Goal: Task Accomplishment & Management: Manage account settings

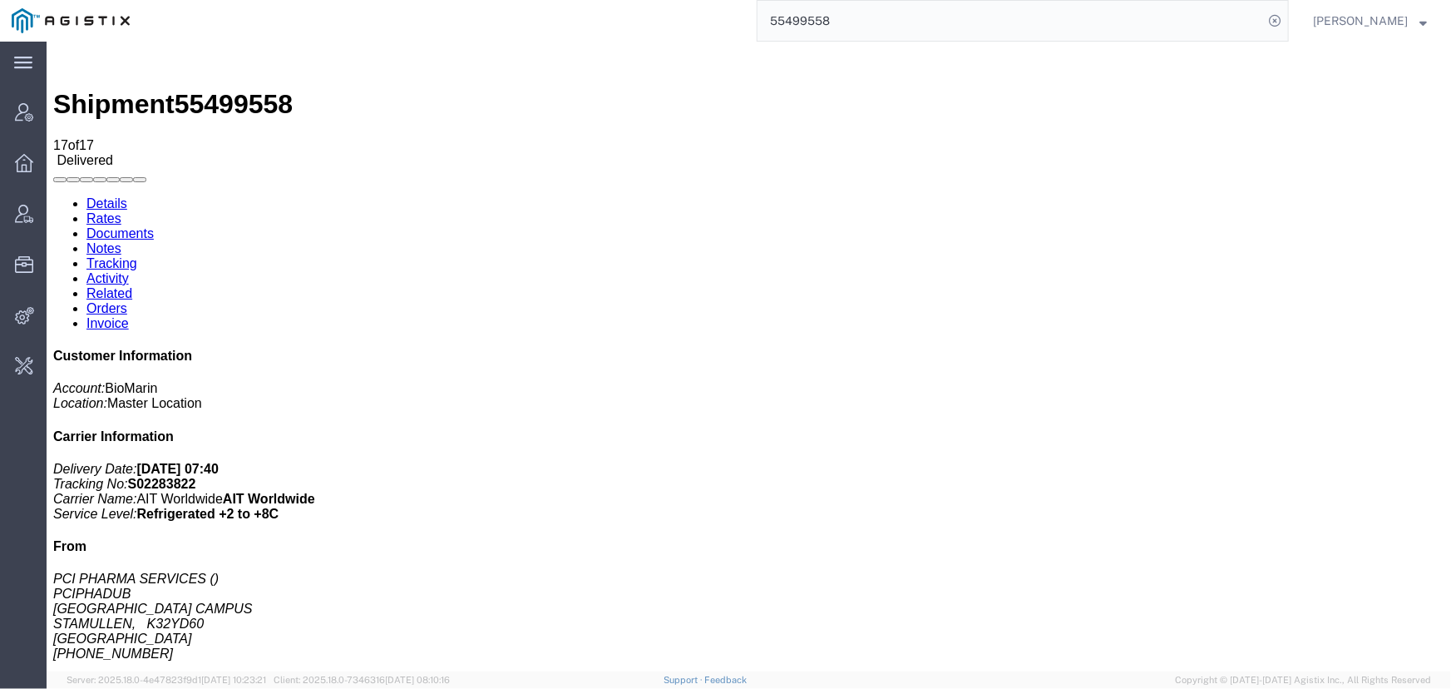
scroll to position [151, 0]
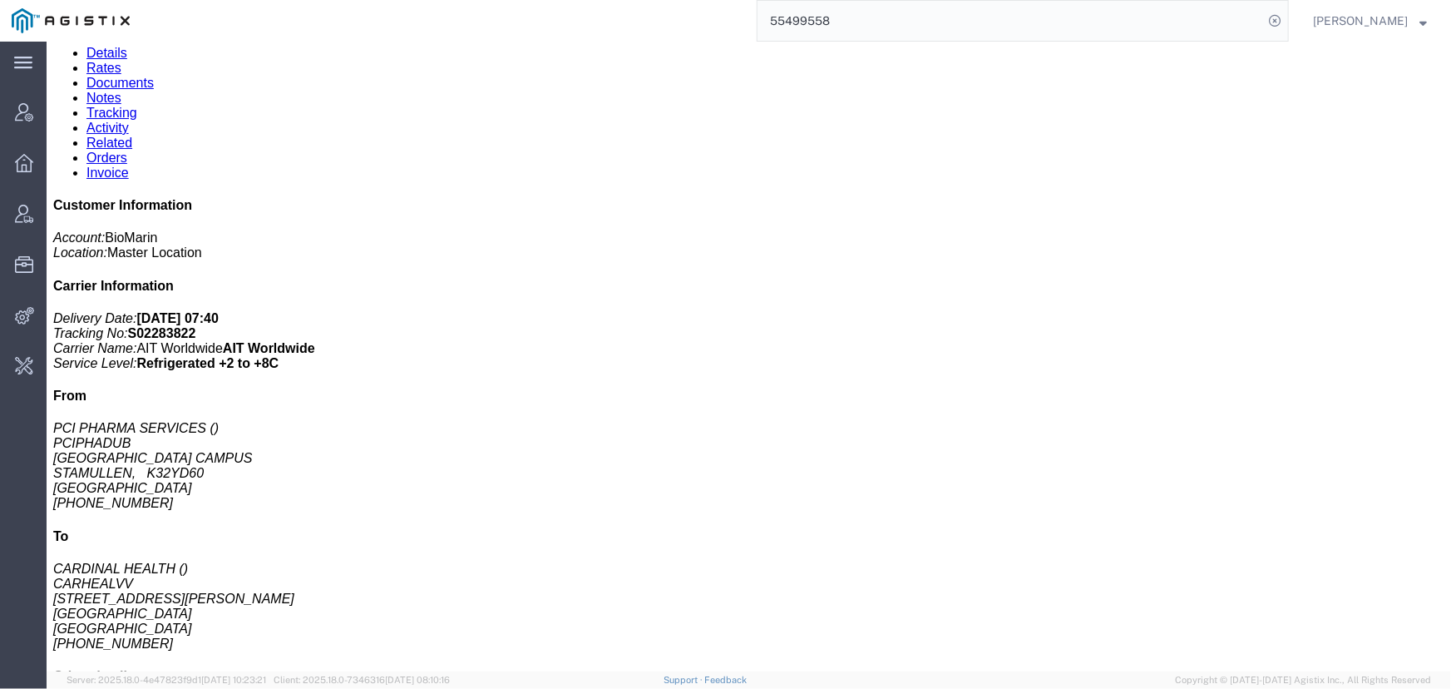
click at [865, 22] on input "55499558" at bounding box center [1011, 21] width 506 height 40
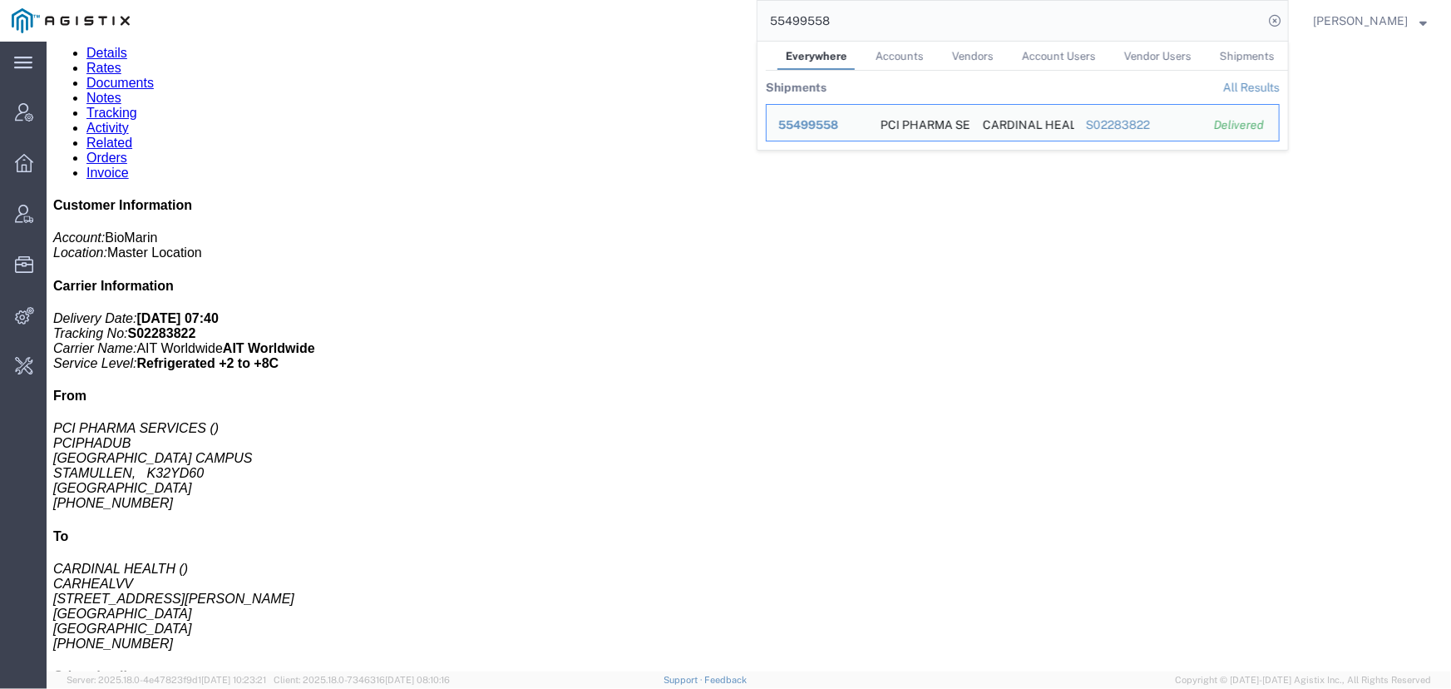
drag, startPoint x: 865, startPoint y: 22, endPoint x: 664, endPoint y: 22, distance: 200.4
click at [664, 22] on div "55499558 Everywhere Accounts Vendors Account Users Vendor Users Shipments Shipm…" at bounding box center [715, 21] width 1148 height 42
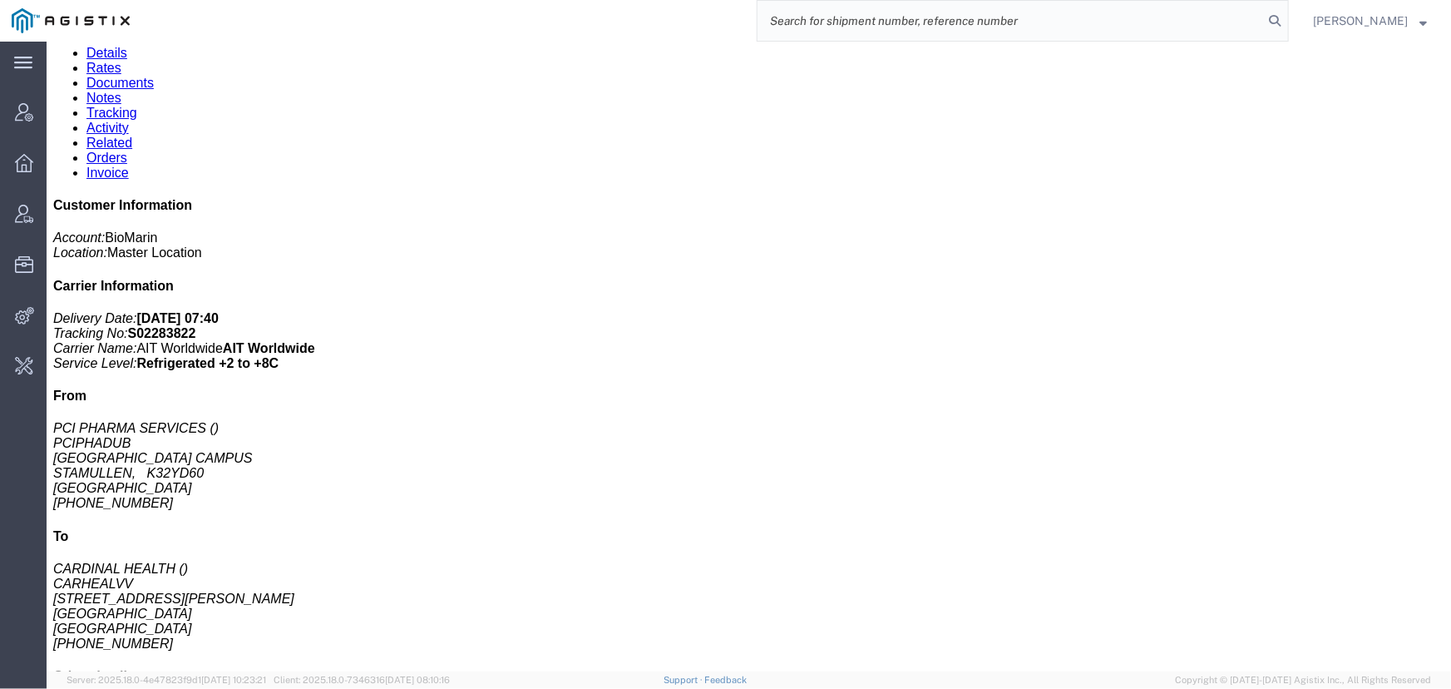
click at [750, 32] on div at bounding box center [747, 24] width 1391 height 15
click at [1272, 18] on icon at bounding box center [1274, 20] width 23 height 23
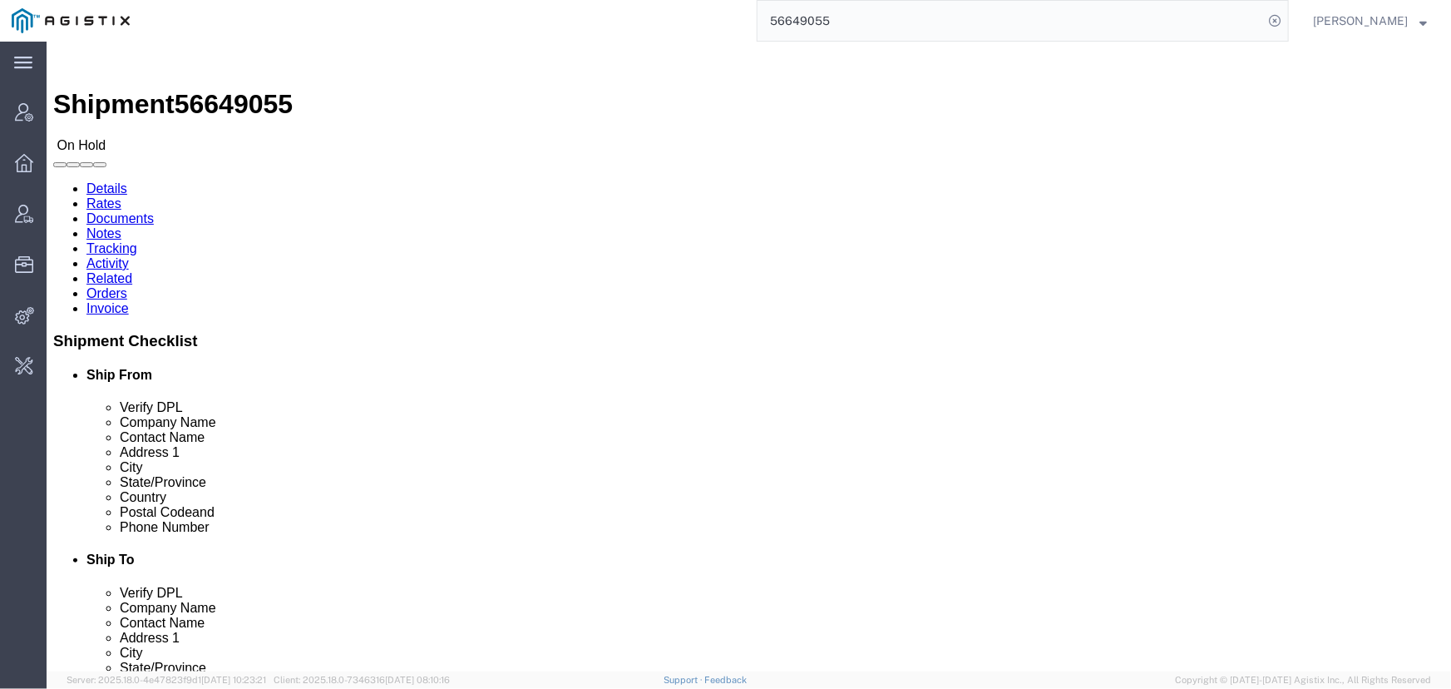
click link "Activity"
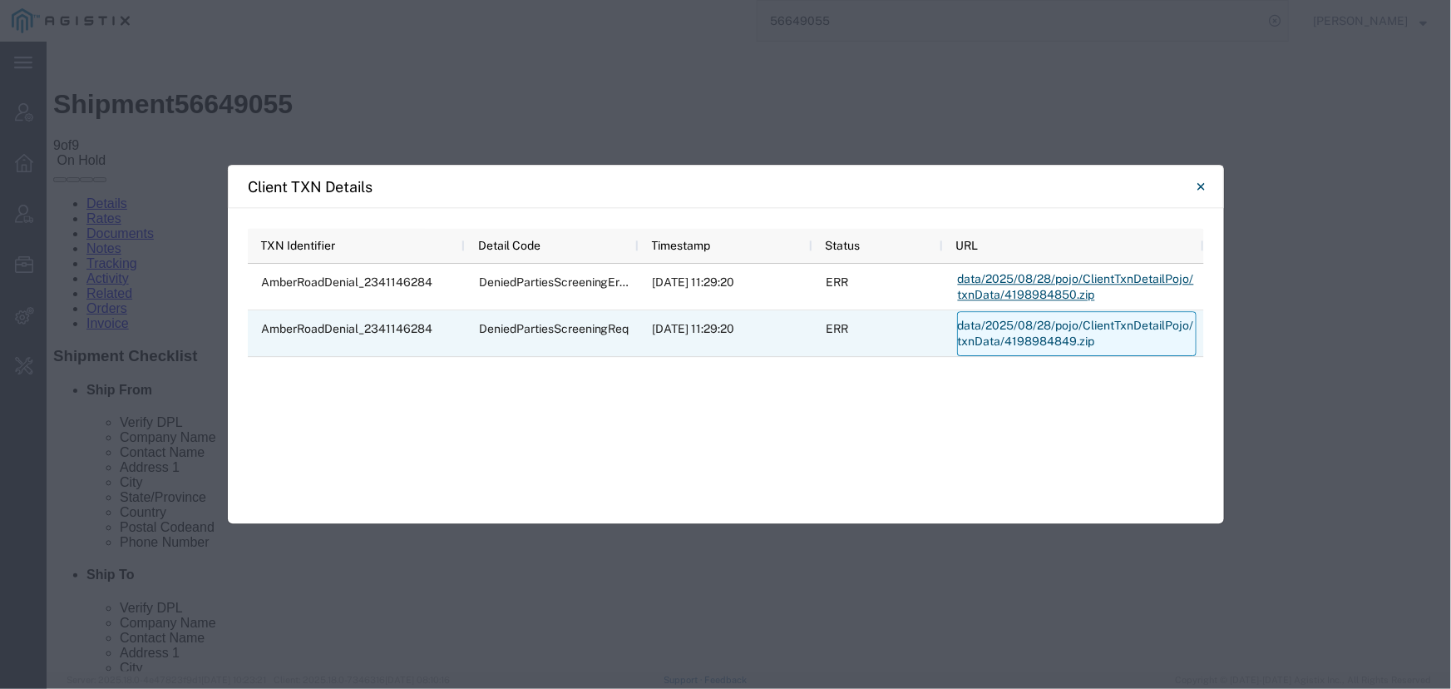
click at [1006, 331] on link "data/2025/08/28/pojo/ClientTxnDetailPojo/txnData/4198984849.zip" at bounding box center [1076, 333] width 239 height 45
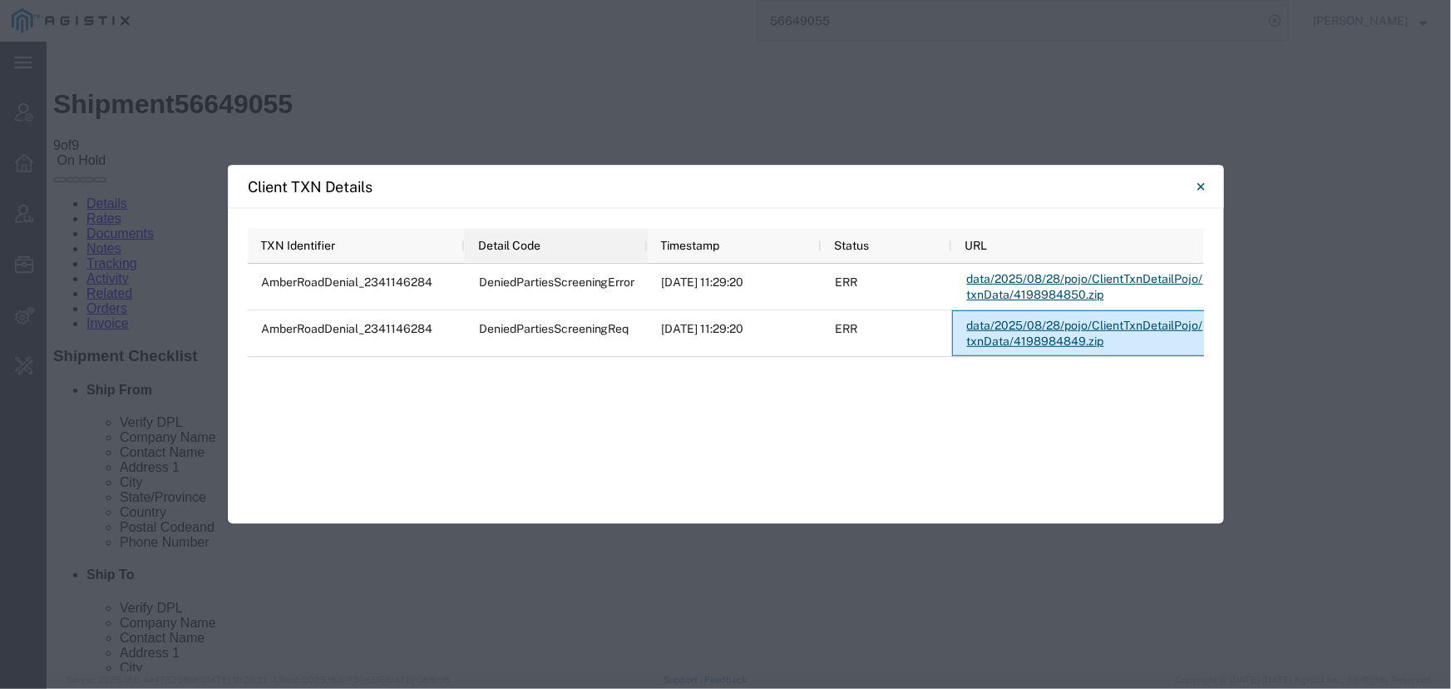
drag, startPoint x: 634, startPoint y: 250, endPoint x: 644, endPoint y: 262, distance: 14.8
click at [644, 262] on div at bounding box center [647, 245] width 7 height 35
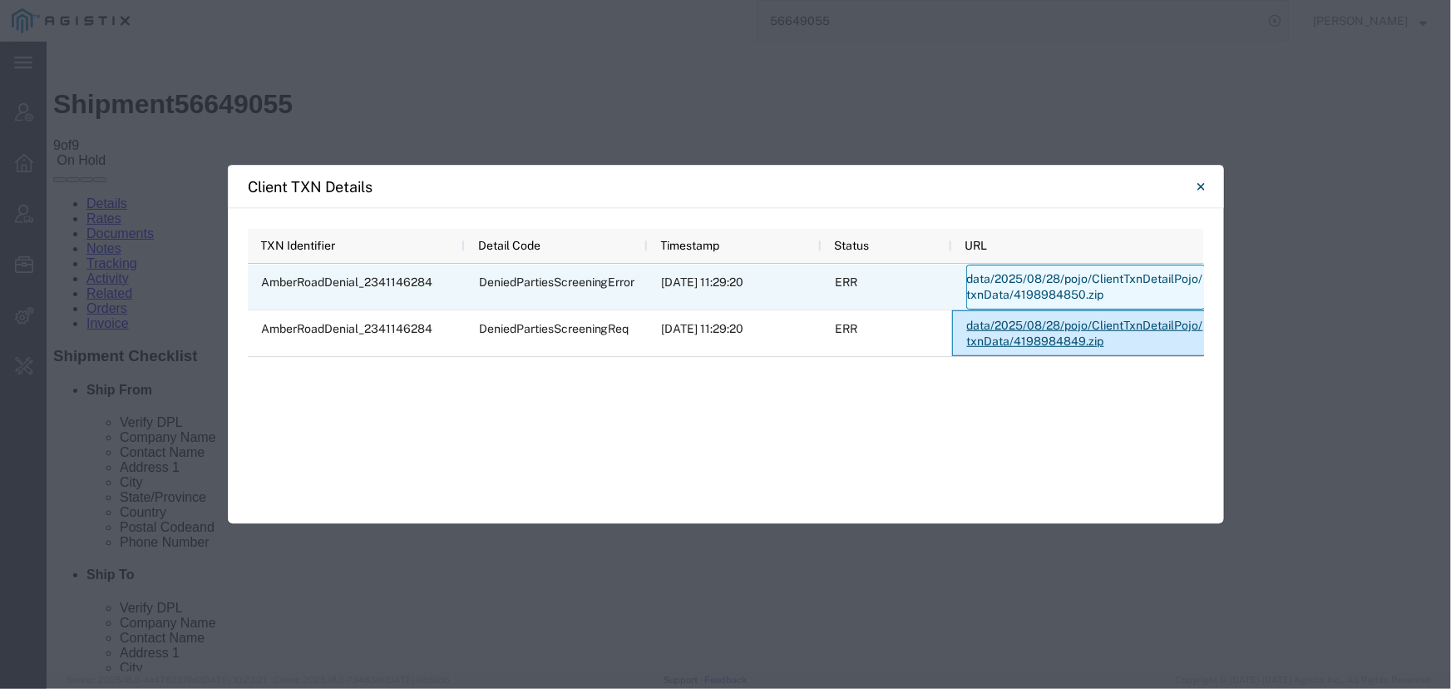
click at [1078, 289] on link "data/2025/08/28/pojo/ClientTxnDetailPojo/txnData/4198984850.zip" at bounding box center [1085, 286] width 239 height 45
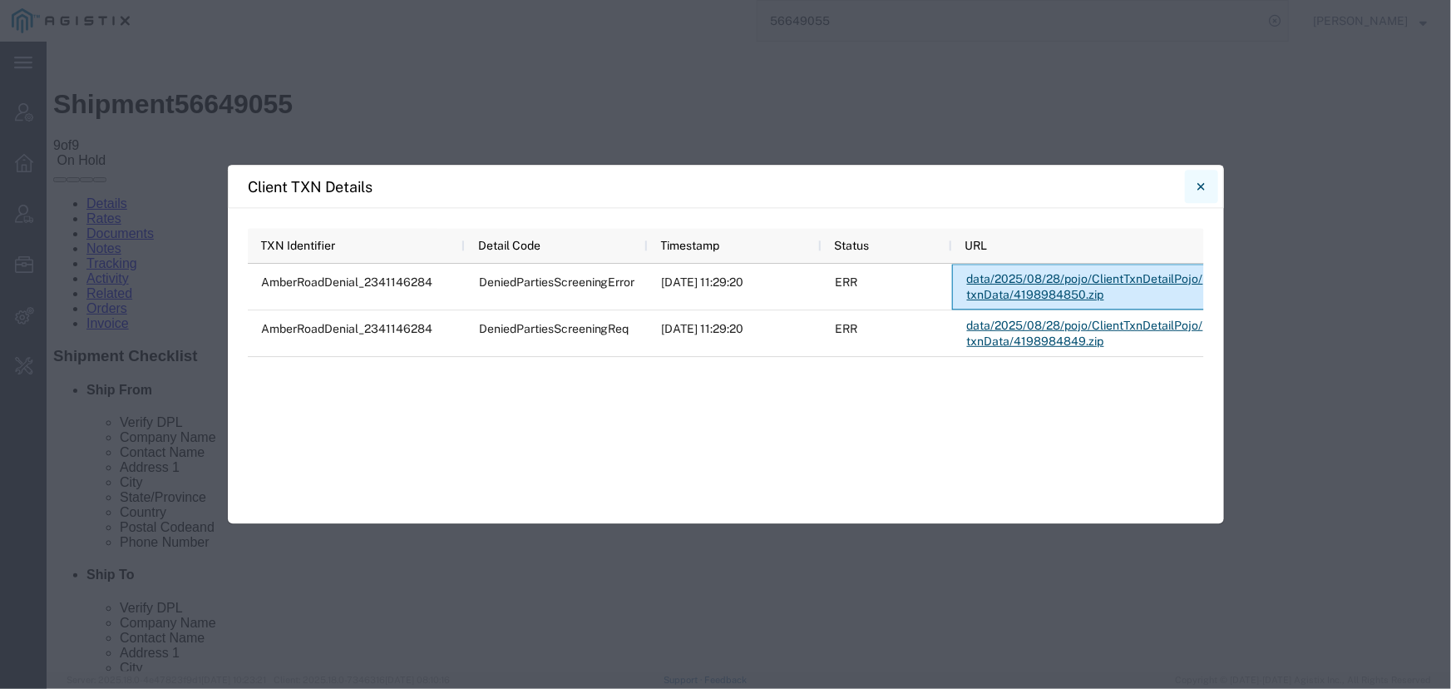
click at [1202, 191] on icon "Close" at bounding box center [1200, 186] width 7 height 20
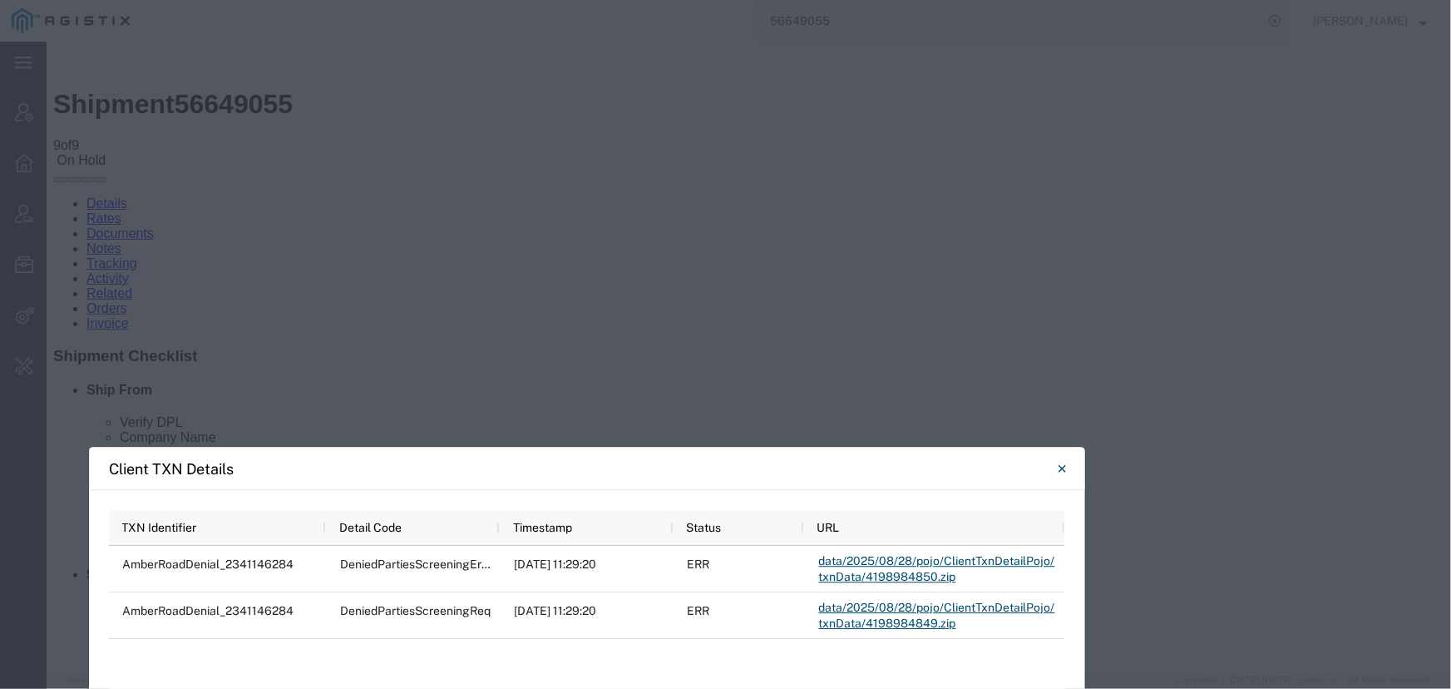
drag, startPoint x: 761, startPoint y: 189, endPoint x: 622, endPoint y: 471, distance: 314.2
click at [622, 471] on div "Client TXN Details" at bounding box center [587, 468] width 996 height 43
click at [1064, 468] on icon "Close" at bounding box center [1062, 468] width 7 height 7
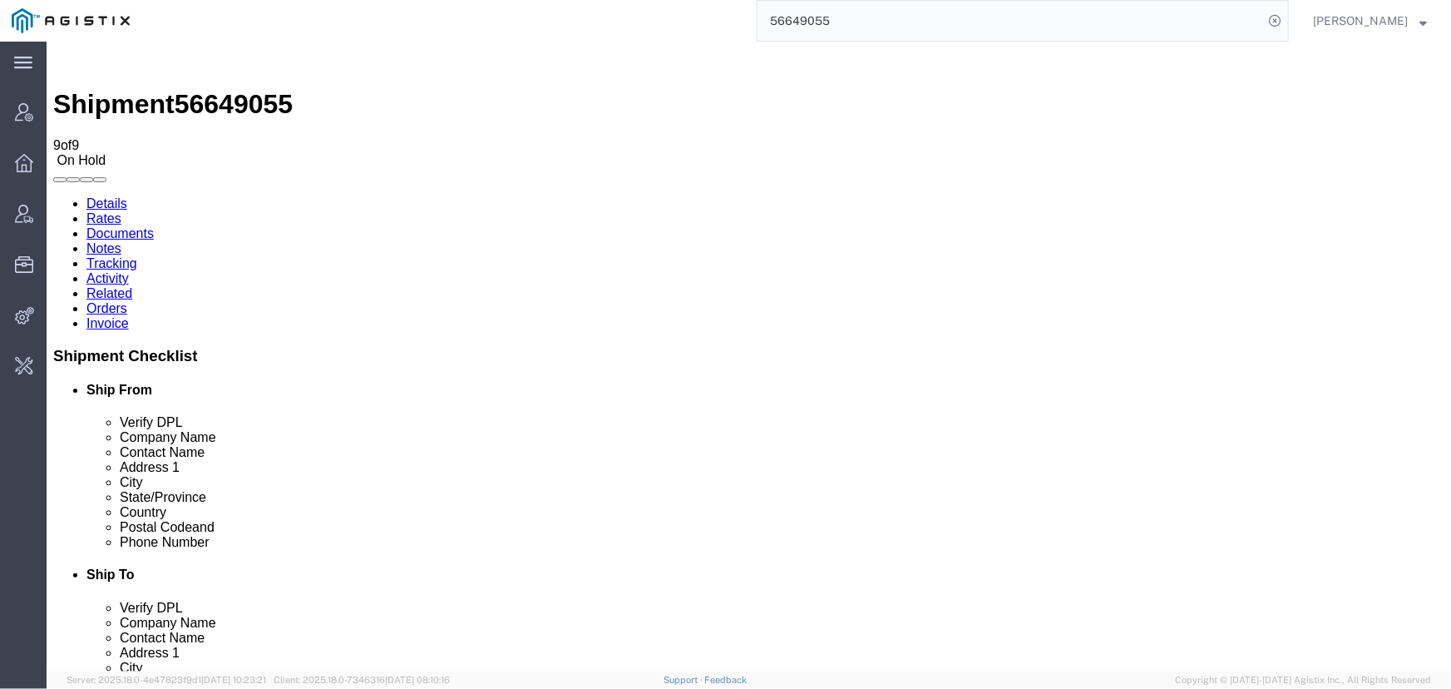
drag, startPoint x: 931, startPoint y: 17, endPoint x: 916, endPoint y: 19, distance: 14.4
click at [926, 17] on input "56649055" at bounding box center [1011, 21] width 506 height 40
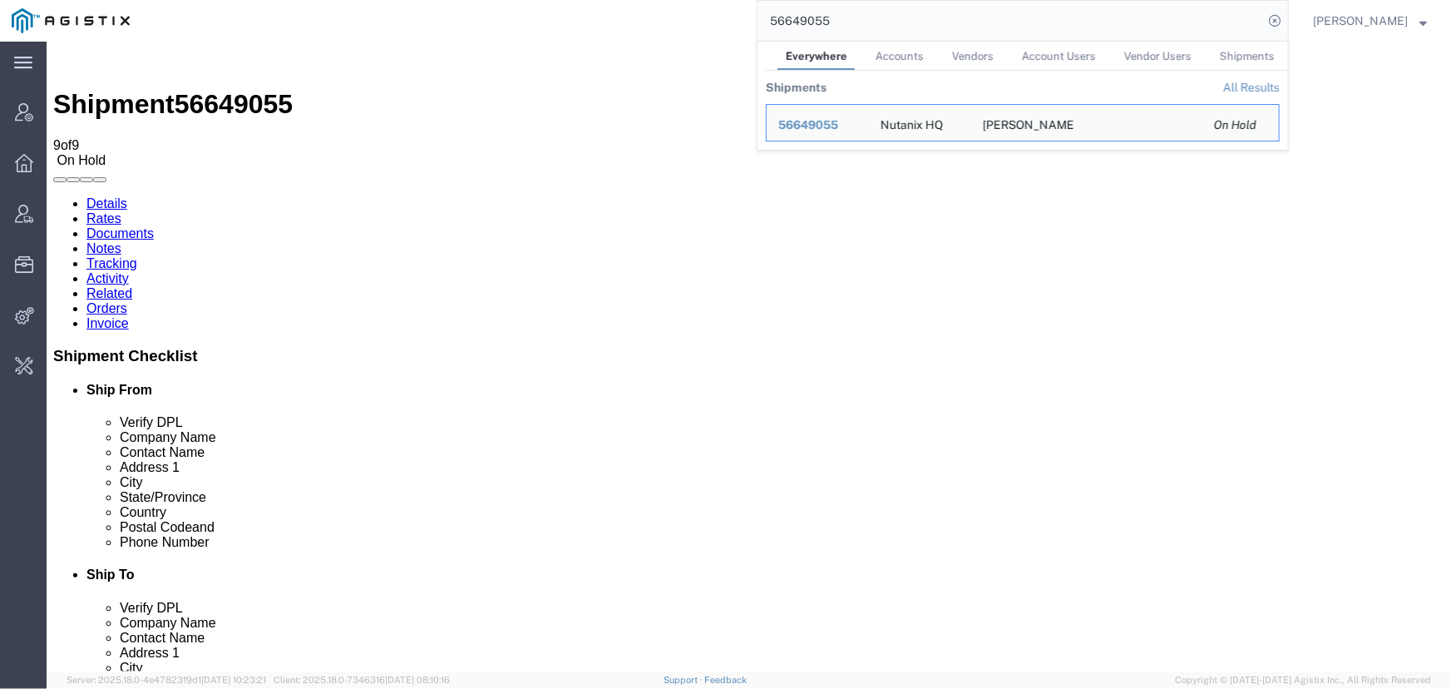
drag, startPoint x: 914, startPoint y: 26, endPoint x: 453, endPoint y: 19, distance: 460.7
click at [453, 19] on div "56649055 Everywhere Accounts Vendors Account Users Vendor Users Shipments Shipm…" at bounding box center [715, 21] width 1148 height 42
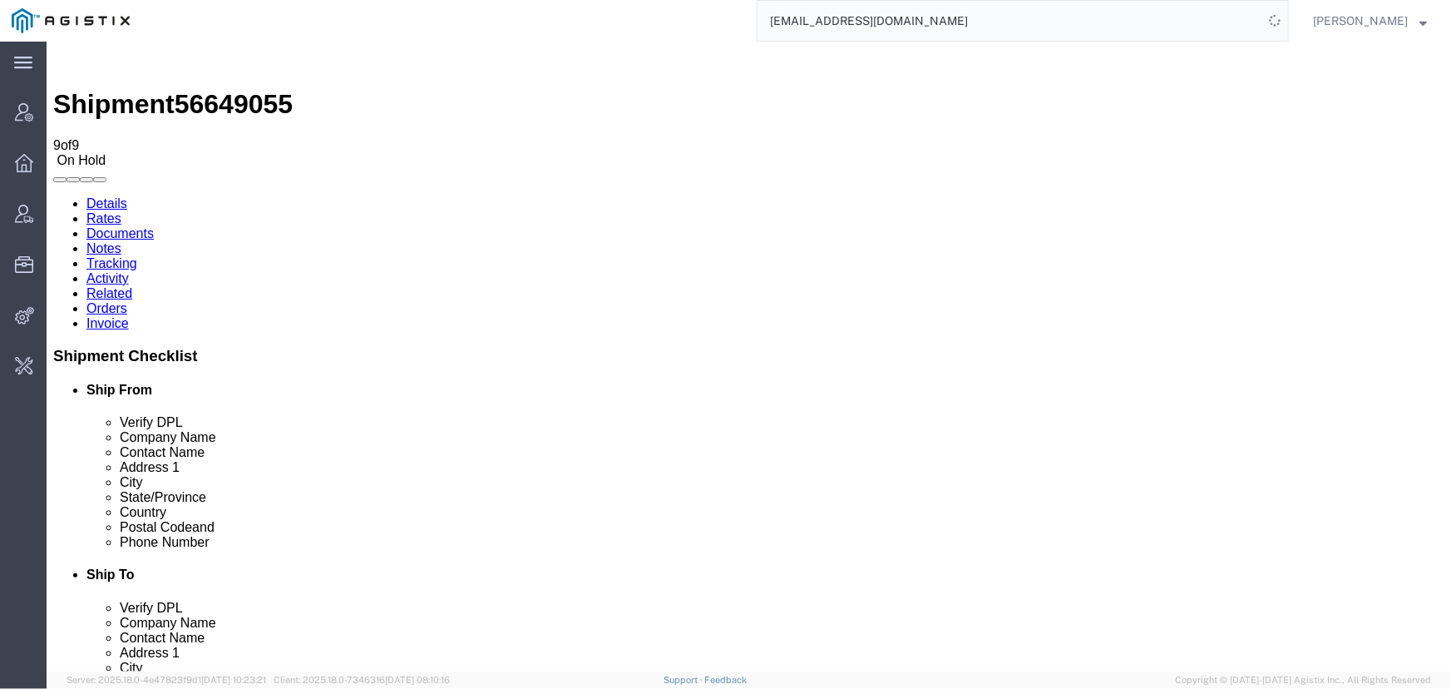
click at [1005, 22] on input "offline@pgw.com" at bounding box center [1011, 21] width 506 height 40
click at [699, 24] on div "offline@pgw.com" at bounding box center [715, 21] width 1148 height 42
click at [987, 21] on input "offline@pgw.com" at bounding box center [1011, 21] width 506 height 40
drag, startPoint x: 524, startPoint y: 20, endPoint x: 496, endPoint y: 20, distance: 28.3
click at [498, 20] on div "offline@pgw.com" at bounding box center [715, 21] width 1148 height 42
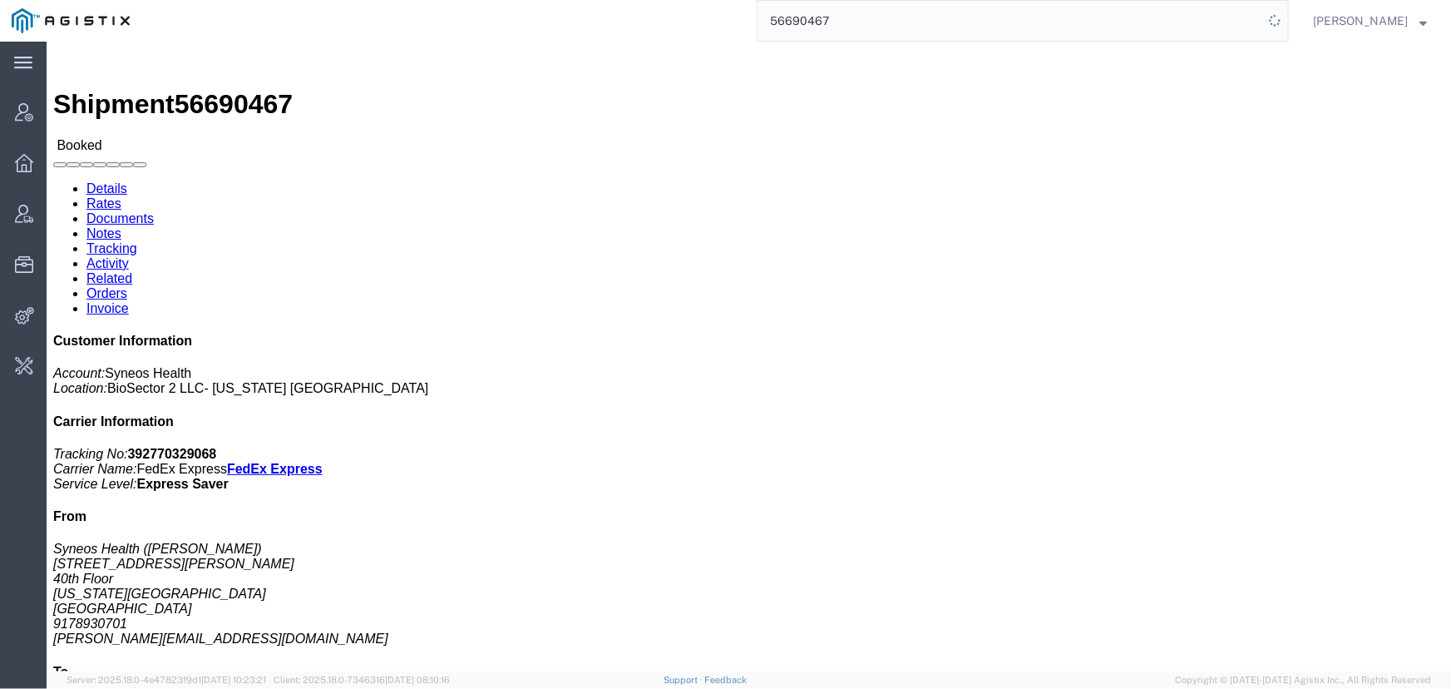
click at [891, 20] on input "56690467" at bounding box center [1011, 21] width 506 height 40
drag, startPoint x: 891, startPoint y: 20, endPoint x: 699, endPoint y: 20, distance: 191.3
click at [699, 20] on div "56690467" at bounding box center [715, 21] width 1148 height 42
type input "offline@syneos"
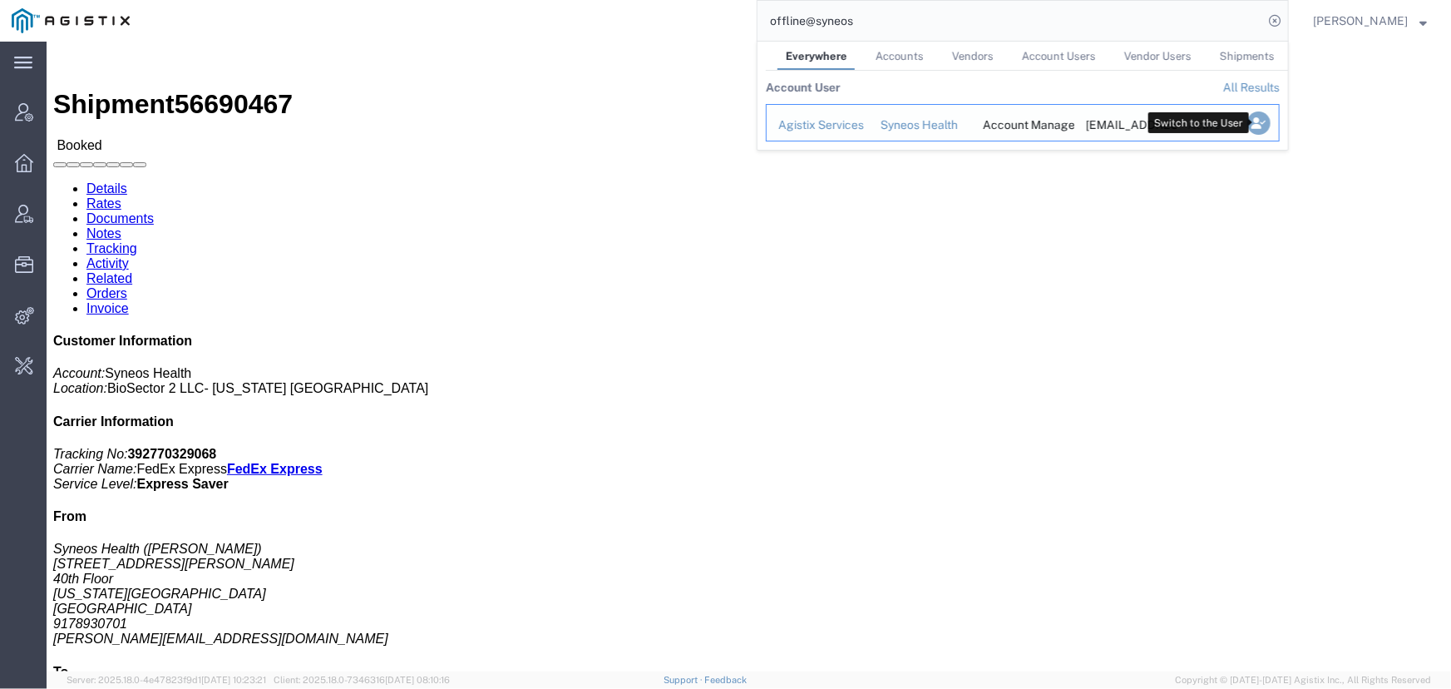
click at [1250, 121] on icon "Search Results" at bounding box center [1258, 122] width 23 height 23
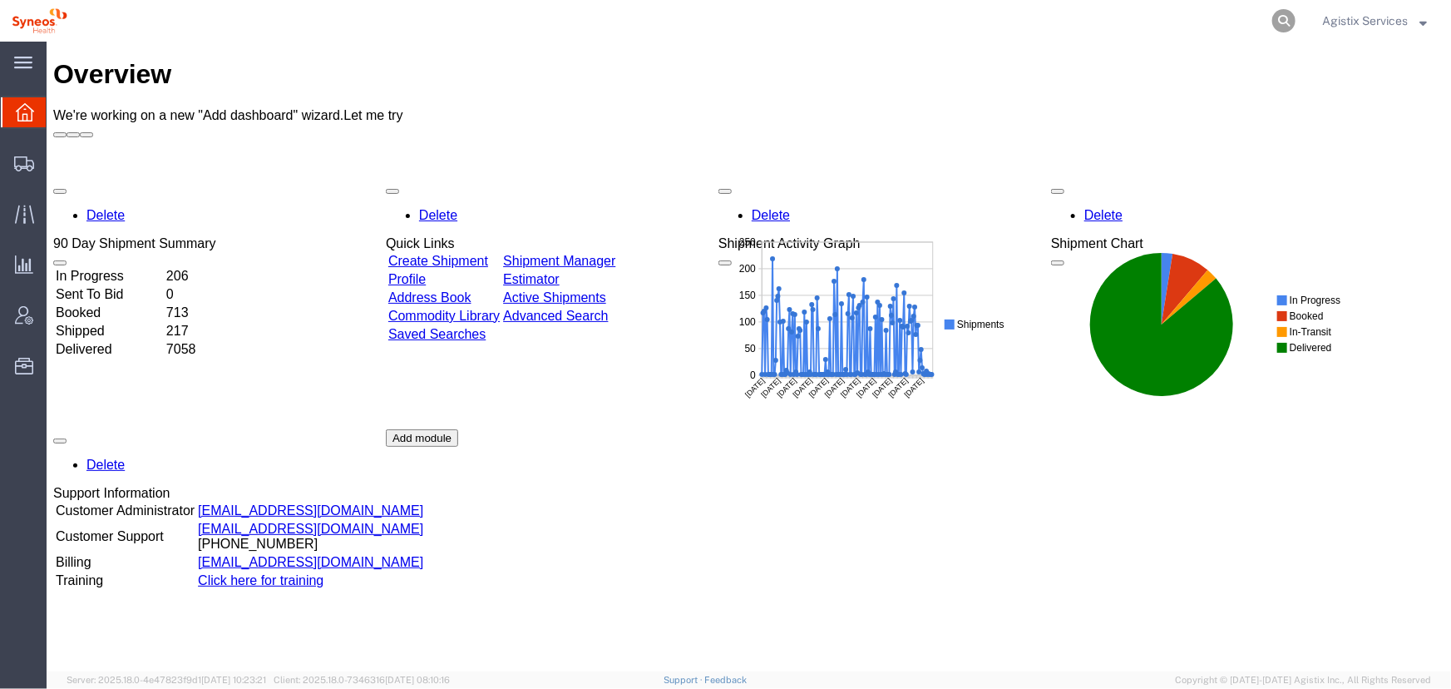
click at [1273, 22] on icon at bounding box center [1283, 20] width 23 height 23
type input "56690467"
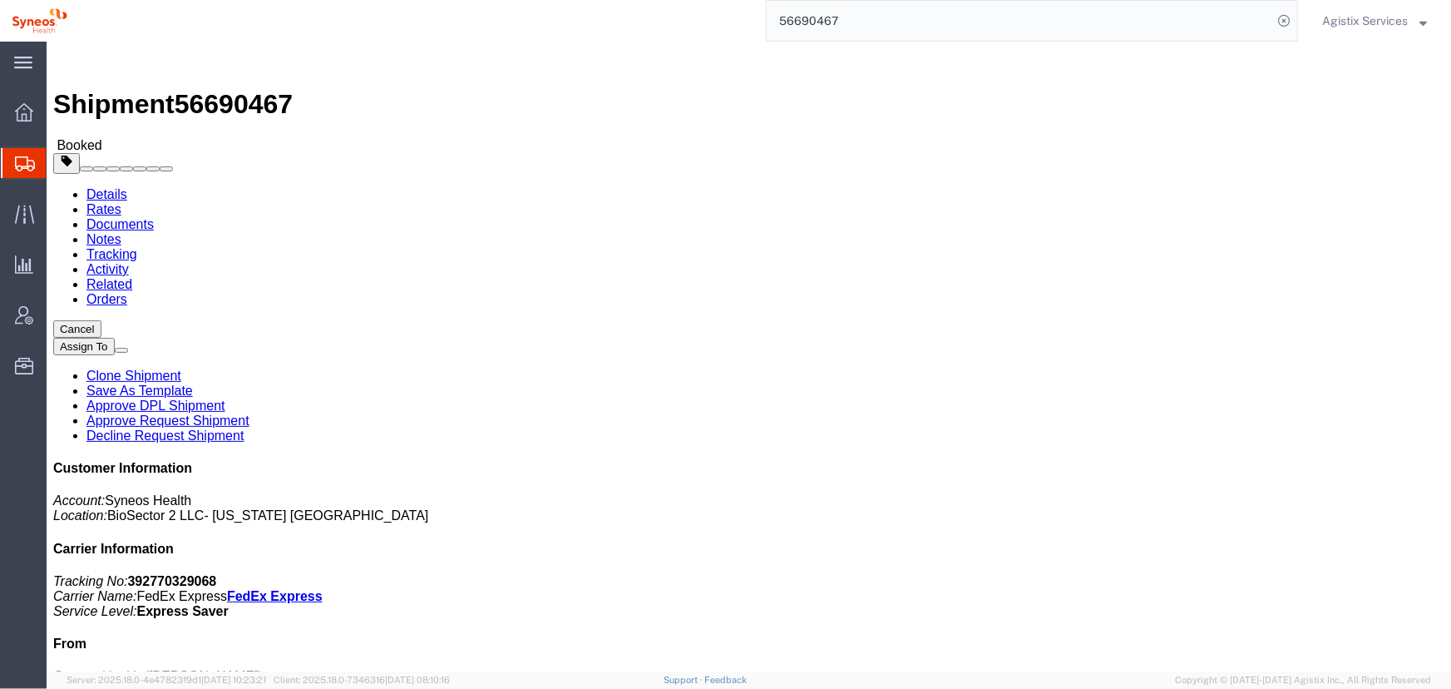
click span "button"
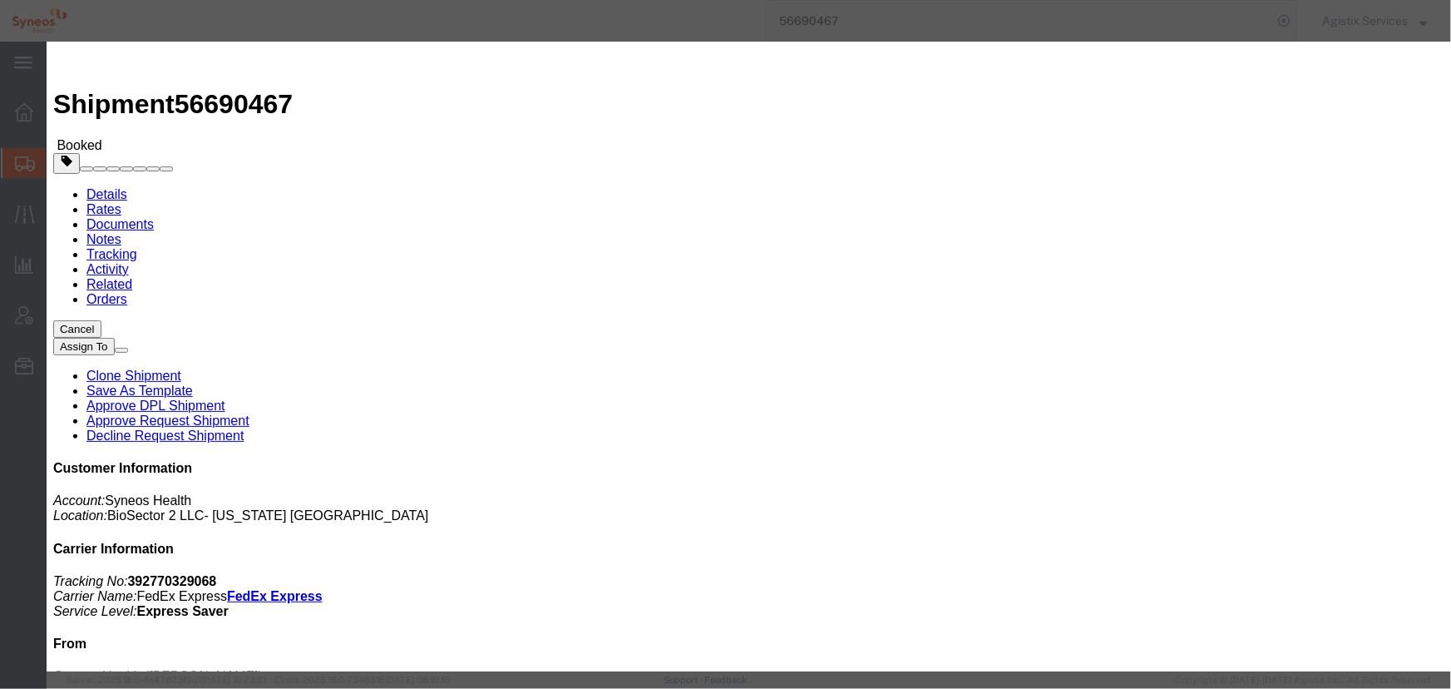
click div "Sep 02 2025 4:00 PM"
click input "4:00 PM"
type input "9:00 AM"
click button "Apply"
click div "Sep 03 2025 10:00 AM"
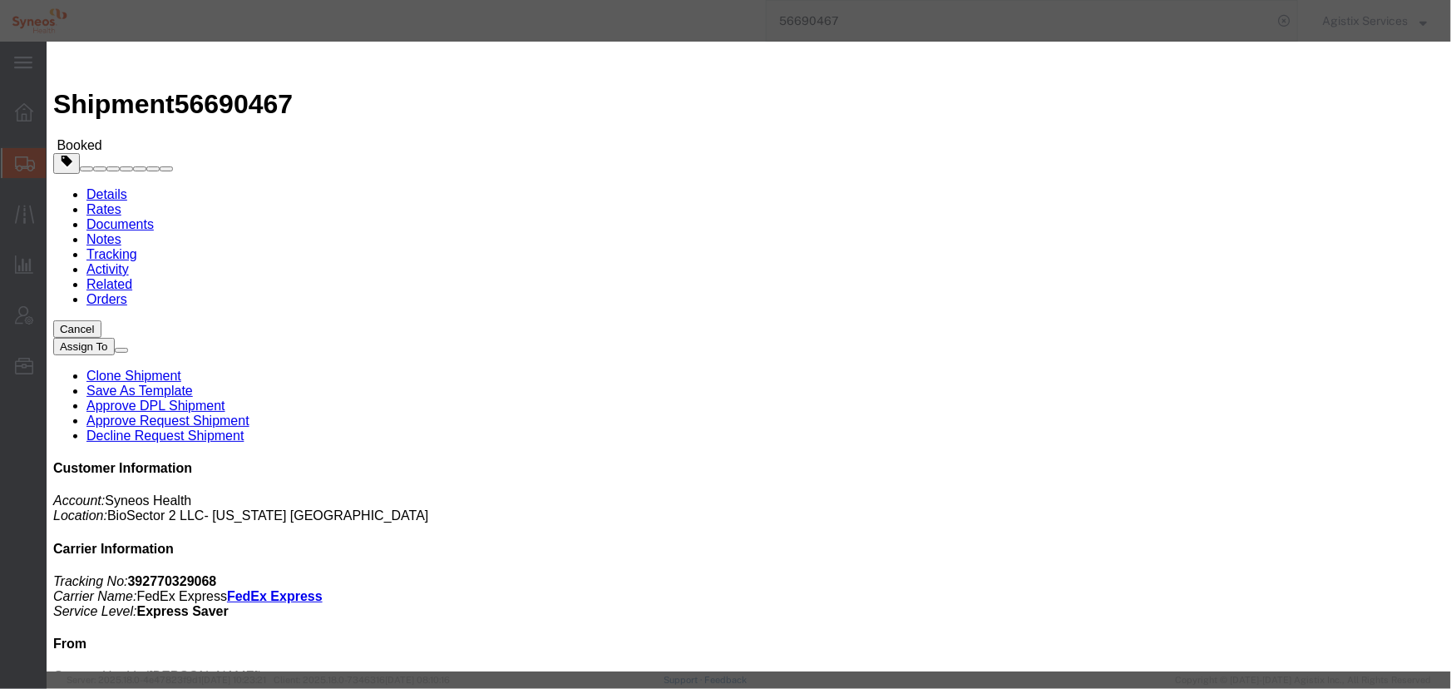
type input "4:00 PM"
click button "Apply"
click div "Sep 03 2025 5:00 PM"
click input "5:00 PM"
type input "2:00 PM"
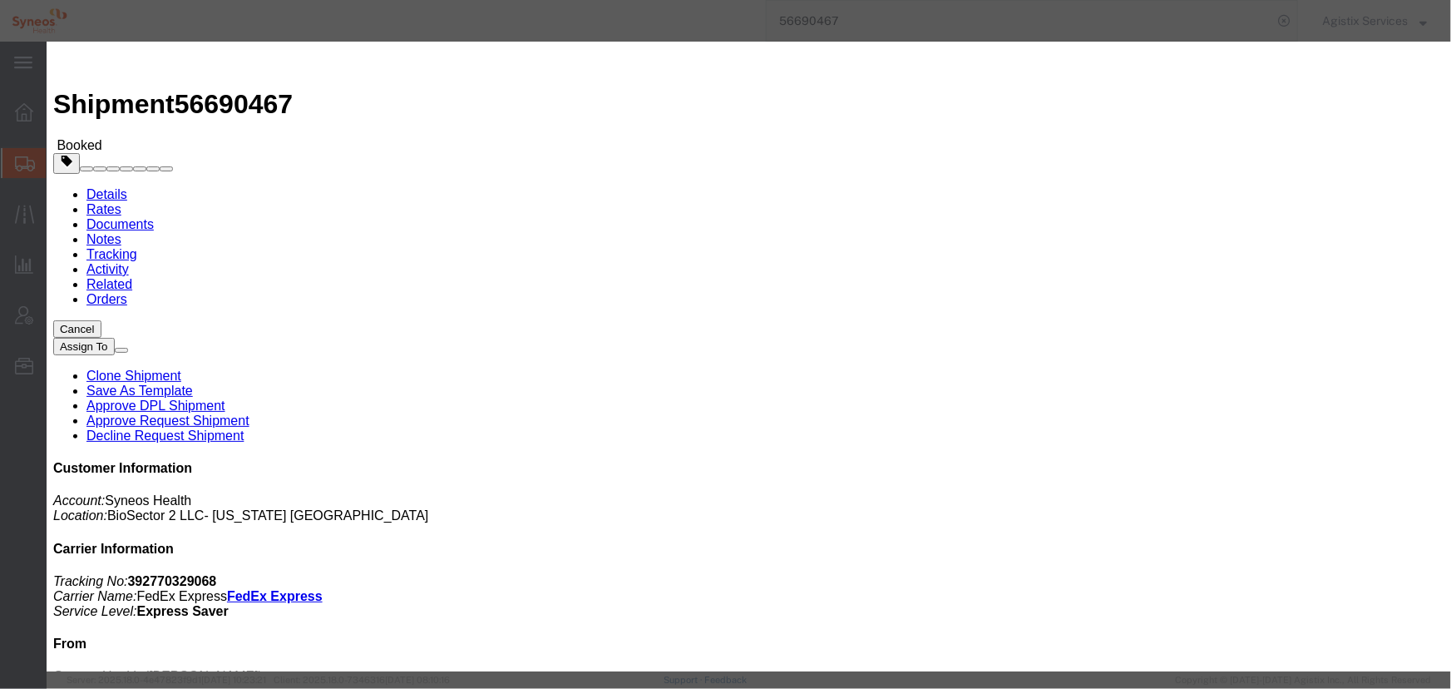
click button "Apply"
click button "Save"
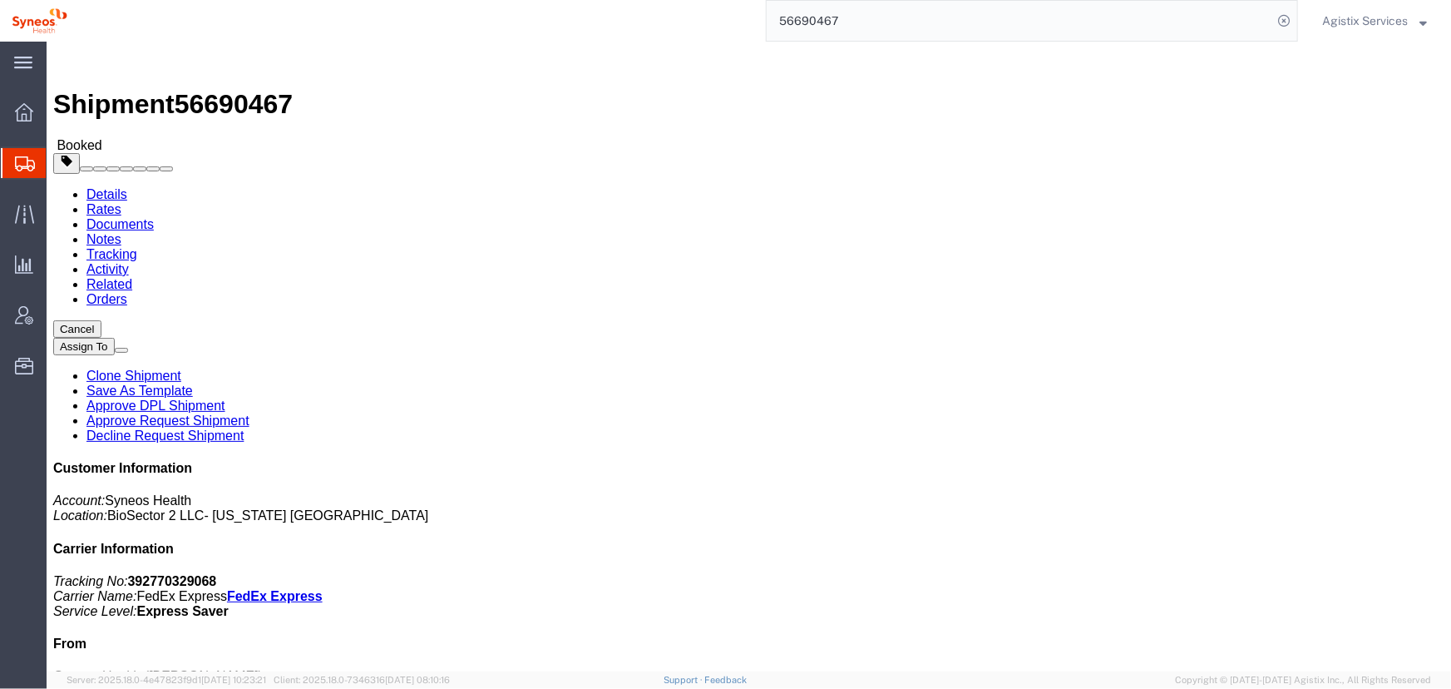
drag, startPoint x: 941, startPoint y: 148, endPoint x: 907, endPoint y: 146, distance: 34.2
click button "Close"
drag, startPoint x: 209, startPoint y: 274, endPoint x: 21, endPoint y: 279, distance: 188.0
click address "Syneos Health (Michelle Figarella) 200 Vesey Street 40th Floor New York, NY 102…"
copy address "michelle.figarella@syneoshealth.com"
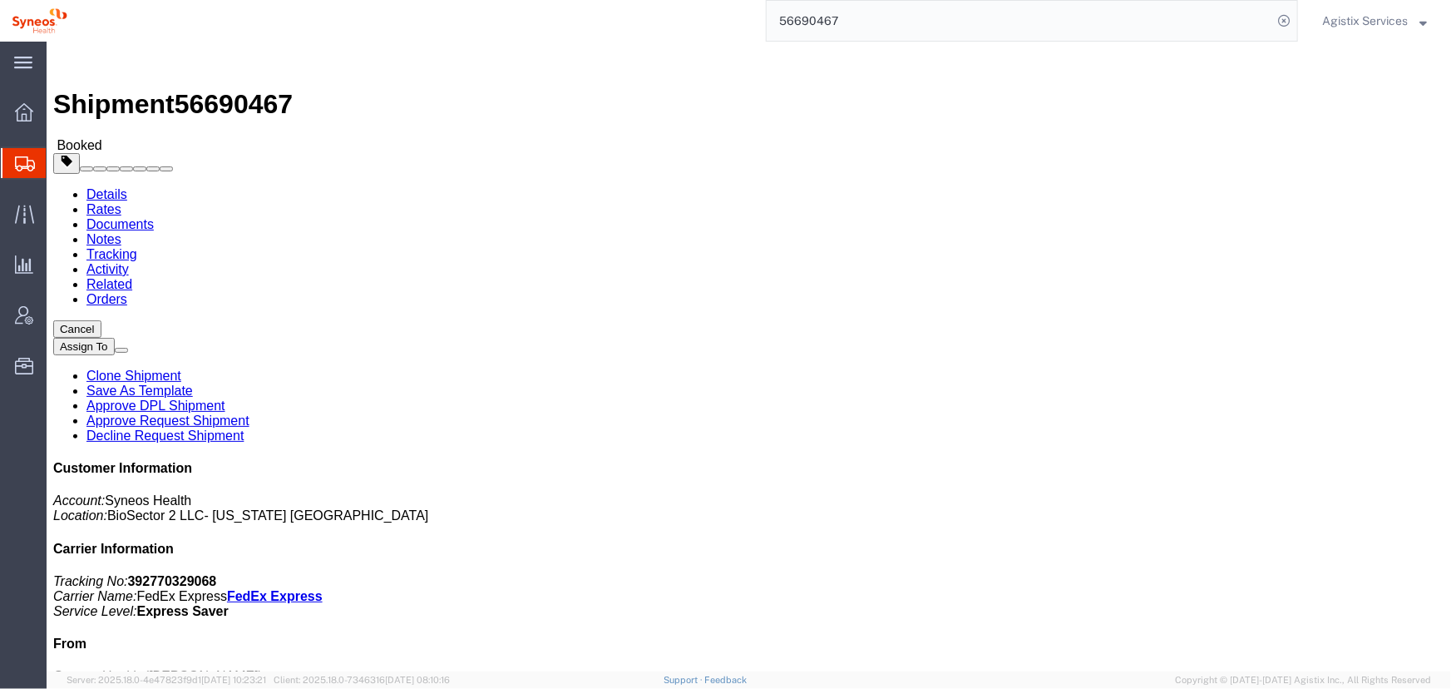
drag, startPoint x: 679, startPoint y: 227, endPoint x: 738, endPoint y: 224, distance: 59.1
click p "Pickup request number: WTCA3089"
copy b "WTCA3089"
click at [1350, 11] on button "Agistix Services" at bounding box center [1374, 21] width 106 height 20
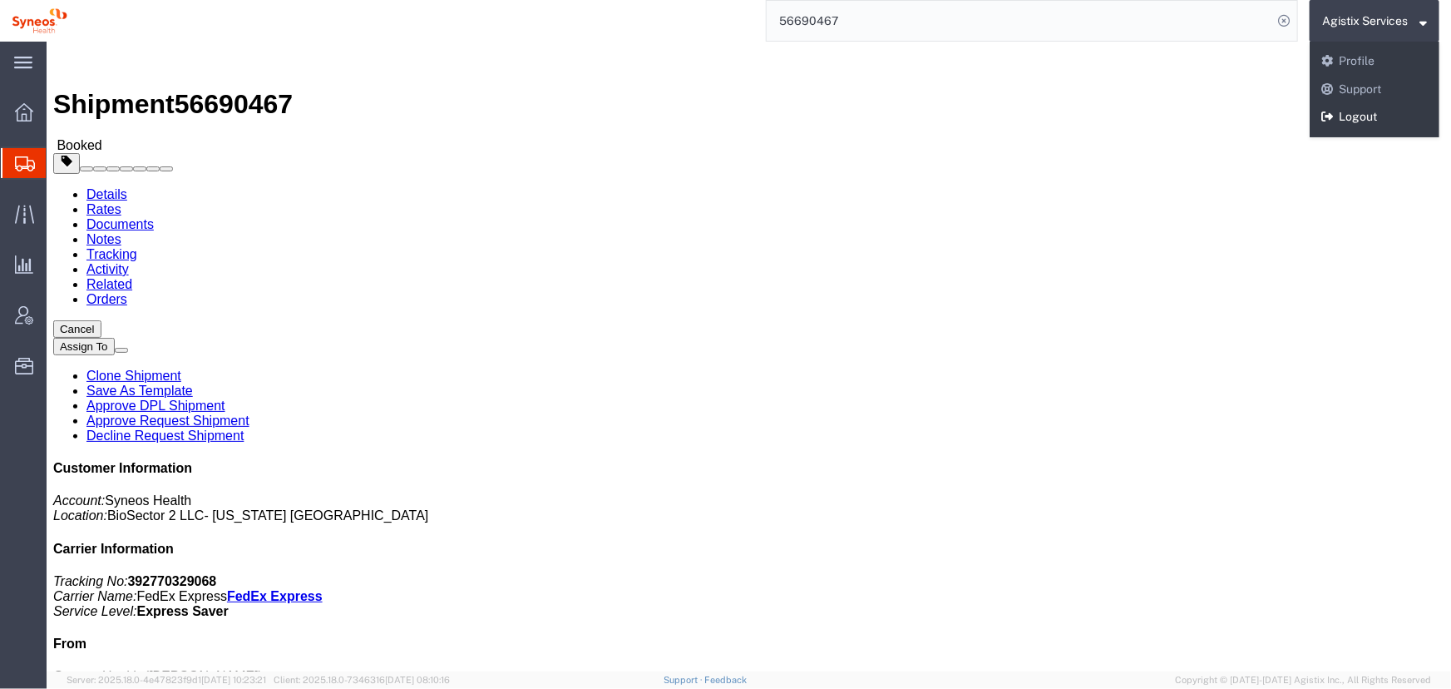
click at [1352, 116] on link "Logout" at bounding box center [1375, 117] width 130 height 28
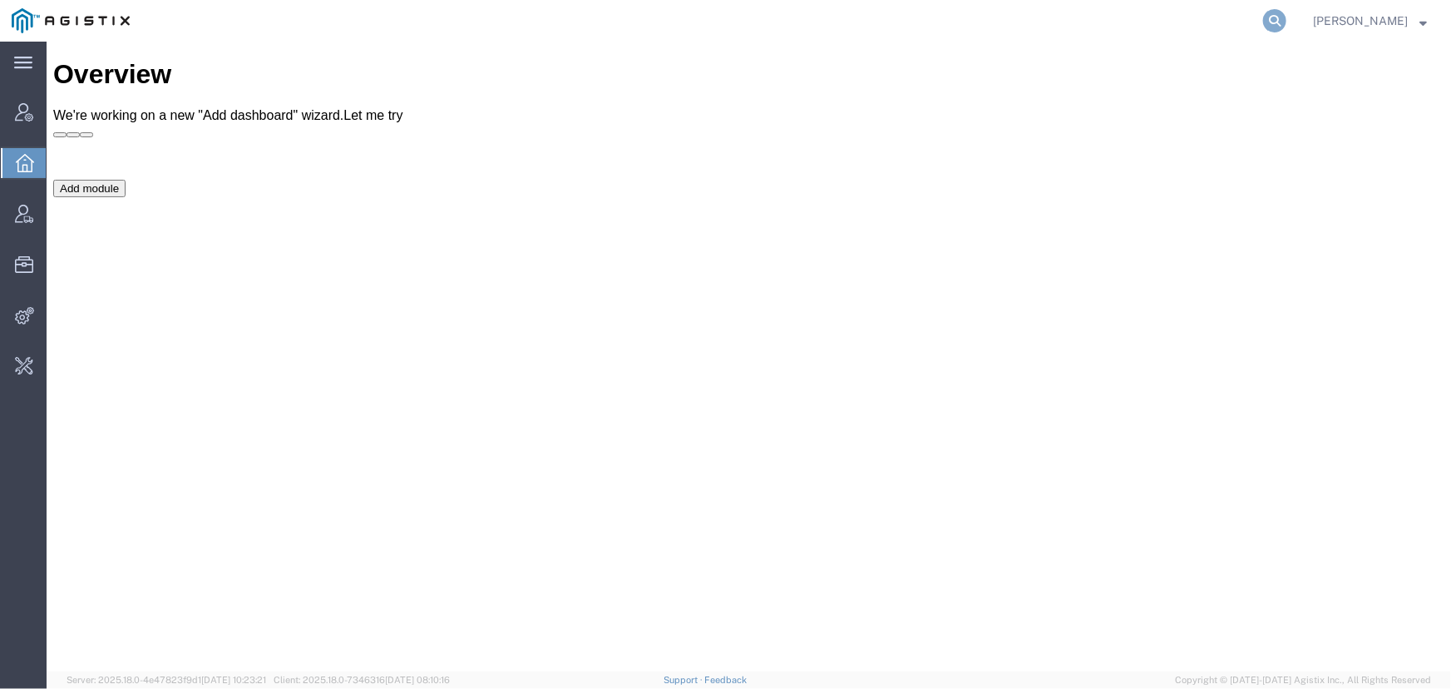
click at [1276, 22] on icon at bounding box center [1274, 20] width 23 height 23
type input "[EMAIL_ADDRESS][DOMAIN_NAME]"
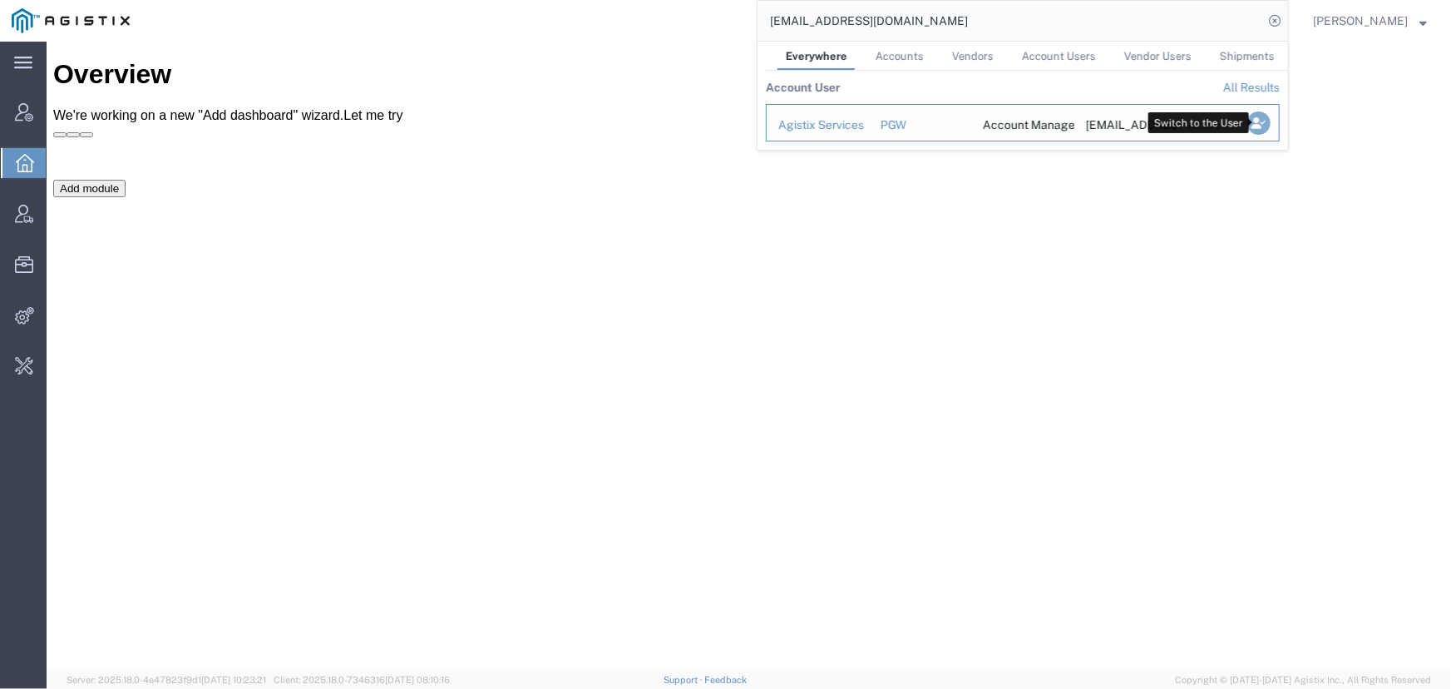
click at [1260, 126] on icon "Search Results" at bounding box center [1258, 122] width 23 height 23
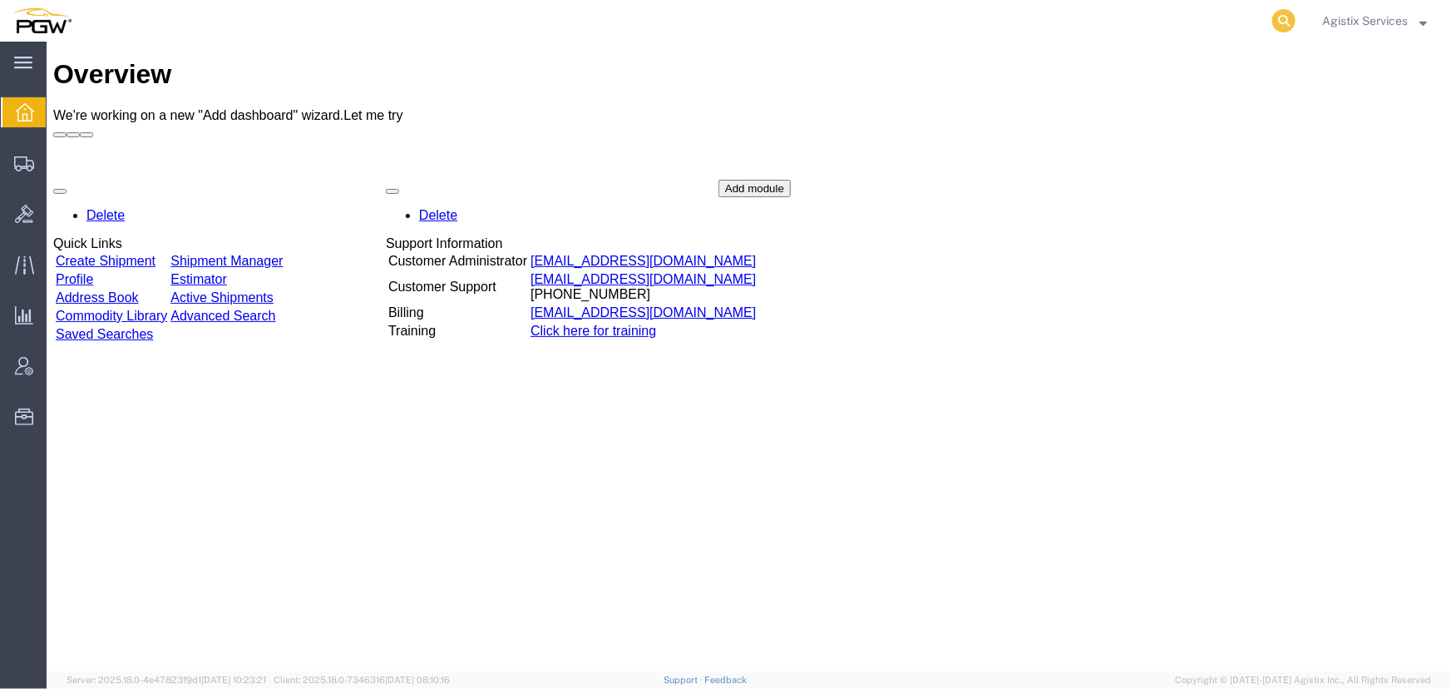
click at [1283, 20] on icon at bounding box center [1283, 20] width 23 height 23
click at [824, 31] on input "search" at bounding box center [1020, 21] width 506 height 40
type input "56691170"
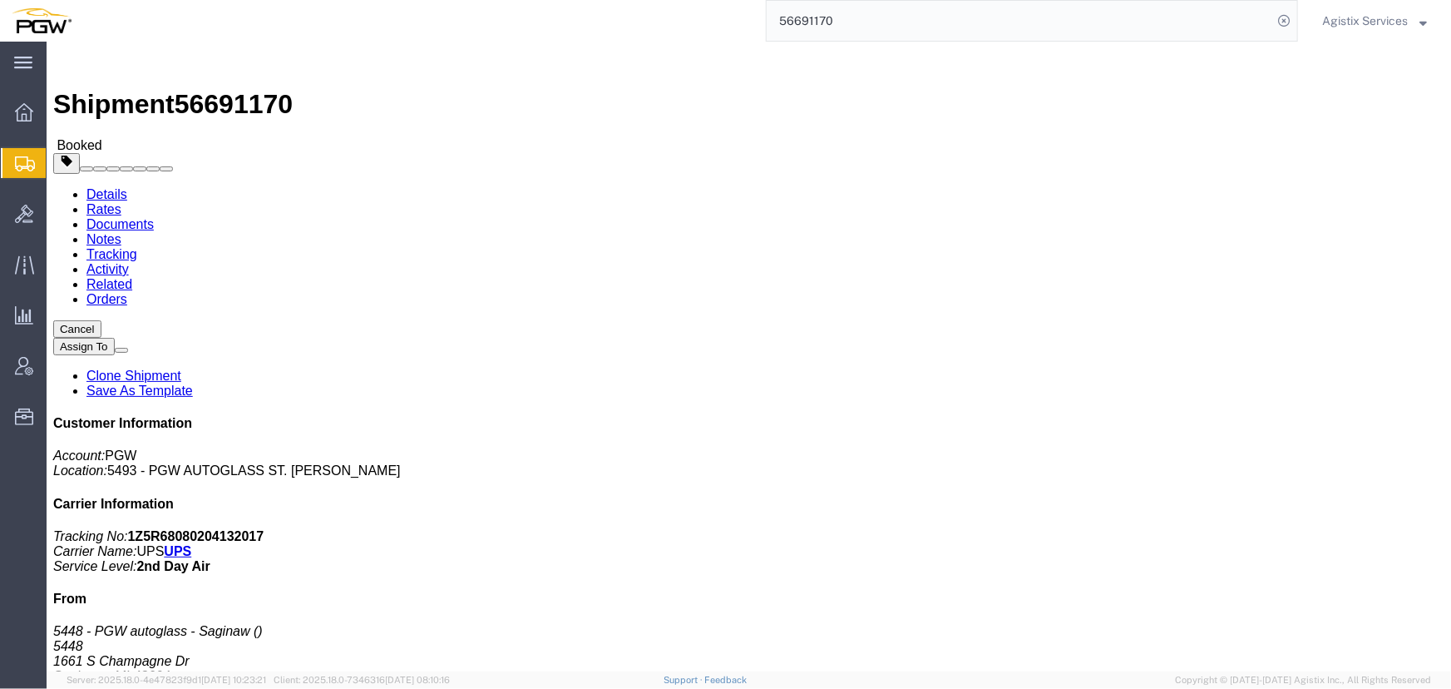
click span "button"
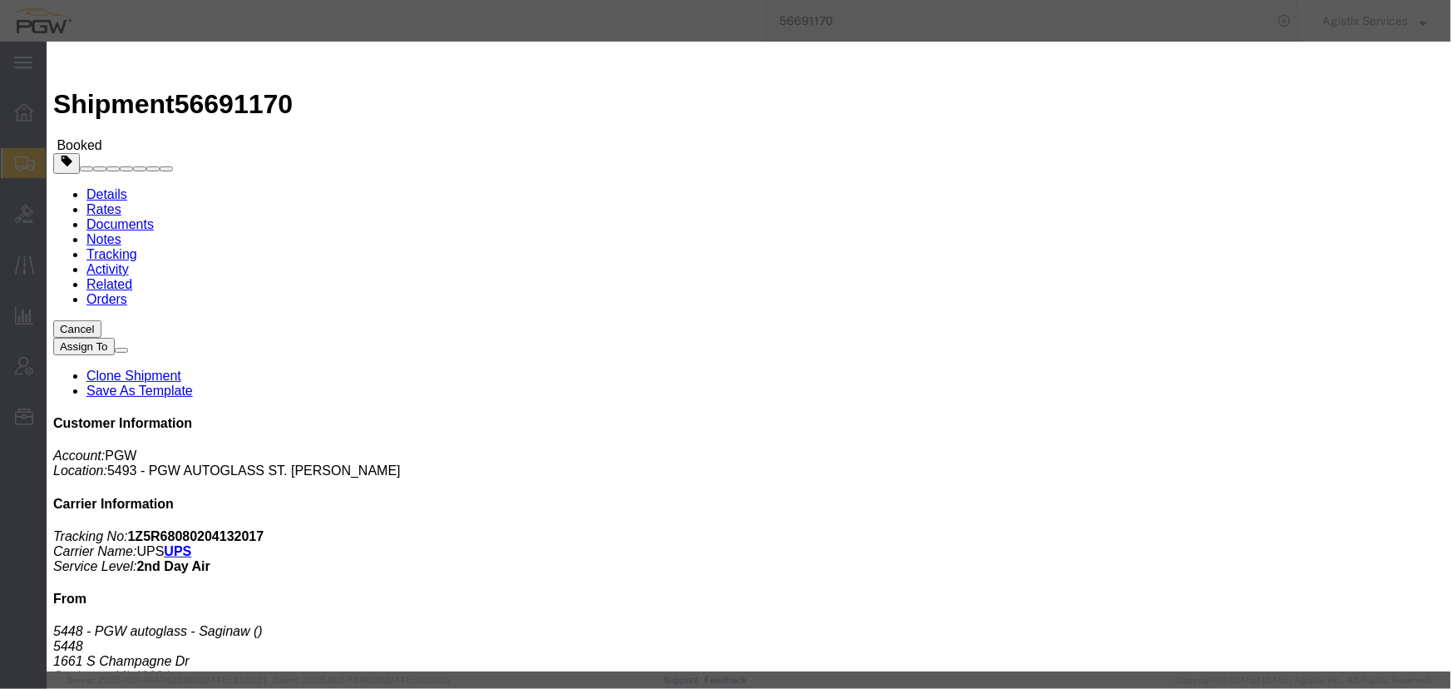
click div "Sep 03 2025 5:48 PM"
type input "10:00 AM"
click button "Apply"
click div "Sep 03 2025 8:48 PM"
type input "2:00 PM"
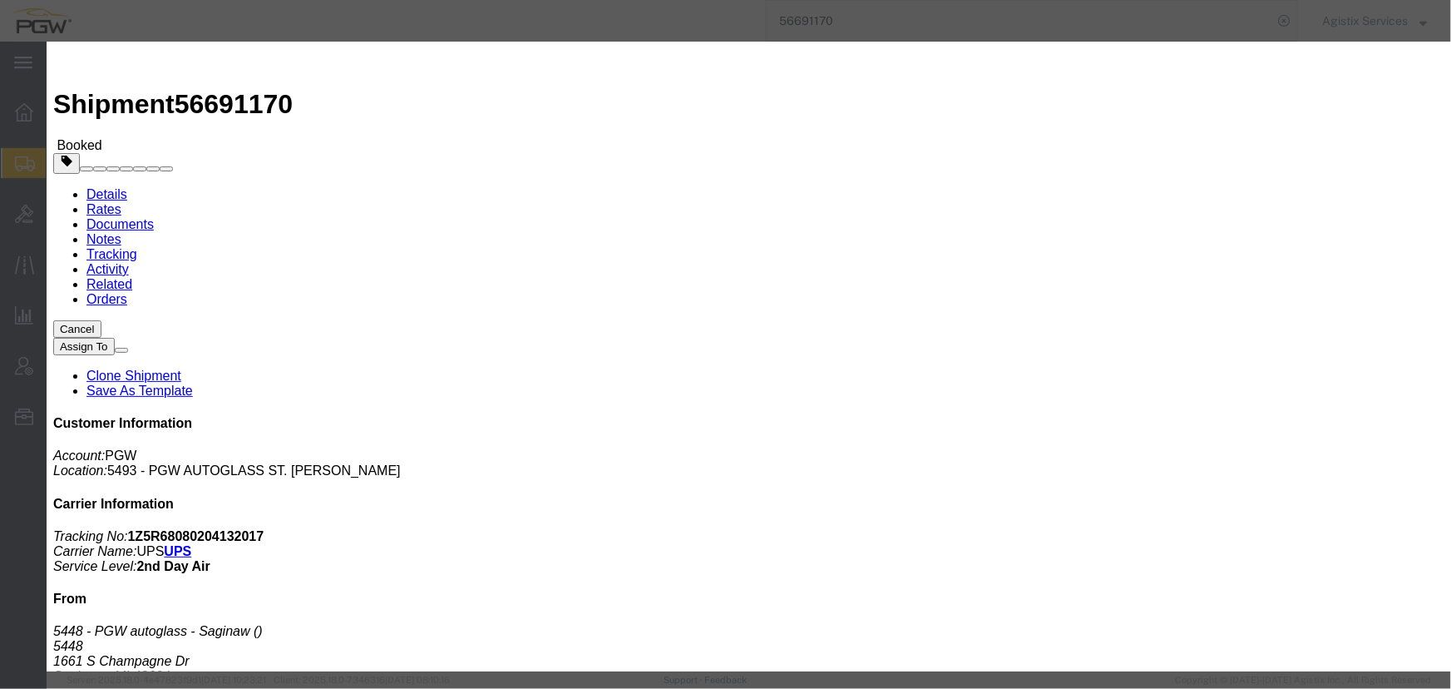
click button "Apply"
click button "Save"
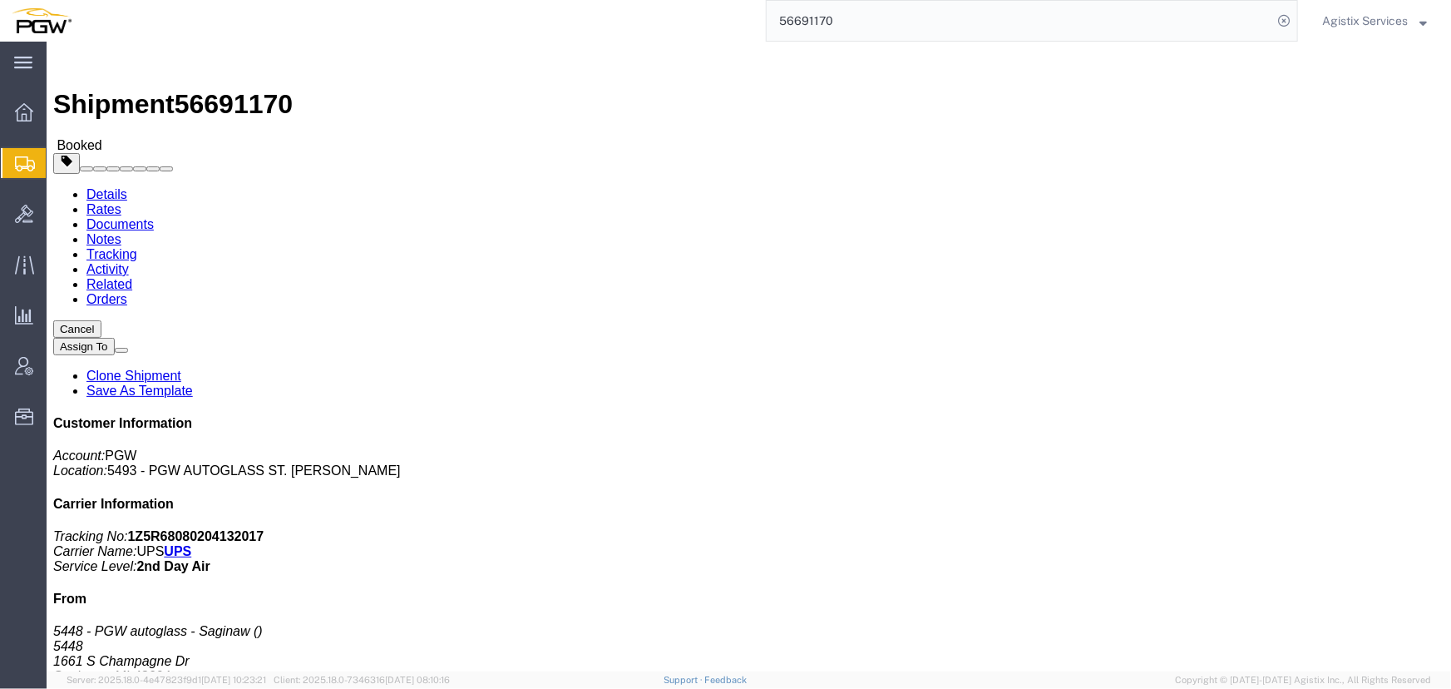
click div "Status Successfully updated. Close"
click button "Close"
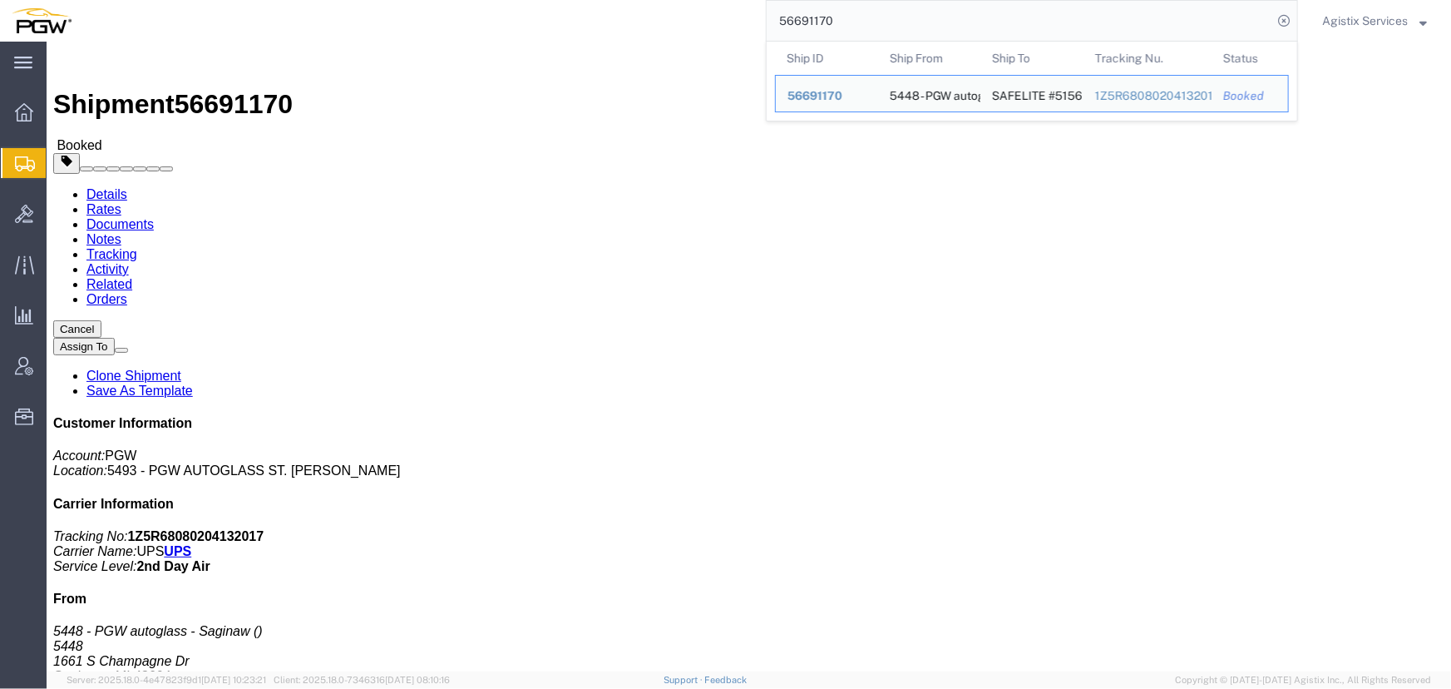
drag, startPoint x: 896, startPoint y: 22, endPoint x: 629, endPoint y: 17, distance: 267.0
click at [629, 17] on div "56691170 Ship ID Ship From Ship To Tracking Nu. Status Ship ID 56691170 Ship Fr…" at bounding box center [690, 21] width 1215 height 42
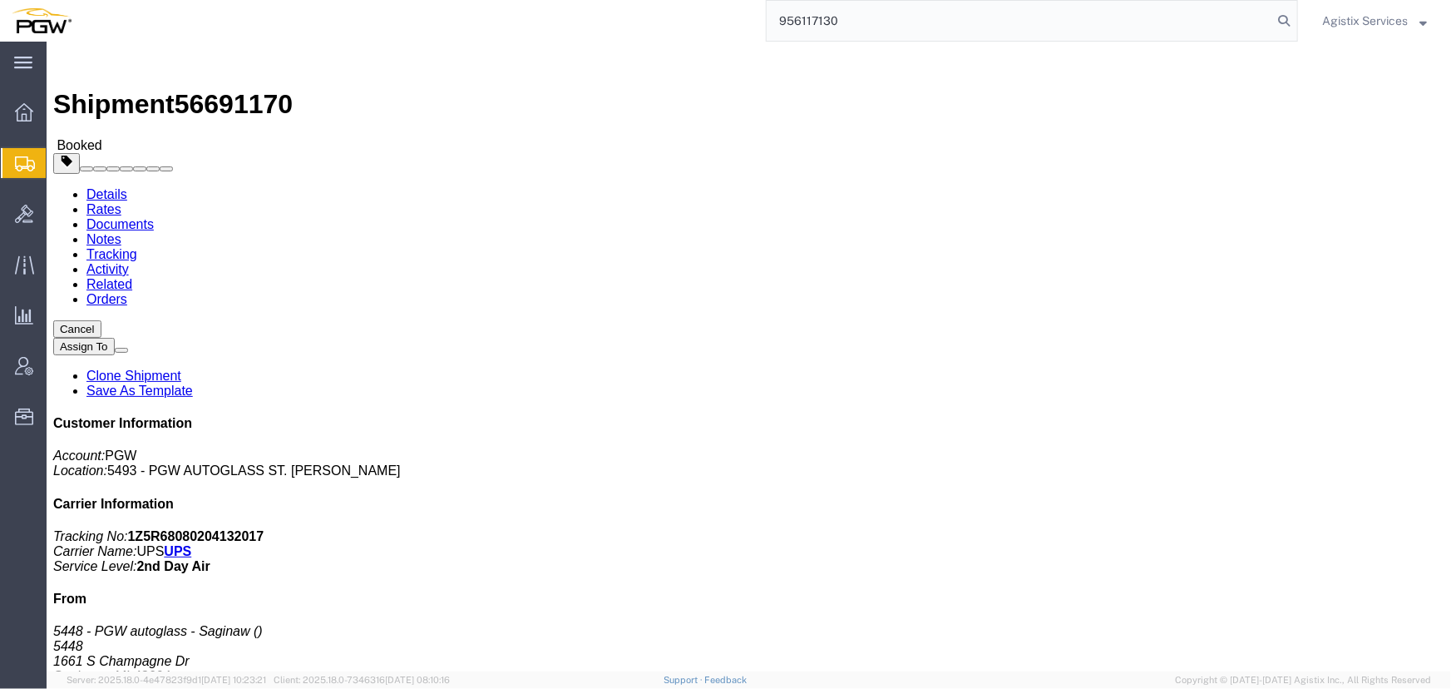
type input "956117130"
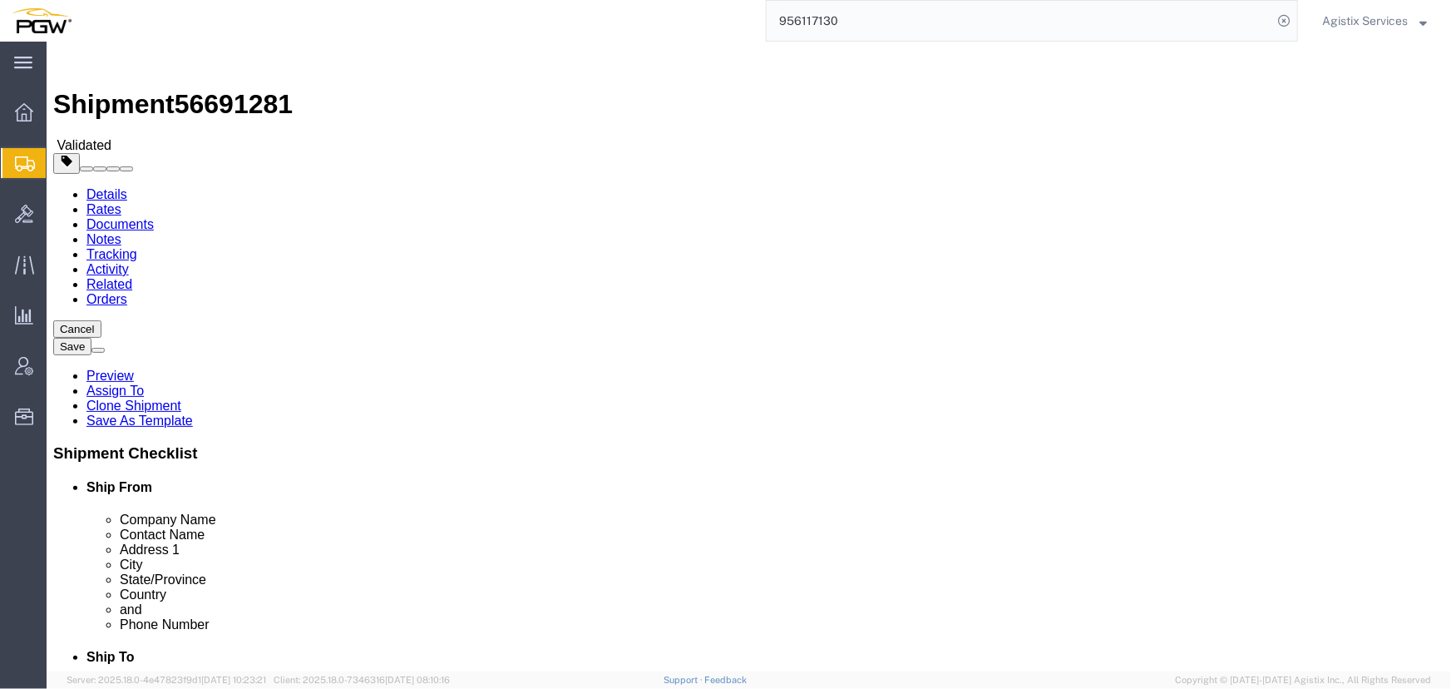
select select "28529"
select select "28521"
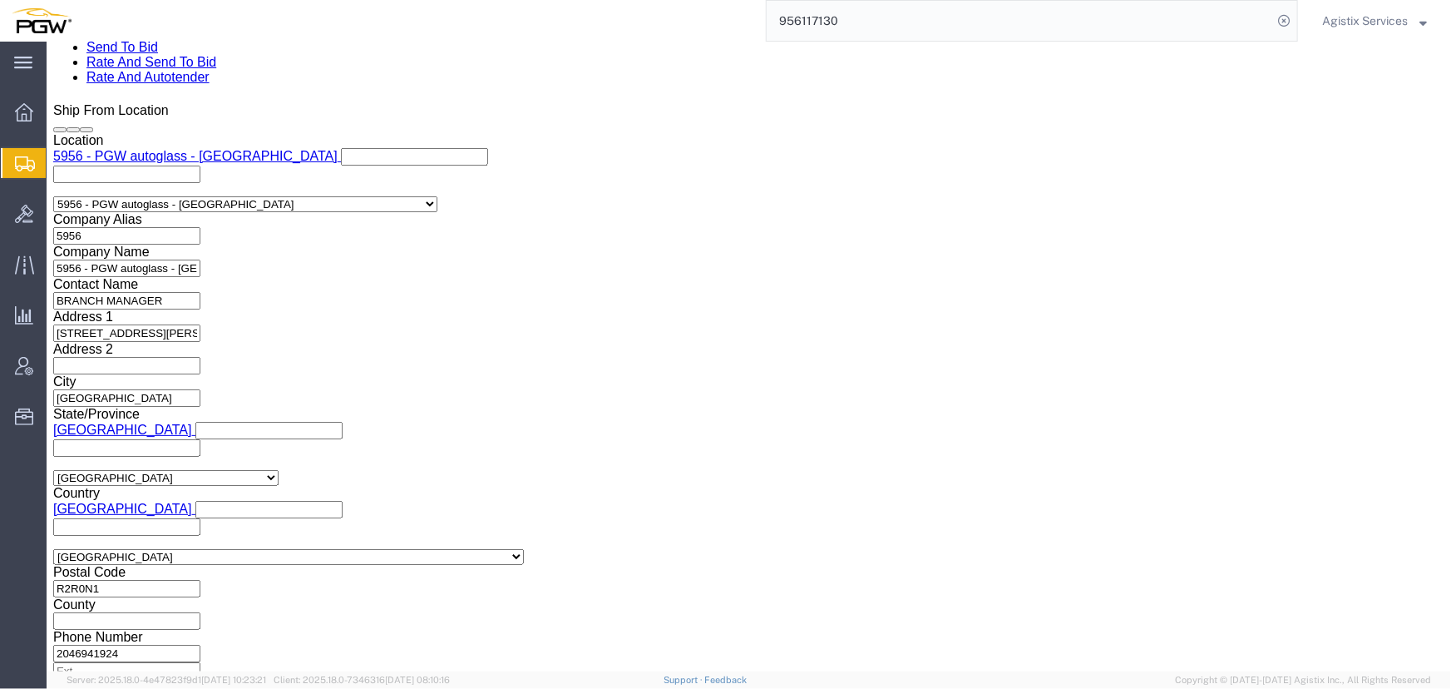
scroll to position [1058, 0]
click select "Select Air Less than Truckload Multi-Leg Ocean Freight Rail Small Parcel Truckl…"
select select "LTL"
click select "Select Air Less than Truckload Multi-Leg Ocean Freight Rail Small Parcel Truckl…"
click button "Rate Shipment"
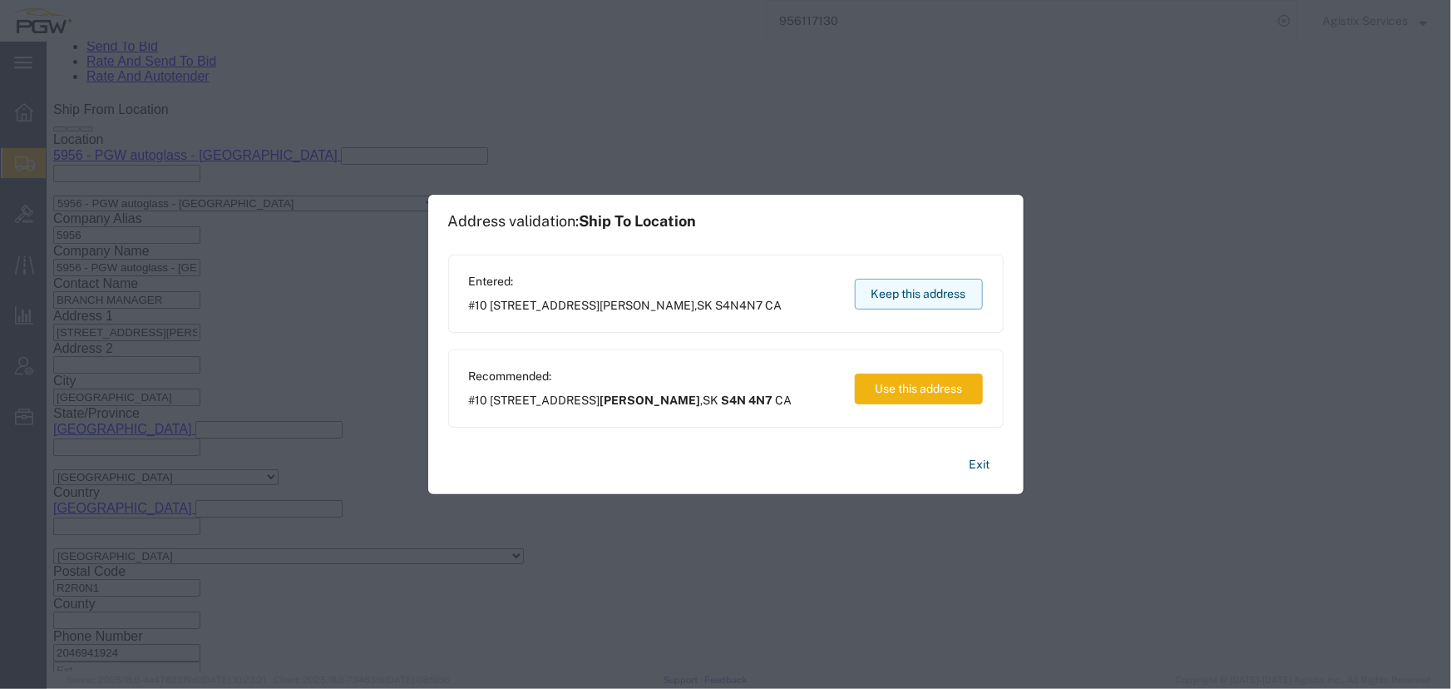
click at [901, 300] on button "Keep this address" at bounding box center [919, 294] width 128 height 31
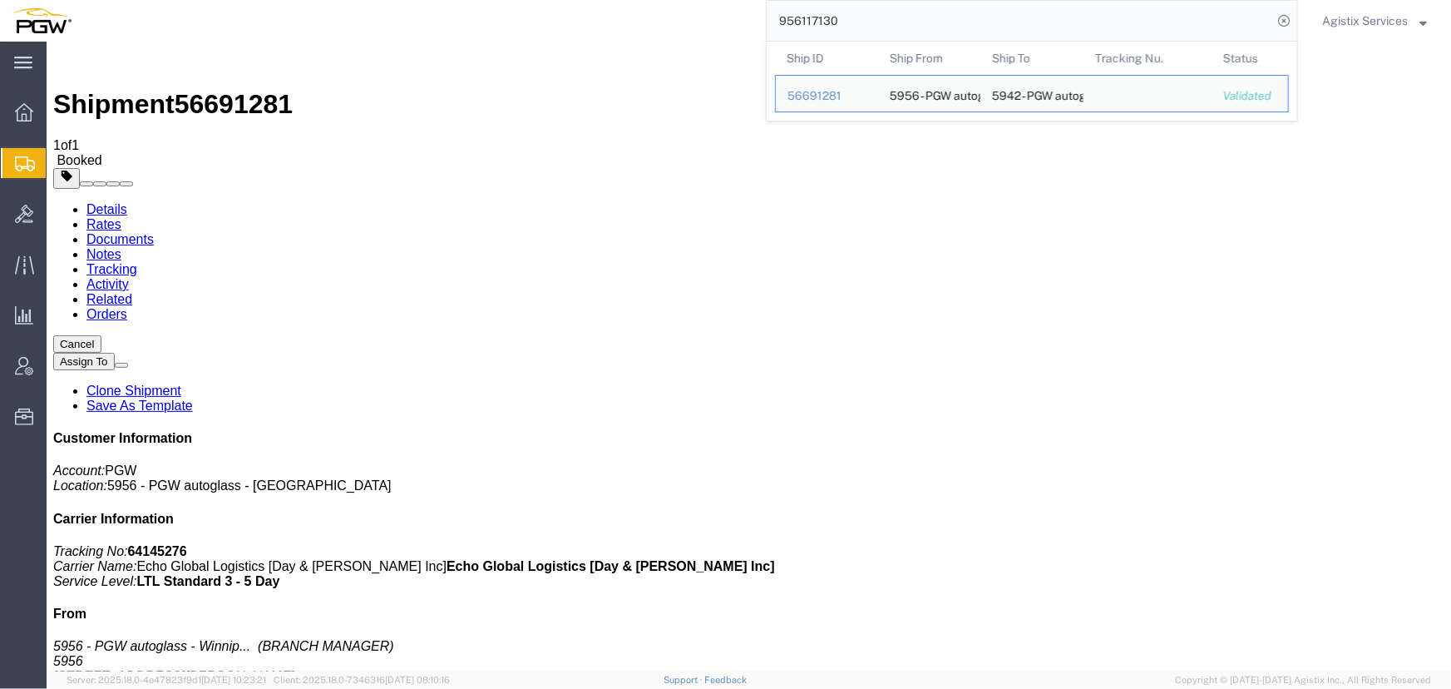
drag, startPoint x: 872, startPoint y: 26, endPoint x: 600, endPoint y: 26, distance: 272.8
click at [600, 26] on div "956117130 Ship ID Ship From Ship To Tracking Nu. Status Ship ID 56691281 Ship F…" at bounding box center [690, 21] width 1215 height 42
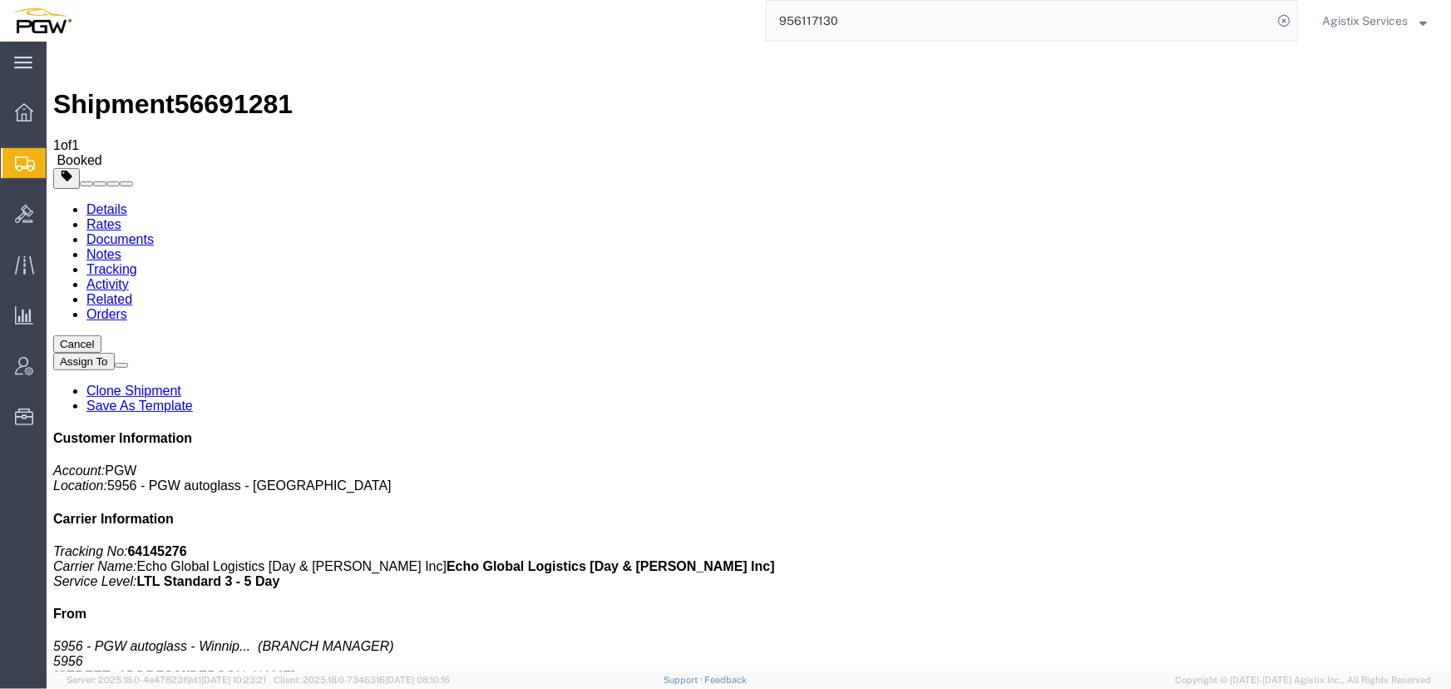
click at [857, 27] on input "956117130" at bounding box center [1020, 21] width 506 height 40
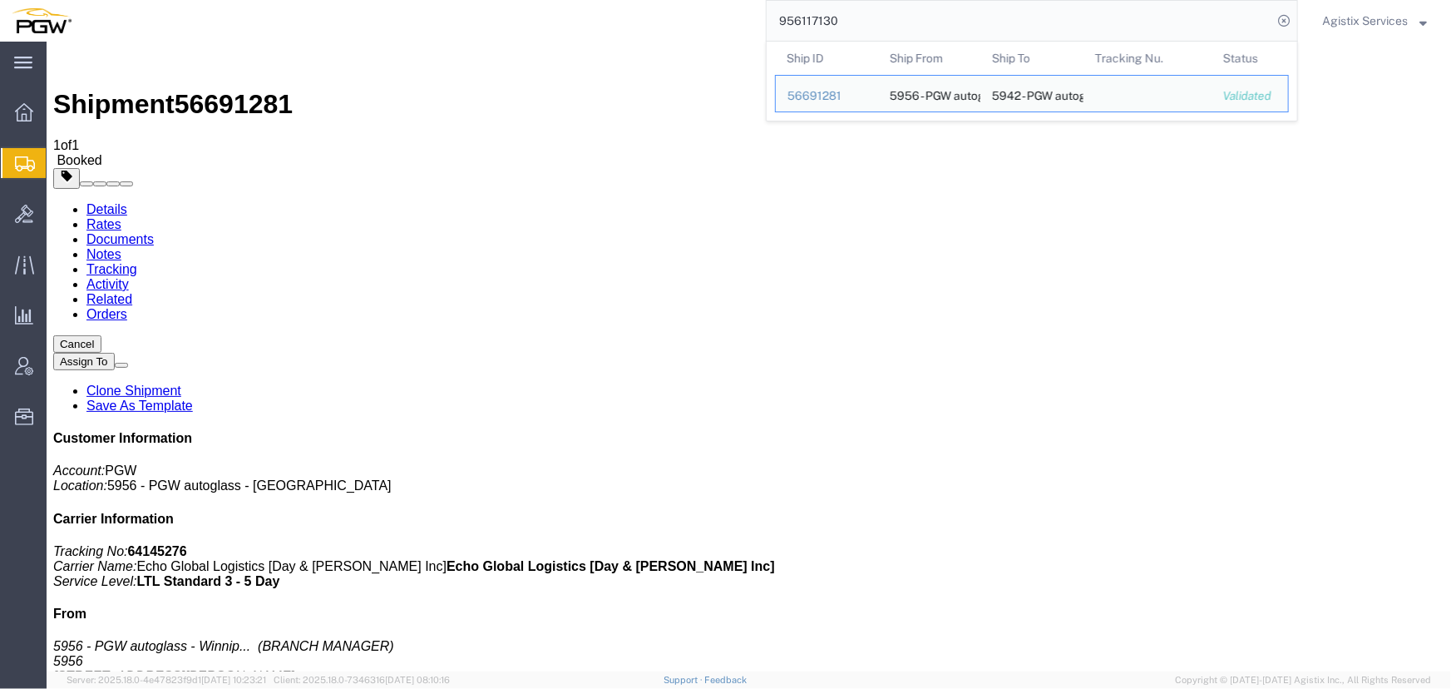
drag, startPoint x: 861, startPoint y: 21, endPoint x: 617, endPoint y: 33, distance: 244.0
click at [617, 33] on div "956117130 Ship ID Ship From Ship To Tracking Nu. Status Ship ID 56691281 Ship F…" at bounding box center [690, 21] width 1215 height 42
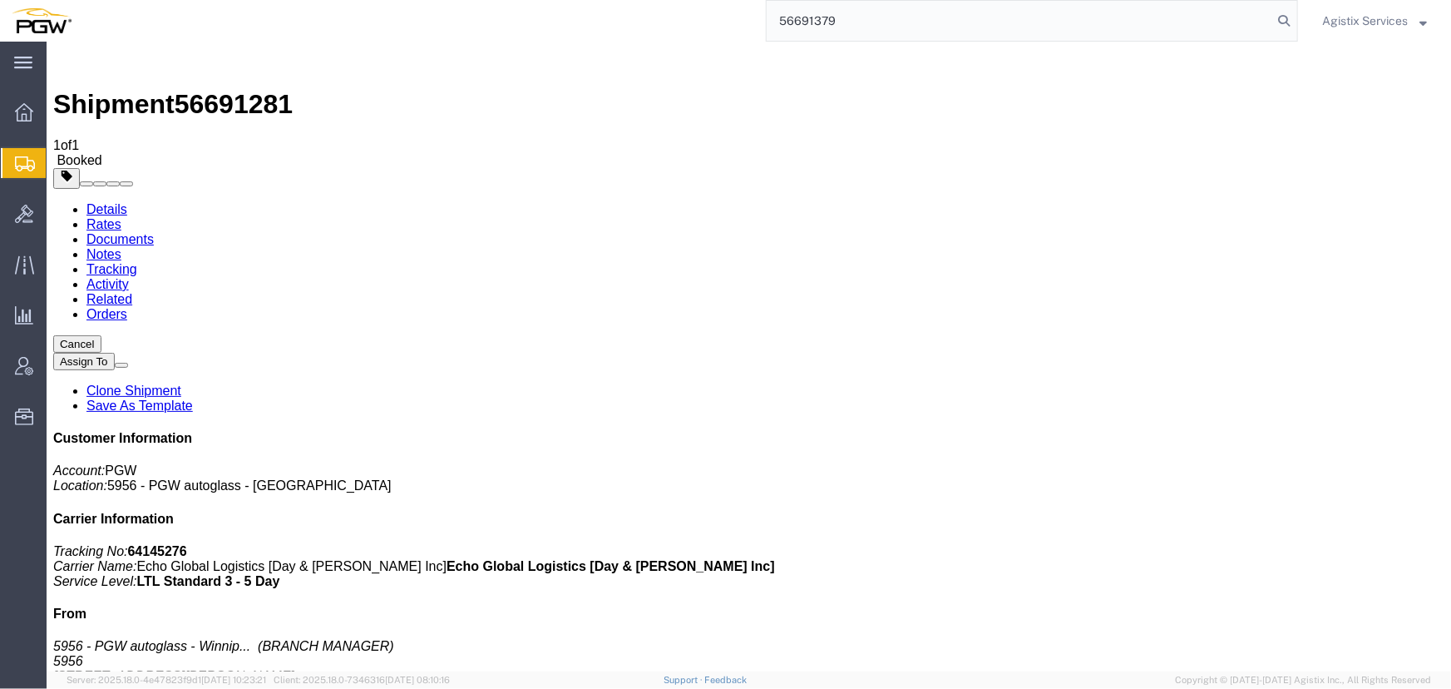
type input "56691379"
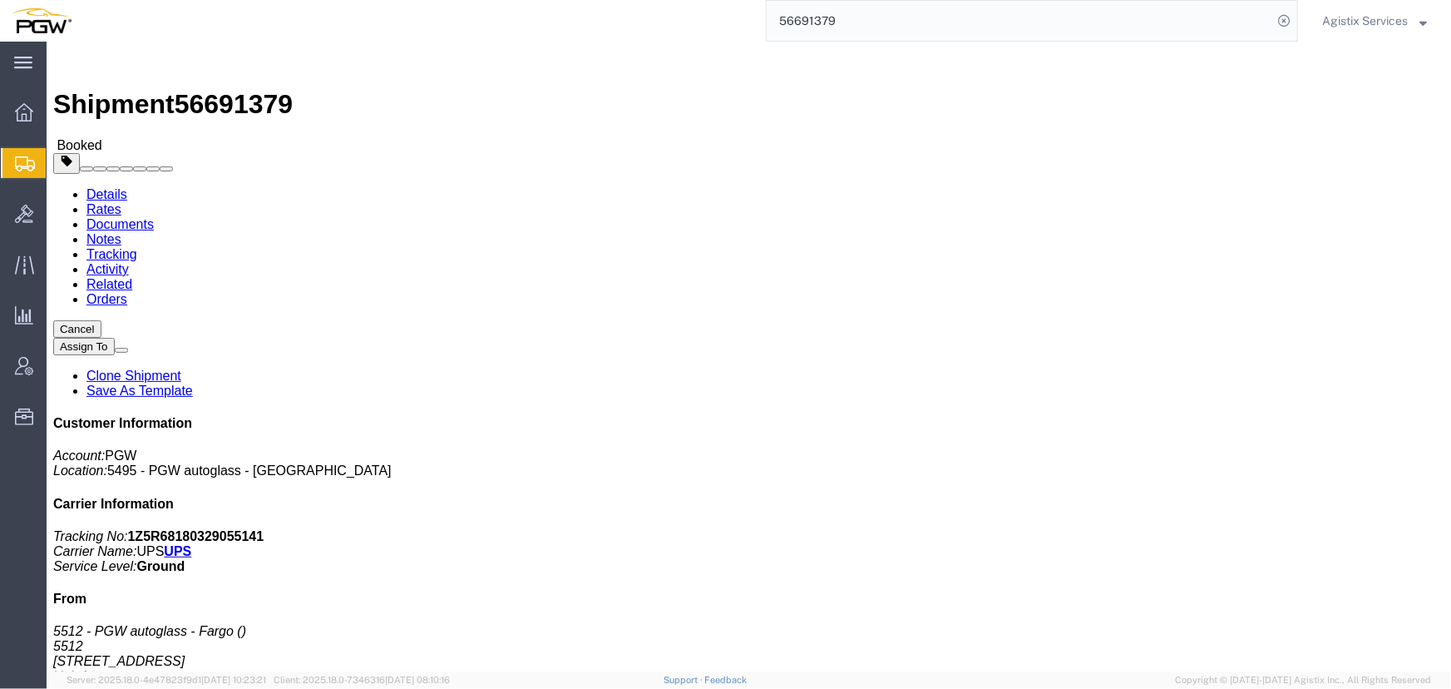
click span "button"
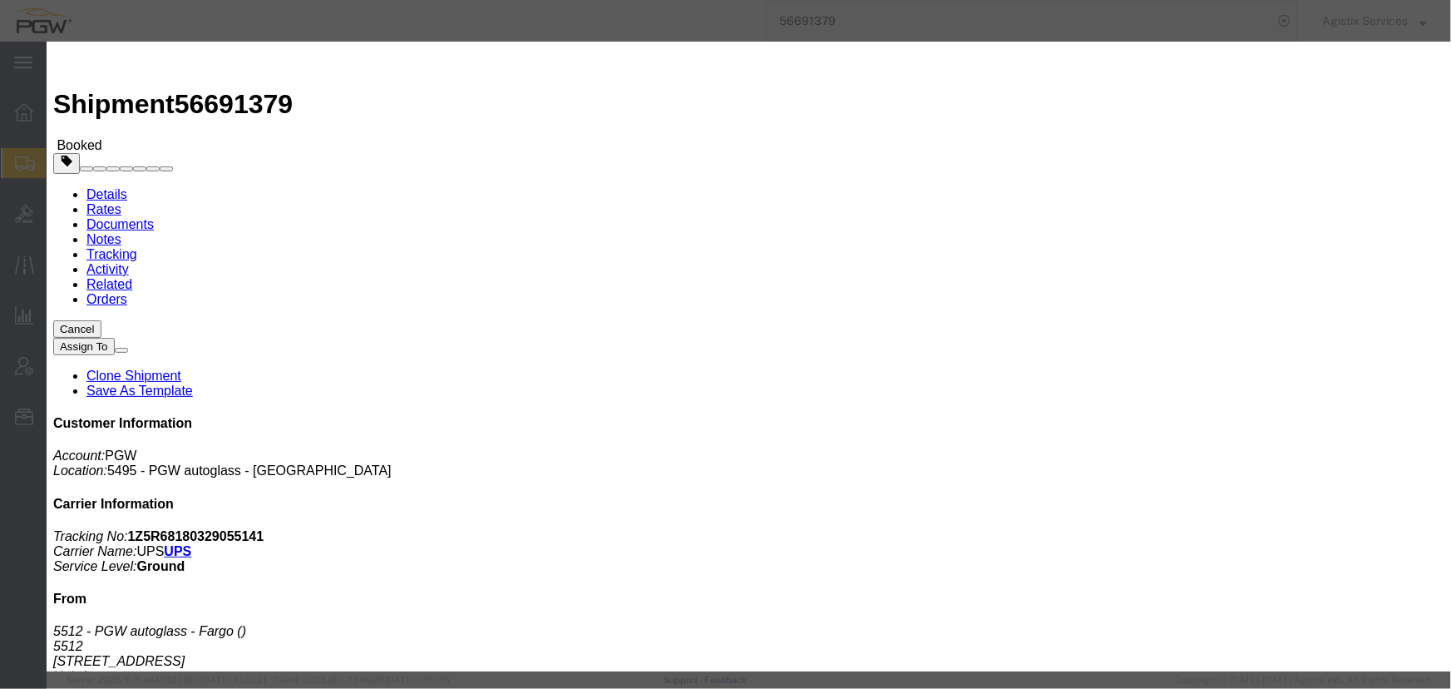
click div "Sep 03 2025 4:57 PM"
type input "10:00 AM"
click button "Apply"
click div "Sep 03 2025 7:57 PM"
type input "2:00 PM"
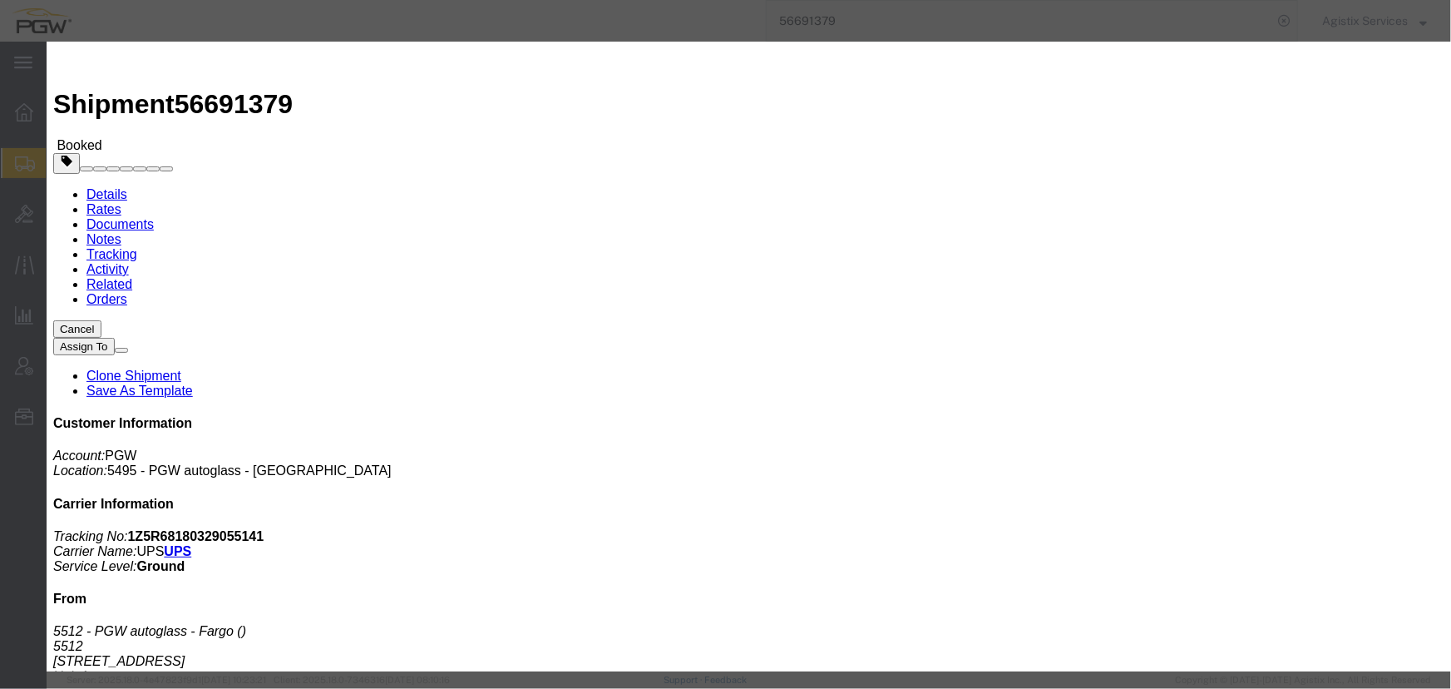
click button "Apply"
click button "Save"
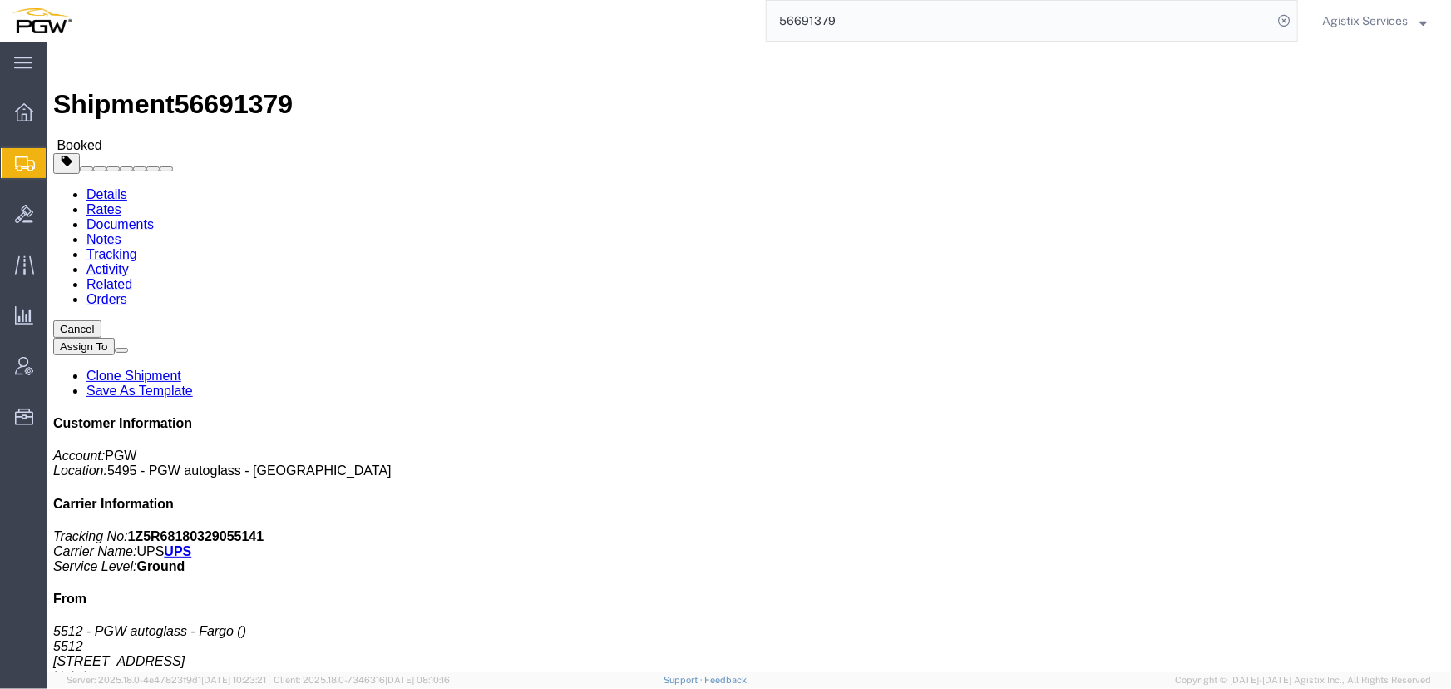
click button "Close"
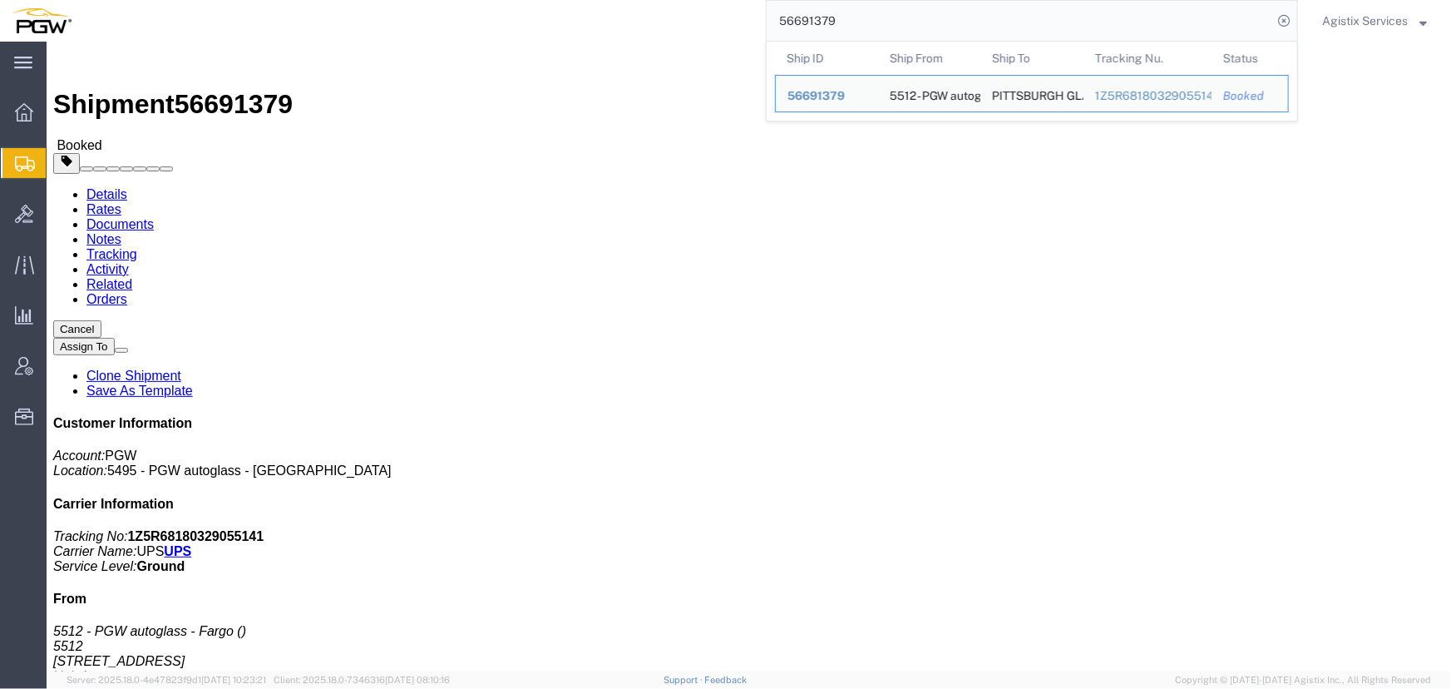
drag, startPoint x: 857, startPoint y: 20, endPoint x: 490, endPoint y: 22, distance: 367.6
click at [490, 22] on div "56691379 Ship ID Ship From Ship To Tracking Nu. Status Ship ID 56691379 Ship Fr…" at bounding box center [690, 21] width 1215 height 42
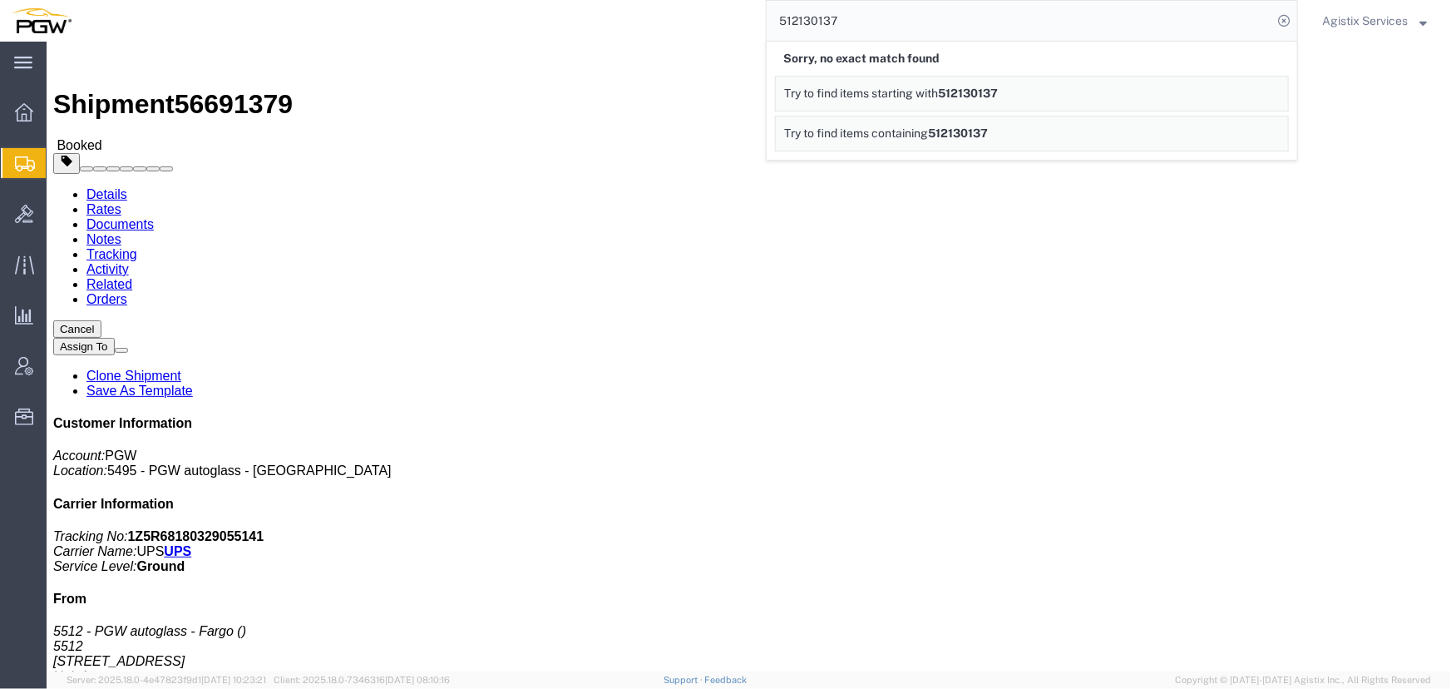
drag, startPoint x: 890, startPoint y: 24, endPoint x: 550, endPoint y: 19, distance: 340.1
click at [550, 19] on div "512130137 Sorry, no exact match found Try to find items starting with 512130137…" at bounding box center [690, 21] width 1215 height 42
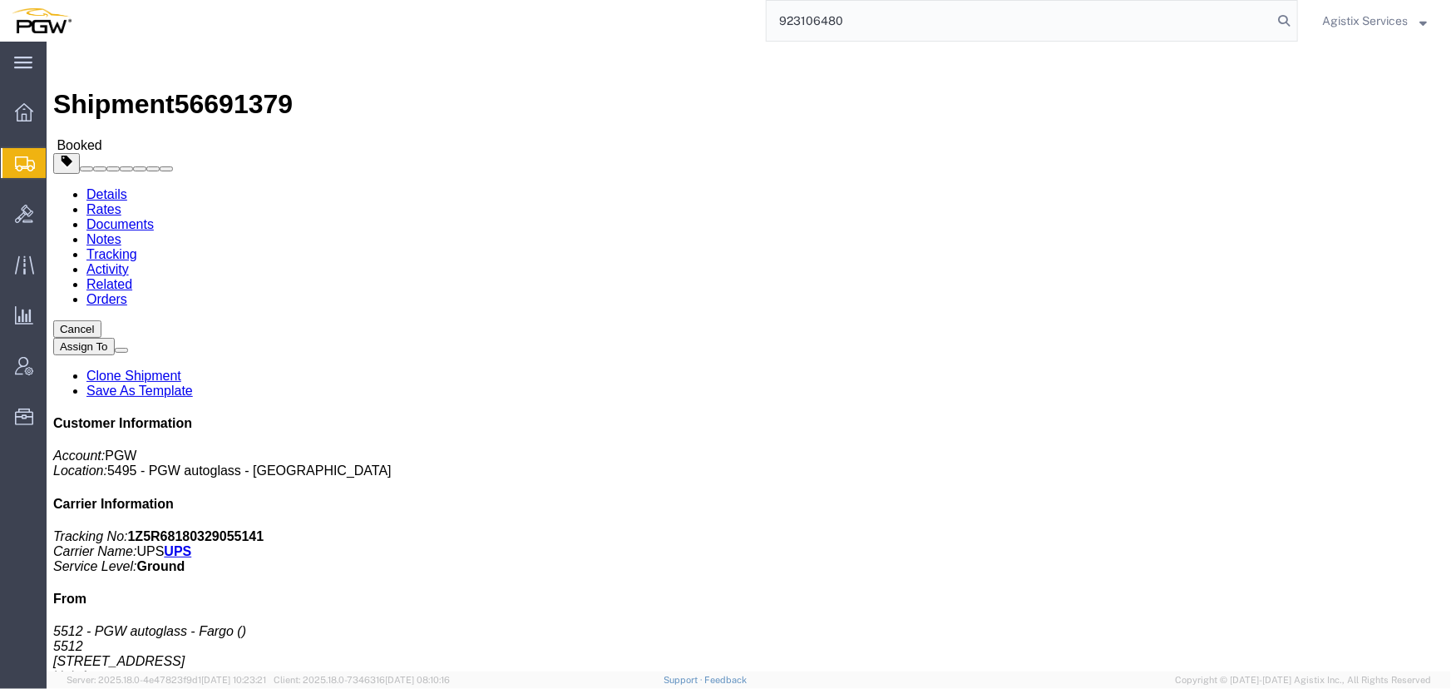
type input "923106480"
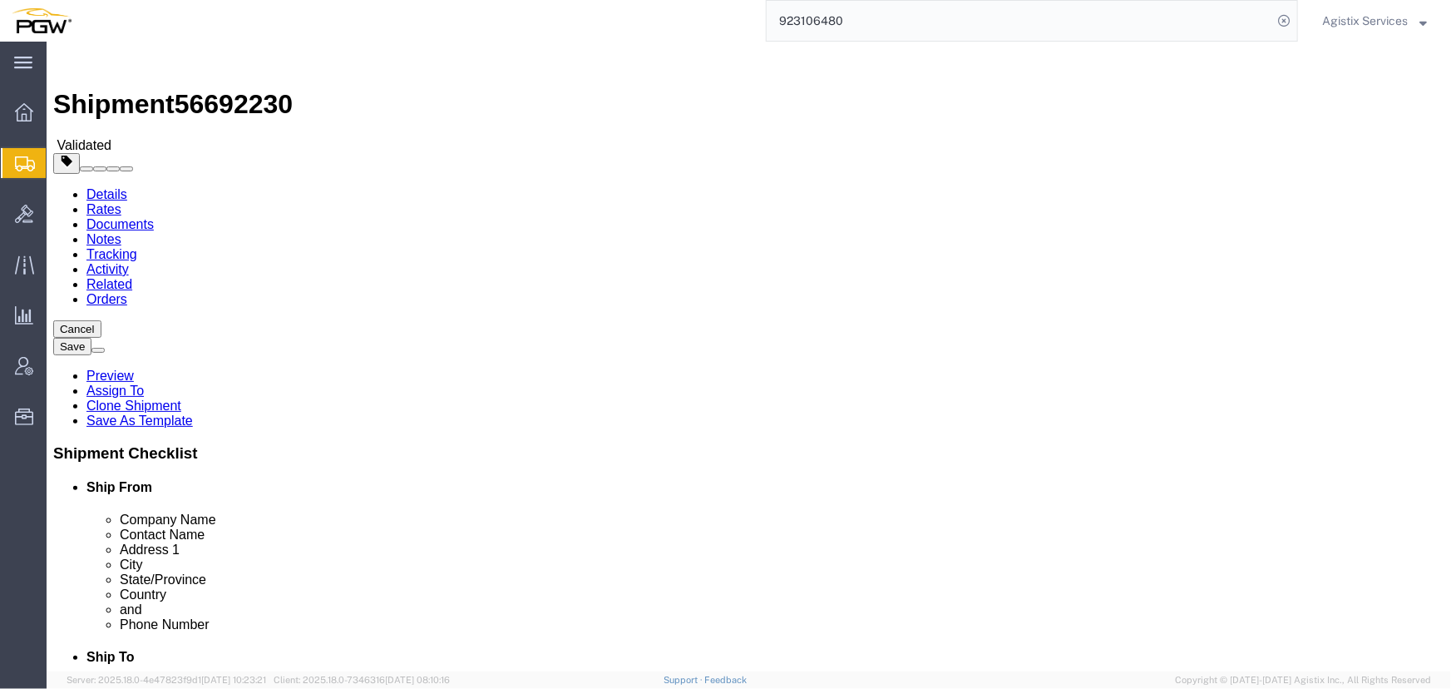
select select "28509"
select select "28523"
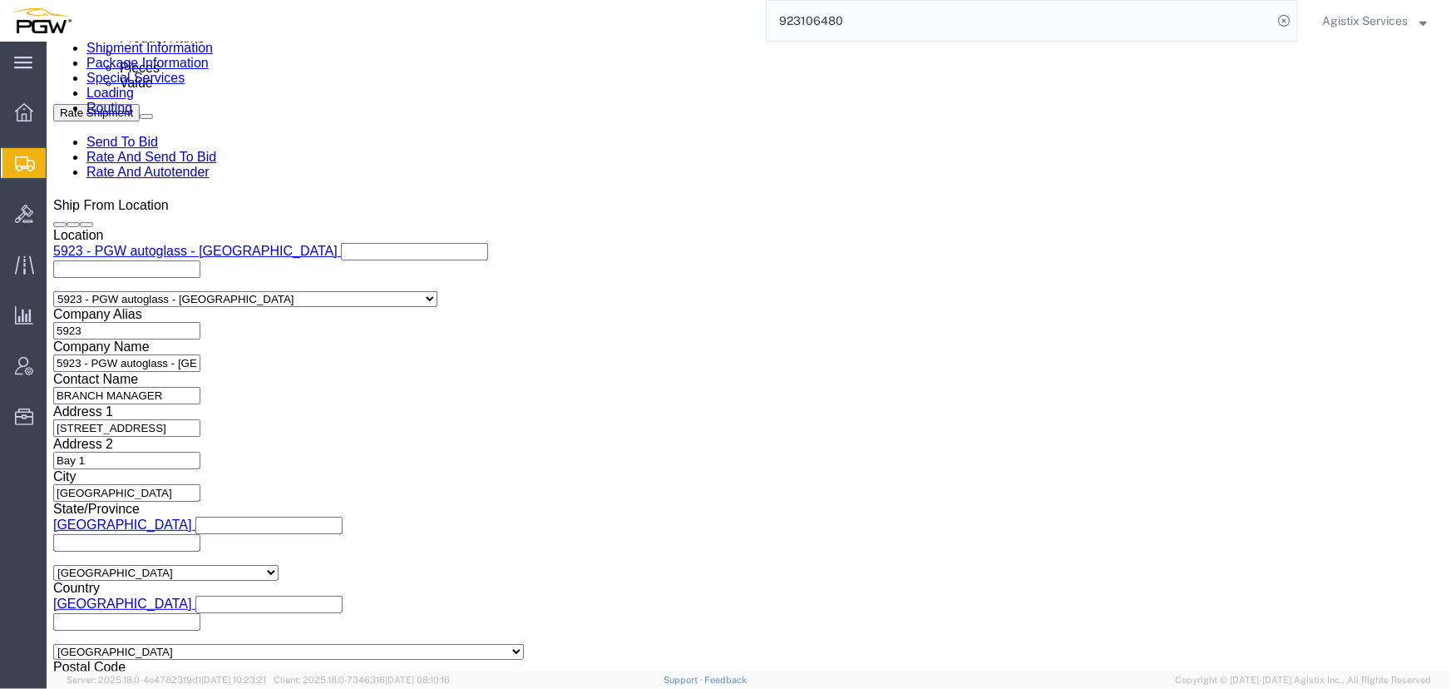
scroll to position [982, 0]
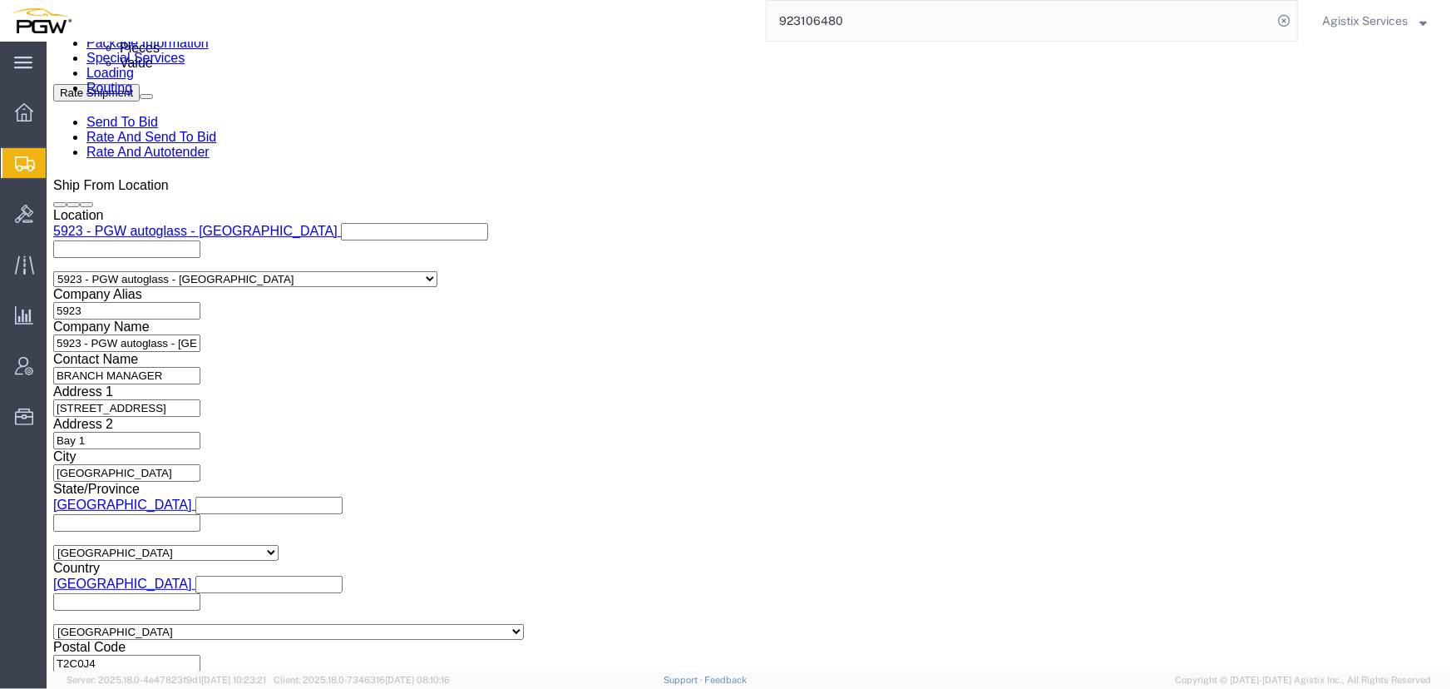
click select "Select Air Less than Truckload Multi-Leg Ocean Freight Rail Small Parcel Truckl…"
select select "LTL"
click select "Select Air Less than Truckload Multi-Leg Ocean Freight Rail Small Parcel Truckl…"
click button "Rate Shipment"
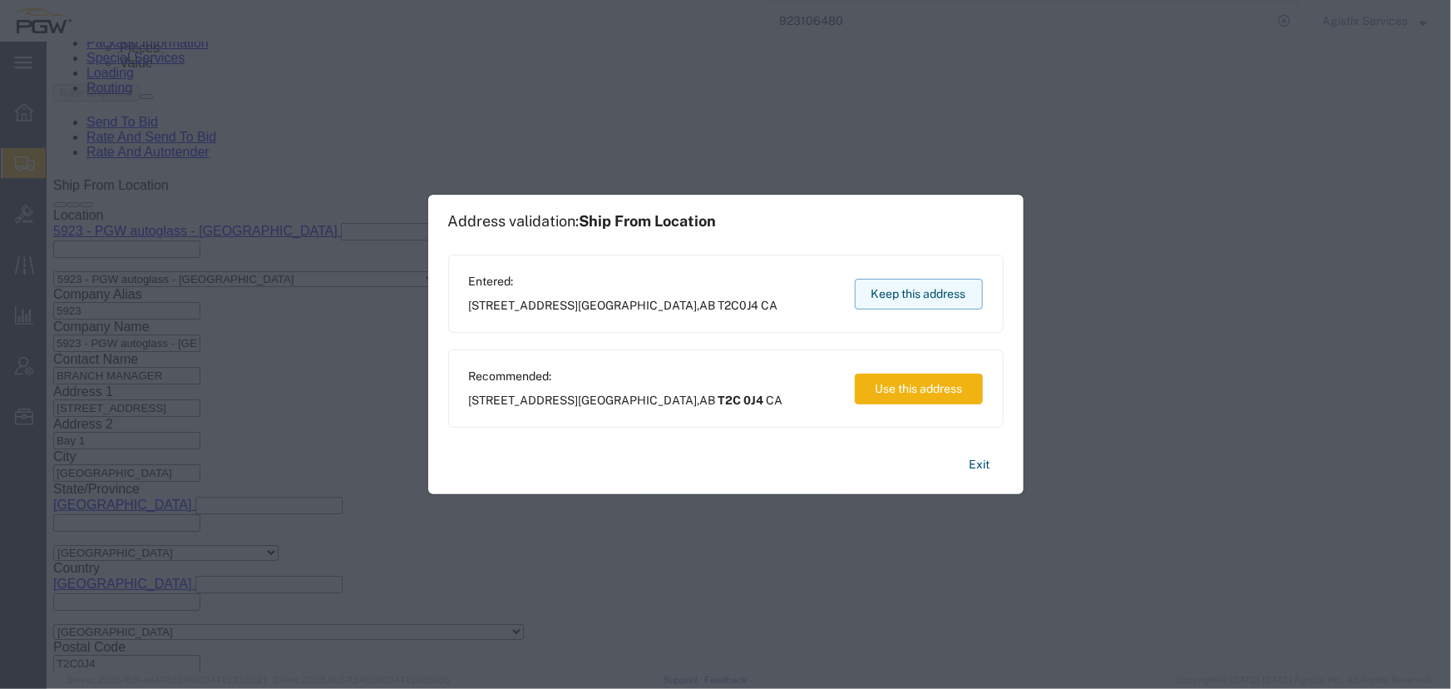
click at [893, 299] on button "Keep this address" at bounding box center [919, 294] width 128 height 31
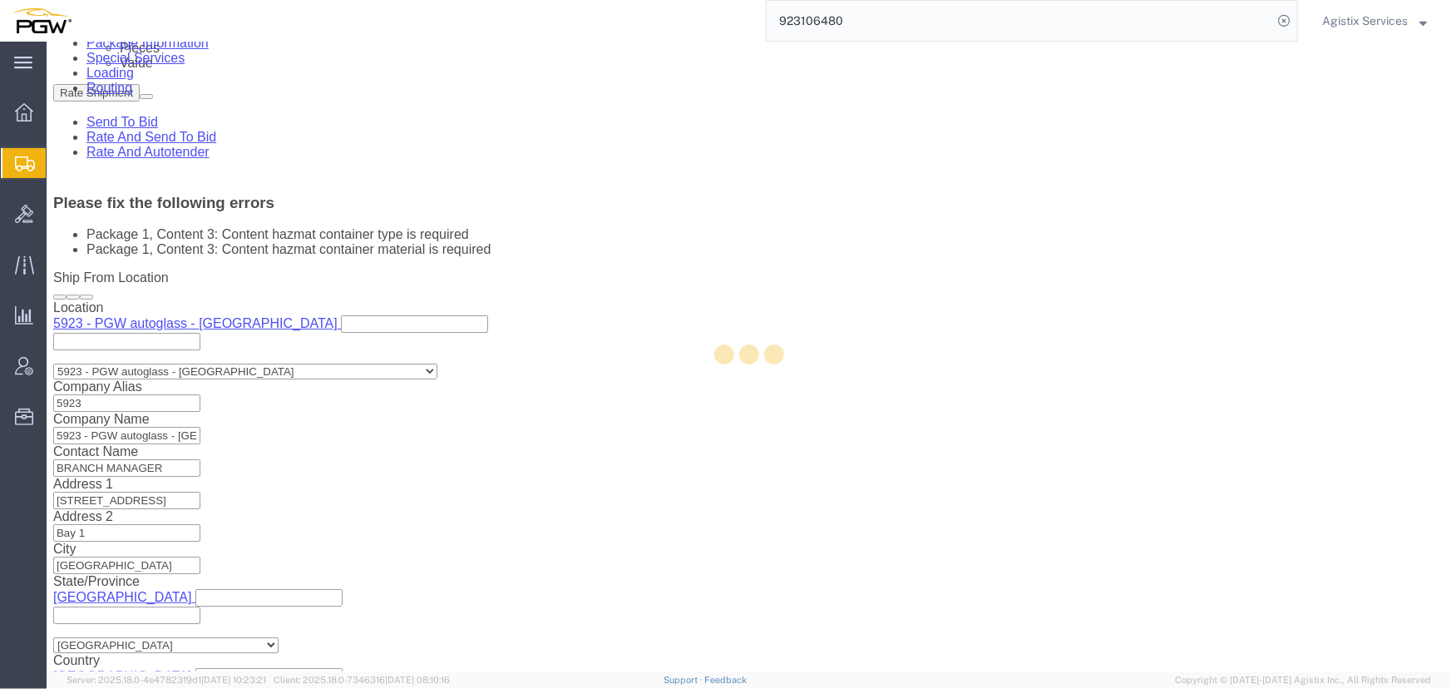
scroll to position [255, 0]
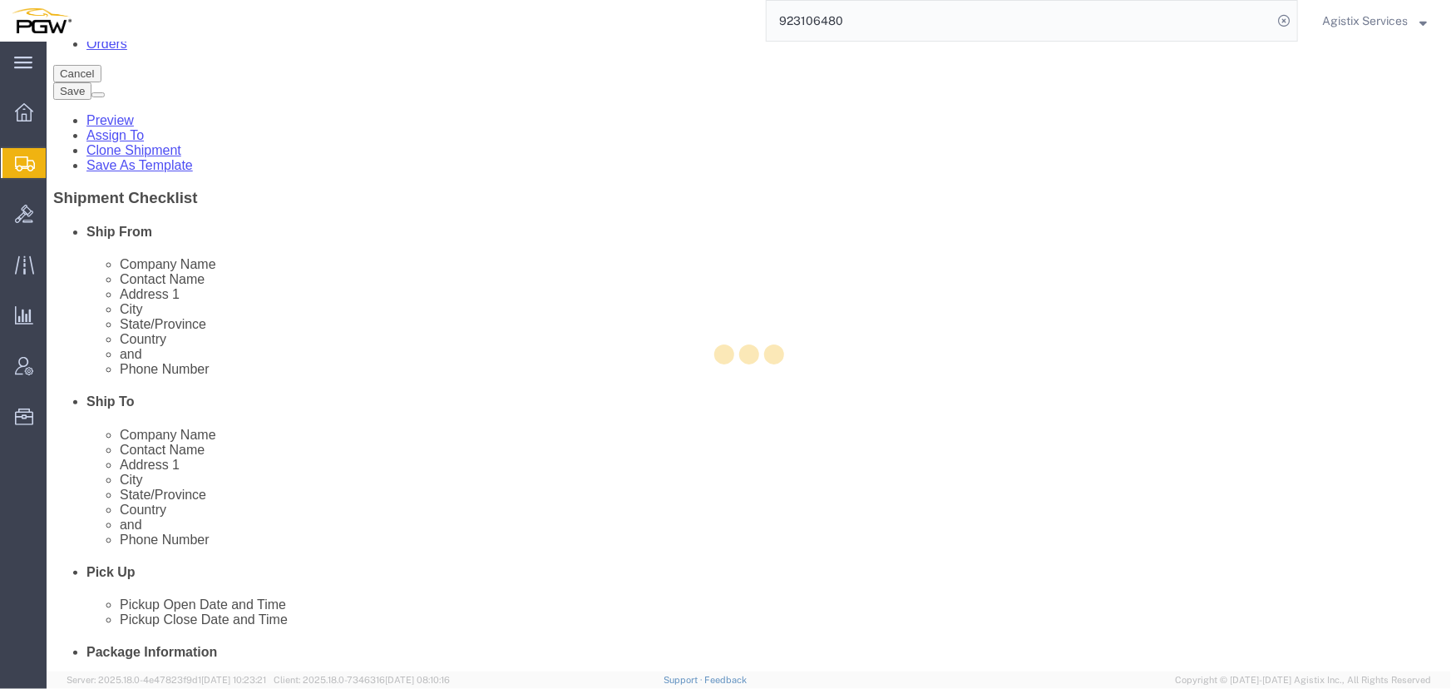
select select "CRAT"
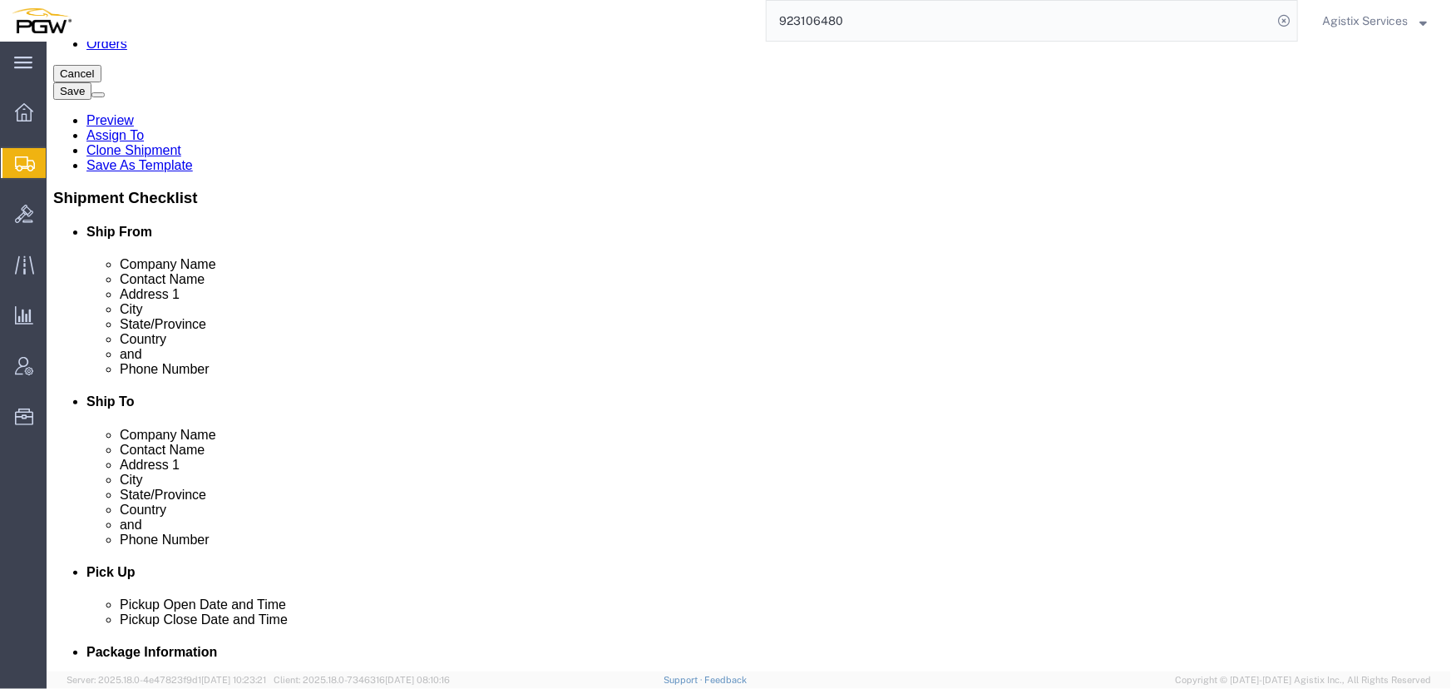
click dt "Pieces:"
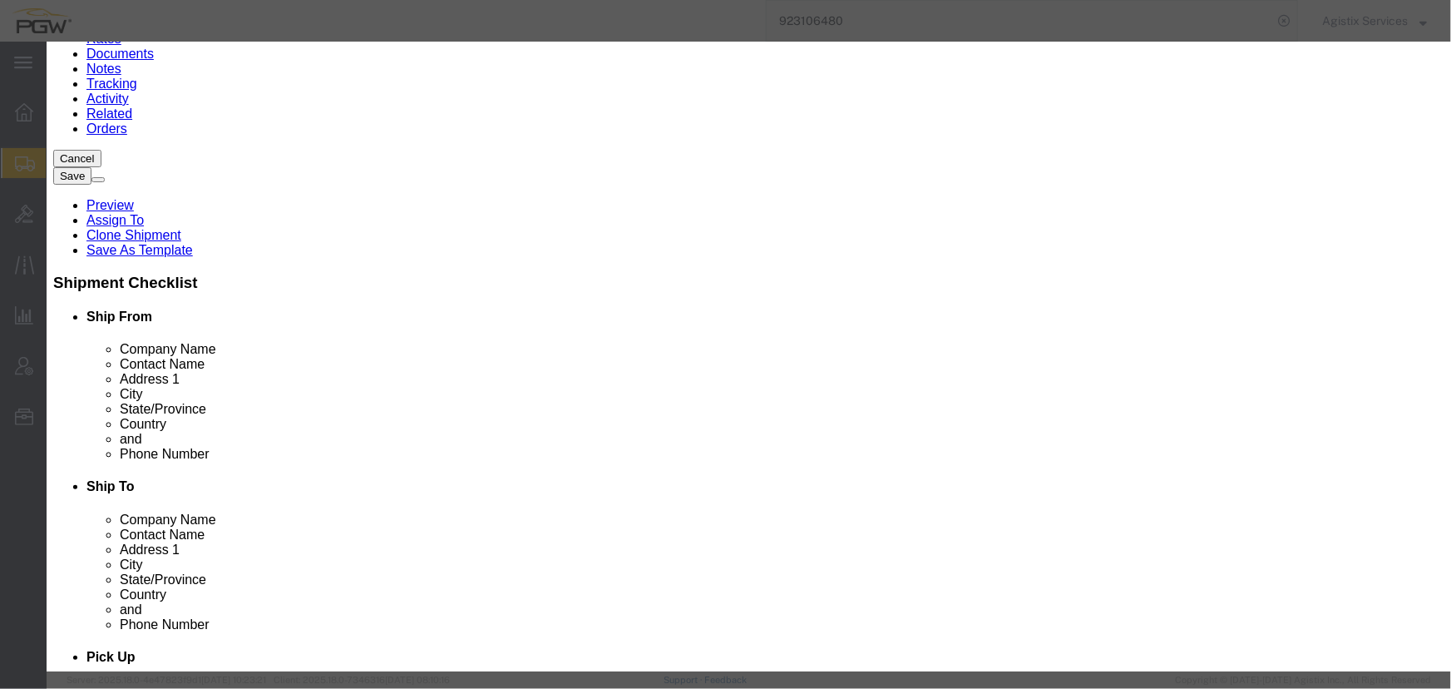
drag, startPoint x: 486, startPoint y: 187, endPoint x: 313, endPoint y: 180, distance: 173.1
click div "Product Name AEROSOLS"
click textarea
paste textarea "AEROSOLS"
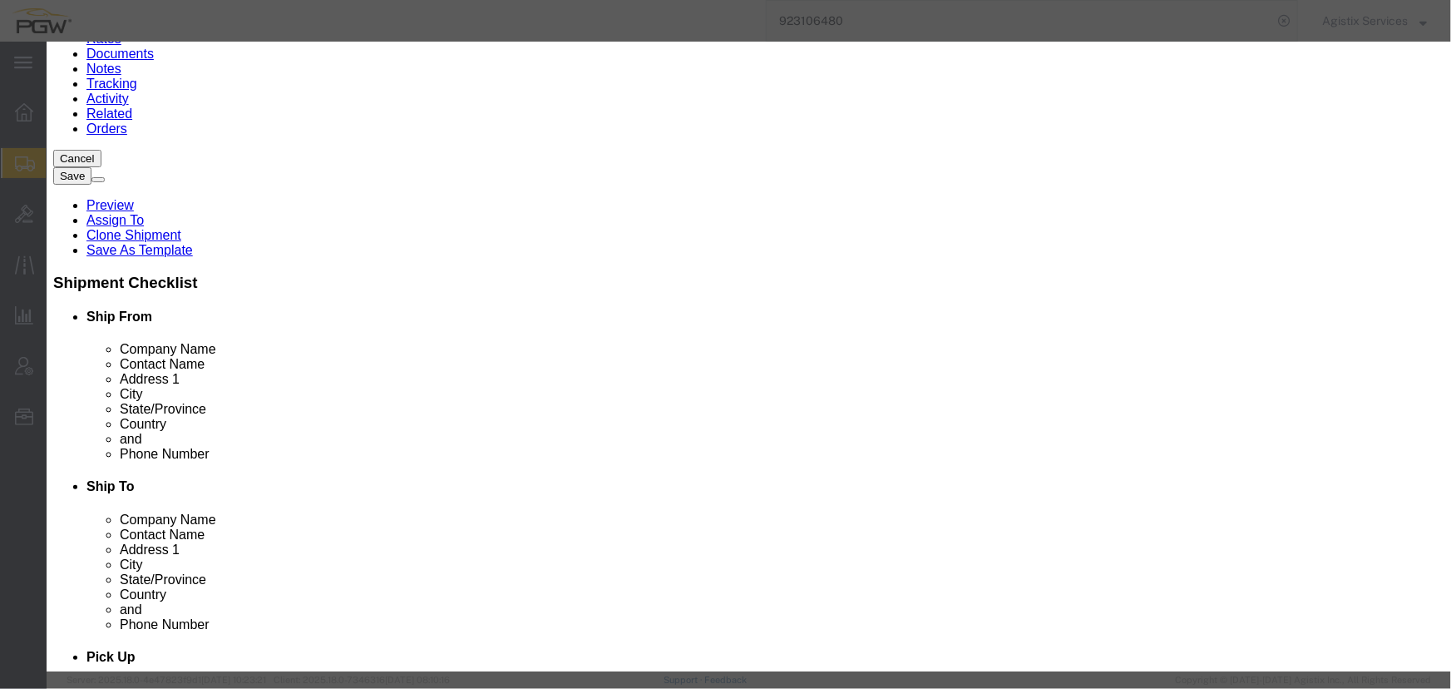
type textarea "AEROSOLS"
click select "Select 1 - Drums 2 - Reserved 3 - Jerricans 4 - Boxes 5 - Bags 6 - Composite Pa…"
select select "BOXES"
click select "Select 1 - Drums 2 - Reserved 3 - Jerricans 4 - Boxes 5 - Bags 6 - Composite Pa…"
click select "Container Material A - Steel (all types and surface treatments) B - Aluminum C …"
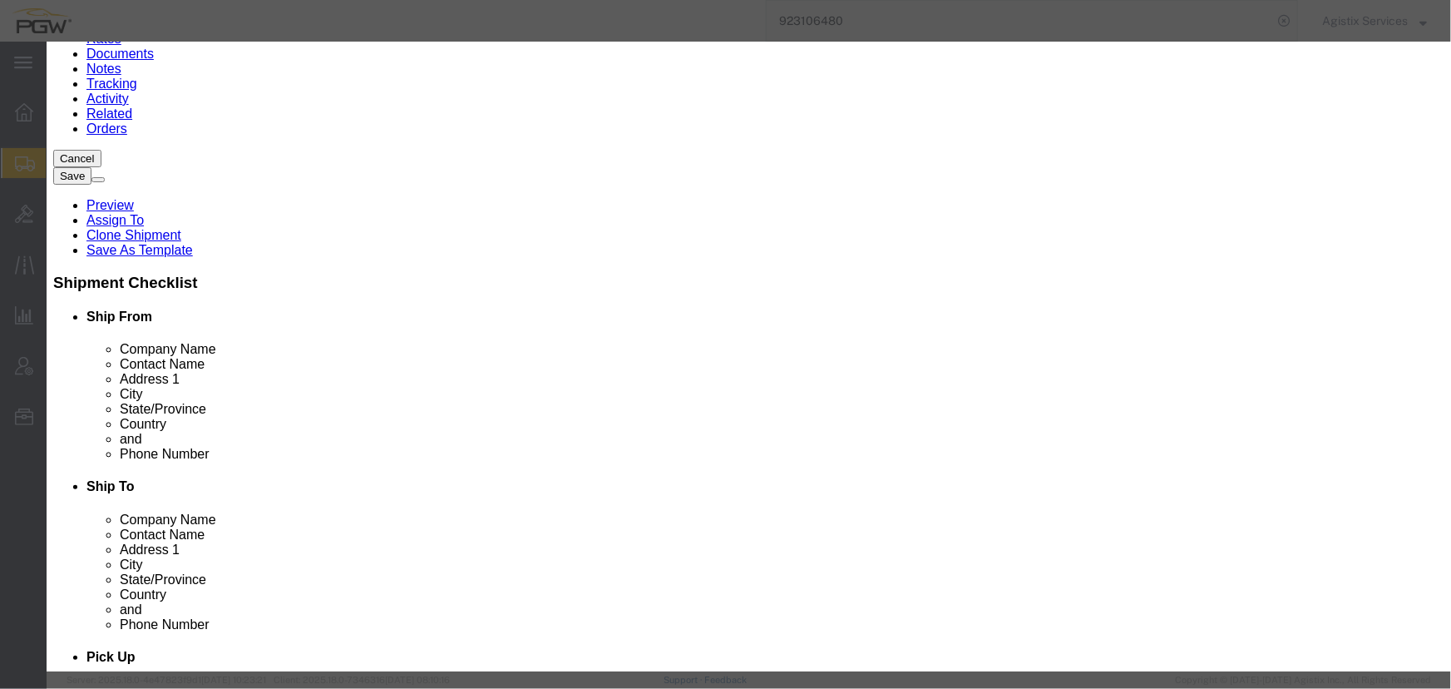
select select "NONE"
click select "Container Material A - Steel (all types and surface treatments) B - Aluminum C …"
click button "Save & Close"
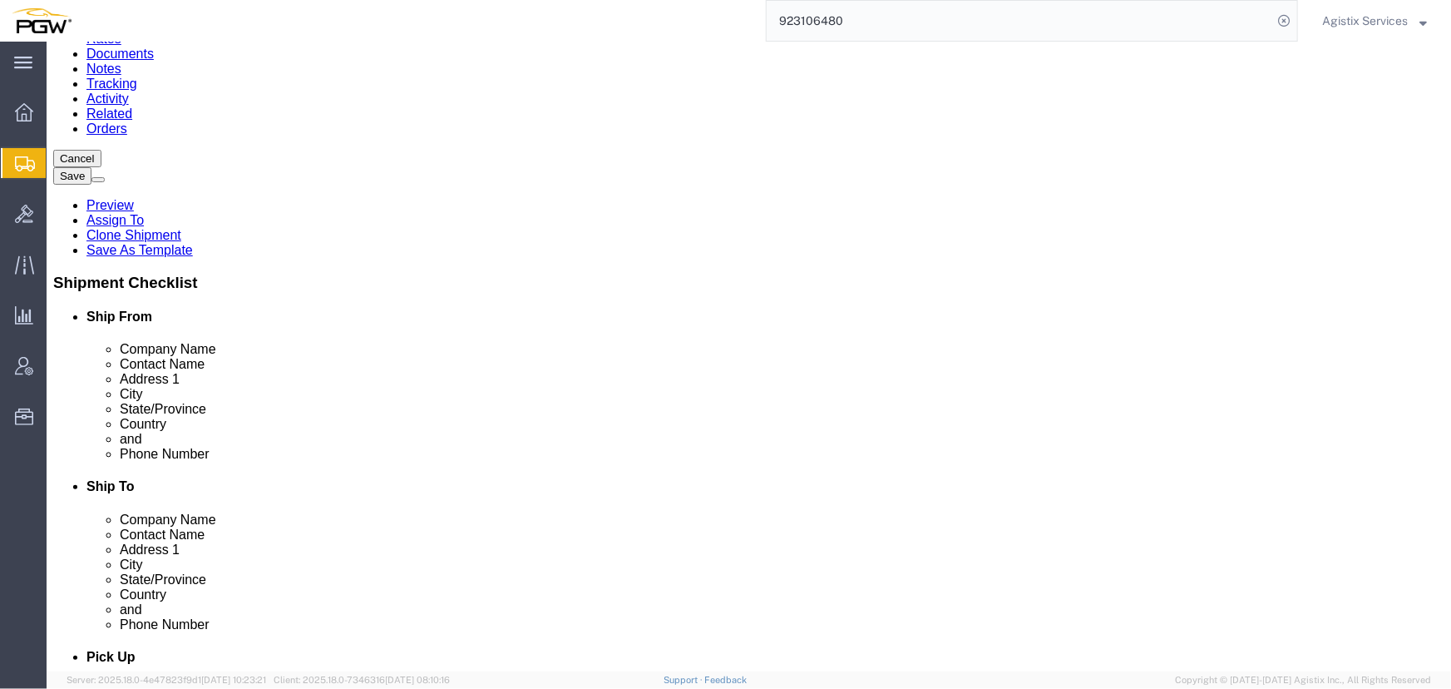
click button "Rate Shipment"
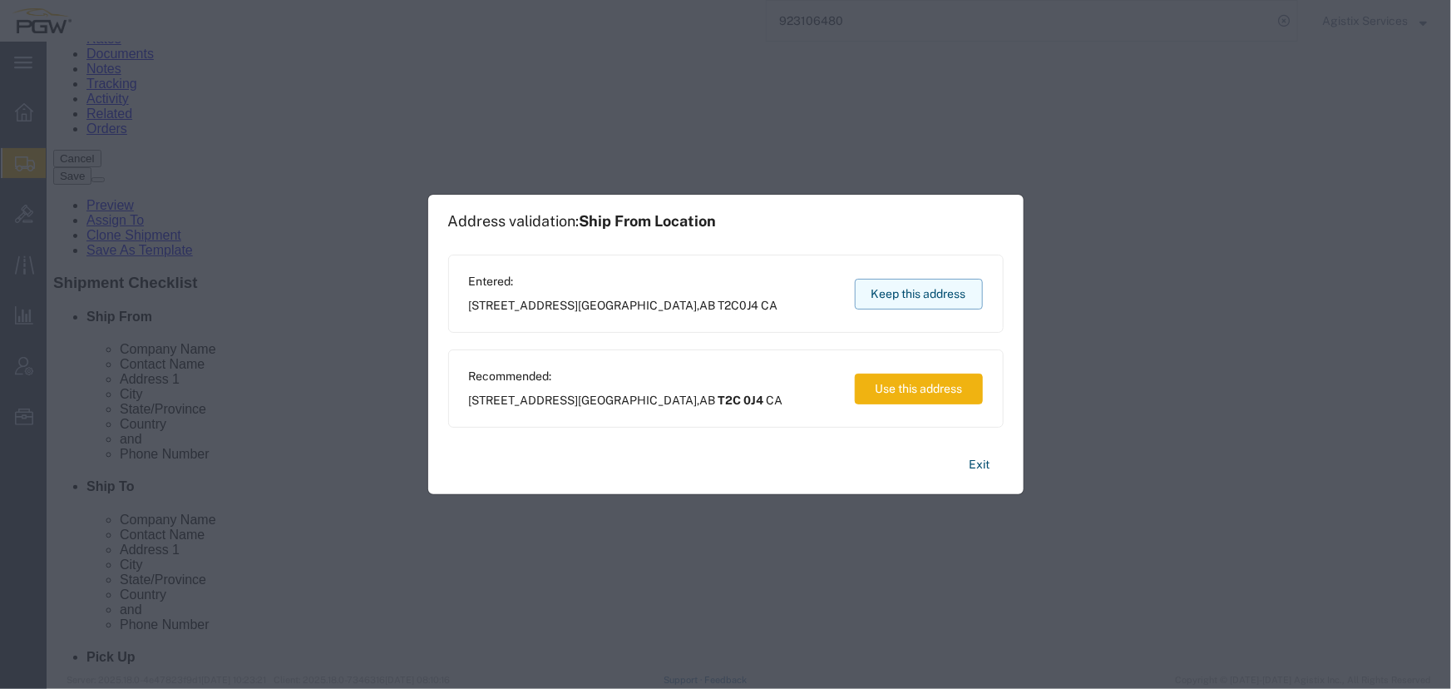
click at [899, 283] on button "Keep this address" at bounding box center [919, 294] width 128 height 31
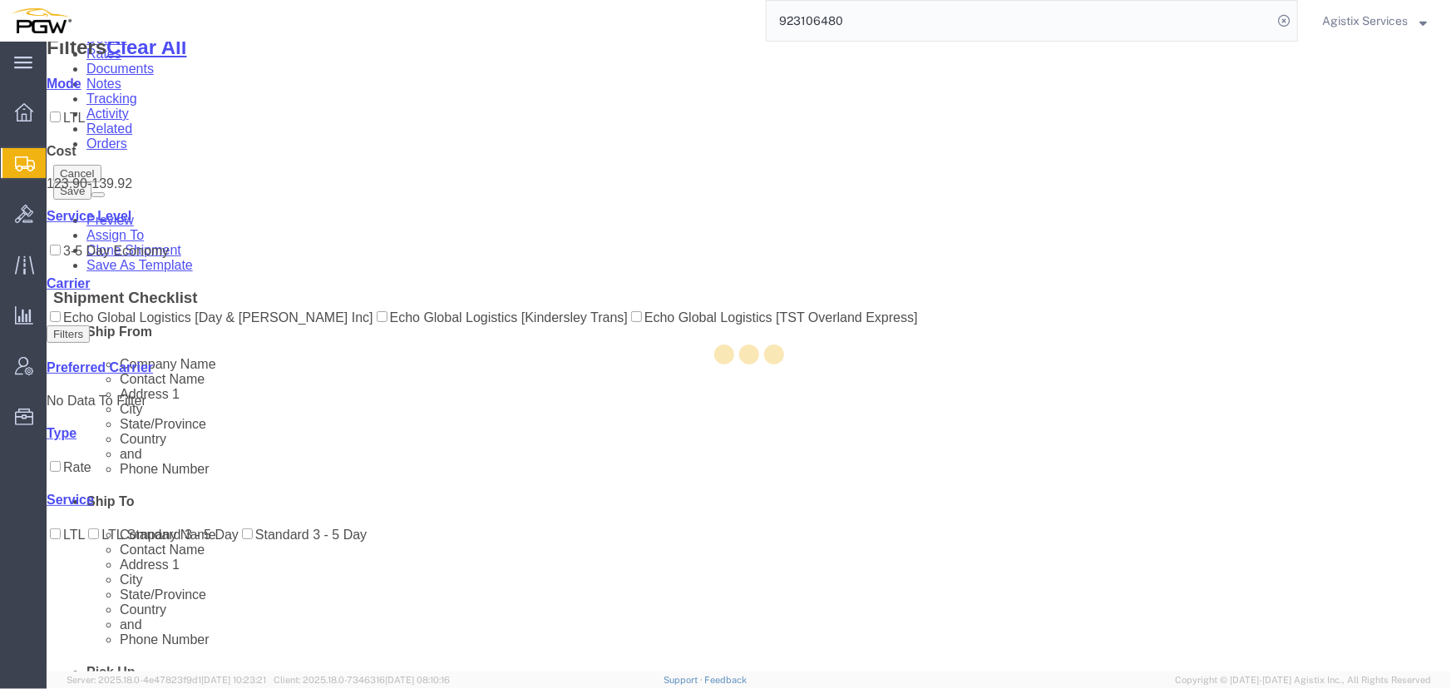
scroll to position [0, 0]
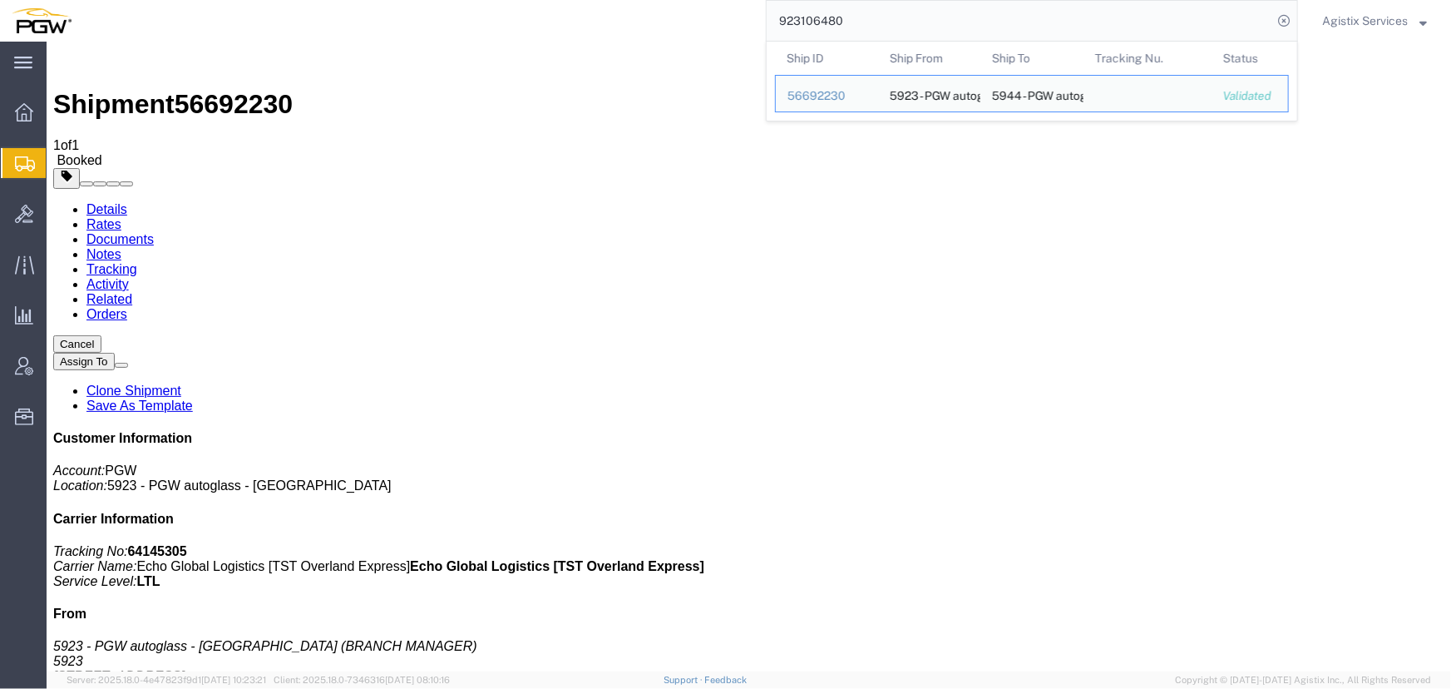
drag, startPoint x: 925, startPoint y: 22, endPoint x: 441, endPoint y: 24, distance: 484.0
click at [441, 24] on div "923106480 Ship ID Ship From Ship To Tracking Nu. Status Ship ID 56692230 Ship F…" at bounding box center [690, 21] width 1215 height 42
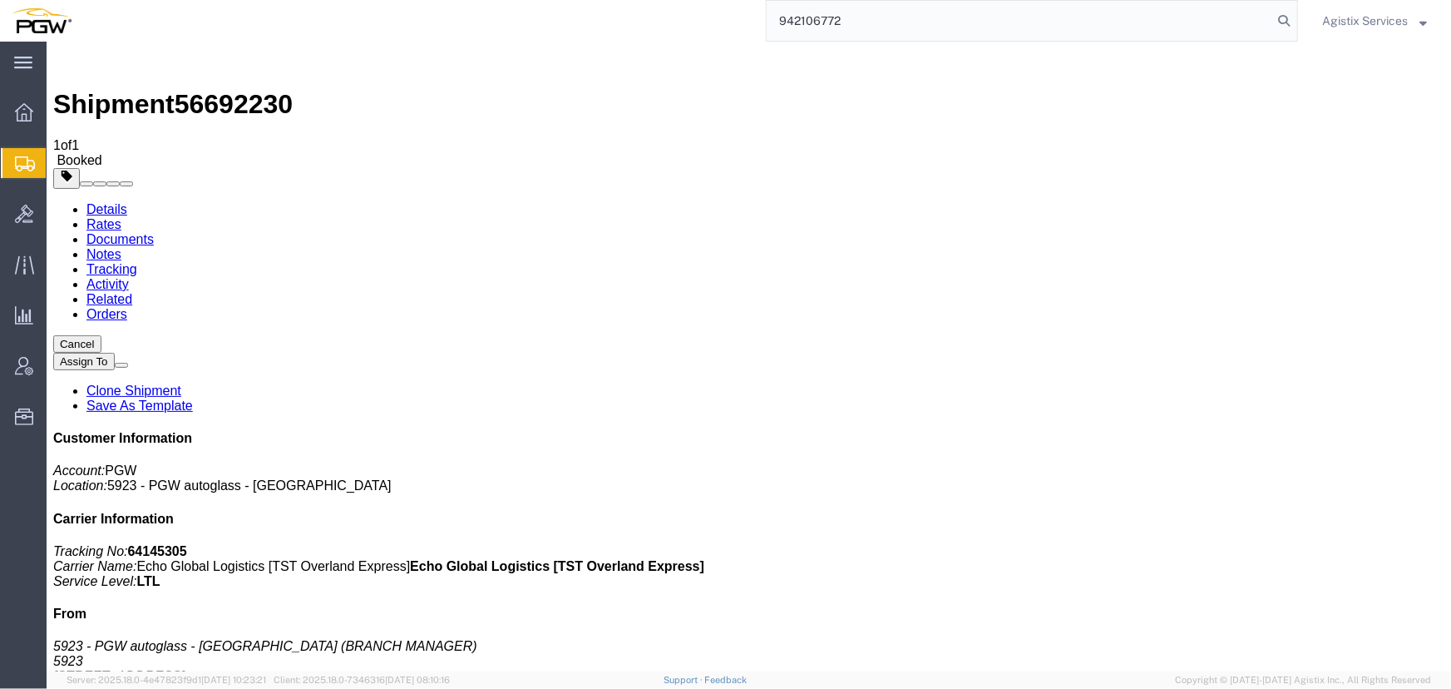
type input "942106772"
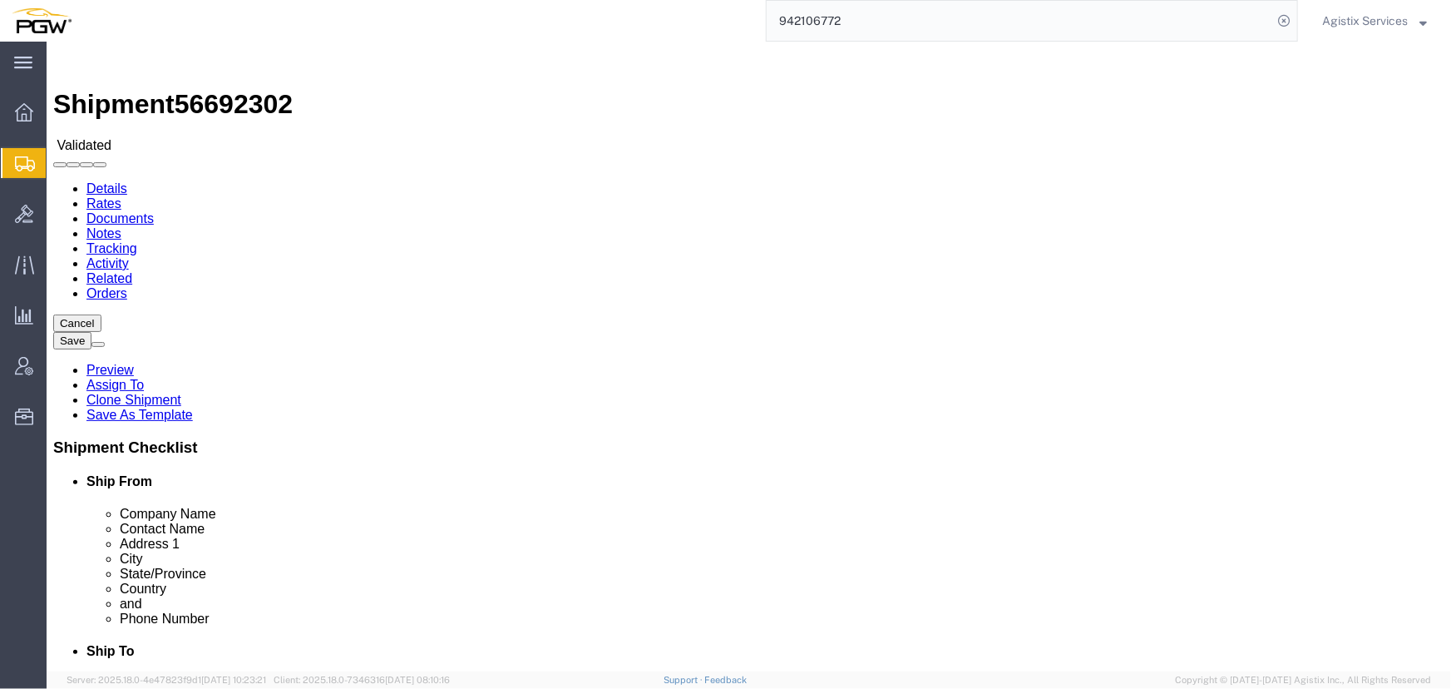
select select "28521"
select select "28529"
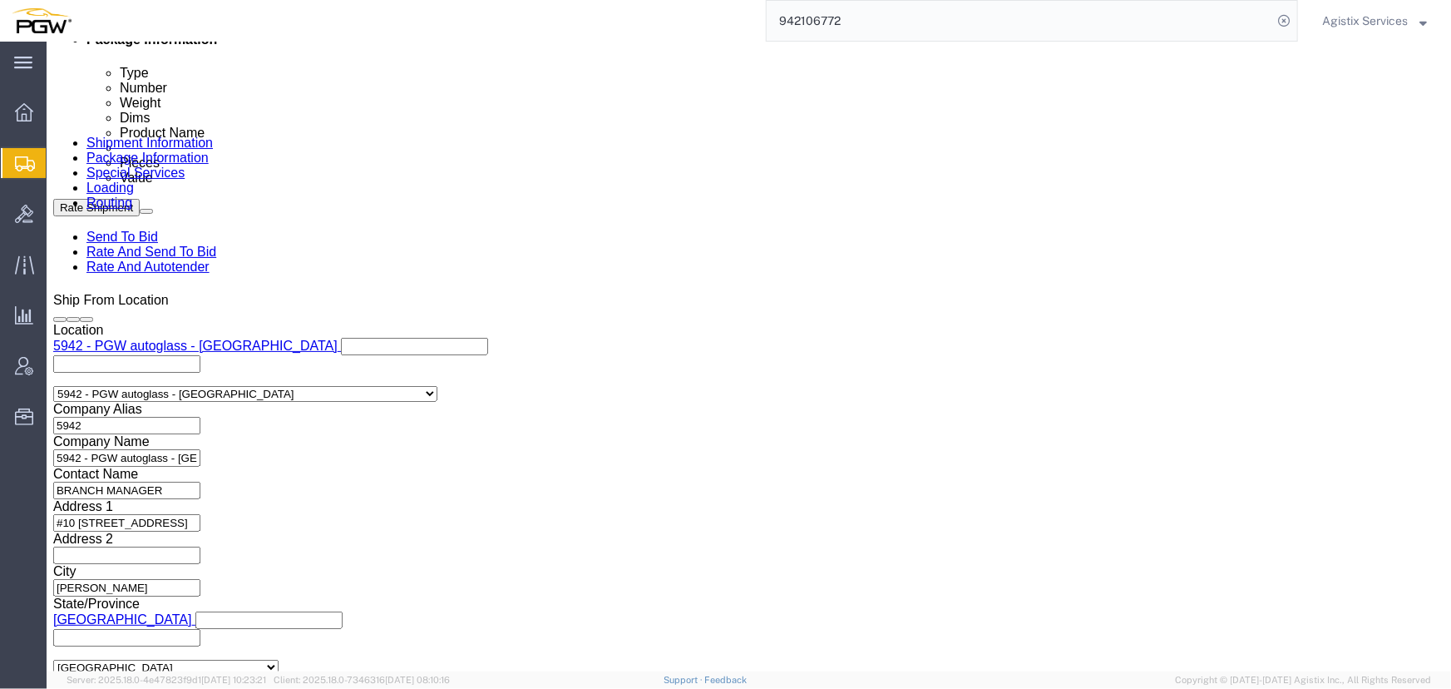
scroll to position [906, 0]
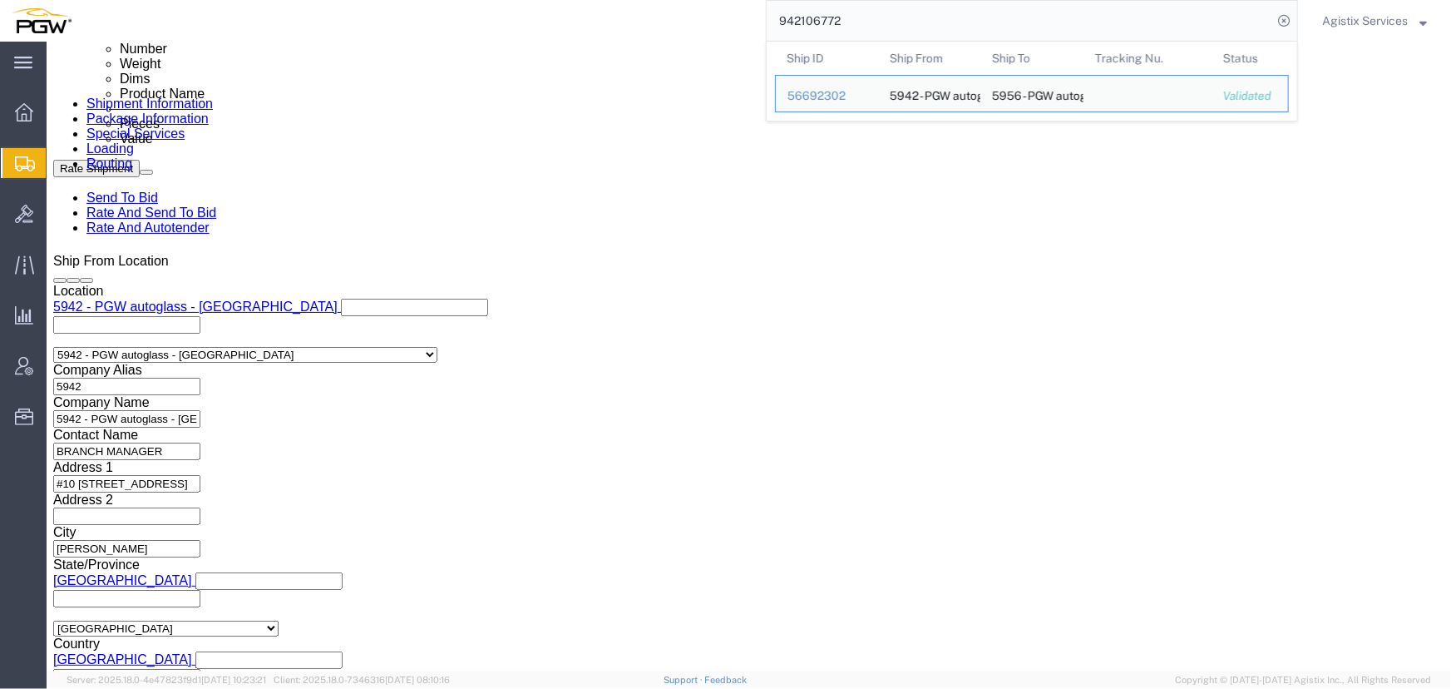
click input "839 2009625 942-1264484 942-1264550 942-1264587 942-1264590 942-1264570 942-126…"
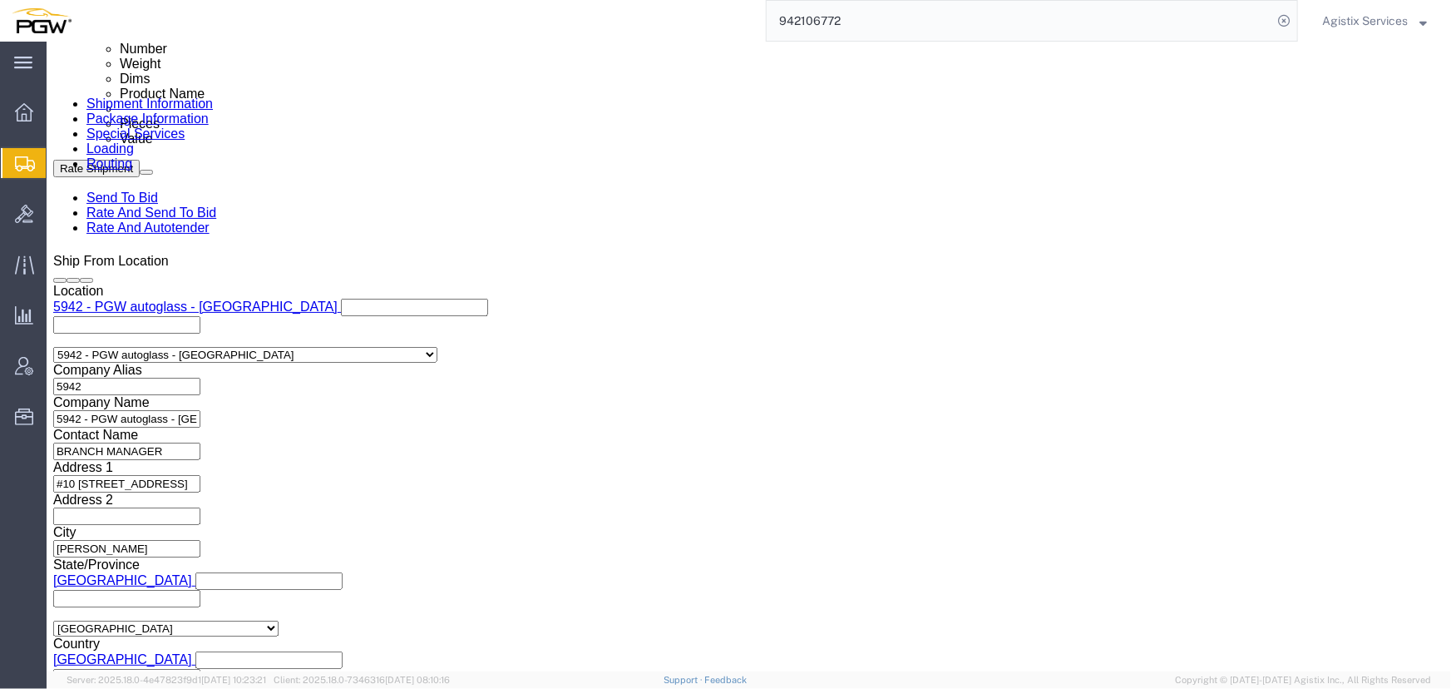
scroll to position [0, 79]
type input "839 2009625 942-1264484 942-1264550"
click button "Add reference"
click select "Select Account Type Activity ID Airline Appointment Number ASN Batch Request # …"
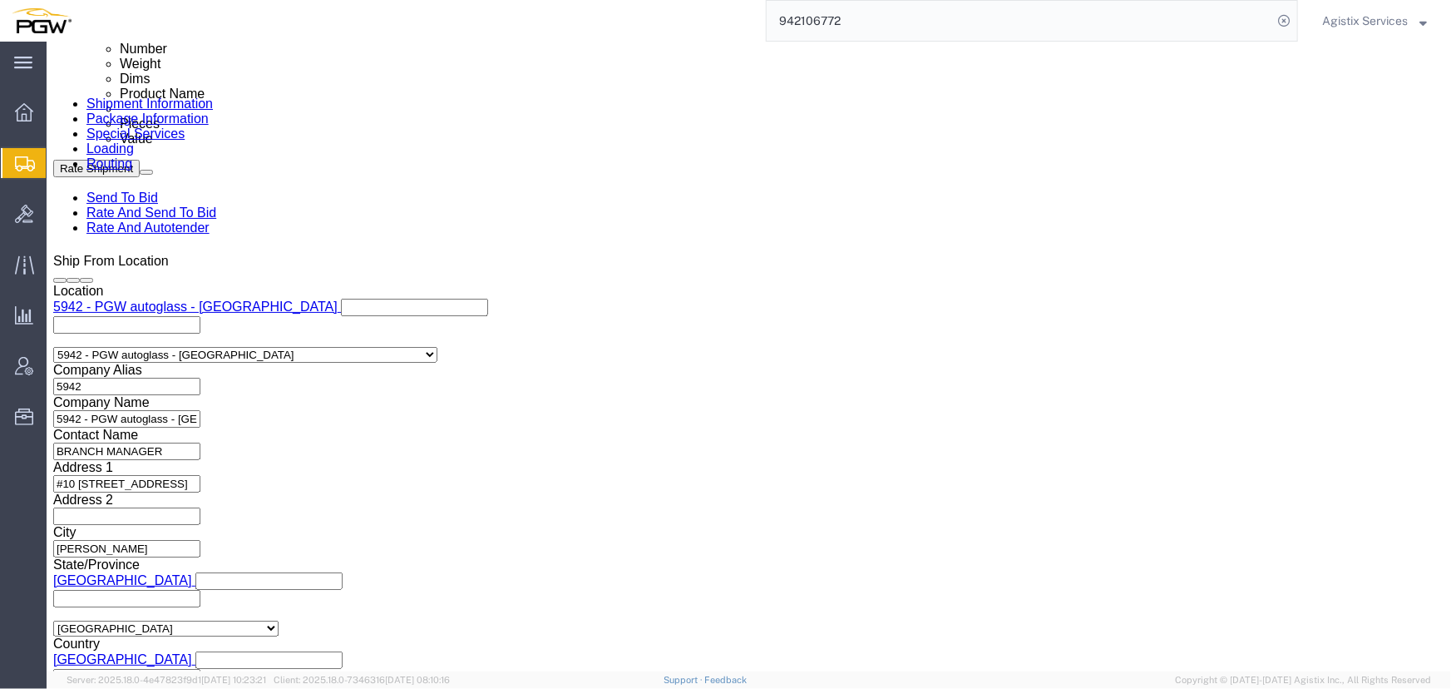
select select "PRONUMBER"
click select "Select Account Type Activity ID Airline Appointment Number ASN Batch Request # …"
click input "text"
paste input "942-1264587 942-1264590 942-1264570 942-1264453 Brandon"
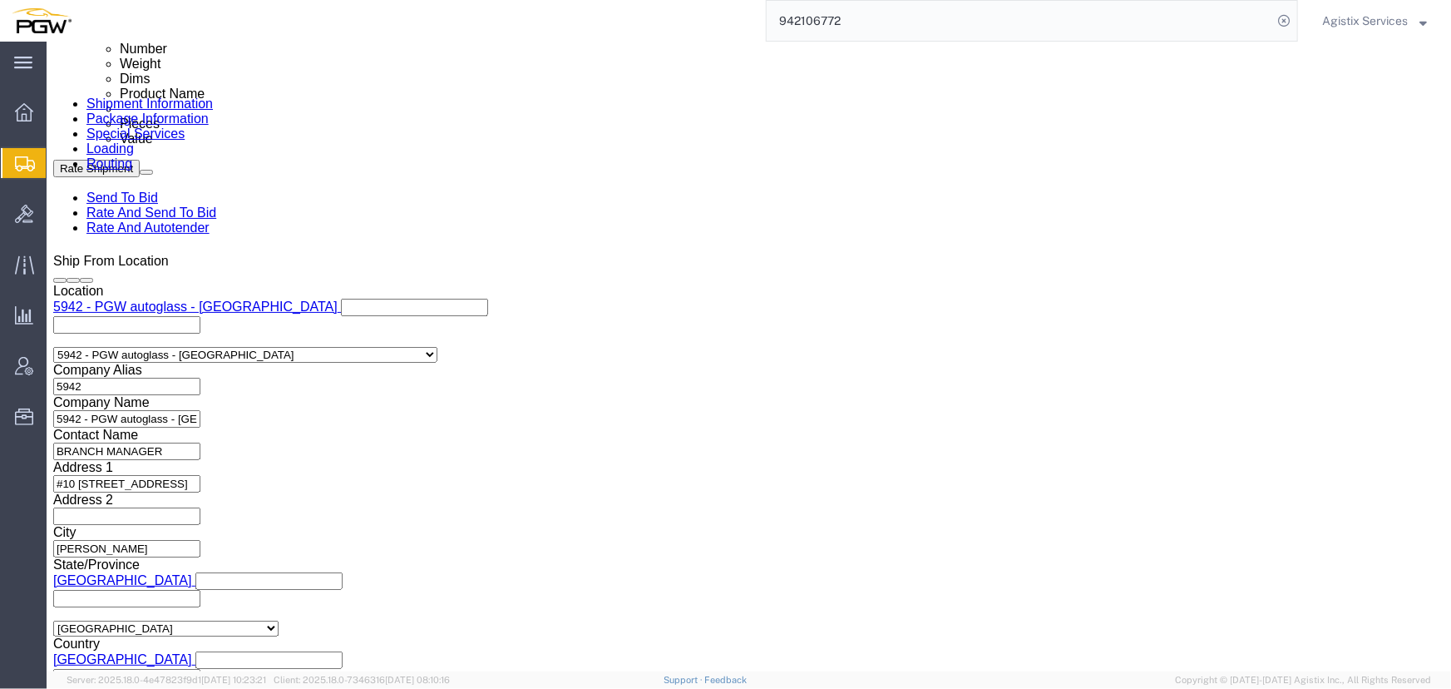
click div "Select Account Type Activity ID Airline Appointment Number ASN Batch Request # …"
click input "942-1264587 942-1264590 942-1264570 942-1264453 Brandon"
type input "942-1264587 942-1264590 942-1264570"
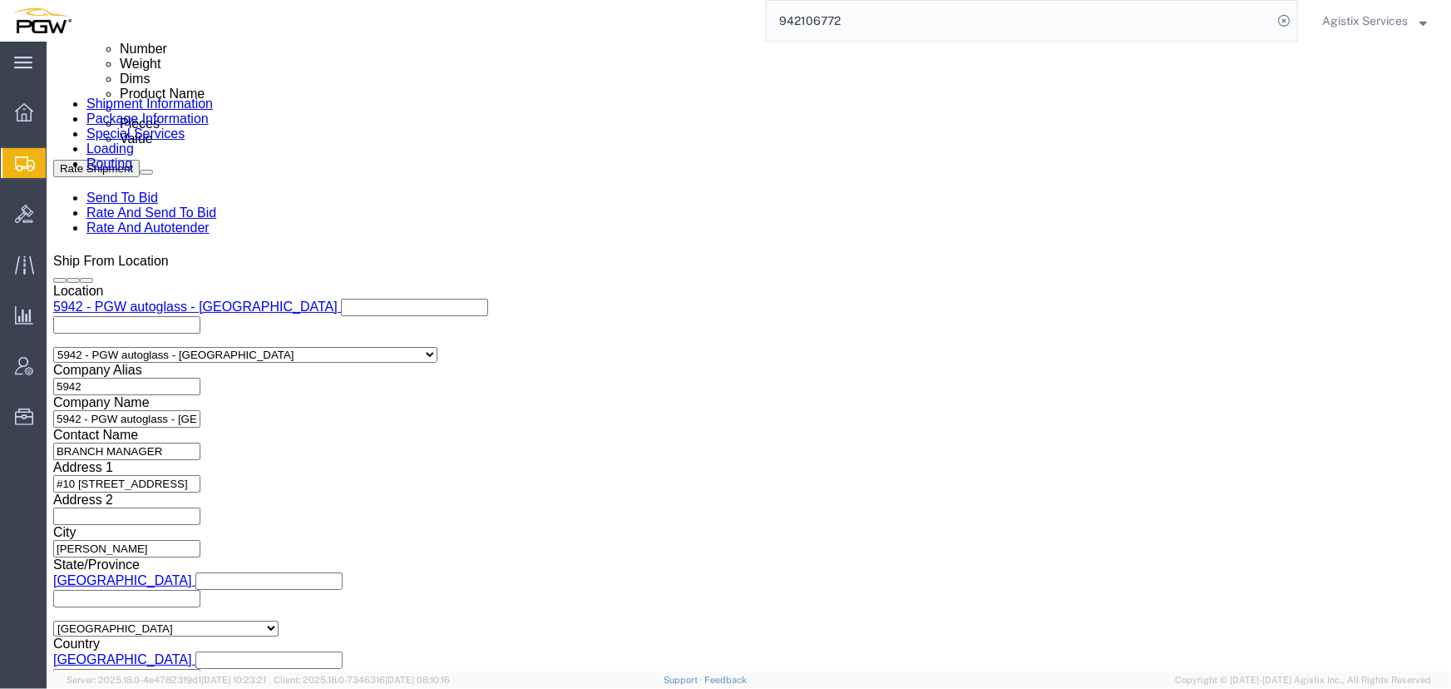
scroll to position [0, 0]
drag, startPoint x: 980, startPoint y: 328, endPoint x: 958, endPoint y: 333, distance: 22.2
click button "Add reference"
click select "Select Account Type Activity ID Airline Appointment Number ASN Batch Request # …"
select select "PRONUMBER"
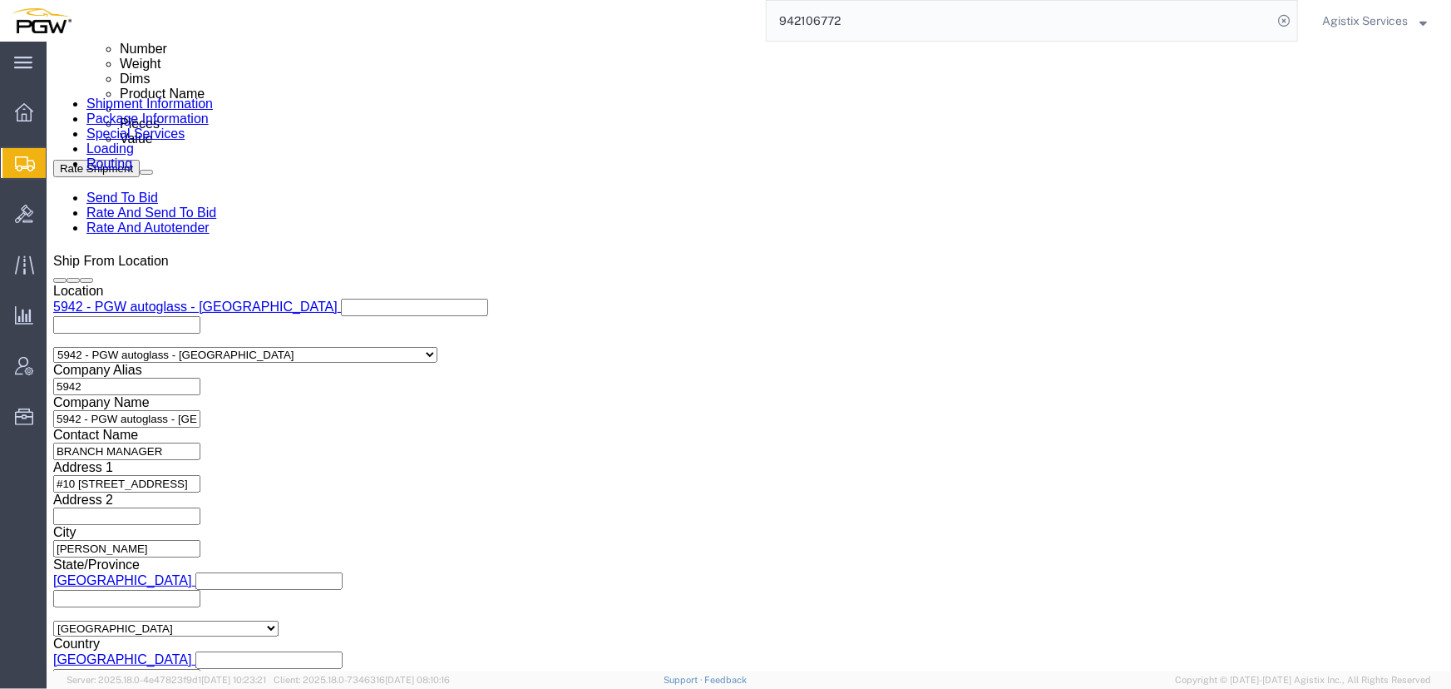
click select "Select Account Type Activity ID Airline Appointment Number ASN Batch Request # …"
click input "text"
paste input "942-1264453 Brandon"
type input "942-1264453 Brandon"
click select "Select Air Less than Truckload Multi-Leg Ocean Freight Rail Small Parcel Truckl…"
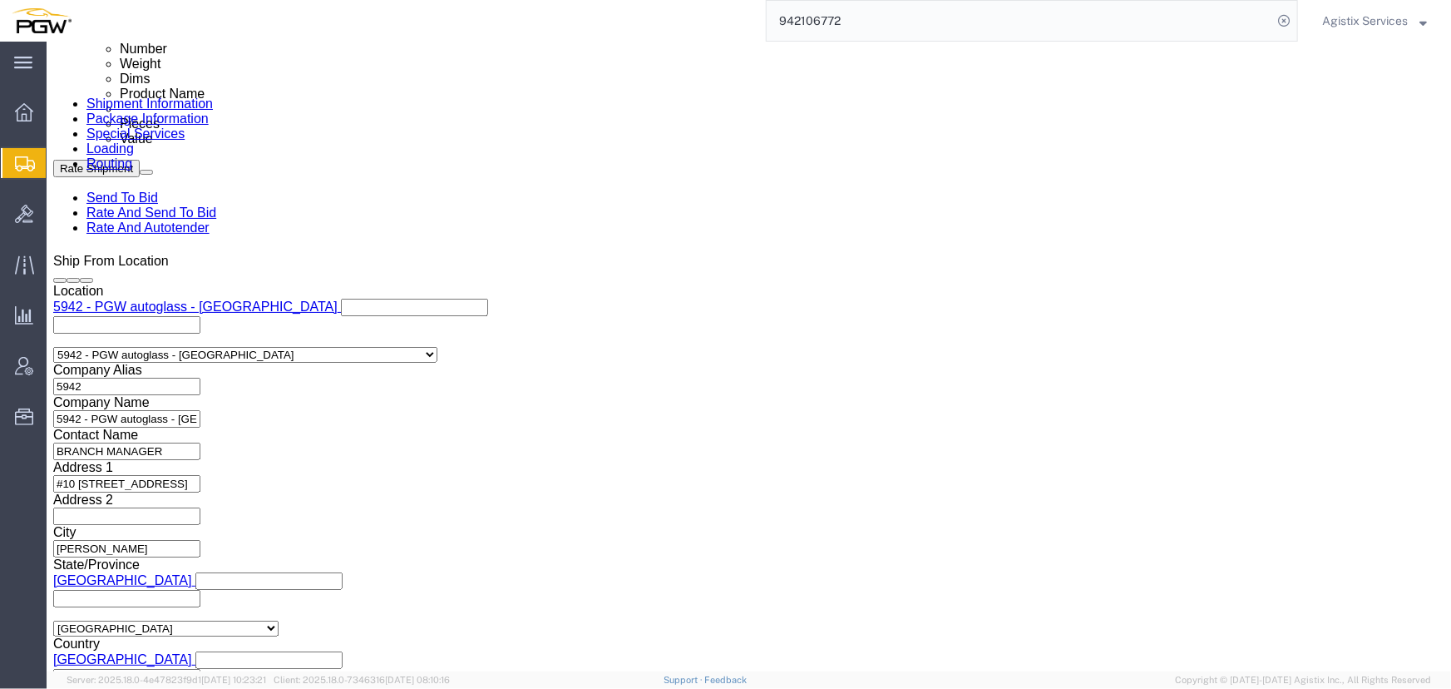
select select "LTL"
click select "Select Air Less than Truckload Multi-Leg Ocean Freight Rail Small Parcel Truckl…"
click button "Rate Shipment"
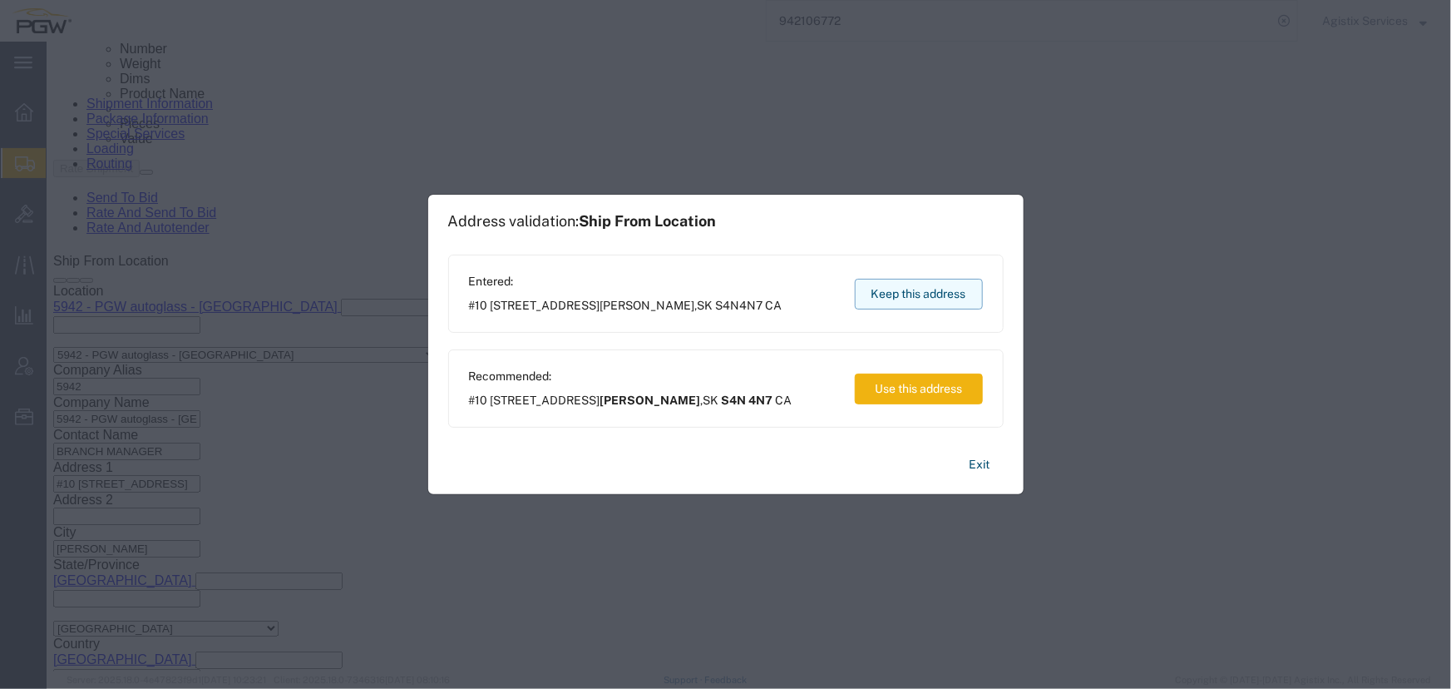
click at [919, 294] on button "Keep this address" at bounding box center [919, 294] width 128 height 31
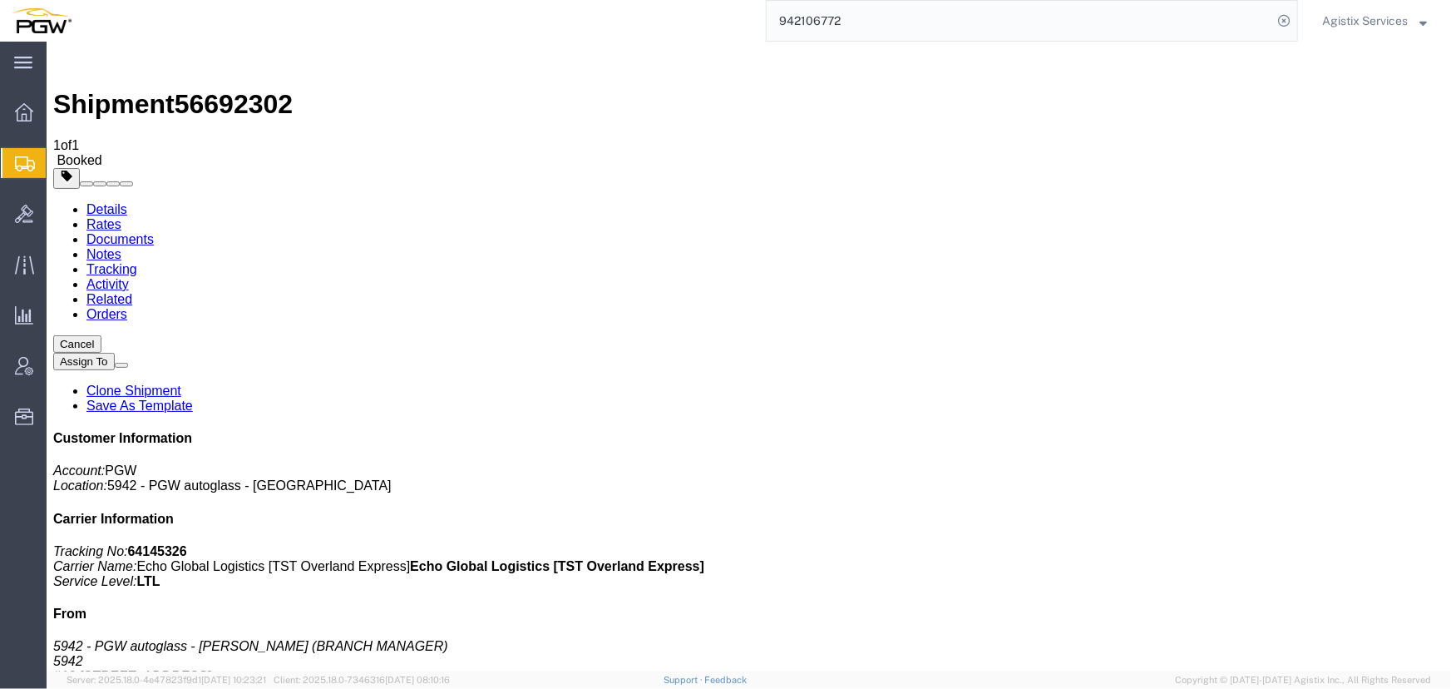
click at [1353, 20] on span "Agistix Services" at bounding box center [1365, 21] width 86 height 18
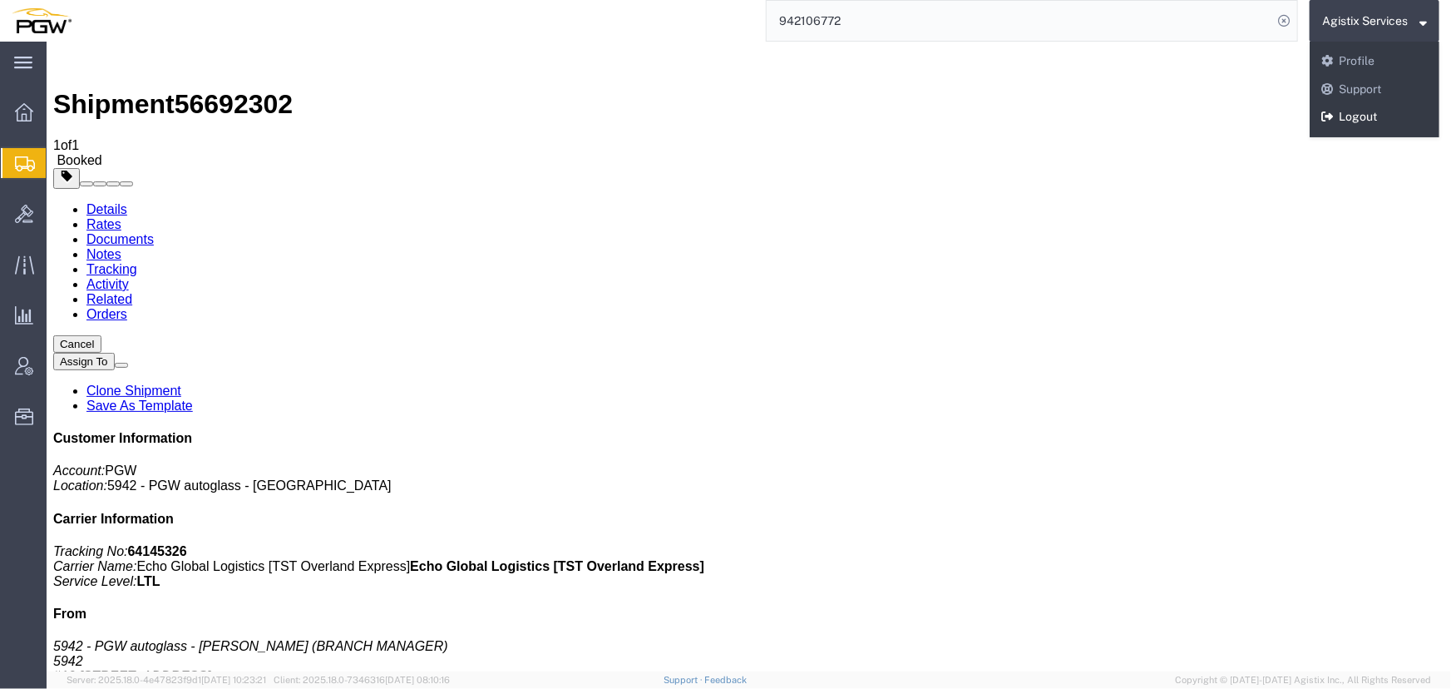
click at [1347, 111] on link "Logout" at bounding box center [1375, 117] width 130 height 28
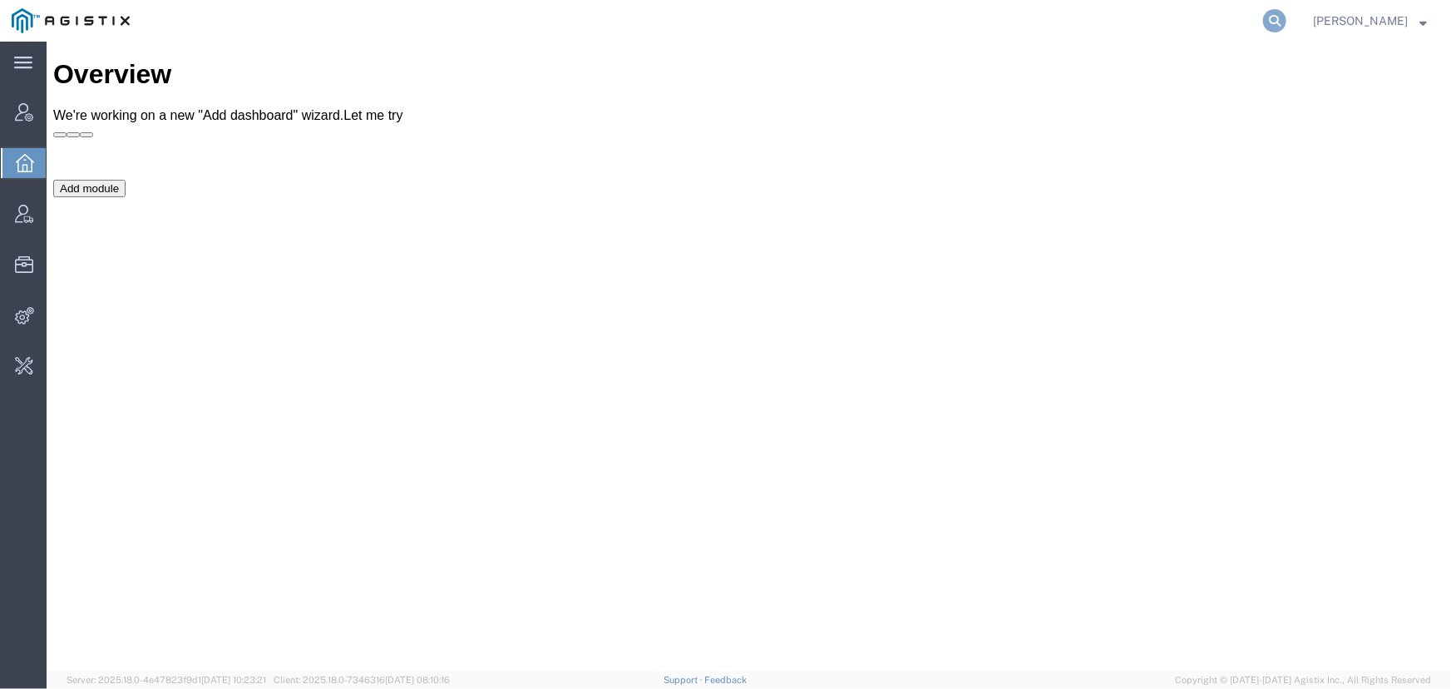
click at [1271, 17] on icon at bounding box center [1274, 20] width 23 height 23
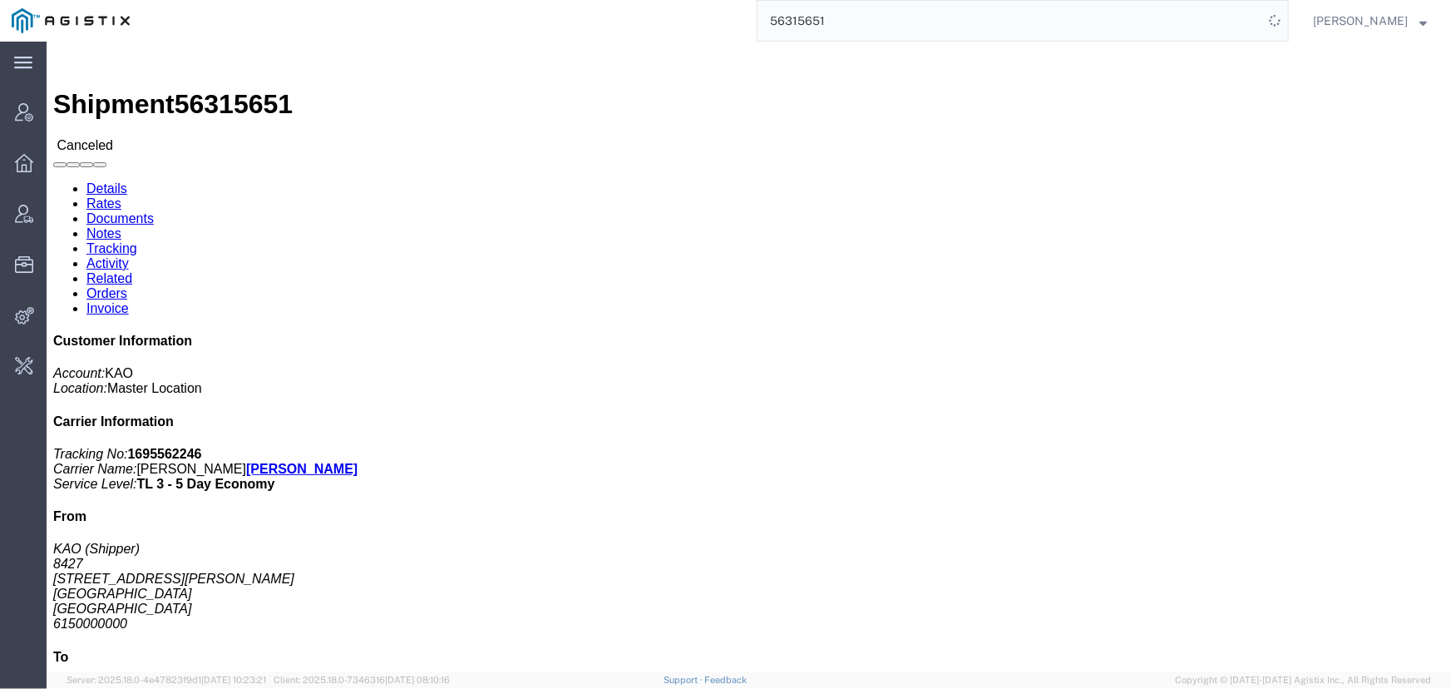
click link "Activity"
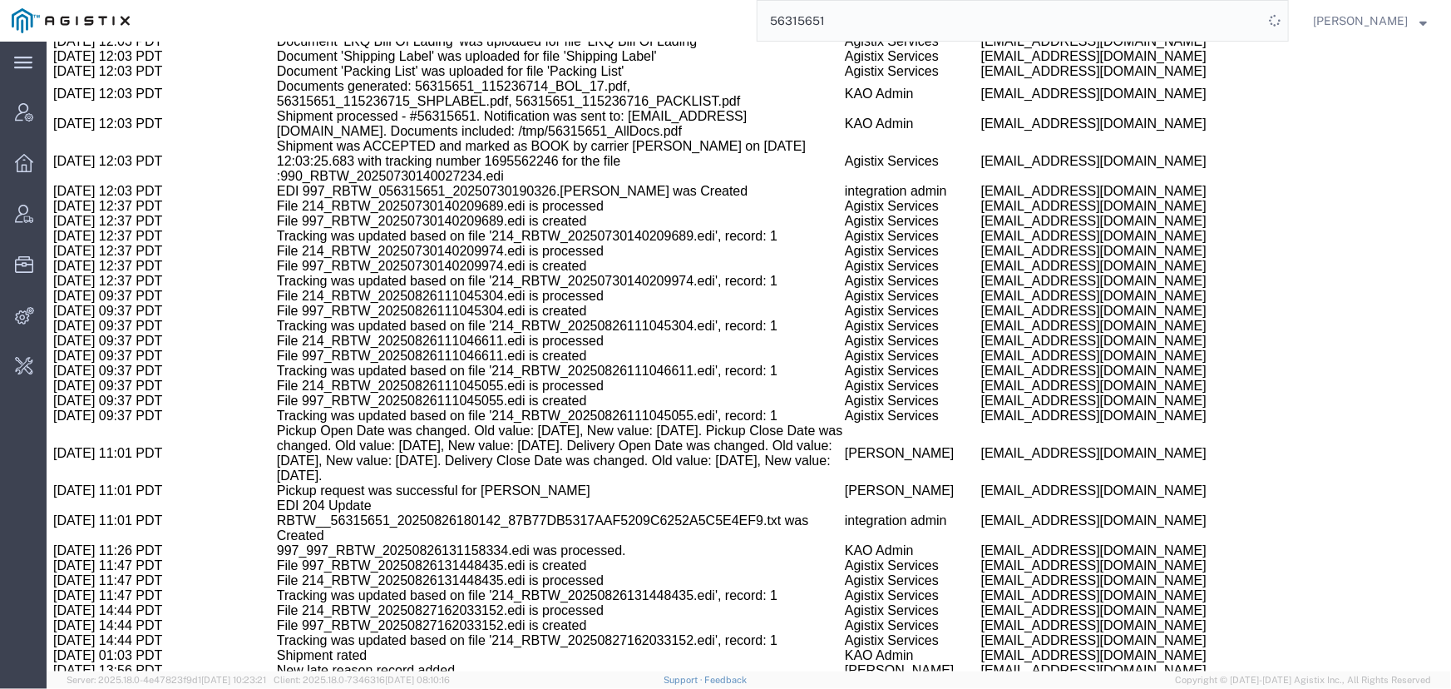
scroll to position [1654, 0]
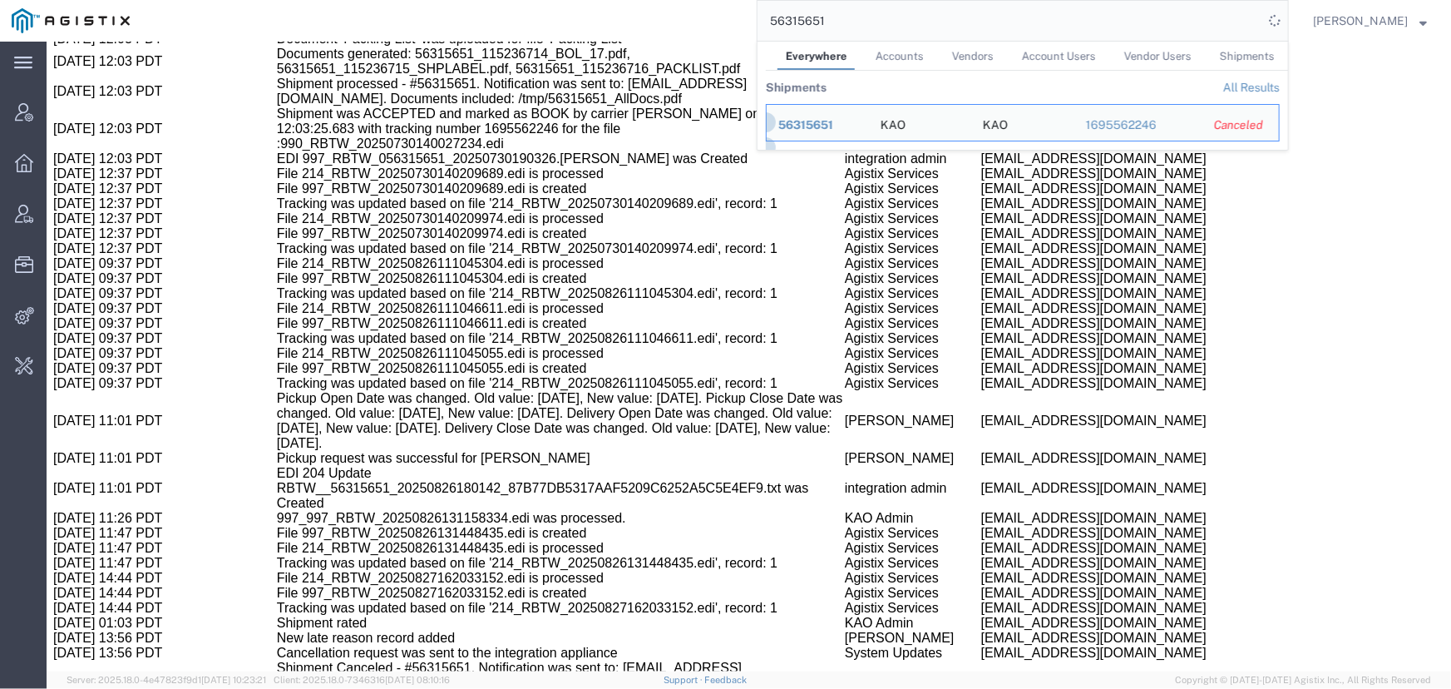
drag, startPoint x: 886, startPoint y: 24, endPoint x: 563, endPoint y: 31, distance: 323.5
click at [563, 31] on div "56315651 Everywhere Accounts Vendors Account Users Vendor Users Shipments Shipm…" at bounding box center [715, 21] width 1148 height 42
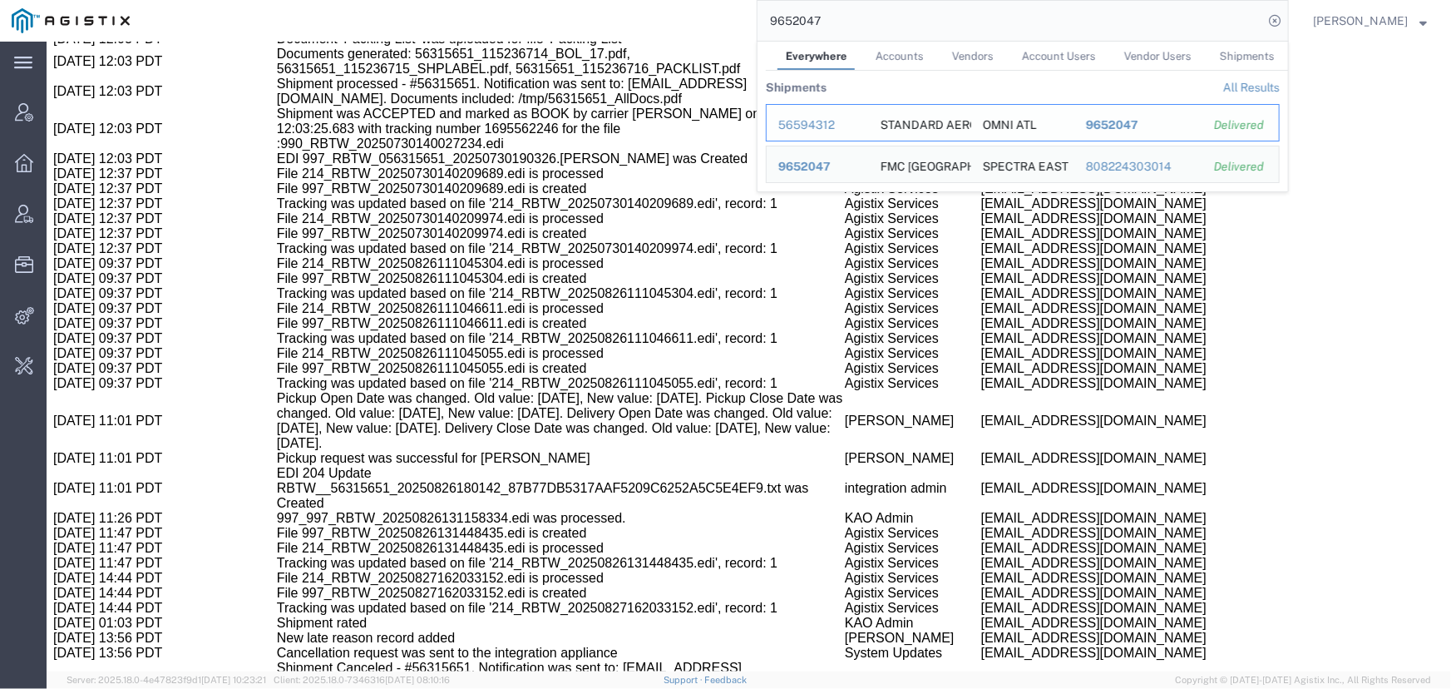
click at [808, 124] on div "56594312" at bounding box center [817, 124] width 79 height 17
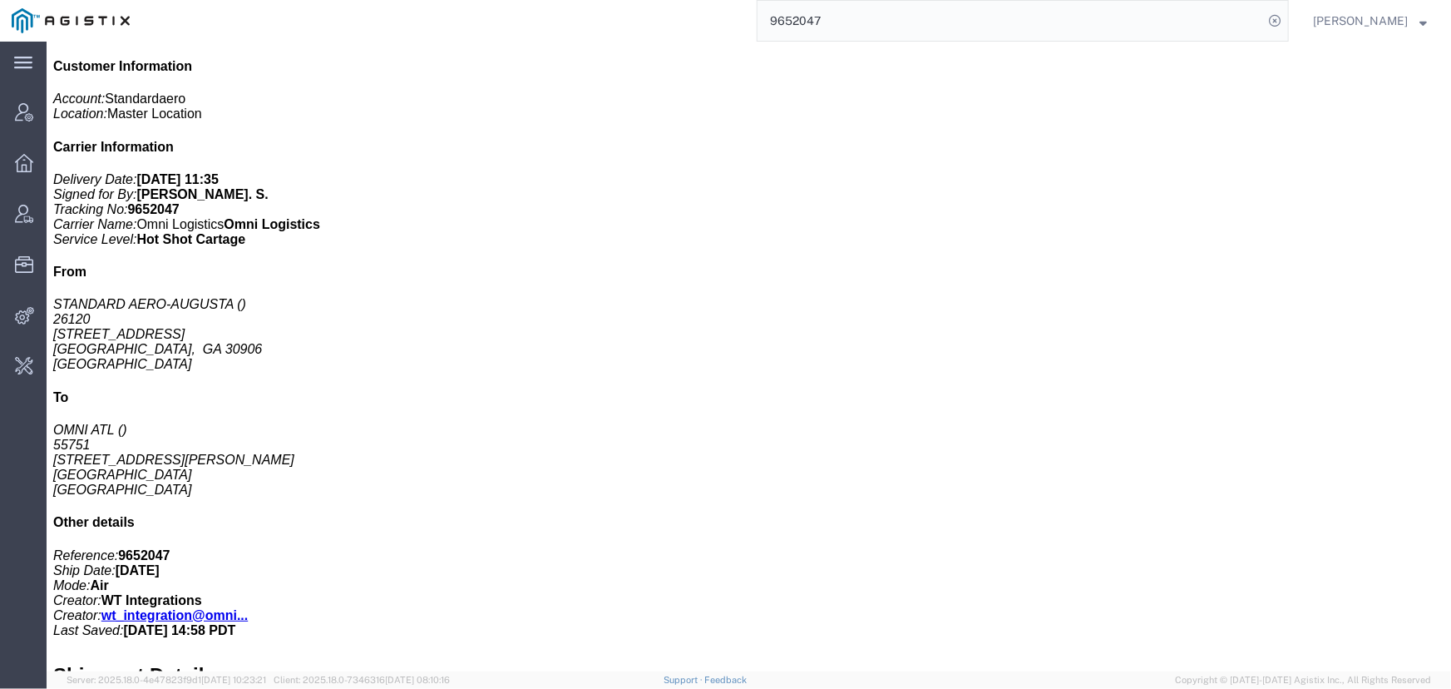
scroll to position [356, 0]
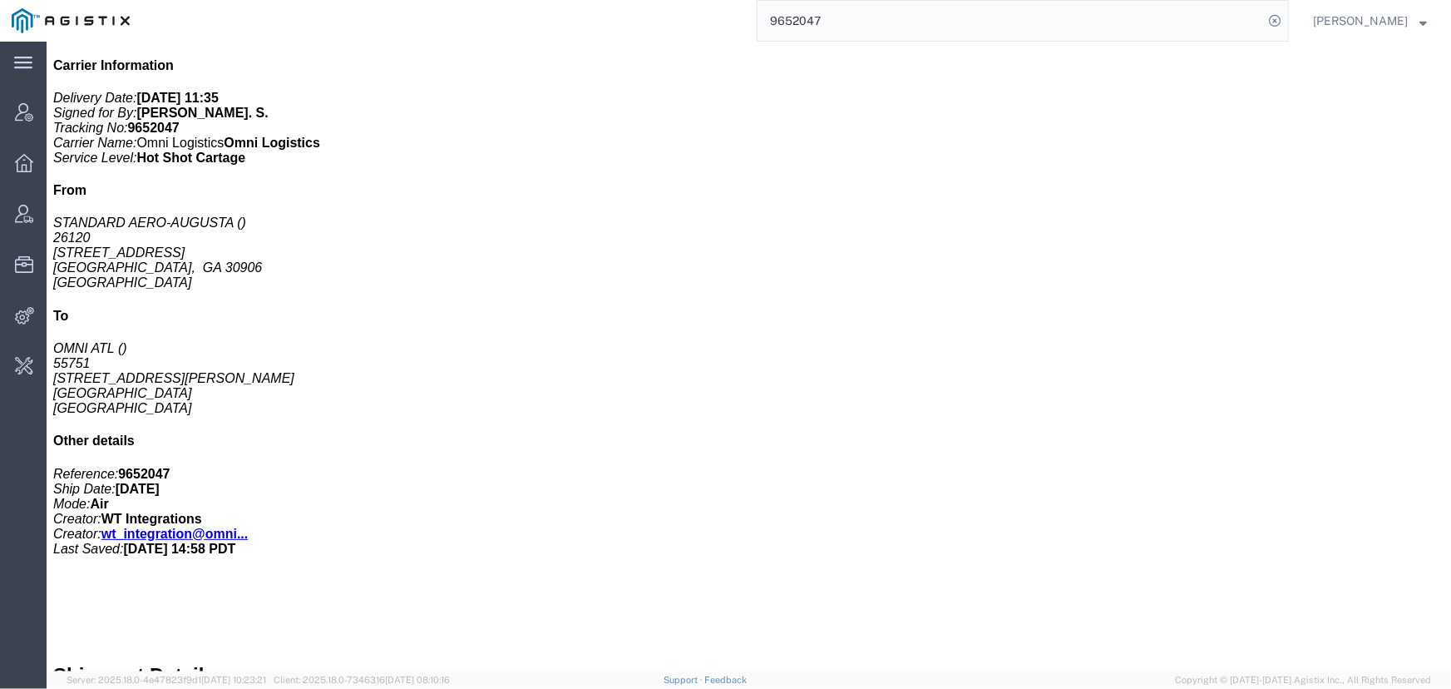
click link "Activity"
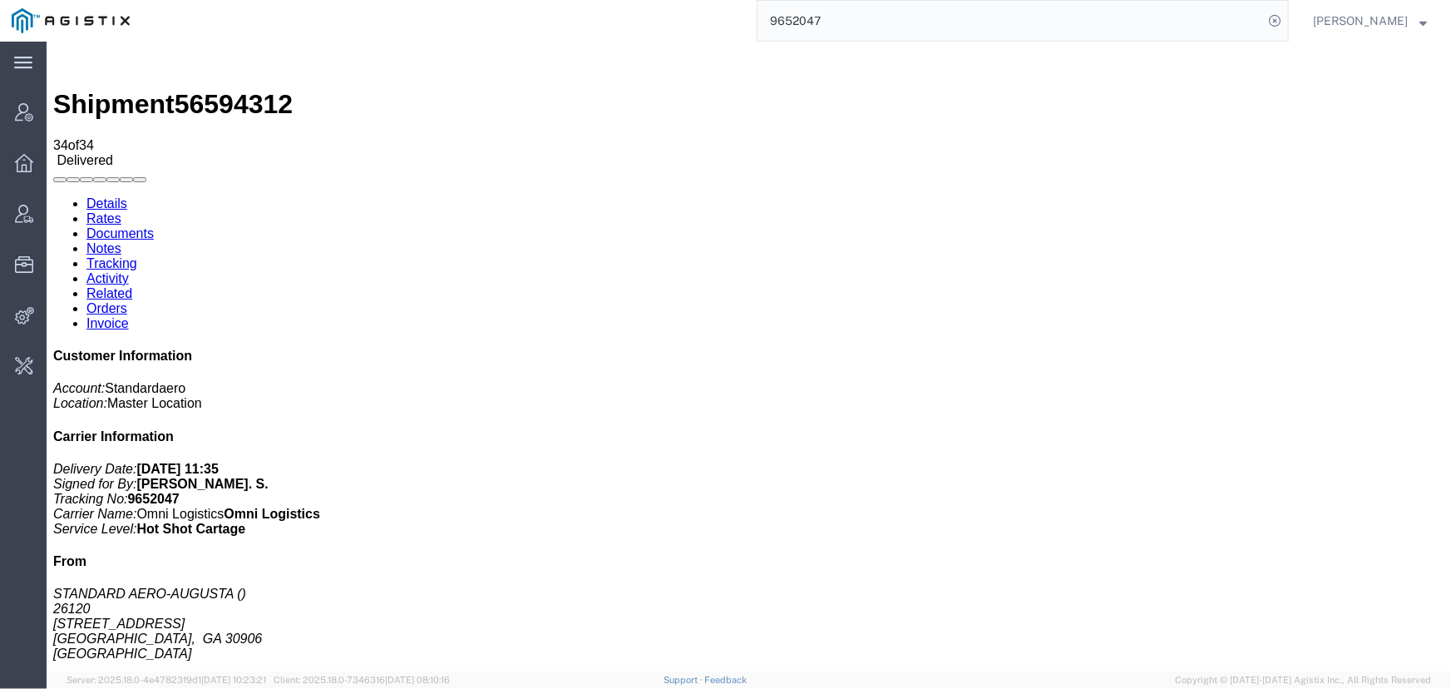
drag, startPoint x: 251, startPoint y: 452, endPoint x: 271, endPoint y: 452, distance: 20.0
drag, startPoint x: 249, startPoint y: 452, endPoint x: 428, endPoint y: 446, distance: 179.7
copy td "214_AGISTIX_2025082513560755"
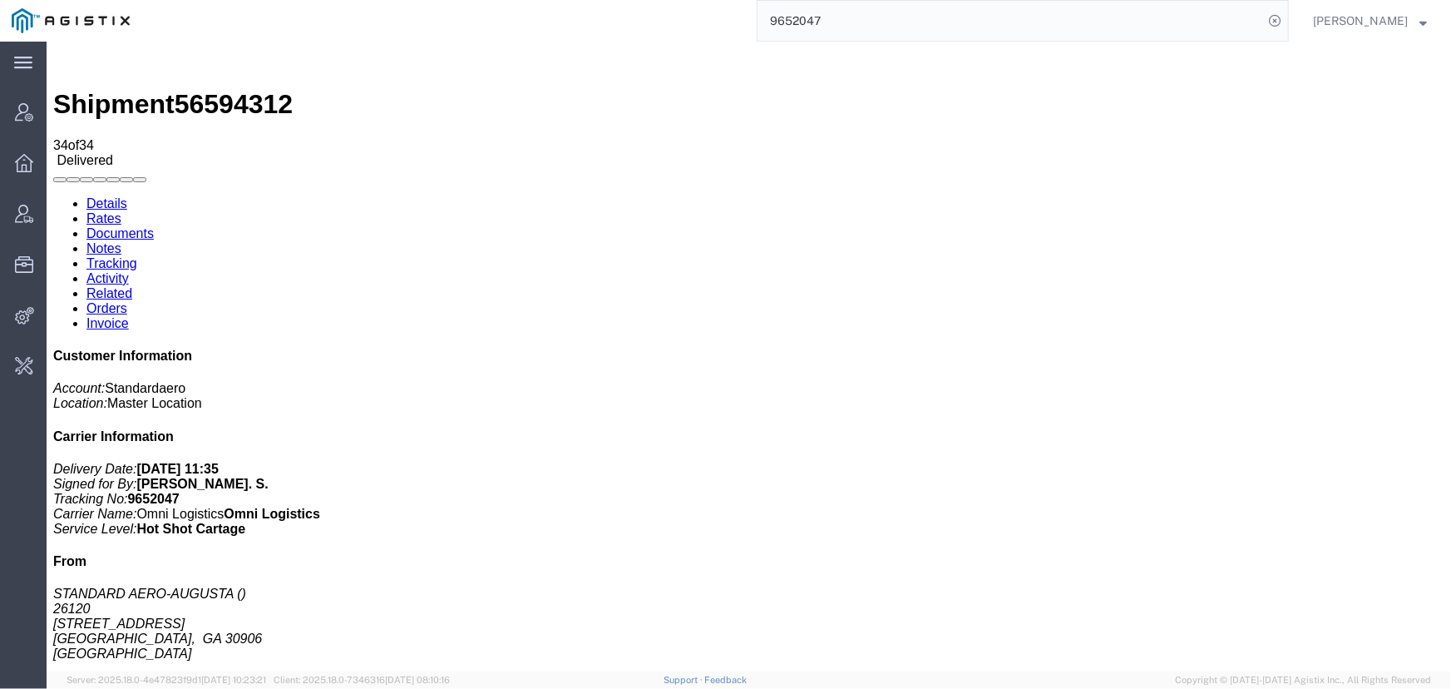
click at [102, 195] on link "Details" at bounding box center [106, 202] width 41 height 14
click link "Activity"
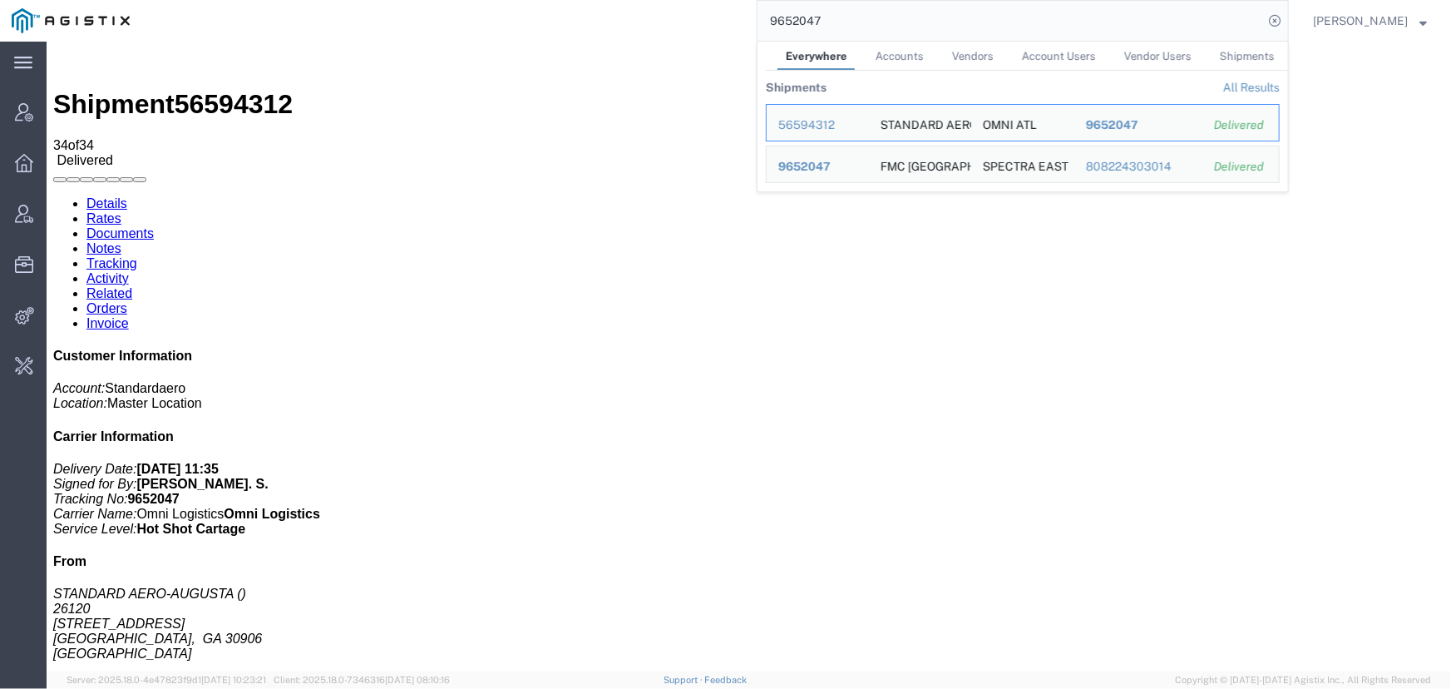
drag, startPoint x: 907, startPoint y: 14, endPoint x: 426, endPoint y: 17, distance: 481.5
click at [426, 17] on div "9652047 Everywhere Accounts Vendors Account Users Vendor Users Shipments Shipme…" at bounding box center [715, 21] width 1148 height 42
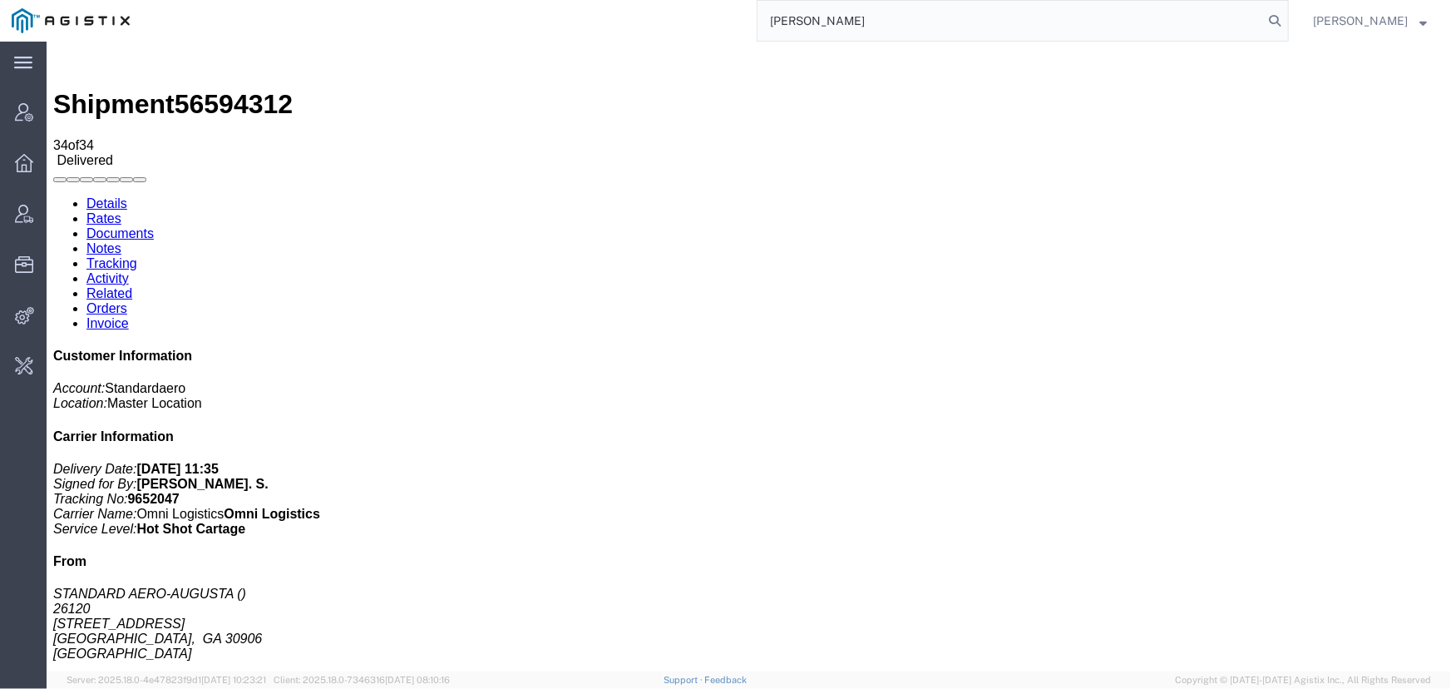
type input "[PERSON_NAME]"
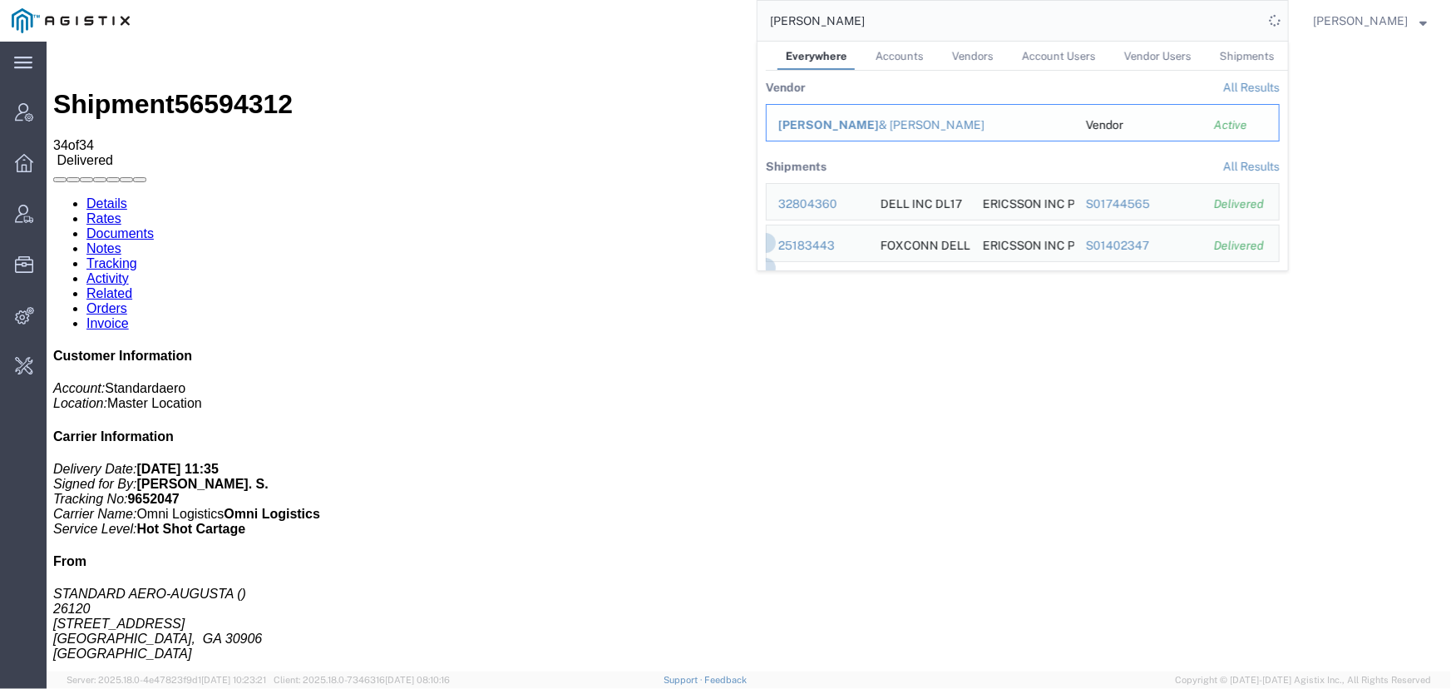
click at [799, 123] on span "[PERSON_NAME]" at bounding box center [828, 124] width 101 height 13
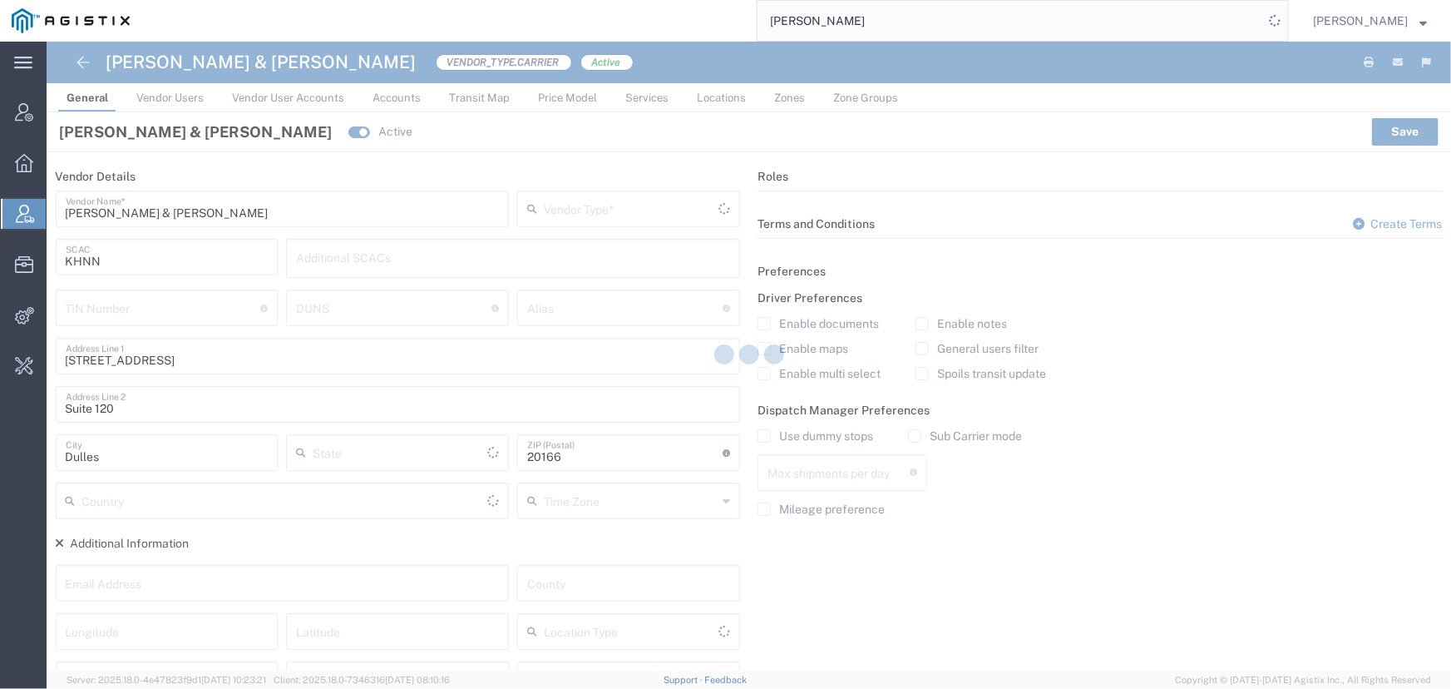
type input "Carrier"
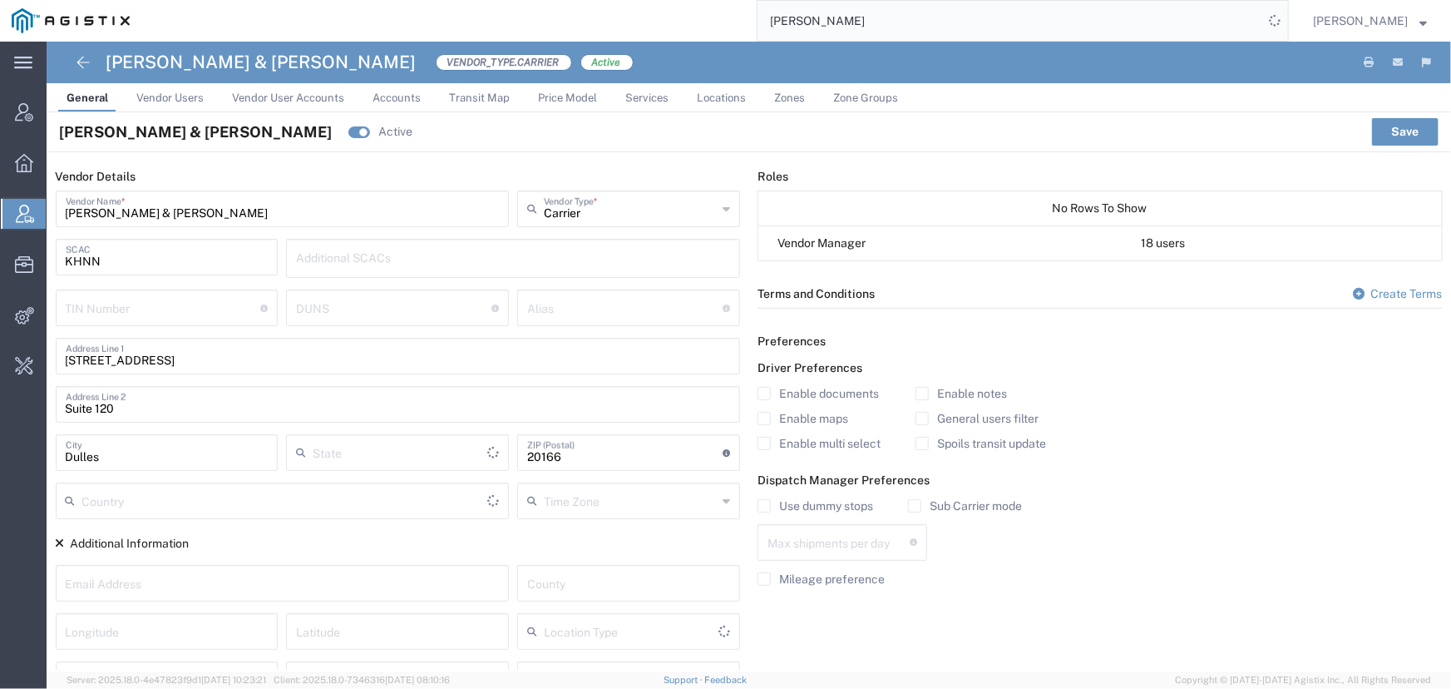
type input "[US_STATE]"
type input "[GEOGRAPHIC_DATA]"
click at [632, 97] on span "Services" at bounding box center [646, 97] width 43 height 12
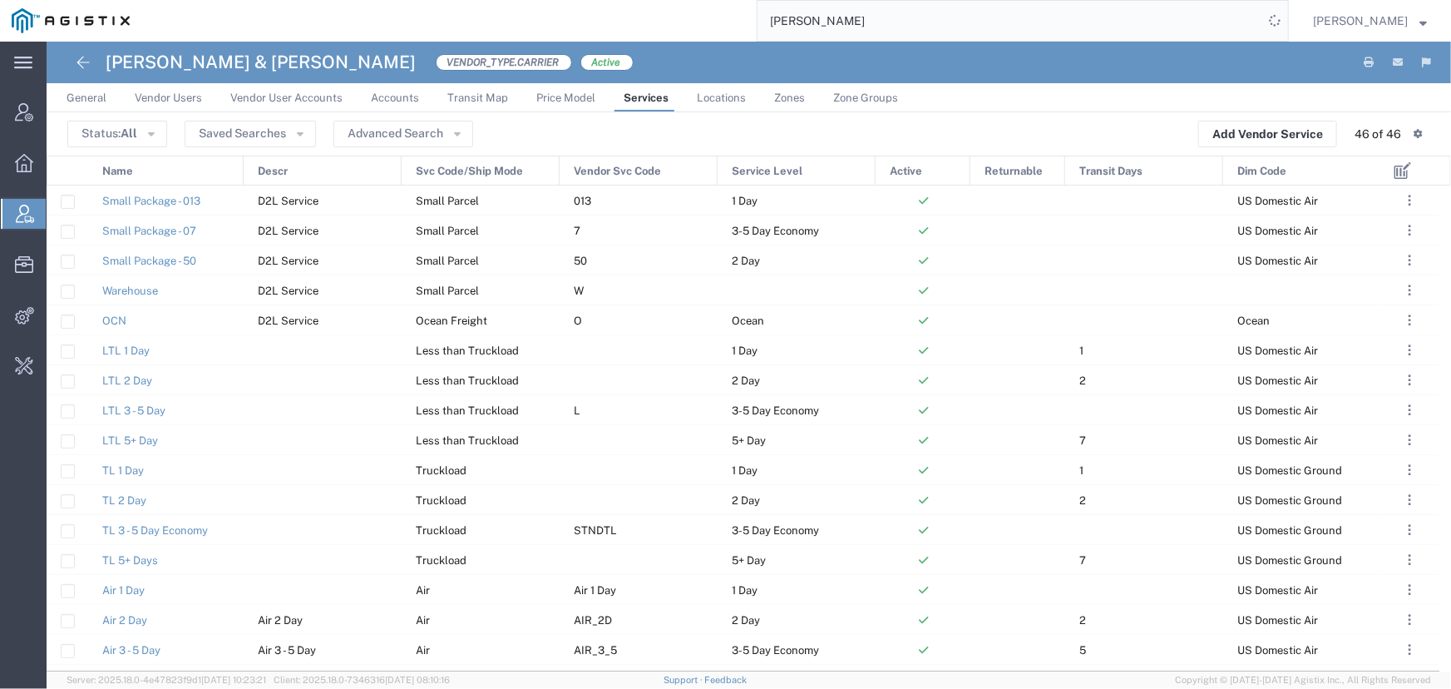
click at [590, 168] on span "Vendor Svc Code" at bounding box center [617, 171] width 87 height 30
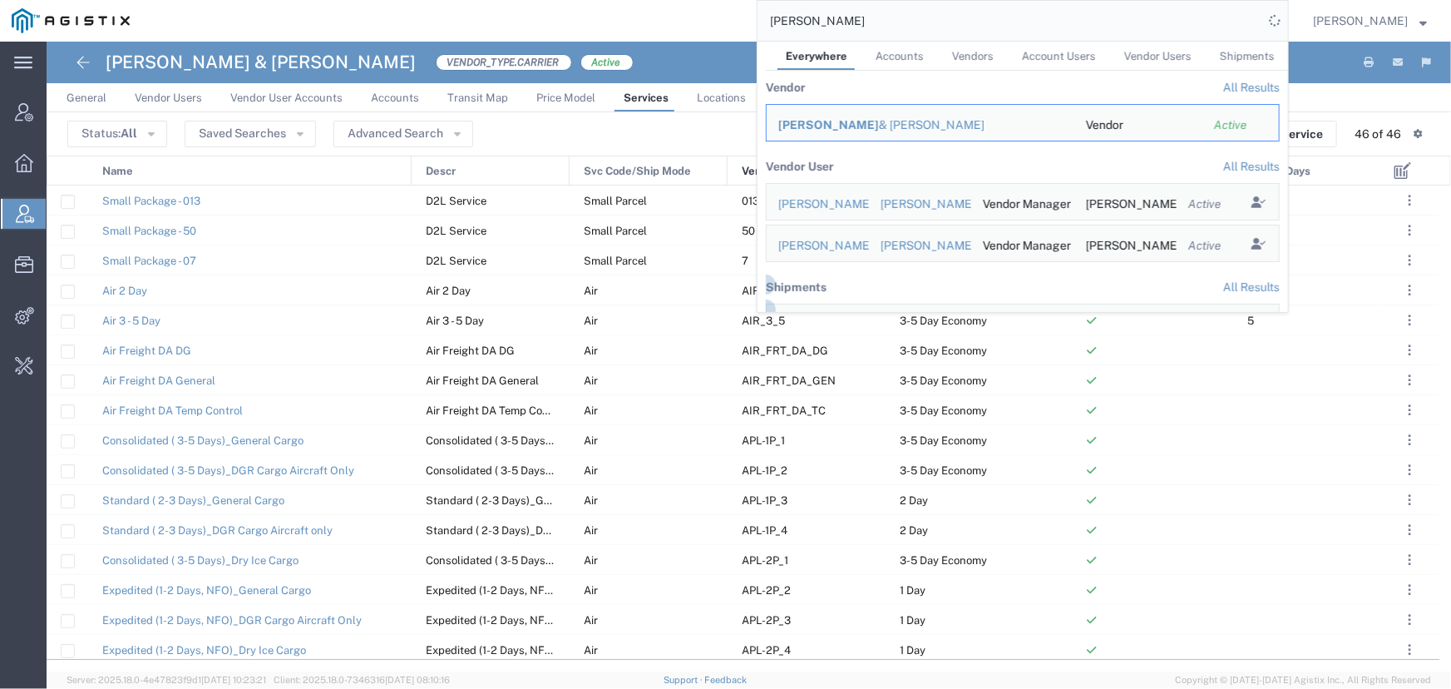
drag, startPoint x: 241, startPoint y: 170, endPoint x: 409, endPoint y: 189, distance: 169.1
click at [409, 189] on div "Name Descr Svc Code/Ship Mode Vendor Svc Code 1 Service Level Active Returnable…" at bounding box center [749, 414] width 1405 height 516
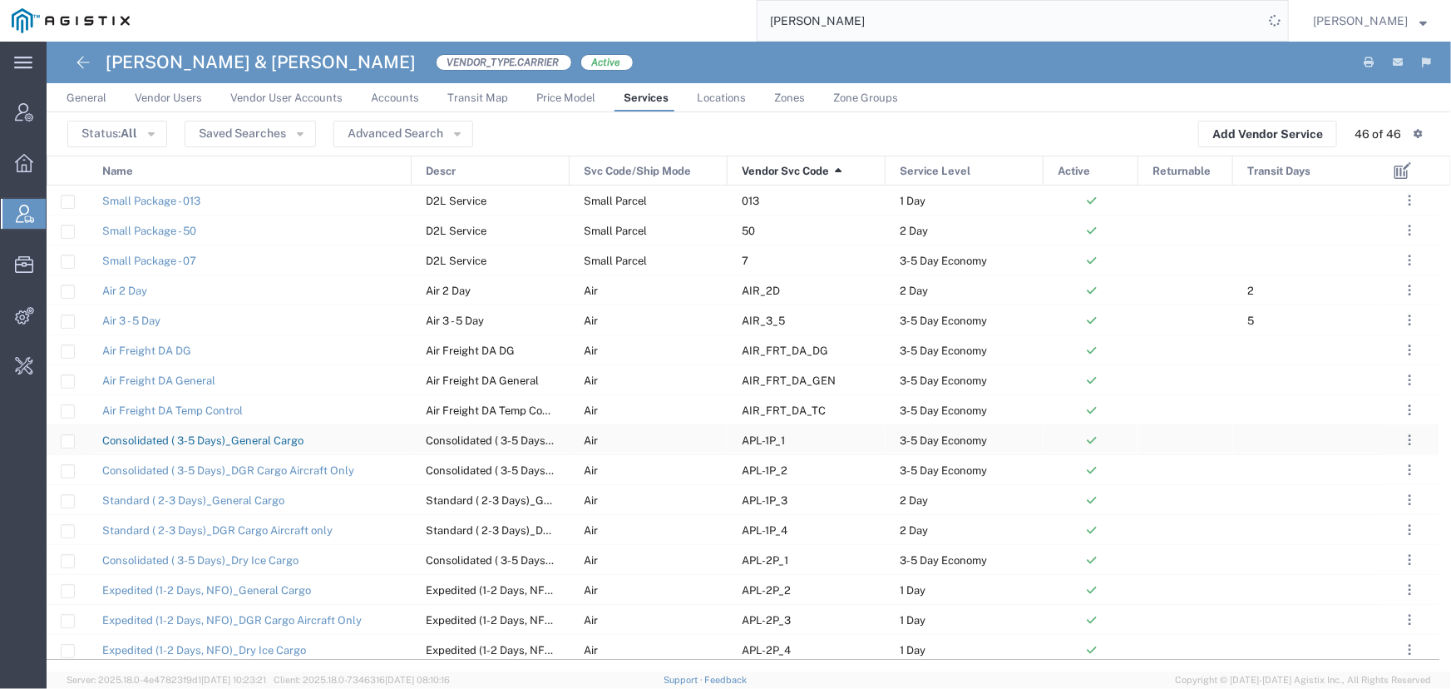
click at [210, 441] on link "Consolidated ( 3-5 Days)_General Cargo" at bounding box center [202, 440] width 201 height 12
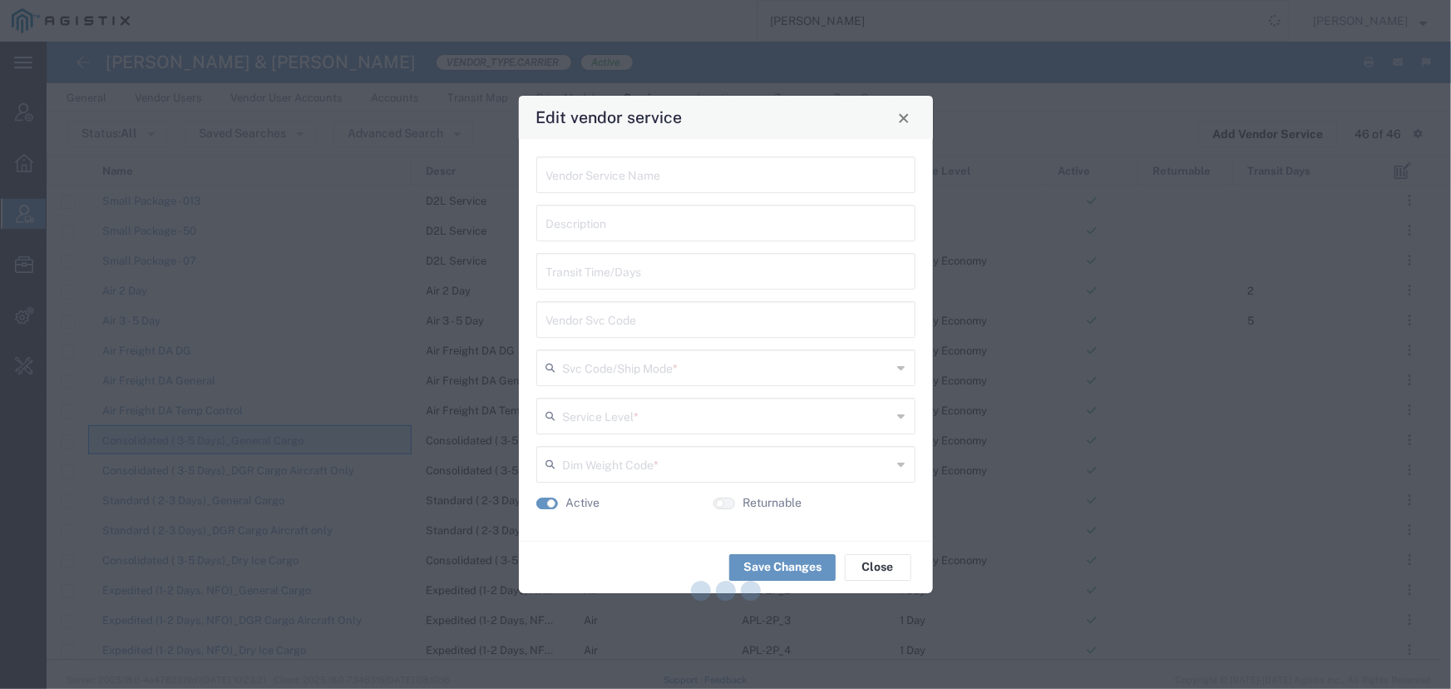
type input "Consolidated ( 3-5 Days)_General Cargo"
type input "APL-1P_1"
type input "Air"
type input "3-5 Day Economy"
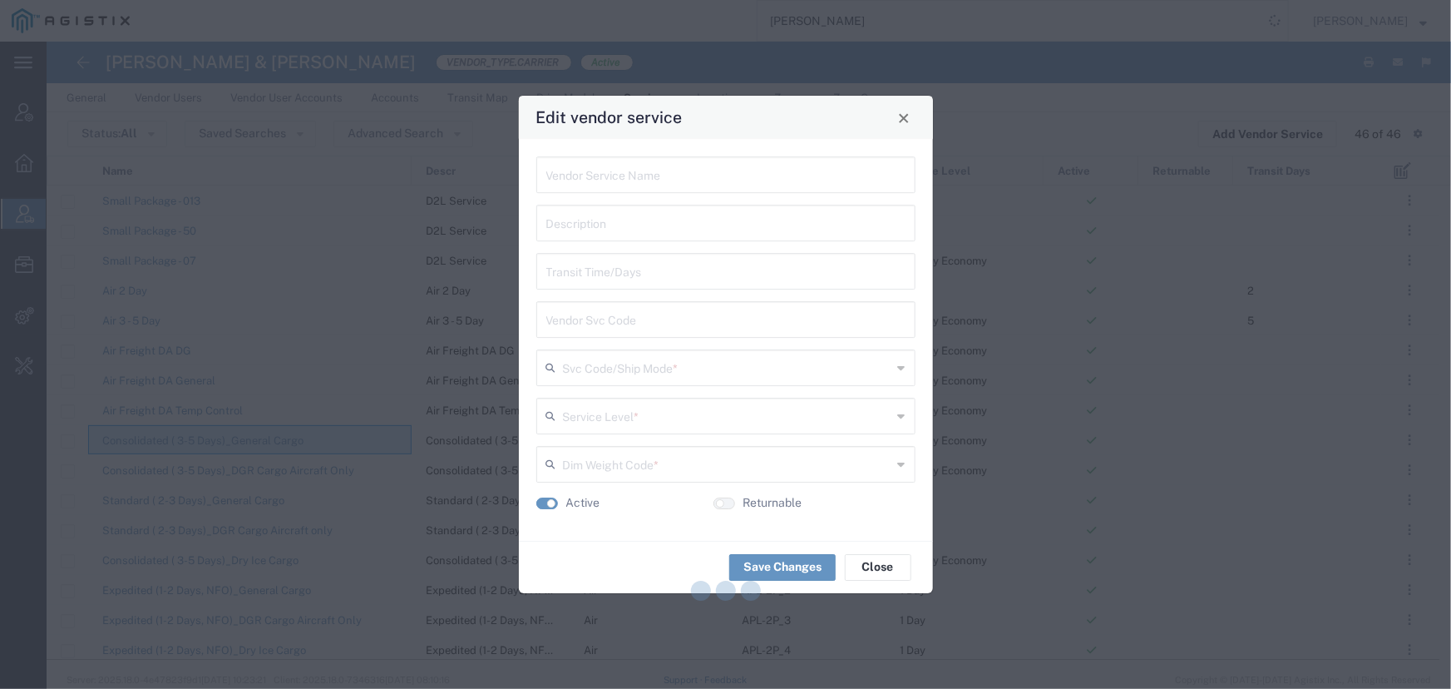
type input "International Air"
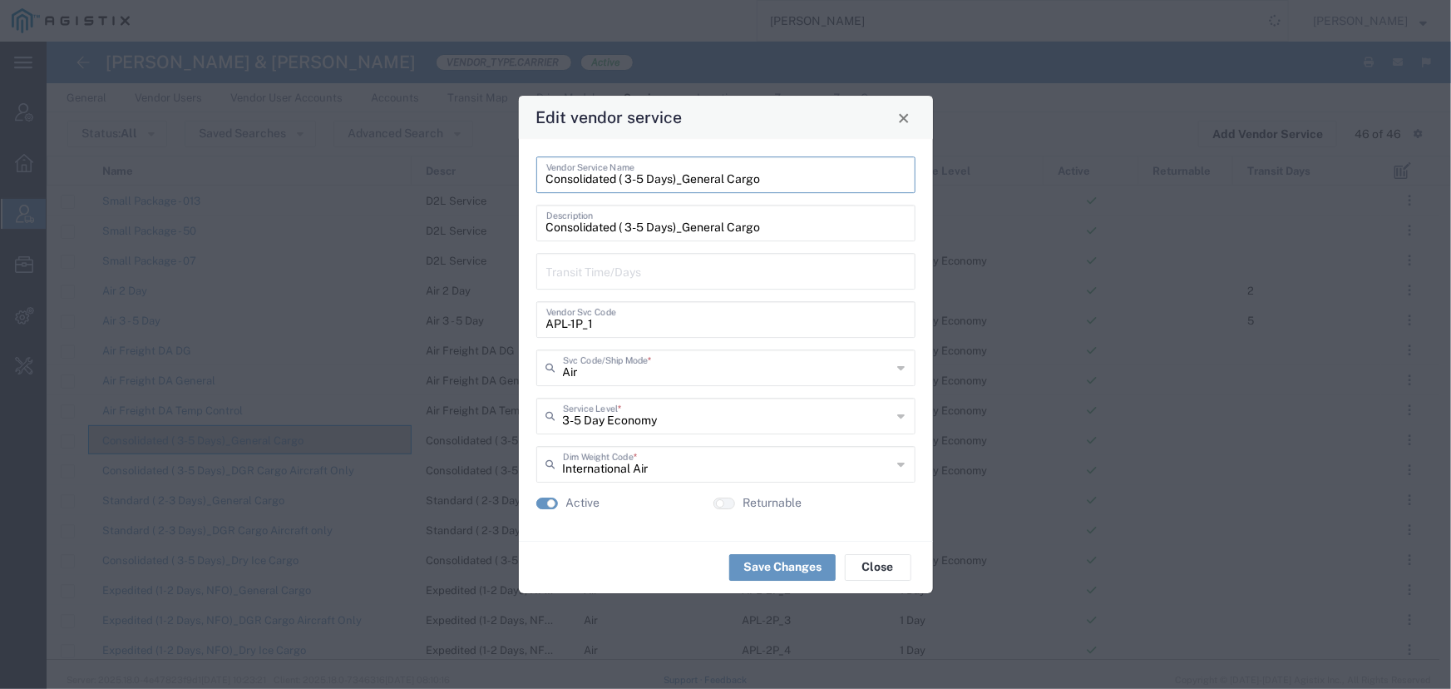
drag, startPoint x: 765, startPoint y: 180, endPoint x: 407, endPoint y: 154, distance: 359.3
click at [407, 154] on div "Edit vendor service Consolidated ( 3-5 Days)_General Cargo Vendor Service Name …" at bounding box center [725, 344] width 1451 height 689
drag, startPoint x: 605, startPoint y: 324, endPoint x: 476, endPoint y: 318, distance: 129.1
click at [476, 318] on div "Edit vendor service Consolidated ( 3-5 Days)_General Cargo Vendor Service Name …" at bounding box center [725, 344] width 1451 height 689
click at [915, 126] on div "Edit vendor service" at bounding box center [726, 117] width 414 height 43
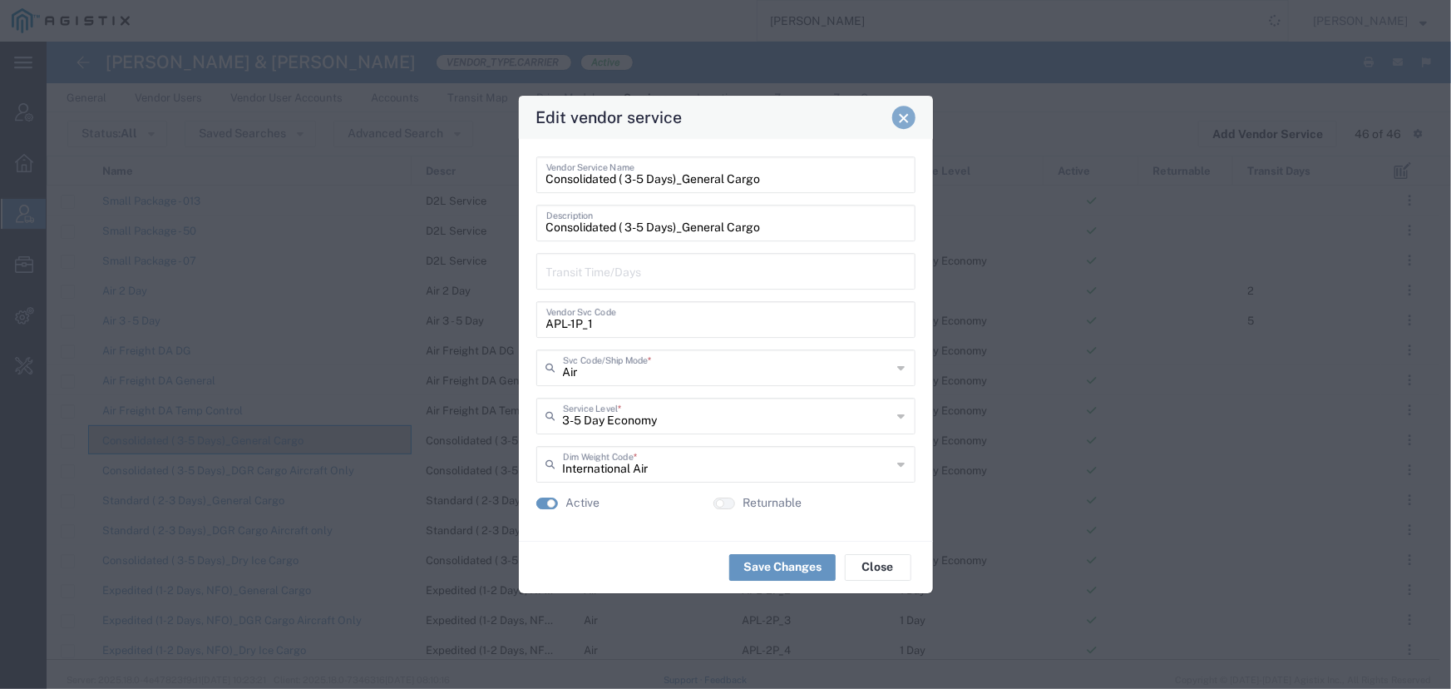
drag, startPoint x: 906, startPoint y: 124, endPoint x: 1255, endPoint y: 151, distance: 350.3
click at [906, 124] on span "Close" at bounding box center [904, 118] width 12 height 12
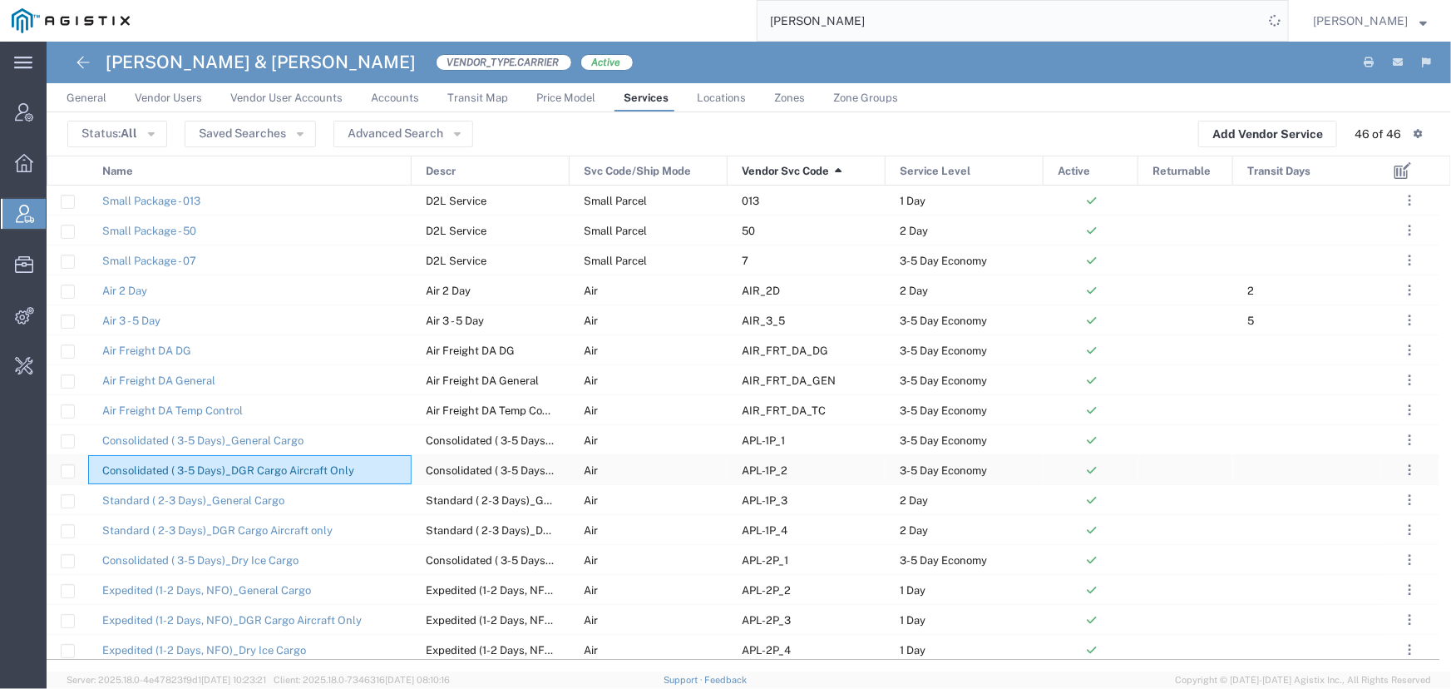
click at [248, 466] on link "Consolidated ( 3-5 Days)_DGR Cargo Aircraft Only" at bounding box center [228, 470] width 252 height 12
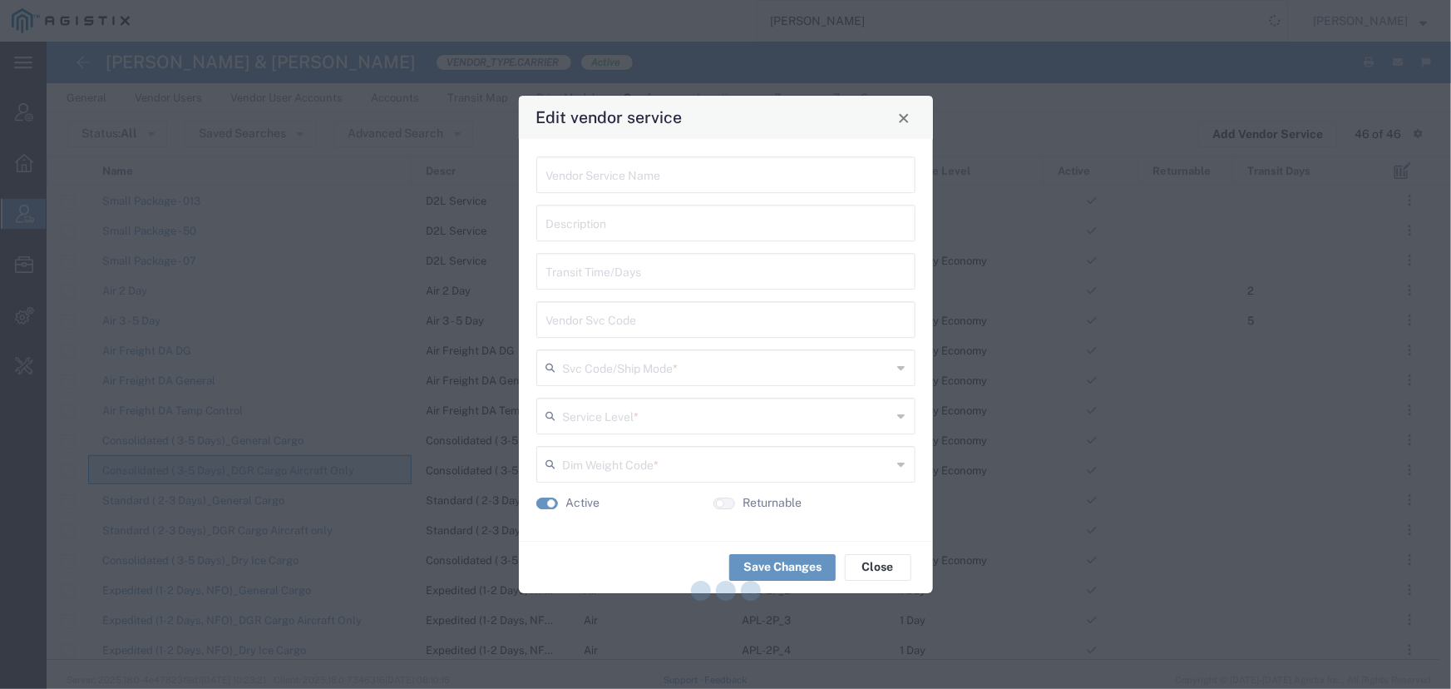
type input "Consolidated ( 3-5 Days)_DGR Cargo Aircraft Only"
type input "APL-1P_2"
type input "Air"
type input "3-5 Day Economy"
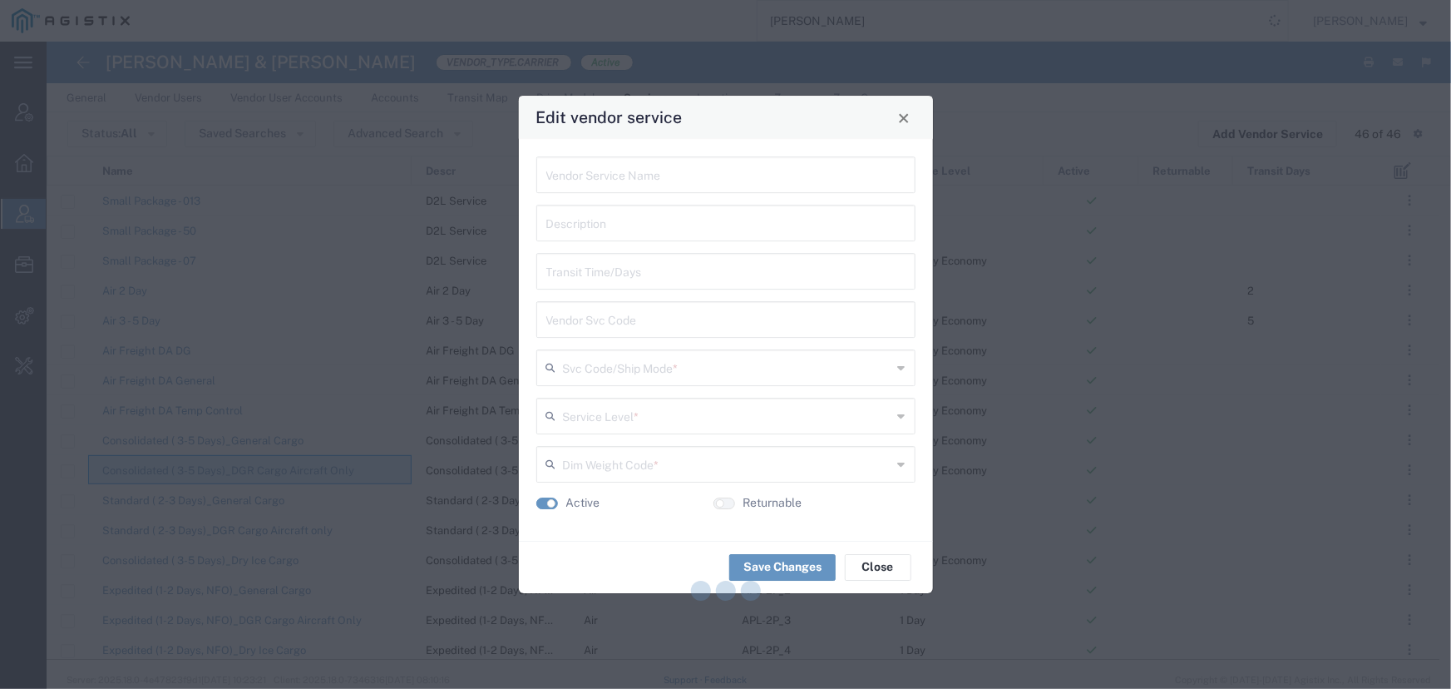
type input "International Air"
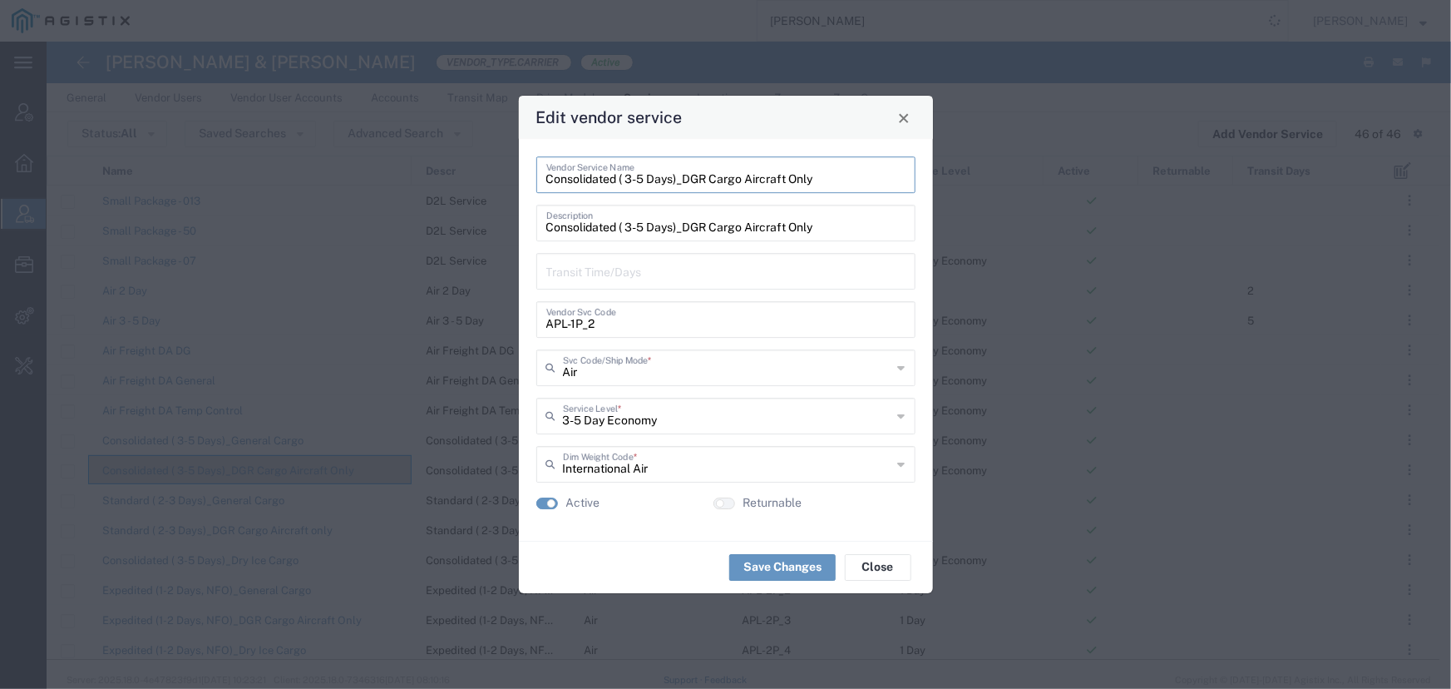
drag, startPoint x: 819, startPoint y: 182, endPoint x: 488, endPoint y: 175, distance: 331.0
click at [488, 175] on div "Edit vendor service Consolidated ( 3-5 Days)_DGR Cargo Aircraft Only Vendor Ser…" at bounding box center [725, 344] width 1451 height 689
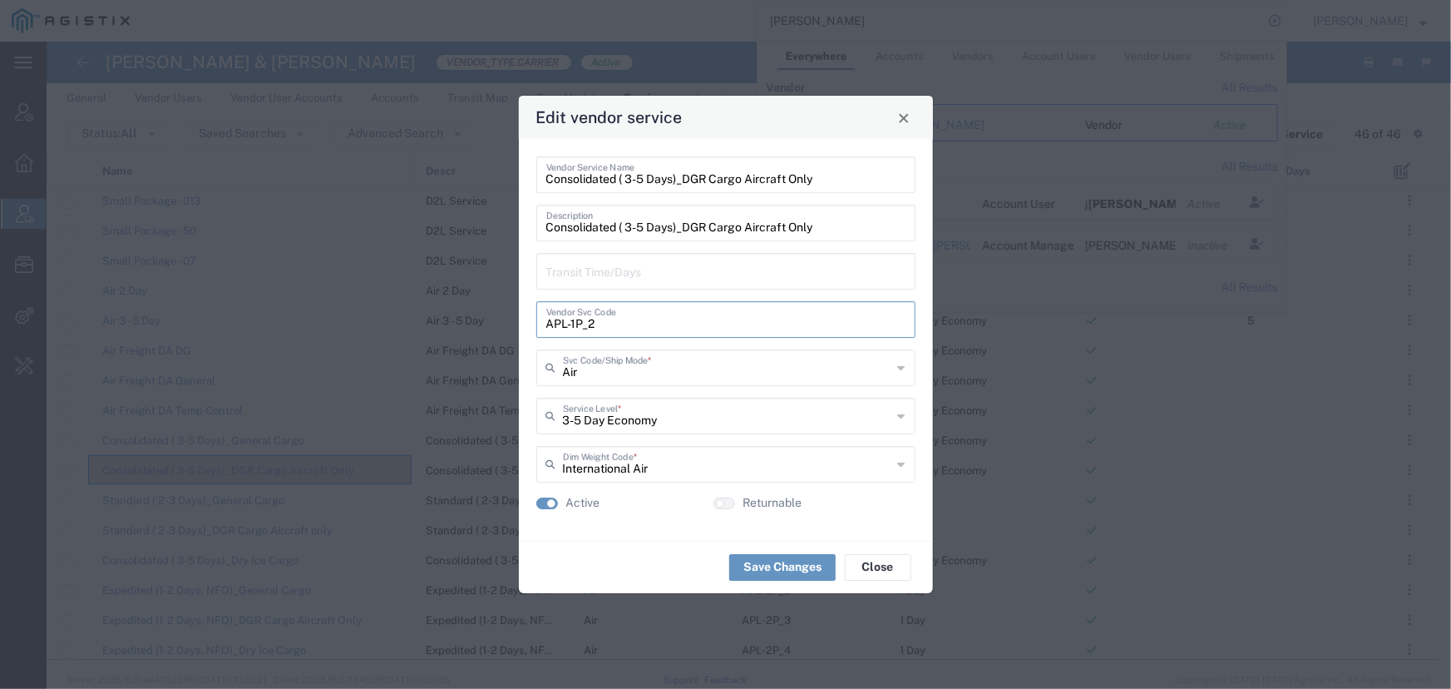
drag, startPoint x: 619, startPoint y: 324, endPoint x: 472, endPoint y: 315, distance: 146.6
click at [472, 315] on div "Edit vendor service Consolidated ( 3-5 Days)_DGR Cargo Aircraft Only Vendor Ser…" at bounding box center [725, 344] width 1451 height 689
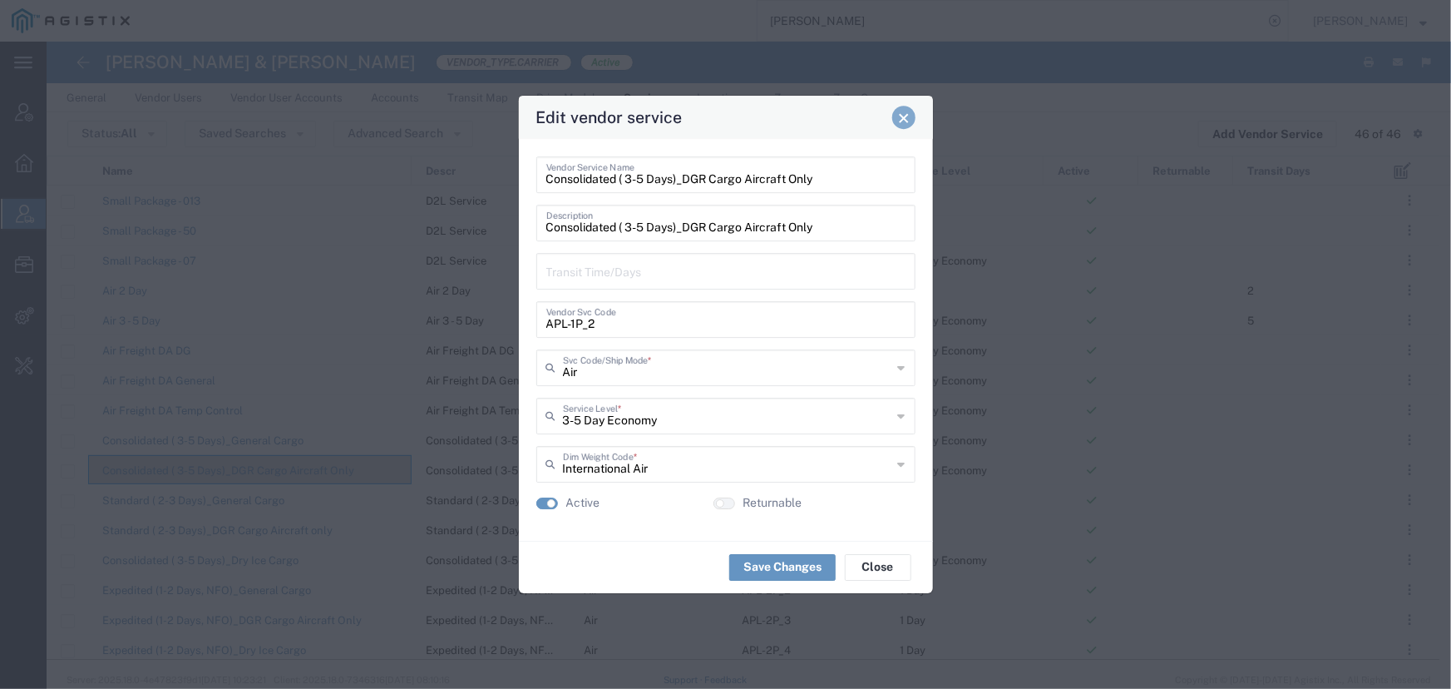
click at [906, 124] on span "Close" at bounding box center [904, 118] width 12 height 12
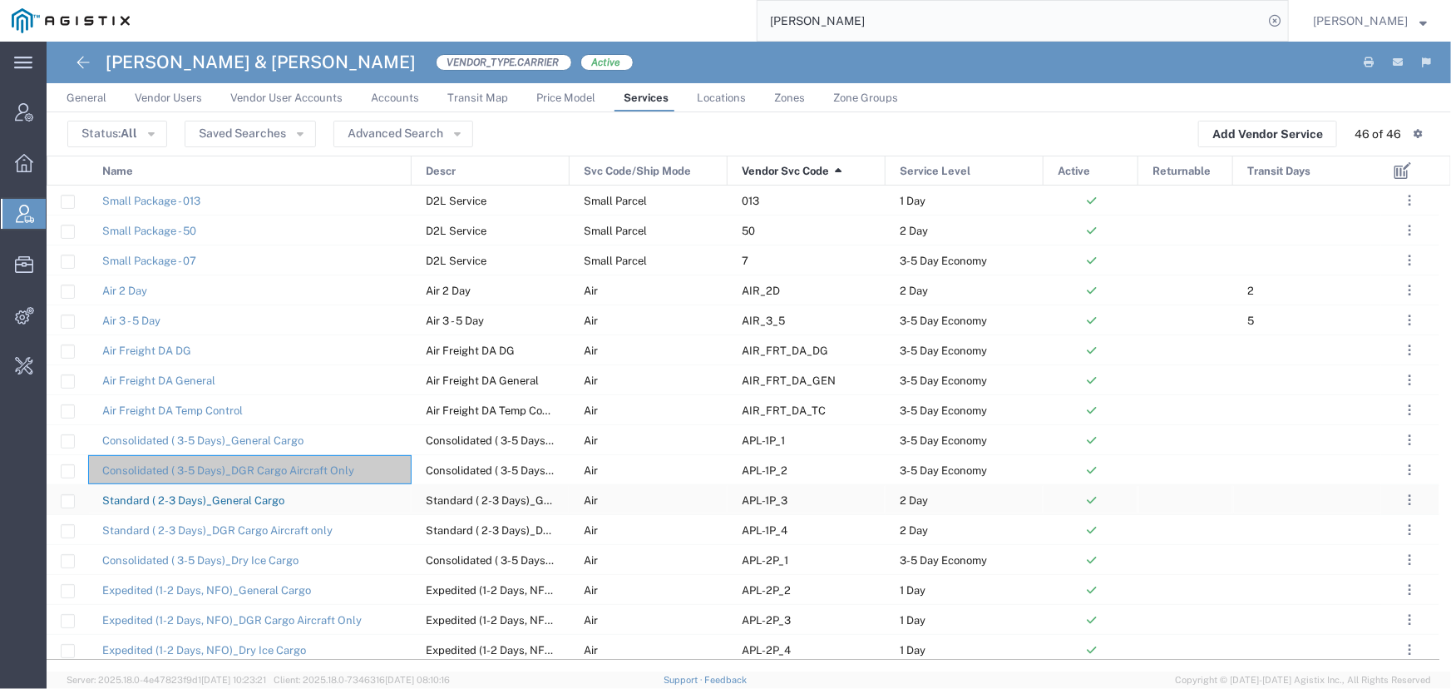
click at [210, 495] on link "Standard ( 2-3 Days)_General Cargo" at bounding box center [193, 500] width 182 height 12
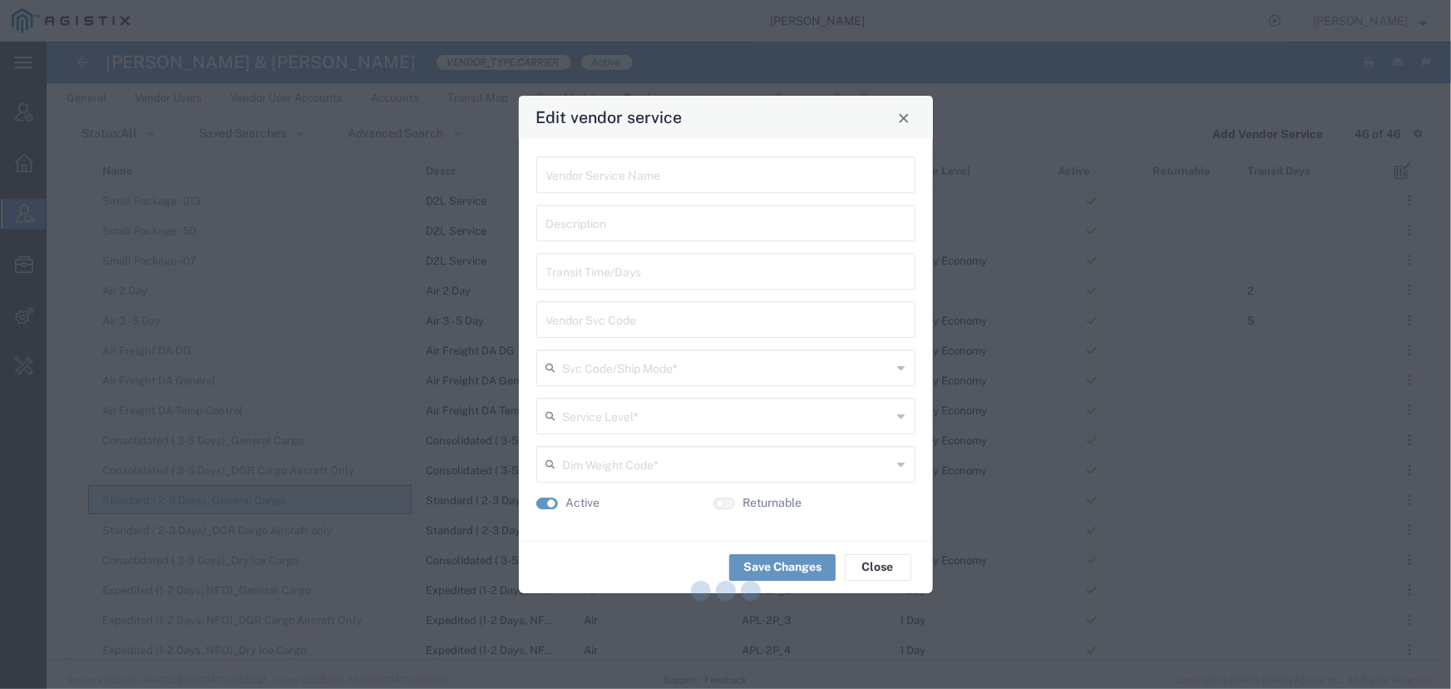
type input "Standard ( 2-3 Days)_General Cargo"
type input "APL-1P_3"
type input "Air"
type input "2 Day"
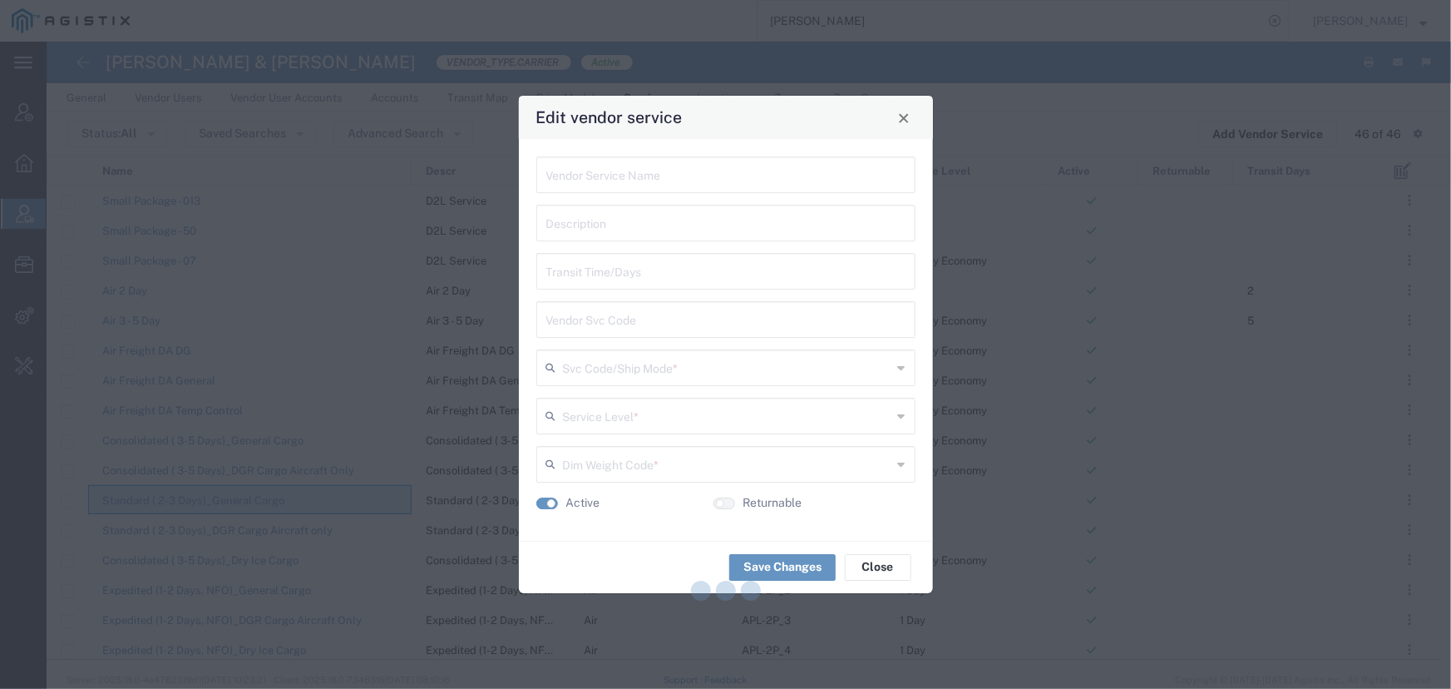
type input "International Air"
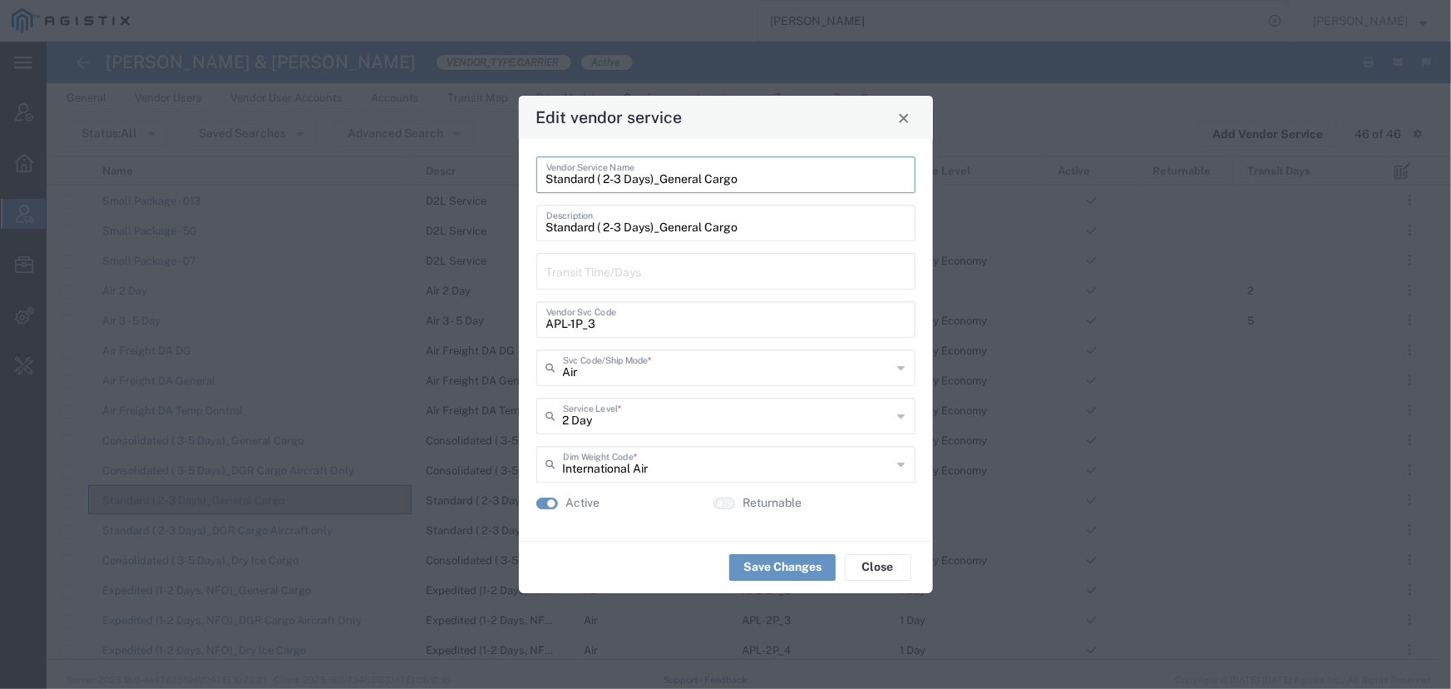
drag, startPoint x: 739, startPoint y: 182, endPoint x: 501, endPoint y: 169, distance: 239.0
click at [501, 169] on div "Edit vendor service Standard ( 2-3 Days)_General Cargo Vendor Service Name Stan…" at bounding box center [725, 344] width 1451 height 689
drag, startPoint x: 604, startPoint y: 325, endPoint x: 390, endPoint y: 312, distance: 214.1
click at [390, 312] on div "Edit vendor service Standard ( 2-3 Days)_General Cargo Vendor Service Name Stan…" at bounding box center [725, 344] width 1451 height 689
click at [906, 117] on span "Close" at bounding box center [904, 118] width 12 height 12
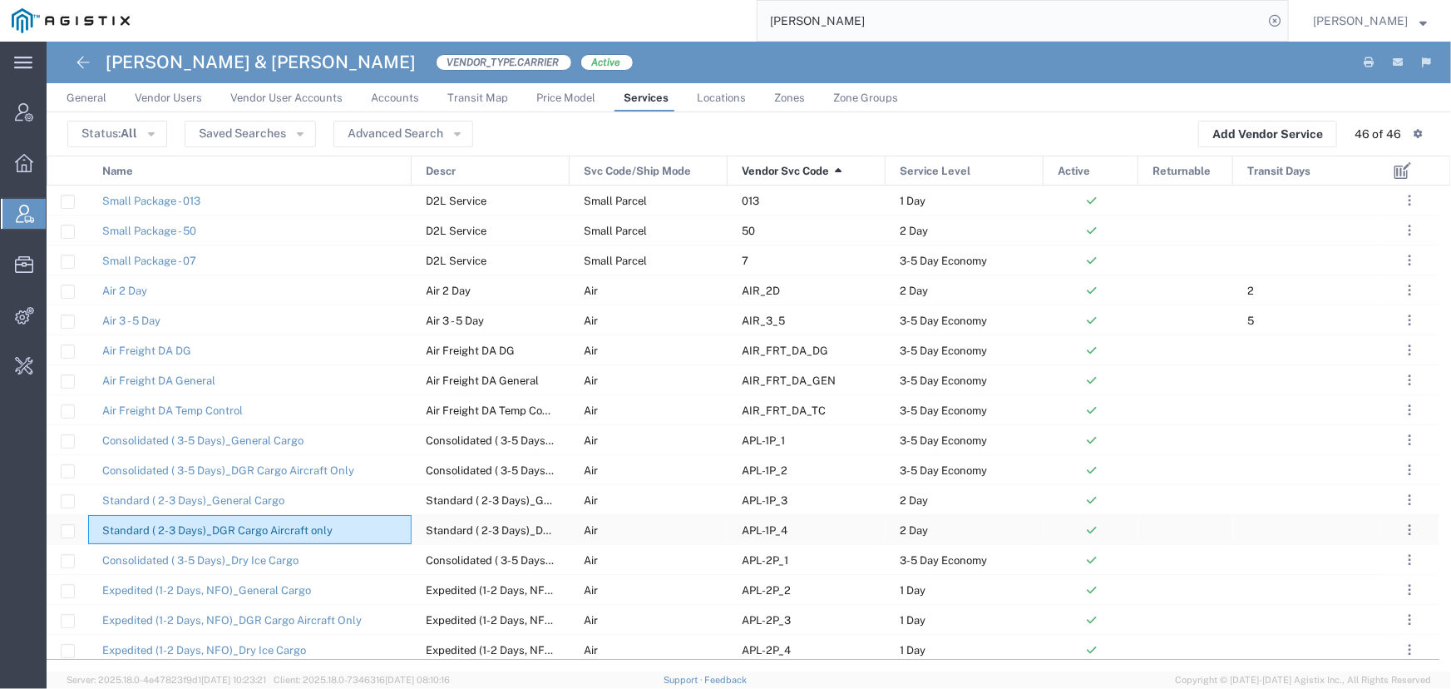
click at [279, 524] on link "Standard ( 2-3 Days)_DGR Cargo Aircraft only" at bounding box center [217, 530] width 230 height 12
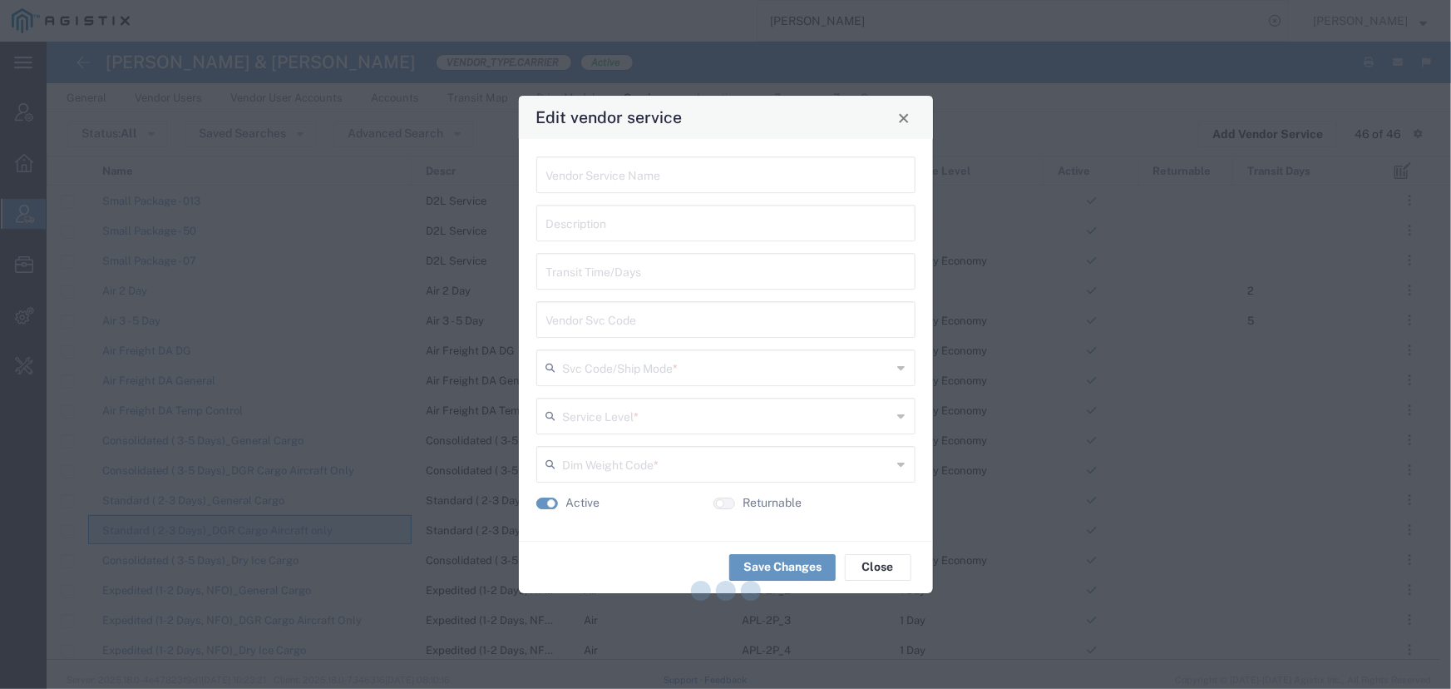
type input "Standard ( 2-3 Days)_DGR Cargo Aircraft only"
type input "APL-1P_4"
type input "Air"
type input "2 Day"
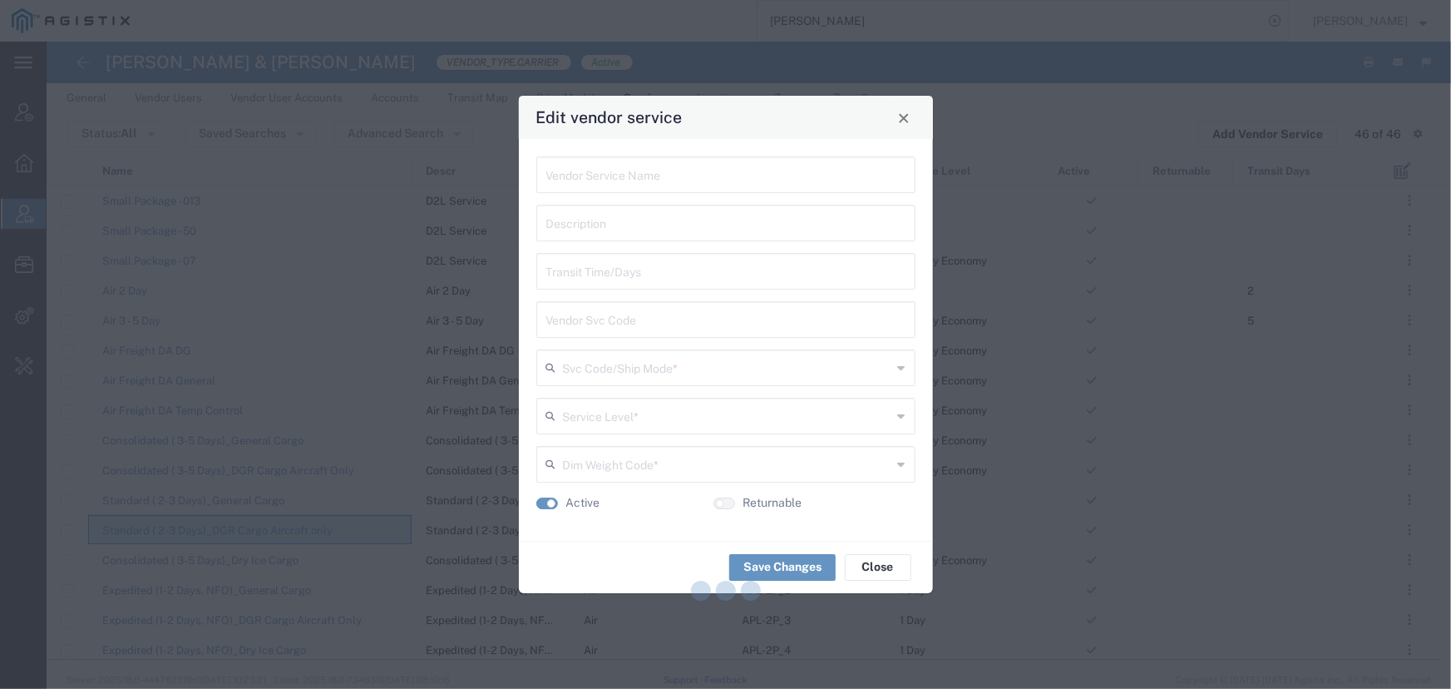
type input "International Air"
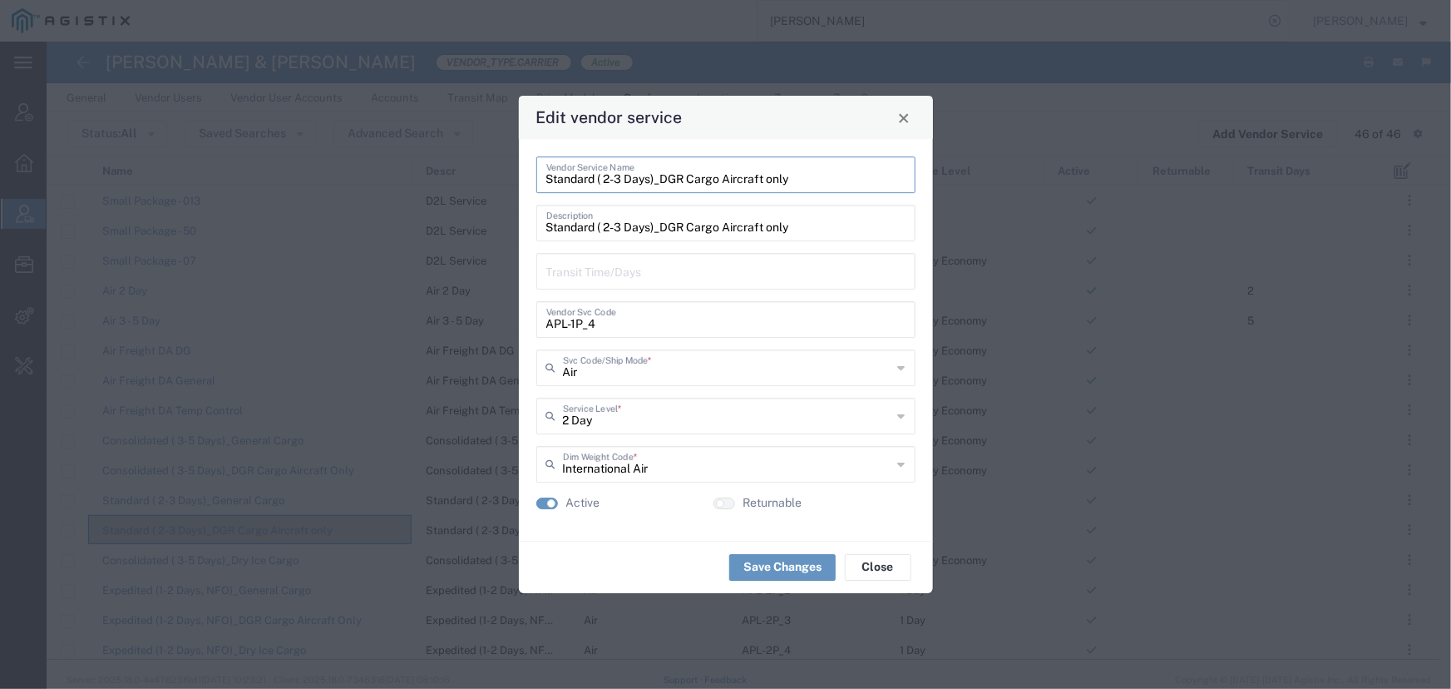
drag, startPoint x: 792, startPoint y: 182, endPoint x: 482, endPoint y: 176, distance: 310.2
click at [482, 176] on div "Edit vendor service Standard ( 2-3 Days)_DGR Cargo Aircraft only Vendor Service…" at bounding box center [725, 344] width 1451 height 689
drag, startPoint x: 597, startPoint y: 326, endPoint x: 493, endPoint y: 316, distance: 104.4
click at [493, 316] on div "Edit vendor service Standard ( 2-3 Days)_DGR Cargo Aircraft only Vendor Service…" at bounding box center [725, 344] width 1451 height 689
click at [905, 120] on span "Close" at bounding box center [904, 118] width 12 height 12
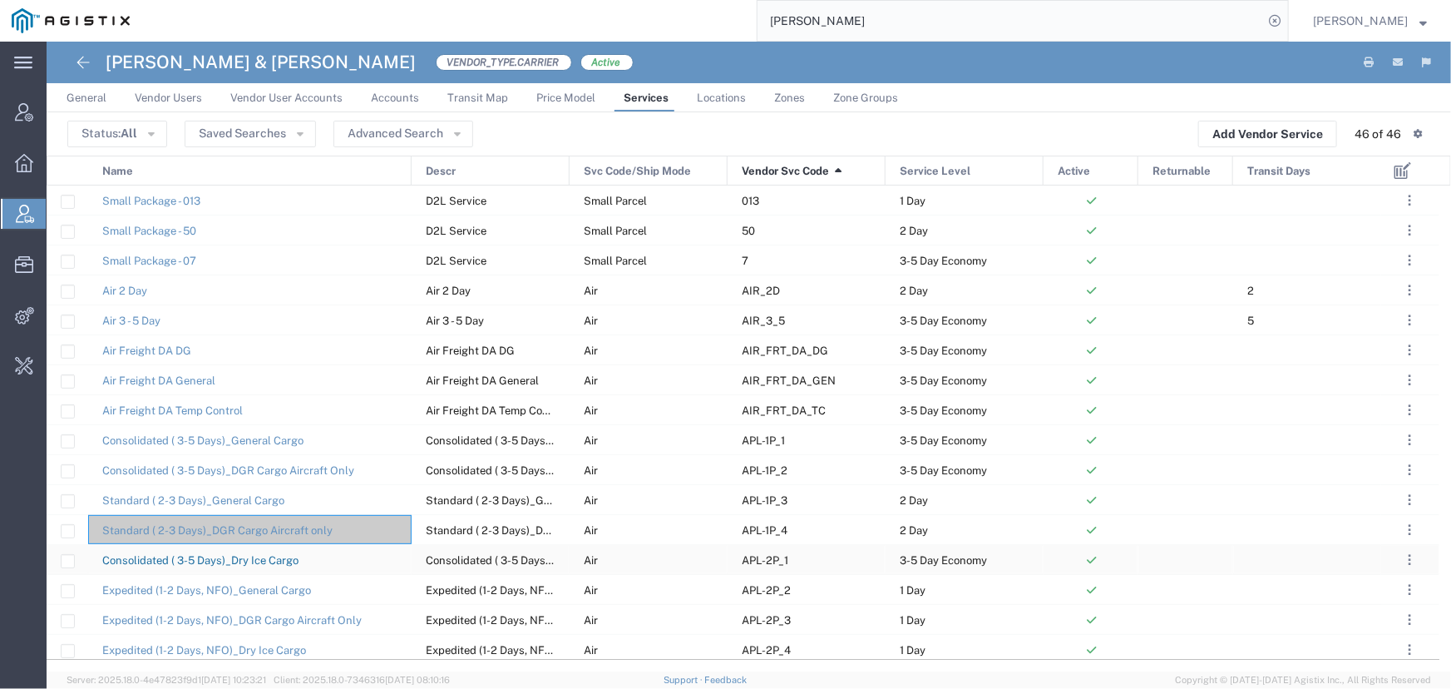
click at [254, 556] on link "Consolidated ( 3-5 Days)_Dry Ice Cargo" at bounding box center [200, 560] width 196 height 12
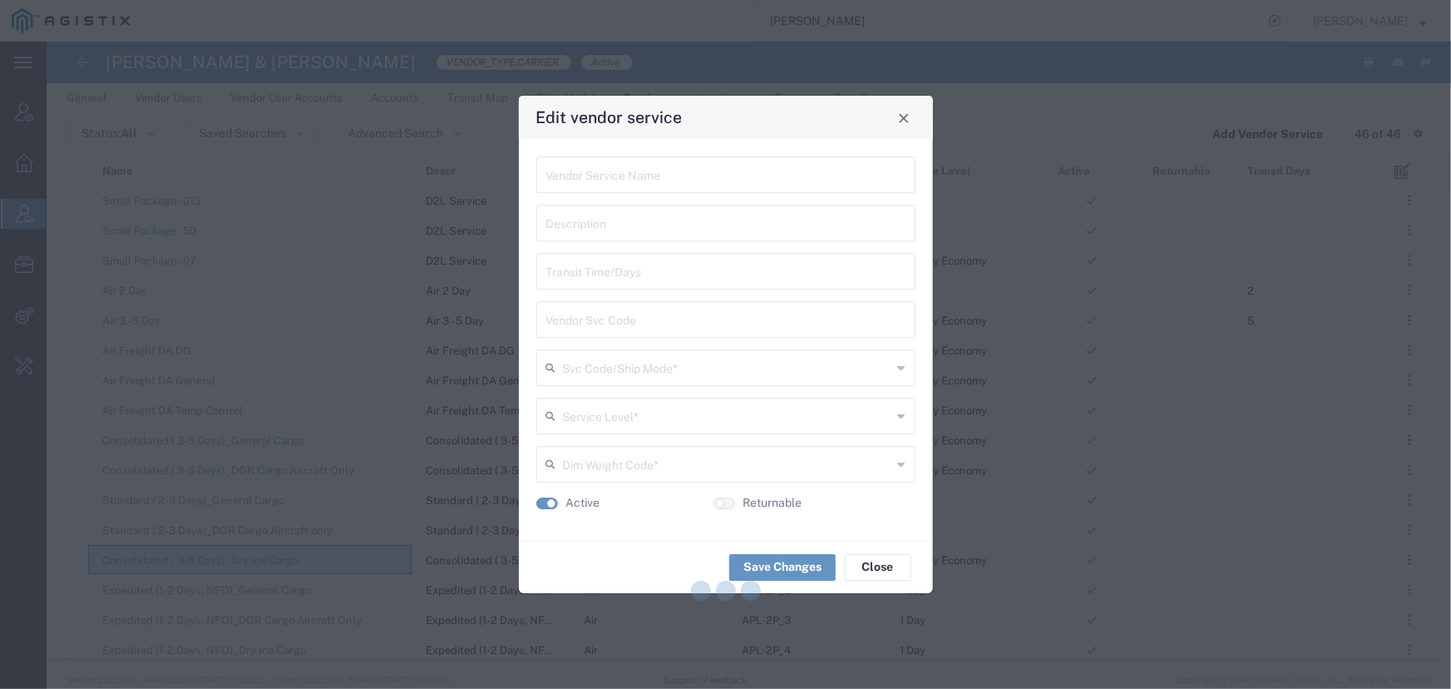
type input "Consolidated ( 3-5 Days)_Dry Ice Cargo"
type input "APL-2P_1"
type input "Air"
type input "3-5 Day Economy"
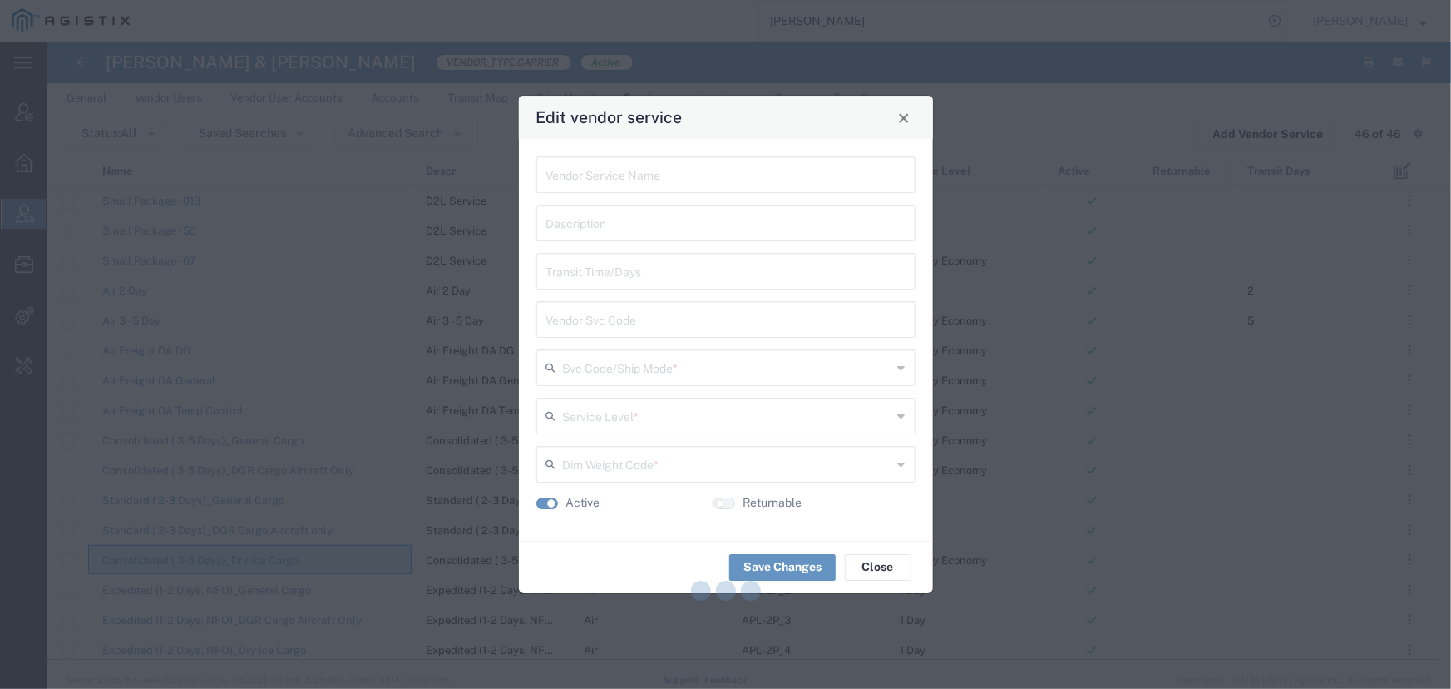
type input "International Air"
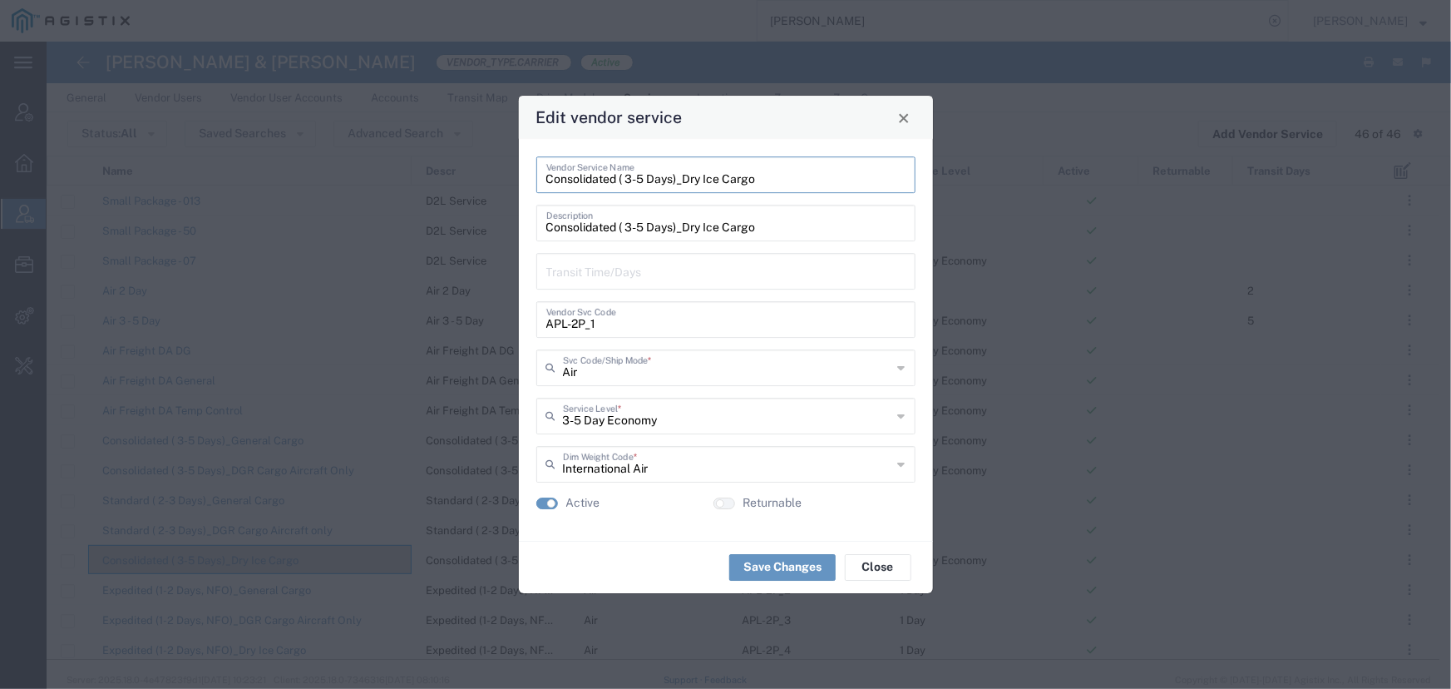
drag, startPoint x: 765, startPoint y: 184, endPoint x: 460, endPoint y: 165, distance: 305.7
click at [460, 165] on div "Edit vendor service Consolidated ( 3-5 Days)_Dry Ice Cargo Vendor Service Name …" at bounding box center [725, 344] width 1451 height 689
drag, startPoint x: 608, startPoint y: 324, endPoint x: 500, endPoint y: 324, distance: 108.1
click at [500, 324] on div "Edit vendor service Consolidated ( 3-5 Days)_Dry Ice Cargo Vendor Service Name …" at bounding box center [725, 344] width 1451 height 689
click at [902, 125] on button "Close" at bounding box center [903, 117] width 23 height 23
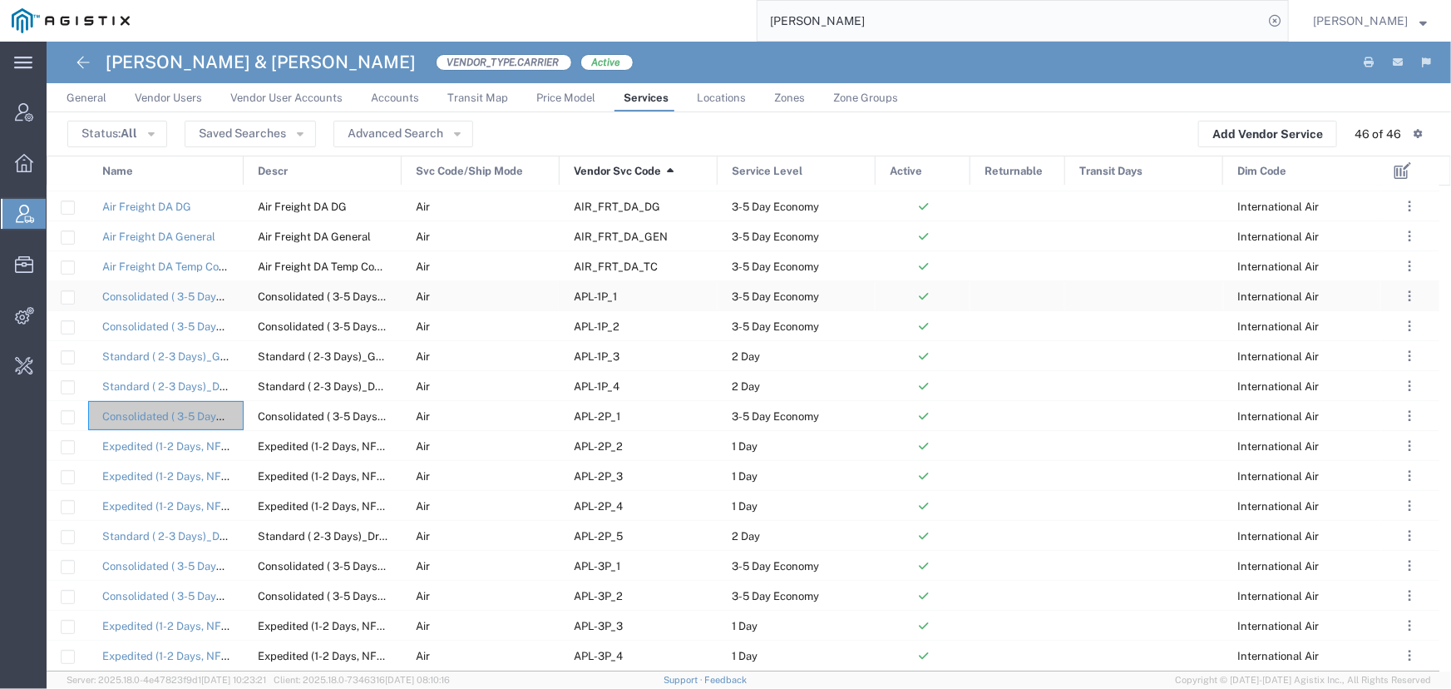
scroll to position [151, 0]
click at [182, 442] on link "Expedited (1-2 Days, NFO)_General Cargo" at bounding box center [206, 439] width 209 height 12
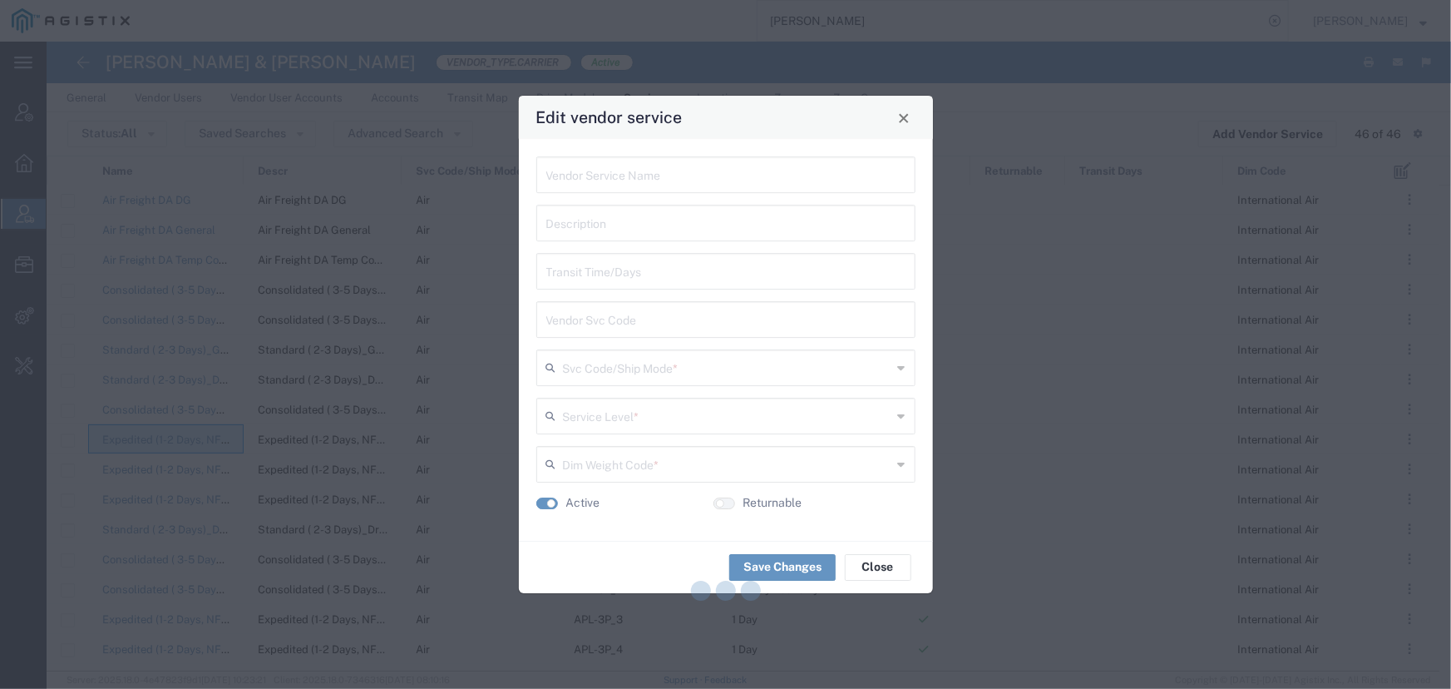
type input "Expedited (1-2 Days, NFO)_General Cargo"
type input "APL-2P_2"
type input "Air"
type input "1 Day"
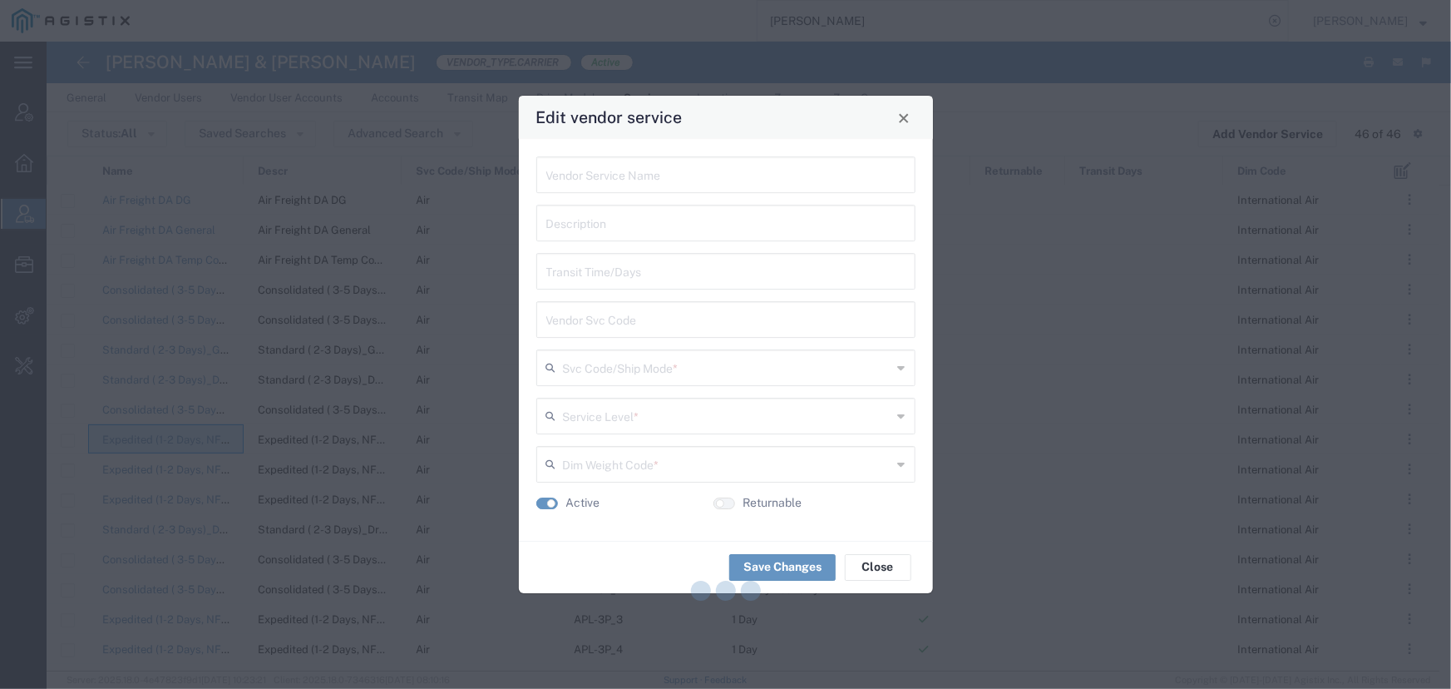
type input "International Air"
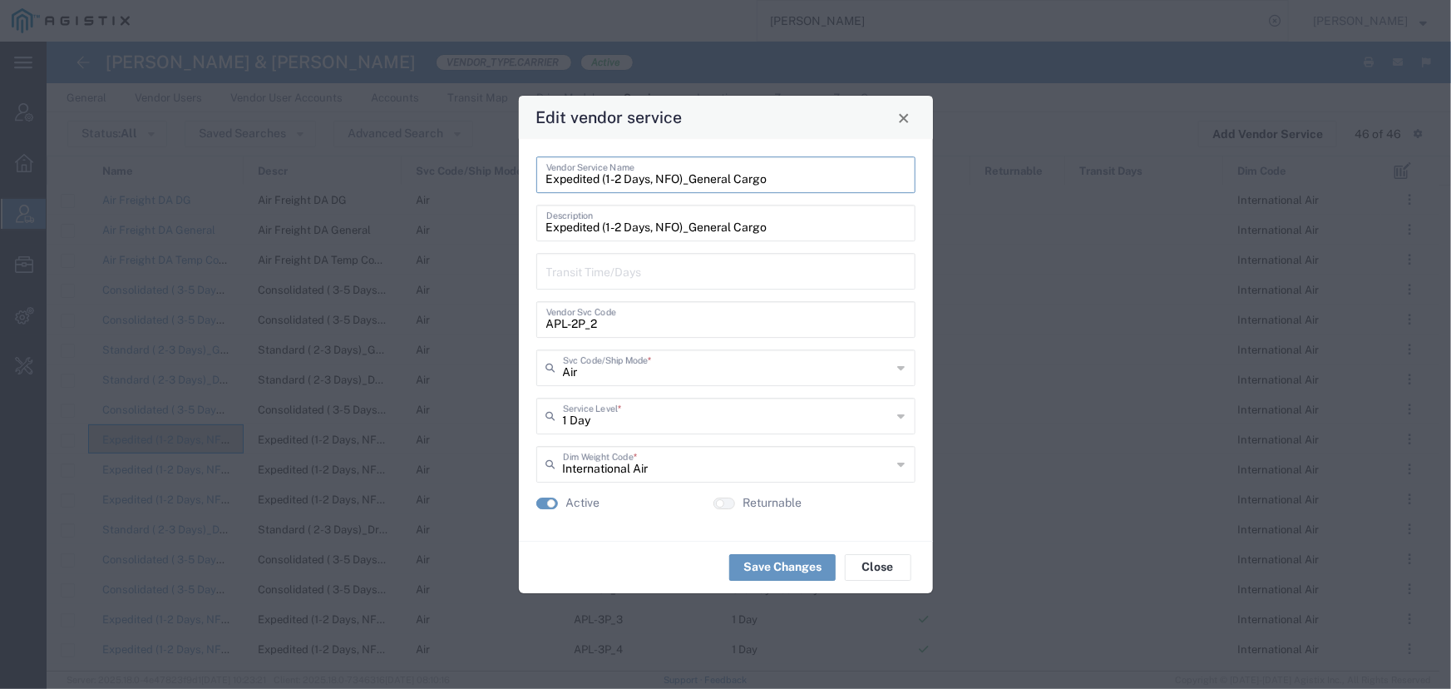
drag, startPoint x: 771, startPoint y: 178, endPoint x: 441, endPoint y: 162, distance: 330.5
click at [441, 162] on div "Edit vendor service Expedited (1-2 Days, NFO)_General Cargo Vendor Service Name…" at bounding box center [725, 344] width 1451 height 689
drag, startPoint x: 611, startPoint y: 323, endPoint x: 532, endPoint y: 315, distance: 79.4
click at [532, 315] on div "Expedited (1-2 Days, NFO)_General Cargo Vendor Service Name Expedited (1-2 Days…" at bounding box center [726, 340] width 414 height 402
click at [909, 129] on div "Edit vendor service" at bounding box center [726, 117] width 414 height 43
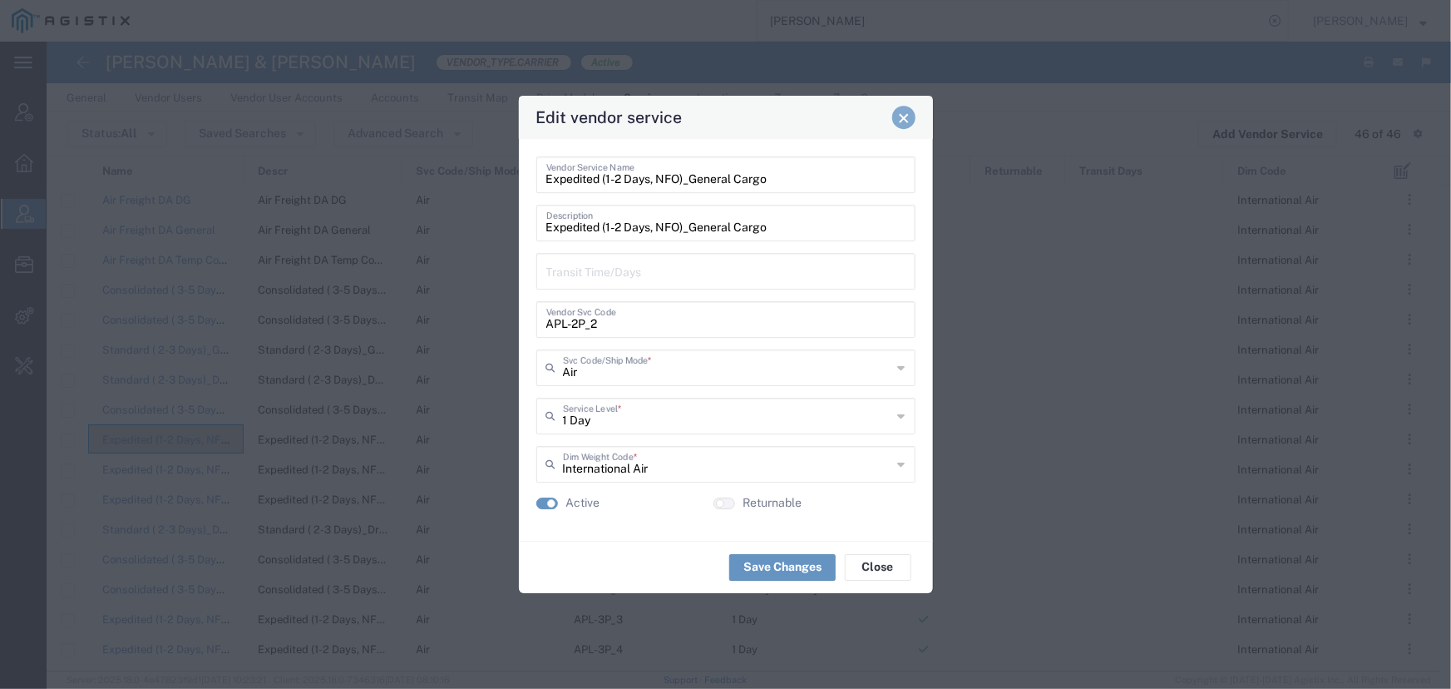
click at [910, 119] on button "Close" at bounding box center [903, 117] width 23 height 23
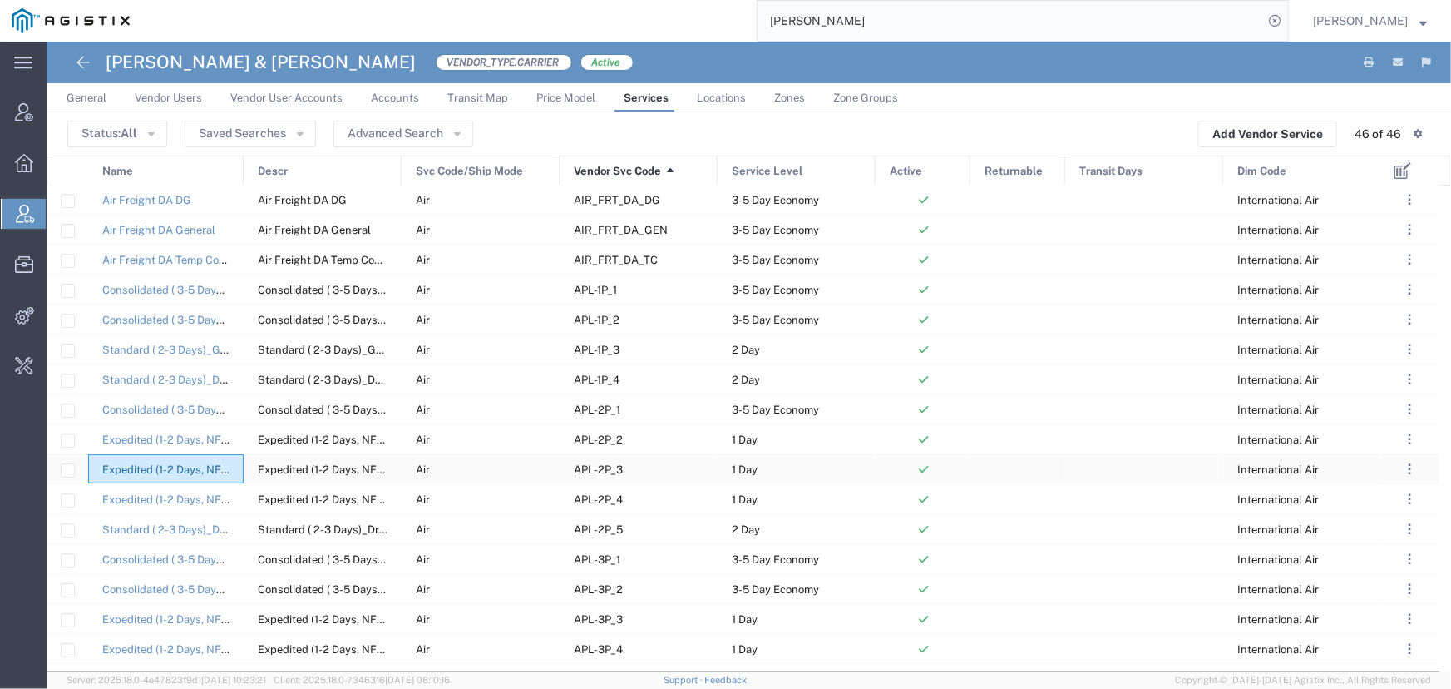
click at [210, 465] on link "Expedited (1-2 Days, NFO)_DGR Cargo Aircraft Only" at bounding box center [231, 469] width 259 height 12
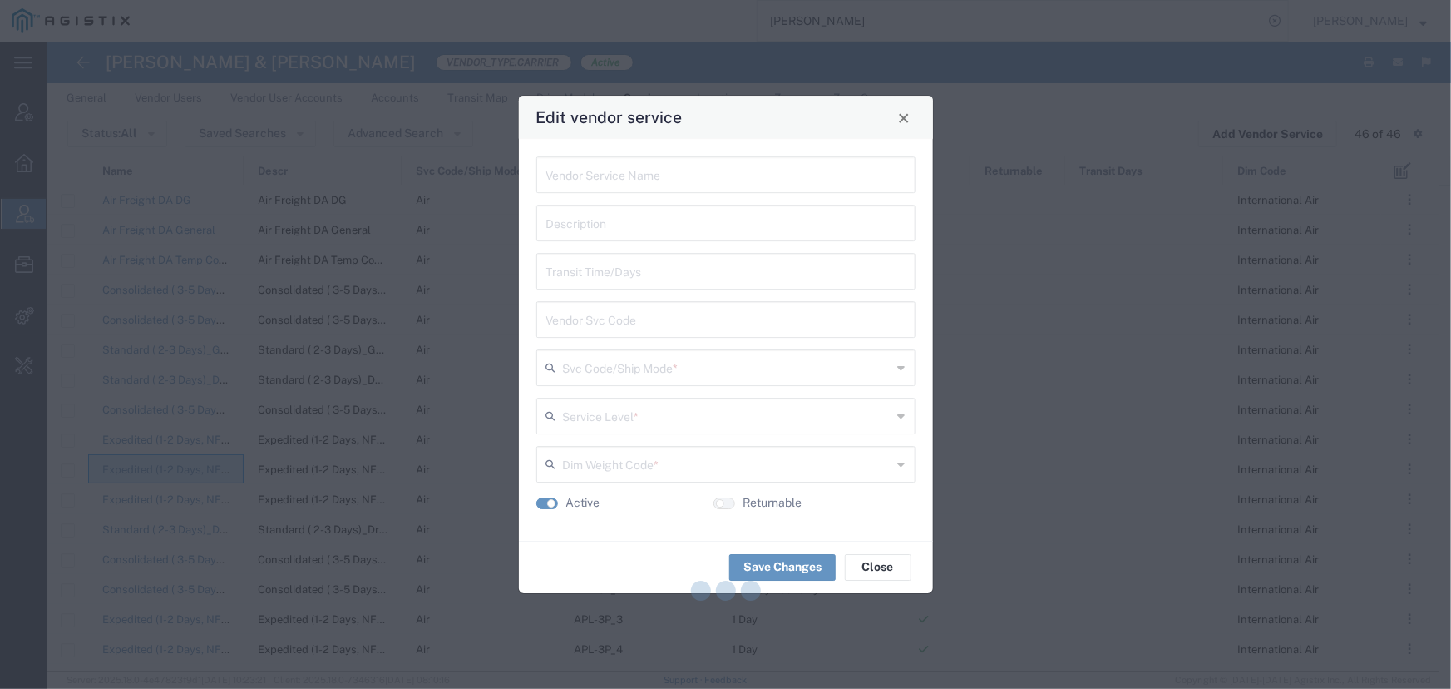
type input "Expedited (1-2 Days, NFO)_DGR Cargo Aircraft Only"
type input "APL-2P_3"
type input "Air"
type input "1 Day"
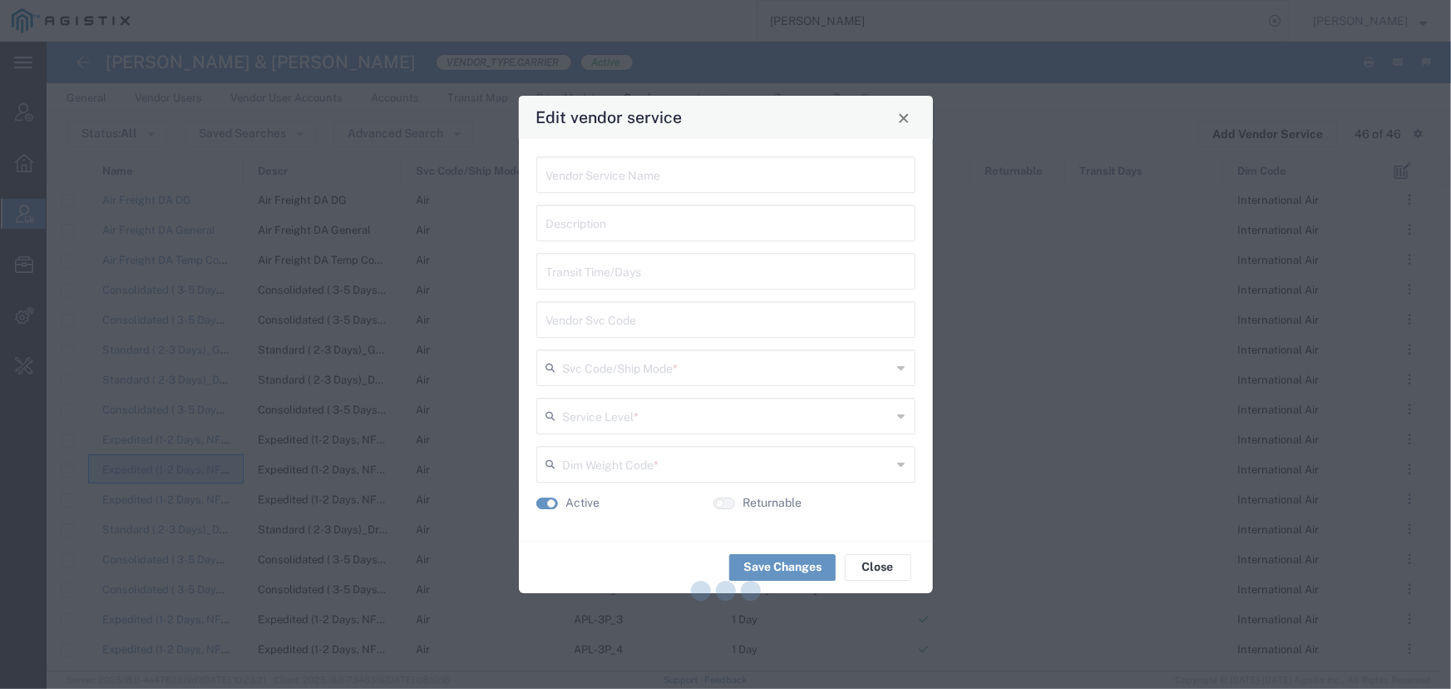
type input "International Air"
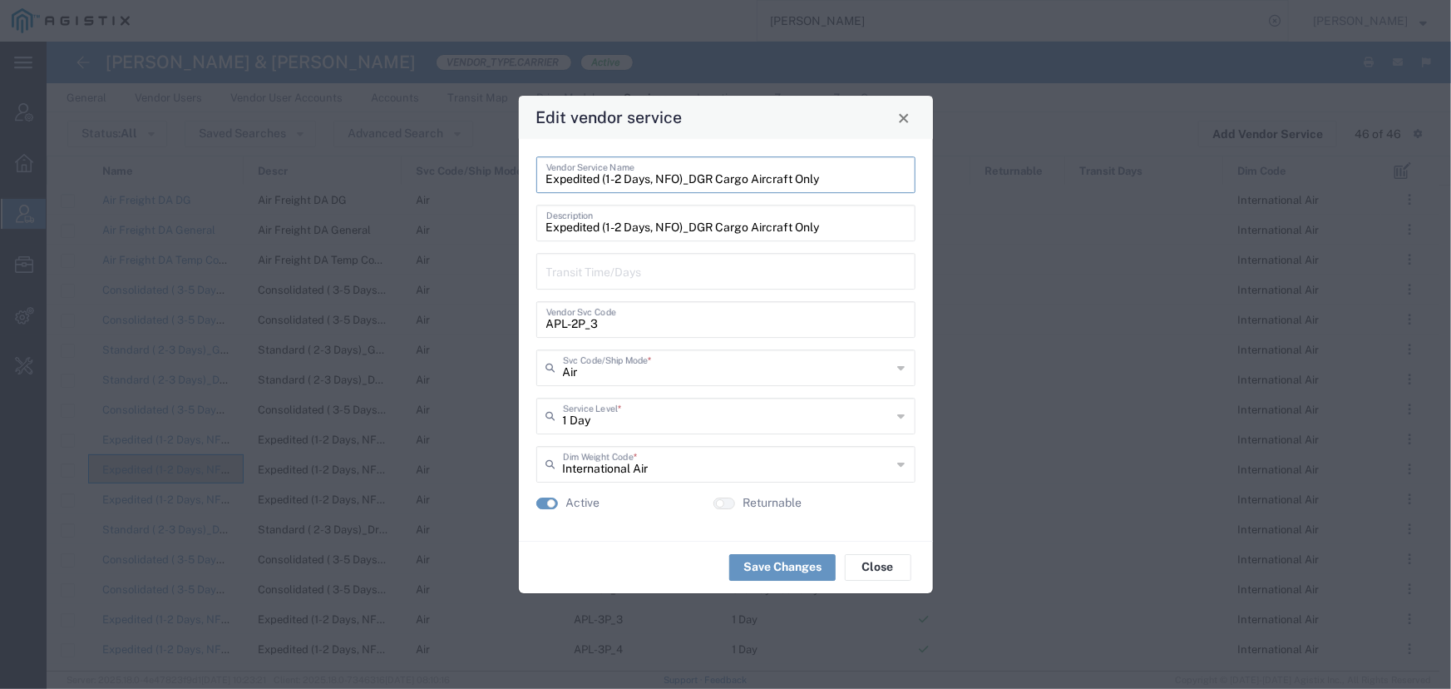
drag, startPoint x: 824, startPoint y: 182, endPoint x: 530, endPoint y: 182, distance: 294.4
click at [530, 182] on div "Expedited (1-2 Days, NFO)_DGR Cargo Aircraft Only Vendor Service Name Expedited…" at bounding box center [726, 340] width 414 height 402
drag, startPoint x: 603, startPoint y: 326, endPoint x: 471, endPoint y: 325, distance: 131.4
click at [471, 325] on div "Edit vendor service Expedited (1-2 Days, NFO)_DGR Cargo Aircraft Only Vendor Se…" at bounding box center [725, 344] width 1451 height 689
drag, startPoint x: 904, startPoint y: 113, endPoint x: 735, endPoint y: 164, distance: 176.3
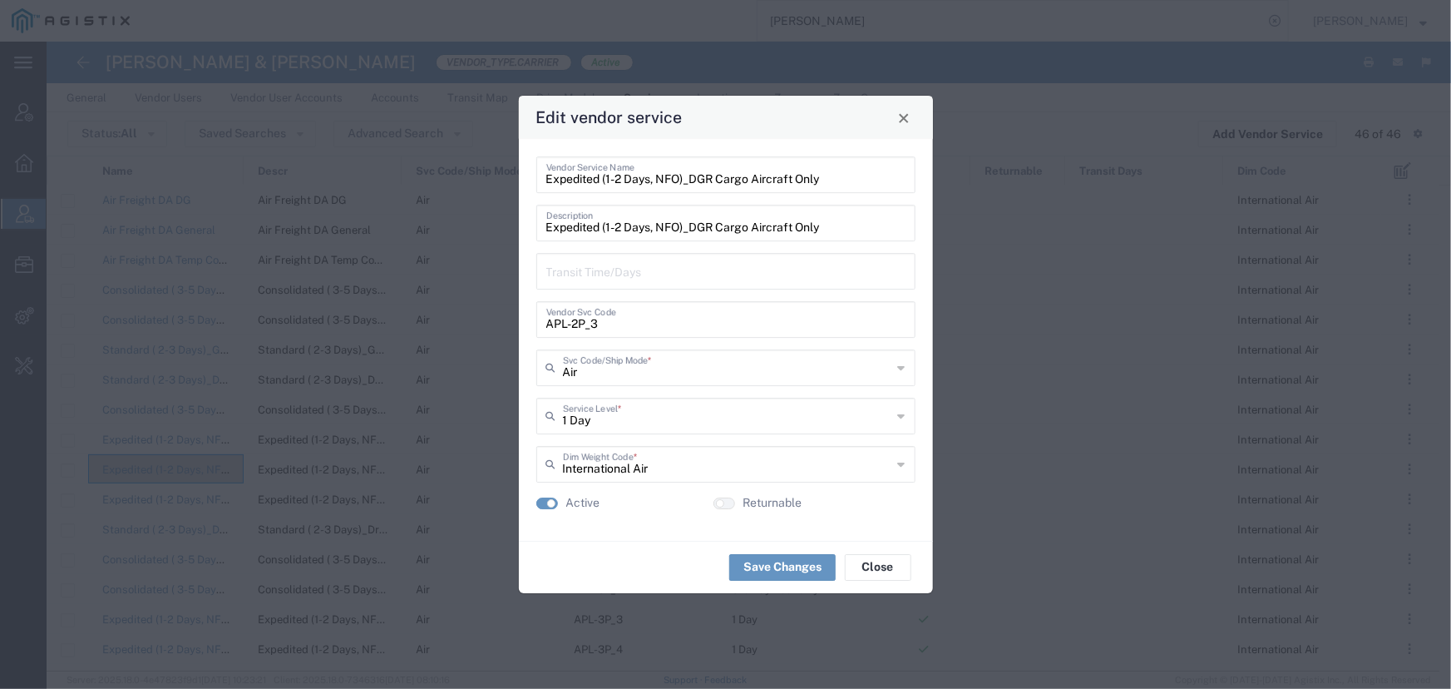
click at [904, 113] on span "Close" at bounding box center [904, 118] width 12 height 12
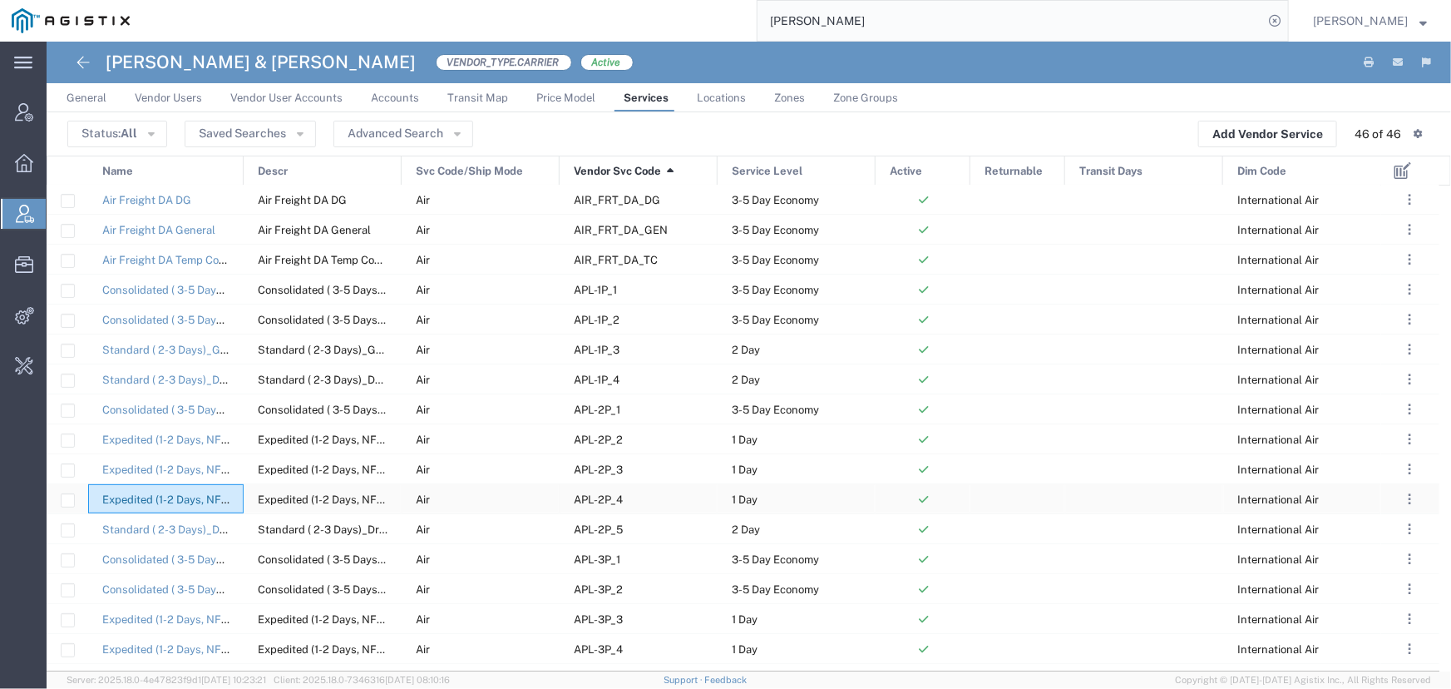
click at [151, 499] on link "Expedited (1-2 Days, NFO)_Dry Ice Cargo" at bounding box center [204, 499] width 204 height 12
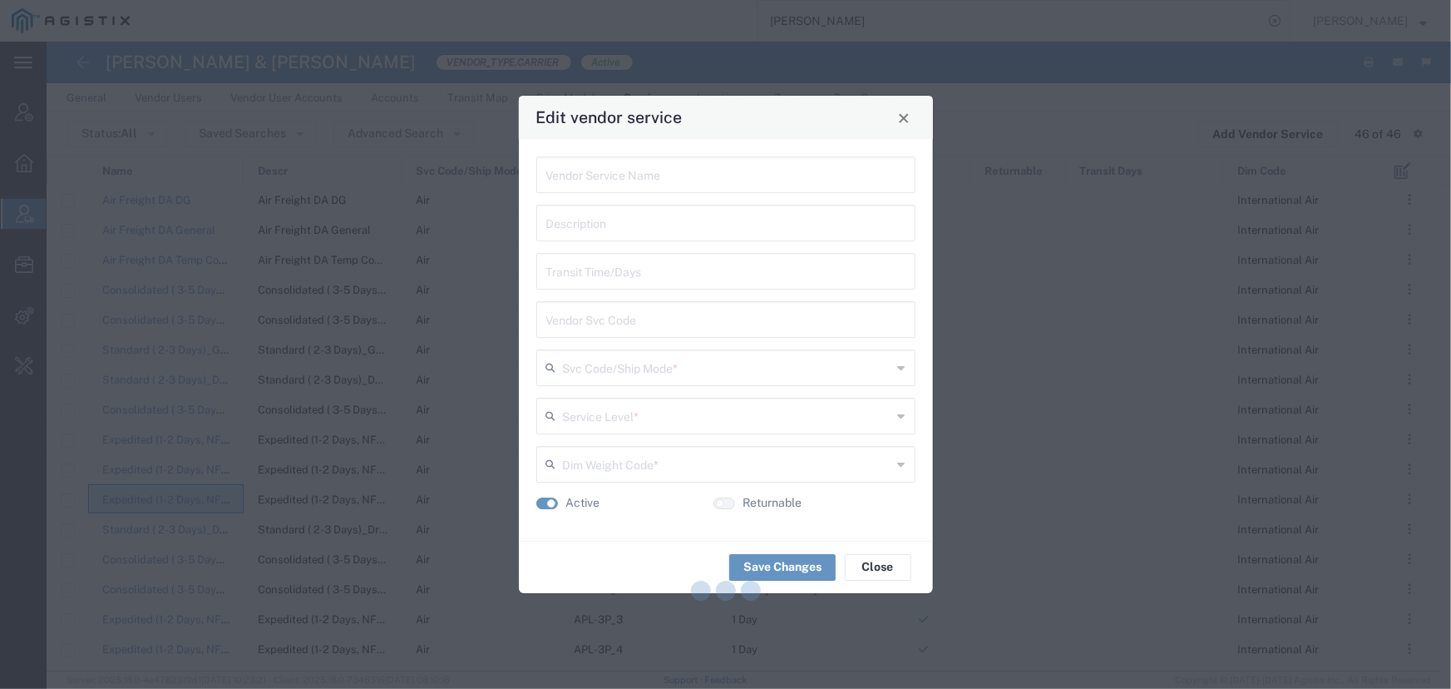
type input "Expedited (1-2 Days, NFO)_Dry Ice Cargo"
type input "APL-2P_4"
type input "Air"
type input "1 Day"
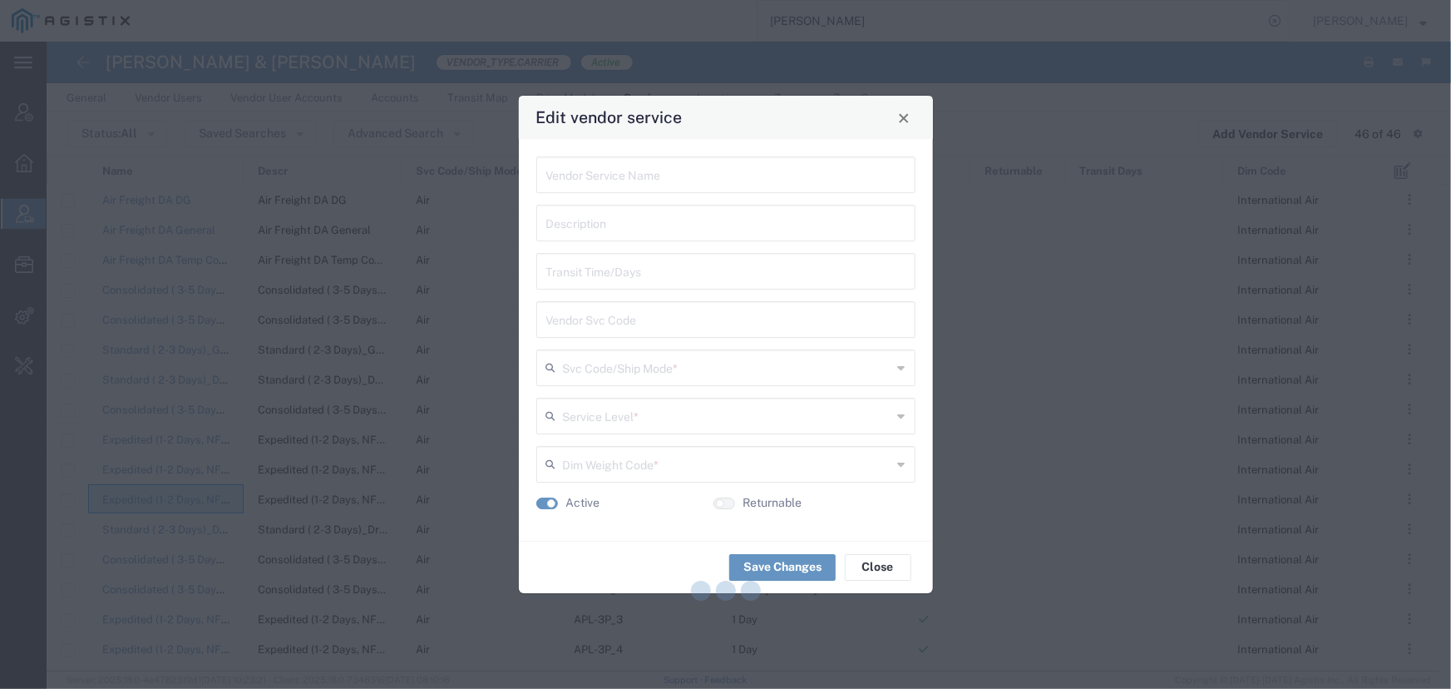
type input "International Air"
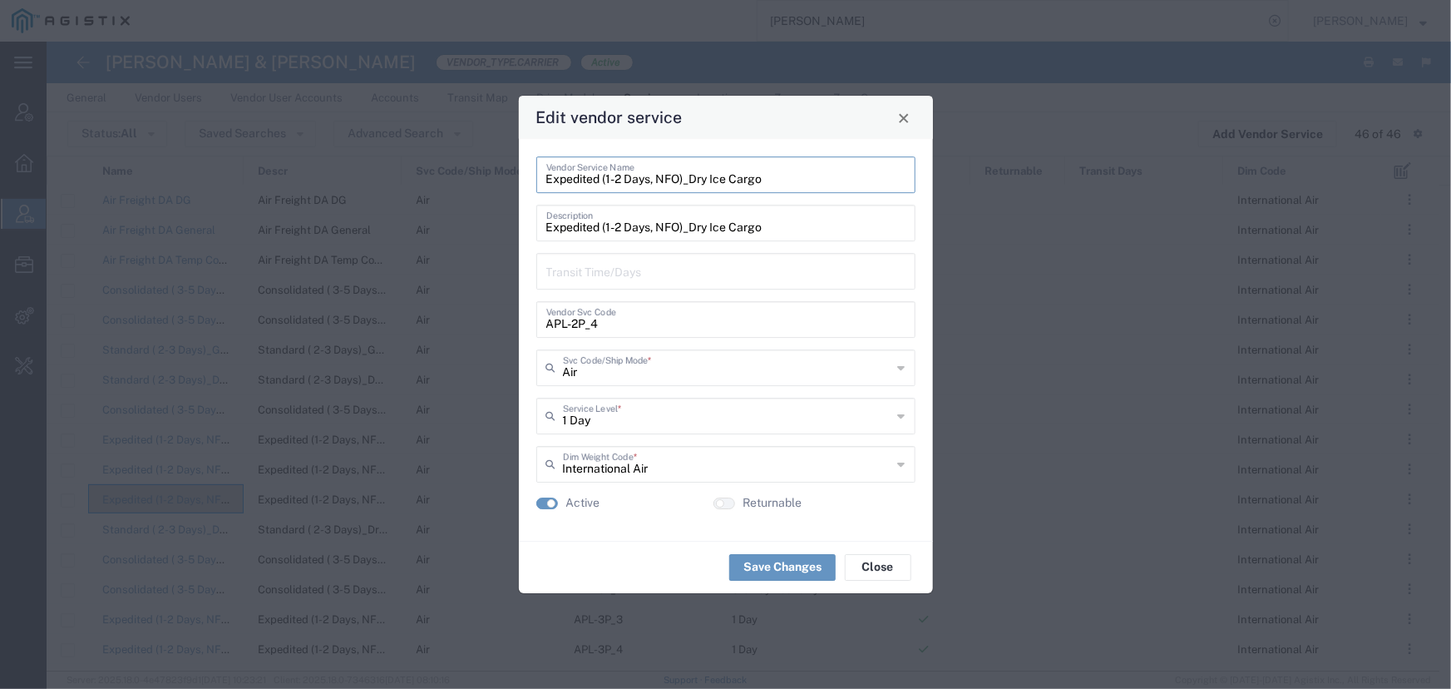
drag, startPoint x: 764, startPoint y: 181, endPoint x: 461, endPoint y: 175, distance: 303.6
click at [461, 175] on div "Edit vendor service Expedited (1-2 Days, NFO)_Dry Ice Cargo Vendor Service Name…" at bounding box center [725, 344] width 1451 height 689
drag, startPoint x: 596, startPoint y: 323, endPoint x: 491, endPoint y: 319, distance: 104.9
click at [491, 319] on div "Edit vendor service Expedited (1-2 Days, NFO)_Dry Ice Cargo Vendor Service Name…" at bounding box center [725, 344] width 1451 height 689
click at [904, 116] on span "Close" at bounding box center [904, 118] width 12 height 12
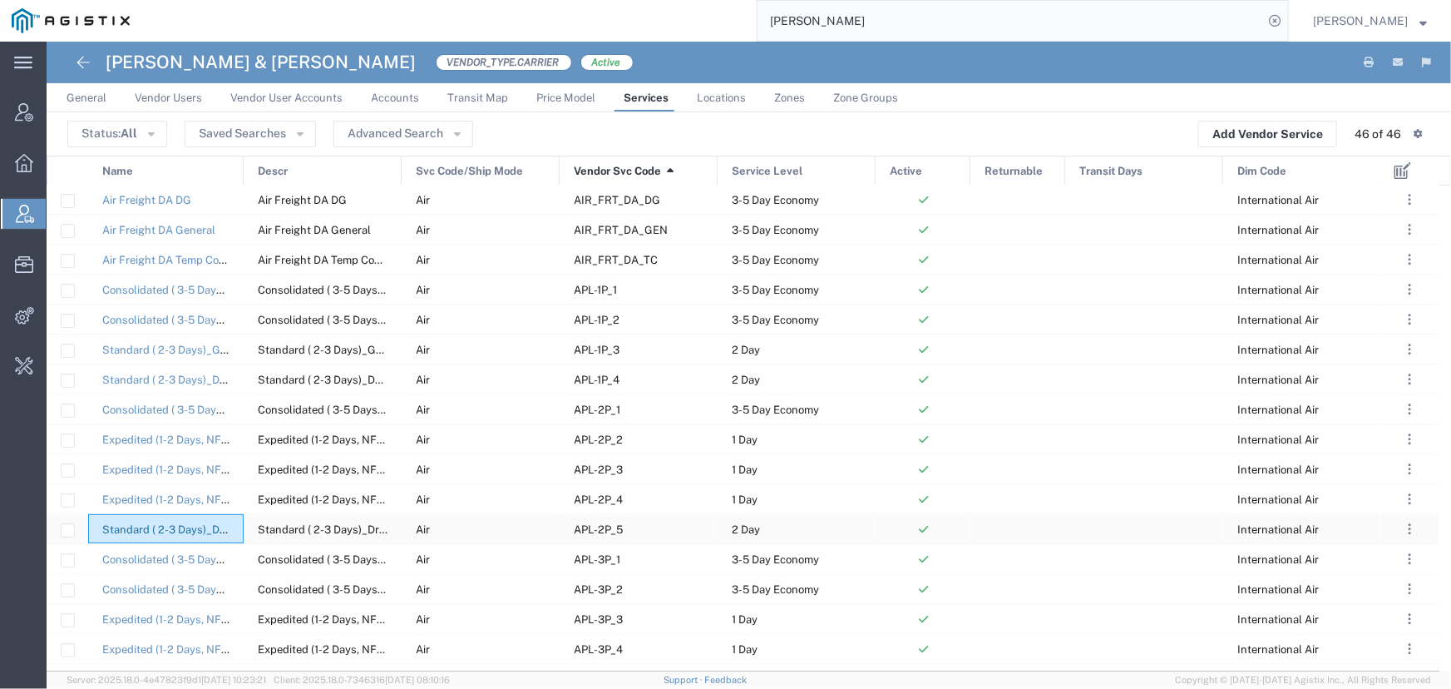
click at [157, 523] on link "Standard ( 2-3 Days)_Dry Ice Cargo" at bounding box center [190, 529] width 177 height 12
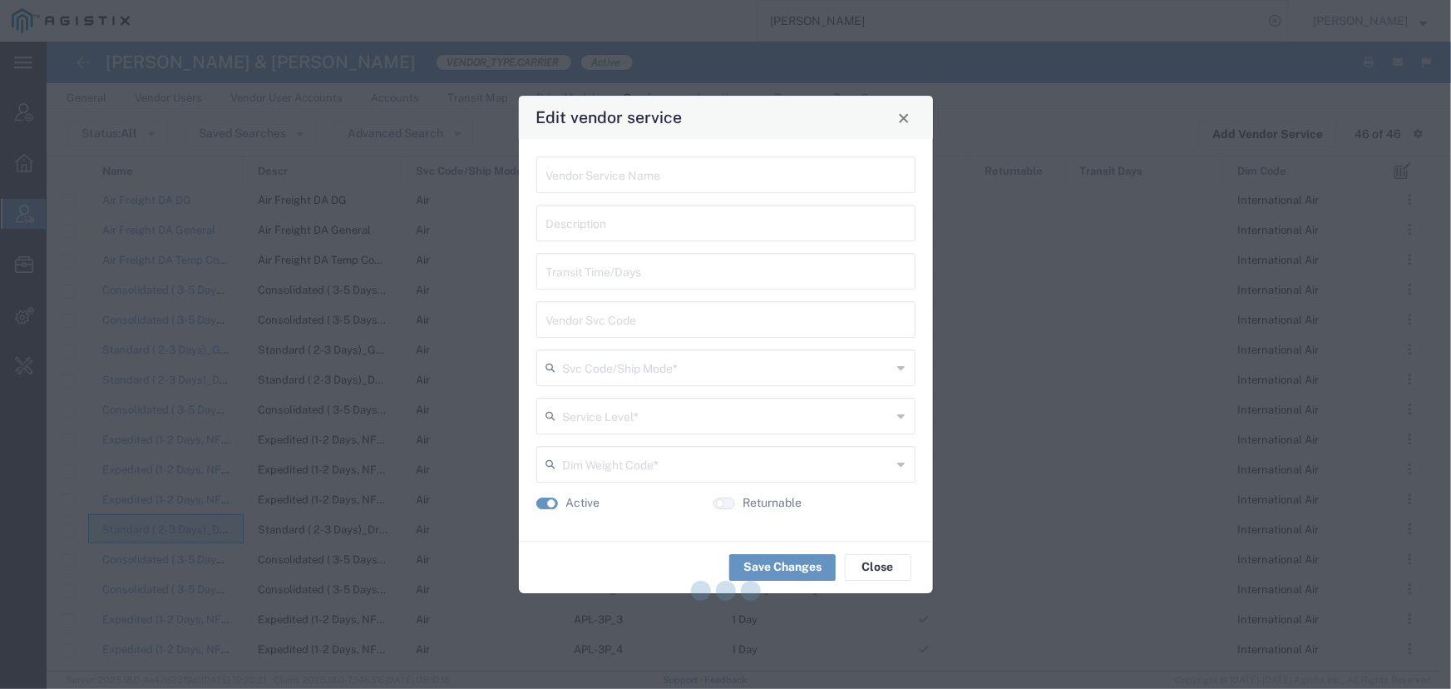
type input "Standard ( 2-3 Days)_Dry Ice Cargo"
type input "APL-2P_5"
type input "Air"
type input "2 Day"
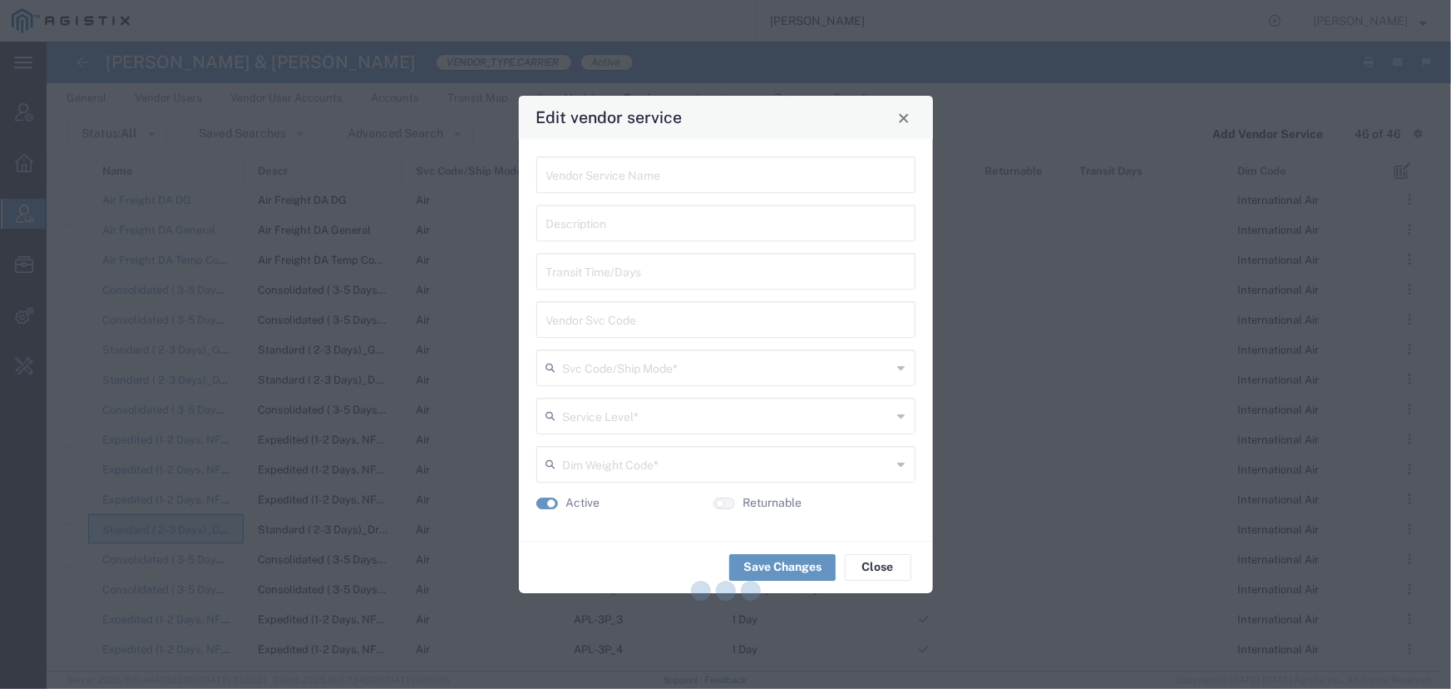
type input "International Air"
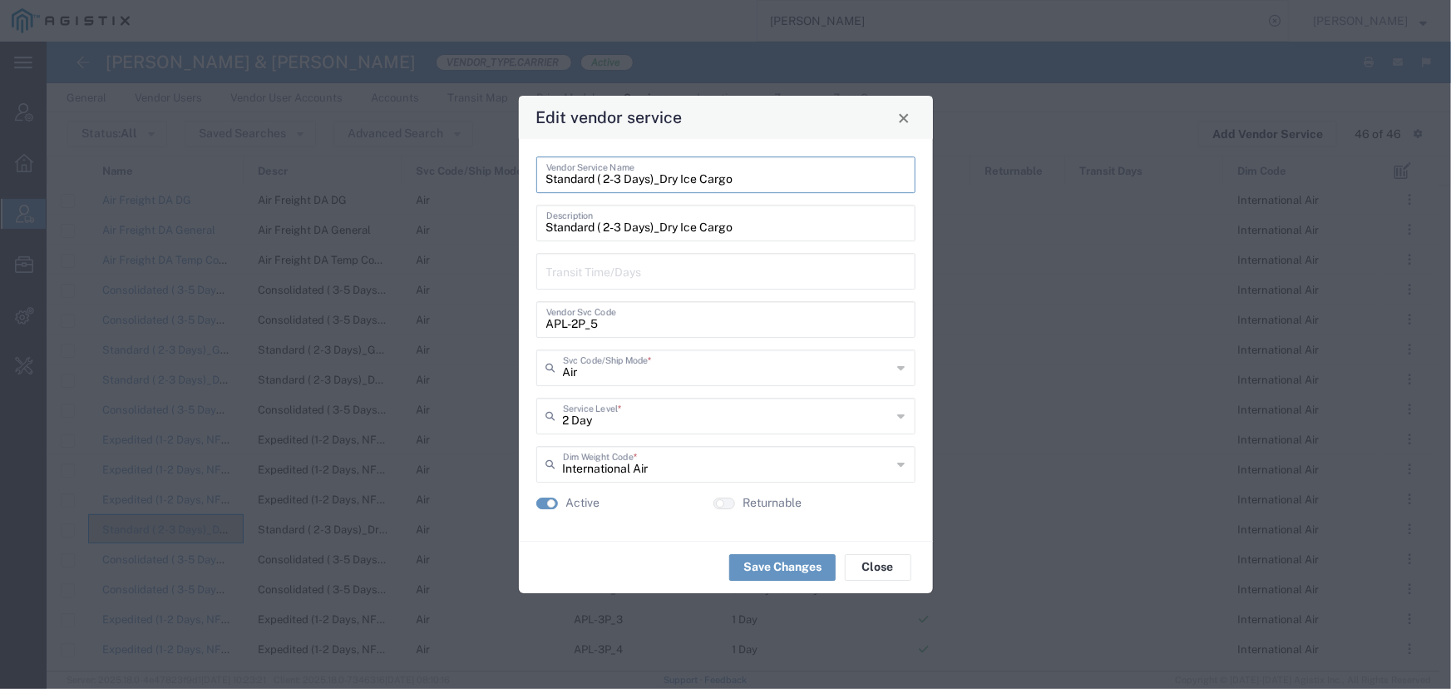
drag, startPoint x: 733, startPoint y: 185, endPoint x: 483, endPoint y: 178, distance: 249.6
click at [483, 178] on div "Edit vendor service Standard ( 2-3 Days)_Dry Ice Cargo Vendor Service Name Stan…" at bounding box center [725, 344] width 1451 height 689
drag, startPoint x: 597, startPoint y: 323, endPoint x: 486, endPoint y: 319, distance: 110.7
click at [486, 319] on div "Edit vendor service Standard ( 2-3 Days)_Dry Ice Cargo Vendor Service Name Stan…" at bounding box center [725, 344] width 1451 height 689
drag, startPoint x: 902, startPoint y: 125, endPoint x: 887, endPoint y: 106, distance: 23.6
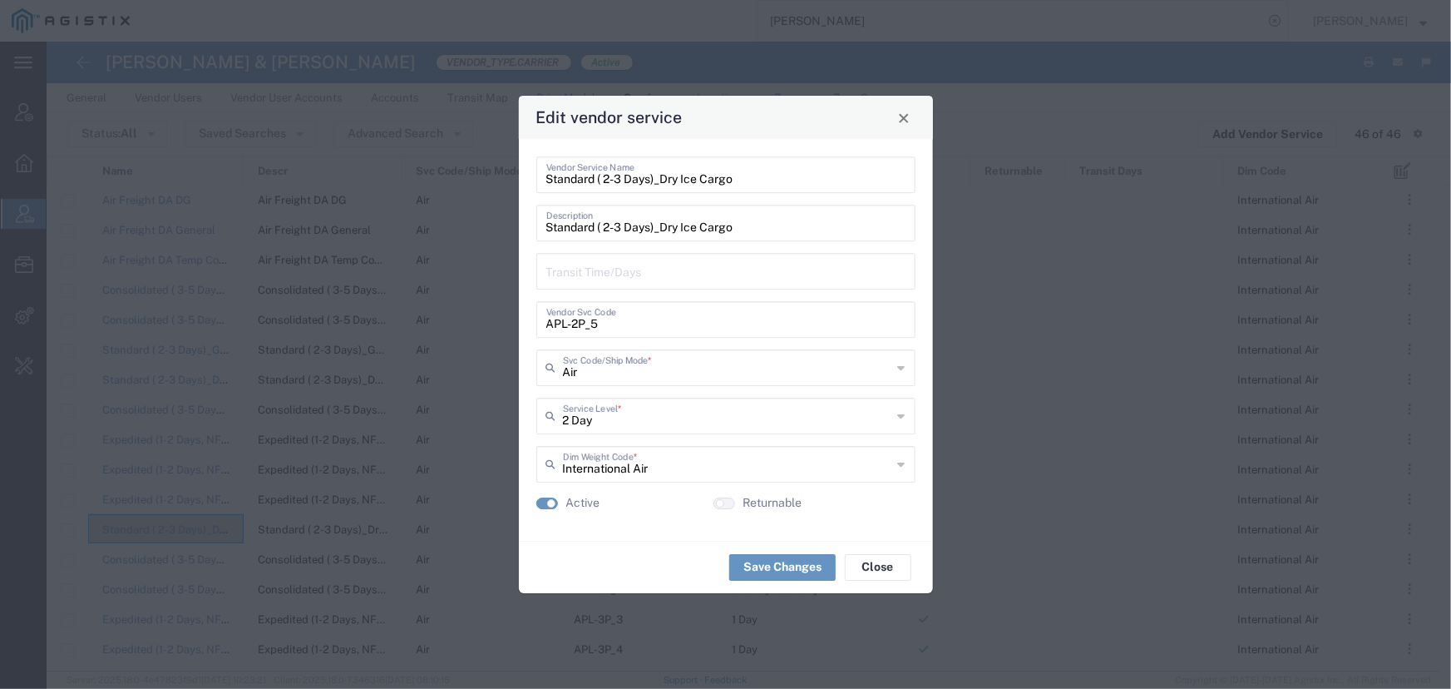
click at [902, 125] on button "Close" at bounding box center [903, 117] width 23 height 23
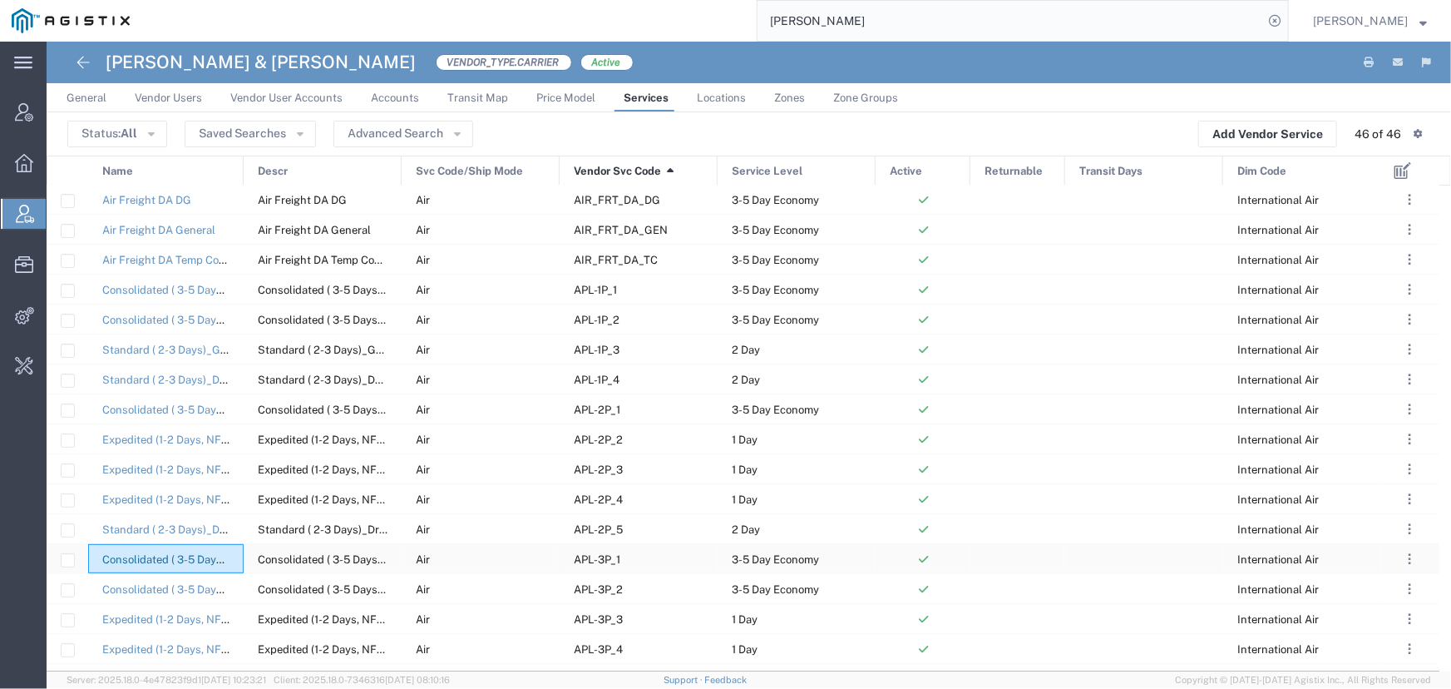
click at [177, 557] on link "Consolidated ( 3-5 Days)_Temperature Controlled 2-8C" at bounding box center [239, 559] width 275 height 12
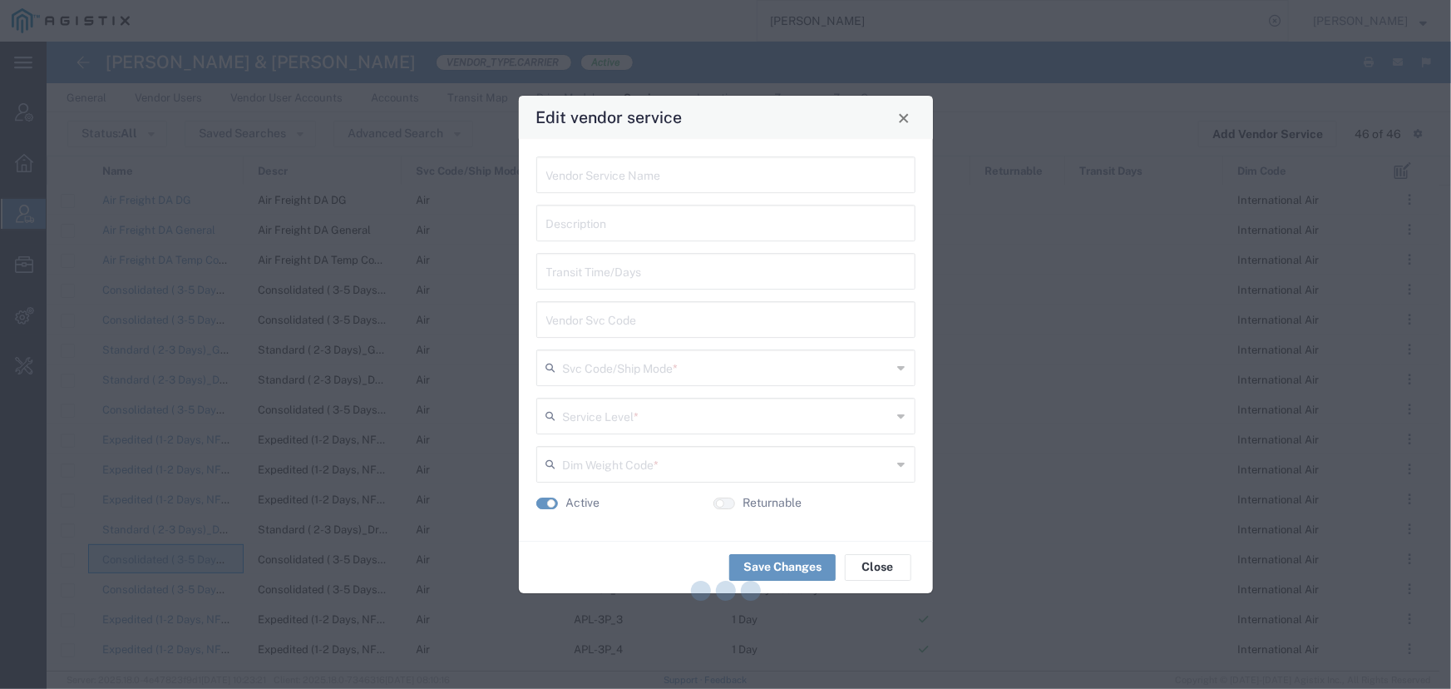
type input "Consolidated ( 3-5 Days)_Temperature Controlled 2-8C"
type input "APL-3P_1"
type input "Air"
type input "3-5 Day Economy"
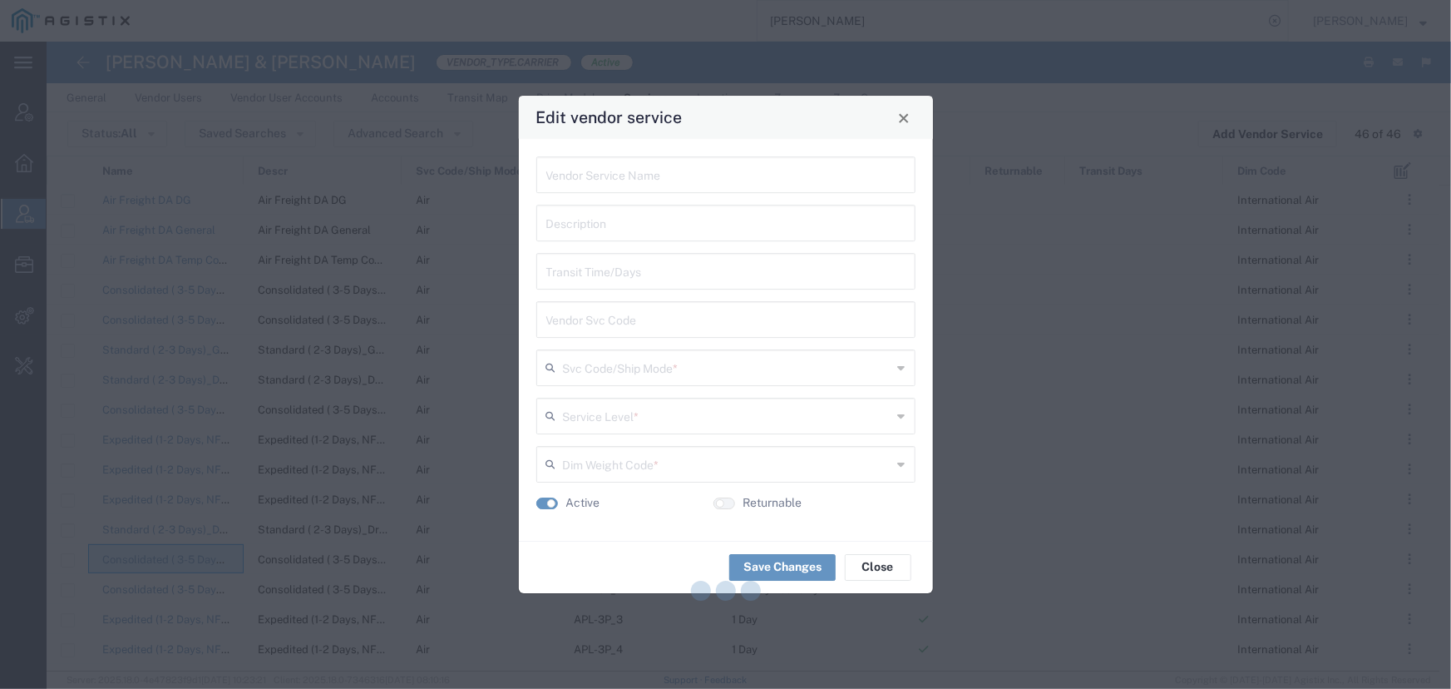
type input "International Air"
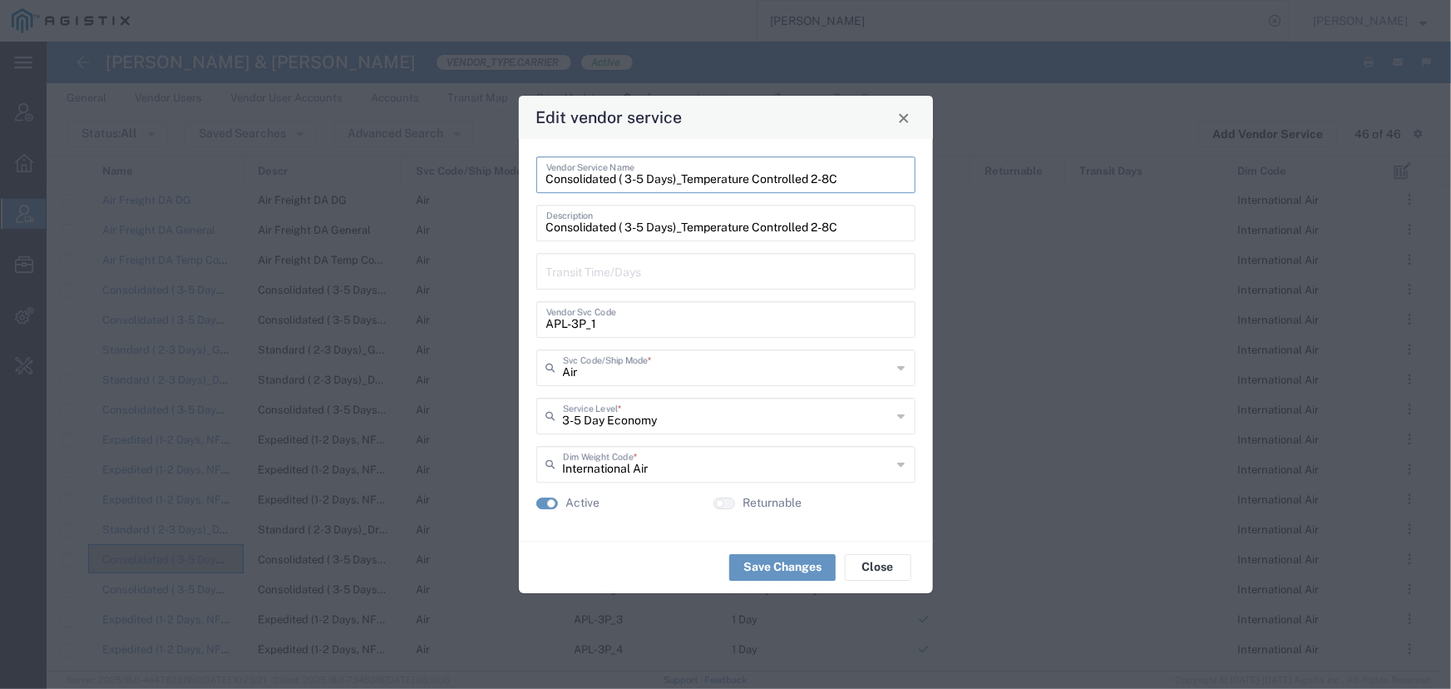
drag, startPoint x: 843, startPoint y: 180, endPoint x: 532, endPoint y: 180, distance: 311.0
click at [532, 180] on div "Consolidated ( 3-5 Days)_Temperature Controlled 2-8C Vendor Service Name Consol…" at bounding box center [726, 340] width 414 height 402
drag, startPoint x: 599, startPoint y: 327, endPoint x: 519, endPoint y: 332, distance: 80.0
click at [519, 332] on div "Consolidated ( 3-5 Days)_Temperature Controlled 2-8C Vendor Service Name Consol…" at bounding box center [726, 340] width 414 height 402
drag, startPoint x: 901, startPoint y: 122, endPoint x: 842, endPoint y: 141, distance: 61.8
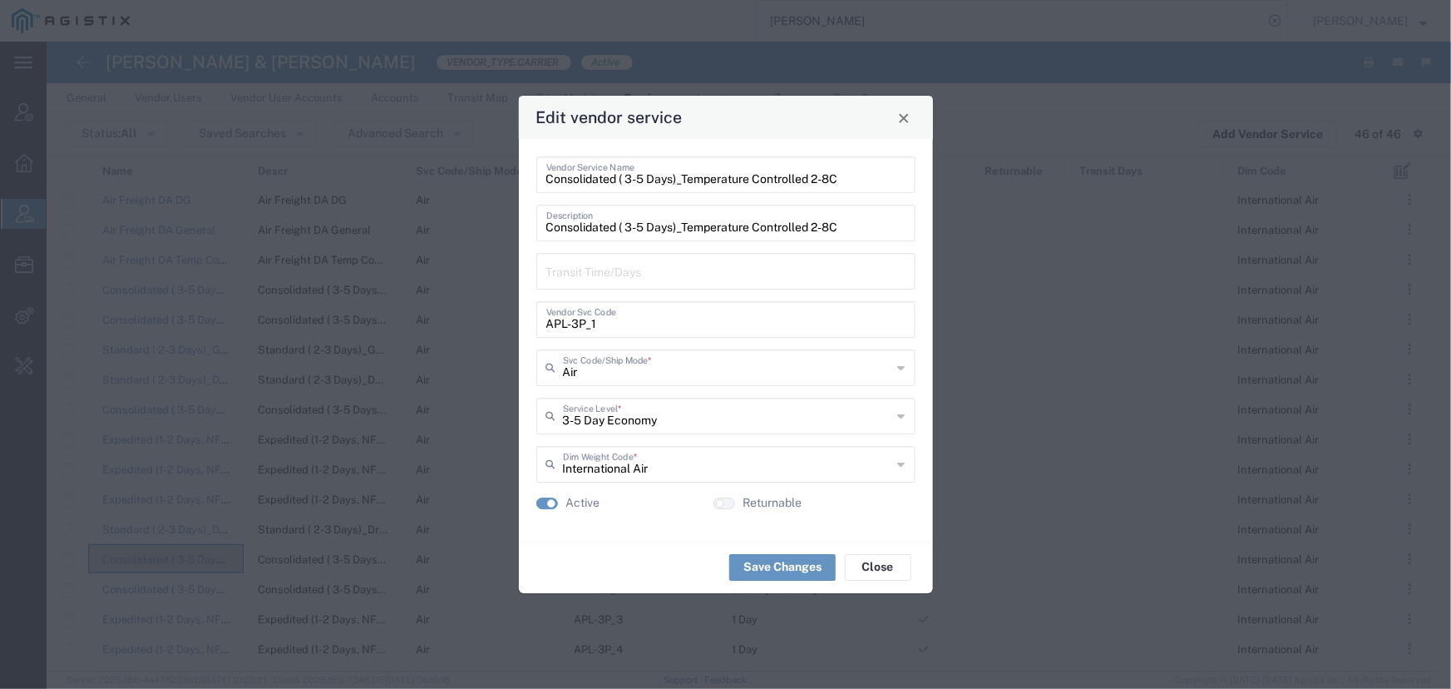
click at [901, 123] on span "Close" at bounding box center [904, 118] width 12 height 12
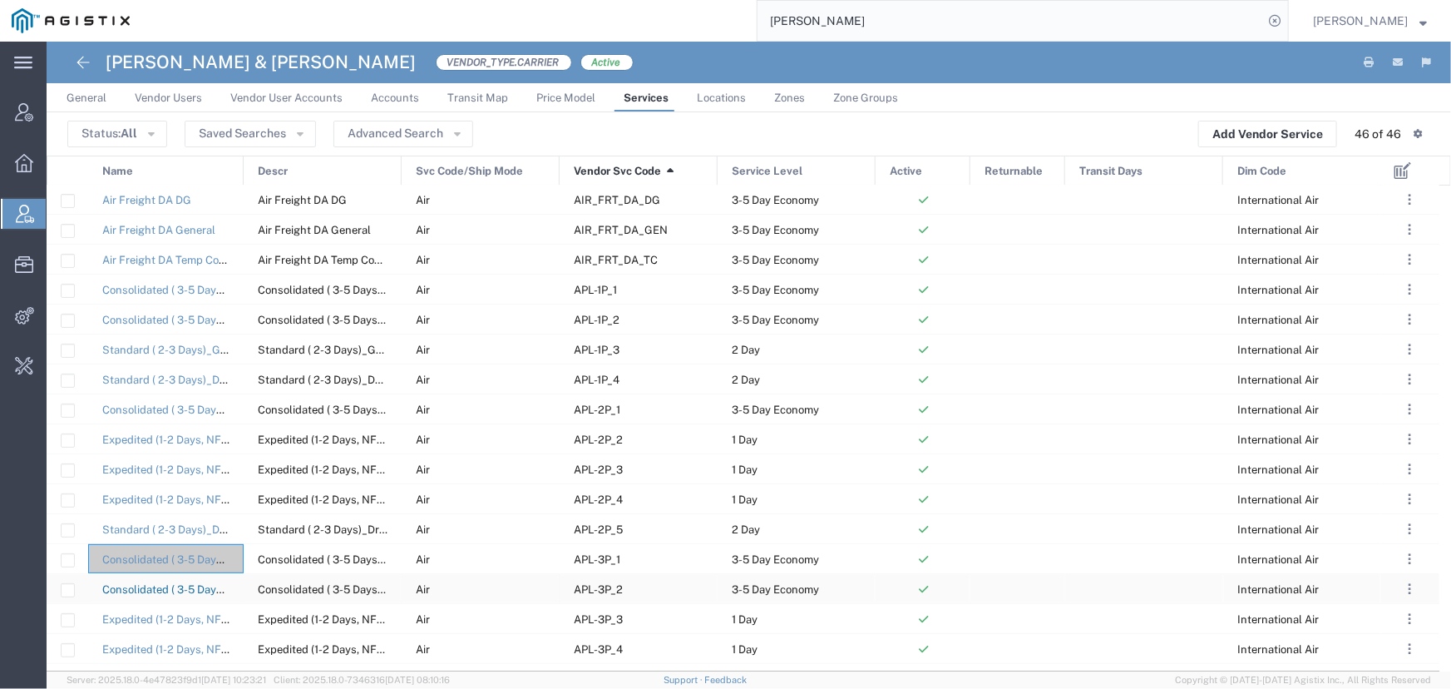
click at [151, 587] on link "Consolidated ( 3-5 Days)_Temperature Controlled 2-8C with DGR" at bounding box center [264, 589] width 325 height 12
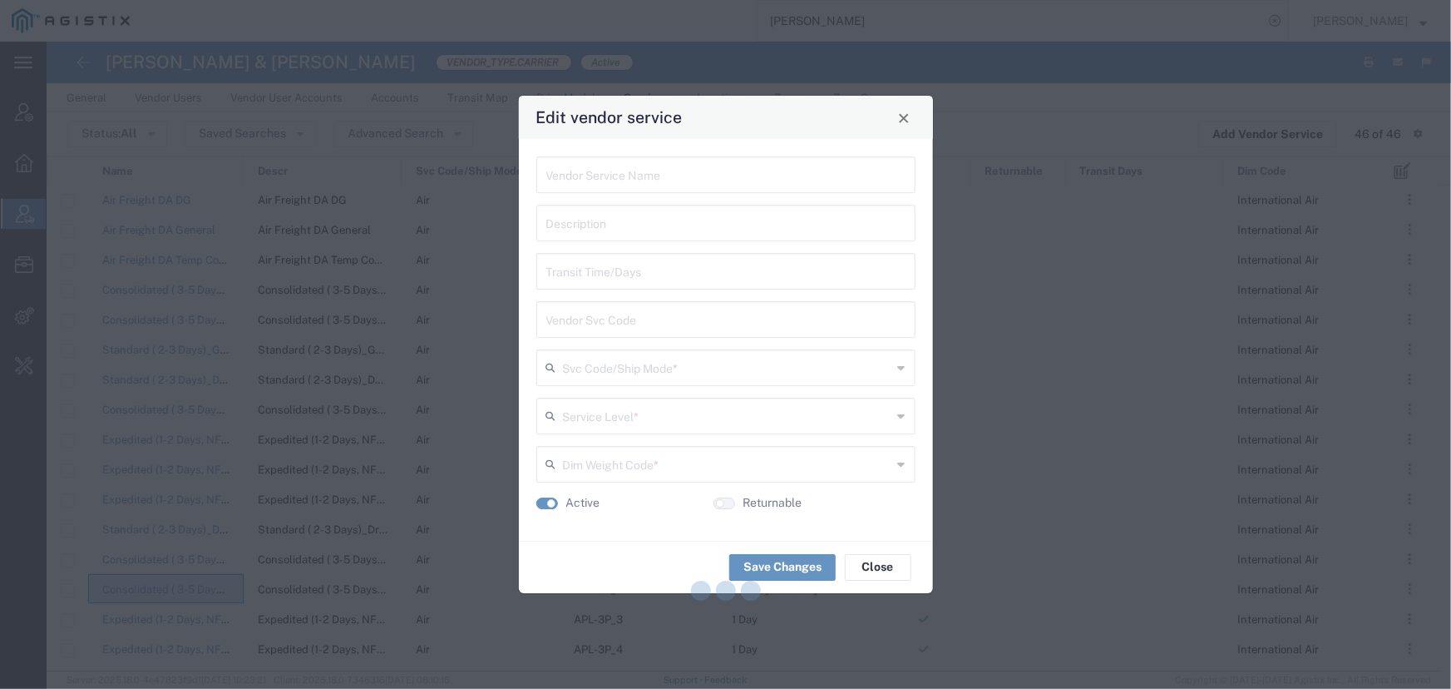
type input "Consolidated ( 3-5 Days)_Temperature Controlled 2-8C with DGR"
type input "APL-3P_2"
type input "Air"
type input "3-5 Day Economy"
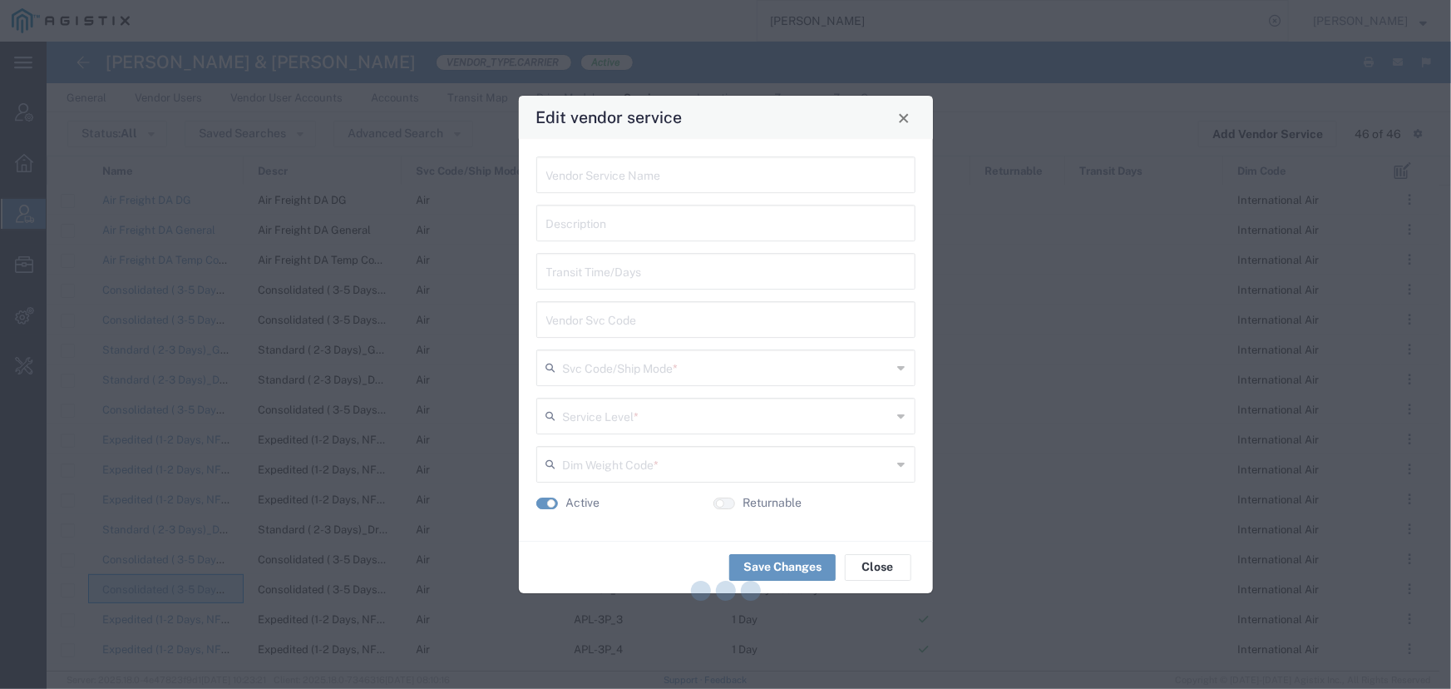
type input "International Air"
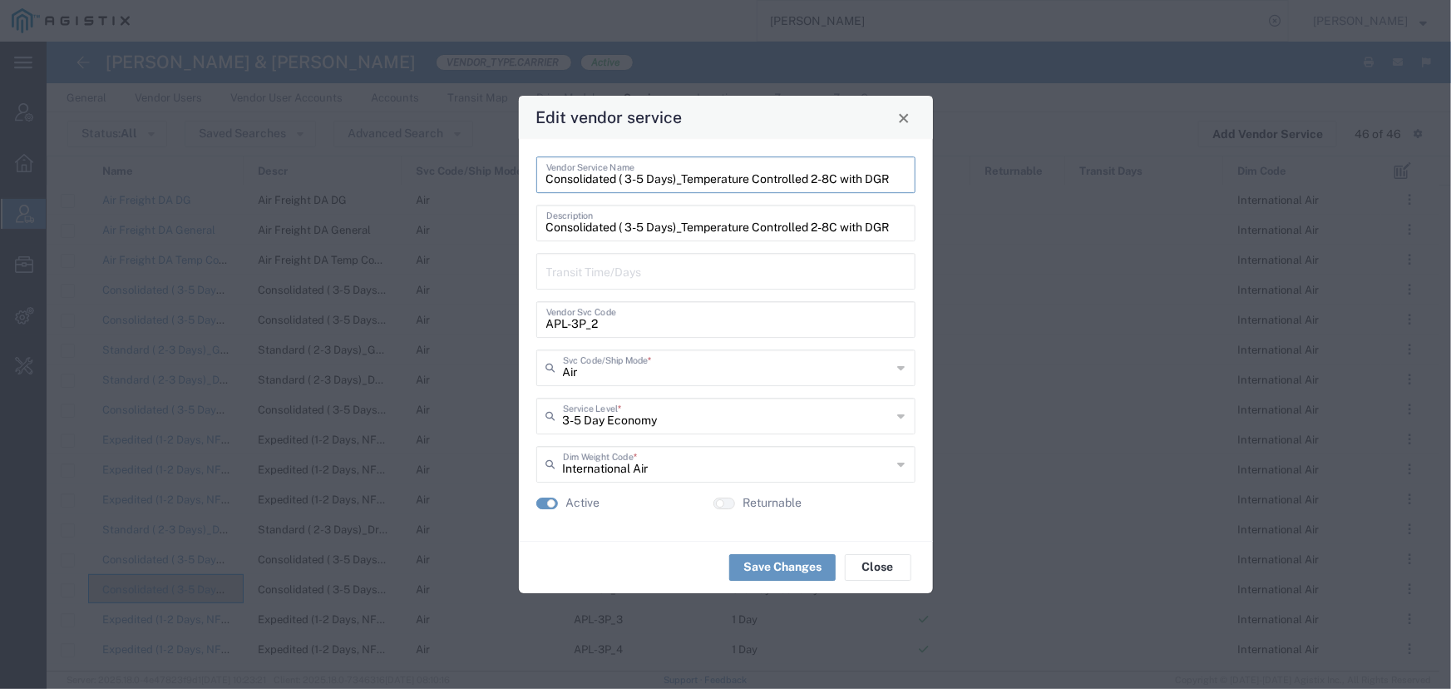
drag, startPoint x: 896, startPoint y: 180, endPoint x: 530, endPoint y: 176, distance: 366.7
click at [530, 176] on div "Consolidated ( 3-5 Days)_Temperature Controlled 2-8C with DGR Vendor Service Na…" at bounding box center [726, 340] width 414 height 402
drag, startPoint x: 607, startPoint y: 323, endPoint x: 442, endPoint y: 312, distance: 165.9
click at [442, 312] on div "Edit vendor service Consolidated ( 3-5 Days)_Temperature Controlled 2-8C with D…" at bounding box center [725, 344] width 1451 height 689
click at [901, 124] on span "Close" at bounding box center [904, 118] width 12 height 12
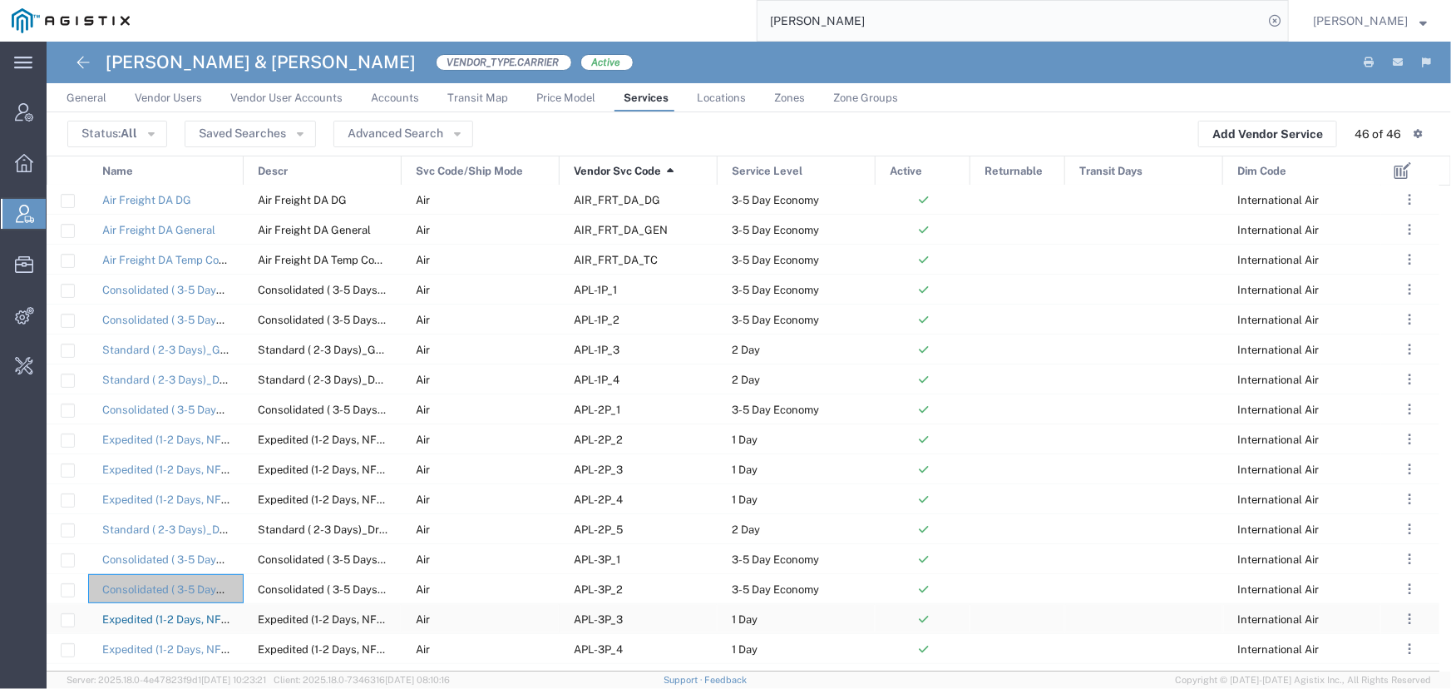
click at [150, 619] on link "Expedited (1-2 Days, NFO)_Temperature Controlled 2-8C with DGR" at bounding box center [268, 619] width 333 height 12
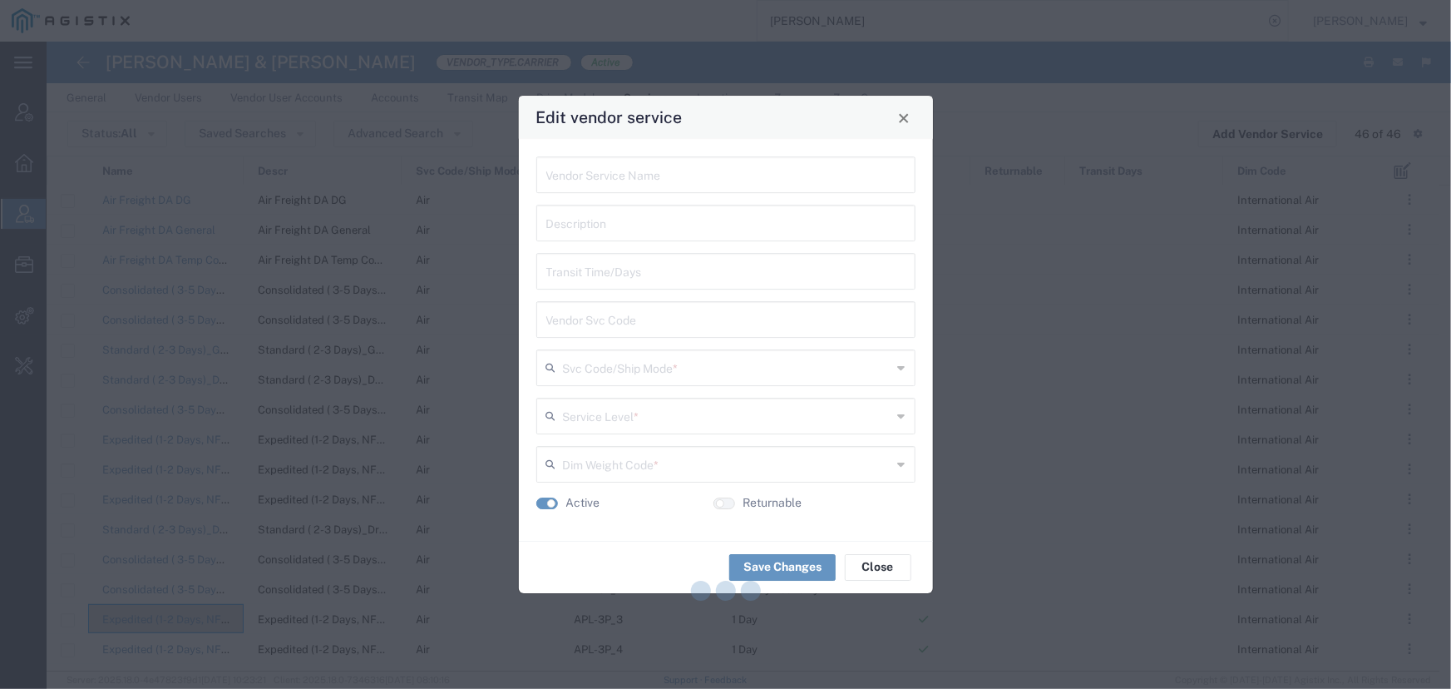
type input "Expedited (1-2 Days, NFO)_Temperature Controlled 2-8C with DGR"
type input "APL-3P_3"
type input "Air"
type input "1 Day"
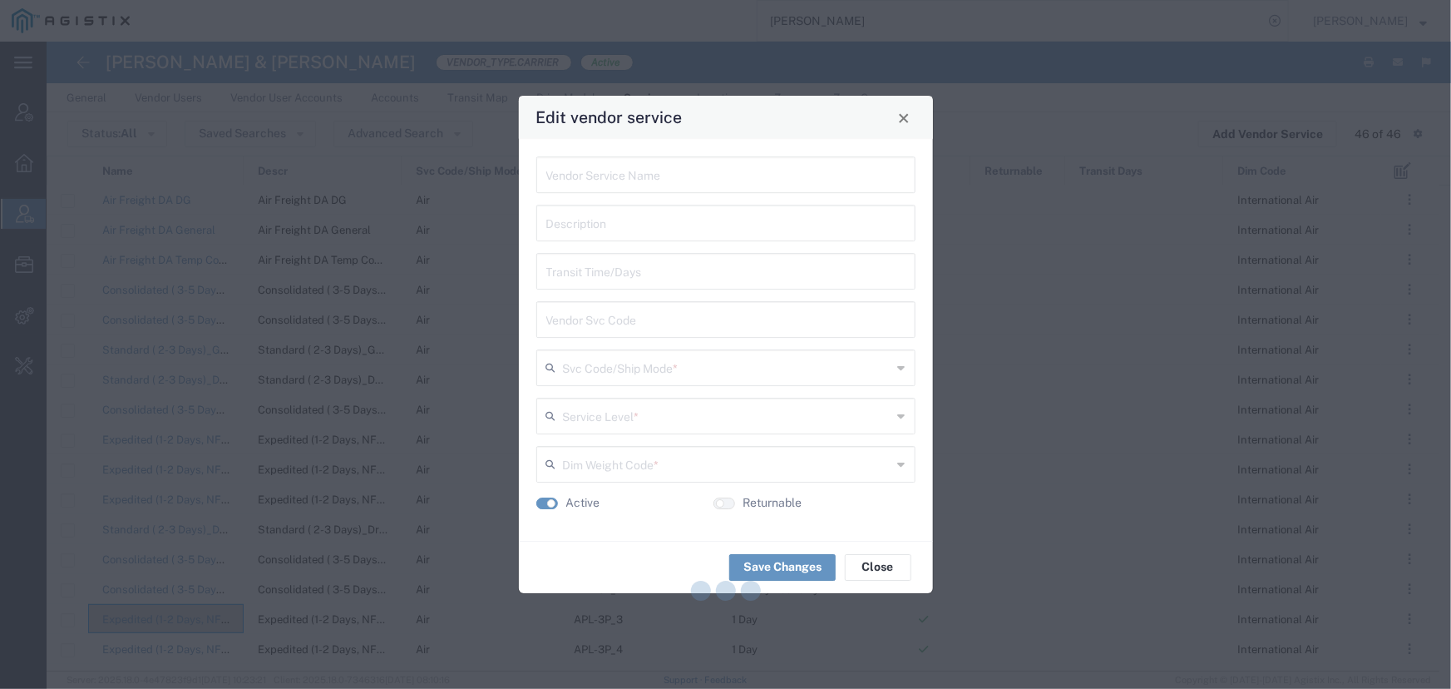
type input "International Air"
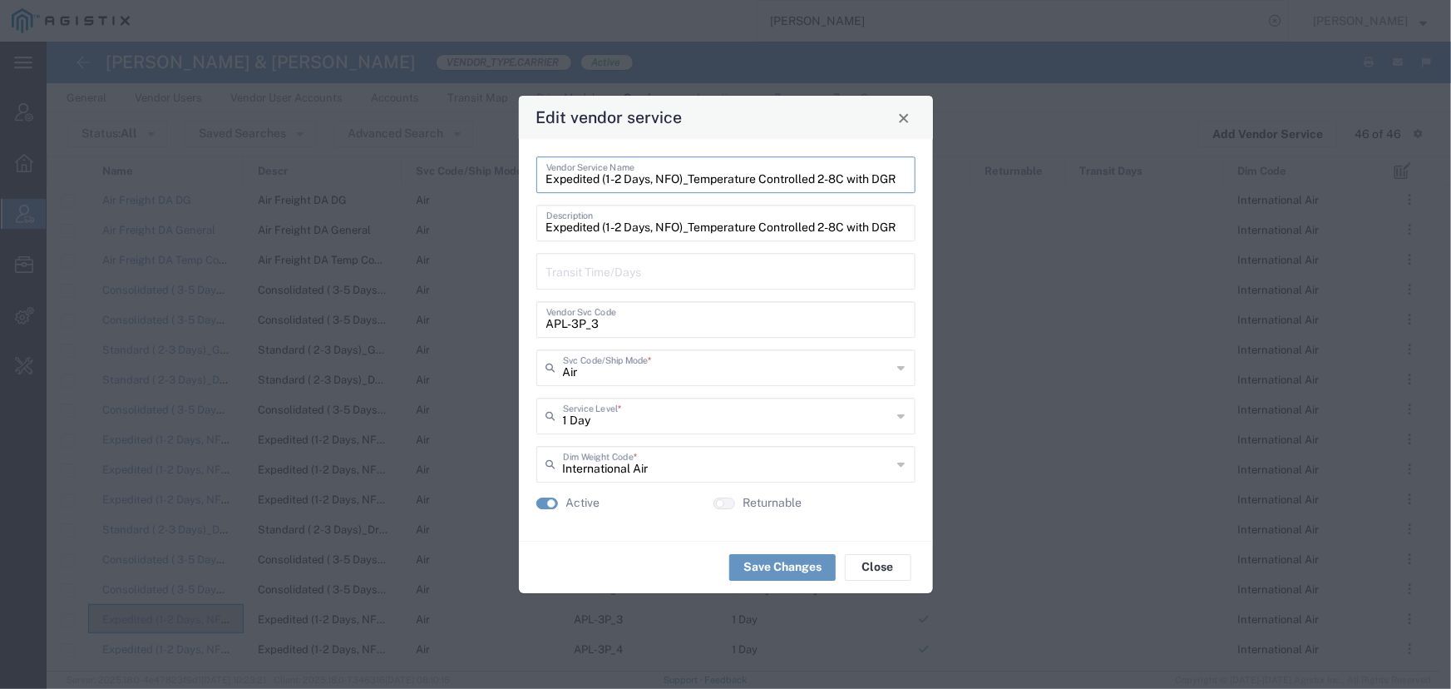
drag, startPoint x: 547, startPoint y: 181, endPoint x: 945, endPoint y: 188, distance: 398.4
click at [945, 188] on div "Edit vendor service Expedited (1-2 Days, NFO)_Temperature Controlled 2-8C with …" at bounding box center [725, 344] width 1451 height 689
drag, startPoint x: 607, startPoint y: 328, endPoint x: 523, endPoint y: 324, distance: 84.1
click at [523, 324] on div "Expedited (1-2 Days, NFO)_Temperature Controlled 2-8C with DGR Vendor Service N…" at bounding box center [726, 340] width 414 height 402
click at [897, 116] on button "Close" at bounding box center [903, 117] width 23 height 23
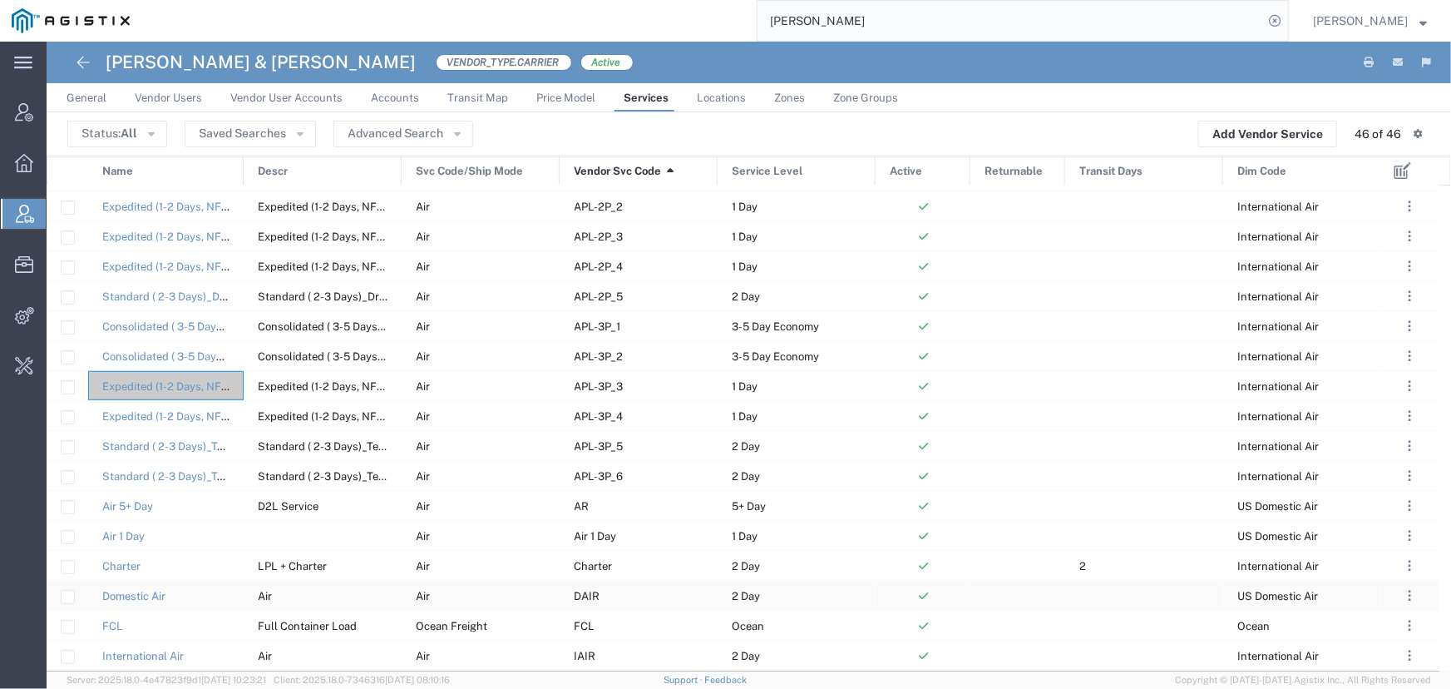
scroll to position [453, 0]
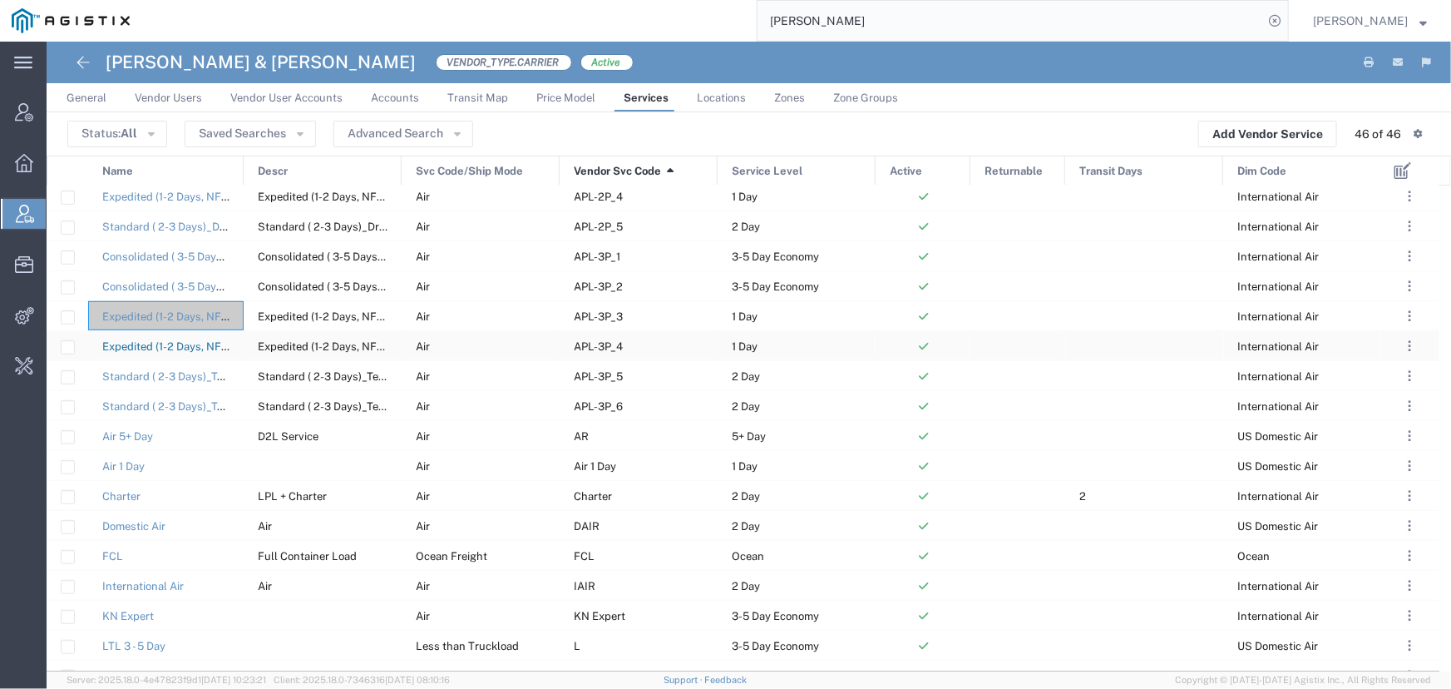
click at [180, 345] on link "Expedited (1-2 Days, NFO)_Temperature Controlled 2-8C" at bounding box center [243, 346] width 283 height 12
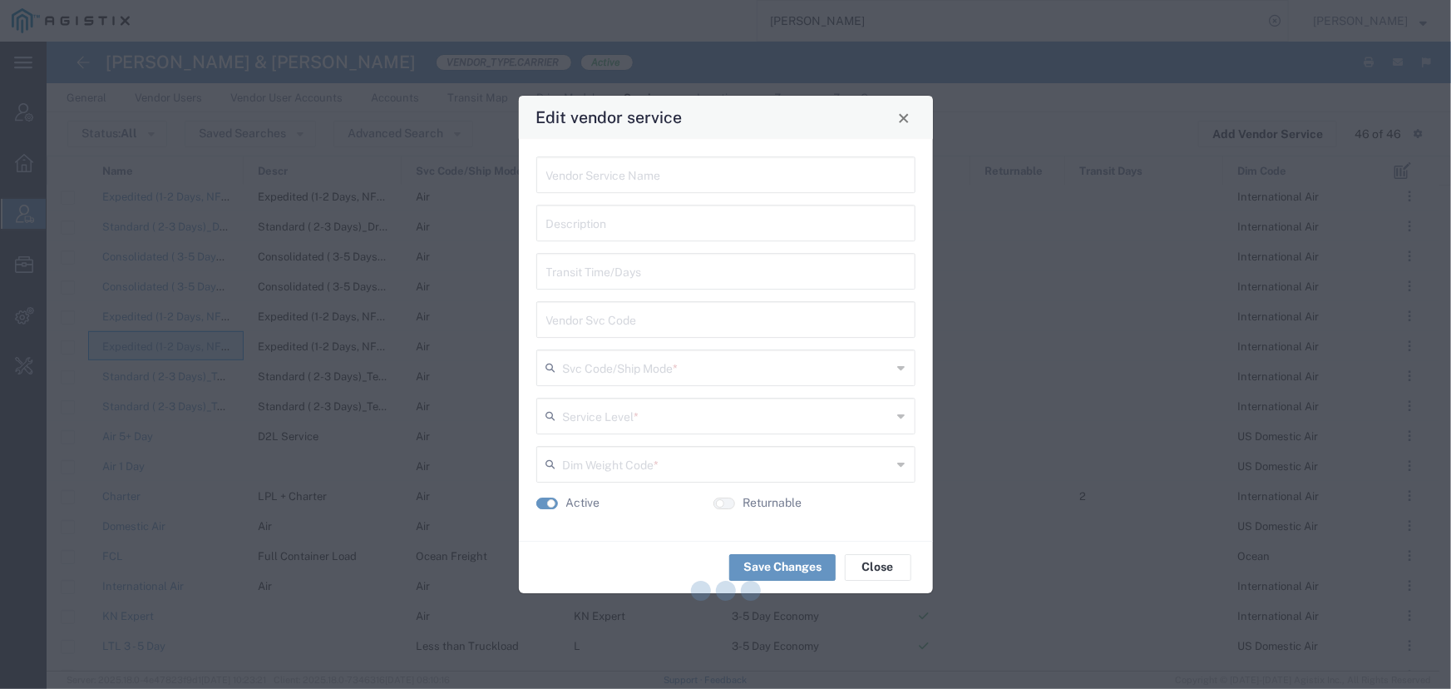
type input "Expedited (1-2 Days, NFO)_Temperature Controlled 2-8C"
type input "APL-3P_4"
type input "Air"
type input "1 Day"
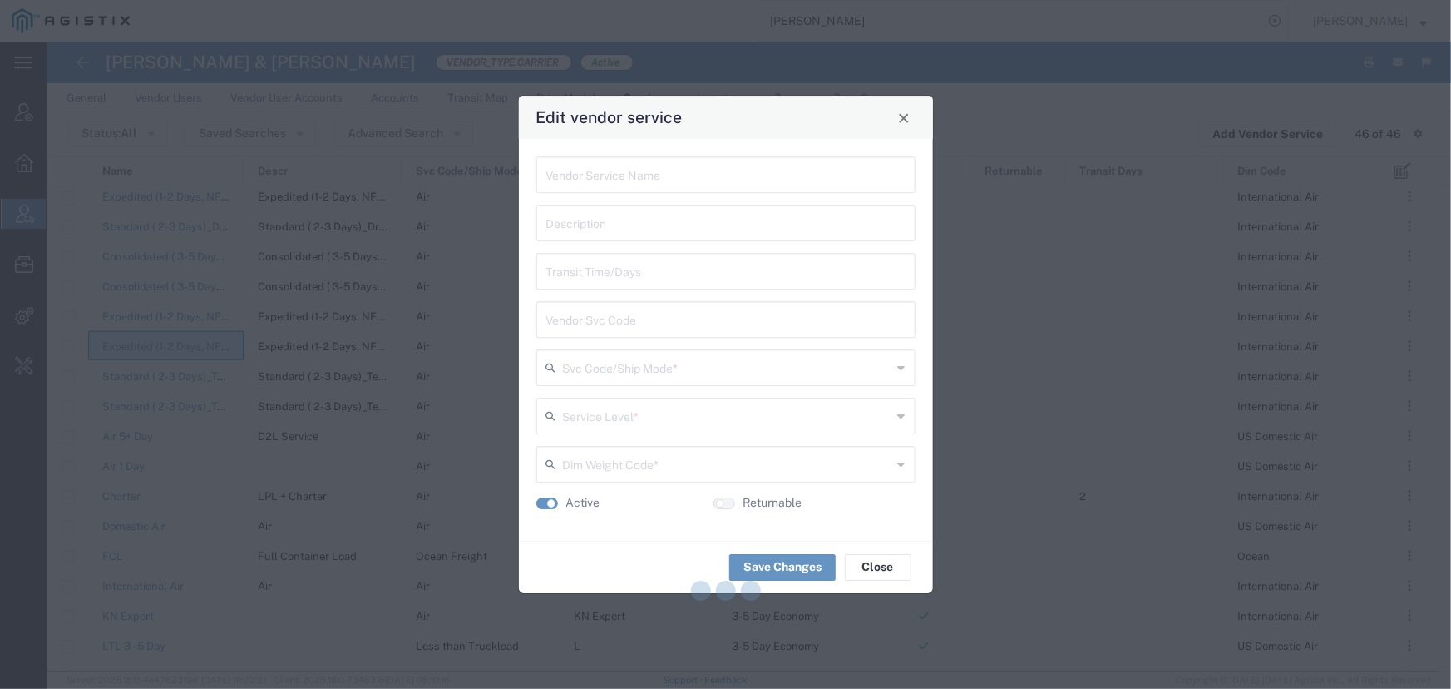
type input "International Air"
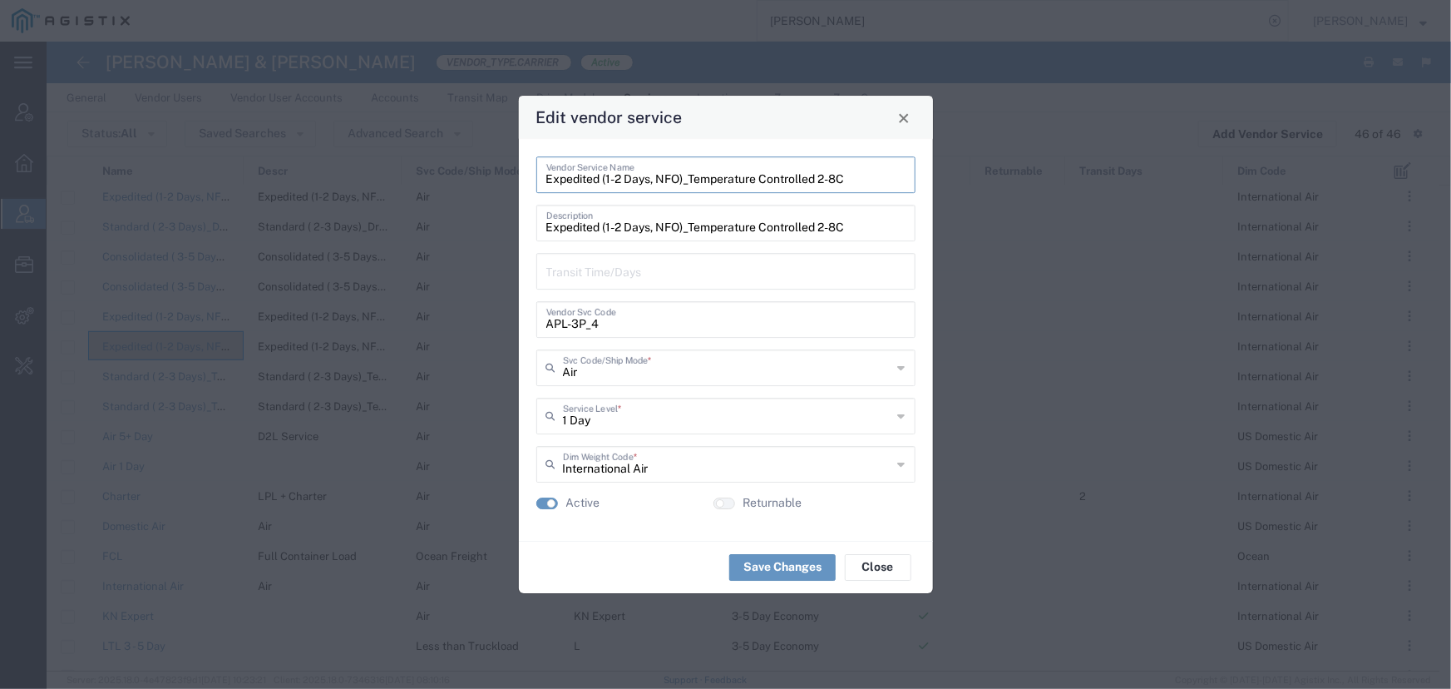
drag, startPoint x: 852, startPoint y: 184, endPoint x: 524, endPoint y: 186, distance: 327.6
click at [524, 186] on div "Expedited (1-2 Days, NFO)_Temperature Controlled 2-8C Vendor Service Name Exped…" at bounding box center [726, 340] width 414 height 402
drag, startPoint x: 613, startPoint y: 325, endPoint x: 513, endPoint y: 324, distance: 99.8
click at [513, 324] on div "Edit vendor service Expedited (1-2 Days, NFO)_Temperature Controlled 2-8C Vendo…" at bounding box center [725, 344] width 1451 height 689
click at [899, 118] on span "Close" at bounding box center [904, 118] width 12 height 12
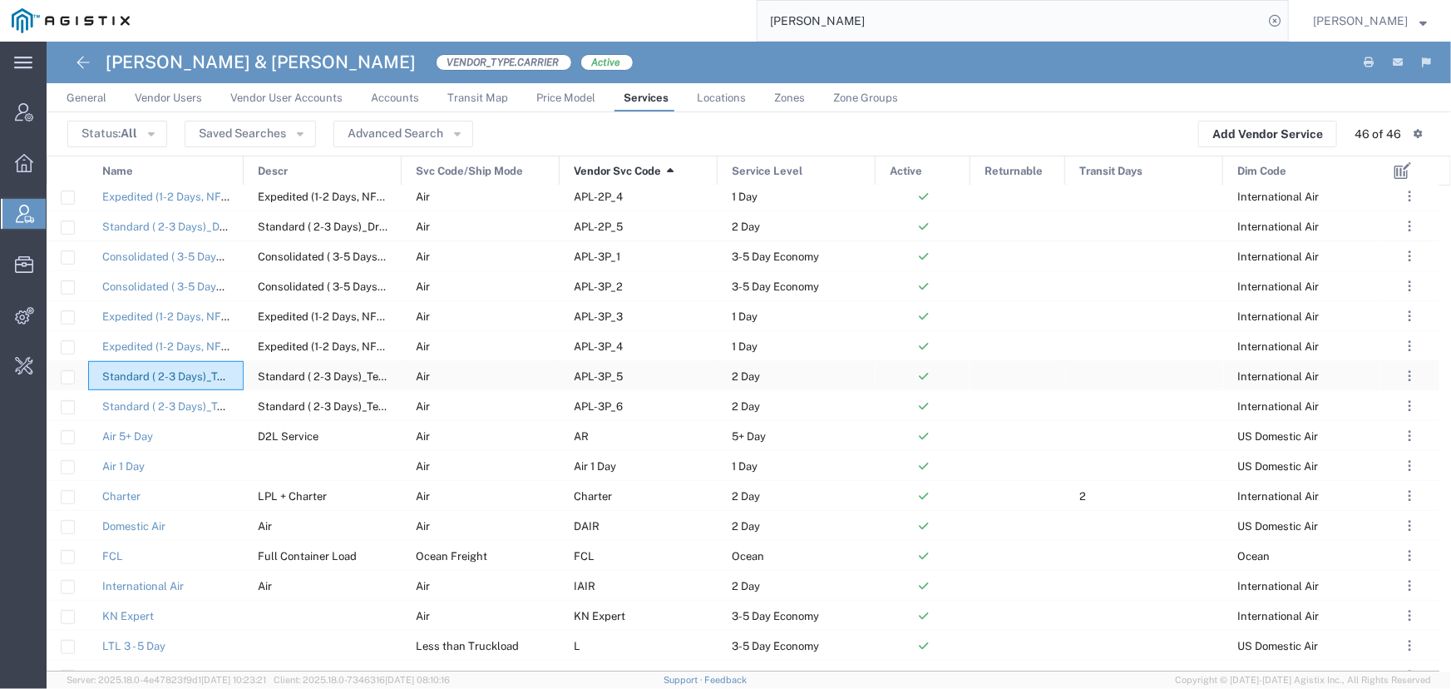
click at [144, 375] on link "Standard ( 2-3 Days)_Temperature Controlled 2-8C" at bounding box center [230, 376] width 256 height 12
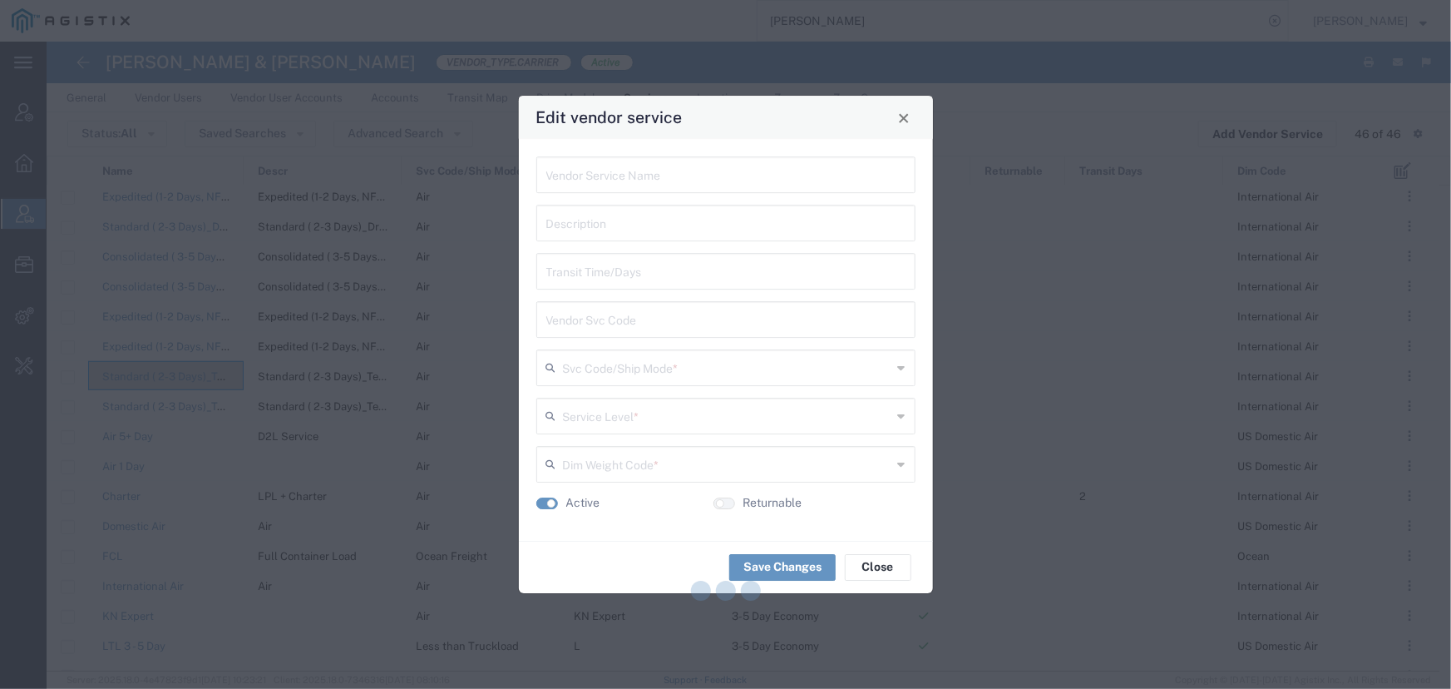
type input "Standard ( 2-3 Days)_Temperature Controlled 2-8C"
type input "APL-3P_5"
type input "Air"
type input "2 Day"
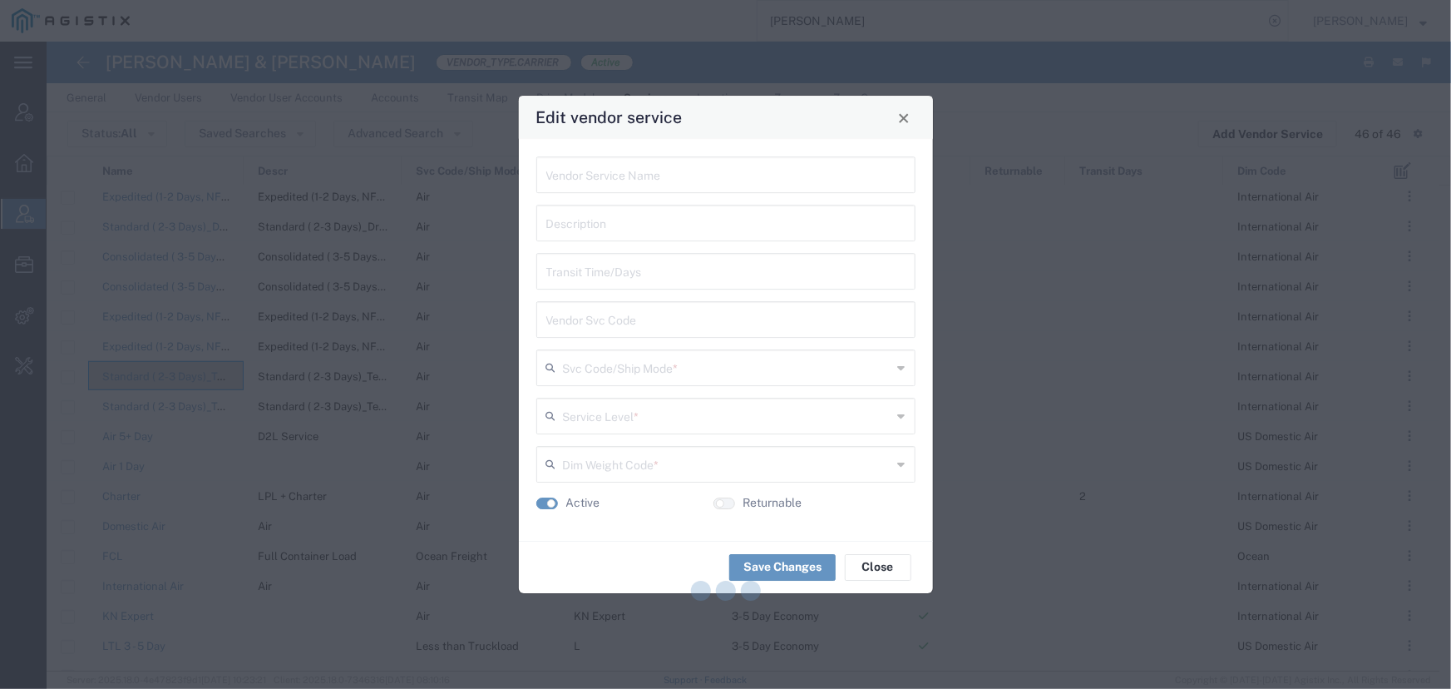
type input "International Air"
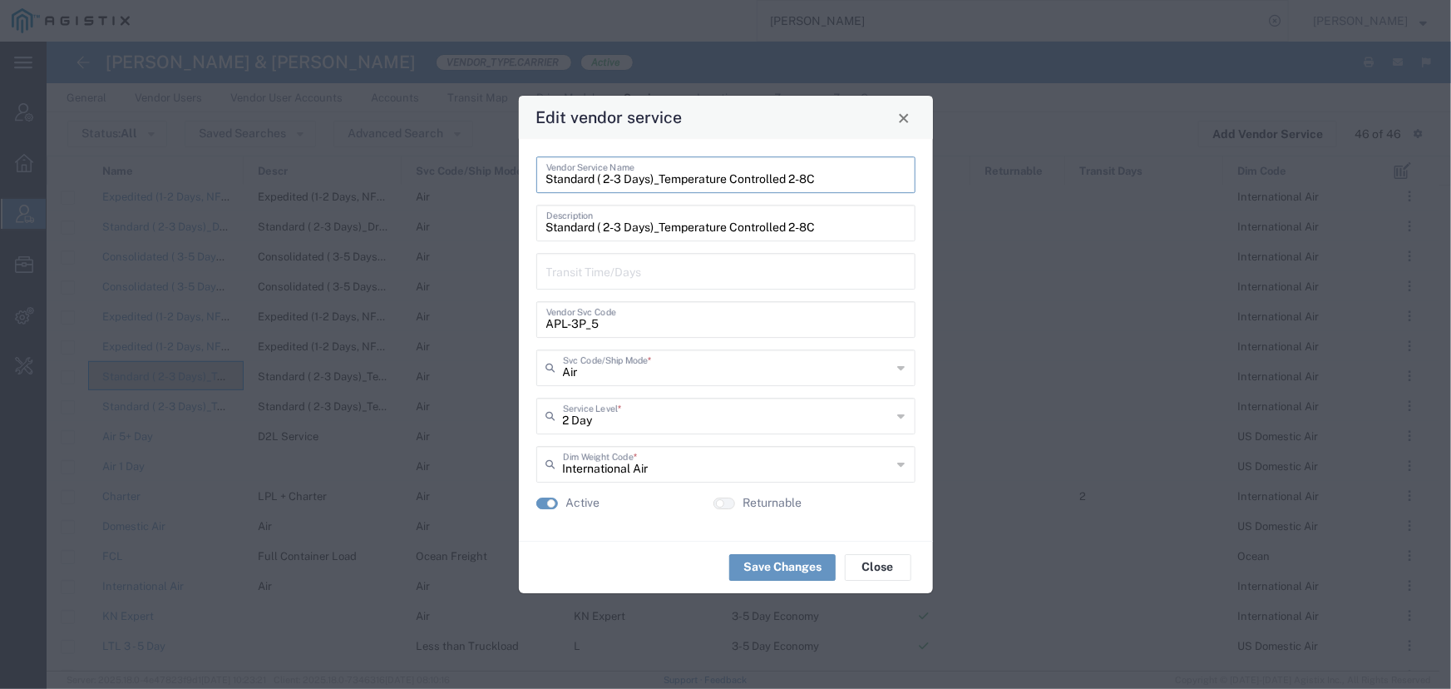
drag, startPoint x: 820, startPoint y: 180, endPoint x: 539, endPoint y: 181, distance: 281.1
click at [539, 181] on div "Standard ( 2-3 Days)_Temperature Controlled 2-8C Vendor Service Name" at bounding box center [725, 174] width 379 height 37
drag, startPoint x: 601, startPoint y: 322, endPoint x: 535, endPoint y: 323, distance: 66.5
click at [535, 323] on div "Standard ( 2-3 Days)_Temperature Controlled 2-8C Vendor Service Name Standard (…" at bounding box center [726, 340] width 414 height 402
click at [900, 125] on button "Close" at bounding box center [903, 117] width 23 height 23
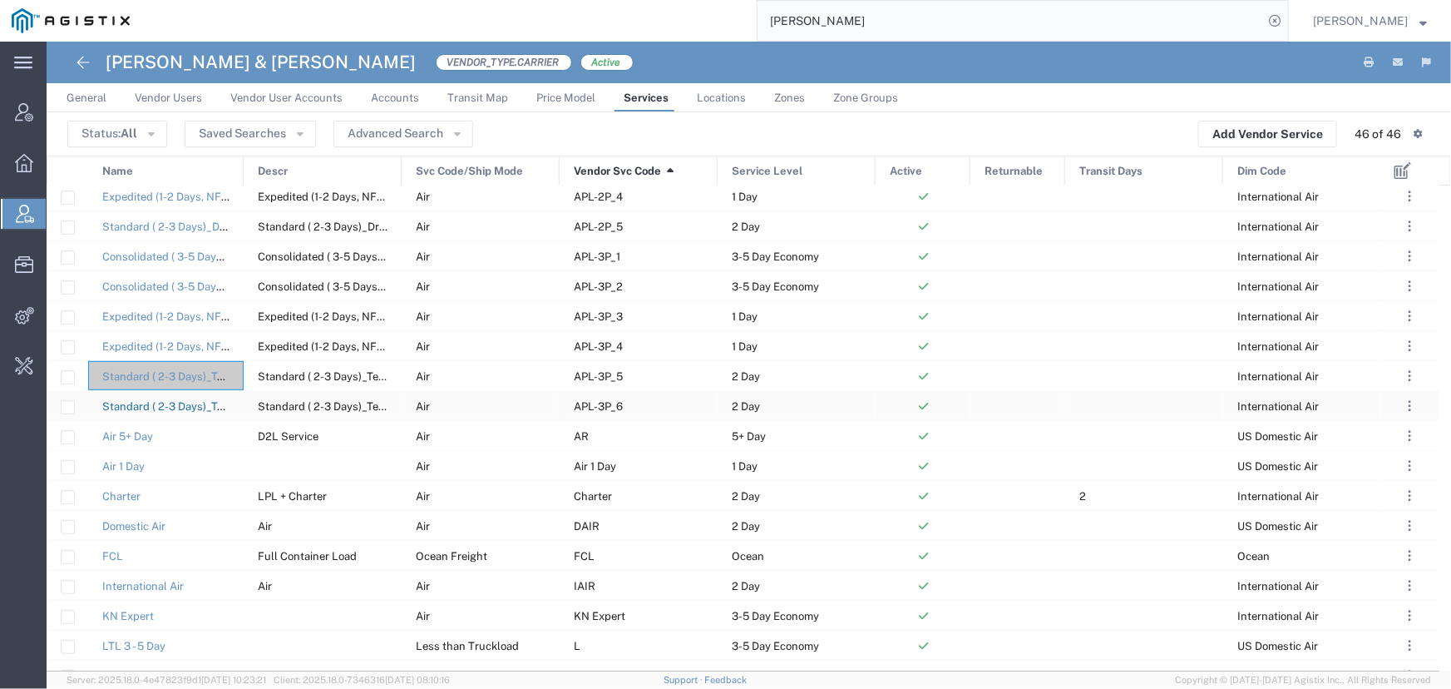
click at [191, 406] on link "Standard ( 2-3 Days)_Temperature Controlled 2-8C with DGR" at bounding box center [255, 406] width 306 height 12
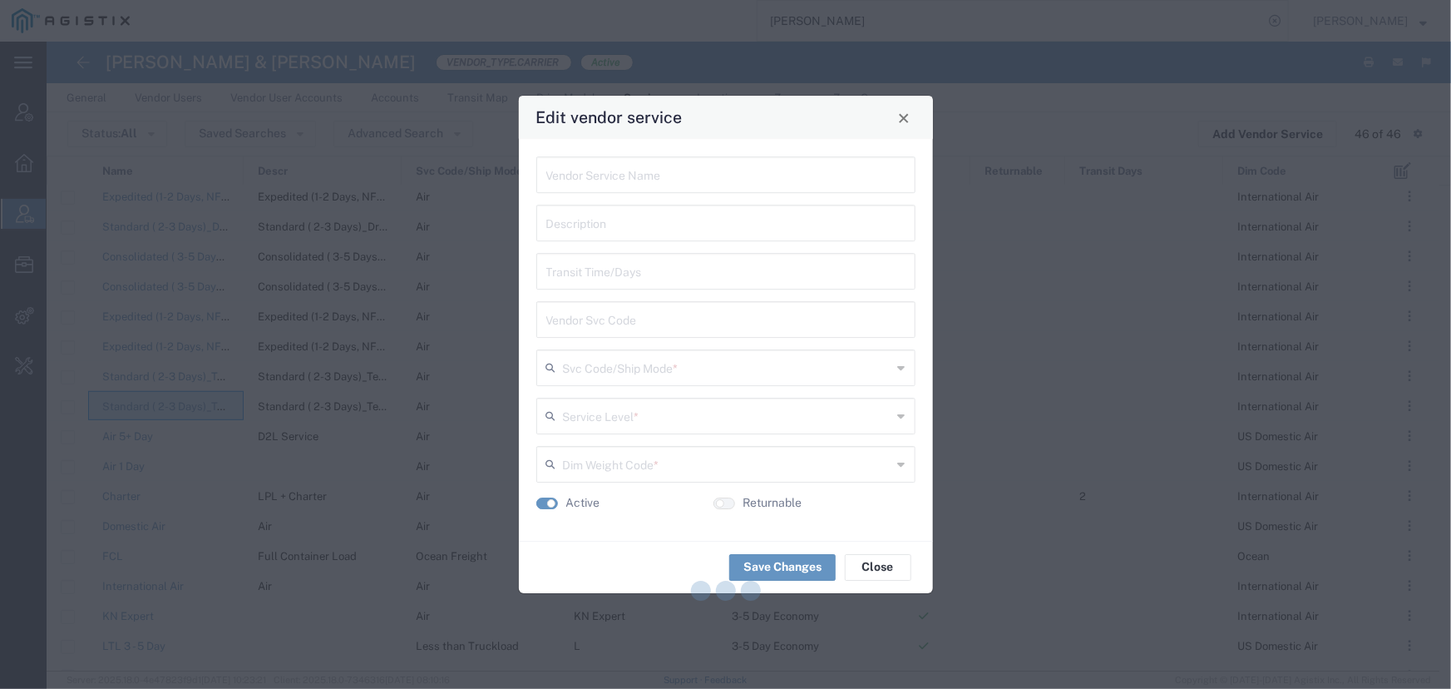
type input "Standard ( 2-3 Days)_Temperature Controlled 2-8C with DGR"
type input "APL-3P_6"
type input "Air"
type input "2 Day"
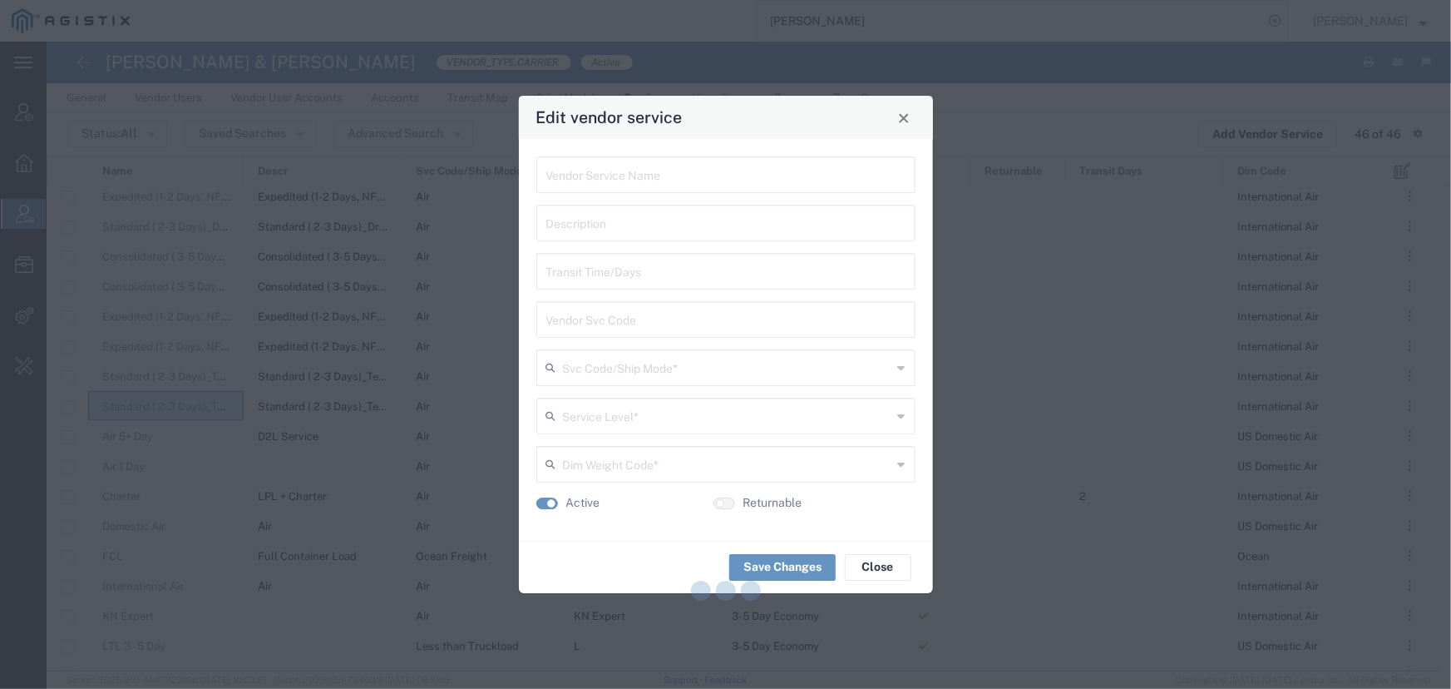
type input "International Air"
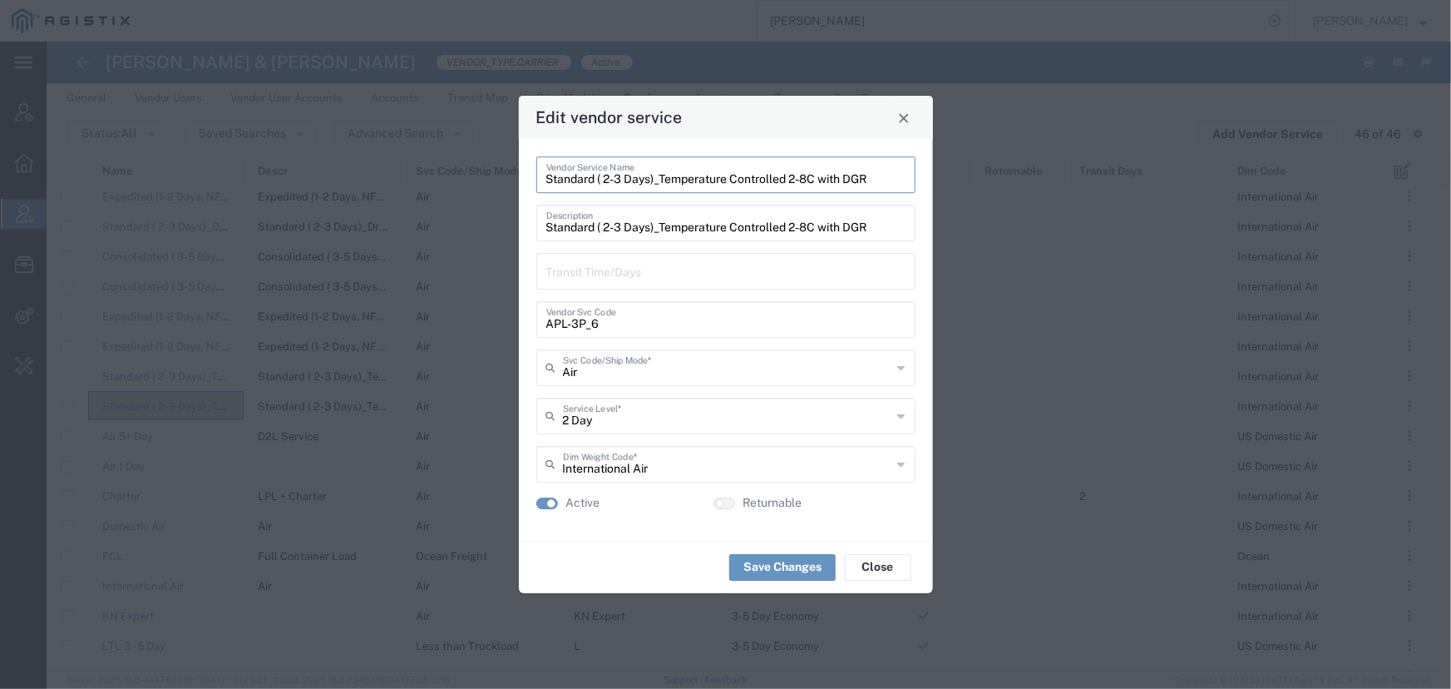
drag, startPoint x: 546, startPoint y: 179, endPoint x: 911, endPoint y: 190, distance: 365.2
click at [911, 190] on div "Standard ( 2-3 Days)_Temperature Controlled 2-8C with DGR Vendor Service Name" at bounding box center [725, 174] width 379 height 37
drag, startPoint x: 607, startPoint y: 326, endPoint x: 475, endPoint y: 328, distance: 132.2
click at [475, 328] on div "Edit vendor service Standard ( 2-3 Days)_Temperature Controlled 2-8C with DGR V…" at bounding box center [725, 344] width 1451 height 689
drag, startPoint x: 896, startPoint y: 116, endPoint x: 885, endPoint y: 124, distance: 13.1
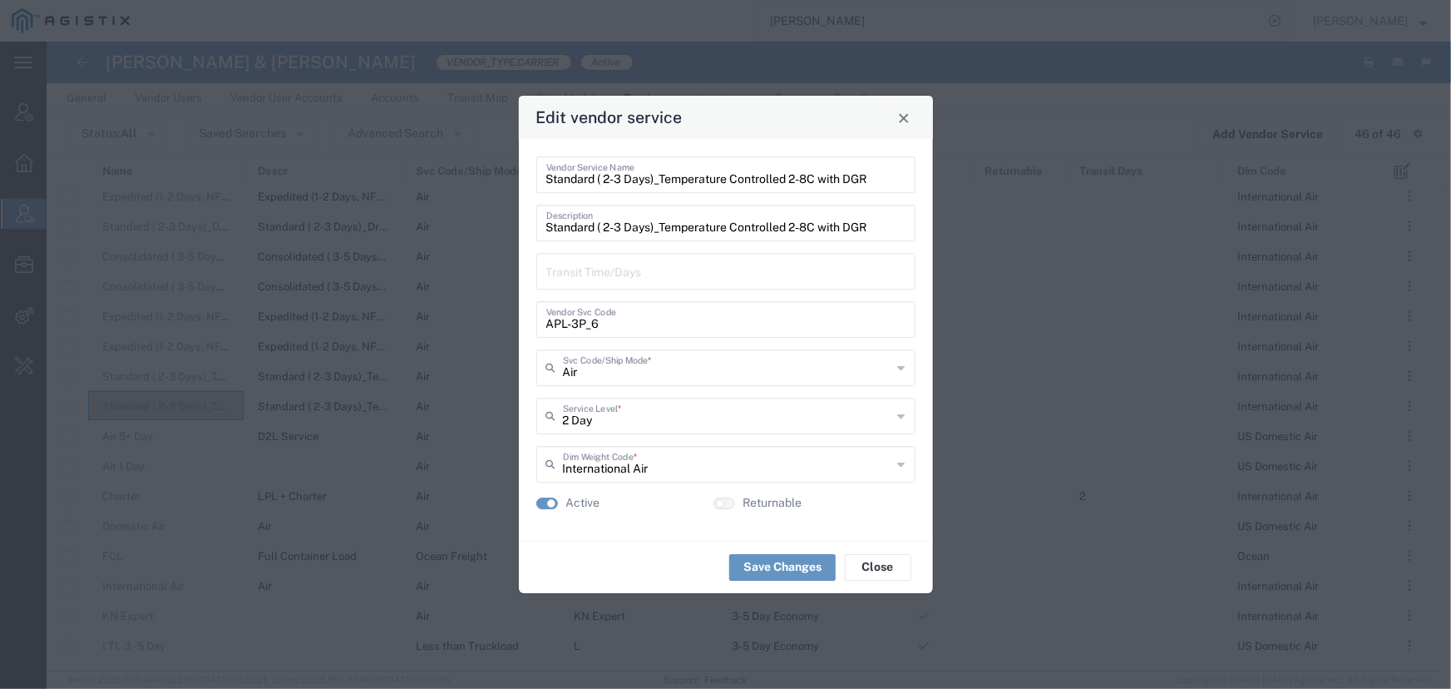
click at [896, 116] on button "Close" at bounding box center [903, 117] width 23 height 23
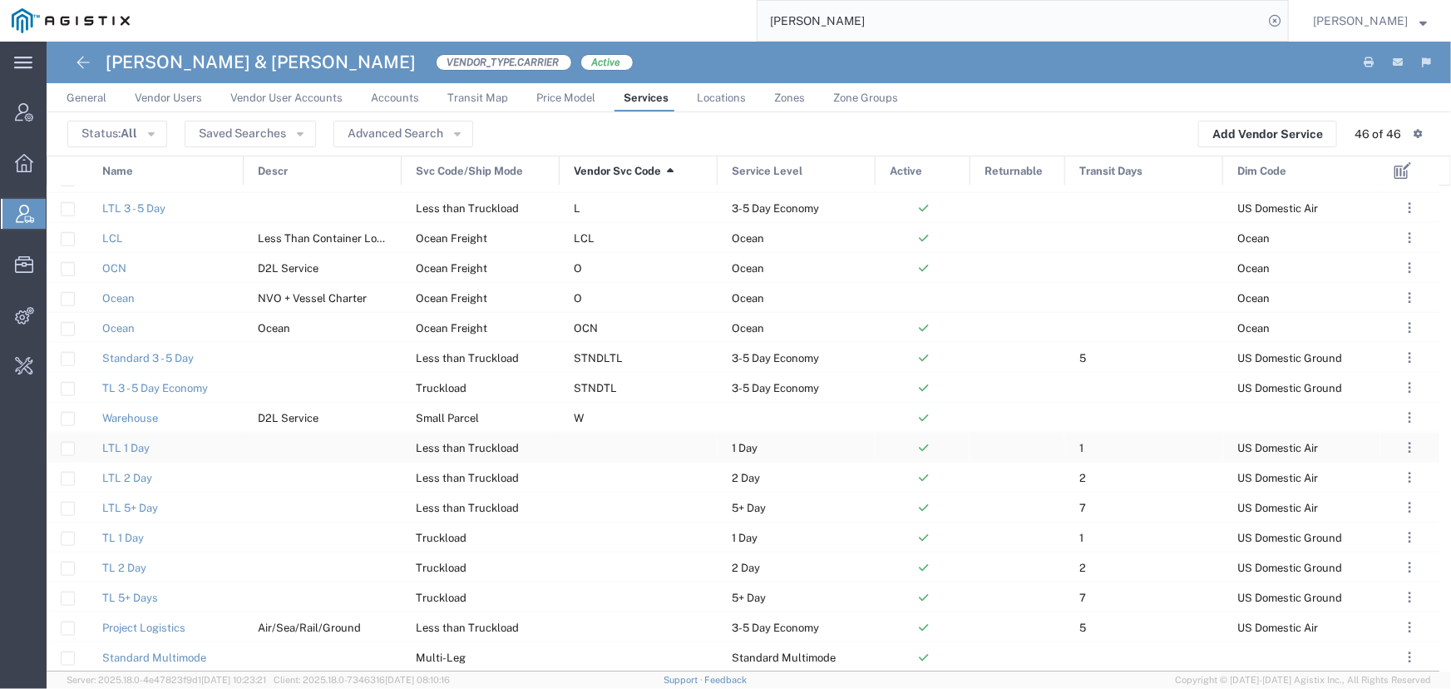
scroll to position [891, 0]
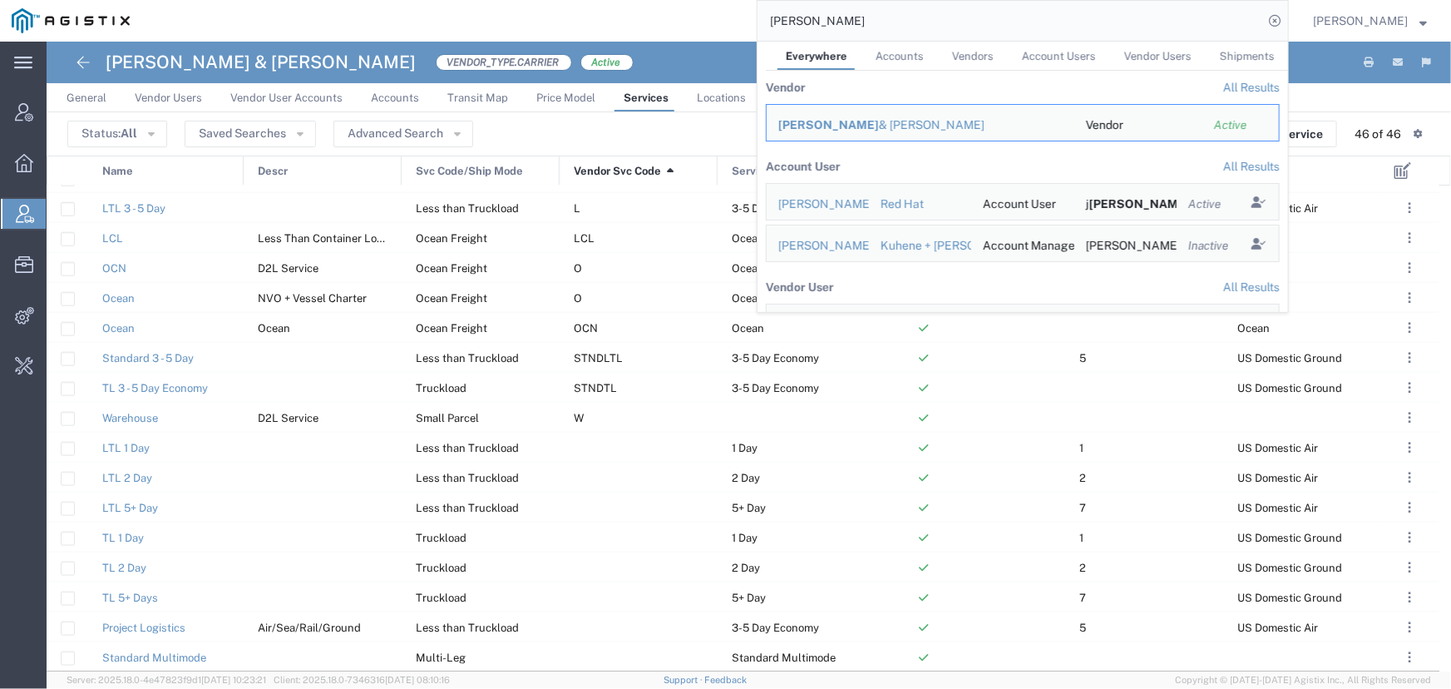
drag, startPoint x: 829, startPoint y: 21, endPoint x: 538, endPoint y: 13, distance: 291.1
click at [538, 13] on div "[PERSON_NAME] Everywhere Accounts Vendors Account Users Vendor Users Shipments …" at bounding box center [715, 21] width 1148 height 42
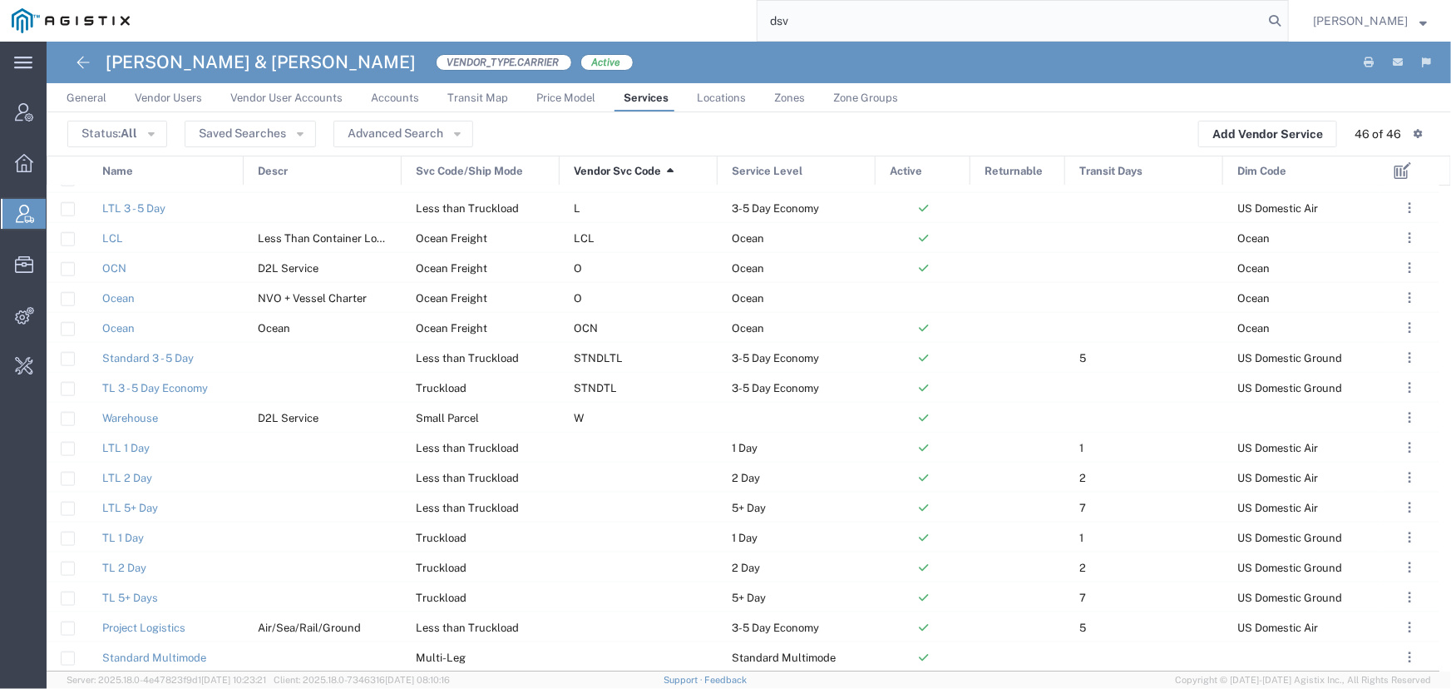
type input "dsv"
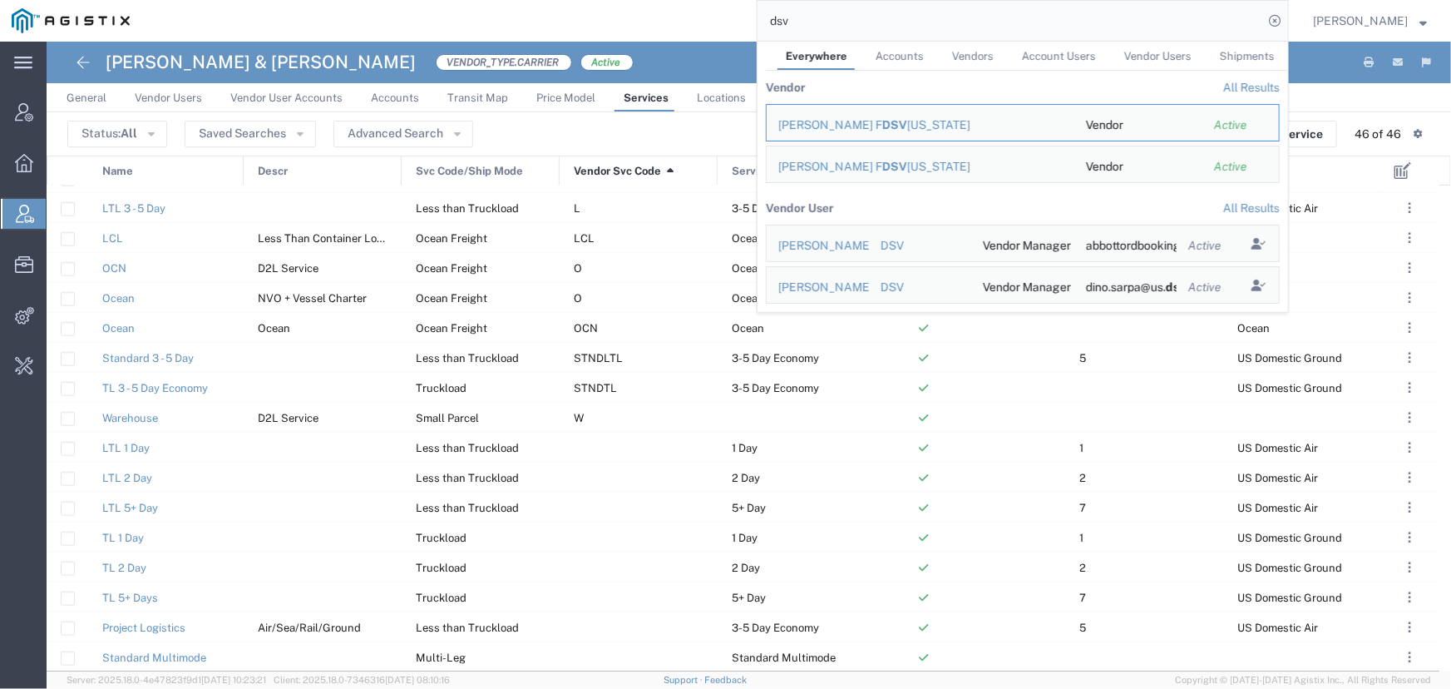
click at [1223, 83] on link "All Results" at bounding box center [1251, 87] width 57 height 13
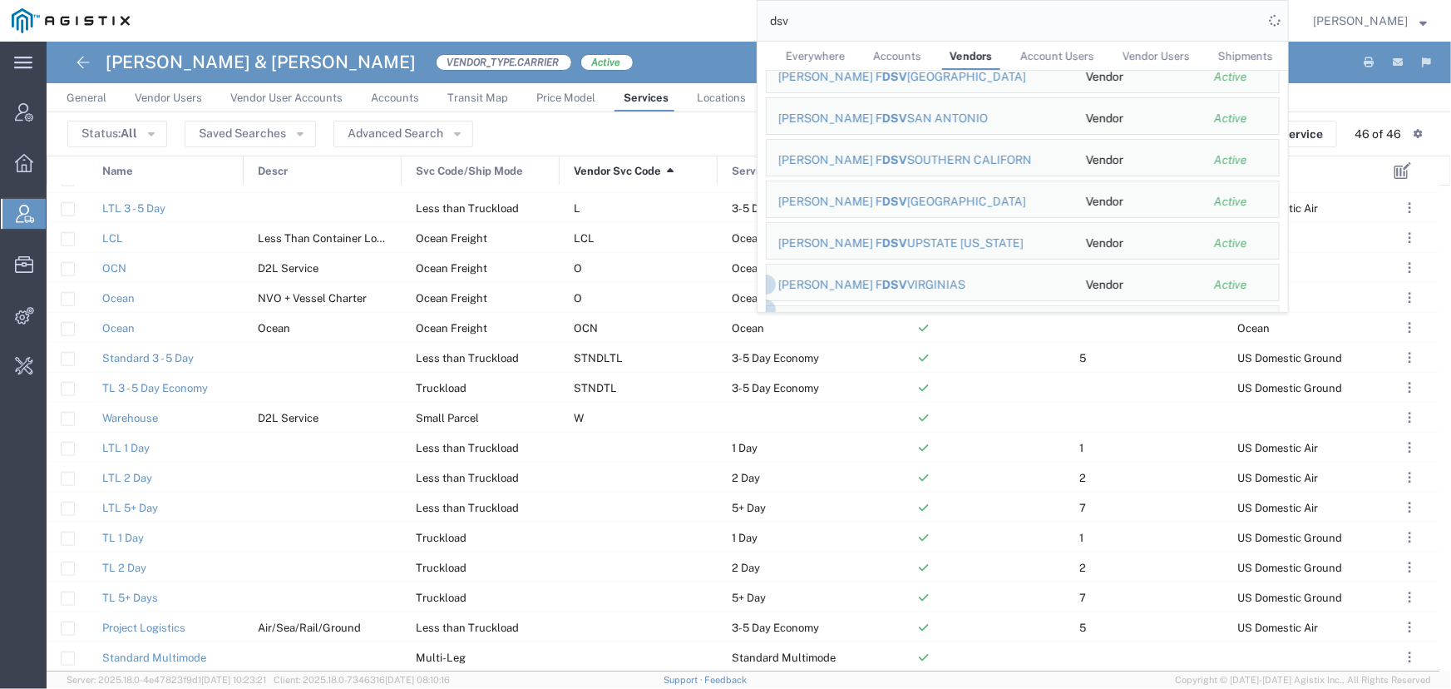
scroll to position [1841, 0]
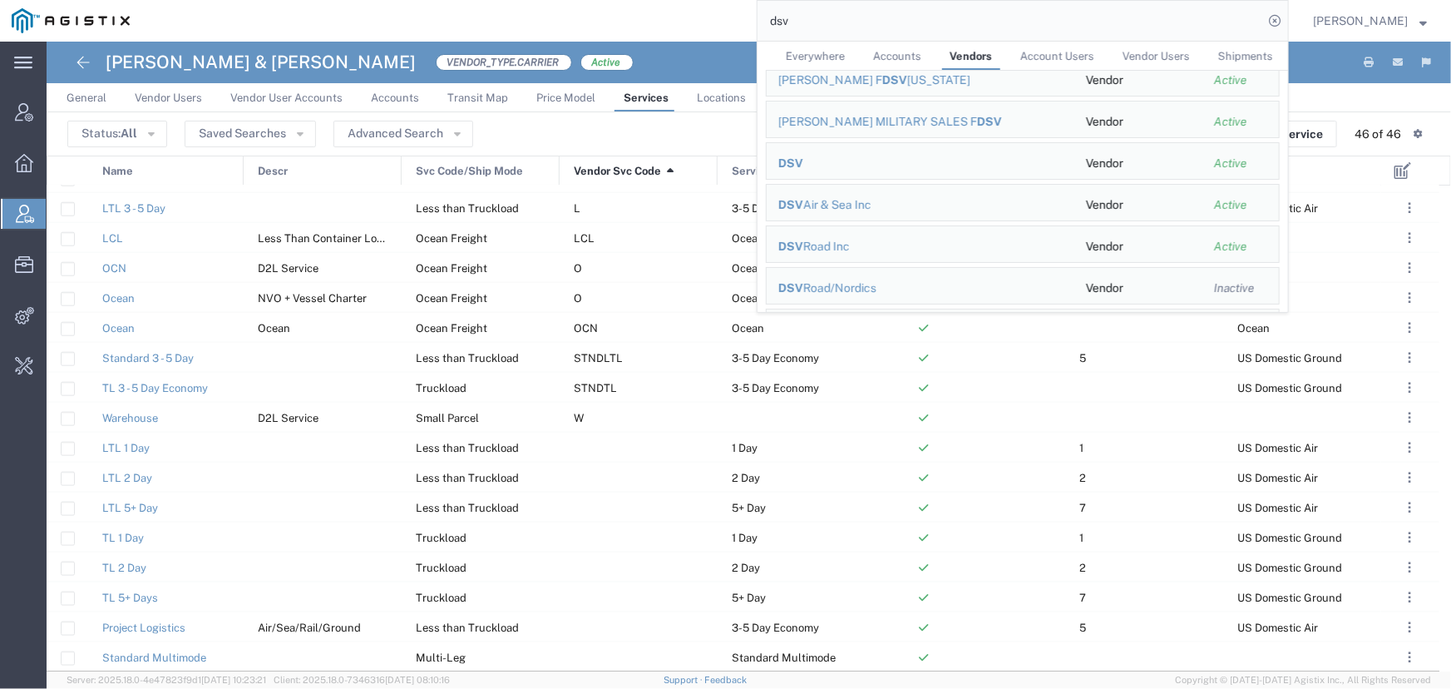
click at [789, 159] on span "DSV" at bounding box center [790, 162] width 25 height 13
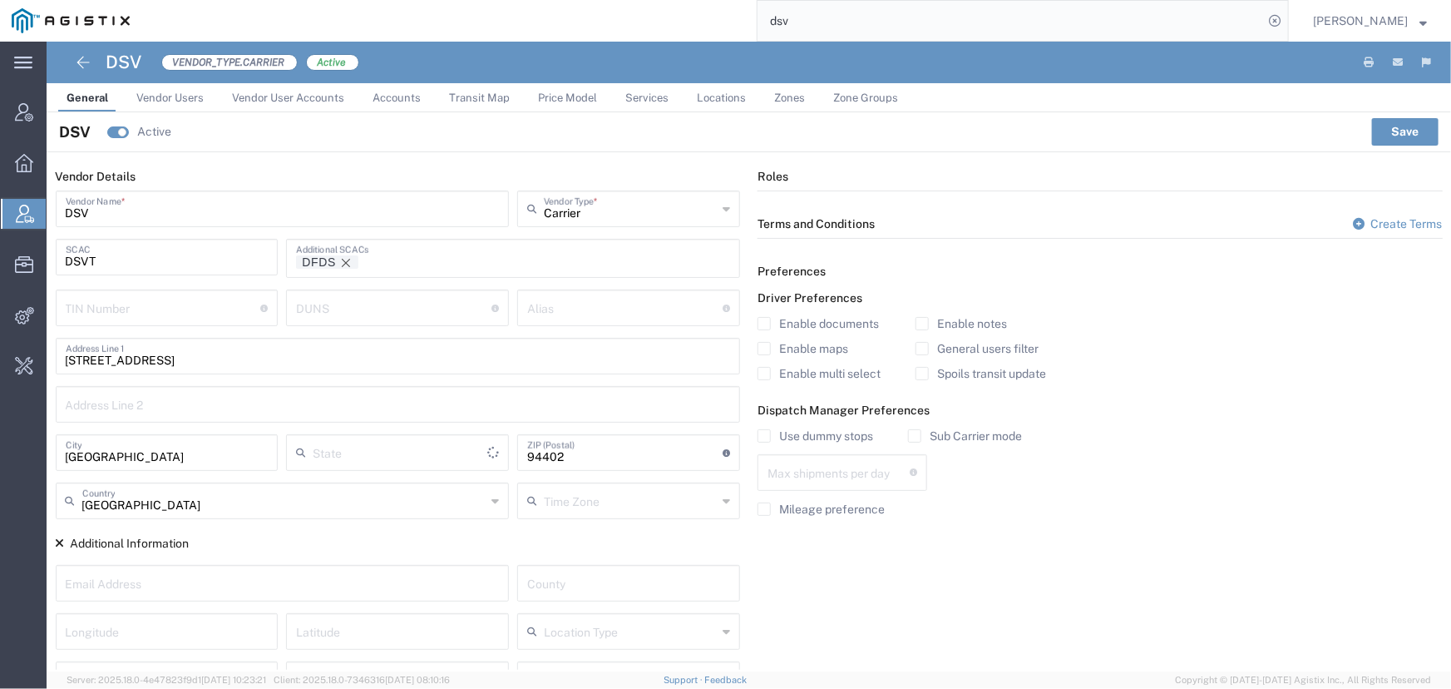
type input "[US_STATE]"
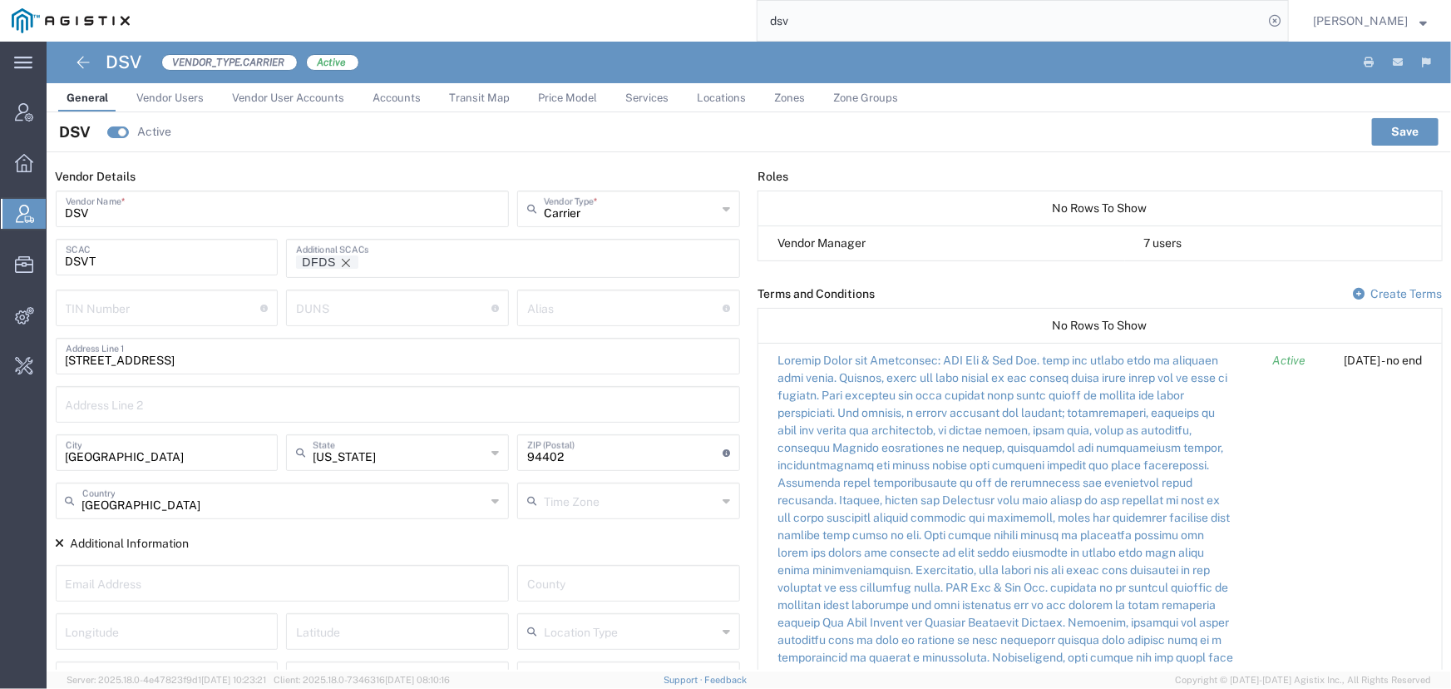
click at [648, 99] on span "Services" at bounding box center [646, 97] width 43 height 12
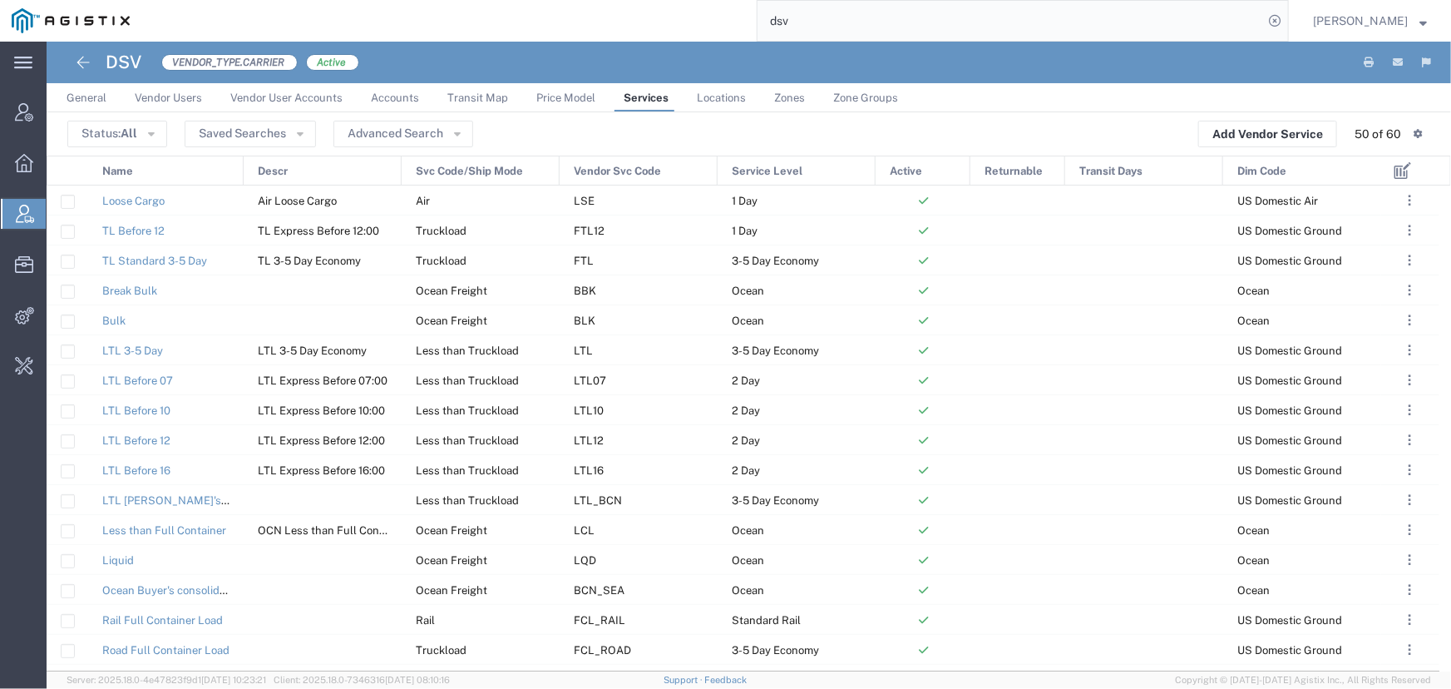
click at [646, 167] on span "Vendor Svc Code" at bounding box center [617, 171] width 87 height 30
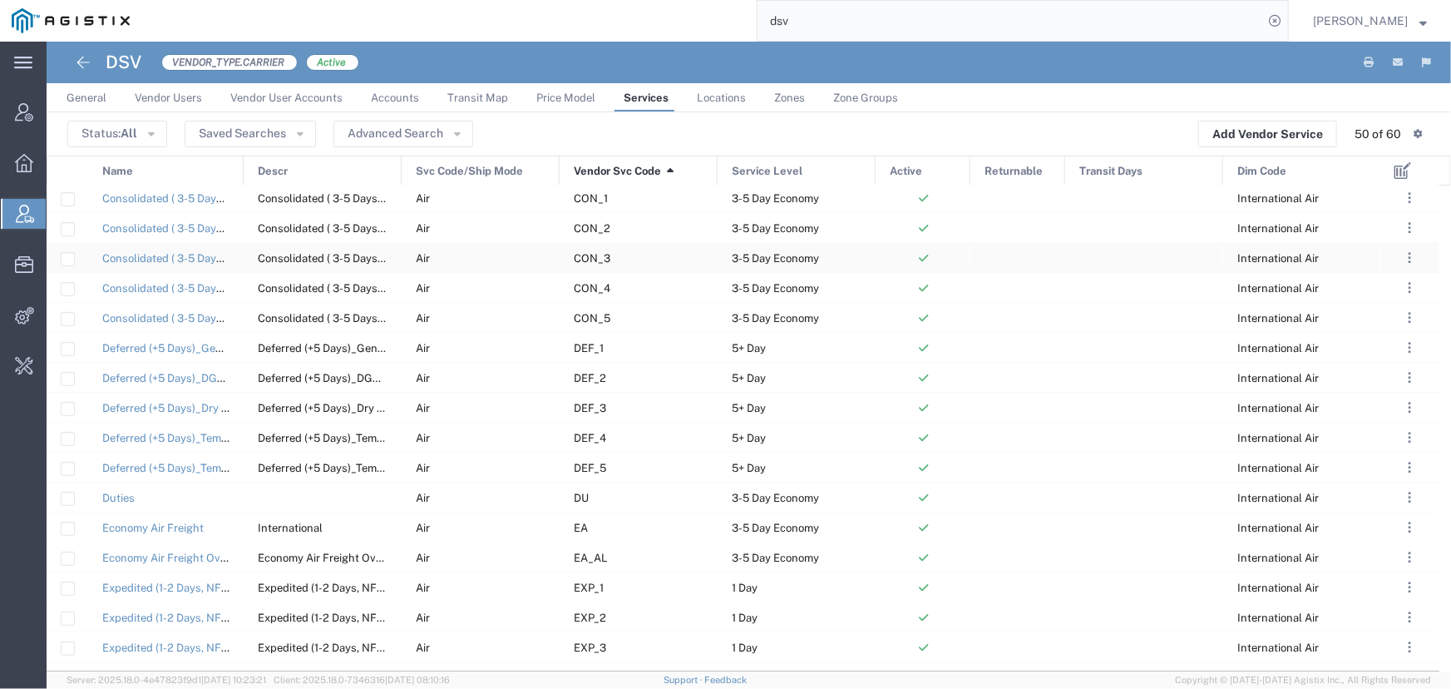
scroll to position [302, 0]
click at [161, 196] on link "Consolidated ( 3-5 Days)_General Cargo" at bounding box center [202, 198] width 201 height 12
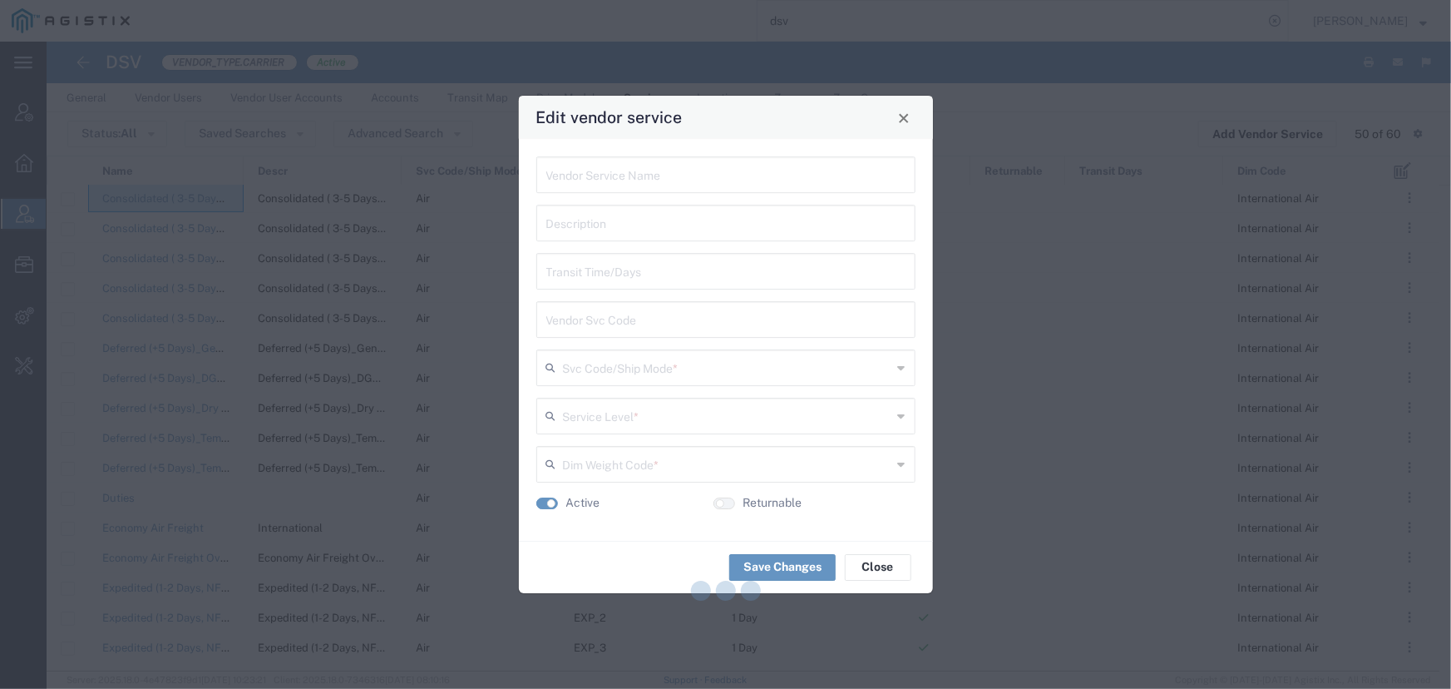
type input "Consolidated ( 3-5 Days)_General Cargo"
type input "CON_1"
type input "Air"
type input "3-5 Day Economy"
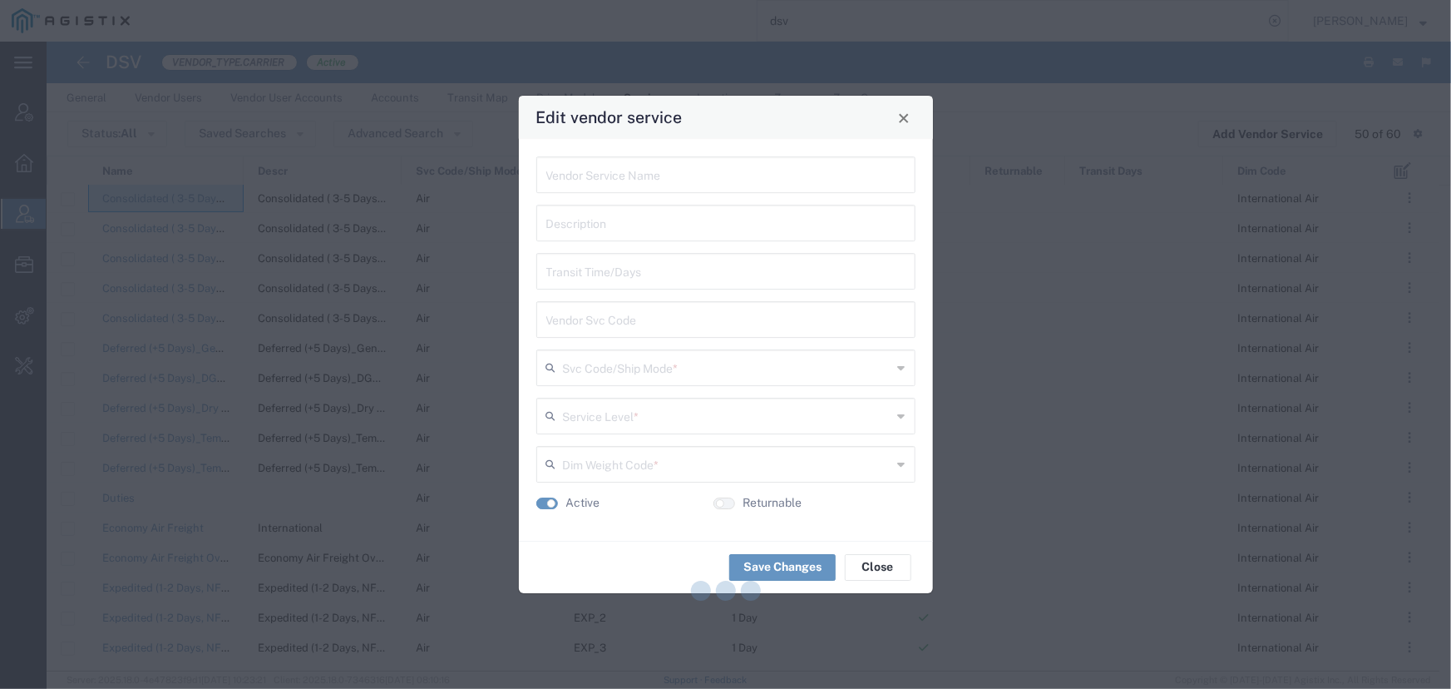
type input "International Air"
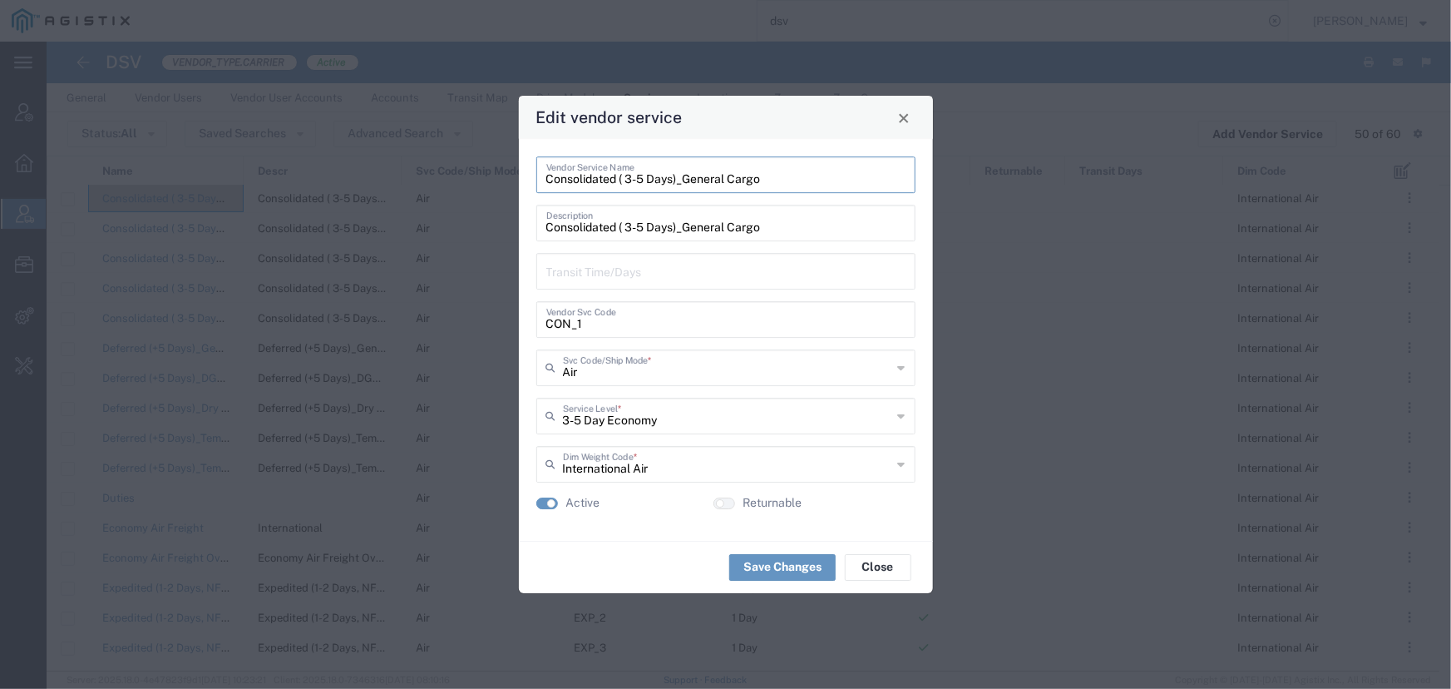
drag, startPoint x: 782, startPoint y: 180, endPoint x: 521, endPoint y: 170, distance: 261.3
click at [521, 170] on div "Consolidated ( 3-5 Days)_General Cargo Vendor Service Name Consolidated ( 3-5 D…" at bounding box center [726, 340] width 414 height 402
drag, startPoint x: 599, startPoint y: 325, endPoint x: 455, endPoint y: 325, distance: 143.9
click at [455, 325] on div "Edit vendor service Consolidated ( 3-5 Days)_General Cargo Vendor Service Name …" at bounding box center [725, 344] width 1451 height 689
click at [901, 125] on button "Close" at bounding box center [903, 117] width 23 height 23
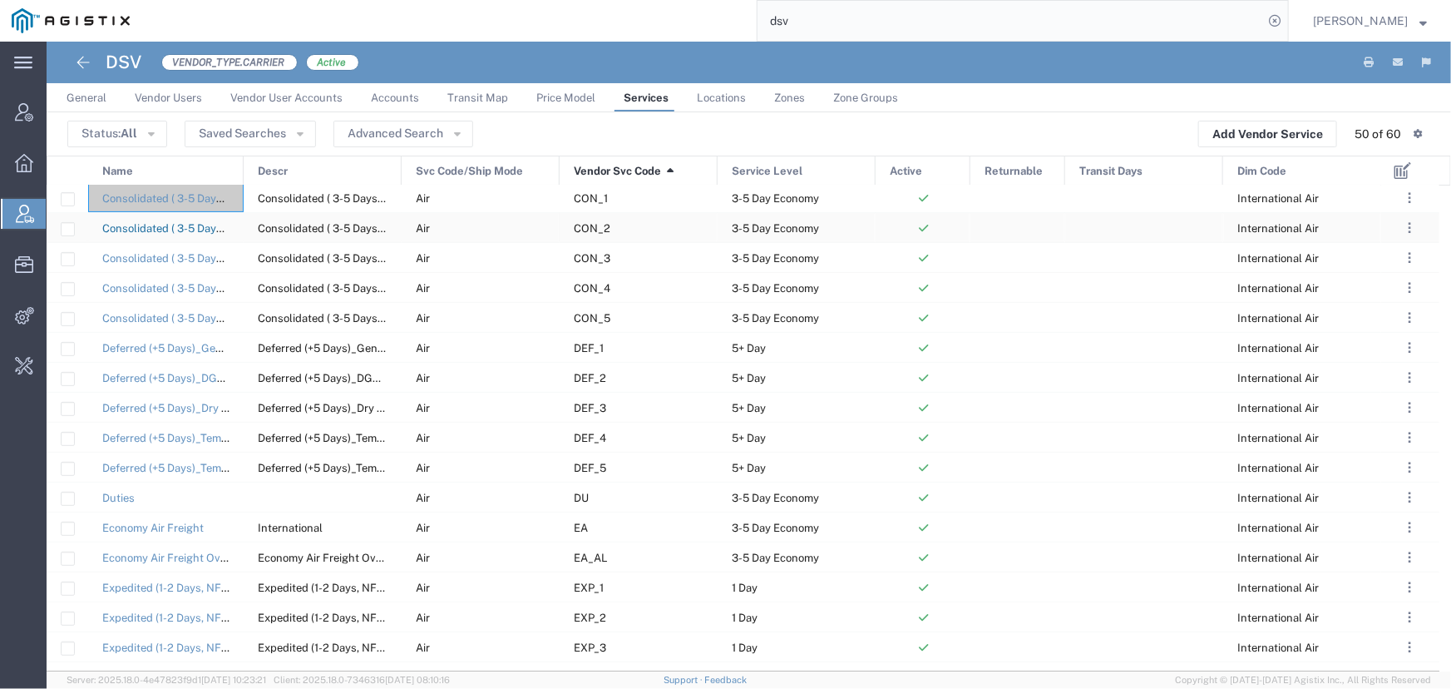
click at [185, 226] on link "Consolidated ( 3-5 Days)_DGR Cargo Aircraft Only" at bounding box center [228, 228] width 252 height 12
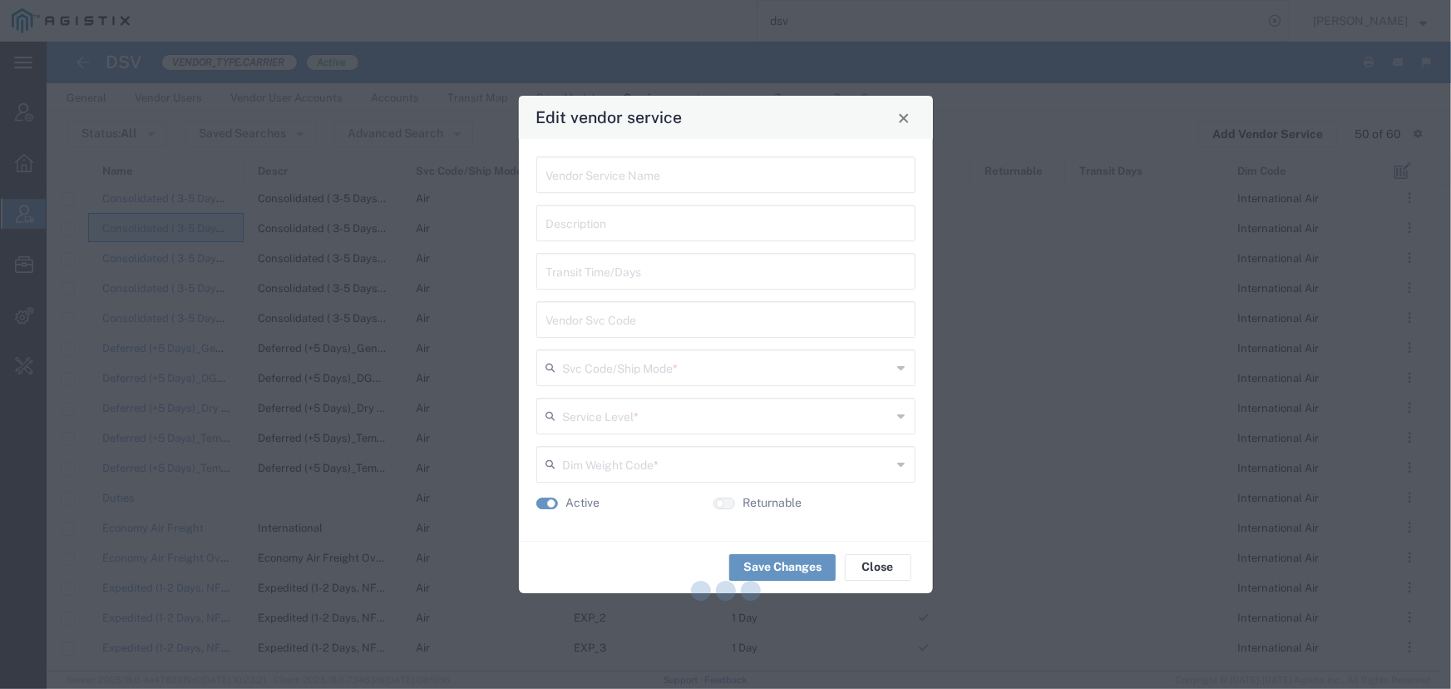
type input "Consolidated ( 3-5 Days)_DGR Cargo Aircraft Only"
type input "CON_2"
type input "Air"
type input "3-5 Day Economy"
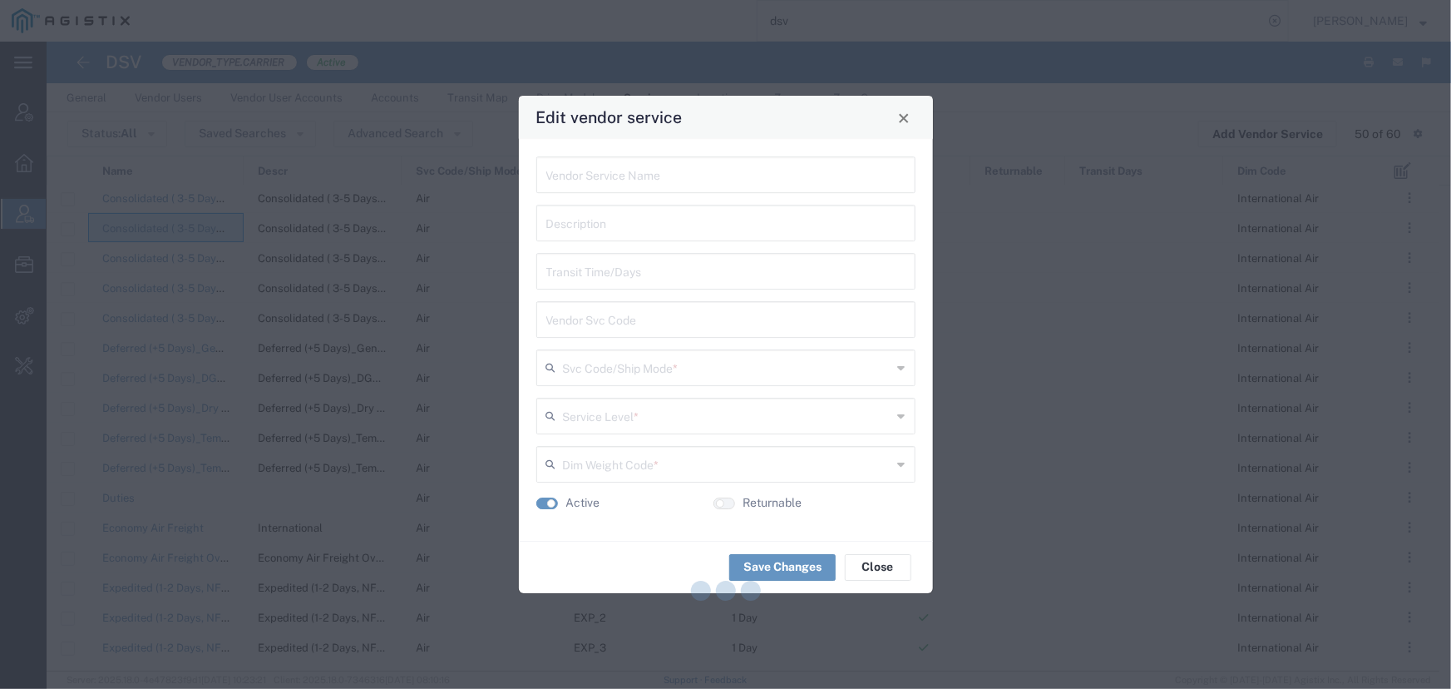
type input "International Air"
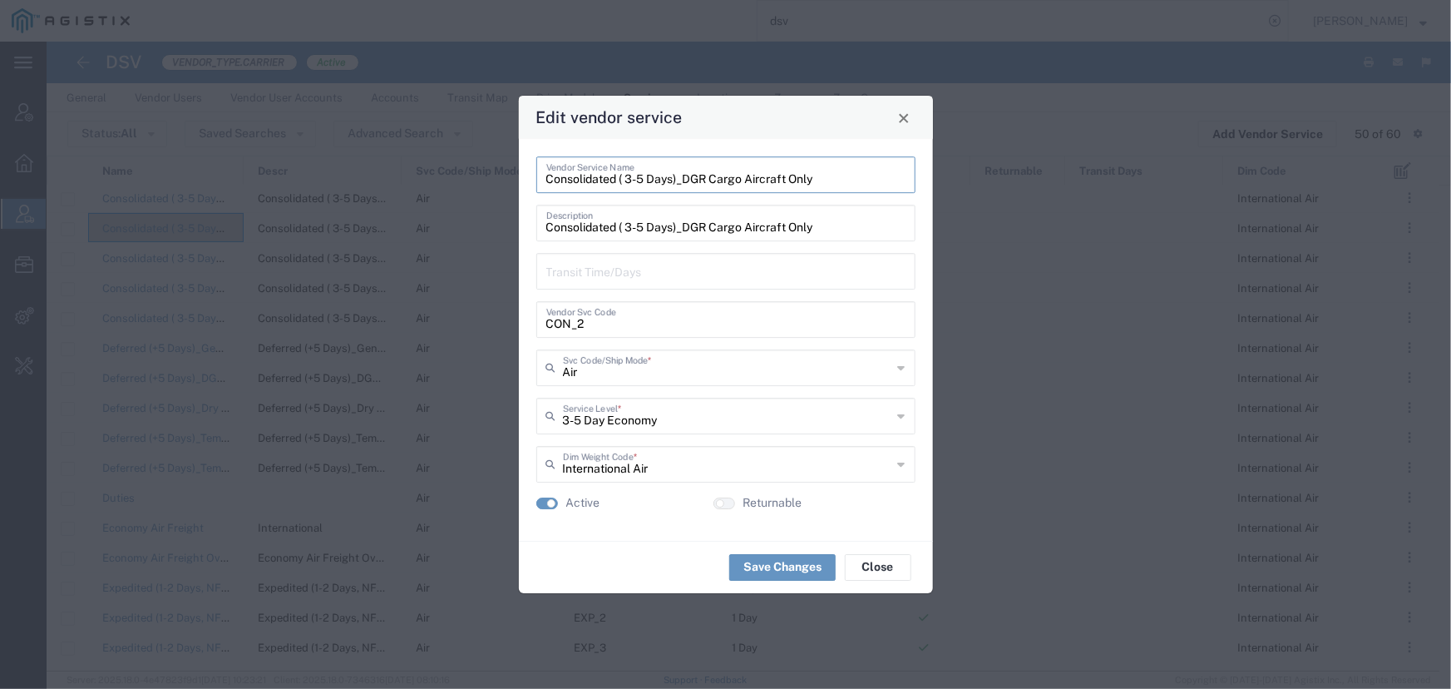
drag, startPoint x: 810, startPoint y: 177, endPoint x: 828, endPoint y: 177, distance: 18.3
click at [828, 177] on input "Consolidated ( 3-5 Days)_DGR Cargo Aircraft Only" at bounding box center [725, 173] width 359 height 29
click at [825, 179] on input "Consolidated ( 3-5 Days)_DGR Cargo Aircraft Only" at bounding box center [725, 173] width 359 height 29
drag, startPoint x: 819, startPoint y: 179, endPoint x: 508, endPoint y: 169, distance: 311.2
click at [508, 169] on div "Edit vendor service Consolidated ( 3-5 Days)_DGR Cargo Aircraft Only Vendor Ser…" at bounding box center [725, 344] width 1451 height 689
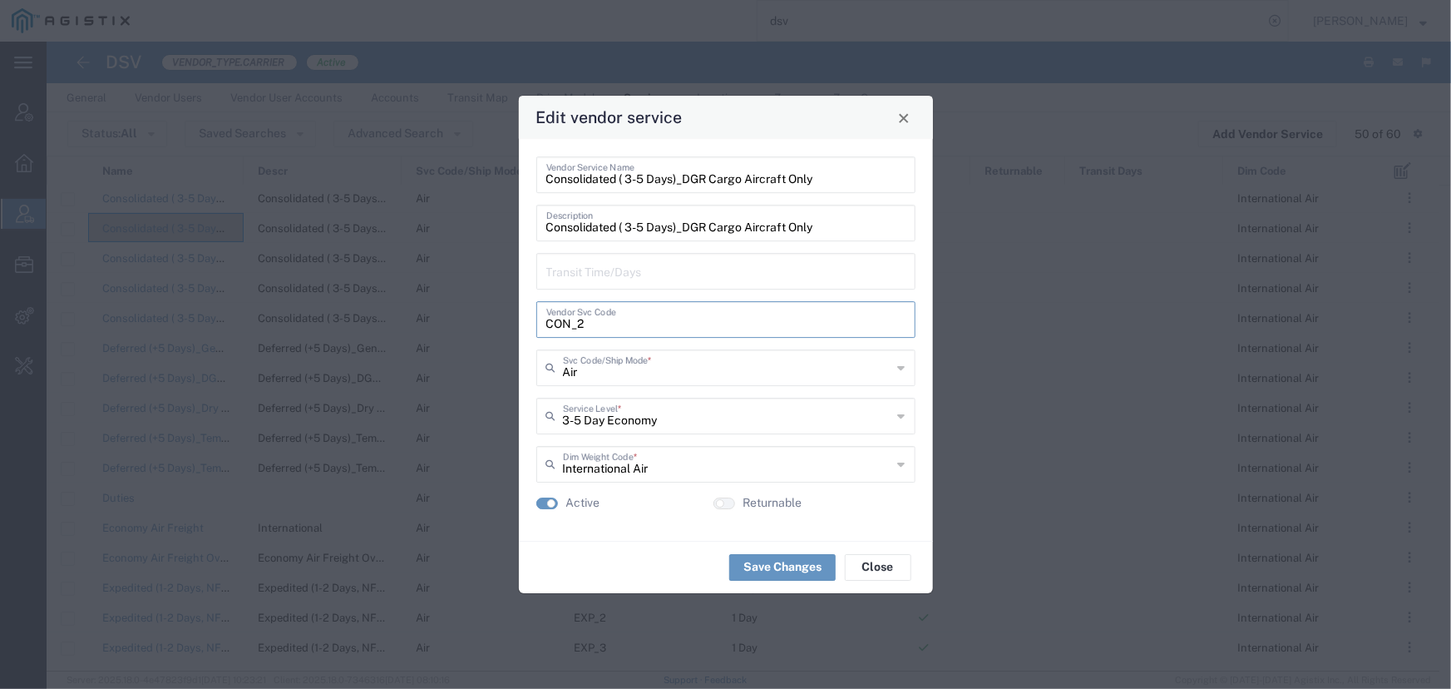
drag, startPoint x: 598, startPoint y: 323, endPoint x: 482, endPoint y: 317, distance: 115.8
click at [482, 317] on div "Edit vendor service Consolidated ( 3-5 Days)_DGR Cargo Aircraft Only Vendor Ser…" at bounding box center [725, 344] width 1451 height 689
drag, startPoint x: 907, startPoint y: 126, endPoint x: 792, endPoint y: 127, distance: 114.8
click at [907, 126] on button "Close" at bounding box center [903, 117] width 23 height 23
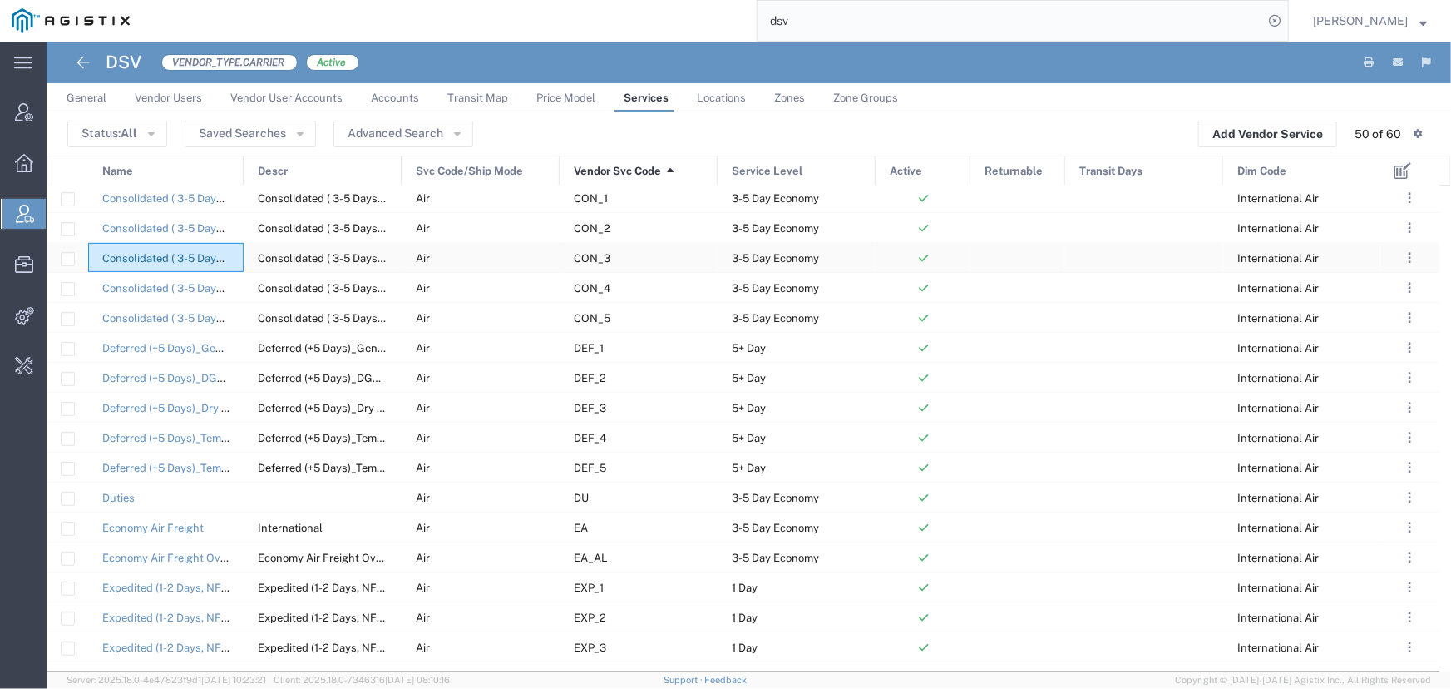
click at [182, 255] on link "Consolidated ( 3-5 Days)_Dry Ice Cargo" at bounding box center [200, 258] width 196 height 12
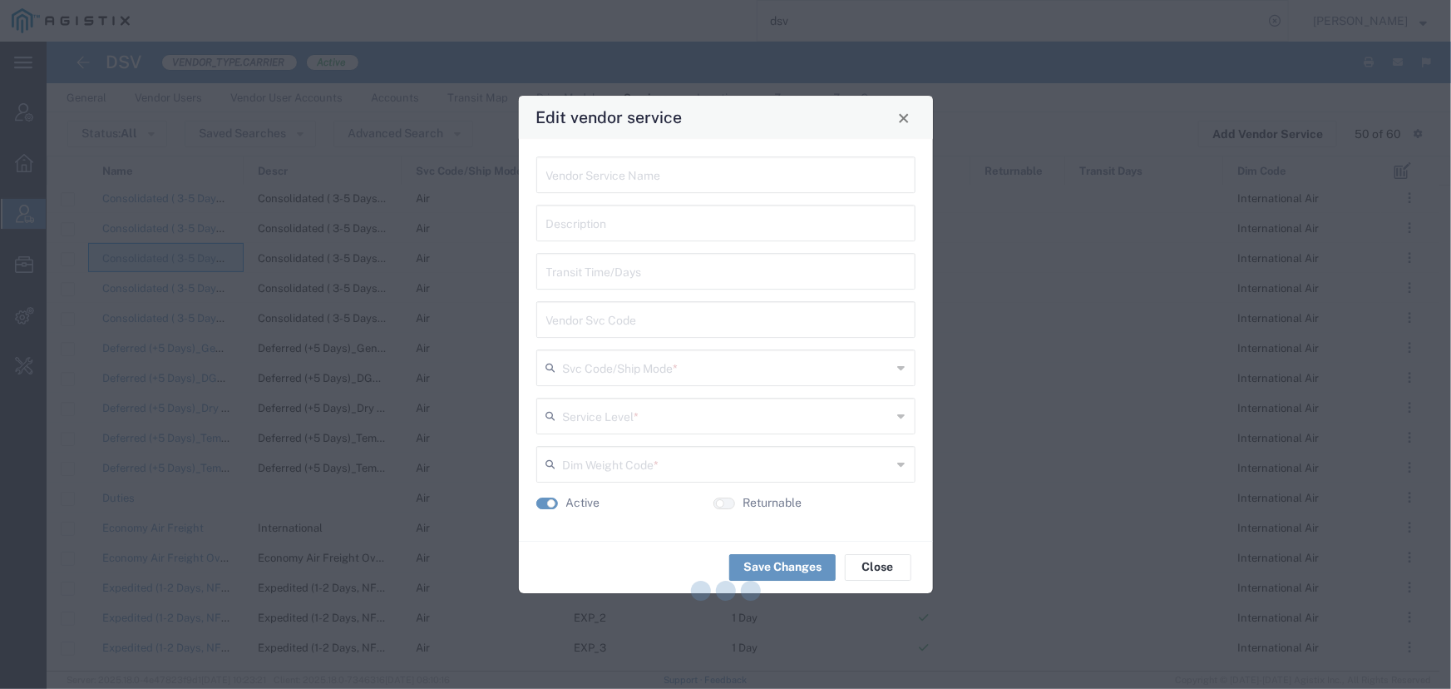
type input "Consolidated ( 3-5 Days)_Dry Ice Cargo"
type input "CON_3"
type input "Air"
type input "3-5 Day Economy"
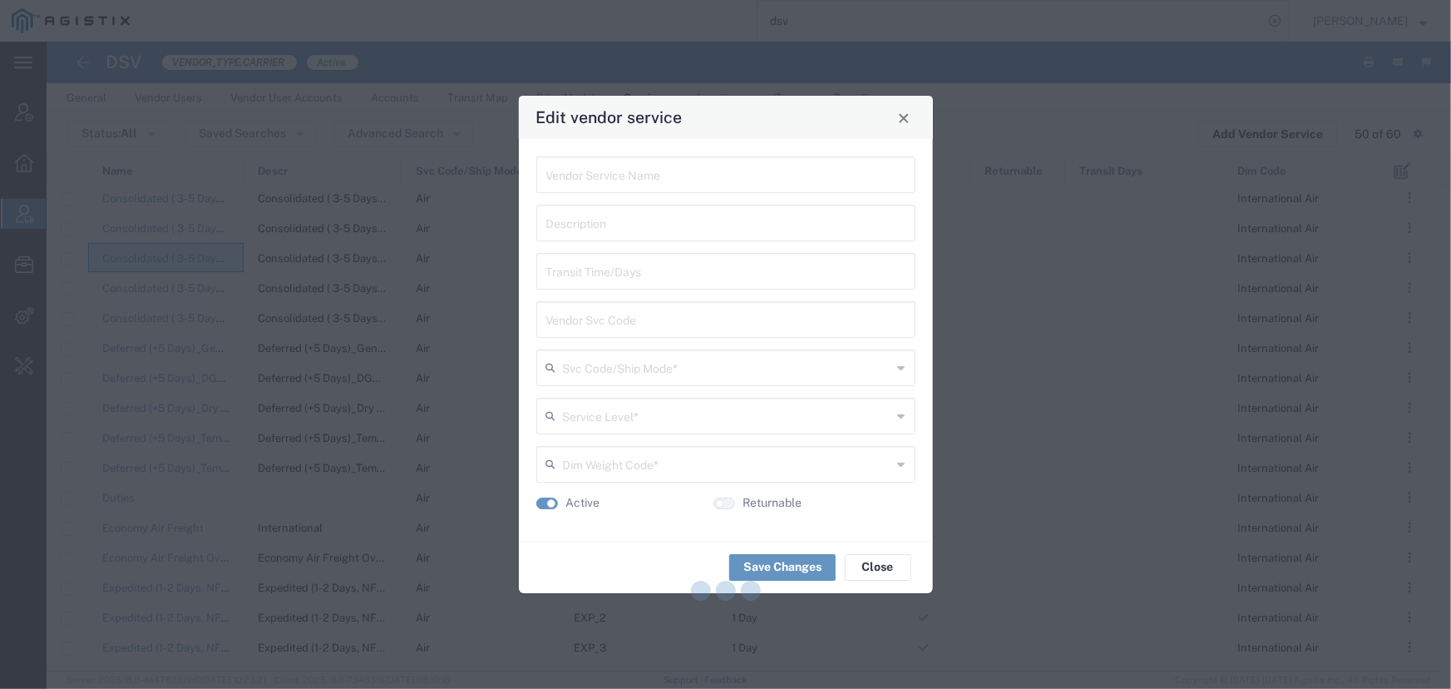
type input "International Air"
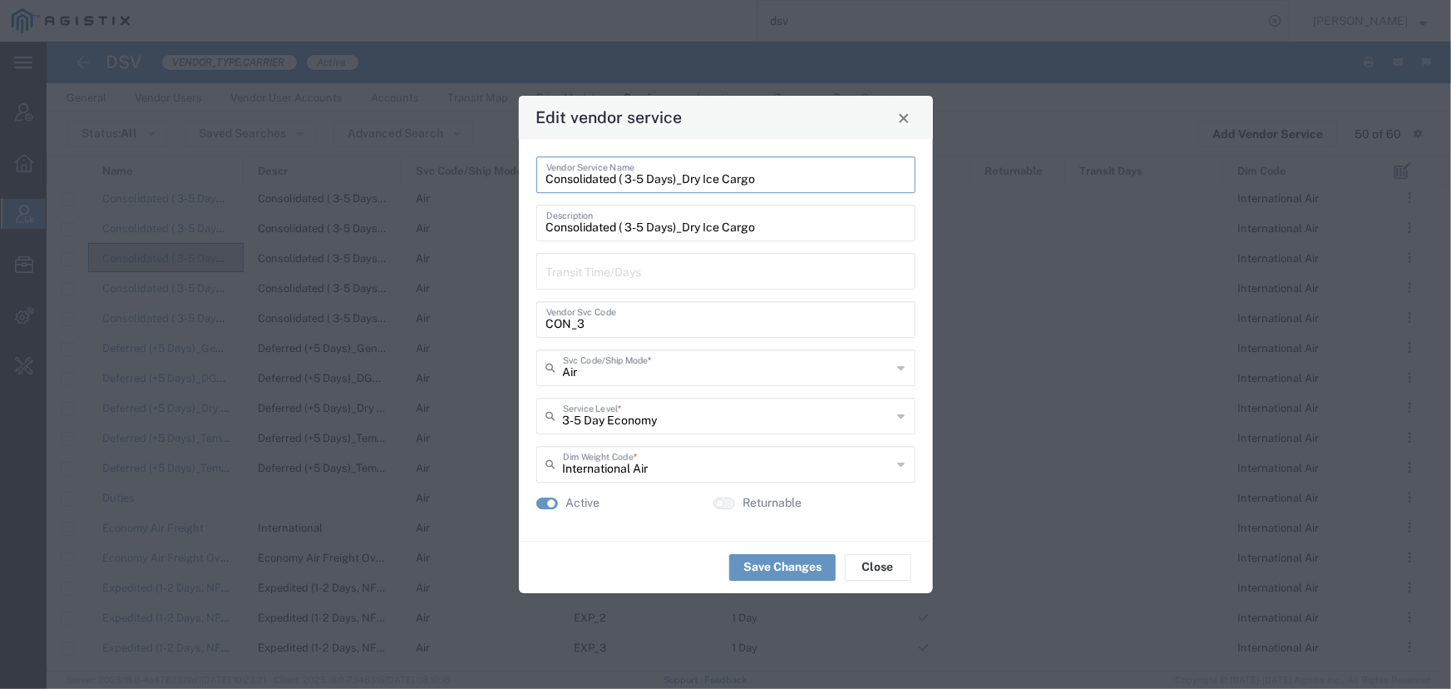
drag, startPoint x: 763, startPoint y: 181, endPoint x: 521, endPoint y: 165, distance: 243.4
click at [521, 165] on div "Consolidated ( 3-5 Days)_Dry Ice Cargo Vendor Service Name Consolidated ( 3-5 D…" at bounding box center [726, 340] width 414 height 402
drag, startPoint x: 582, startPoint y: 320, endPoint x: 527, endPoint y: 321, distance: 54.9
click at [527, 321] on div "Consolidated ( 3-5 Days)_Dry Ice Cargo Vendor Service Name Consolidated ( 3-5 D…" at bounding box center [726, 340] width 414 height 402
click at [900, 118] on span "Close" at bounding box center [904, 118] width 12 height 12
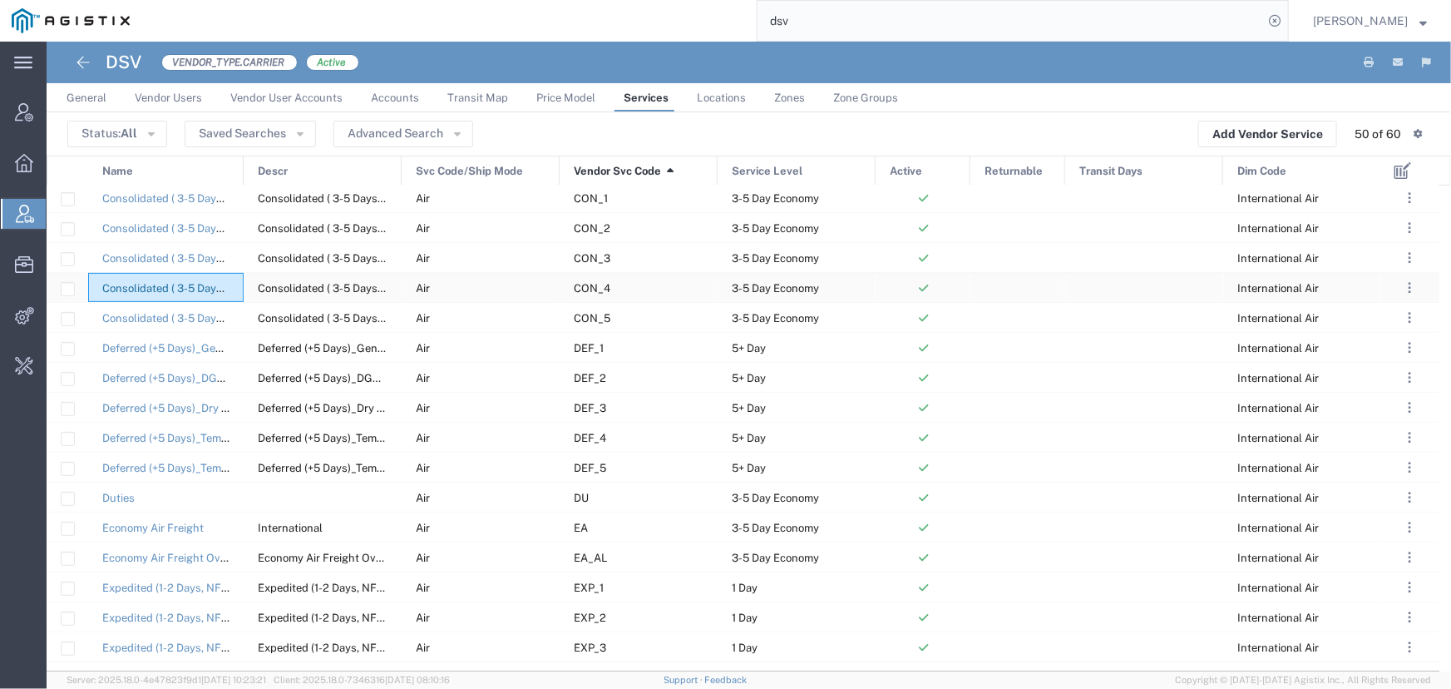
click at [188, 284] on link "Consolidated ( 3-5 Days)_Temperature Controlled 2-8C" at bounding box center [239, 288] width 275 height 12
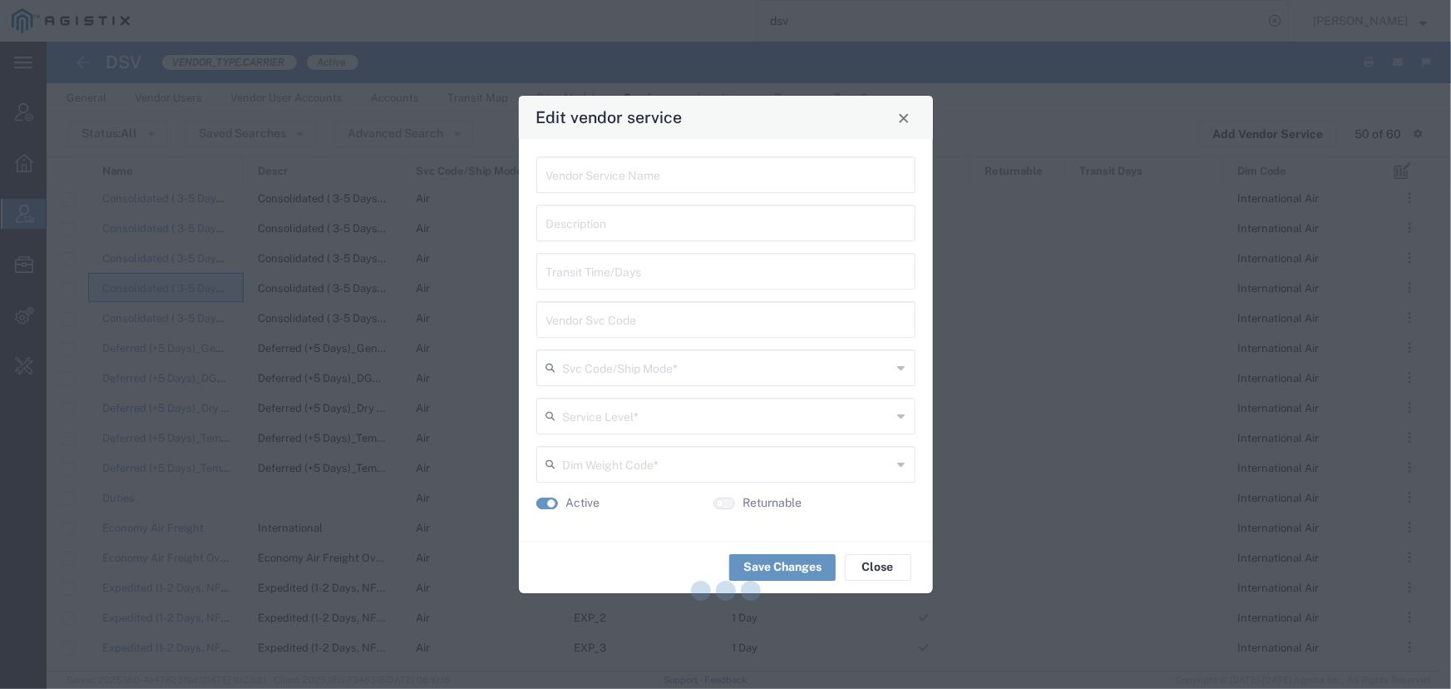
type input "Consolidated ( 3-5 Days)_Temperature Controlled 2-8C"
type input "CON_4"
type input "Air"
type input "3-5 Day Economy"
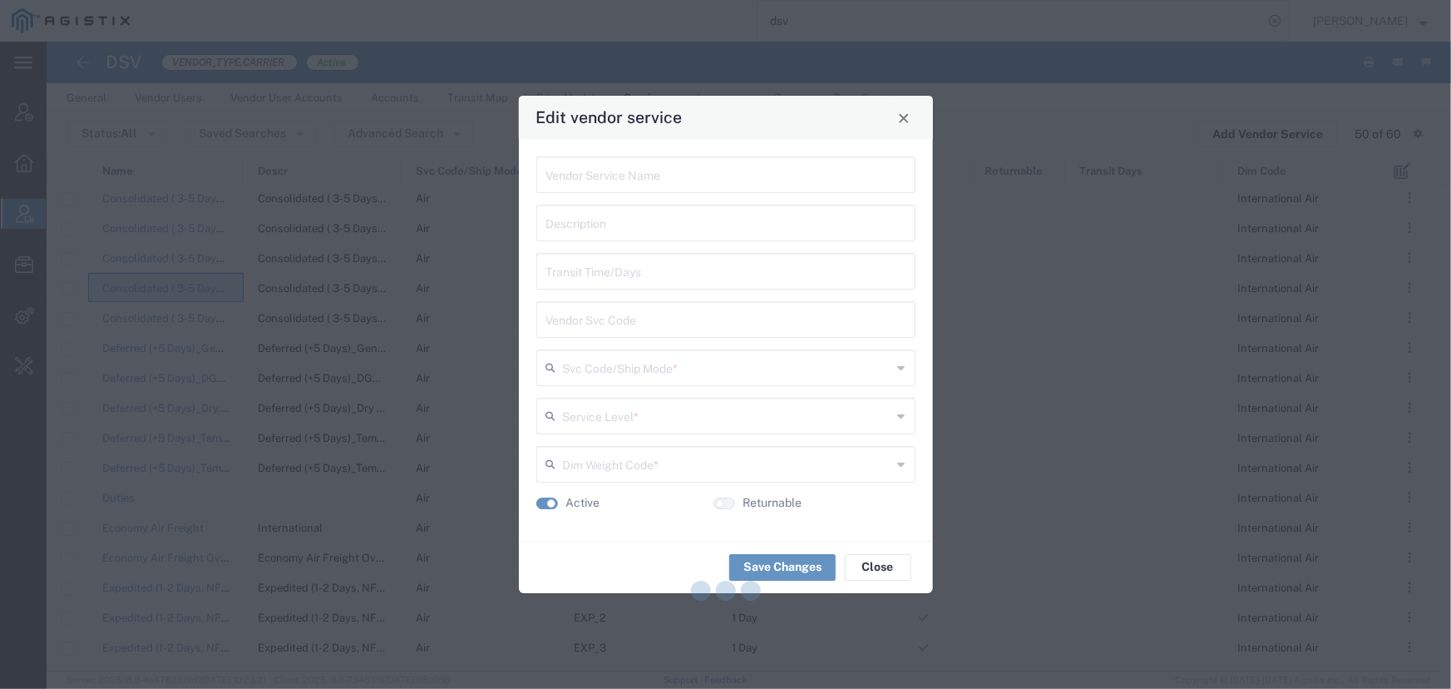
type input "International Air"
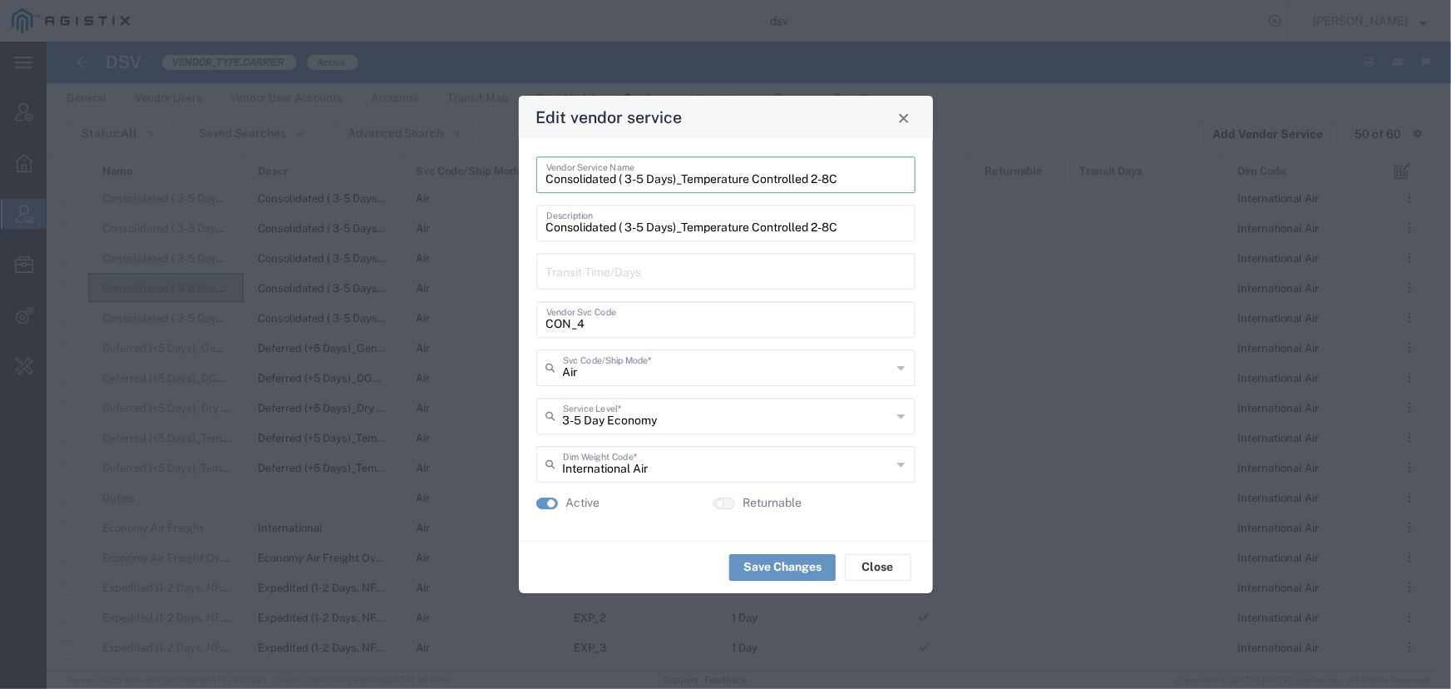
drag, startPoint x: 846, startPoint y: 178, endPoint x: 491, endPoint y: 173, distance: 355.1
click at [491, 173] on div "Edit vendor service Consolidated ( 3-5 Days)_Temperature Controlled 2-8C Vendor…" at bounding box center [725, 344] width 1451 height 689
drag, startPoint x: 591, startPoint y: 322, endPoint x: 412, endPoint y: 317, distance: 179.7
click at [412, 317] on div "Edit vendor service Consolidated ( 3-5 Days)_Temperature Controlled 2-8C Vendor…" at bounding box center [725, 344] width 1451 height 689
click at [896, 119] on button "Close" at bounding box center [903, 117] width 23 height 23
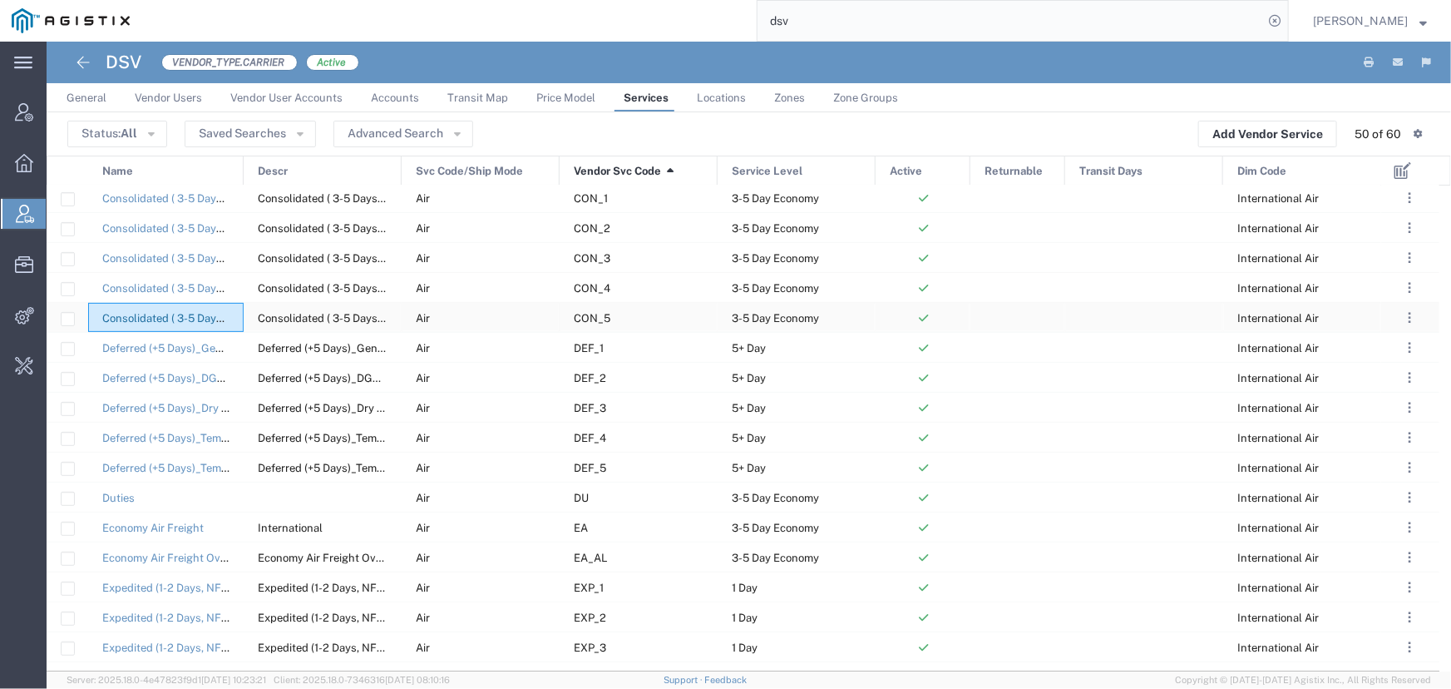
click at [165, 316] on link "Consolidated ( 3-5 Days)_Temperature Controlled 2-8C with DGR" at bounding box center [264, 318] width 325 height 12
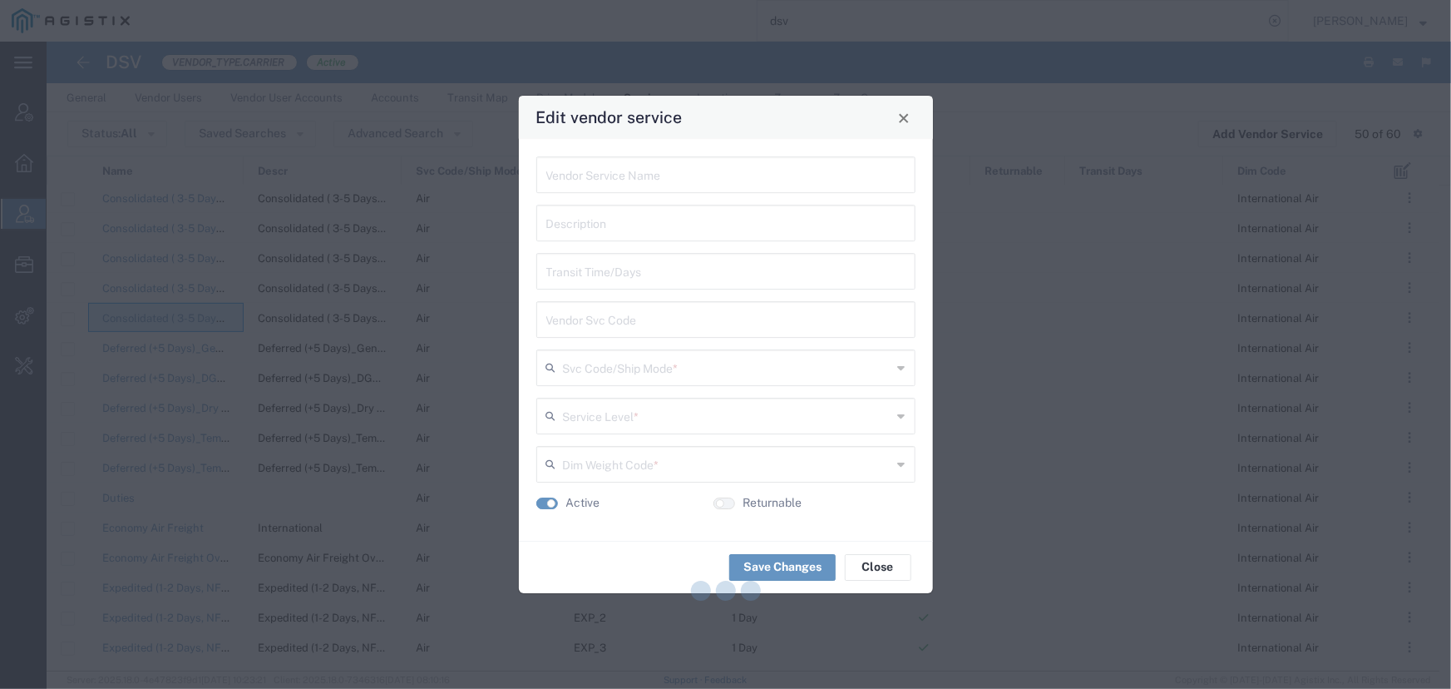
type input "Consolidated ( 3-5 Days)_Temperature Controlled 2-8C with DGR"
type input "CON_5"
type input "Air"
type input "3-5 Day Economy"
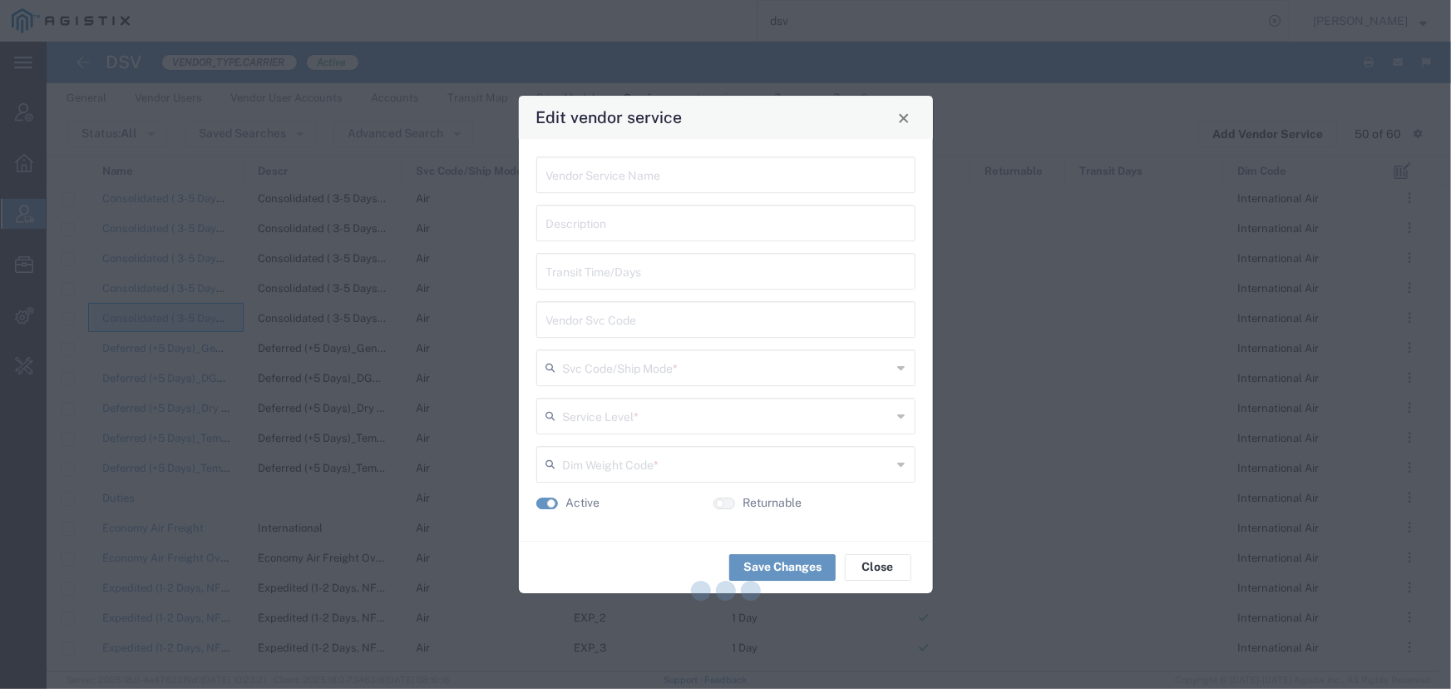
type input "International Air"
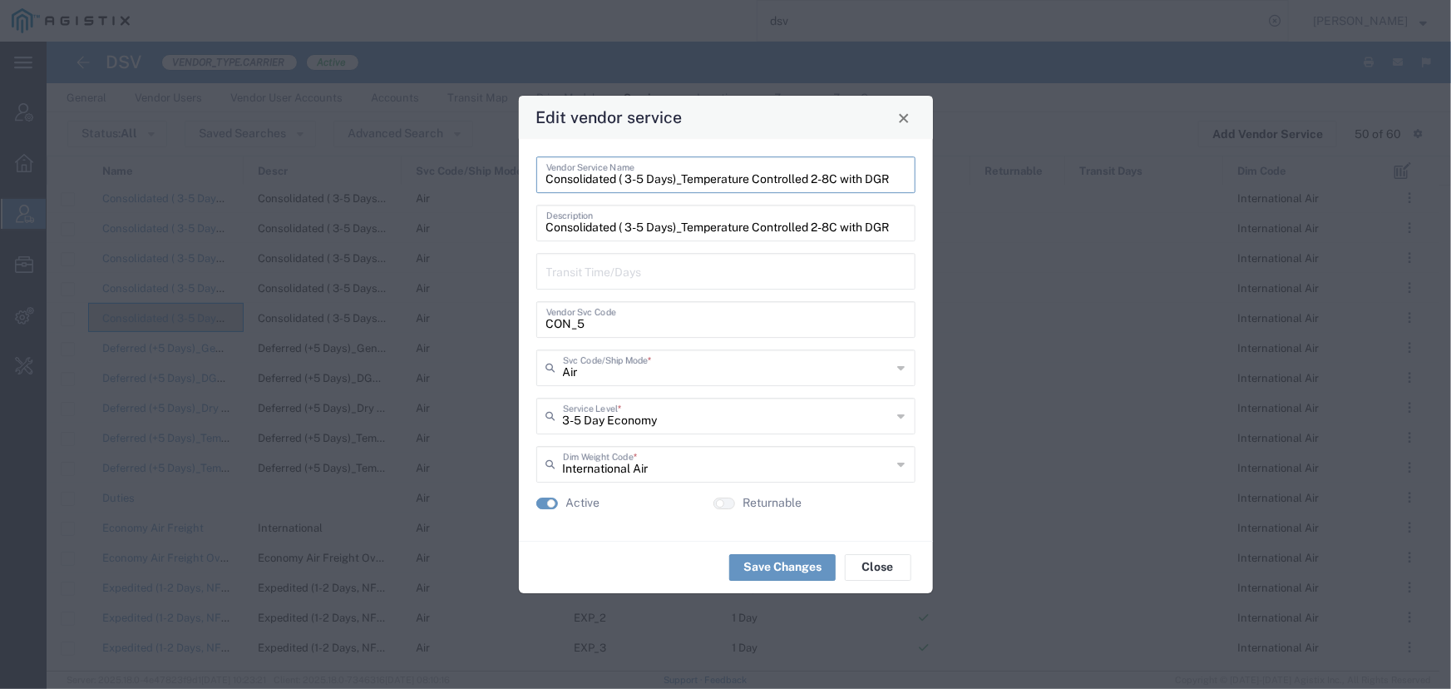
drag, startPoint x: 546, startPoint y: 175, endPoint x: 914, endPoint y: 186, distance: 367.7
click at [914, 186] on div "Consolidated ( 3-5 Days)_Temperature Controlled 2-8C with DGR Vendor Service Na…" at bounding box center [725, 174] width 379 height 37
click at [590, 324] on input "CON_5" at bounding box center [725, 318] width 359 height 29
click at [587, 324] on input "CON_5" at bounding box center [725, 318] width 359 height 29
drag, startPoint x: 587, startPoint y: 324, endPoint x: 495, endPoint y: 323, distance: 92.3
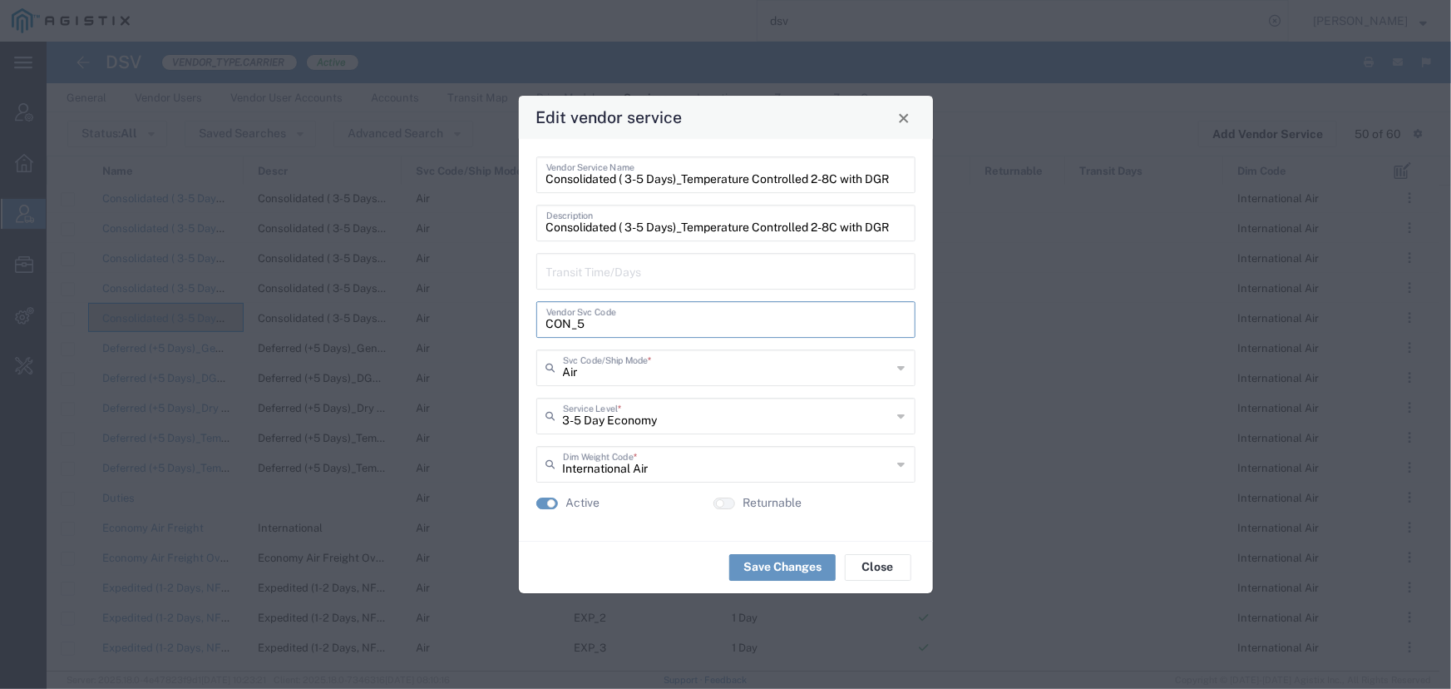
click at [495, 323] on div "Edit vendor service Consolidated ( 3-5 Days)_Temperature Controlled 2-8C with D…" at bounding box center [725, 344] width 1451 height 689
click at [894, 125] on button "Close" at bounding box center [903, 117] width 23 height 23
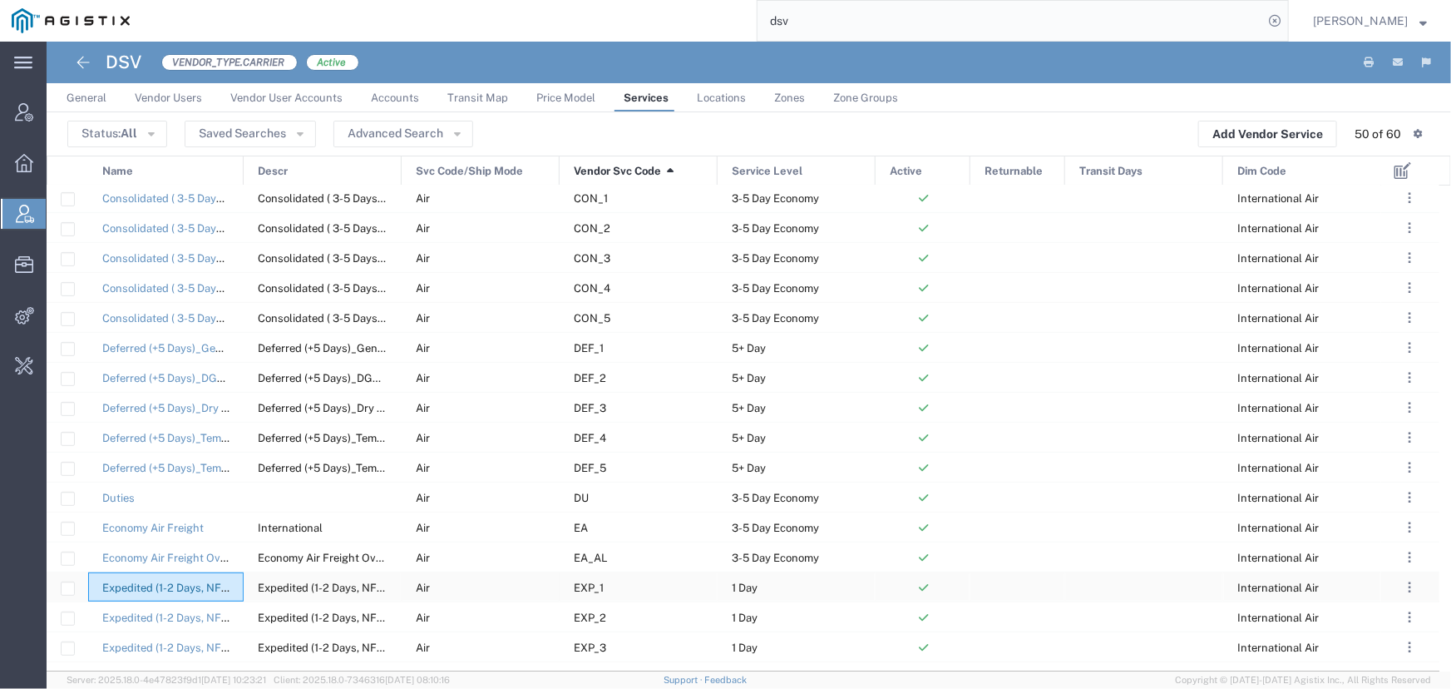
click at [153, 590] on link "Expedited (1-2 Days, NFO)_General Cargo" at bounding box center [206, 587] width 209 height 12
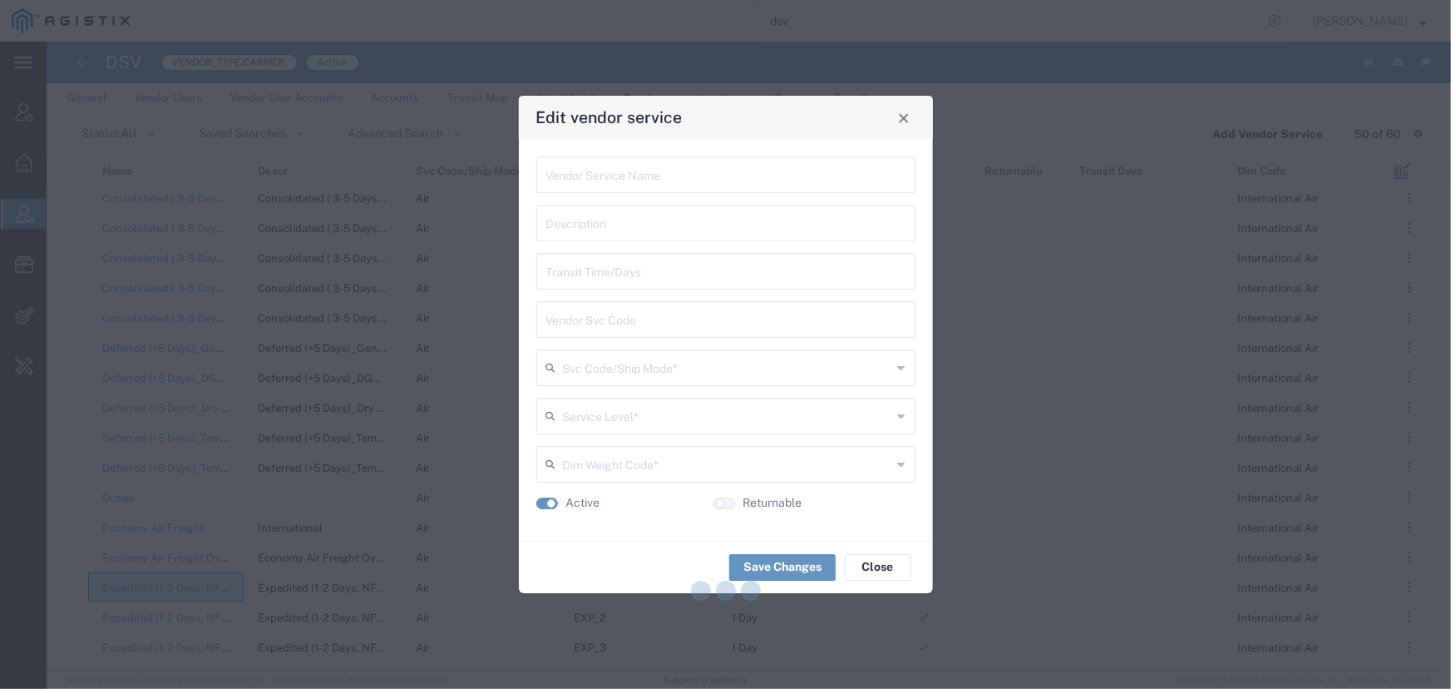
type input "Expedited (1-2 Days, NFO)_General Cargo"
type input "EXP_1"
type input "Air"
type input "1 Day"
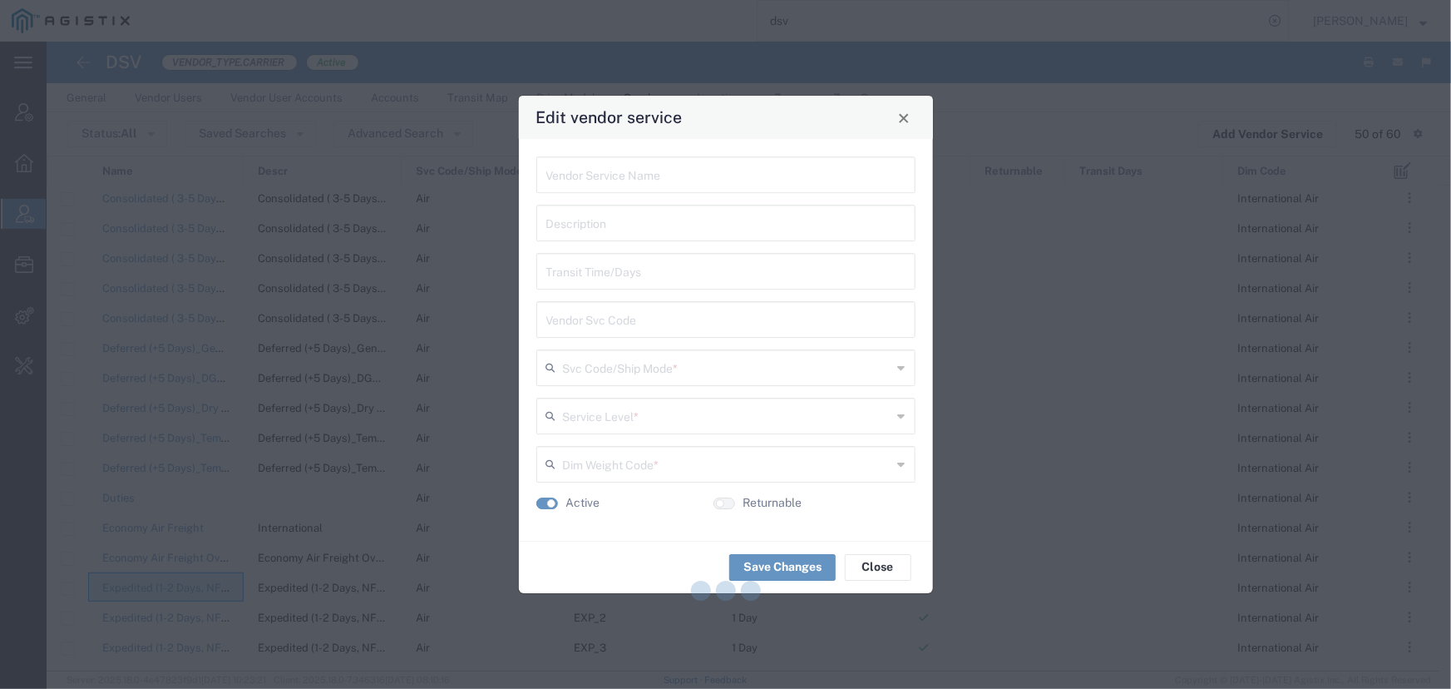
type input "International Air"
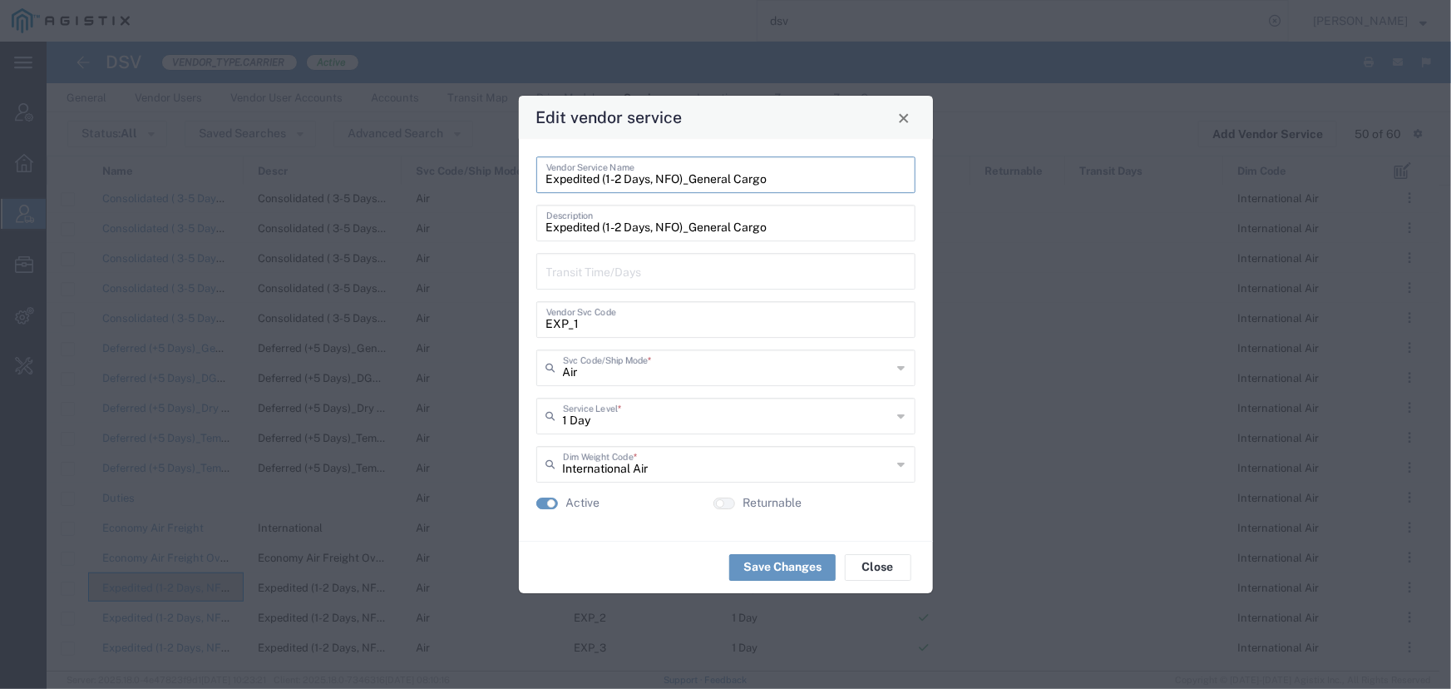
drag, startPoint x: 773, startPoint y: 182, endPoint x: 518, endPoint y: 175, distance: 254.5
click at [519, 175] on div "Expedited (1-2 Days, NFO)_General Cargo Vendor Service Name Expedited (1-2 Days…" at bounding box center [726, 340] width 414 height 402
drag, startPoint x: 583, startPoint y: 322, endPoint x: 481, endPoint y: 322, distance: 102.3
click at [481, 322] on div "Edit vendor service Expedited (1-2 Days, NFO)_General Cargo Vendor Service Name…" at bounding box center [725, 344] width 1451 height 689
click at [910, 116] on button "Close" at bounding box center [903, 117] width 23 height 23
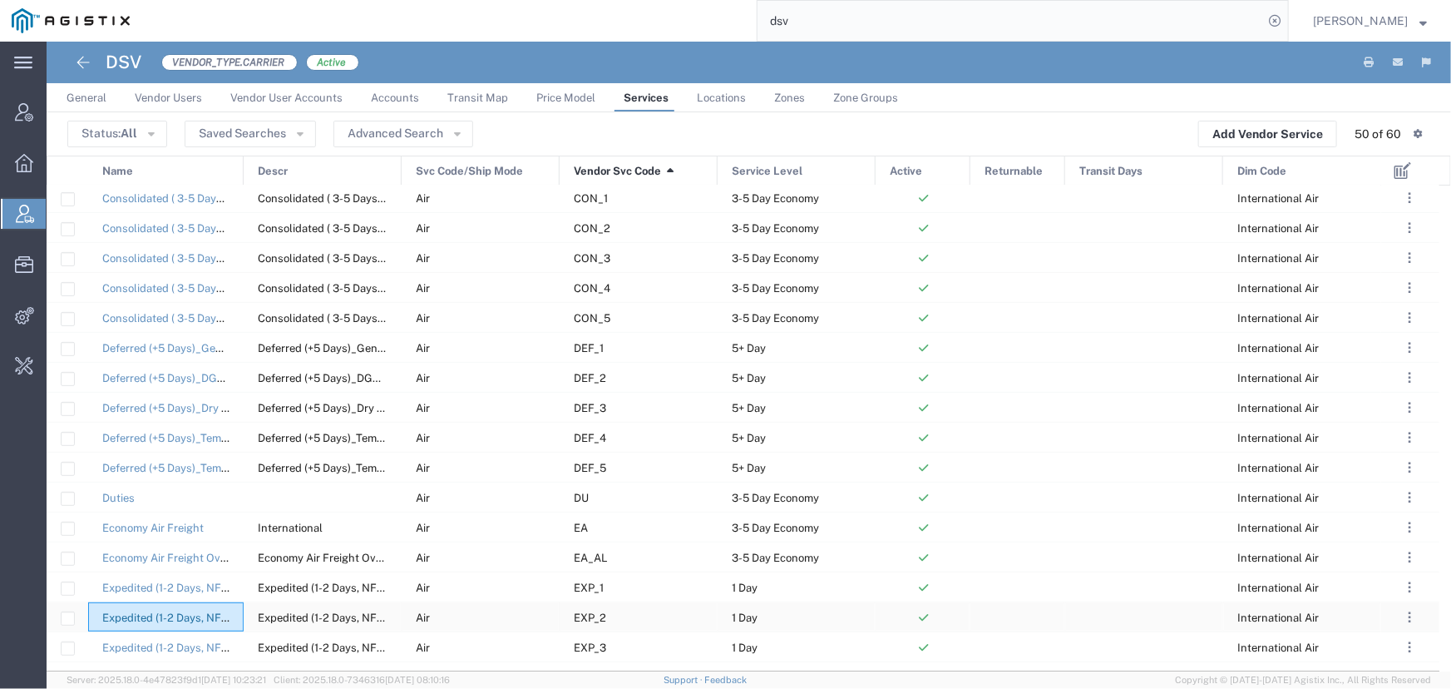
click at [210, 611] on link "Expedited (1-2 Days, NFO)_DGR Cargo Aircraft Only" at bounding box center [231, 617] width 259 height 12
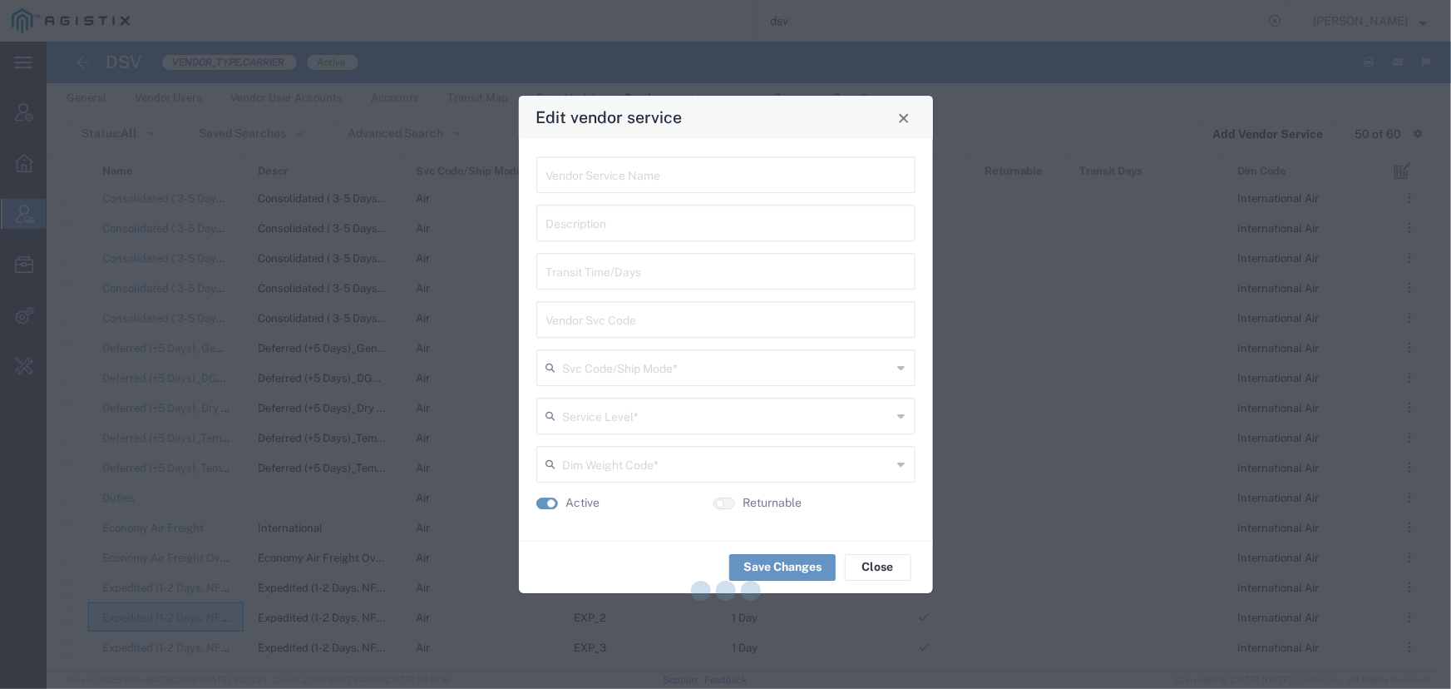
type input "Expedited (1-2 Days, NFO)_DGR Cargo Aircraft Only"
type input "EXP_2"
type input "Air"
type input "1 Day"
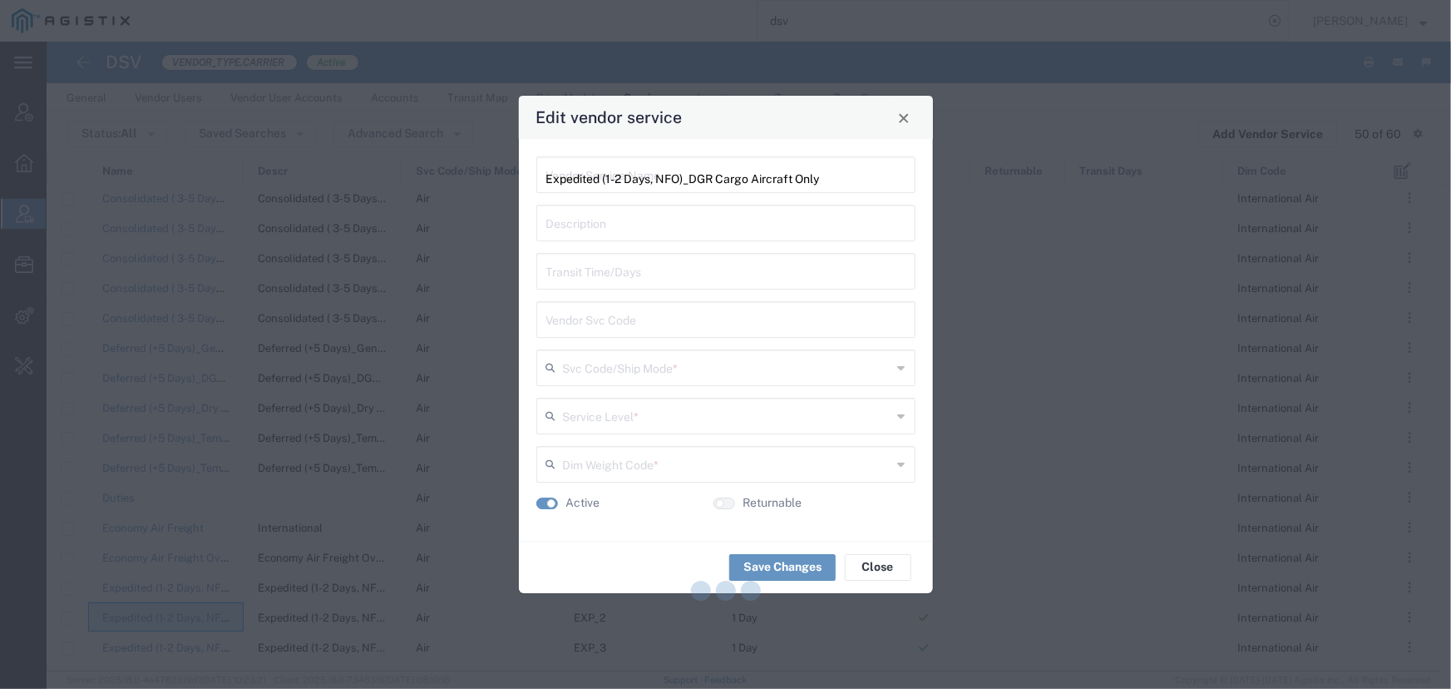
type input "International Air"
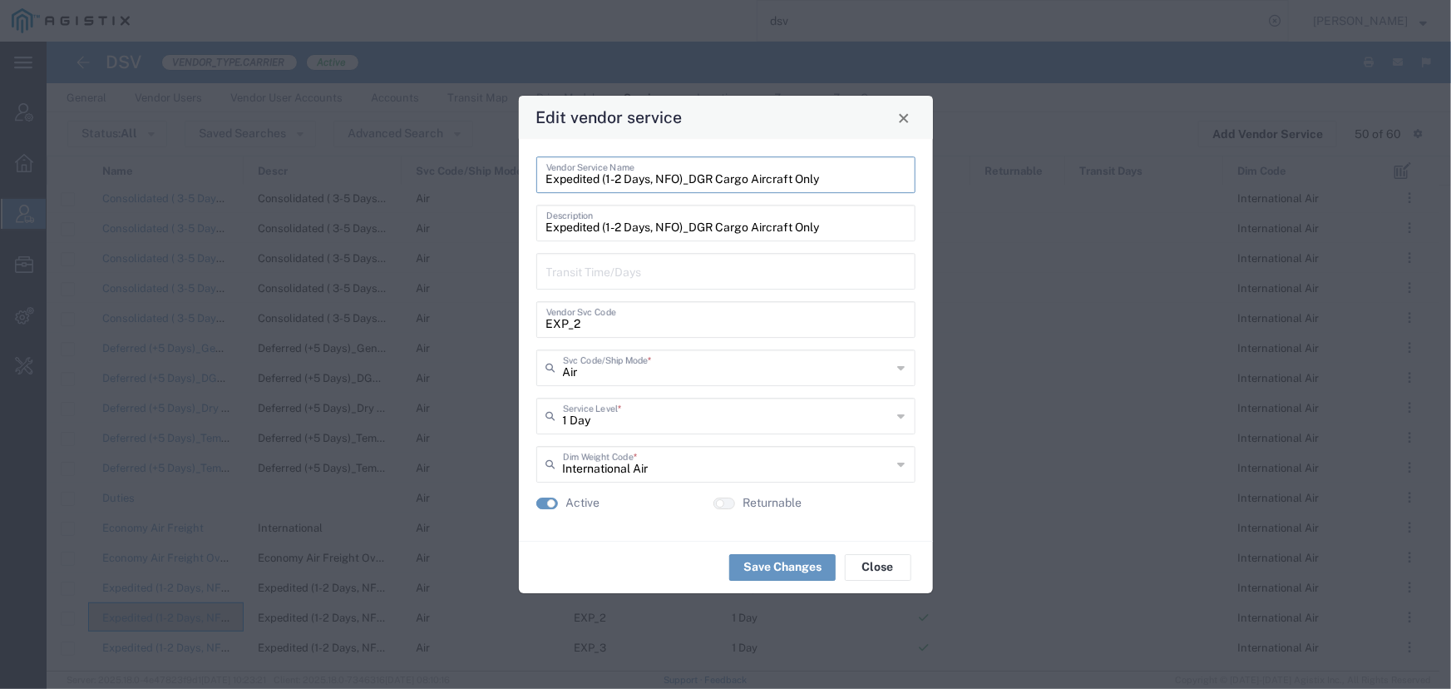
drag, startPoint x: 822, startPoint y: 175, endPoint x: 518, endPoint y: 172, distance: 304.4
click at [519, 172] on div "Expedited (1-2 Days, NFO)_DGR Cargo Aircraft Only Vendor Service Name Expedited…" at bounding box center [726, 340] width 414 height 402
drag, startPoint x: 587, startPoint y: 328, endPoint x: 486, endPoint y: 328, distance: 101.5
click at [486, 328] on div "Edit vendor service Expedited (1-2 Days, NFO)_DGR Cargo Aircraft Only Vendor Se…" at bounding box center [725, 344] width 1451 height 689
click at [909, 117] on span "Close" at bounding box center [904, 118] width 12 height 12
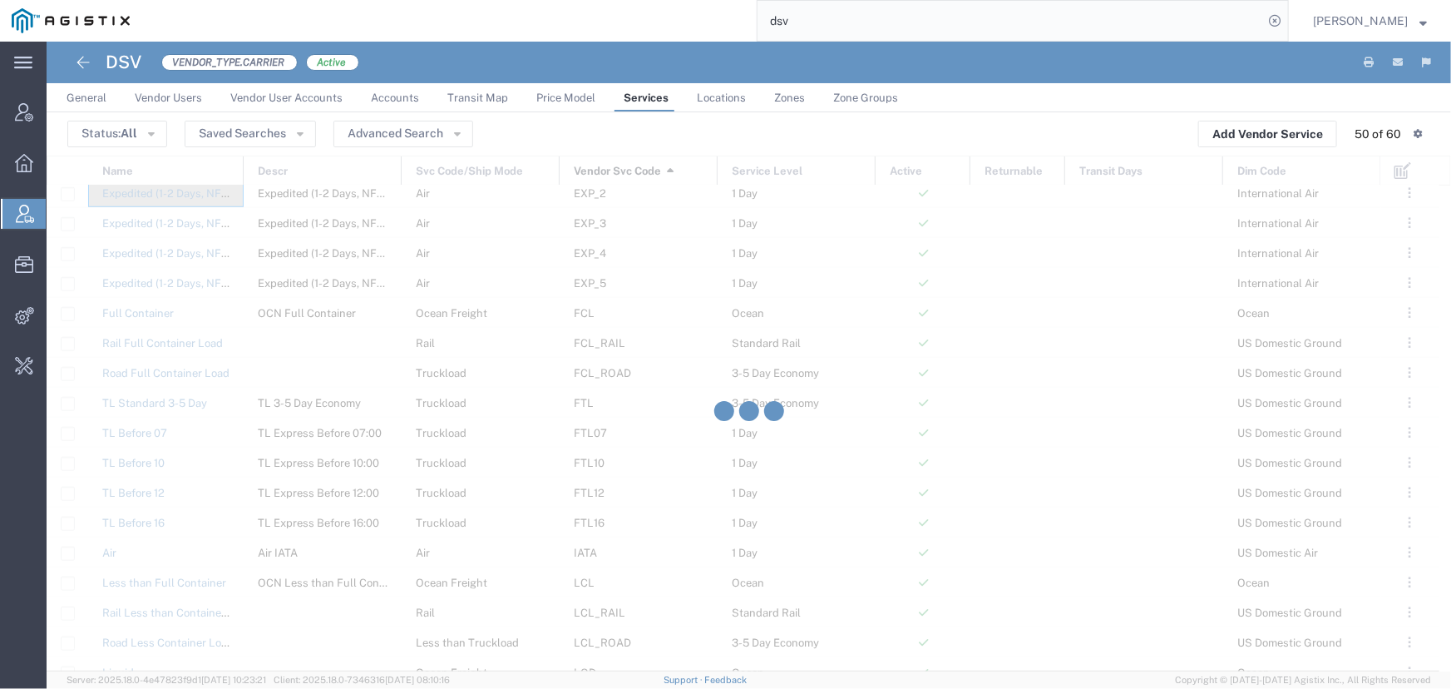
scroll to position [756, 0]
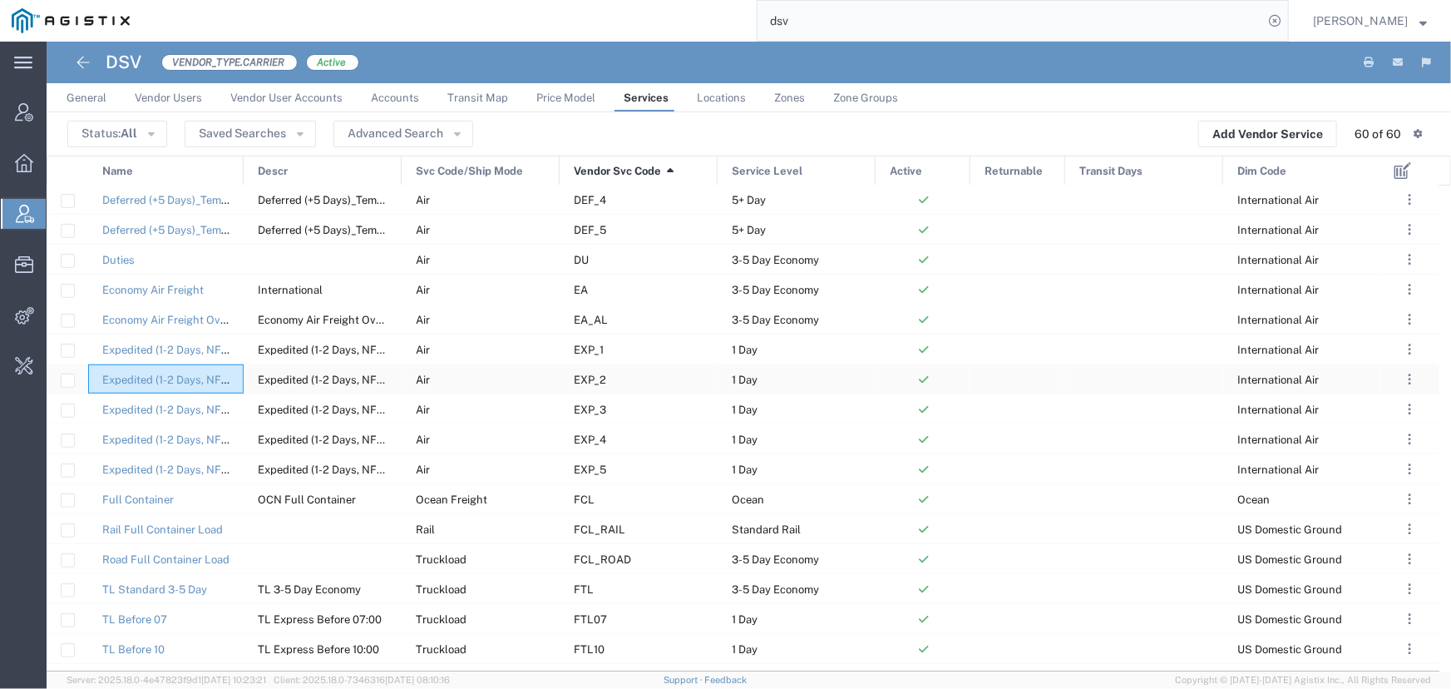
scroll to position [565, 0]
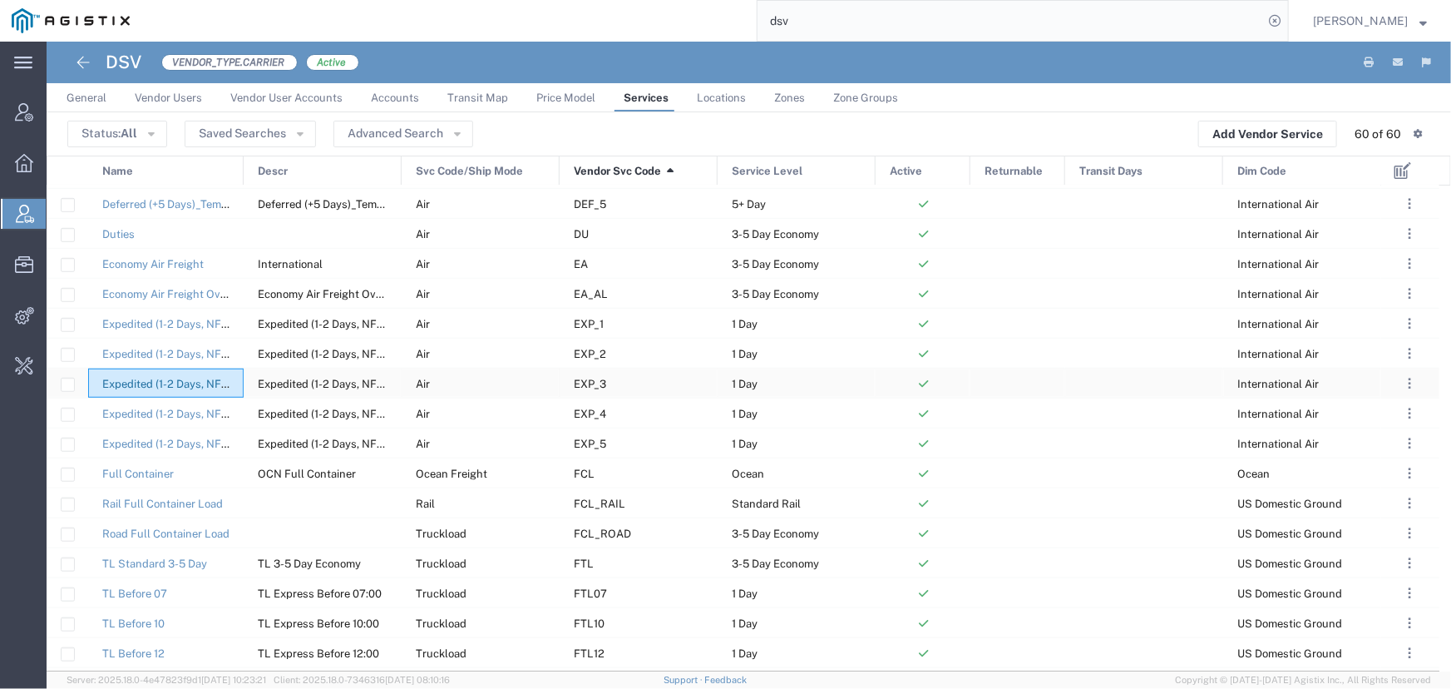
click at [184, 383] on link "Expedited (1-2 Days, NFO)_Dry Ice Cargo" at bounding box center [204, 384] width 204 height 12
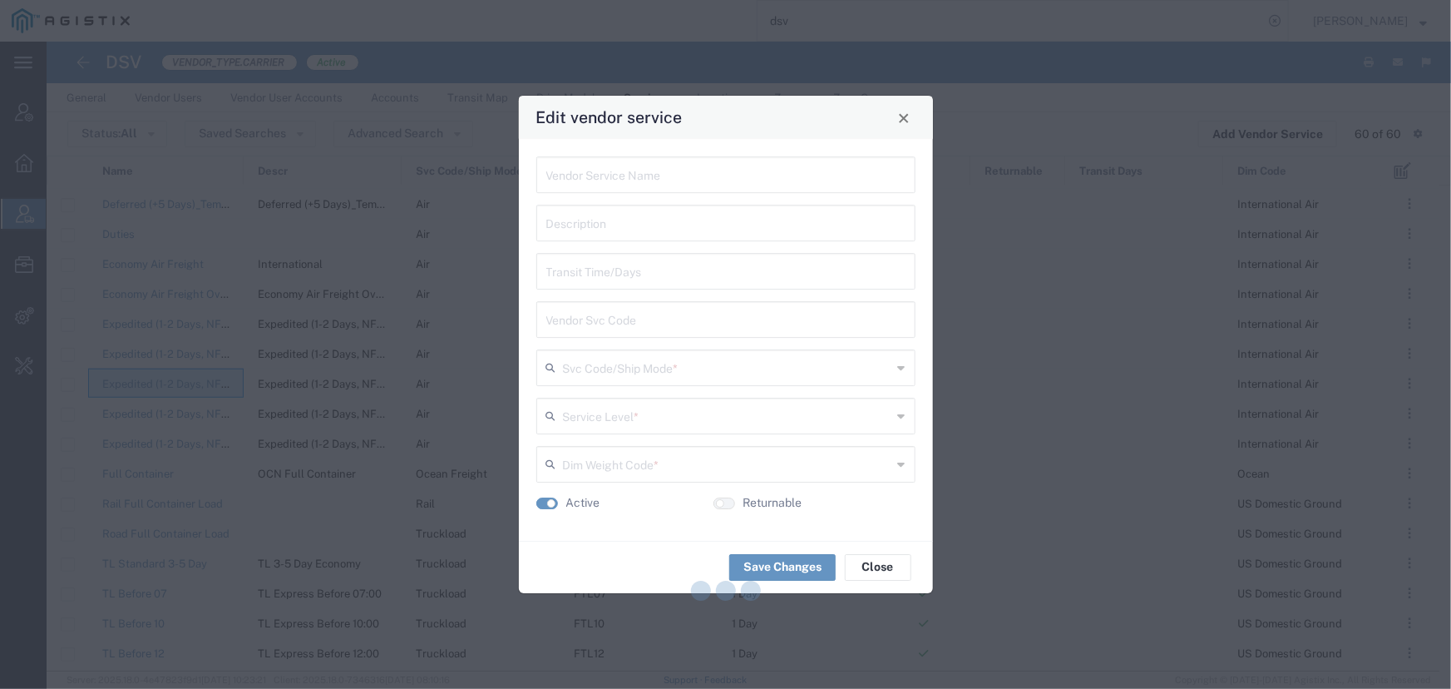
type input "Expedited (1-2 Days, NFO)_Dry Ice Cargo"
type input "EXP_3"
type input "Air"
type input "1 Day"
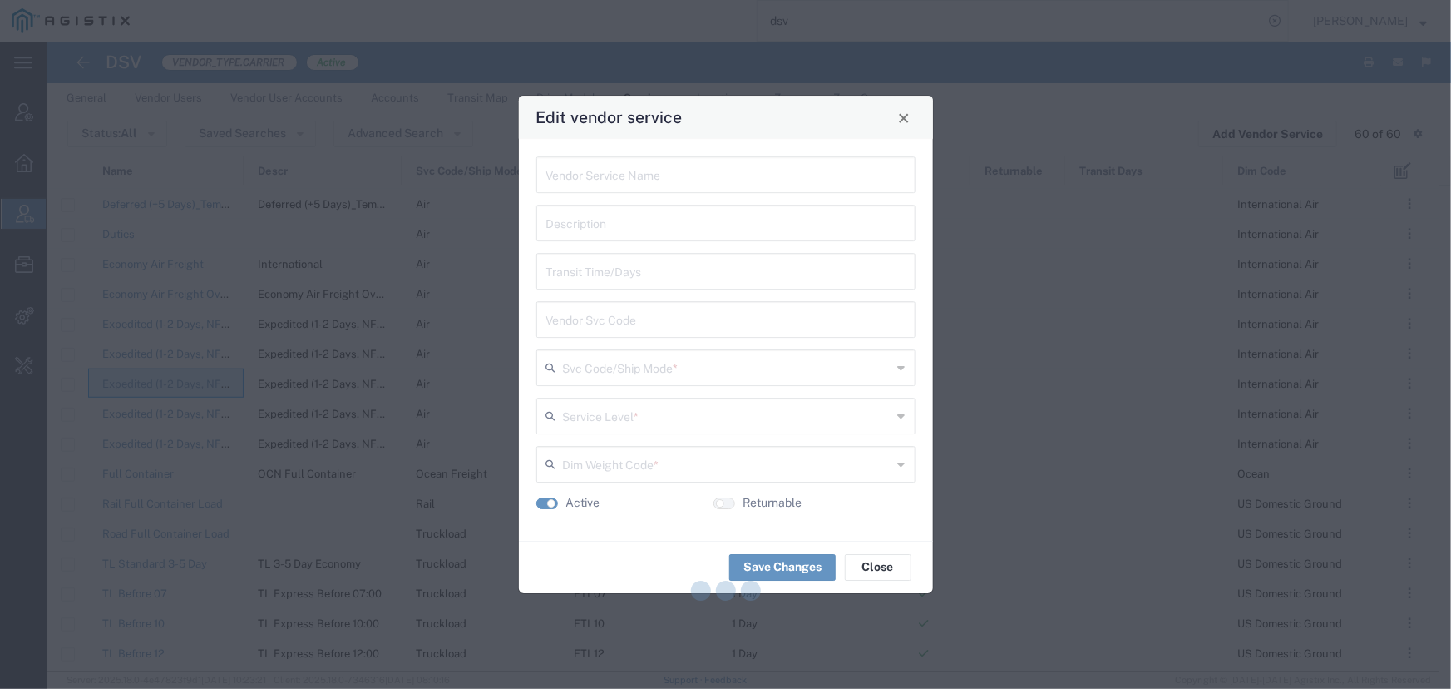
type input "International Air"
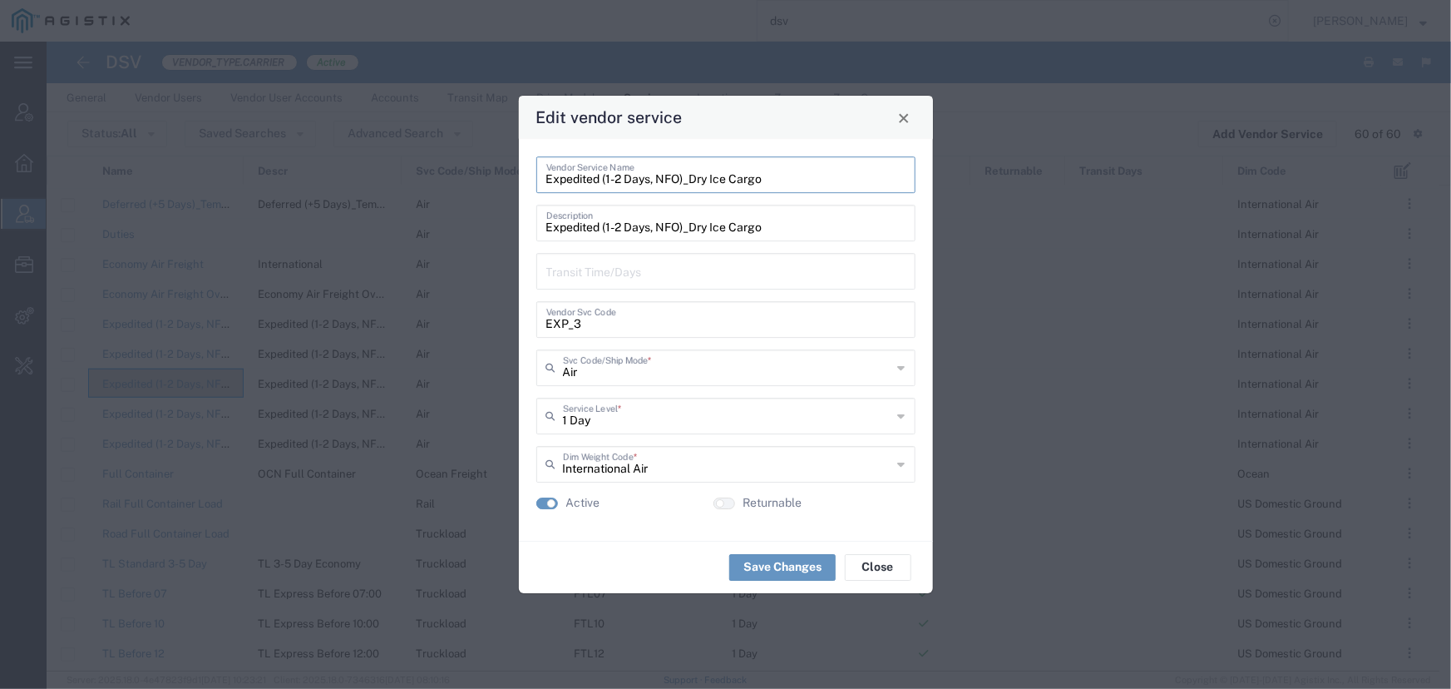
drag, startPoint x: 769, startPoint y: 183, endPoint x: 541, endPoint y: 180, distance: 228.7
click at [541, 180] on div "Expedited (1-2 Days, NFO)_Dry Ice Cargo Vendor Service Name" at bounding box center [725, 174] width 379 height 37
drag, startPoint x: 579, startPoint y: 322, endPoint x: 510, endPoint y: 326, distance: 69.1
click at [510, 326] on div "Edit vendor service Expedited (1-2 Days, NFO)_Dry Ice Cargo Vendor Service Name…" at bounding box center [725, 344] width 1451 height 689
click at [906, 125] on button "Close" at bounding box center [903, 117] width 23 height 23
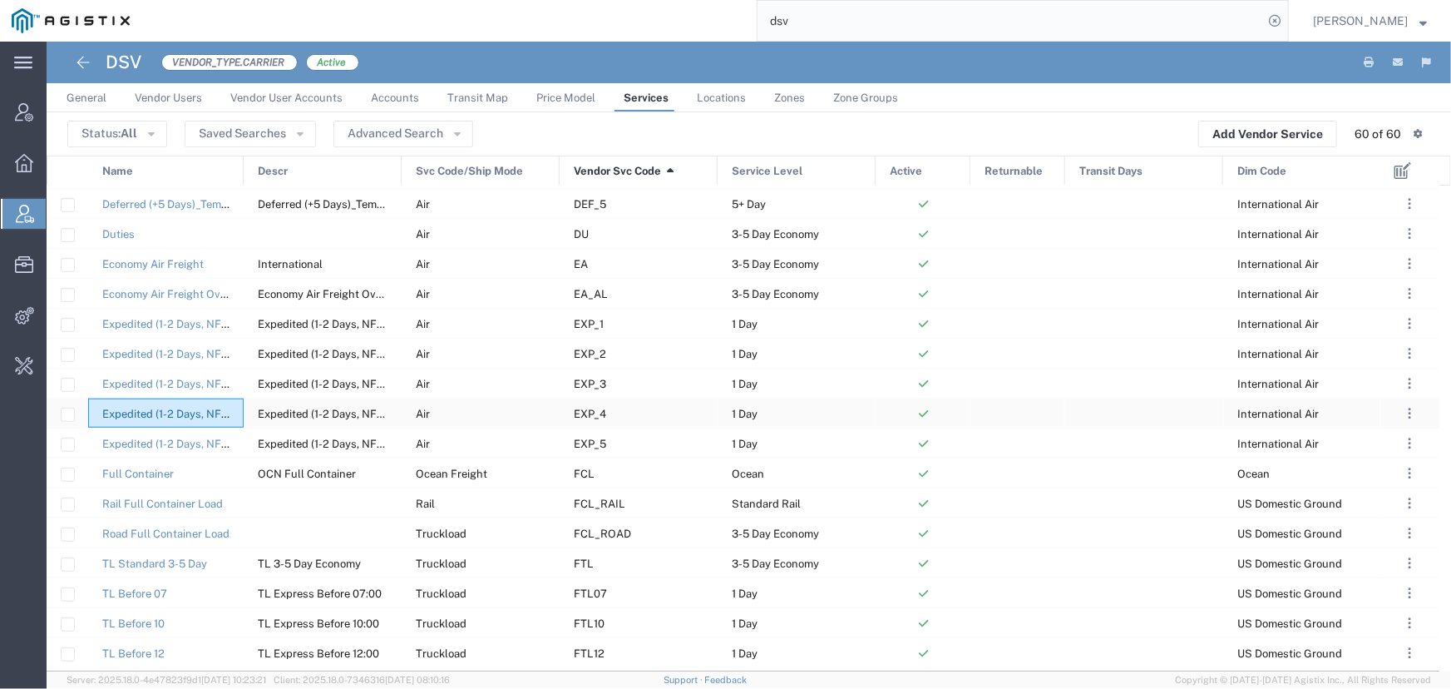
click at [161, 413] on link "Expedited (1-2 Days, NFO)_Temperature Controlled 2-8C" at bounding box center [243, 413] width 283 height 12
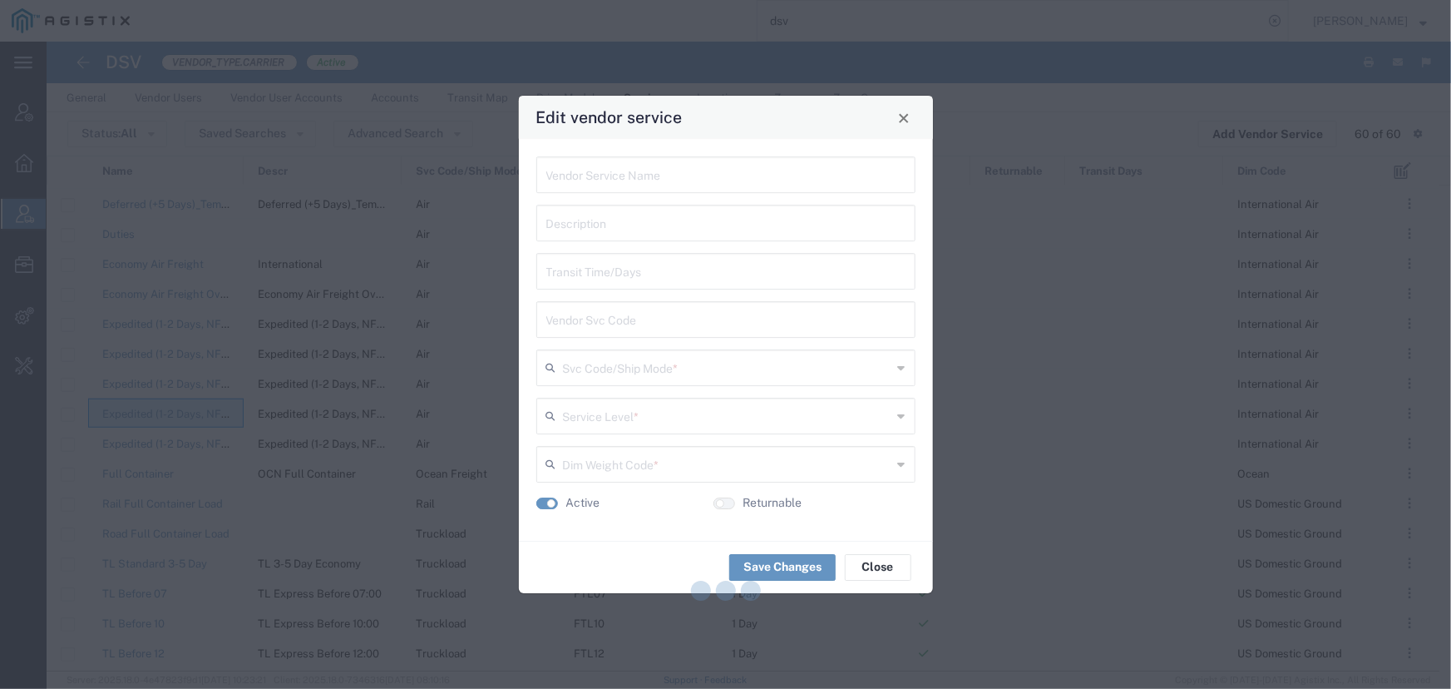
type input "Expedited (1-2 Days, NFO)_Temperature Controlled 2-8C"
type input "EXP_4"
type input "Air"
type input "1 Day"
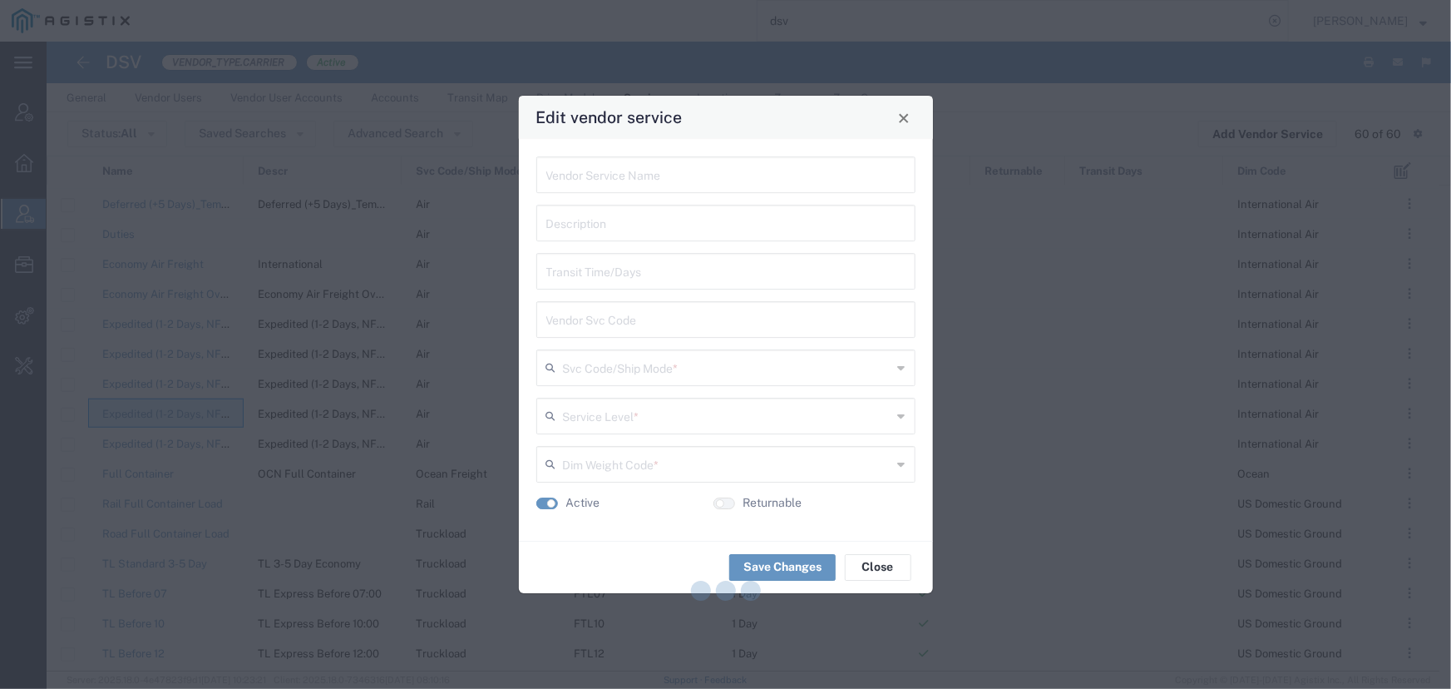
type input "International Air"
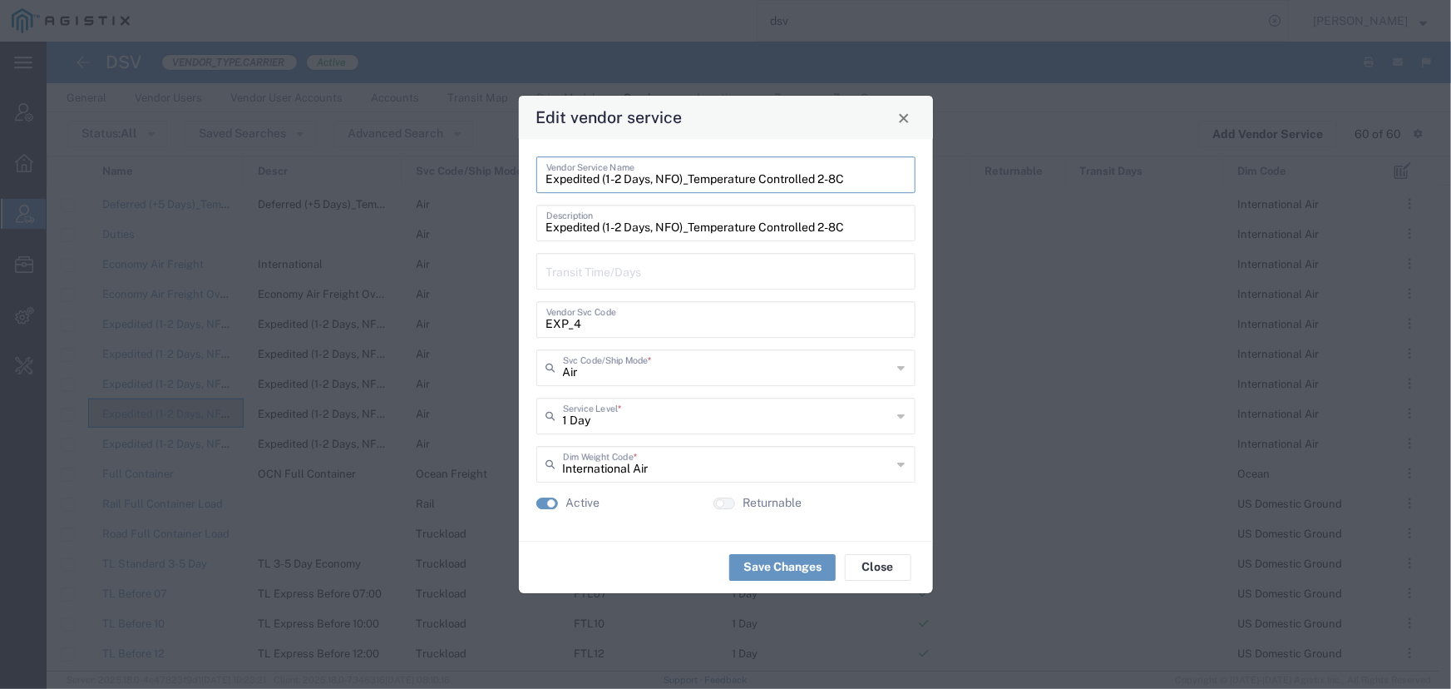
drag, startPoint x: 851, startPoint y: 181, endPoint x: 542, endPoint y: 180, distance: 308.5
click at [542, 180] on div "Expedited (1-2 Days, NFO)_Temperature Controlled 2-8C Vendor Service Name" at bounding box center [725, 174] width 379 height 37
drag, startPoint x: 584, startPoint y: 328, endPoint x: 512, endPoint y: 328, distance: 71.5
click at [512, 328] on div "Edit vendor service Expedited (1-2 Days, NFO)_Temperature Controlled 2-8C Vendo…" at bounding box center [725, 344] width 1451 height 689
click at [902, 125] on button "Close" at bounding box center [903, 117] width 23 height 23
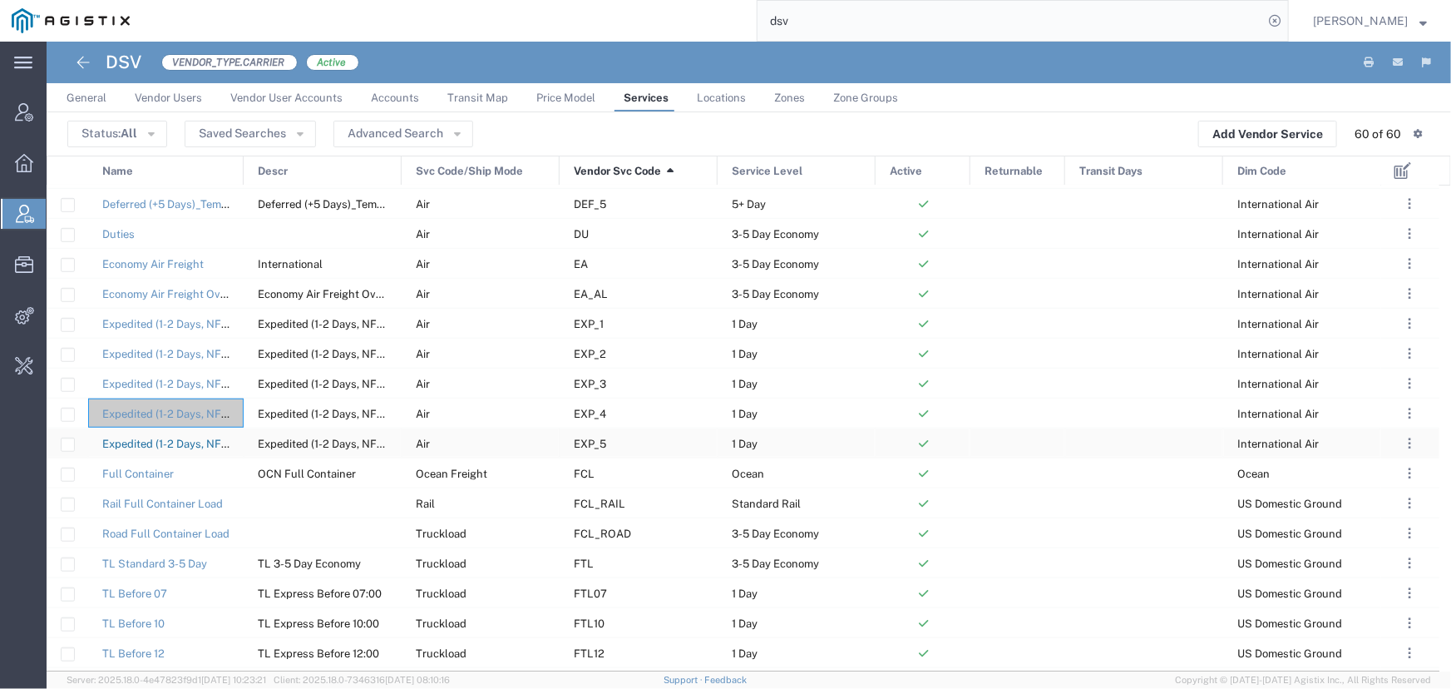
click at [186, 437] on link "Expedited (1-2 Days, NFO)_Temperature Controlled 2-8C with DGR" at bounding box center [268, 443] width 333 height 12
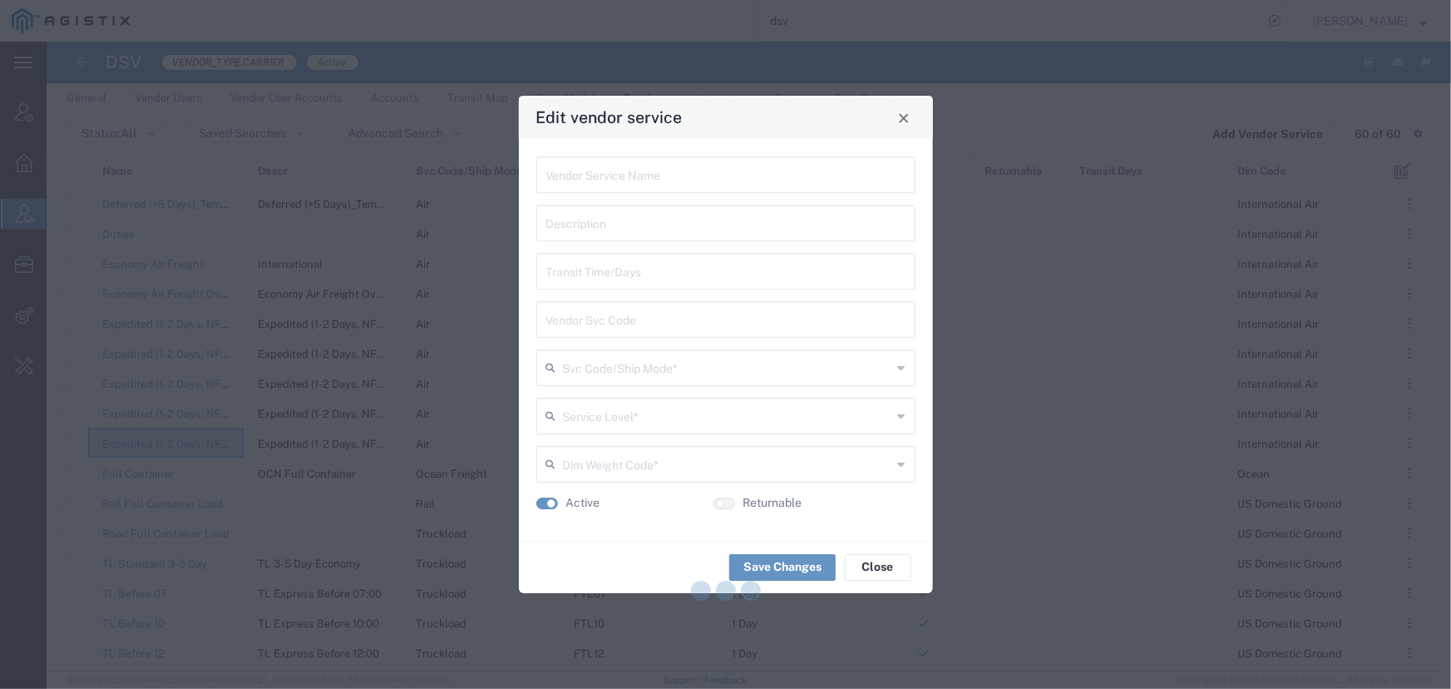
type input "Expedited (1-2 Days, NFO)_Temperature Controlled 2-8C with DGR"
type input "EXP_5"
type input "Air"
type input "1 Day"
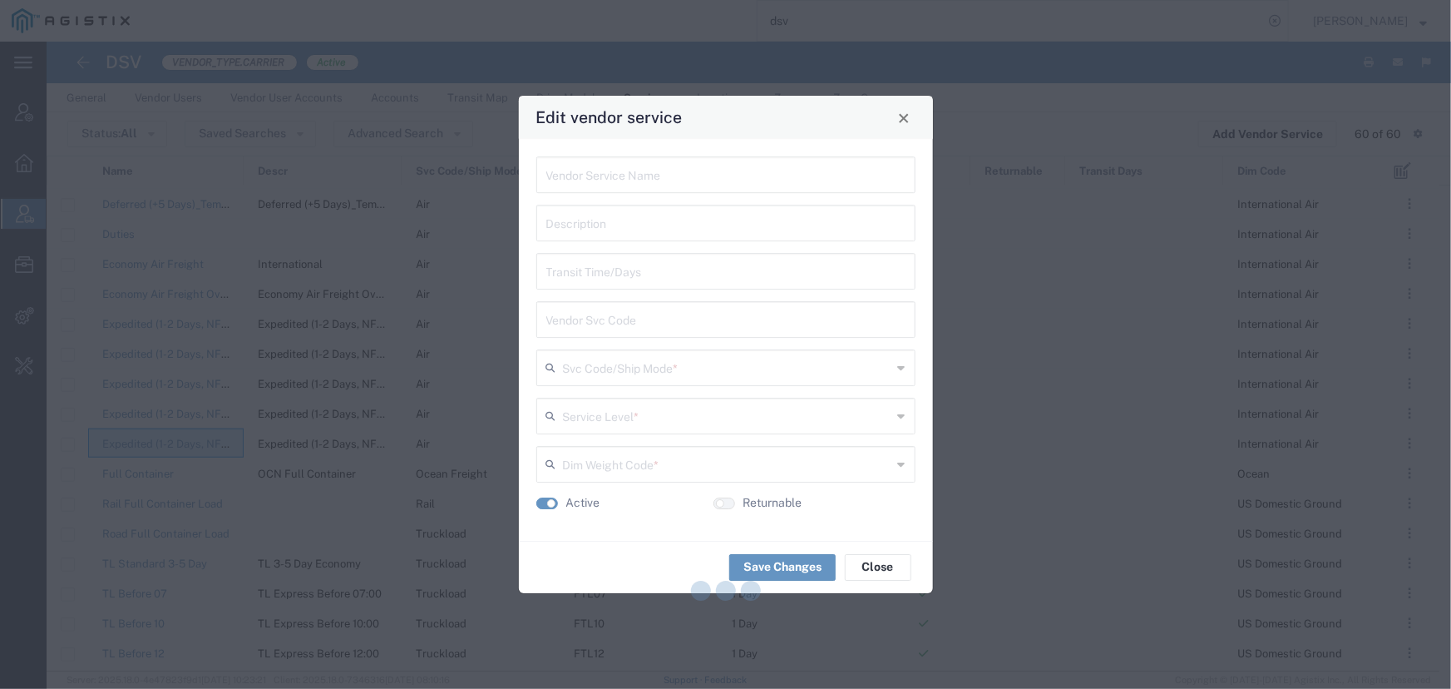
type input "International Air"
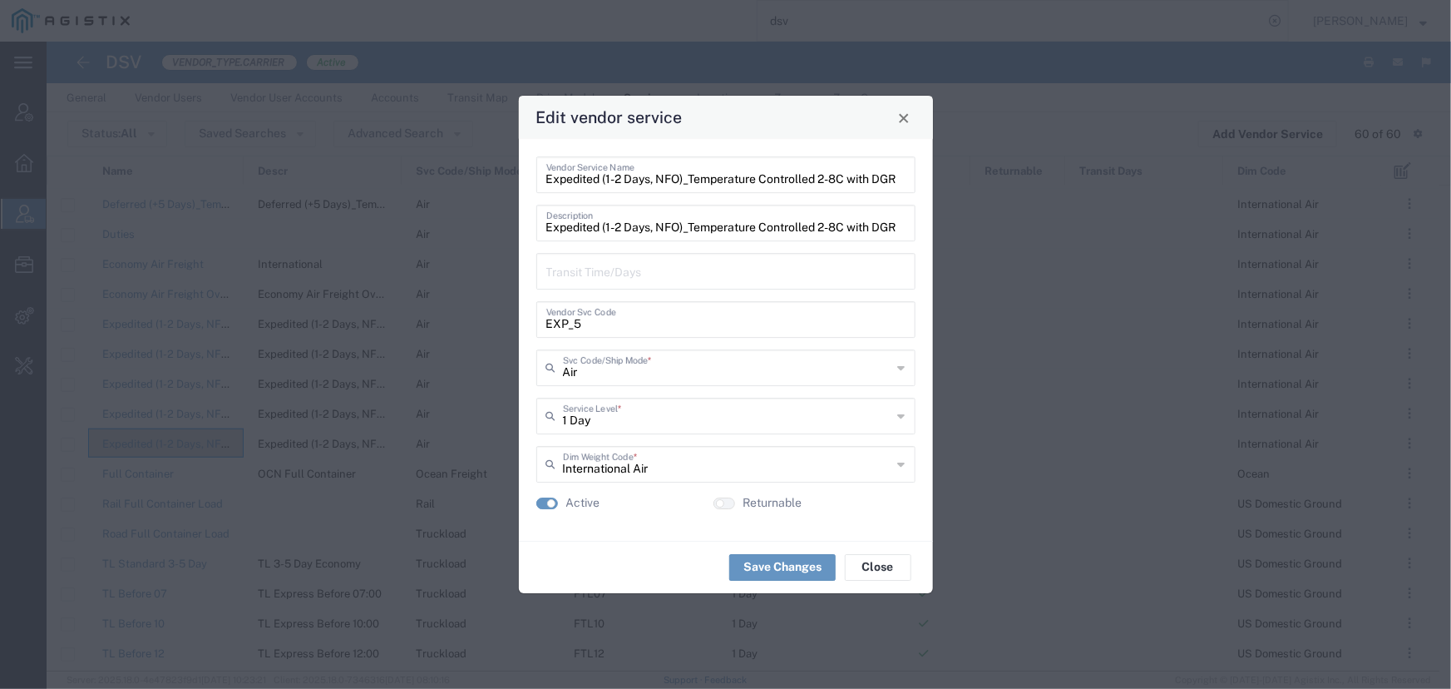
click at [847, 180] on div "Expedited (1-2 Days, NFO)_Temperature Controlled 2-8C with DGR Vendor Service N…" at bounding box center [725, 174] width 379 height 37
drag, startPoint x: 903, startPoint y: 178, endPoint x: 544, endPoint y: 161, distance: 359.6
click at [544, 161] on div "Expedited (1-2 Days, NFO)_Temperature Controlled 2-8C with DGR Vendor Service N…" at bounding box center [725, 174] width 379 height 37
drag, startPoint x: 588, startPoint y: 328, endPoint x: 501, endPoint y: 328, distance: 87.3
click at [501, 328] on div "Edit vendor service Expedited (1-2 Days, NFO)_Temperature Controlled 2-8C with …" at bounding box center [725, 344] width 1451 height 689
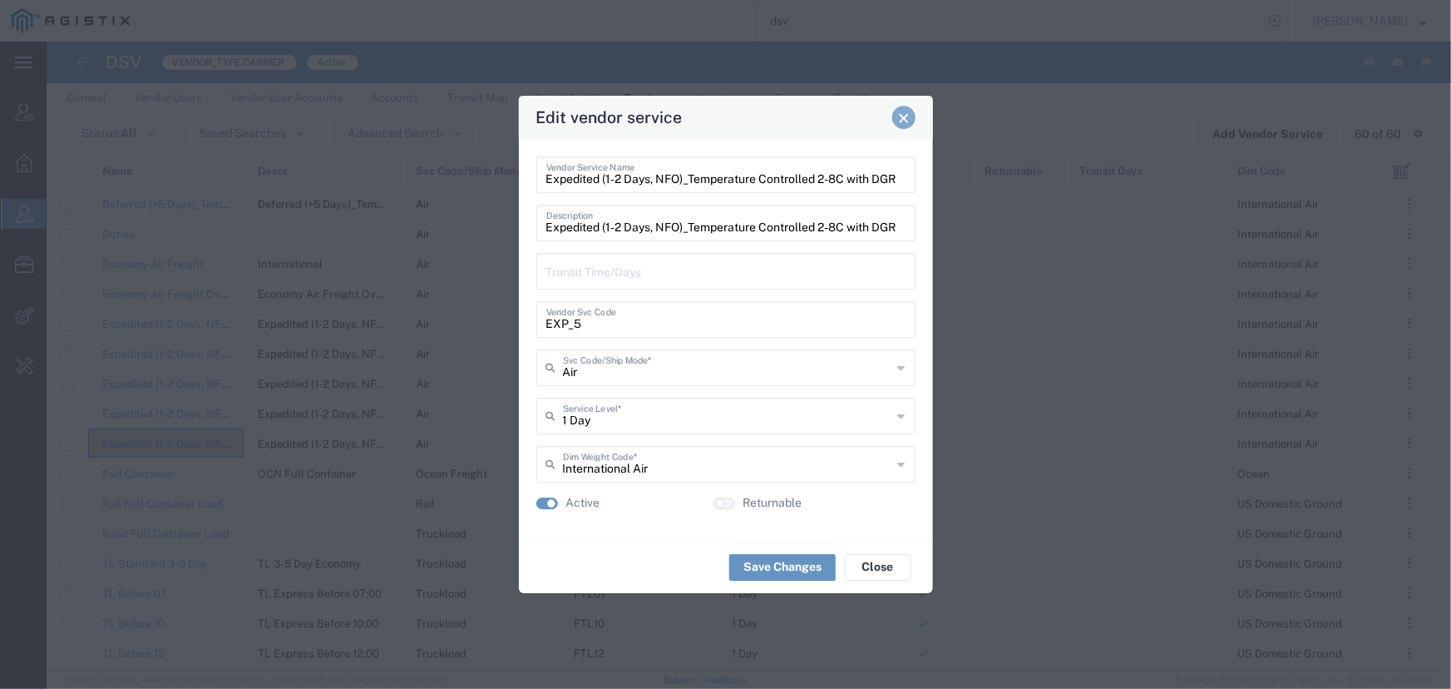
click at [912, 122] on button "Close" at bounding box center [903, 117] width 23 height 23
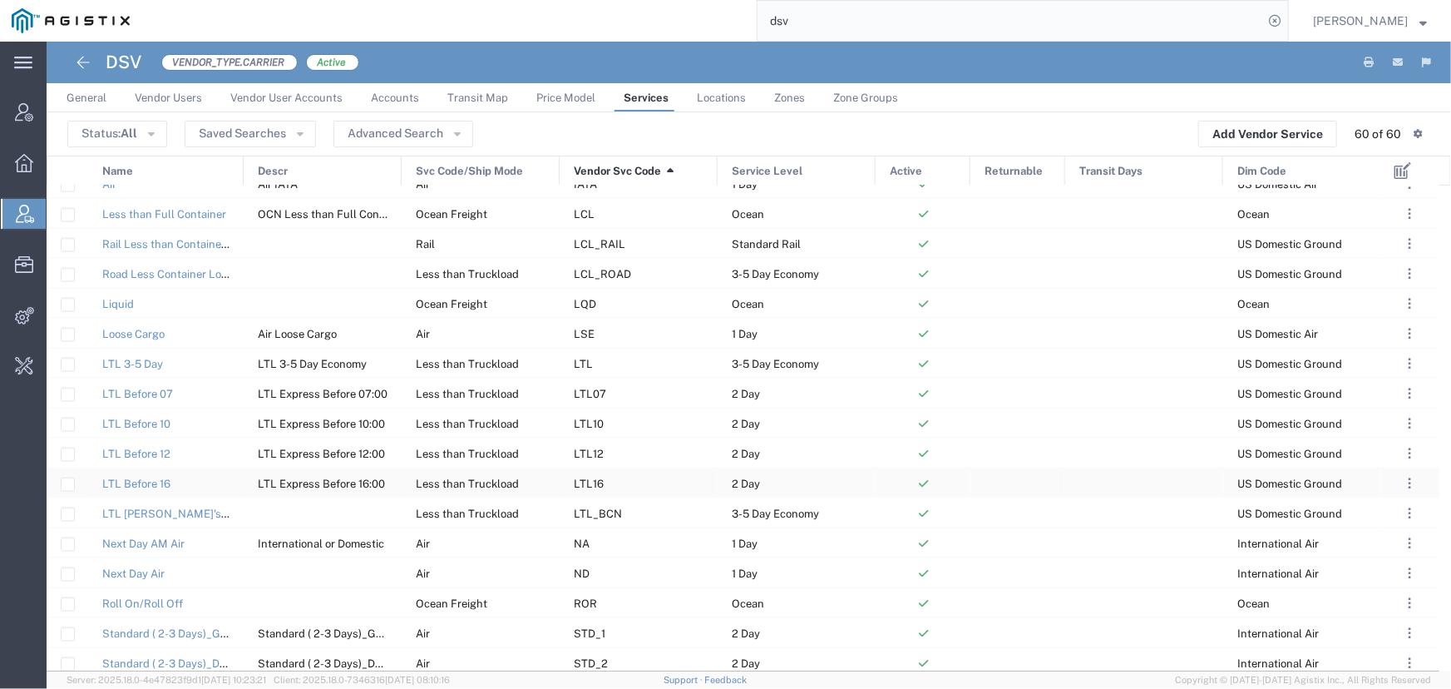
scroll to position [1178, 0]
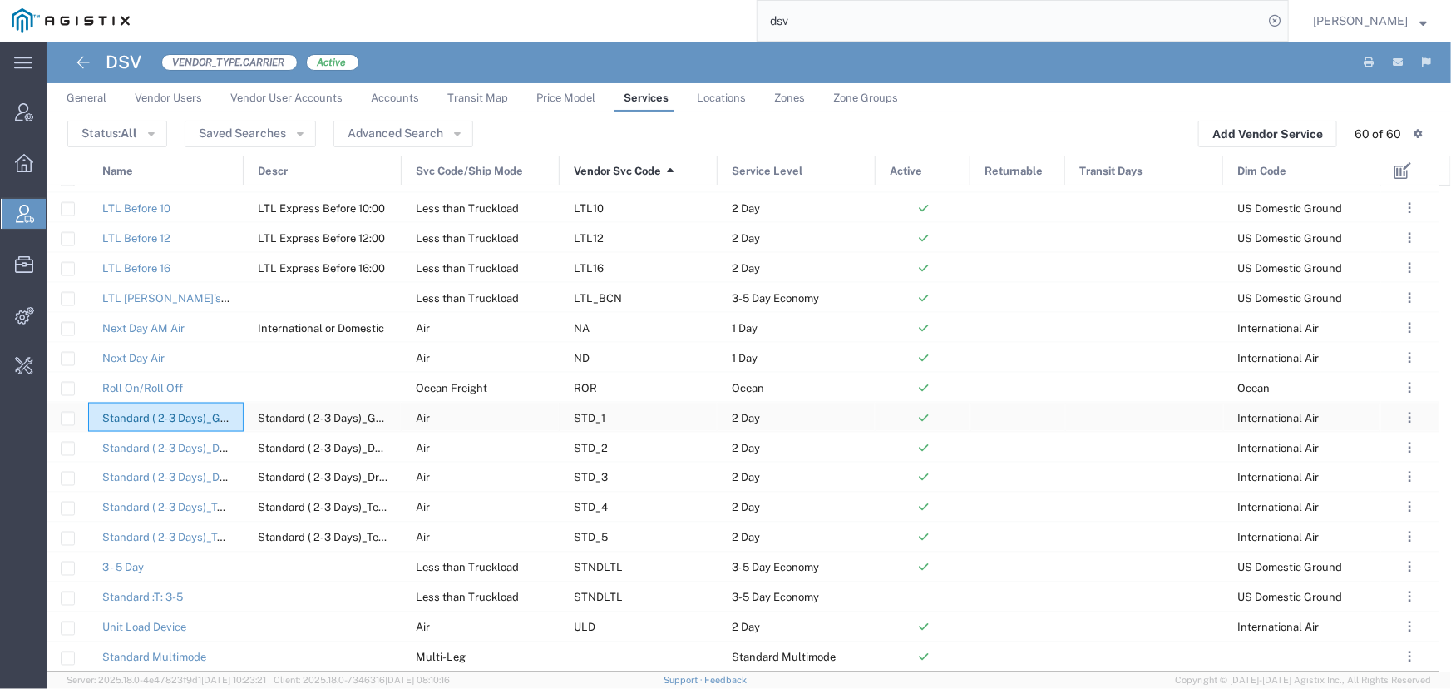
click at [185, 420] on link "Standard ( 2-3 Days)_General Cargo" at bounding box center [193, 418] width 182 height 12
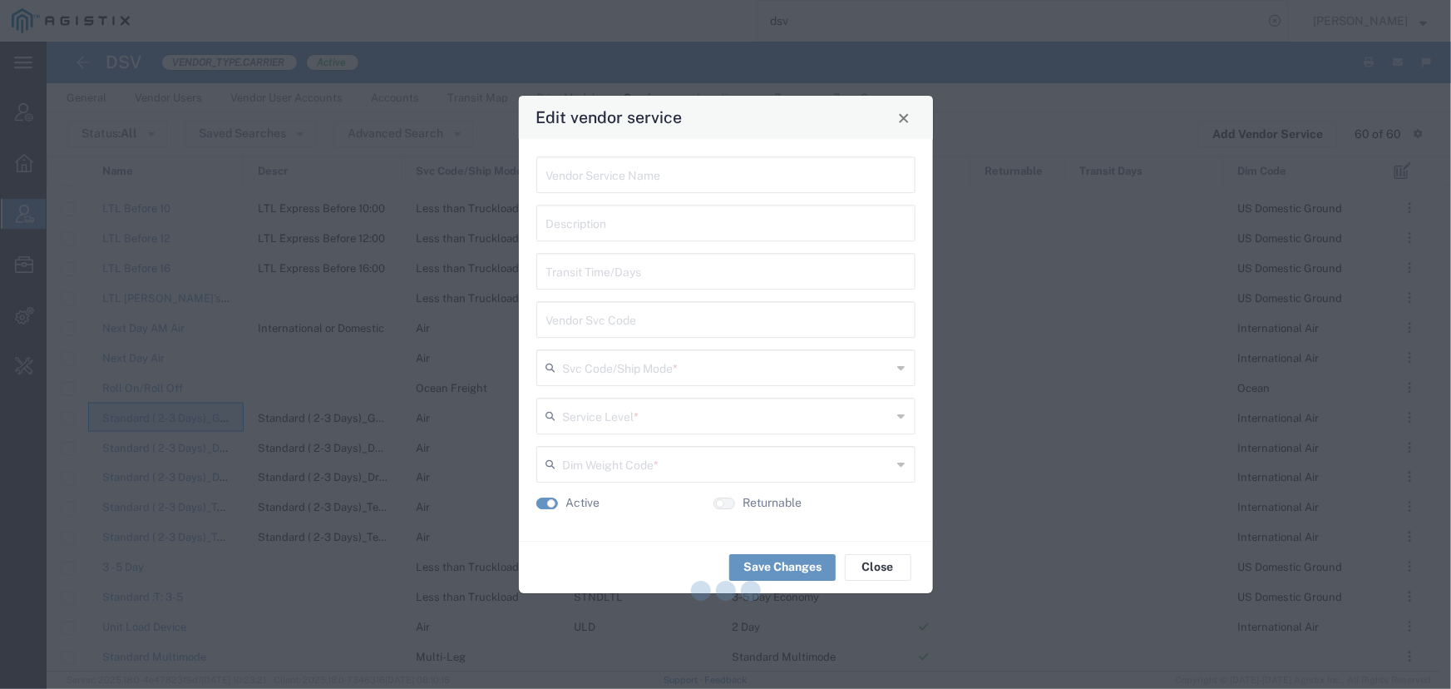
type input "Standard ( 2-3 Days)_General Cargo"
type input "STD_1"
type input "Air"
type input "2 Day"
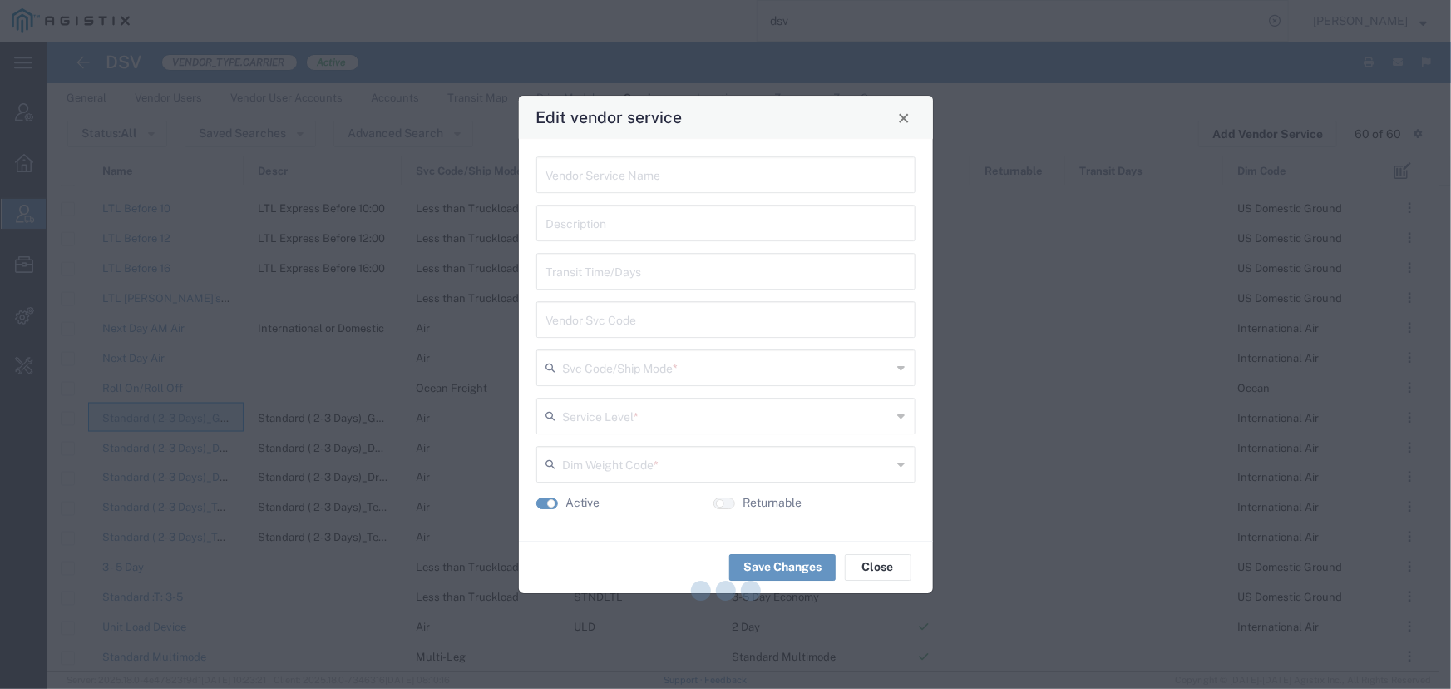
type input "International Air"
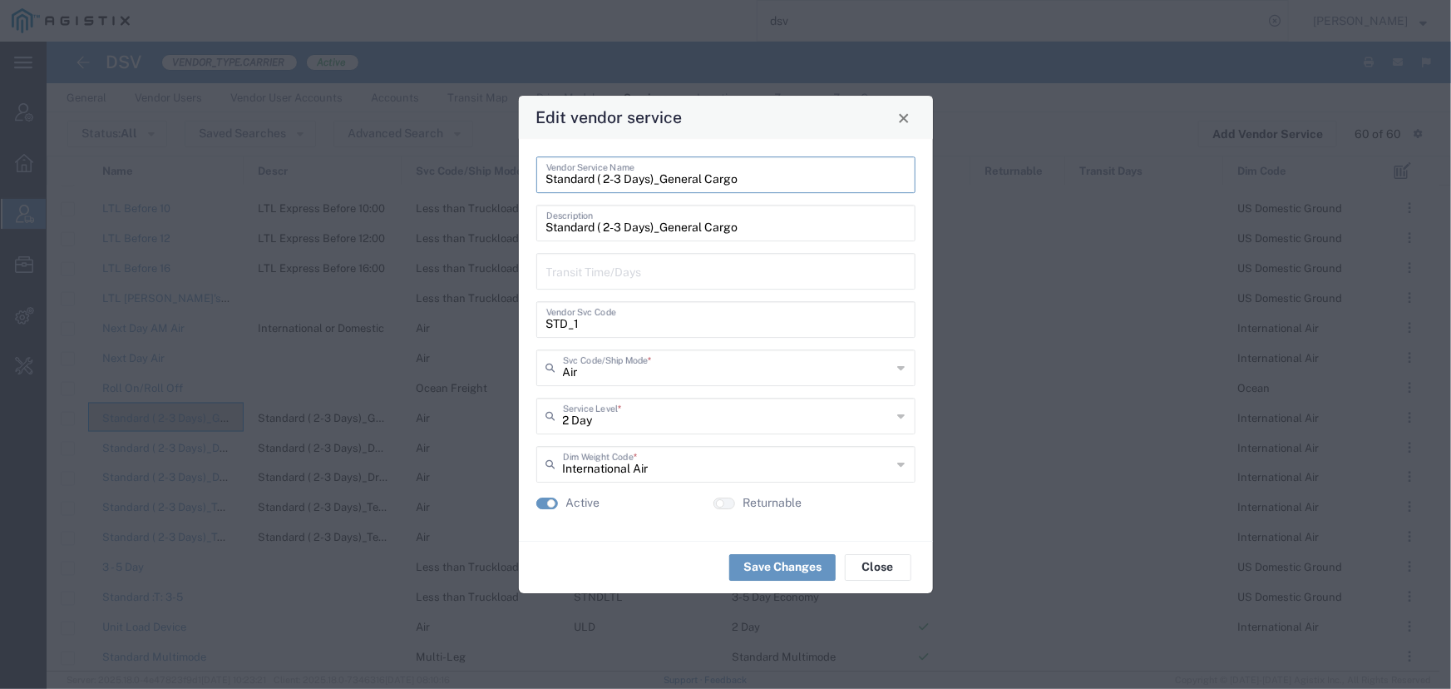
drag, startPoint x: 739, startPoint y: 181, endPoint x: 540, endPoint y: 184, distance: 199.6
click at [540, 184] on div "Standard ( 2-3 Days)_General Cargo Vendor Service Name" at bounding box center [725, 174] width 379 height 37
drag, startPoint x: 579, startPoint y: 323, endPoint x: 506, endPoint y: 323, distance: 72.3
click at [506, 323] on div "Edit vendor service Standard ( 2-3 Days)_General Cargo Vendor Service Name Stan…" at bounding box center [725, 344] width 1451 height 689
click at [901, 119] on span "Close" at bounding box center [904, 118] width 12 height 12
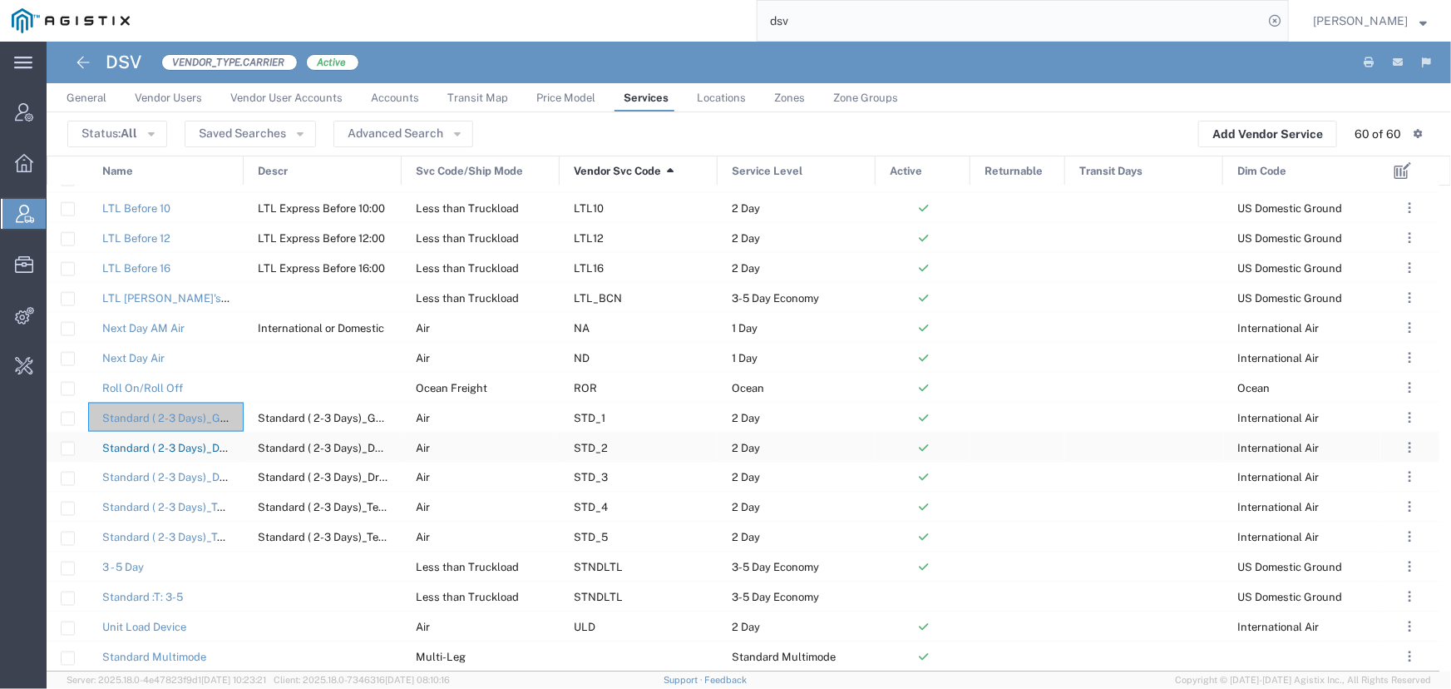
click at [200, 444] on link "Standard ( 2-3 Days)_DGR Cargo Aircraft only" at bounding box center [217, 448] width 230 height 12
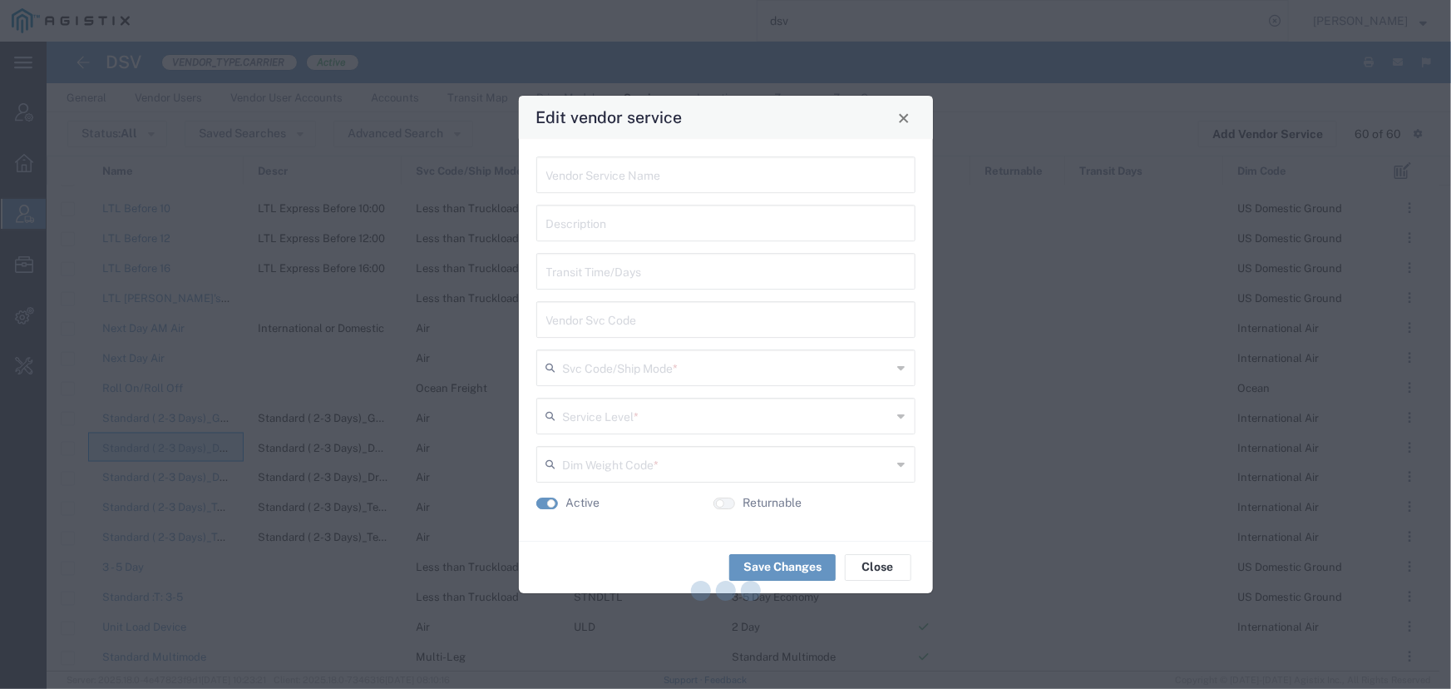
type input "Standard ( 2-3 Days)_DGR Cargo Aircraft only"
type input "STD_2"
type input "Air"
type input "2 Day"
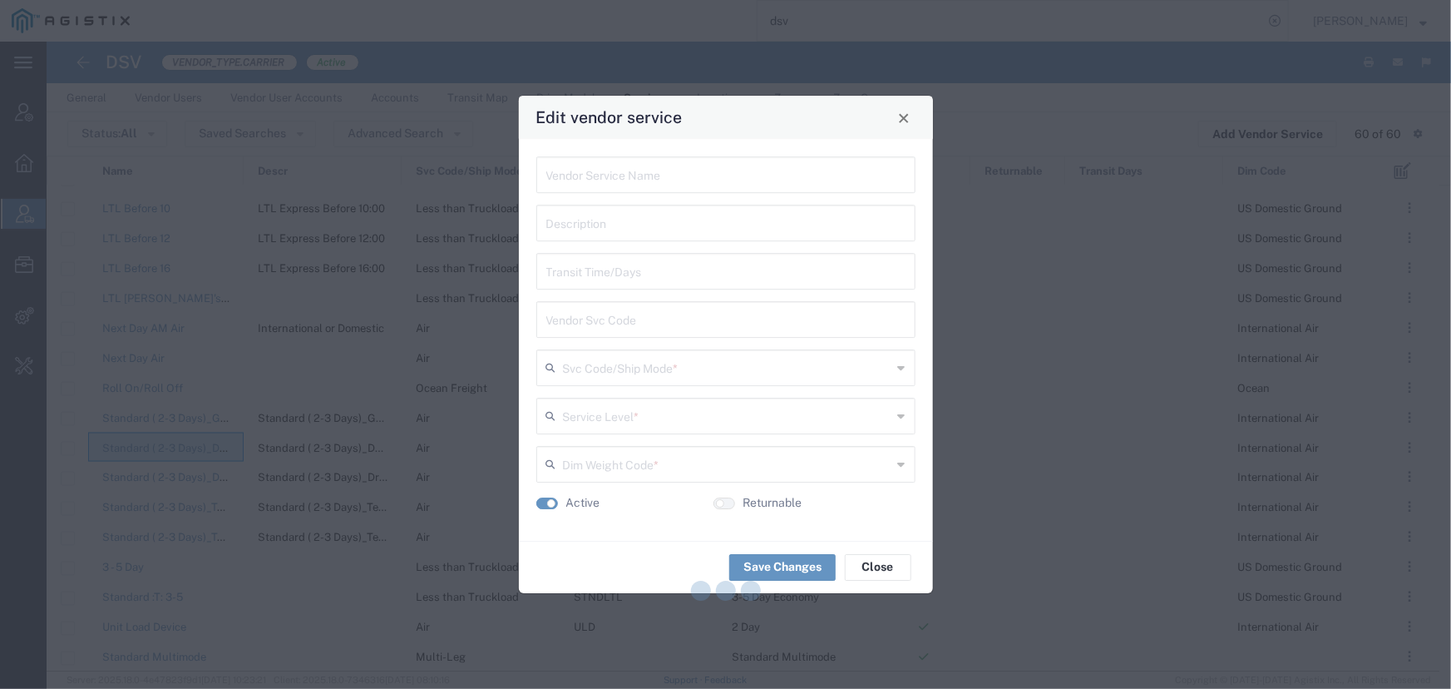
type input "International Air"
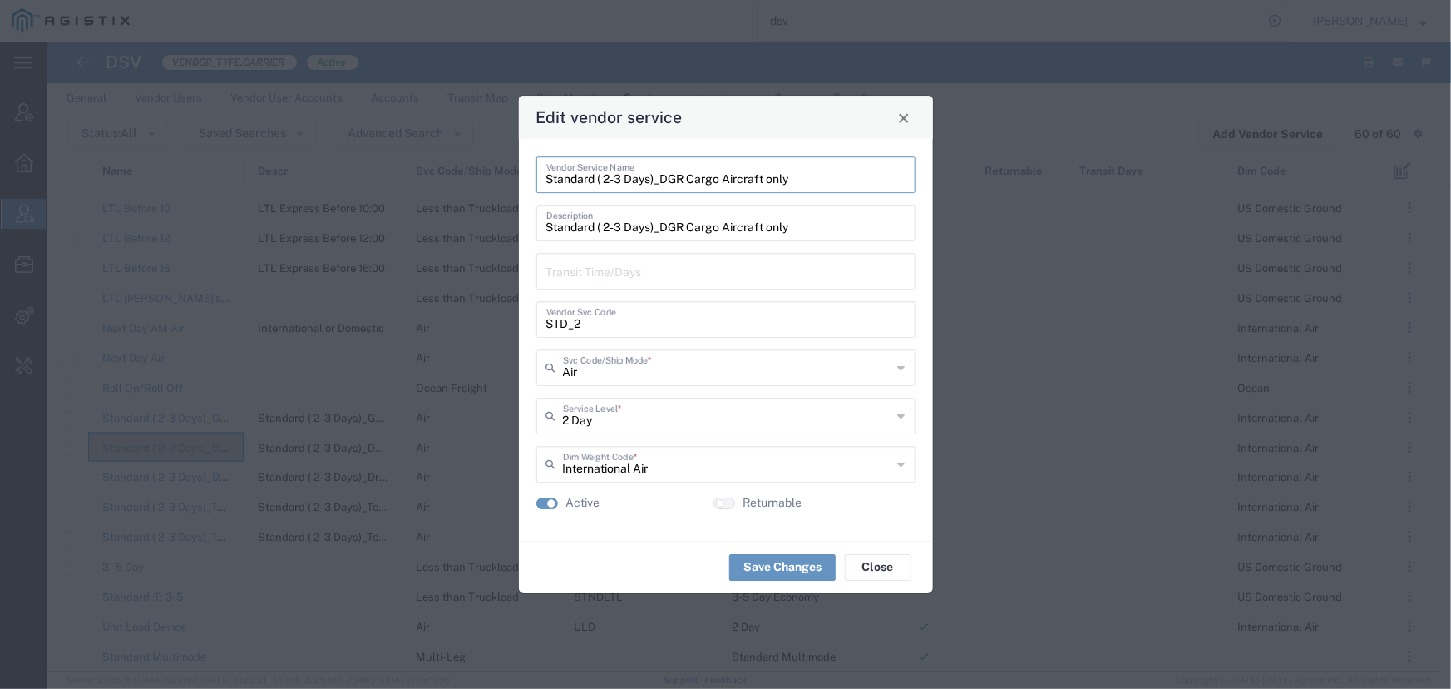
drag, startPoint x: 797, startPoint y: 183, endPoint x: 540, endPoint y: 190, distance: 257.9
click at [540, 190] on div "Standard ( 2-3 Days)_DGR Cargo Aircraft only Vendor Service Name" at bounding box center [725, 174] width 379 height 37
drag, startPoint x: 582, startPoint y: 323, endPoint x: 483, endPoint y: 319, distance: 99.0
click at [483, 319] on div "Edit vendor service Standard ( 2-3 Days)_DGR Cargo Aircraft only Vendor Service…" at bounding box center [725, 344] width 1451 height 689
click at [903, 128] on button "Close" at bounding box center [903, 117] width 23 height 23
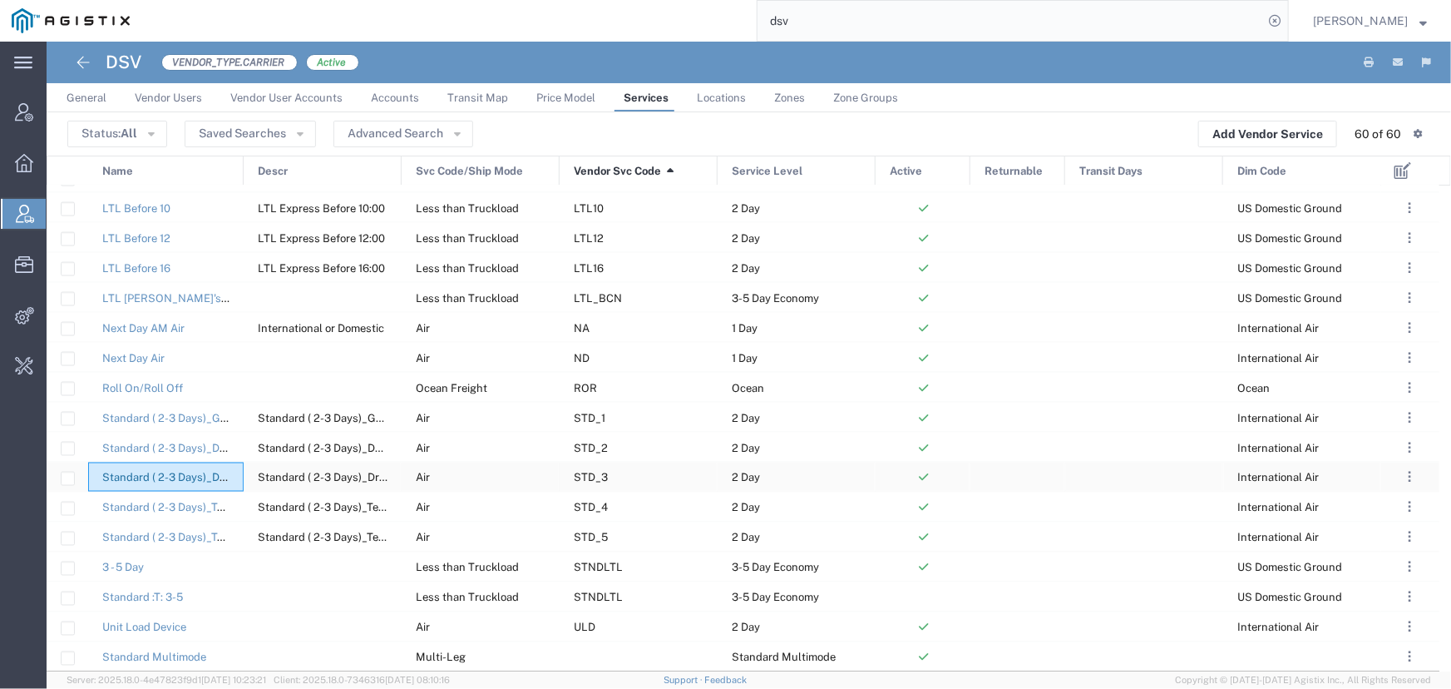
click at [210, 476] on link "Standard ( 2-3 Days)_Dry Ice Cargo" at bounding box center [190, 477] width 177 height 12
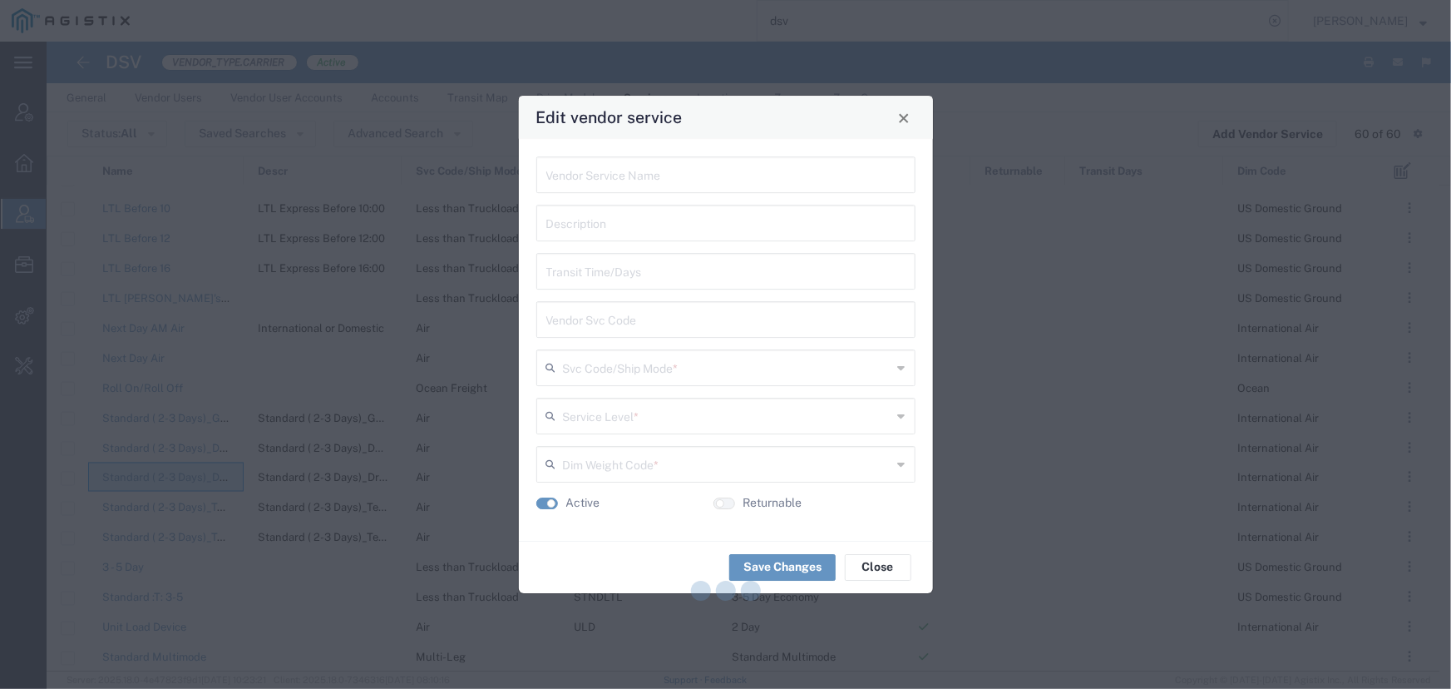
type input "Standard ( 2-3 Days)_Dry Ice Cargo"
type input "STD_3"
type input "Air"
type input "2 Day"
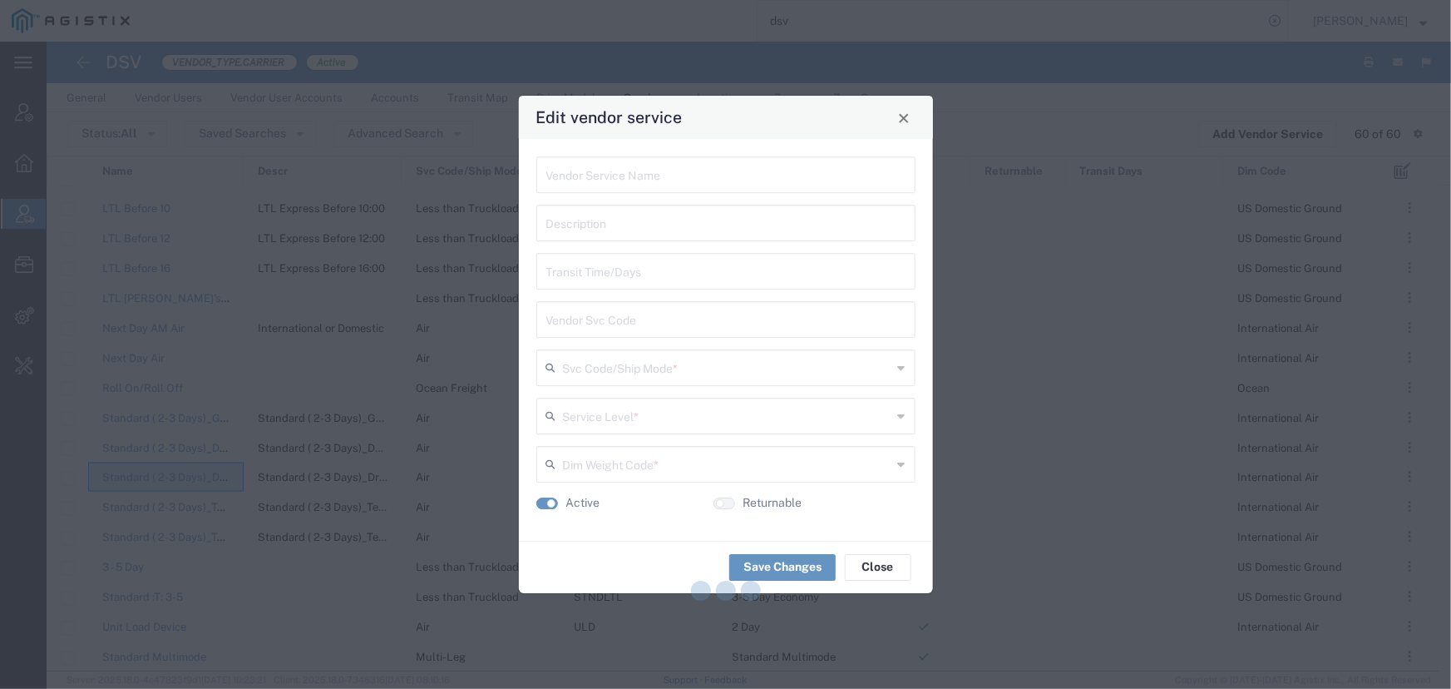
type input "International Air"
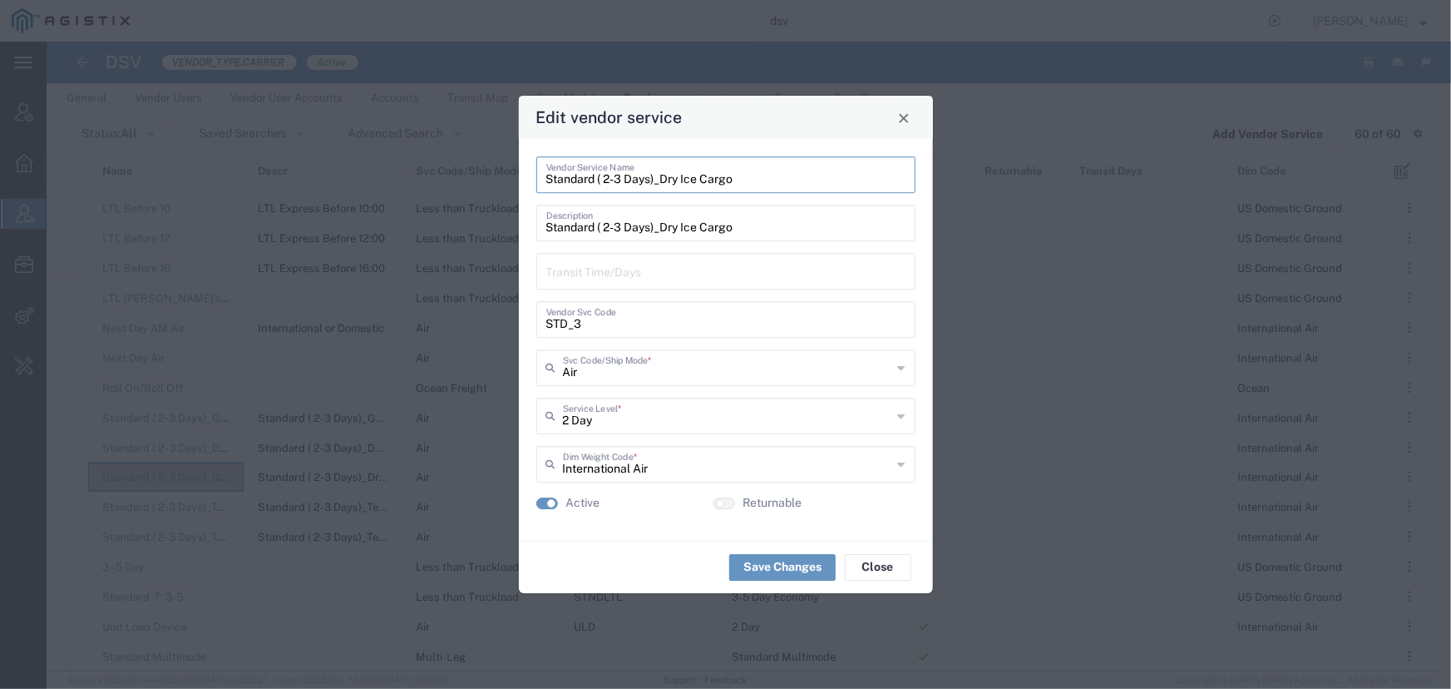
drag, startPoint x: 740, startPoint y: 182, endPoint x: 548, endPoint y: 183, distance: 192.1
click at [548, 183] on input "Standard ( 2-3 Days)_Dry Ice Cargo" at bounding box center [725, 173] width 359 height 29
drag, startPoint x: 581, startPoint y: 326, endPoint x: 540, endPoint y: 326, distance: 41.6
click at [540, 326] on div "STD_3 Vendor Svc Code" at bounding box center [725, 319] width 379 height 37
click at [896, 121] on button "Close" at bounding box center [903, 117] width 23 height 23
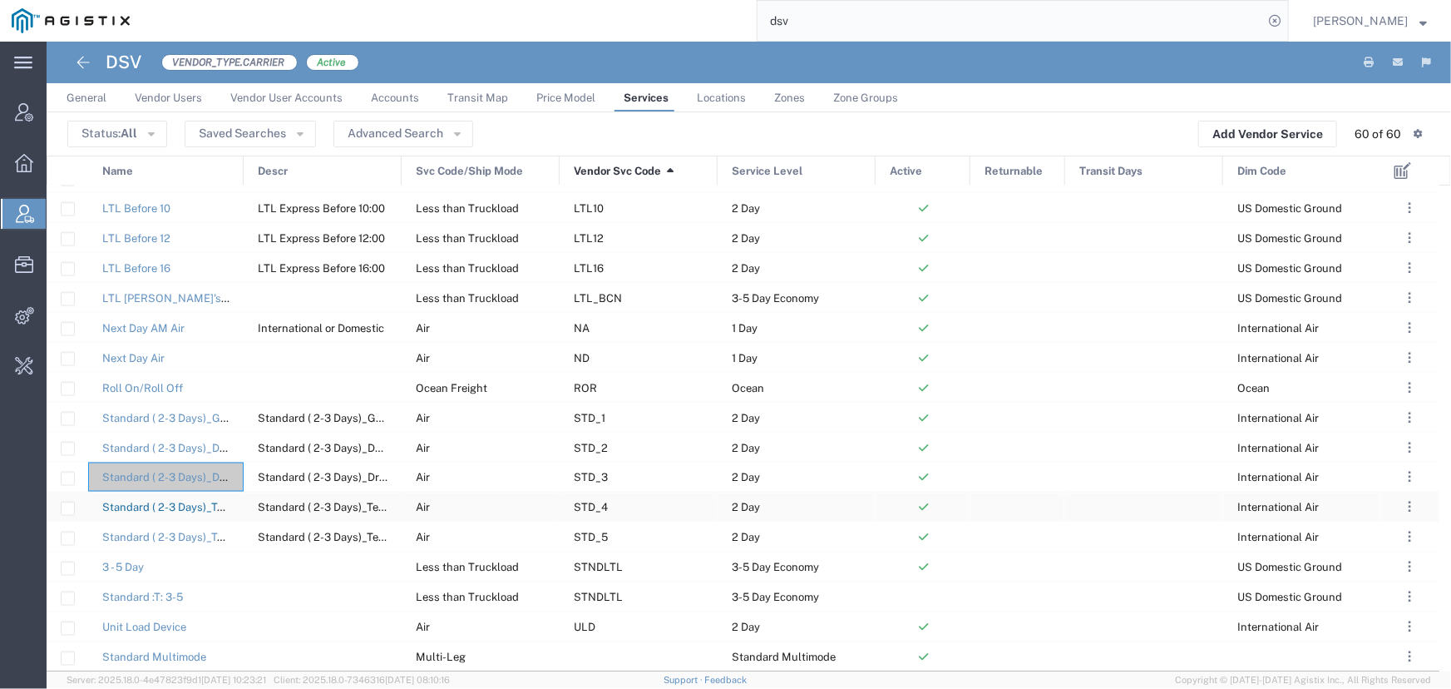
click at [182, 505] on link "Standard ( 2-3 Days)_Temperature Controlled 2-8C" at bounding box center [230, 507] width 256 height 12
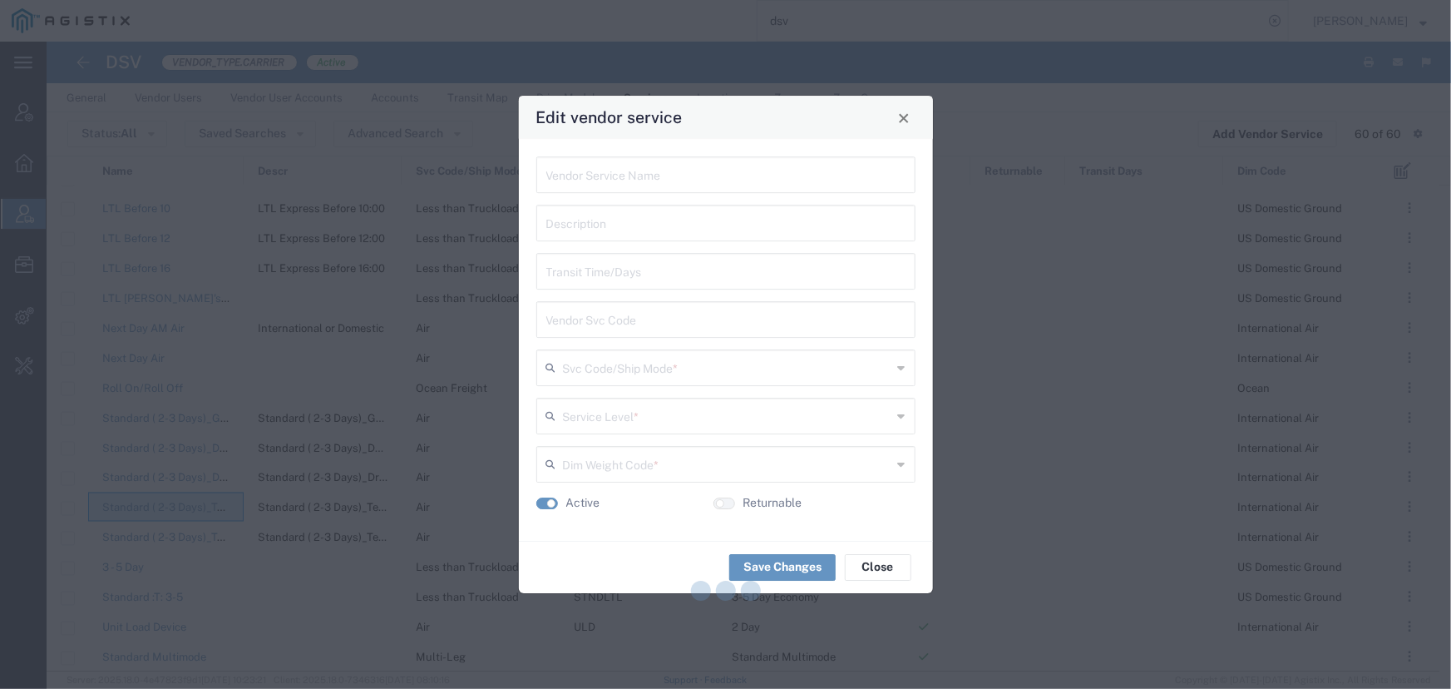
drag, startPoint x: 190, startPoint y: 501, endPoint x: 167, endPoint y: 493, distance: 24.7
click at [175, 501] on div "Edit vendor service Vendor Service Name Description Transit Time/Days Vendor Sv…" at bounding box center [725, 344] width 1451 height 689
type input "Standard ( 2-3 Days)_Temperature Controlled 2-8C"
type input "STD_4"
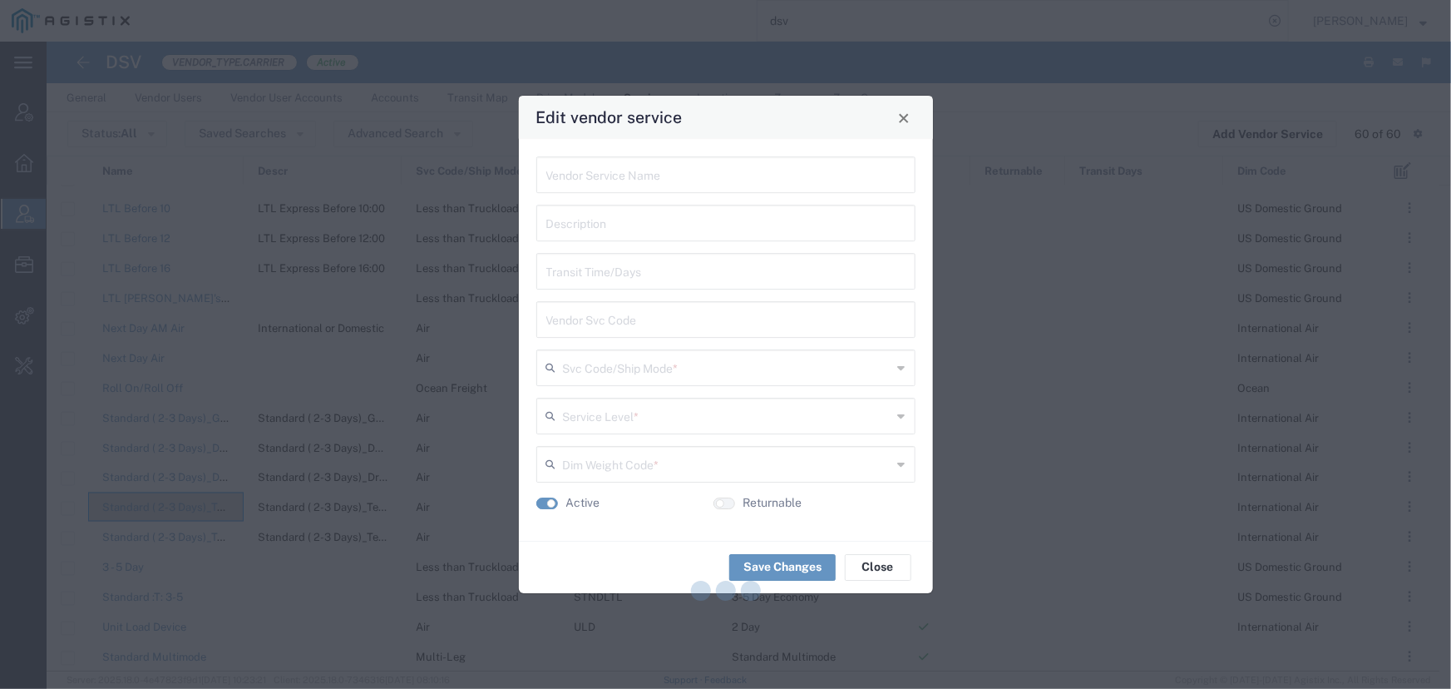
type input "Air"
type input "2 Day"
type input "International Air"
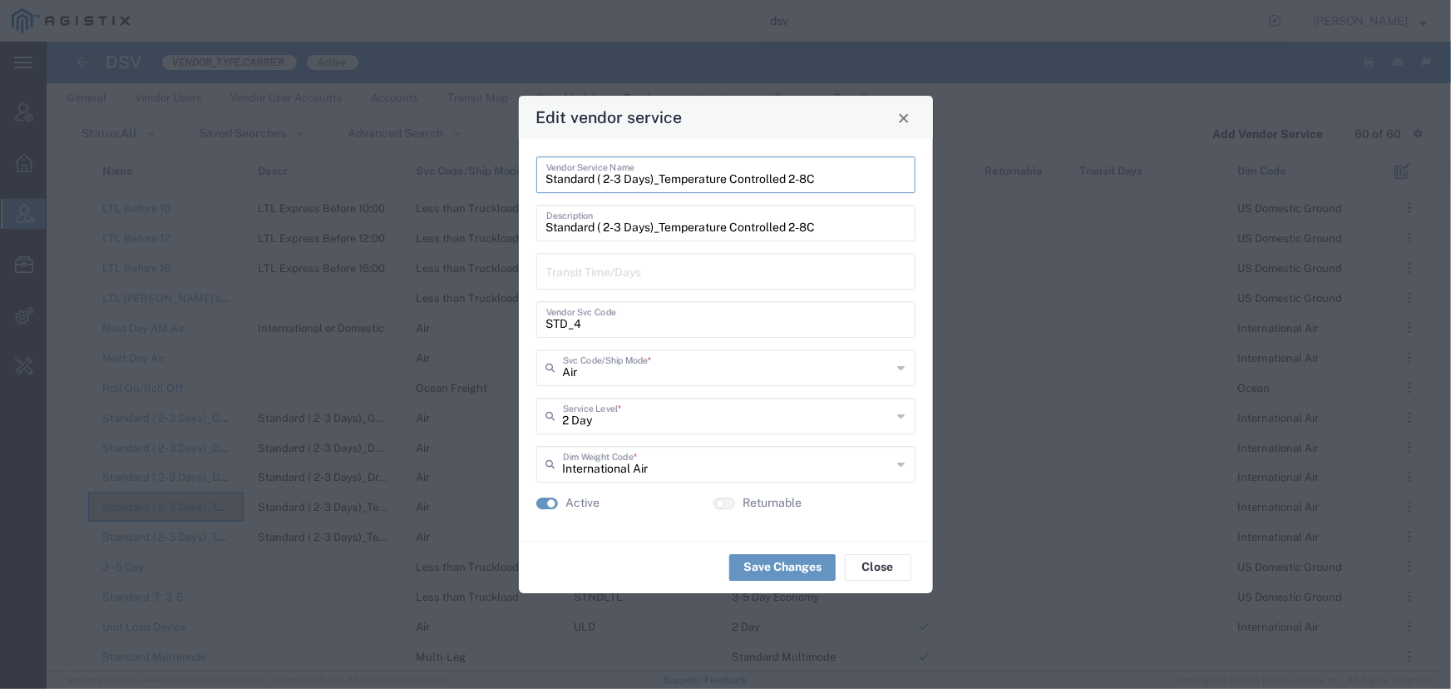
drag, startPoint x: 824, startPoint y: 180, endPoint x: 541, endPoint y: 174, distance: 283.6
click at [541, 174] on div "Standard ( 2-3 Days)_Temperature Controlled 2-8C Vendor Service Name" at bounding box center [725, 174] width 379 height 37
drag, startPoint x: 582, startPoint y: 323, endPoint x: 507, endPoint y: 322, distance: 74.8
click at [507, 322] on div "Edit vendor service Standard ( 2-3 Days)_Temperature Controlled 2-8C Vendor Ser…" at bounding box center [725, 344] width 1451 height 689
click at [915, 125] on div "Edit vendor service" at bounding box center [726, 117] width 414 height 43
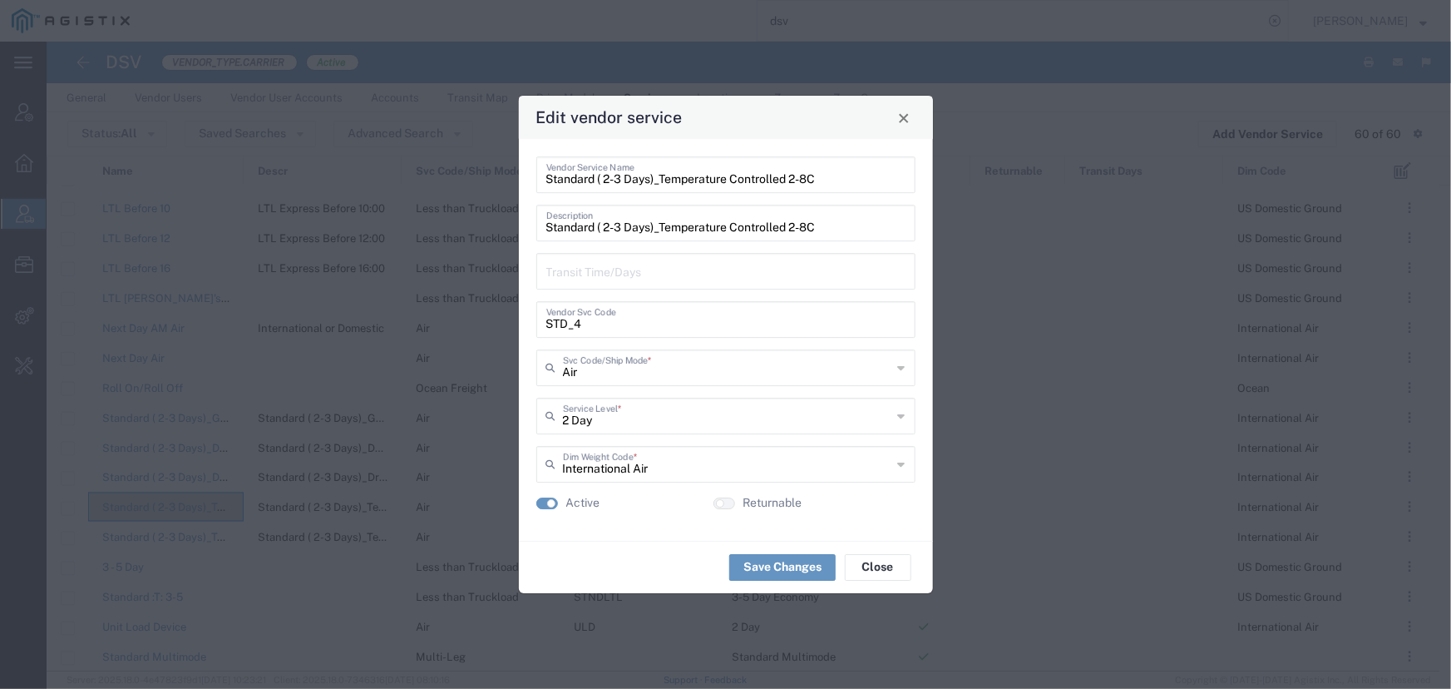
drag, startPoint x: 903, startPoint y: 118, endPoint x: 762, endPoint y: 200, distance: 163.2
click at [898, 121] on span "Close" at bounding box center [904, 118] width 12 height 12
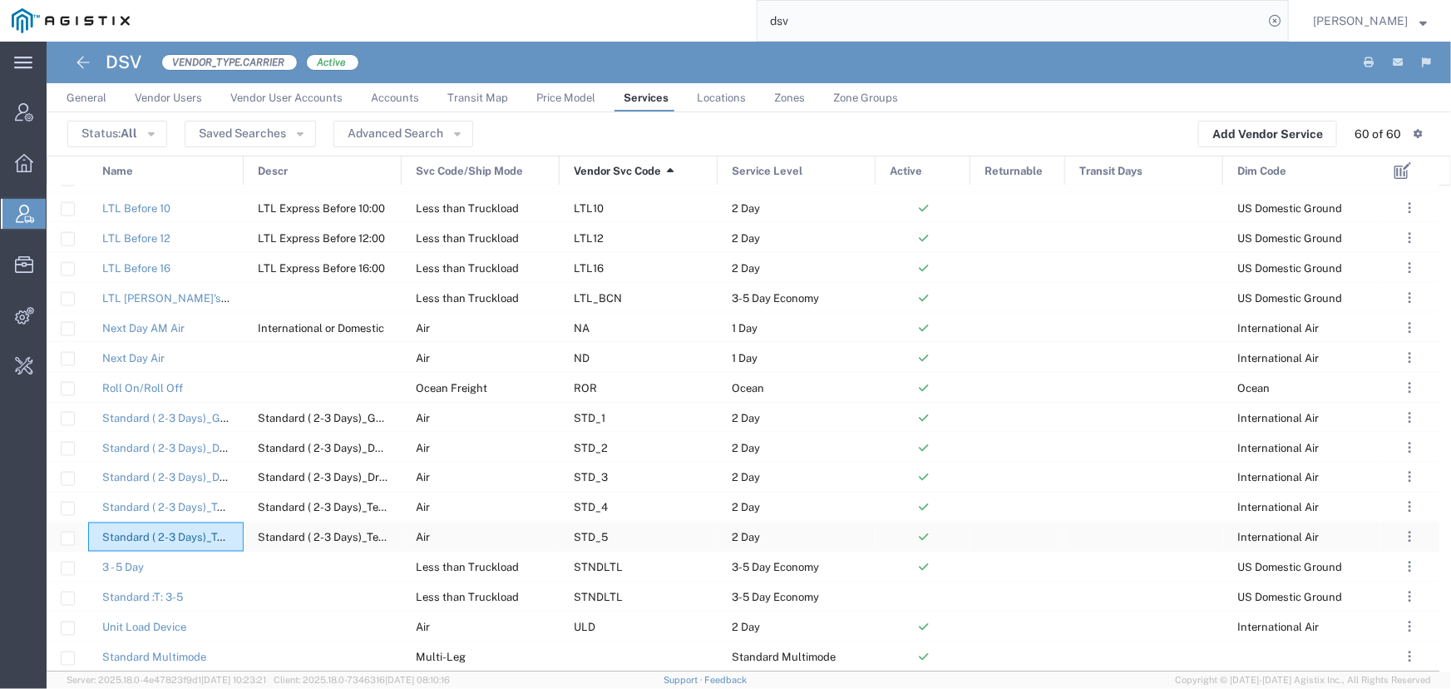
click at [170, 537] on link "Standard ( 2-3 Days)_Temperature Controlled 2-8C with DGR" at bounding box center [255, 537] width 306 height 12
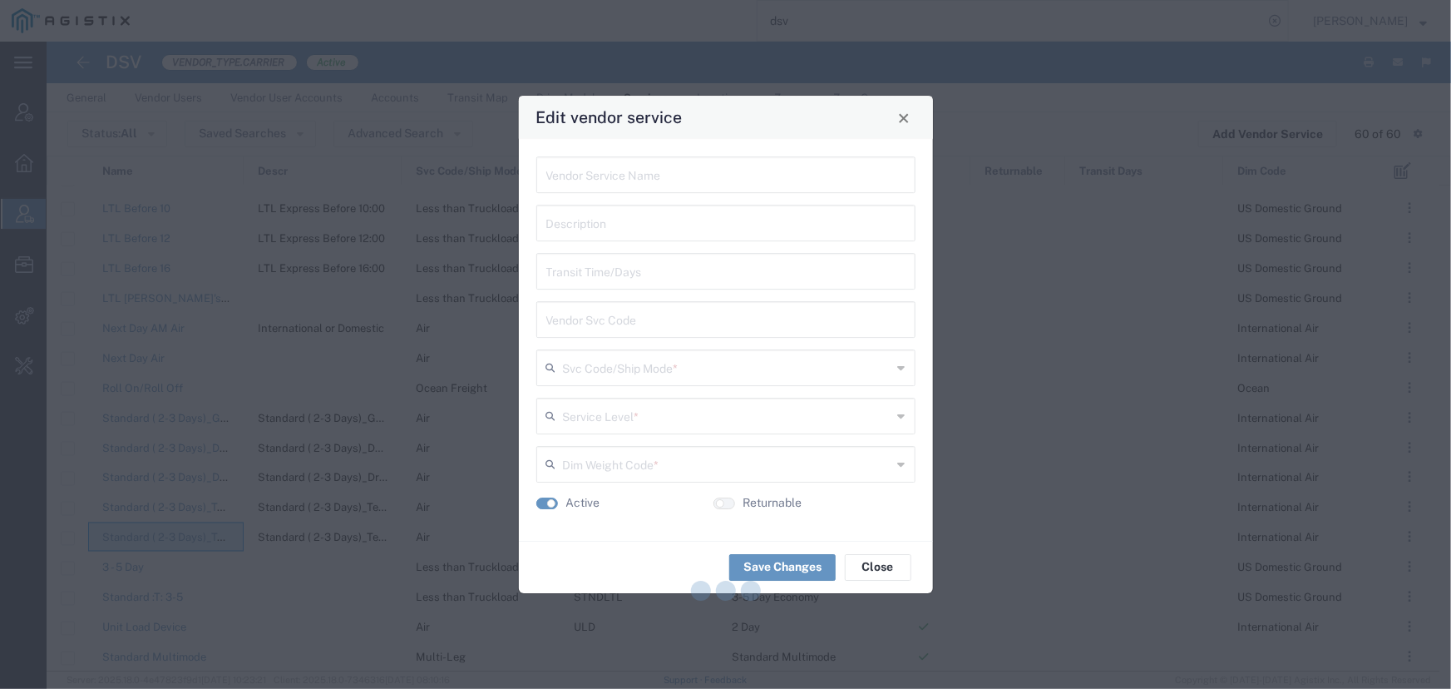
type input "Standard ( 2-3 Days)_Temperature Controlled 2-8C with DGR"
type input "STD_5"
type input "Air"
type input "2 Day"
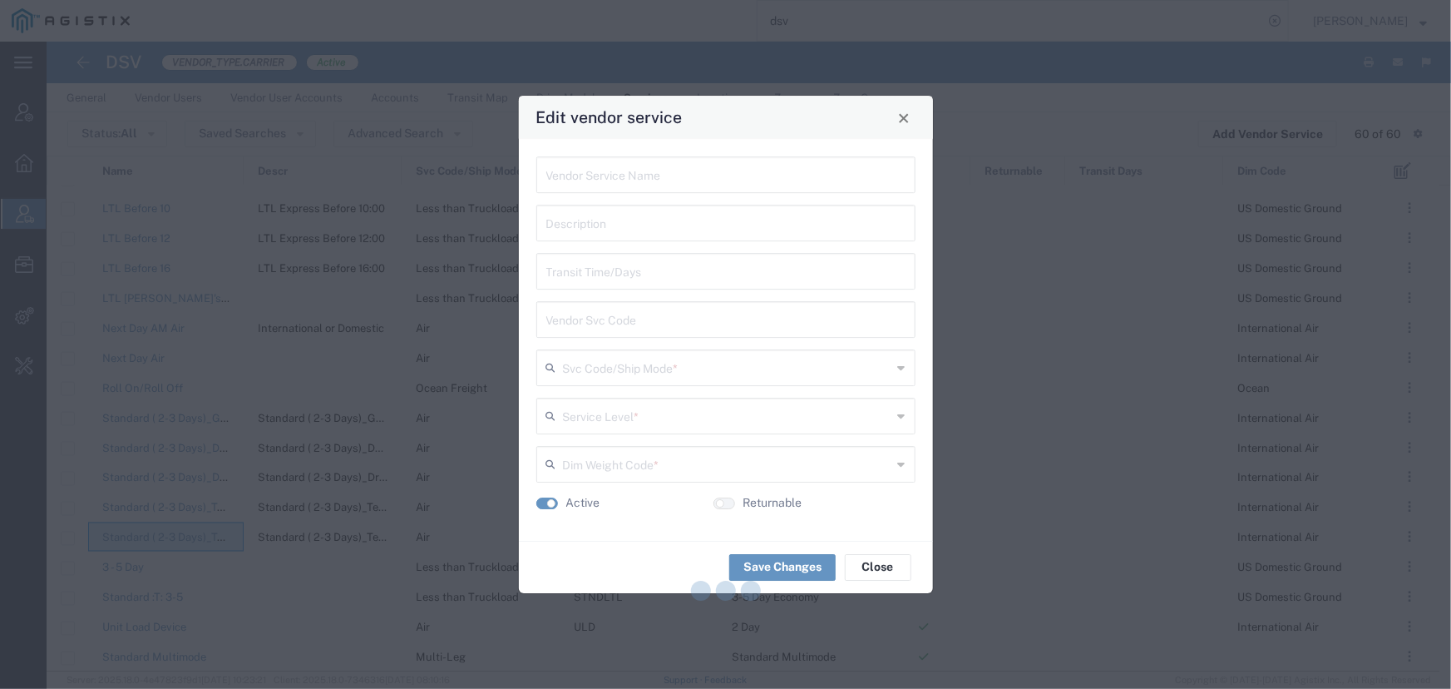
type input "International Air"
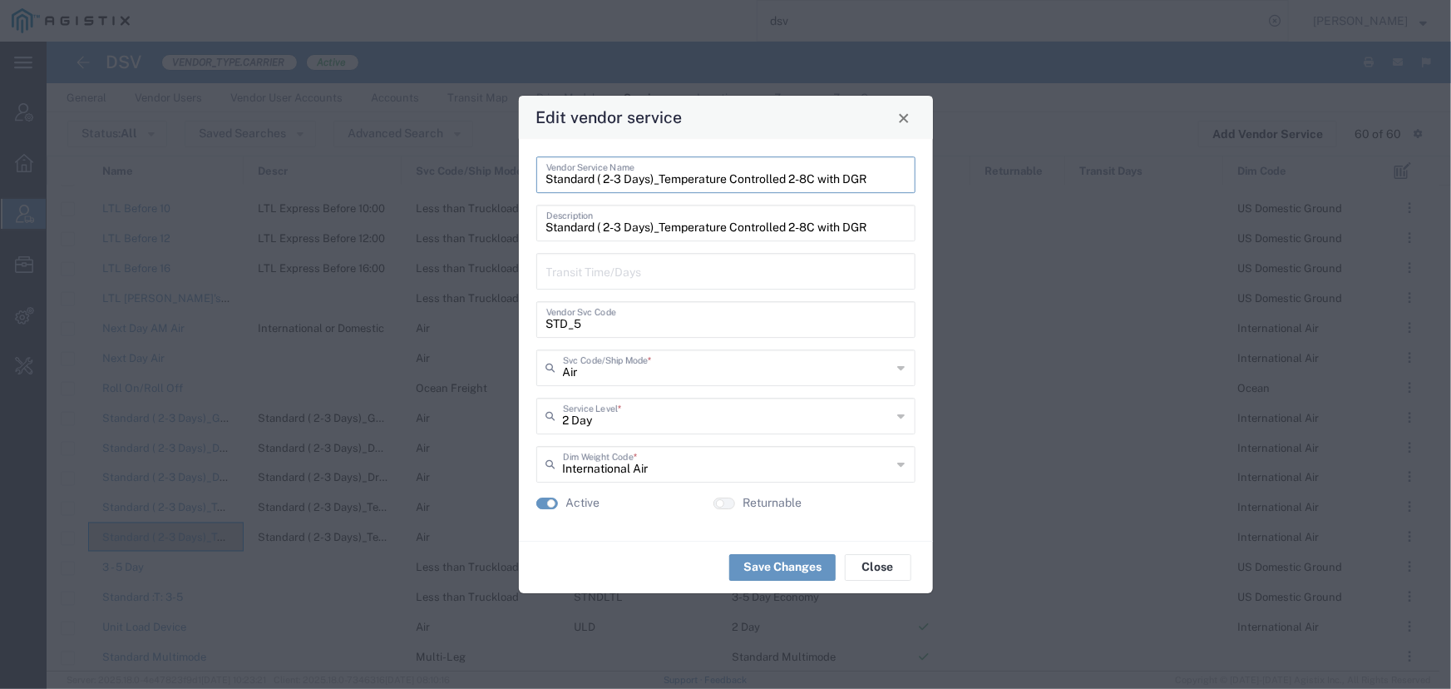
drag, startPoint x: 875, startPoint y: 182, endPoint x: 540, endPoint y: 191, distance: 335.2
click at [540, 191] on div "Standard ( 2-3 Days)_Temperature Controlled 2-8C with DGR Vendor Service Name" at bounding box center [725, 174] width 379 height 37
drag, startPoint x: 586, startPoint y: 329, endPoint x: 512, endPoint y: 327, distance: 74.1
click at [512, 327] on div "Edit vendor service Standard ( 2-3 Days)_Temperature Controlled 2-8C with DGR V…" at bounding box center [725, 344] width 1451 height 689
click at [901, 116] on span "Close" at bounding box center [904, 118] width 12 height 12
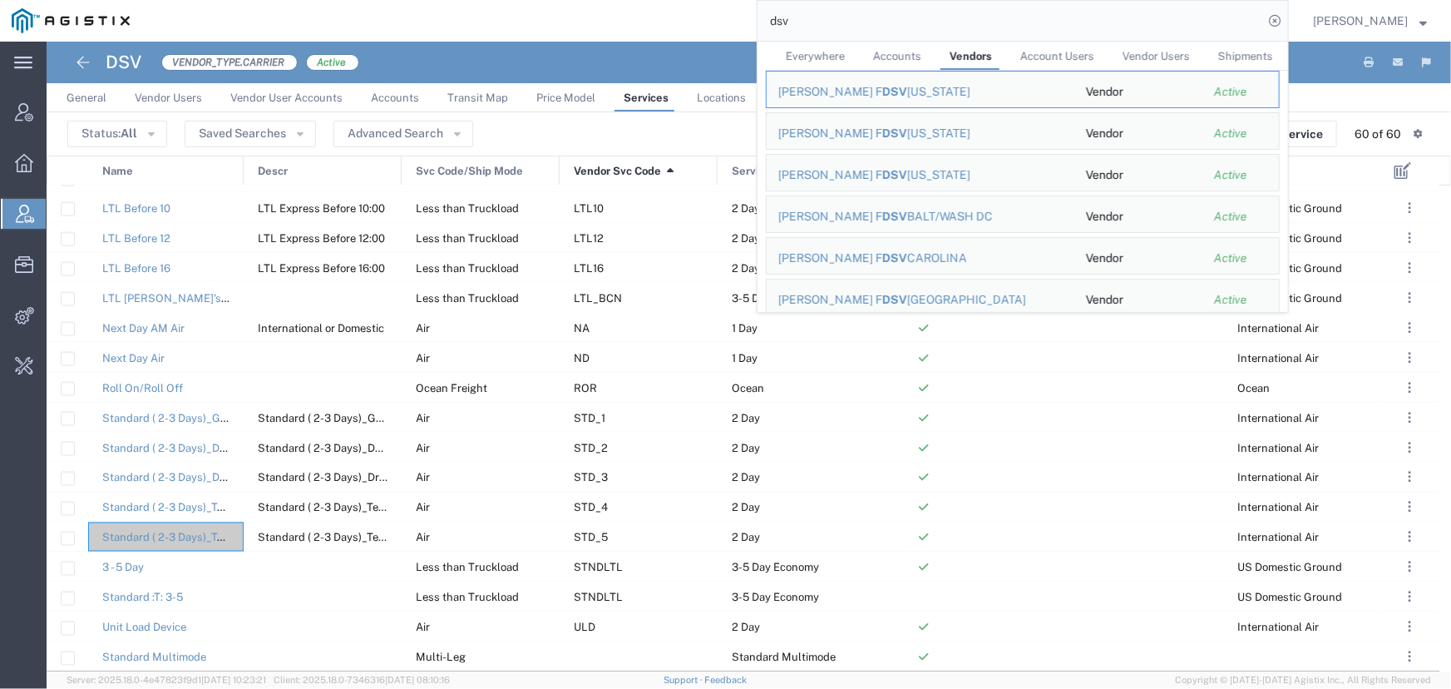
drag, startPoint x: 860, startPoint y: 20, endPoint x: 482, endPoint y: 37, distance: 377.9
click at [482, 37] on div "dsv Everywhere Accounts Vendors Account Users Vendor Users Shipments [PERSON_NA…" at bounding box center [715, 21] width 1148 height 42
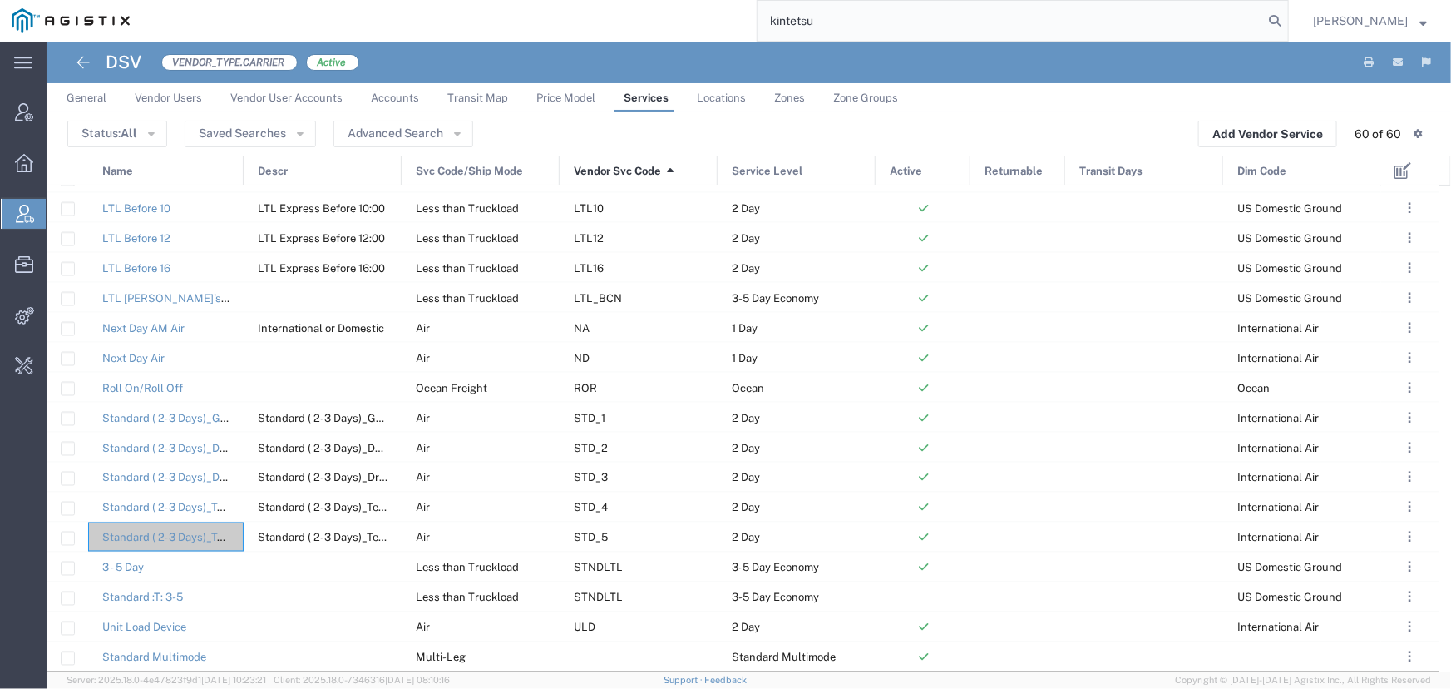
type input "kintetsu"
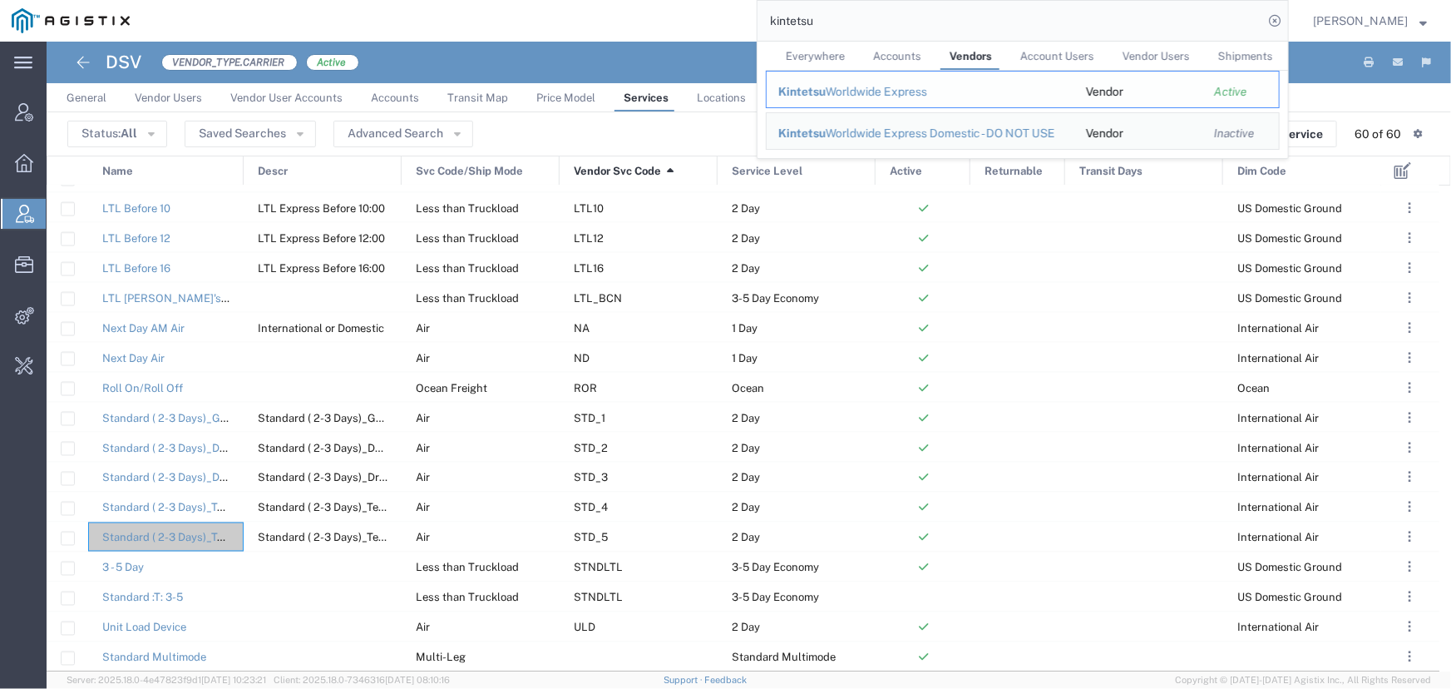
click at [893, 86] on div "Kintetsu Worldwide Express" at bounding box center [920, 91] width 284 height 17
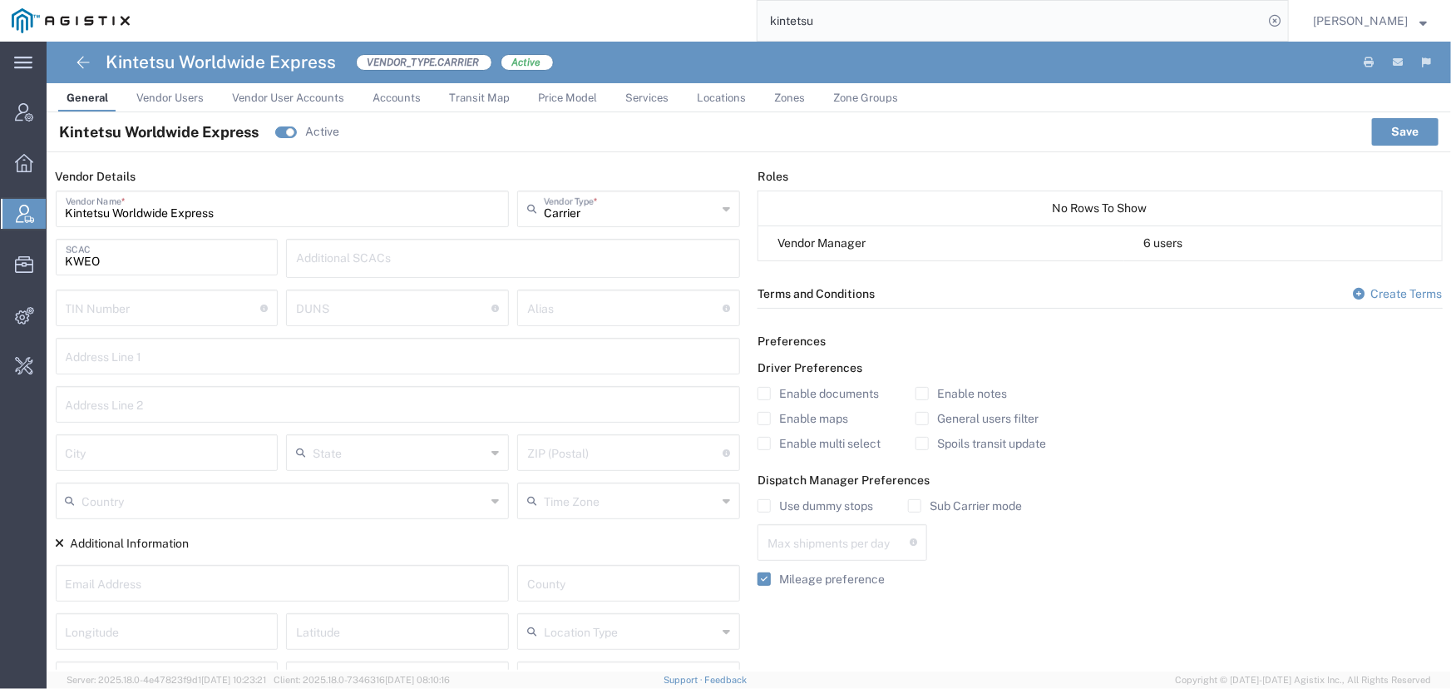
click at [658, 97] on span "Services" at bounding box center [646, 97] width 43 height 12
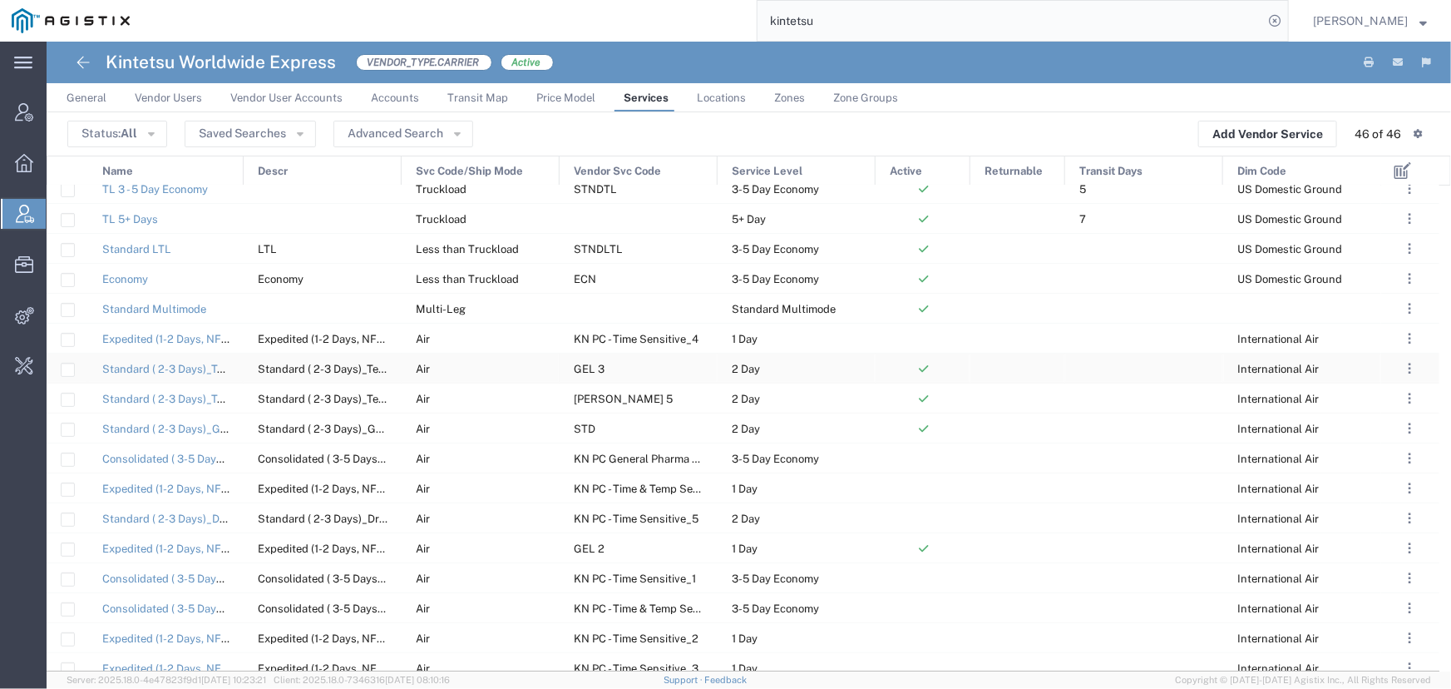
scroll to position [226, 0]
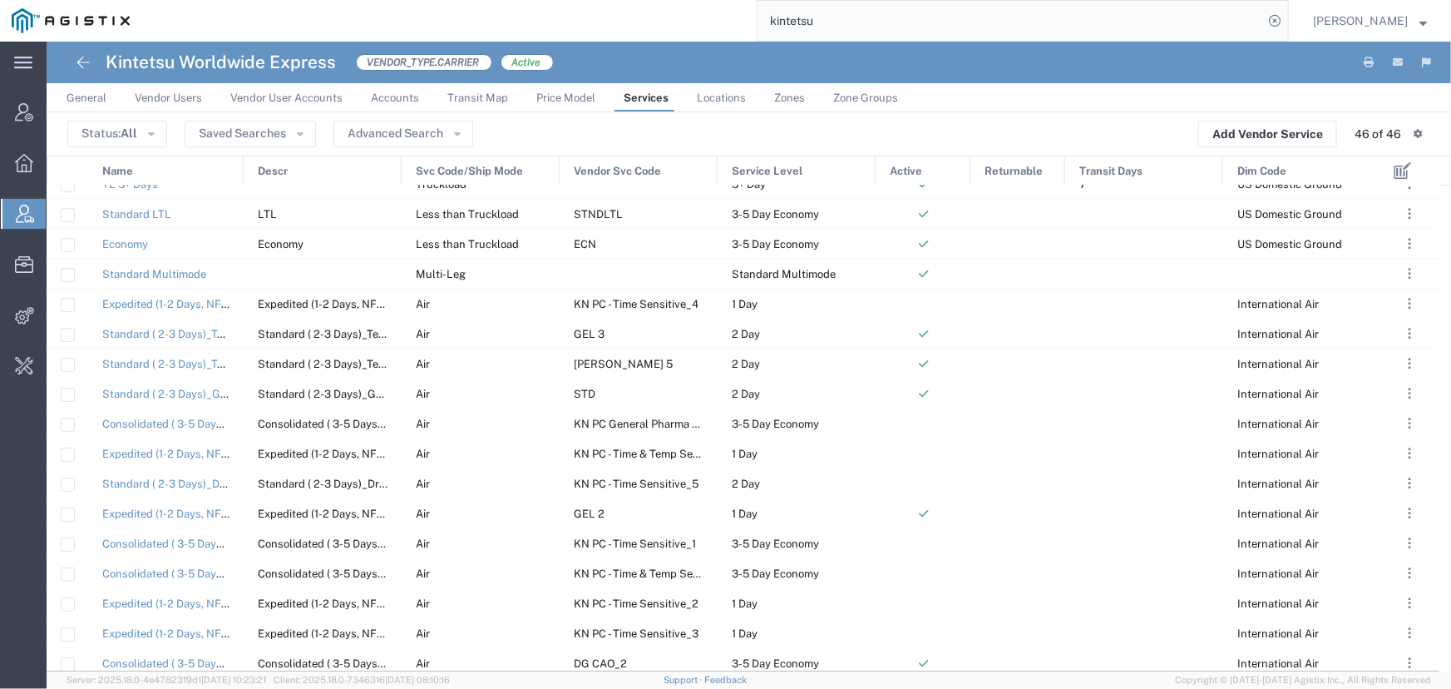
click at [921, 167] on span "Active" at bounding box center [906, 171] width 32 height 30
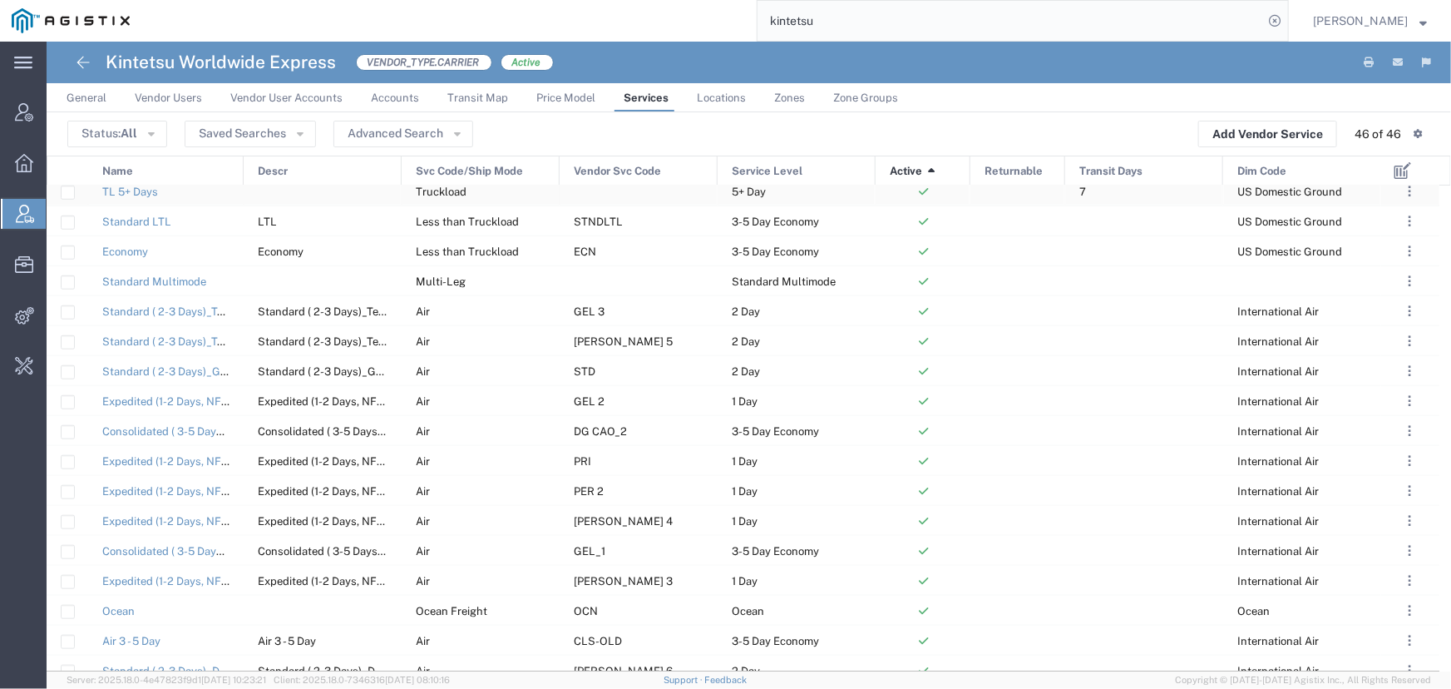
scroll to position [513, 0]
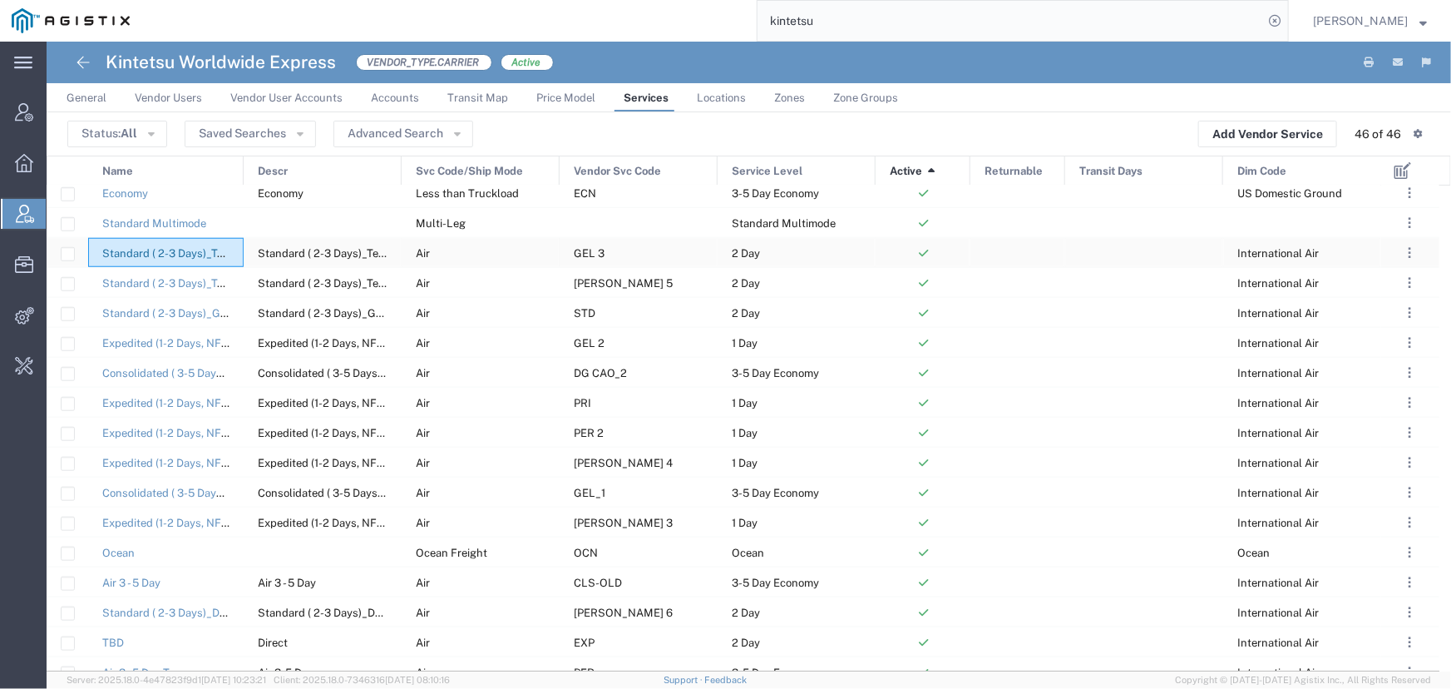
click at [182, 253] on link "Standard ( 2-3 Days)_Temperature Controlled 2-8C" at bounding box center [230, 253] width 256 height 12
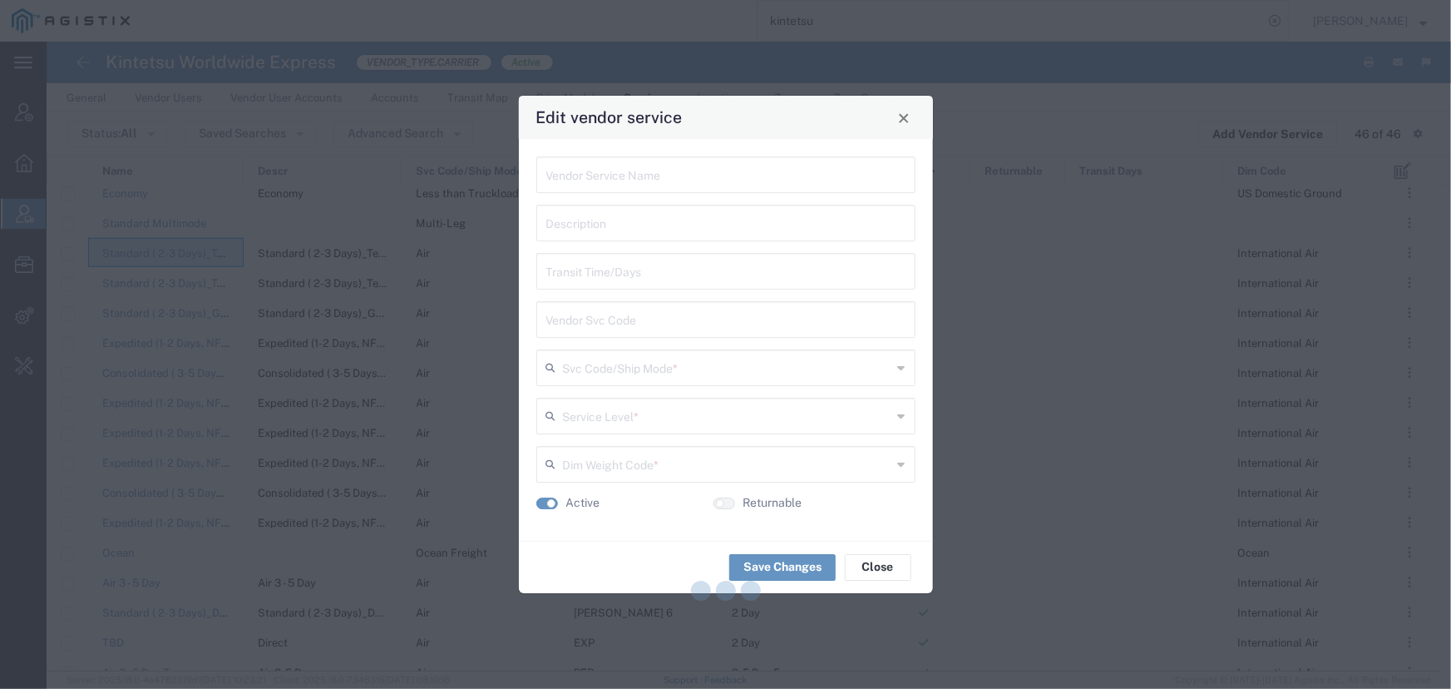
type input "Standard ( 2-3 Days)_Temperature Controlled 2-8C"
type input "GEL 3"
type input "Air"
type input "2 Day"
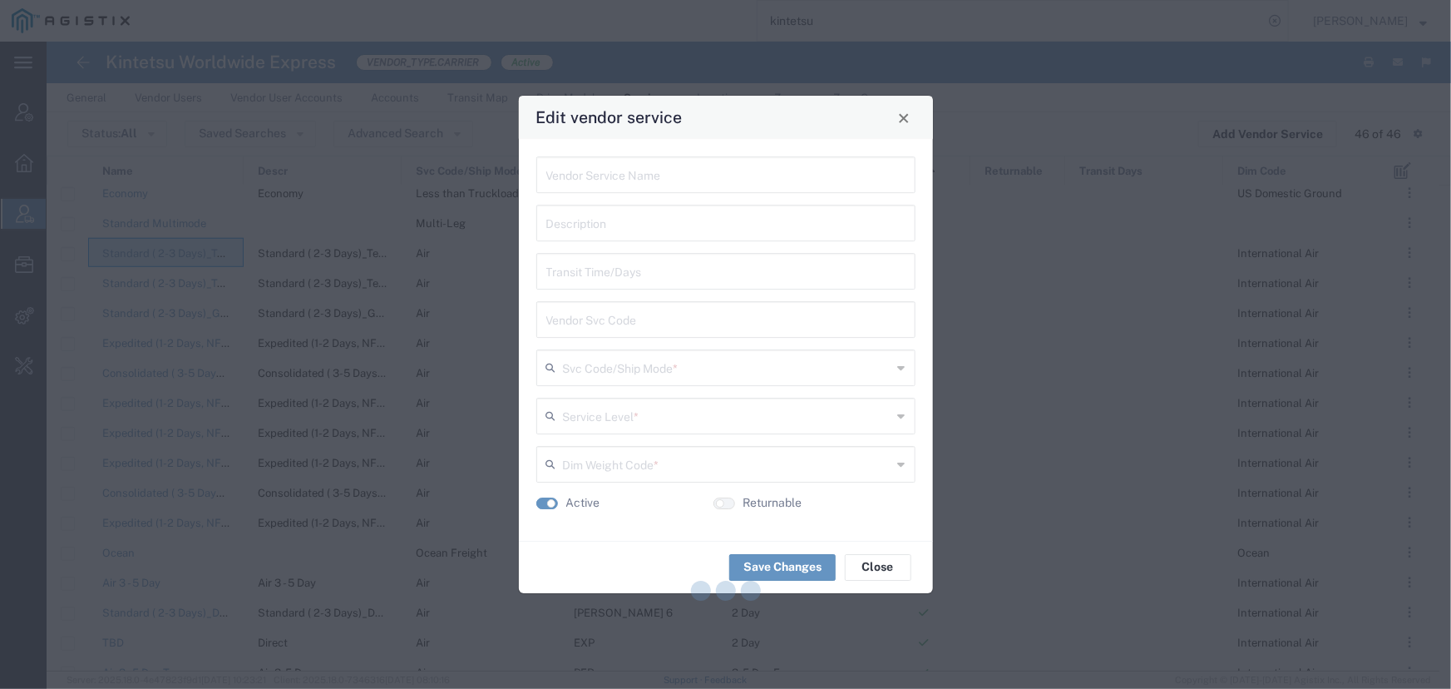
type input "International Air"
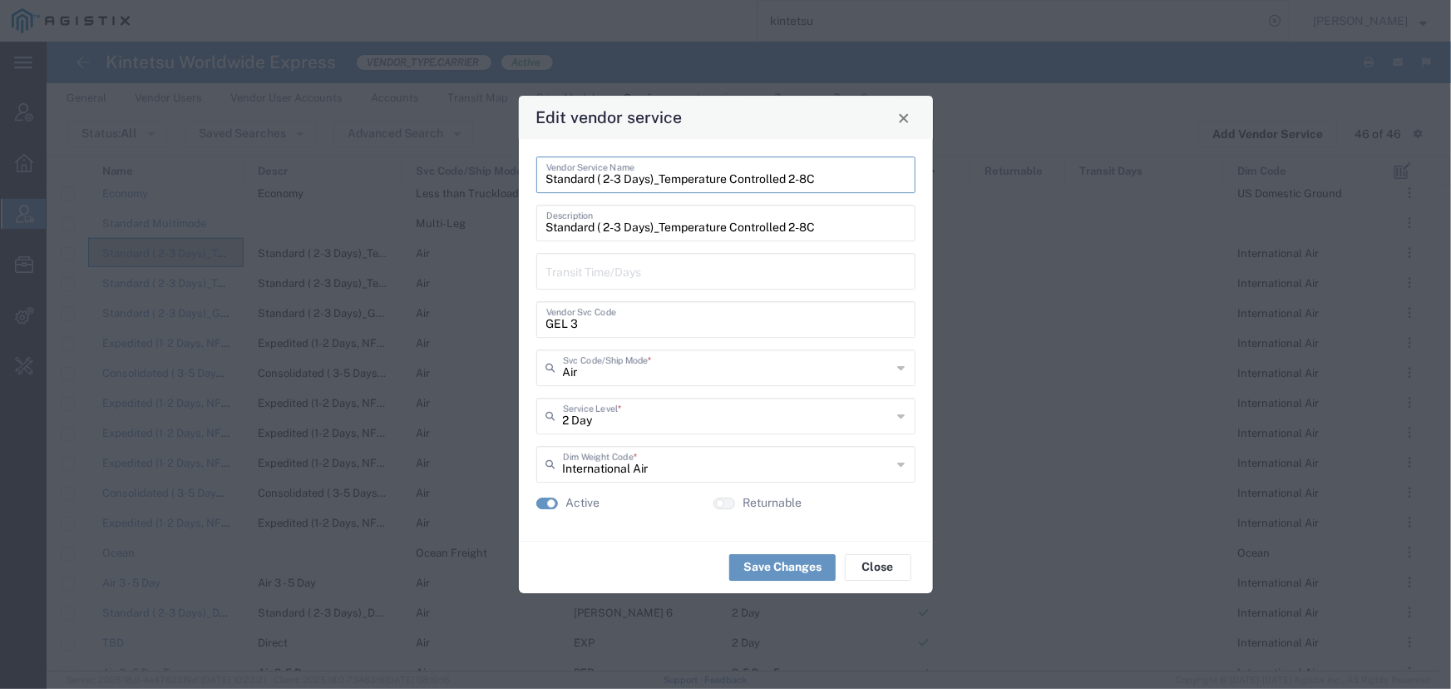
drag, startPoint x: 857, startPoint y: 185, endPoint x: 380, endPoint y: 175, distance: 476.6
click at [380, 175] on div "Edit vendor service Standard ( 2-3 Days)_Temperature Controlled 2-8C Vendor Ser…" at bounding box center [725, 344] width 1451 height 689
drag, startPoint x: 615, startPoint y: 323, endPoint x: 499, endPoint y: 317, distance: 115.7
click at [499, 317] on div "Edit vendor service Standard ( 2-3 Days)_Temperature Controlled 2-8C Vendor Ser…" at bounding box center [725, 344] width 1451 height 689
drag, startPoint x: 907, startPoint y: 126, endPoint x: 891, endPoint y: 126, distance: 16.6
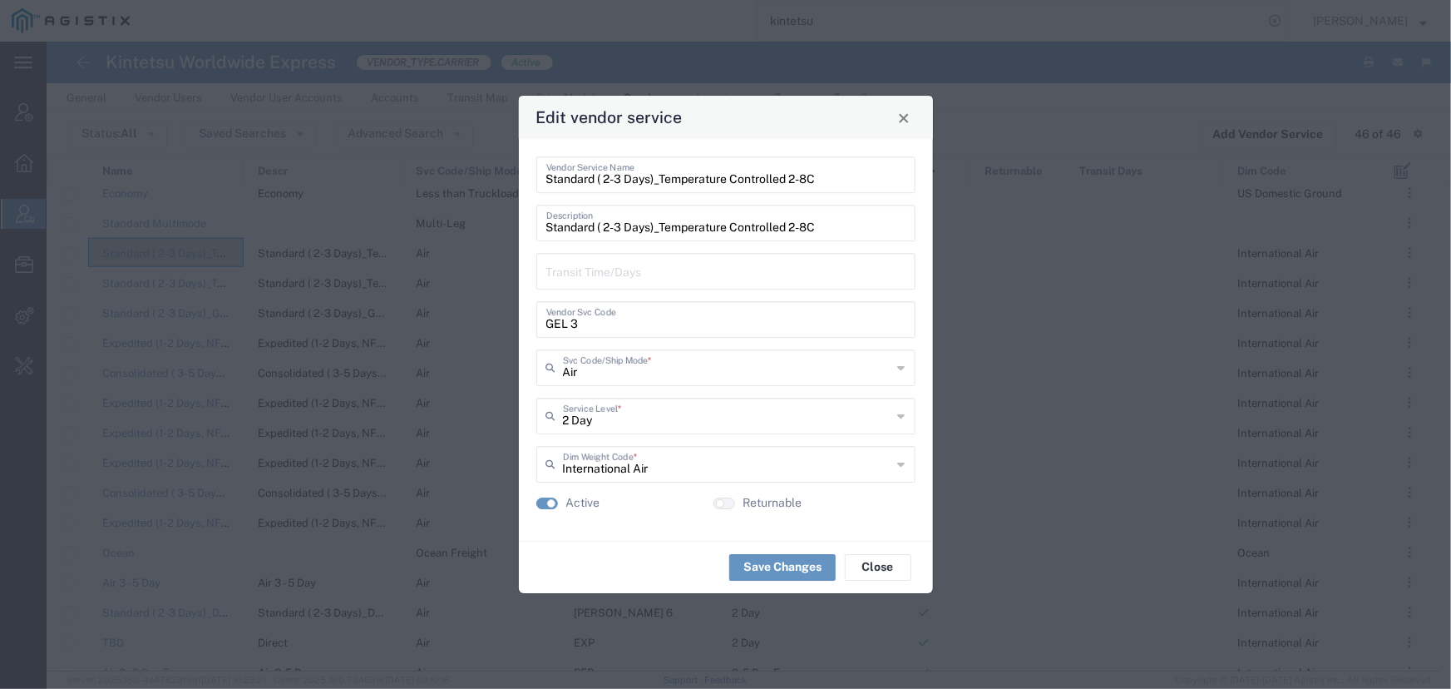
click at [907, 126] on button "Close" at bounding box center [903, 117] width 23 height 23
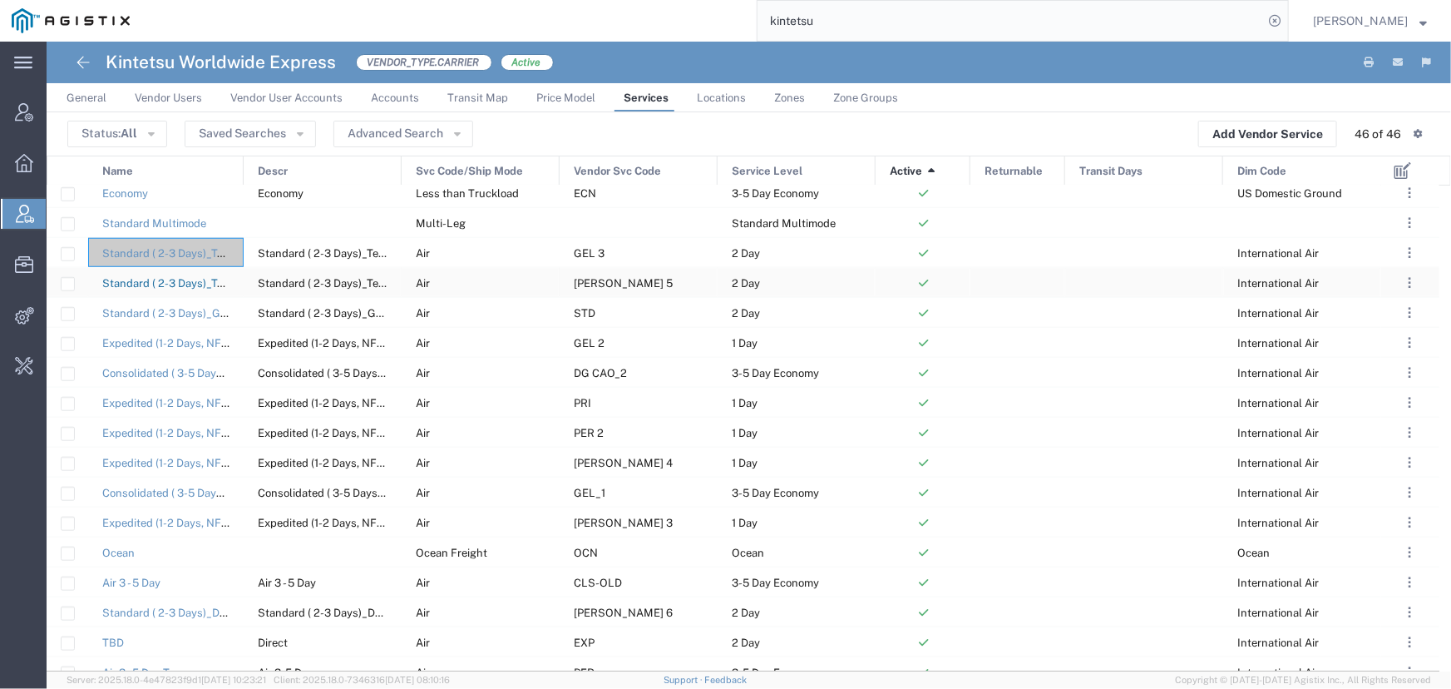
click at [158, 283] on link "Standard ( 2-3 Days)_Temperature Controlled 2-8C with DGR" at bounding box center [255, 283] width 306 height 12
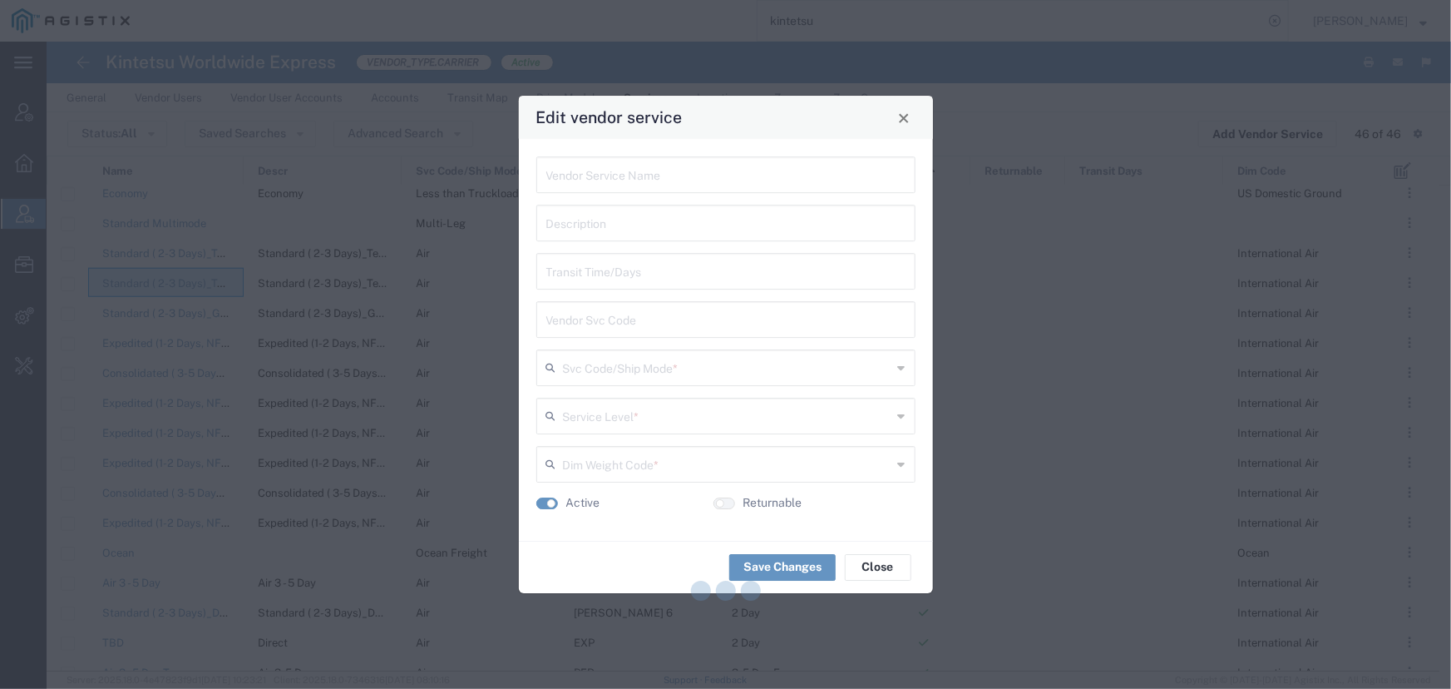
type input "Standard ( 2-3 Days)_Temperature Controlled 2-8C with DGR"
type input "[PERSON_NAME] 5"
type input "Air"
type input "2 Day"
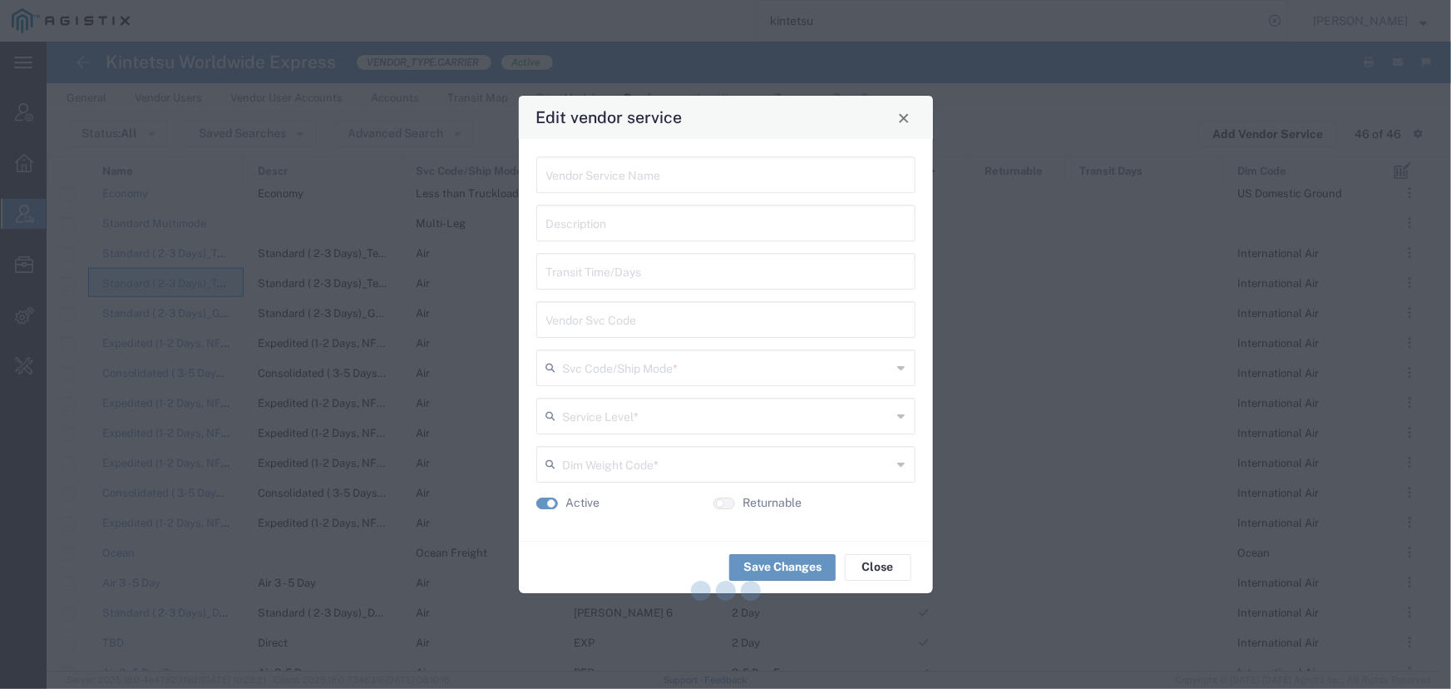
type input "International Air"
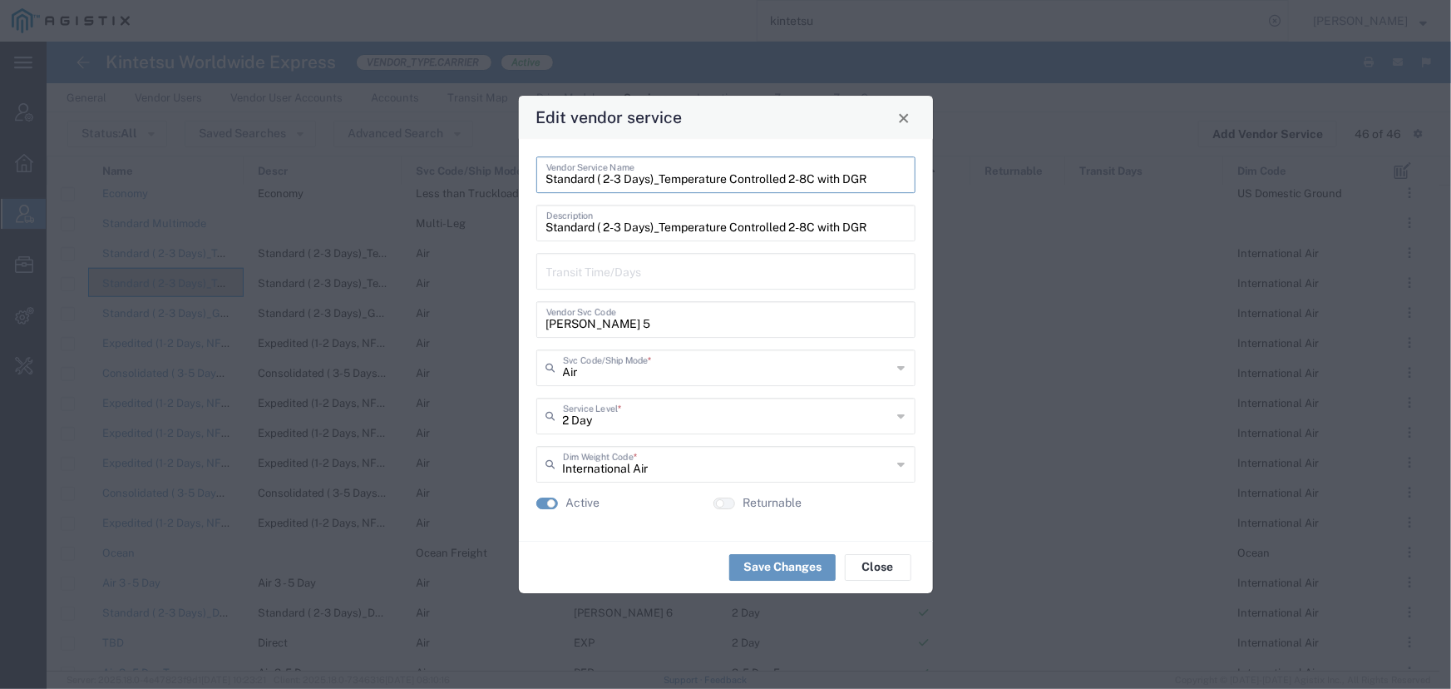
drag, startPoint x: 889, startPoint y: 185, endPoint x: 527, endPoint y: 183, distance: 361.7
click at [527, 183] on div "Standard ( 2-3 Days)_Temperature Controlled 2-8C with DGR Vendor Service Name S…" at bounding box center [726, 340] width 414 height 402
drag, startPoint x: 621, startPoint y: 328, endPoint x: 446, endPoint y: 336, distance: 175.7
click at [446, 336] on div "Edit vendor service Standard ( 2-3 Days)_Temperature Controlled 2-8C with DGR V…" at bounding box center [725, 344] width 1451 height 689
click at [898, 122] on span "Close" at bounding box center [904, 118] width 12 height 12
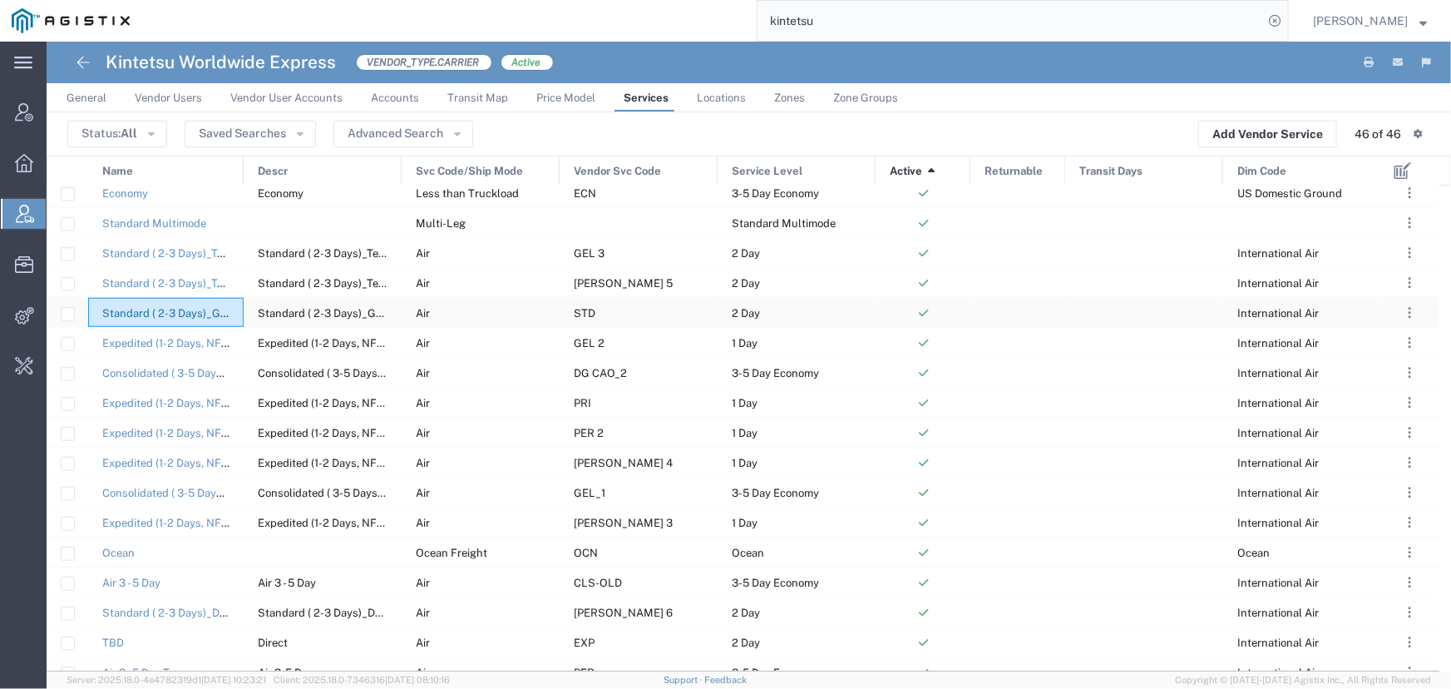
click at [171, 308] on link "Standard ( 2-3 Days)_General Cargo" at bounding box center [193, 313] width 182 height 12
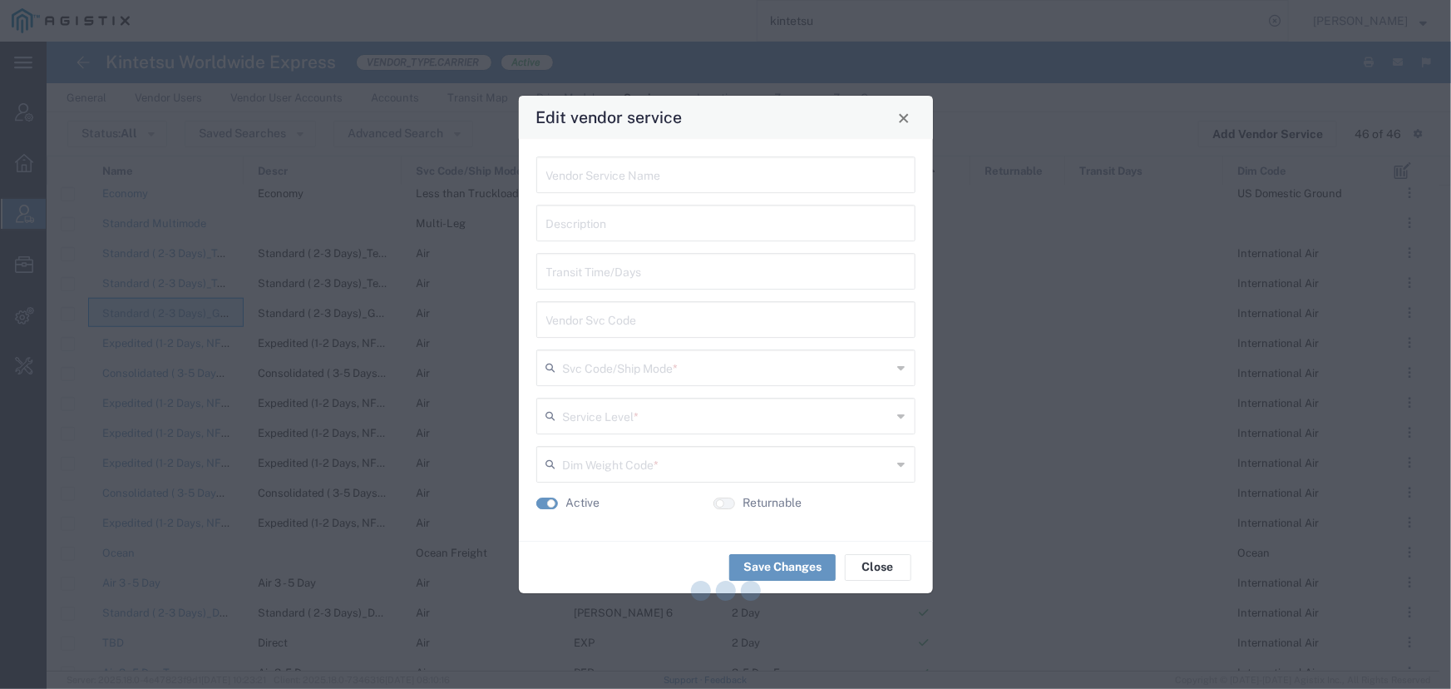
type input "Standard ( 2-3 Days)_General Cargo"
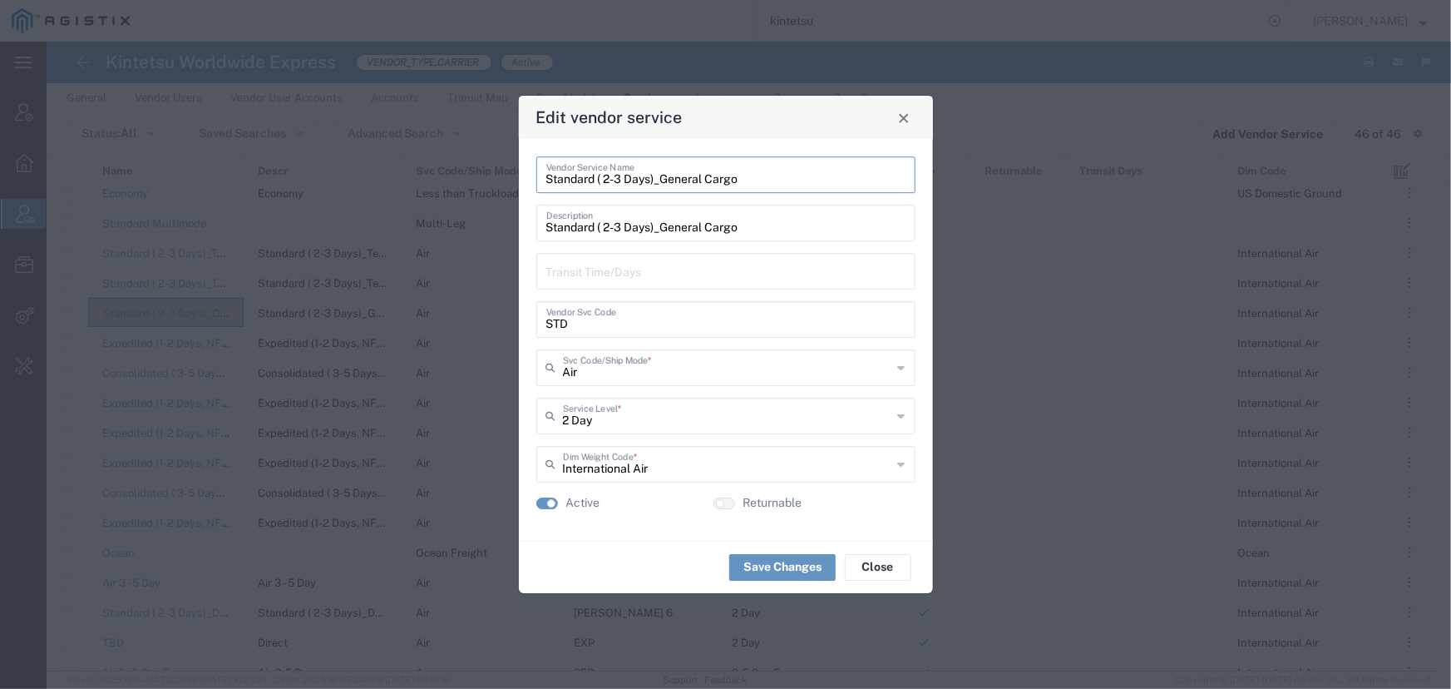
drag, startPoint x: 748, startPoint y: 179, endPoint x: 507, endPoint y: 179, distance: 240.3
click at [507, 179] on div "Edit vendor service Standard ( 2-3 Days)_General Cargo Vendor Service Name Stan…" at bounding box center [725, 344] width 1451 height 689
drag, startPoint x: 570, startPoint y: 323, endPoint x: 476, endPoint y: 322, distance: 94.8
click at [476, 322] on div "Edit vendor service Standard ( 2-3 Days)_General Cargo Vendor Service Name Stan…" at bounding box center [725, 344] width 1451 height 689
click at [914, 121] on button "Close" at bounding box center [903, 117] width 23 height 23
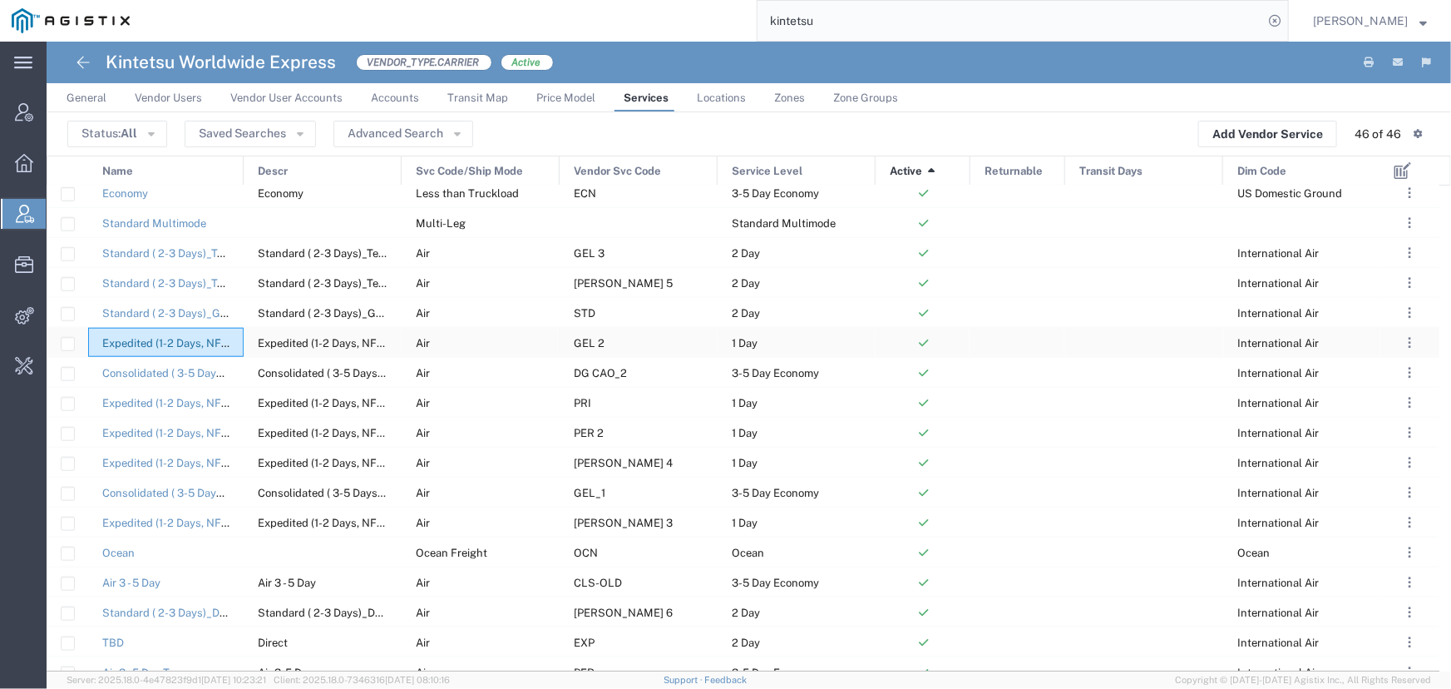
click at [195, 341] on link "Expedited (1-2 Days, NFO)_Temperature Controlled 2-8C" at bounding box center [243, 343] width 283 height 12
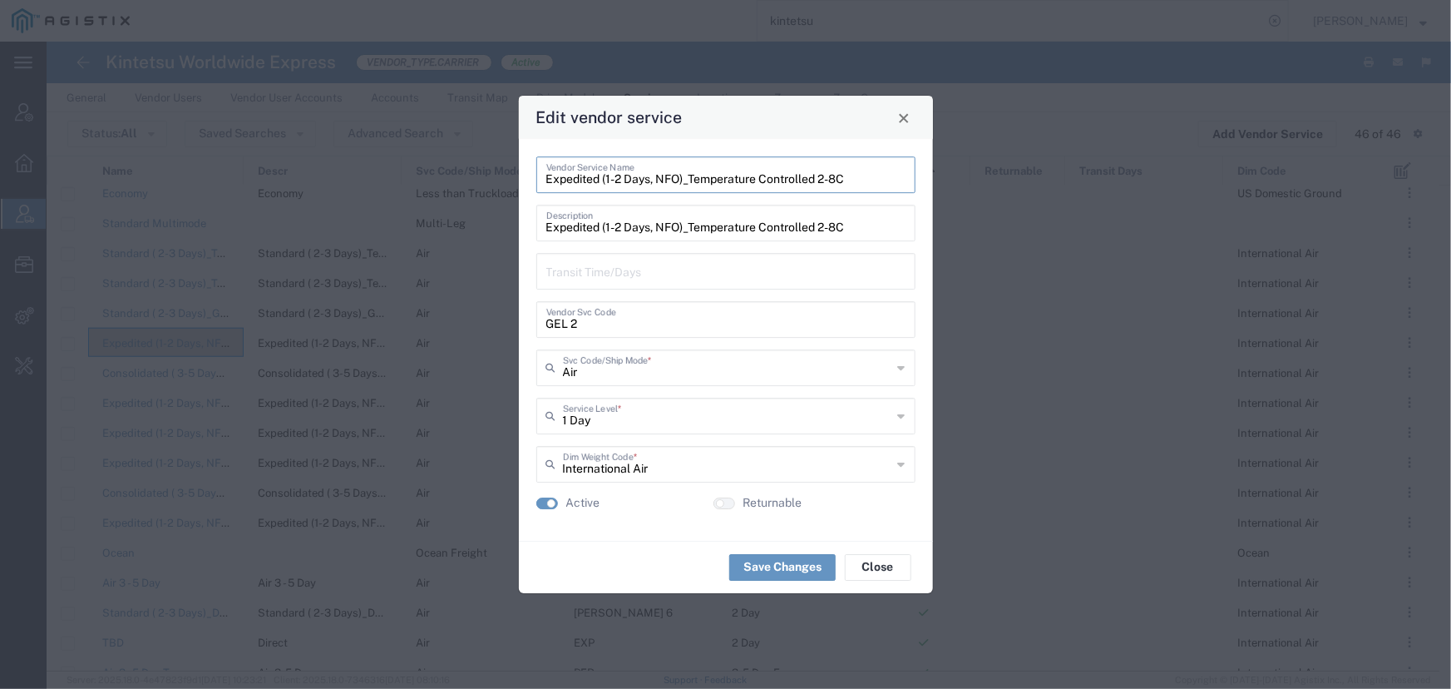
drag, startPoint x: 853, startPoint y: 182, endPoint x: 546, endPoint y: 185, distance: 307.7
click at [546, 185] on input "Expedited (1-2 Days, NFO)_Temperature Controlled 2-8C" at bounding box center [725, 173] width 359 height 29
drag, startPoint x: 582, startPoint y: 327, endPoint x: 504, endPoint y: 322, distance: 78.3
click at [504, 322] on div "Edit vendor service Expedited (1-2 Days, NFO)_Temperature Controlled 2-8C Vendo…" at bounding box center [725, 344] width 1451 height 689
click at [902, 124] on span "Close" at bounding box center [904, 118] width 12 height 12
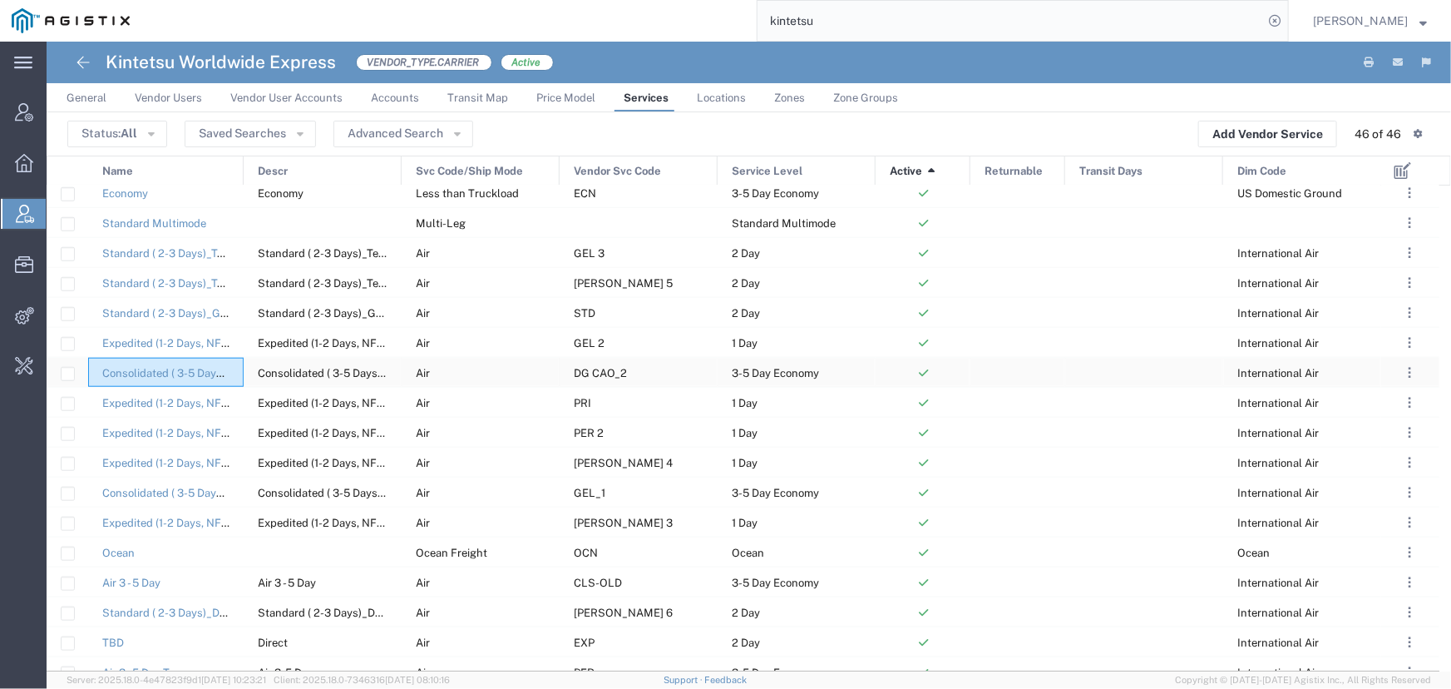
click at [225, 382] on div "Consolidated ( 3-5 Days)_Temperature Controlled 2-8C with DGR" at bounding box center [166, 372] width 156 height 29
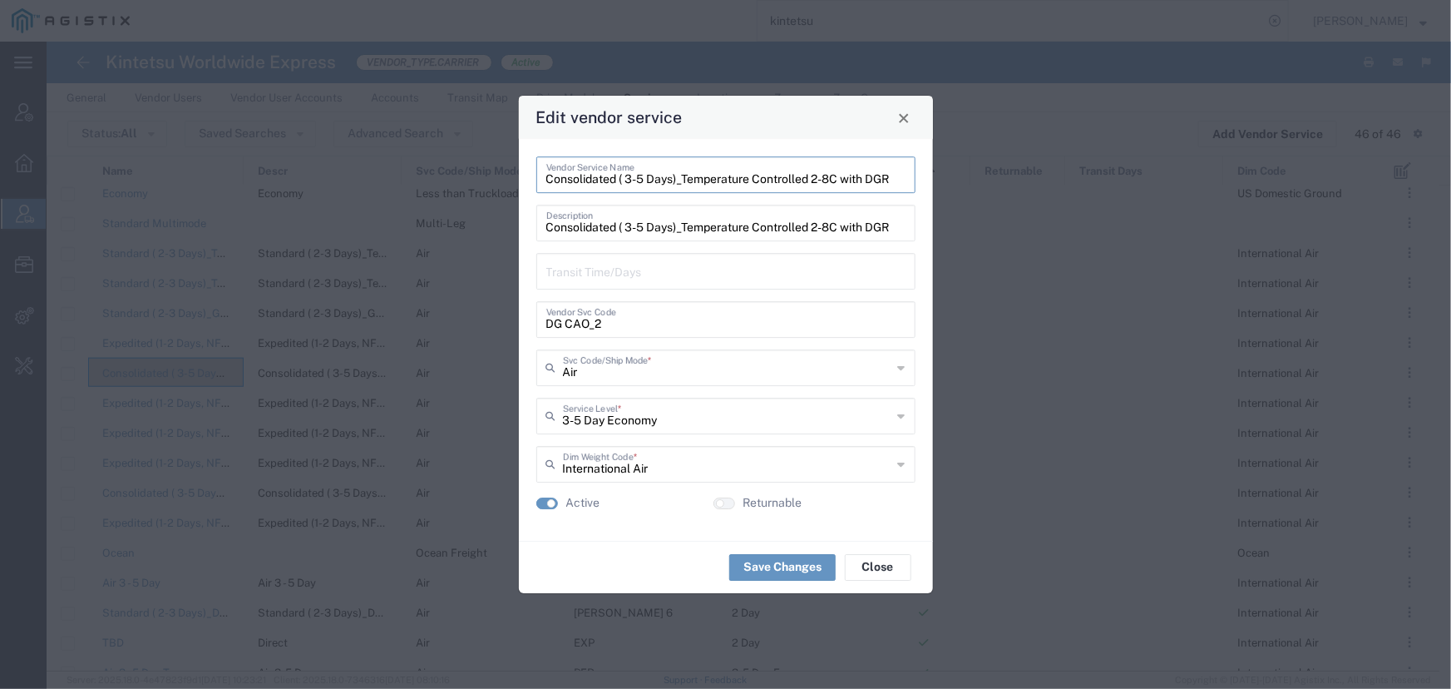
drag, startPoint x: 548, startPoint y: 180, endPoint x: 903, endPoint y: 190, distance: 355.2
click at [903, 190] on div "Consolidated ( 3-5 Days)_Temperature Controlled 2-8C with DGR Vendor Service Na…" at bounding box center [725, 174] width 379 height 37
drag, startPoint x: 601, startPoint y: 323, endPoint x: 472, endPoint y: 323, distance: 128.9
click at [472, 323] on div "Edit vendor service Consolidated ( 3-5 Days)_Temperature Controlled 2-8C with D…" at bounding box center [725, 344] width 1451 height 689
drag, startPoint x: 904, startPoint y: 116, endPoint x: 891, endPoint y: 115, distance: 13.4
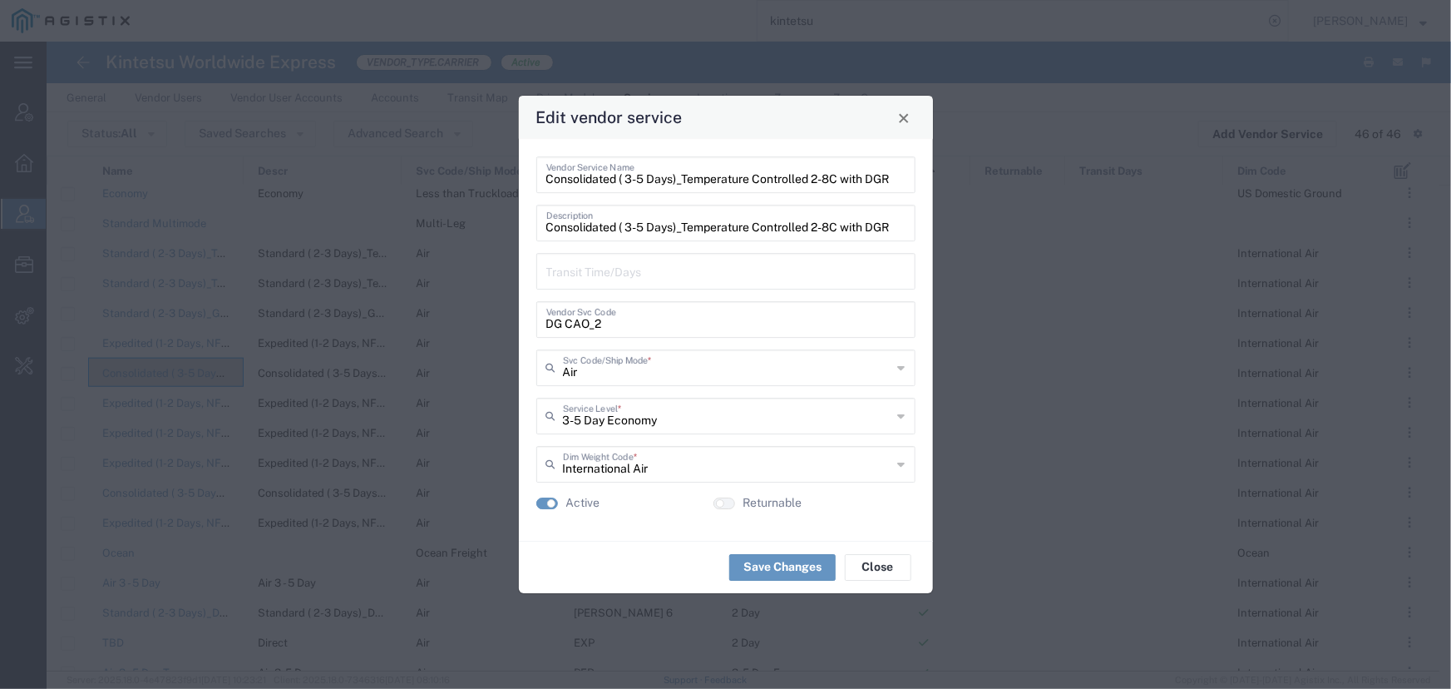
click at [904, 116] on span "Close" at bounding box center [904, 118] width 12 height 12
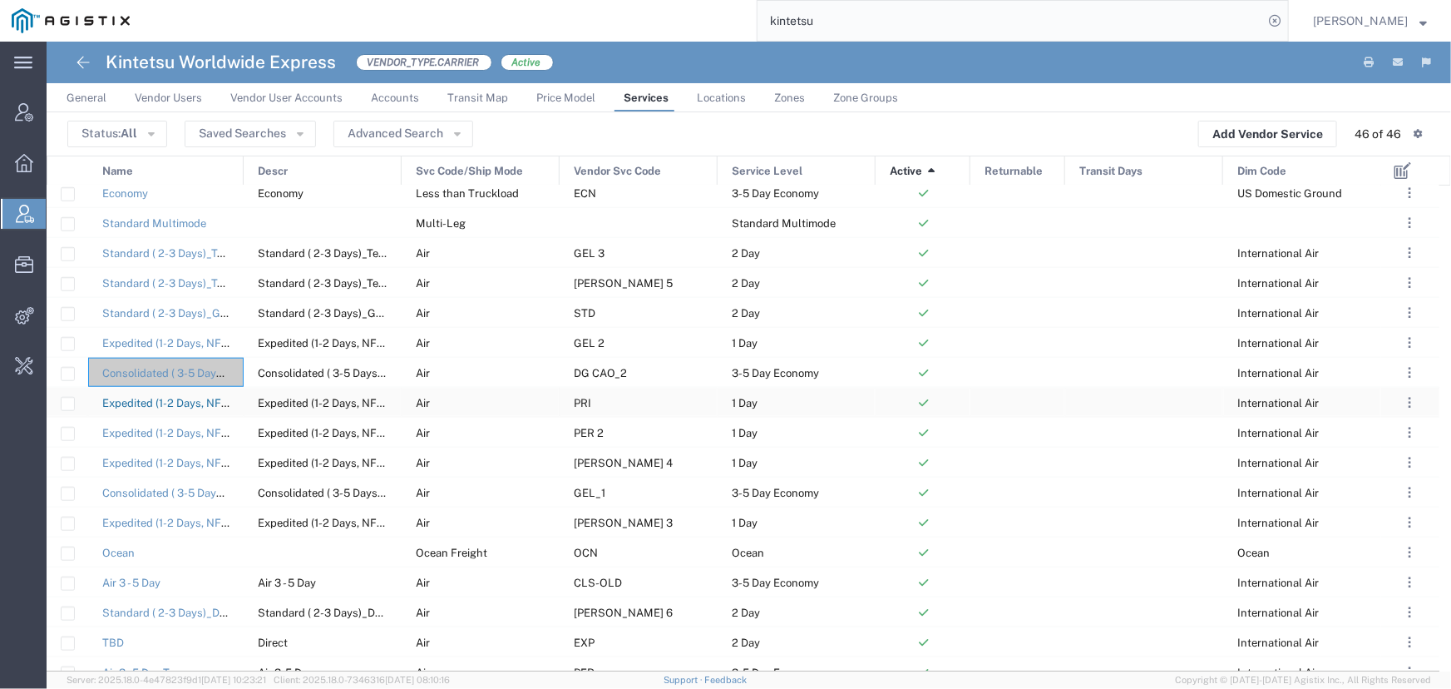
click at [166, 400] on link "Expedited (1-2 Days, NFO)_General Cargo" at bounding box center [206, 403] width 209 height 12
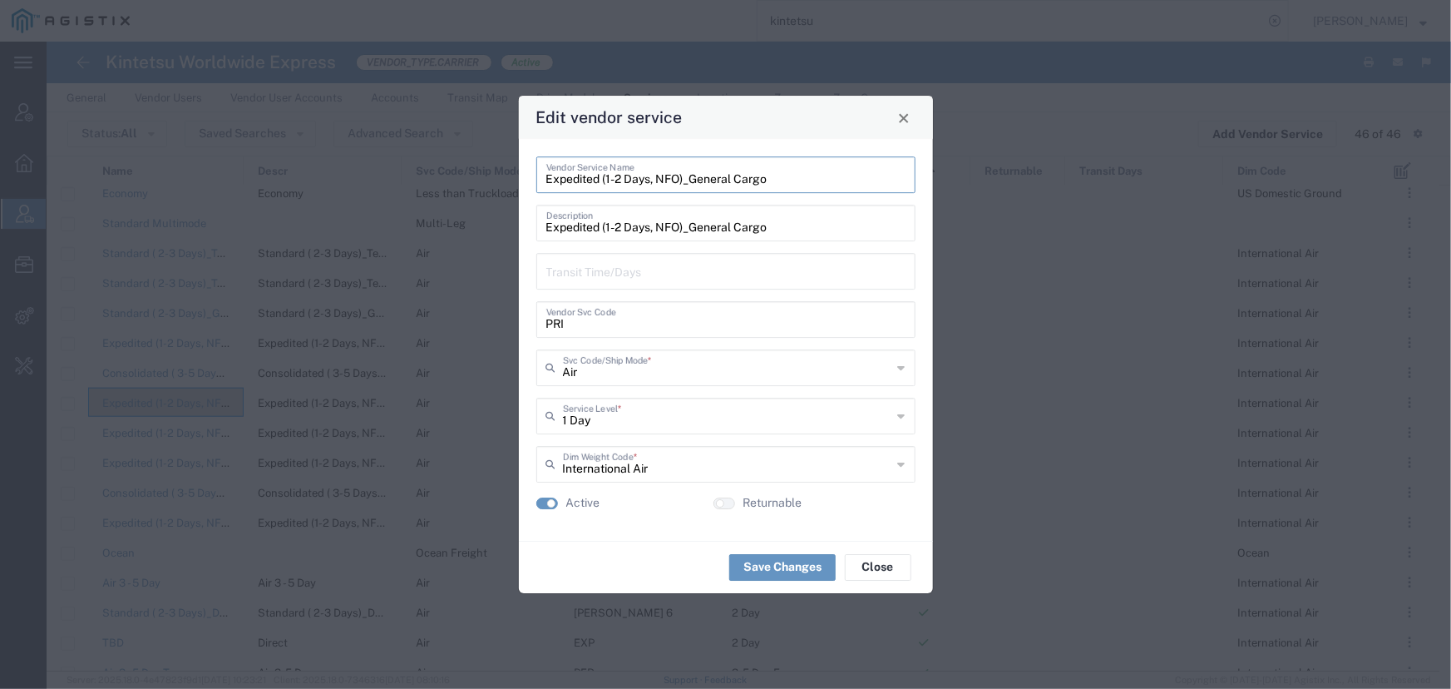
drag, startPoint x: 773, startPoint y: 179, endPoint x: 547, endPoint y: 180, distance: 226.2
click at [547, 180] on input "Expedited (1-2 Days, NFO)_General Cargo" at bounding box center [725, 173] width 359 height 29
drag, startPoint x: 563, startPoint y: 325, endPoint x: 482, endPoint y: 324, distance: 80.7
click at [482, 324] on div "Edit vendor service Expedited (1-2 Days, NFO)_General Cargo Vendor Service Name…" at bounding box center [725, 344] width 1451 height 689
click at [906, 121] on span "Close" at bounding box center [904, 118] width 12 height 12
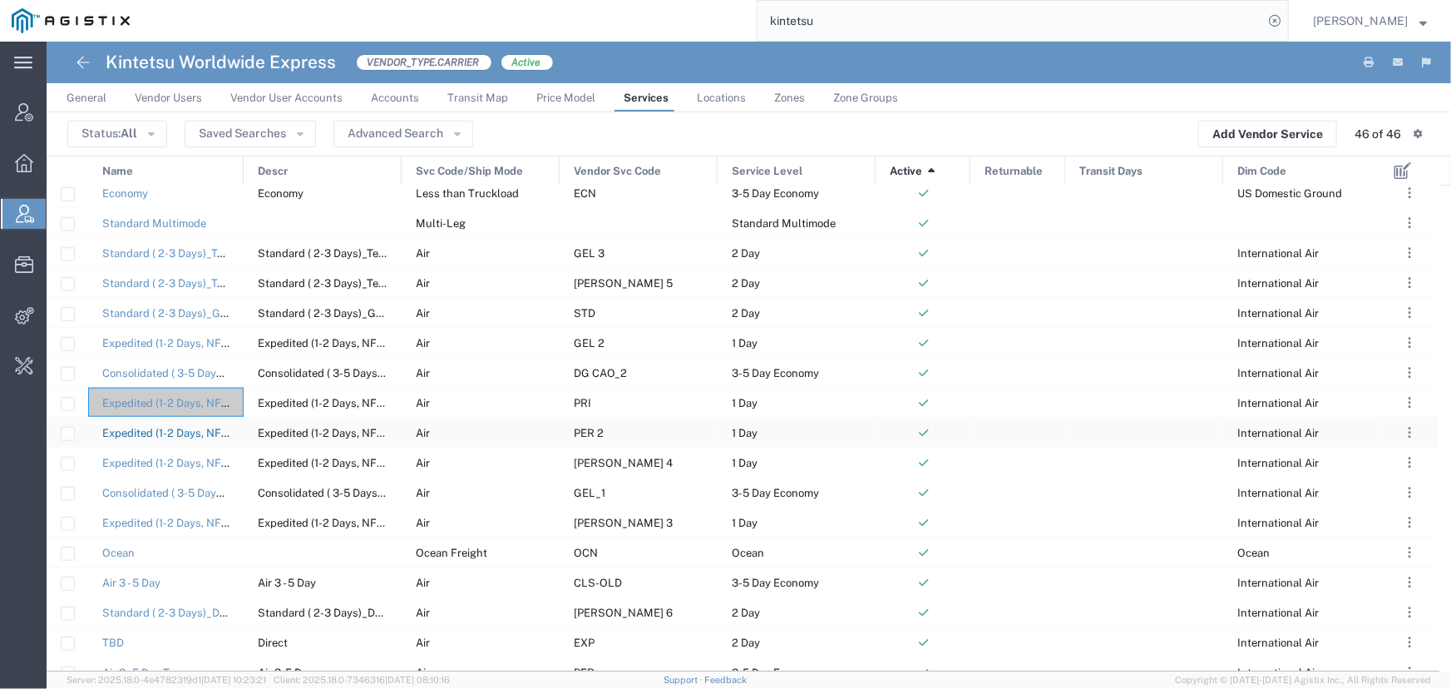
click at [175, 432] on link "Expedited (1-2 Days, NFO)_Dry Ice Cargo" at bounding box center [204, 433] width 204 height 12
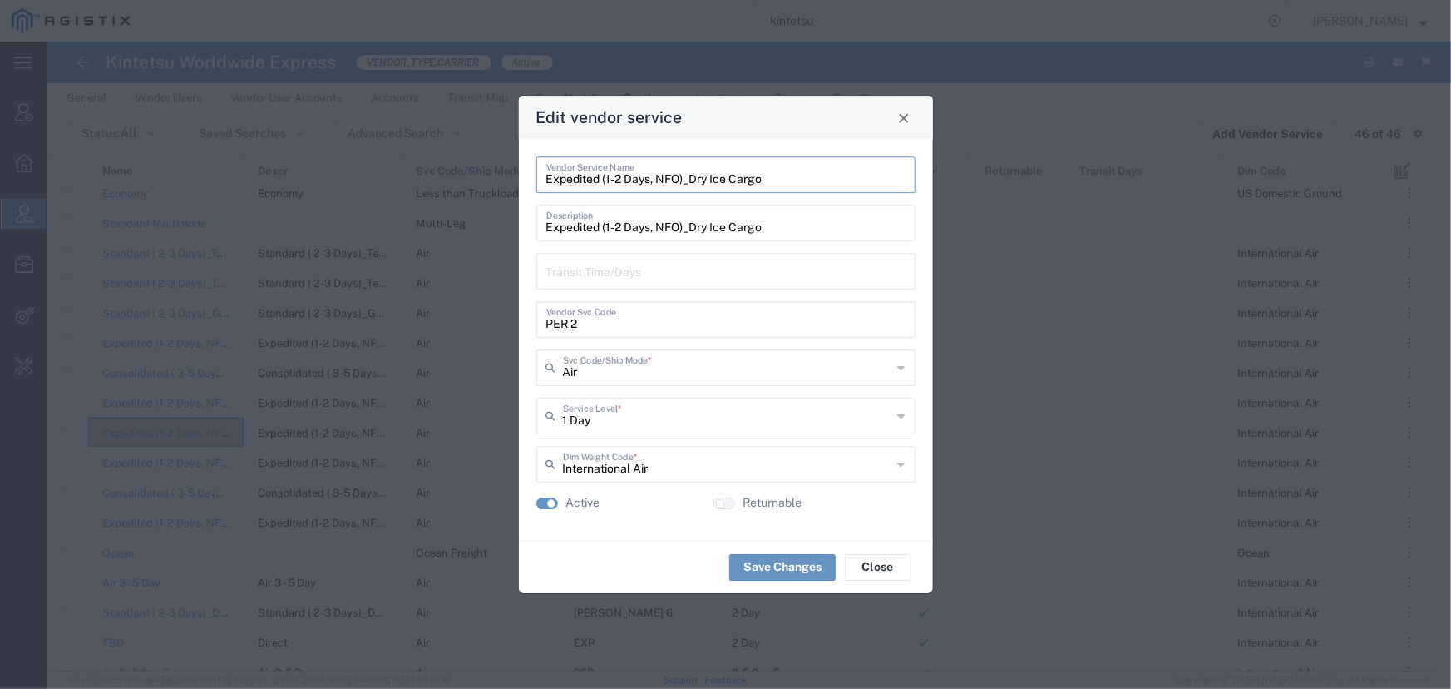
drag, startPoint x: 770, startPoint y: 185, endPoint x: 502, endPoint y: 184, distance: 267.8
click at [502, 184] on div "Edit vendor service Expedited (1-2 Days, NFO)_Dry Ice Cargo Vendor Service Name…" at bounding box center [725, 344] width 1451 height 689
drag, startPoint x: 580, startPoint y: 325, endPoint x: 422, endPoint y: 323, distance: 158.8
click at [422, 323] on div "Edit vendor service Expedited (1-2 Days, NFO)_Dry Ice Cargo Vendor Service Name…" at bounding box center [725, 344] width 1451 height 689
click at [904, 125] on button "Close" at bounding box center [903, 117] width 23 height 23
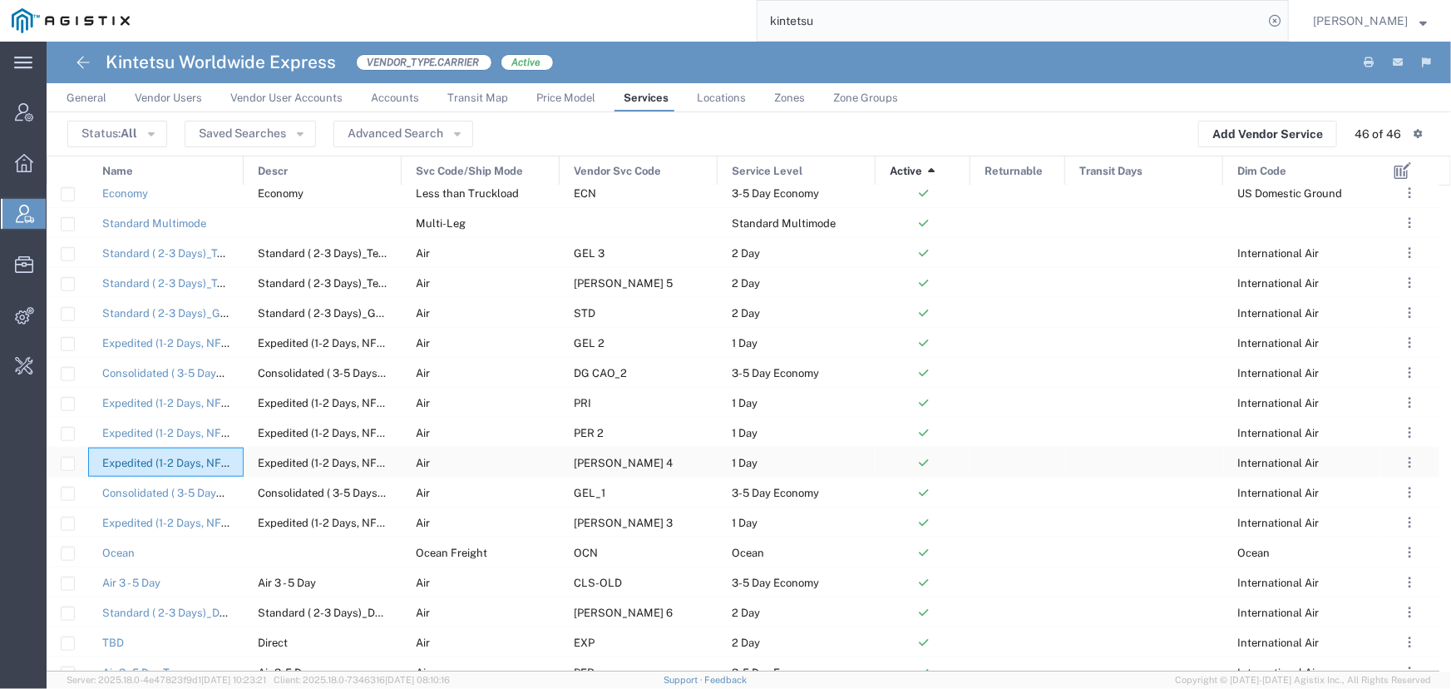
click at [183, 463] on link "Expedited (1-2 Days, NFO)_Temperature Controlled 2-8C with DGR" at bounding box center [268, 463] width 333 height 12
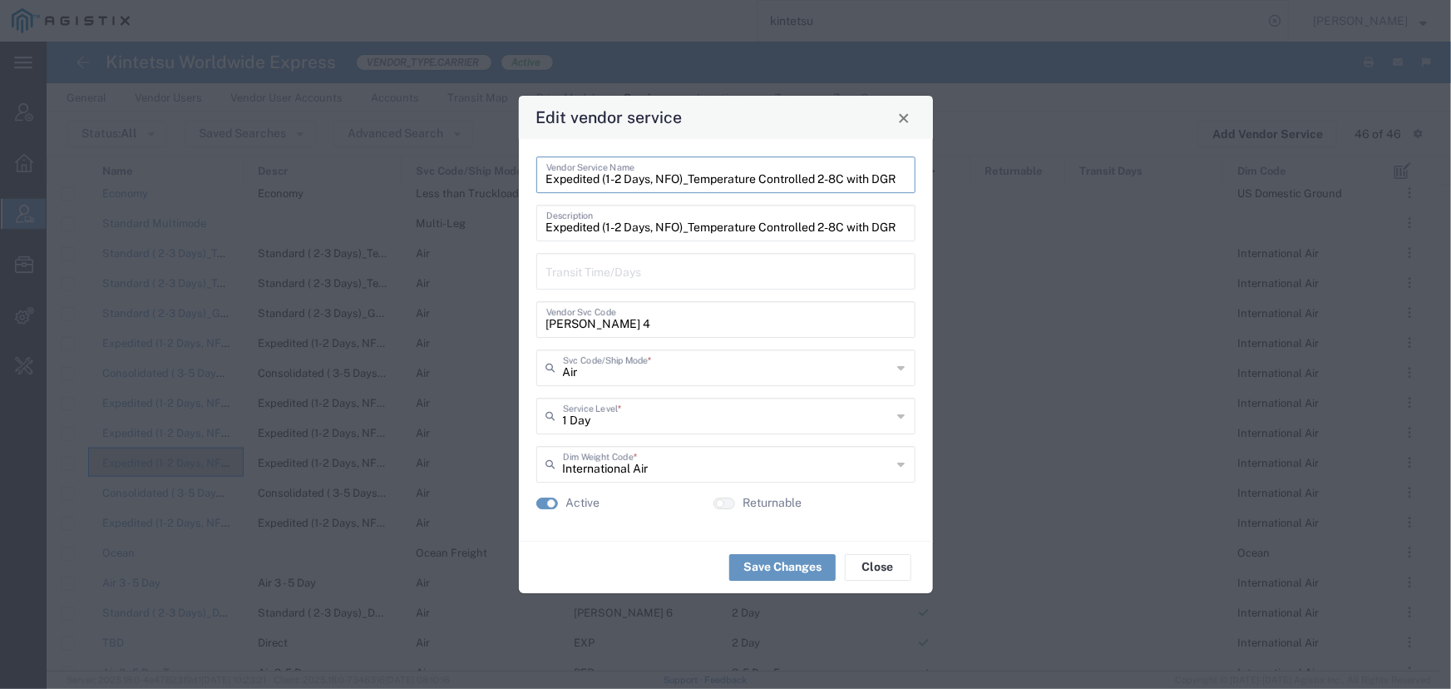
drag, startPoint x: 546, startPoint y: 178, endPoint x: 946, endPoint y: 188, distance: 400.1
click at [946, 188] on div "Edit vendor service Expedited (1-2 Days, NFO)_Temperature Controlled 2-8C with …" at bounding box center [725, 344] width 1451 height 689
drag, startPoint x: 600, startPoint y: 324, endPoint x: 478, endPoint y: 319, distance: 121.5
click at [478, 319] on div "Edit vendor service Expedited (1-2 Days, NFO)_Temperature Controlled 2-8C with …" at bounding box center [725, 344] width 1451 height 689
click at [908, 117] on span "Close" at bounding box center [904, 118] width 12 height 12
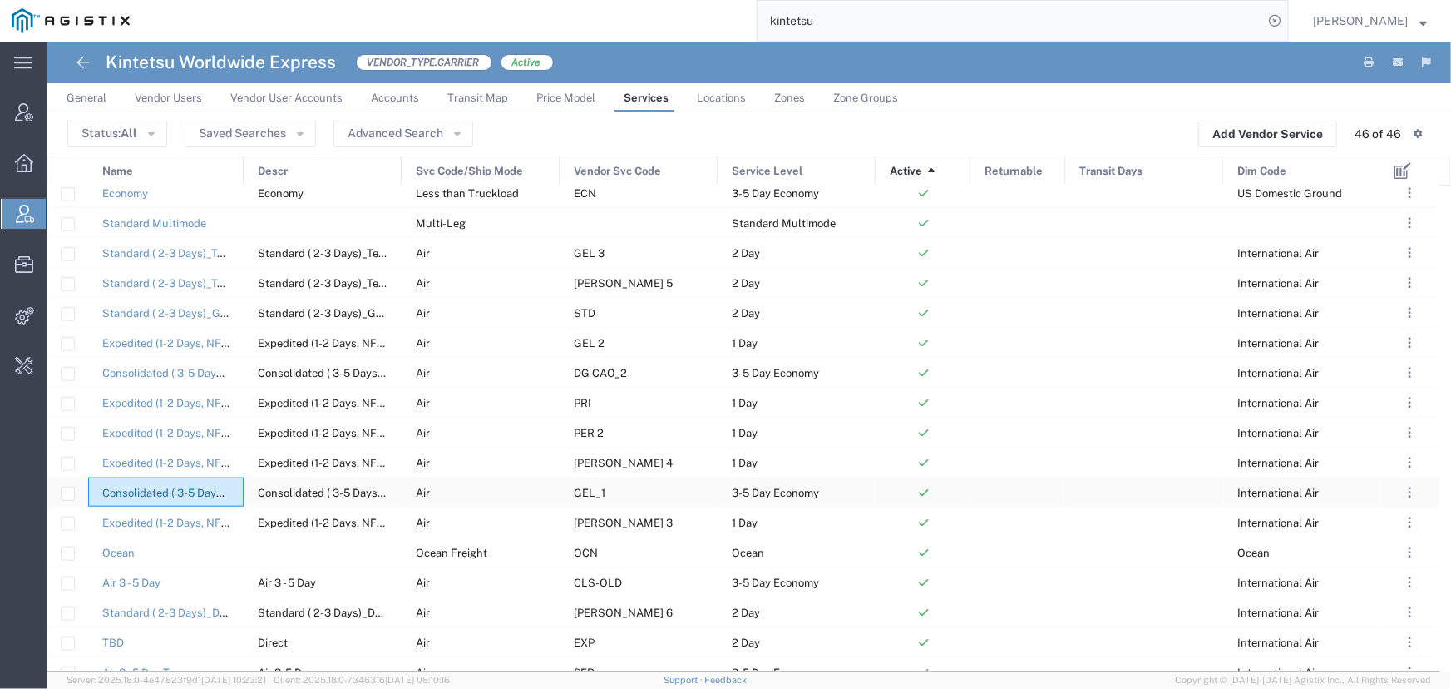
click at [175, 491] on link "Consolidated ( 3-5 Days)_Temperature Controlled 2-8C" at bounding box center [239, 492] width 275 height 12
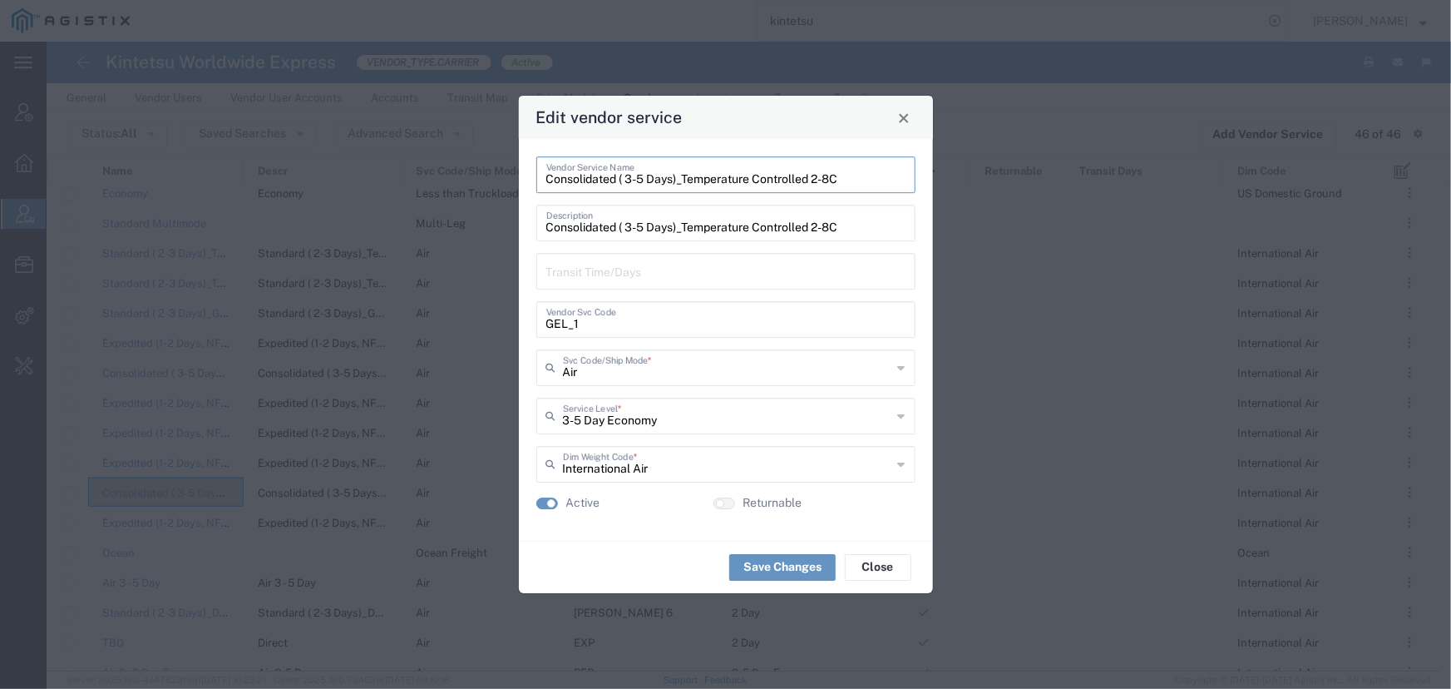
drag, startPoint x: 547, startPoint y: 180, endPoint x: 853, endPoint y: 183, distance: 306.0
click at [853, 183] on input "Consolidated ( 3-5 Days)_Temperature Controlled 2-8C" at bounding box center [725, 173] width 359 height 29
drag, startPoint x: 582, startPoint y: 329, endPoint x: 513, endPoint y: 330, distance: 69.0
click at [513, 330] on div "Edit vendor service Consolidated ( 3-5 Days)_Temperature Controlled 2-8C Vendor…" at bounding box center [725, 344] width 1451 height 689
click at [901, 118] on span "Close" at bounding box center [904, 118] width 12 height 12
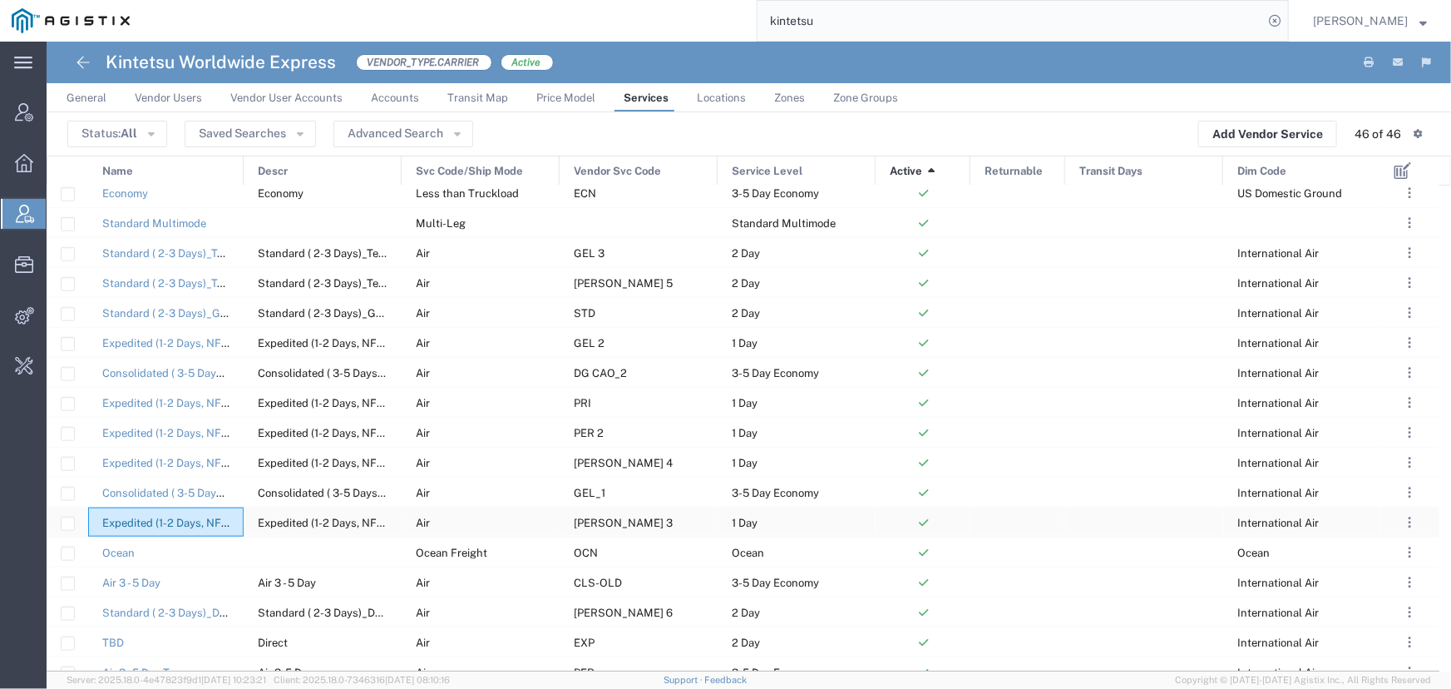
click at [190, 526] on link "Expedited (1-2 Days, NFO)_DGR Cargo Aircraft Only" at bounding box center [231, 522] width 259 height 12
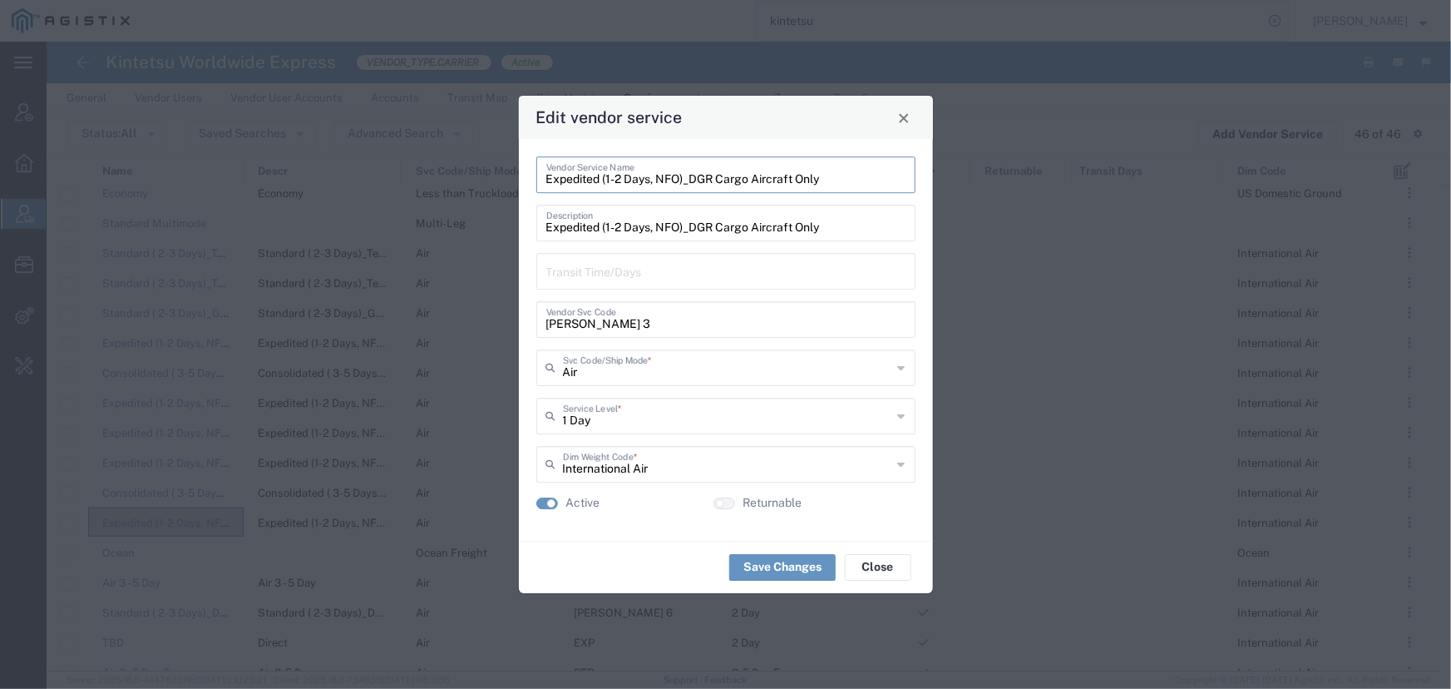
drag, startPoint x: 831, startPoint y: 178, endPoint x: 516, endPoint y: 173, distance: 314.4
click at [516, 173] on div "Edit vendor service Expedited (1-2 Days, NFO)_DGR Cargo Aircraft Only Vendor Se…" at bounding box center [725, 344] width 1451 height 689
drag, startPoint x: 603, startPoint y: 330, endPoint x: 503, endPoint y: 320, distance: 100.3
click at [503, 320] on div "Edit vendor service Expedited (1-2 Days, NFO)_DGR Cargo Aircraft Only Vendor Se…" at bounding box center [725, 344] width 1451 height 689
click at [918, 130] on div "Edit vendor service" at bounding box center [726, 117] width 414 height 43
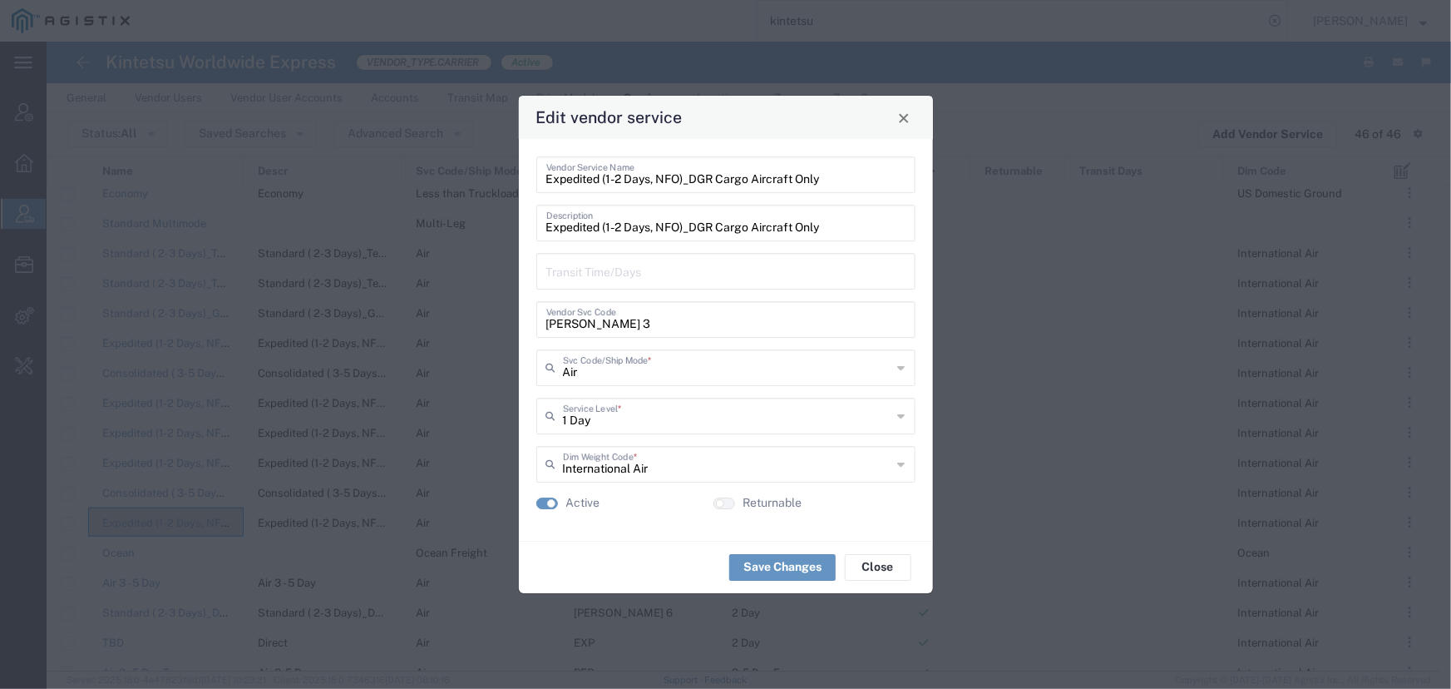
click at [915, 121] on div "Edit vendor service" at bounding box center [726, 117] width 414 height 43
click at [902, 121] on span "Close" at bounding box center [904, 118] width 12 height 12
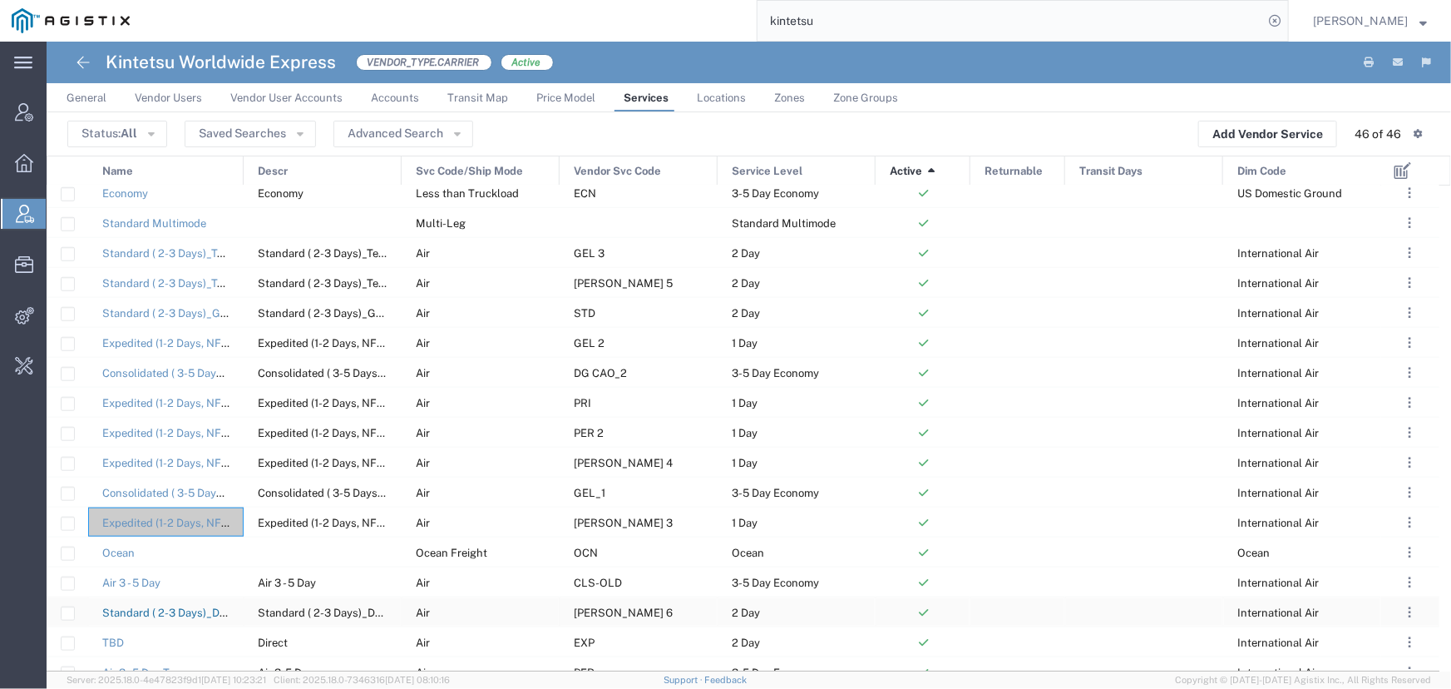
click at [191, 615] on link "Standard ( 2-3 Days)_DGR Cargo Aircraft only" at bounding box center [217, 612] width 230 height 12
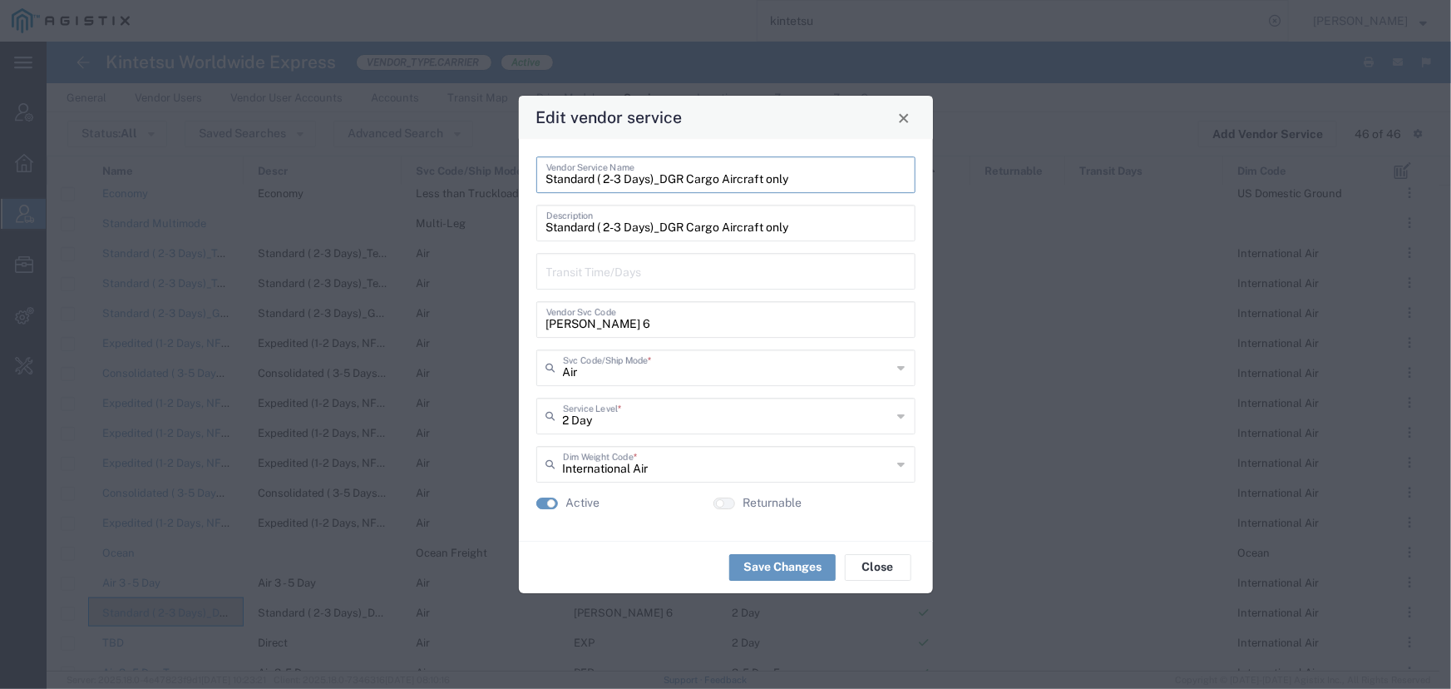
drag, startPoint x: 796, startPoint y: 180, endPoint x: 457, endPoint y: 176, distance: 338.5
click at [457, 176] on div "Edit vendor service Standard ( 2-3 Days)_DGR Cargo Aircraft only Vendor Service…" at bounding box center [725, 344] width 1451 height 689
drag, startPoint x: 597, startPoint y: 324, endPoint x: 491, endPoint y: 323, distance: 105.6
click at [491, 323] on div "Edit vendor service Standard ( 2-3 Days)_DGR Cargo Aircraft only Vendor Service…" at bounding box center [725, 344] width 1451 height 689
click at [906, 125] on button "Close" at bounding box center [903, 117] width 23 height 23
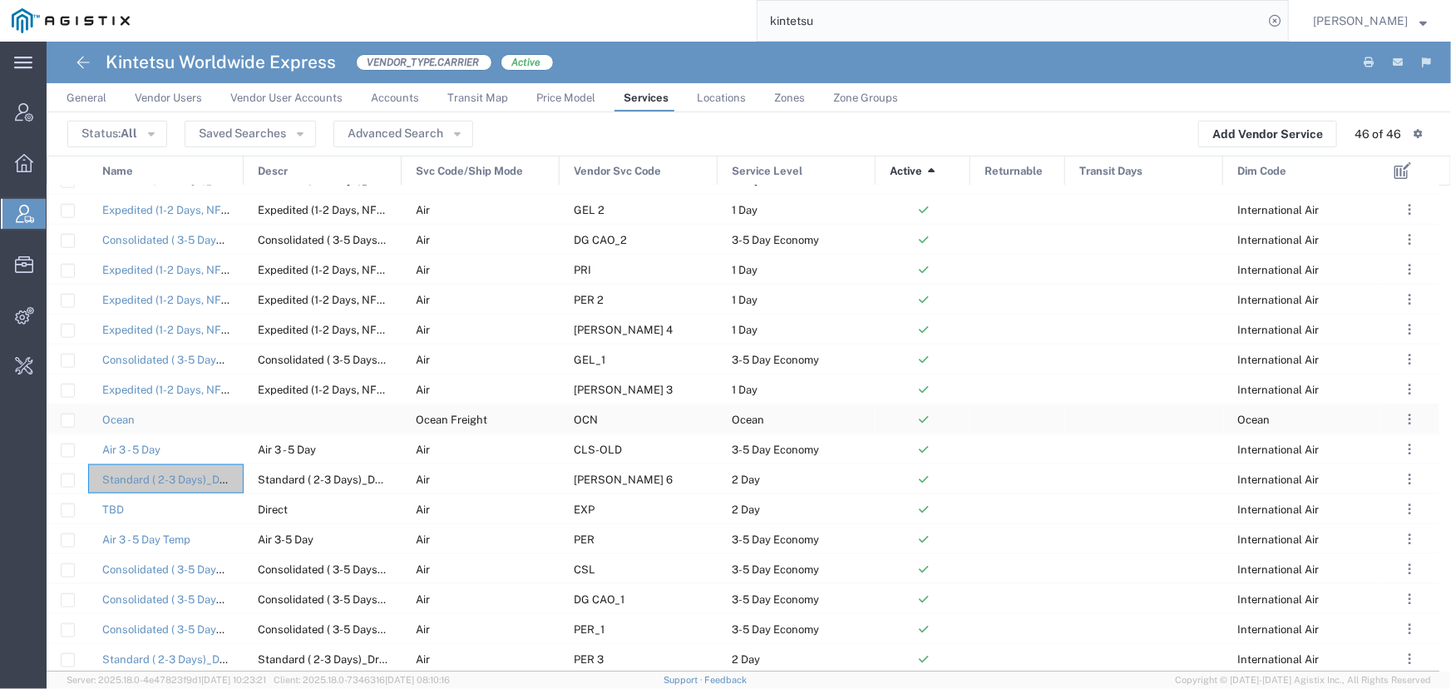
scroll to position [891, 0]
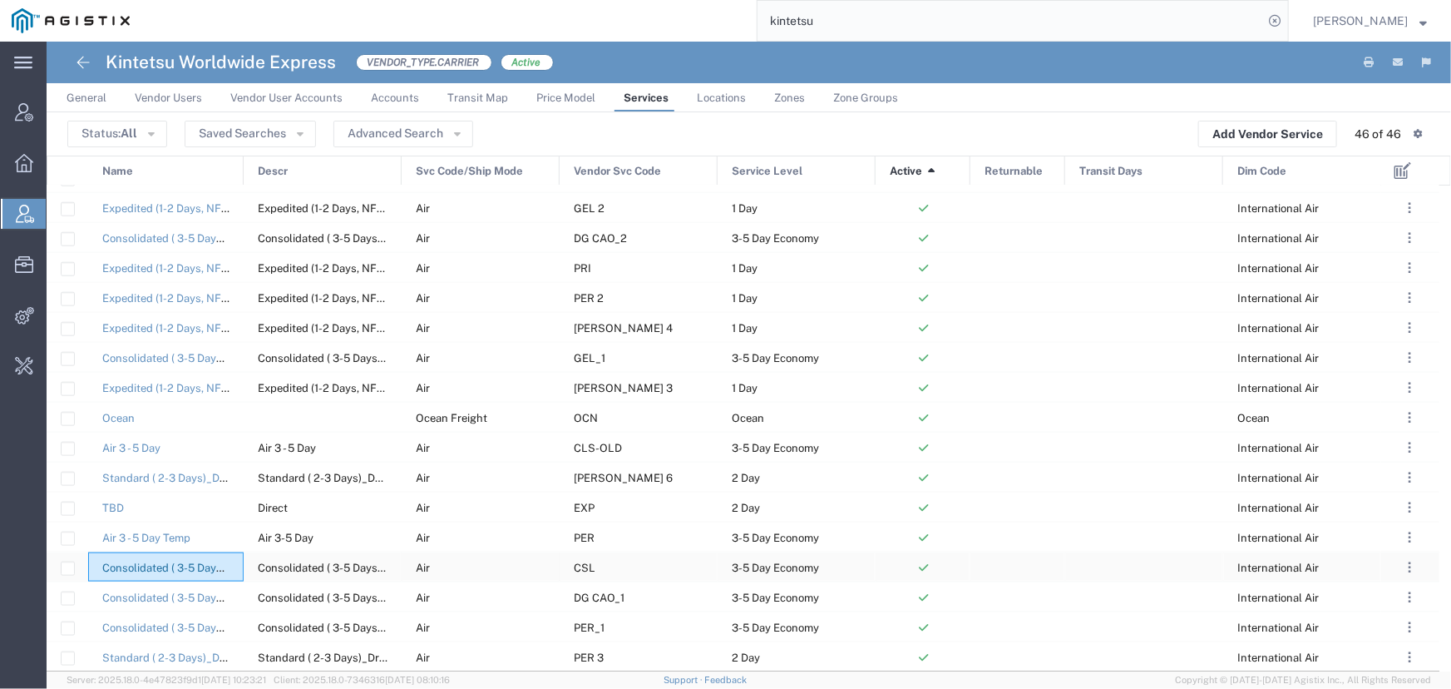
click at [215, 567] on link "Consolidated ( 3-5 Days)_General Cargo" at bounding box center [202, 567] width 201 height 12
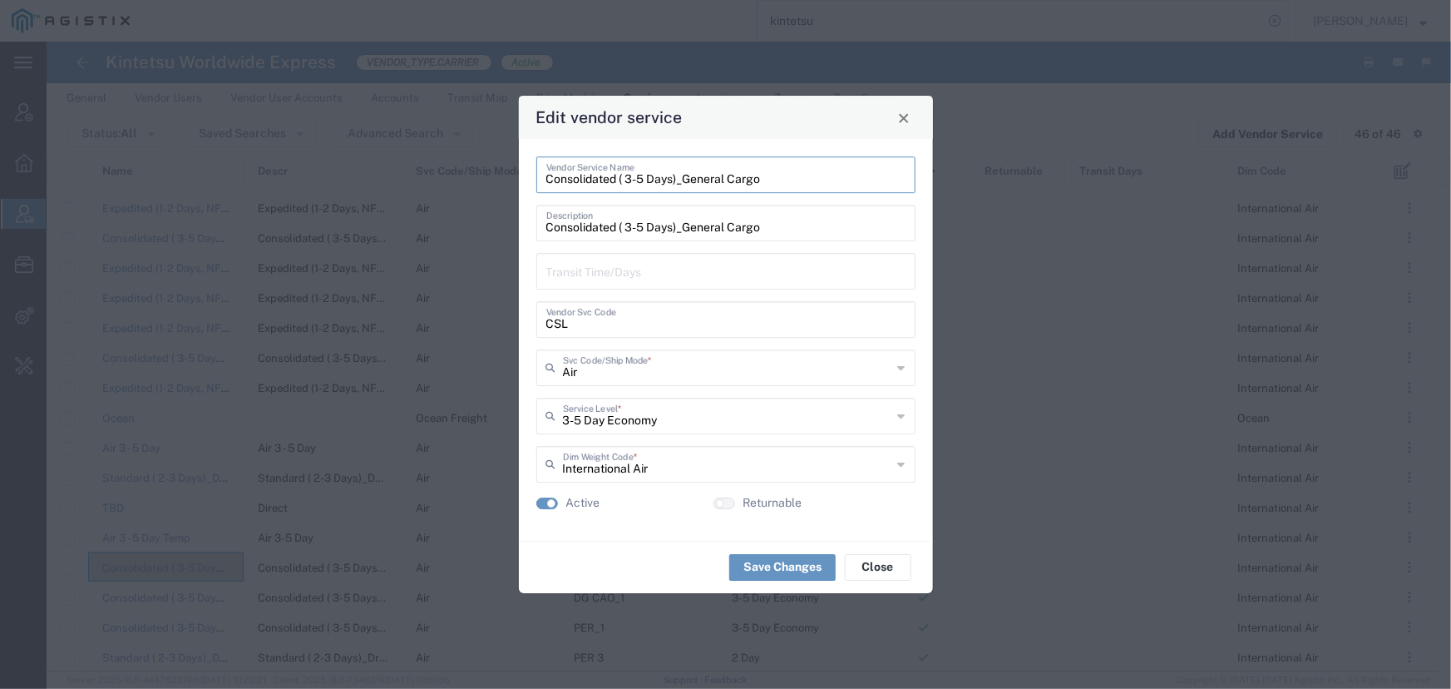
drag, startPoint x: 771, startPoint y: 182, endPoint x: 452, endPoint y: 179, distance: 319.3
click at [452, 179] on div "Edit vendor service Consolidated ( 3-5 Days)_General Cargo Vendor Service Name …" at bounding box center [725, 344] width 1451 height 689
drag, startPoint x: 599, startPoint y: 323, endPoint x: 421, endPoint y: 317, distance: 178.0
click at [421, 317] on div "Edit vendor service Consolidated ( 3-5 Days)_General Cargo Vendor Service Name …" at bounding box center [725, 344] width 1451 height 689
drag, startPoint x: 901, startPoint y: 121, endPoint x: 927, endPoint y: 123, distance: 25.9
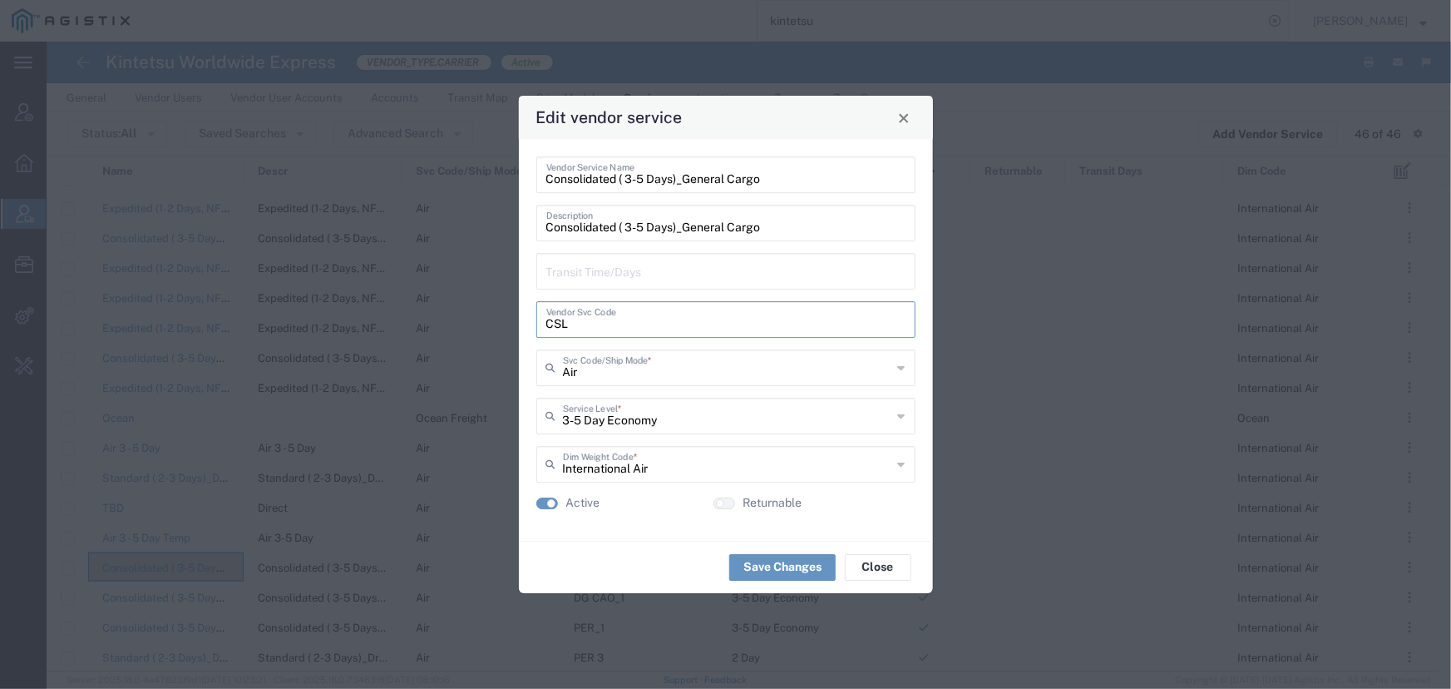
click at [901, 121] on span "Close" at bounding box center [904, 118] width 12 height 12
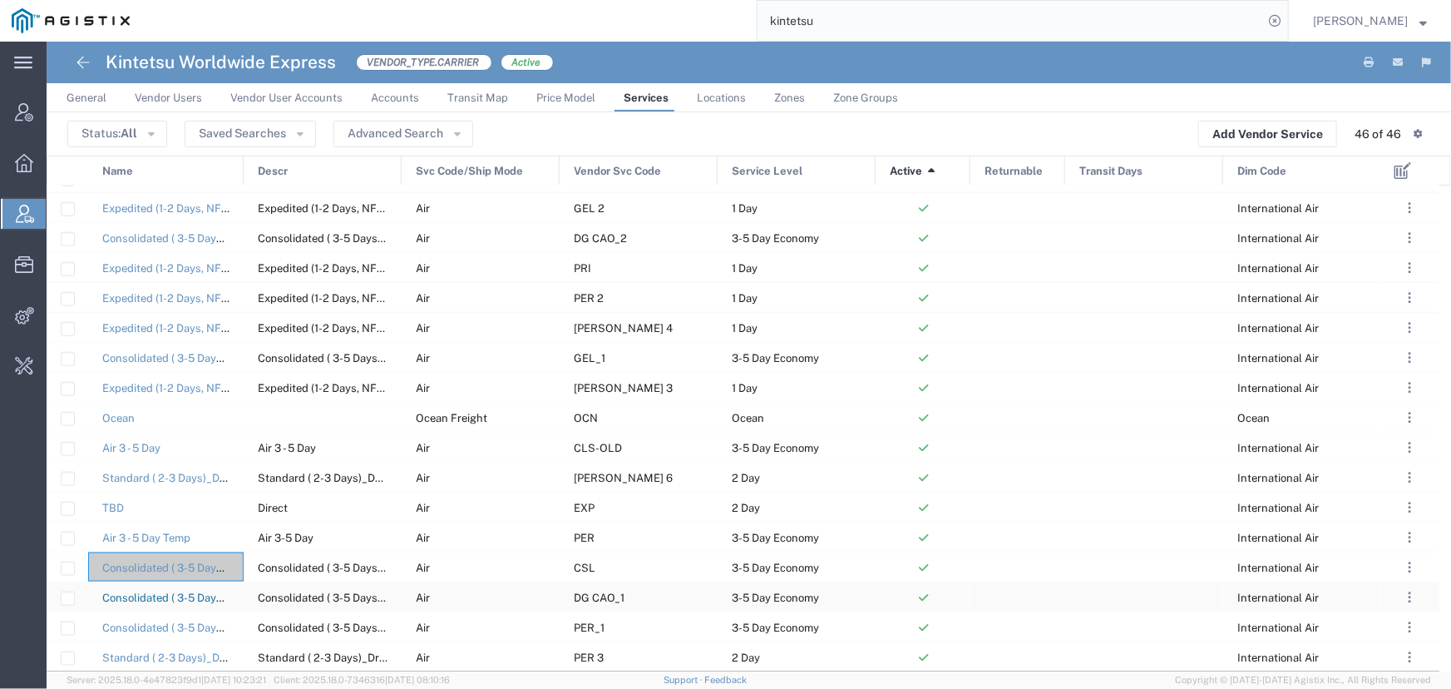
click at [159, 597] on link "Consolidated ( 3-5 Days)_DGR Cargo Aircraft Only" at bounding box center [228, 597] width 252 height 12
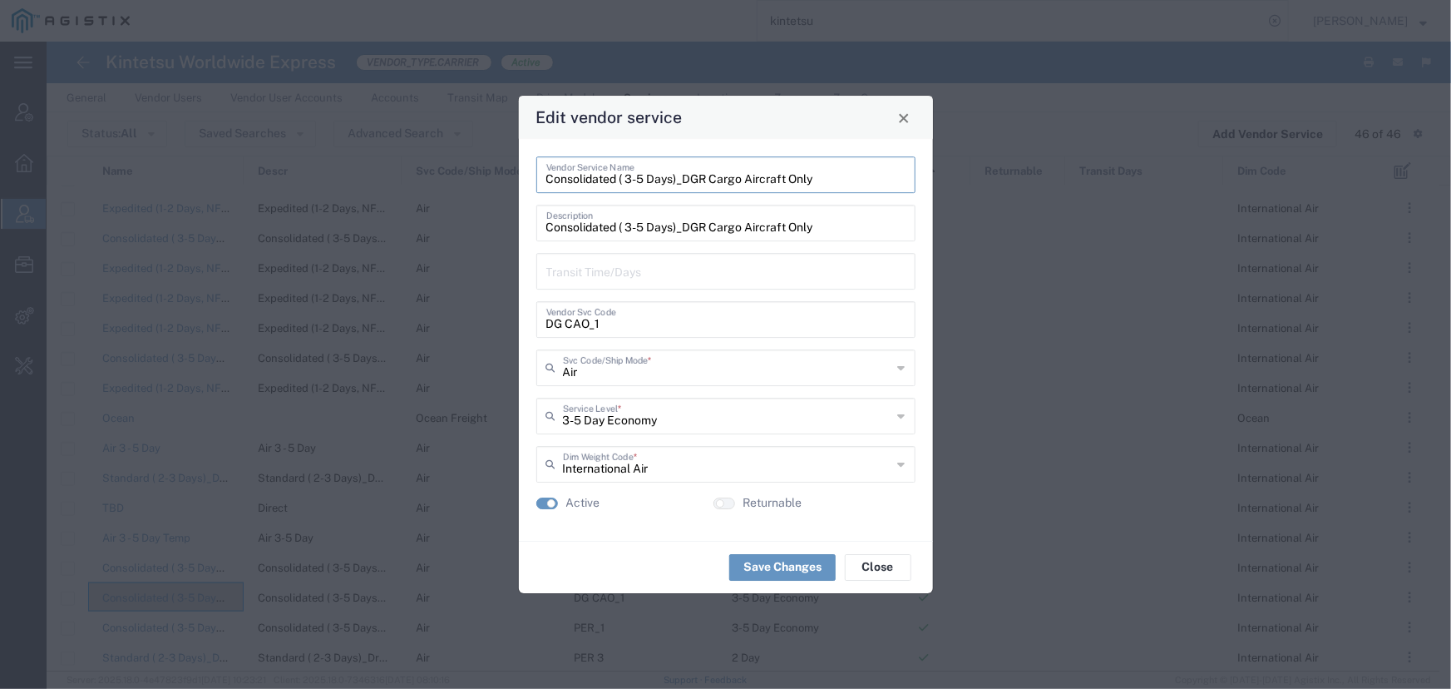
drag, startPoint x: 827, startPoint y: 183, endPoint x: 475, endPoint y: 180, distance: 351.8
click at [475, 180] on div "Edit vendor service Consolidated ( 3-5 Days)_DGR Cargo Aircraft Only Vendor Ser…" at bounding box center [725, 344] width 1451 height 689
drag, startPoint x: 615, startPoint y: 316, endPoint x: 471, endPoint y: 324, distance: 144.1
click at [471, 324] on div "Edit vendor service Consolidated ( 3-5 Days)_DGR Cargo Aircraft Only Vendor Ser…" at bounding box center [725, 344] width 1451 height 689
drag, startPoint x: 902, startPoint y: 122, endPoint x: 919, endPoint y: 122, distance: 16.6
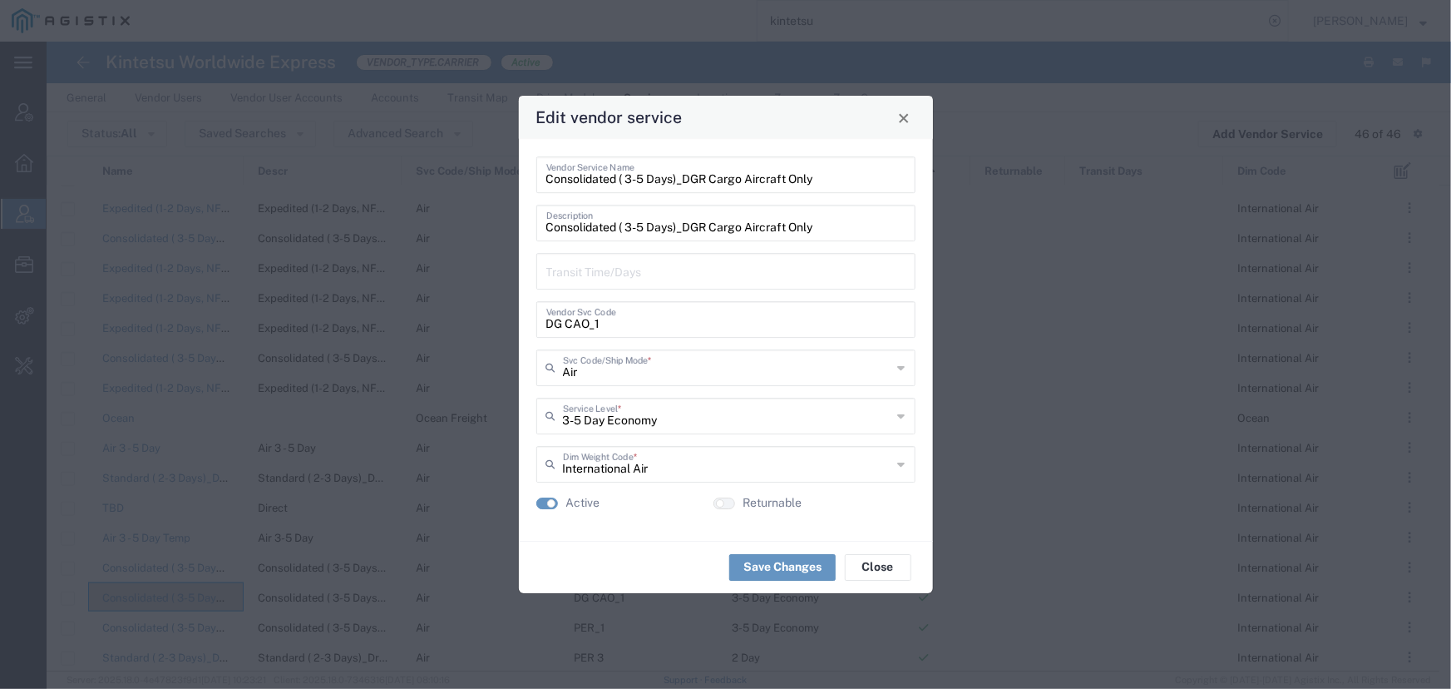
click at [902, 122] on span "Close" at bounding box center [904, 118] width 12 height 12
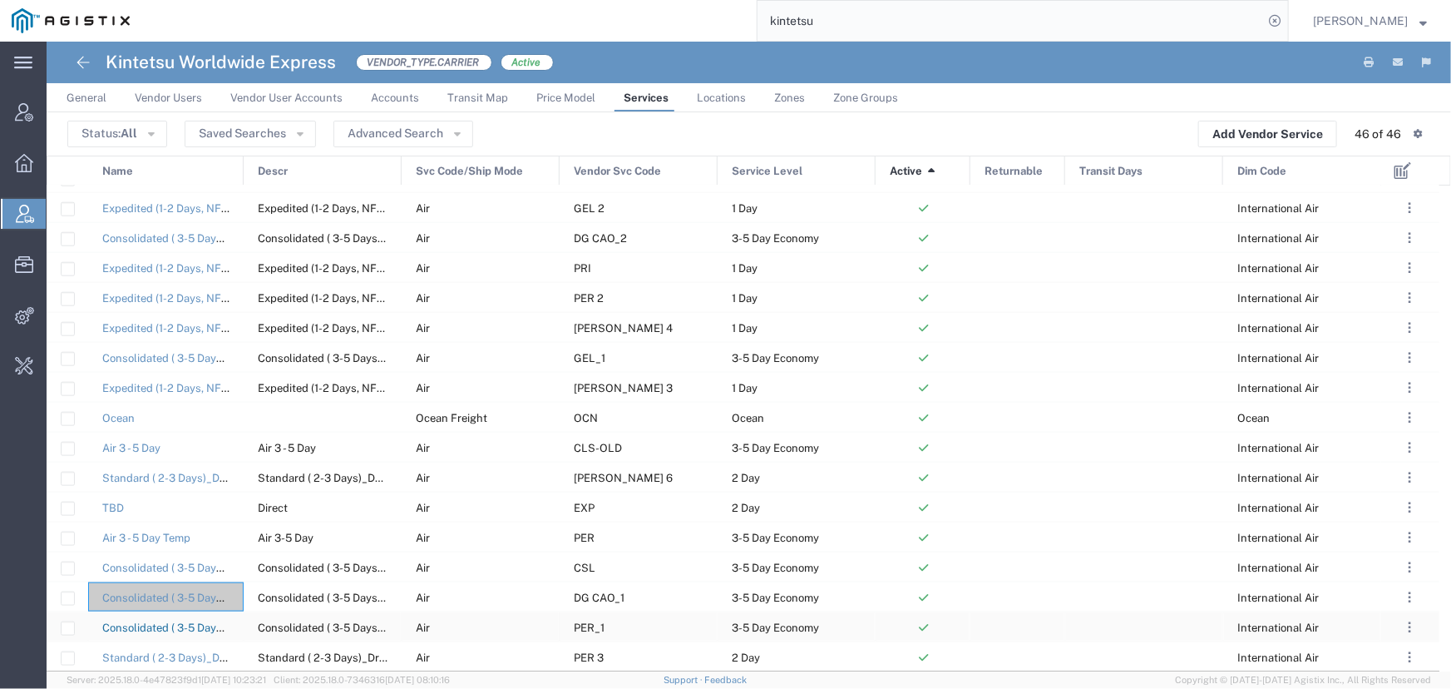
click at [210, 631] on link "Consolidated ( 3-5 Days)_Dry Ice Cargo" at bounding box center [200, 627] width 196 height 12
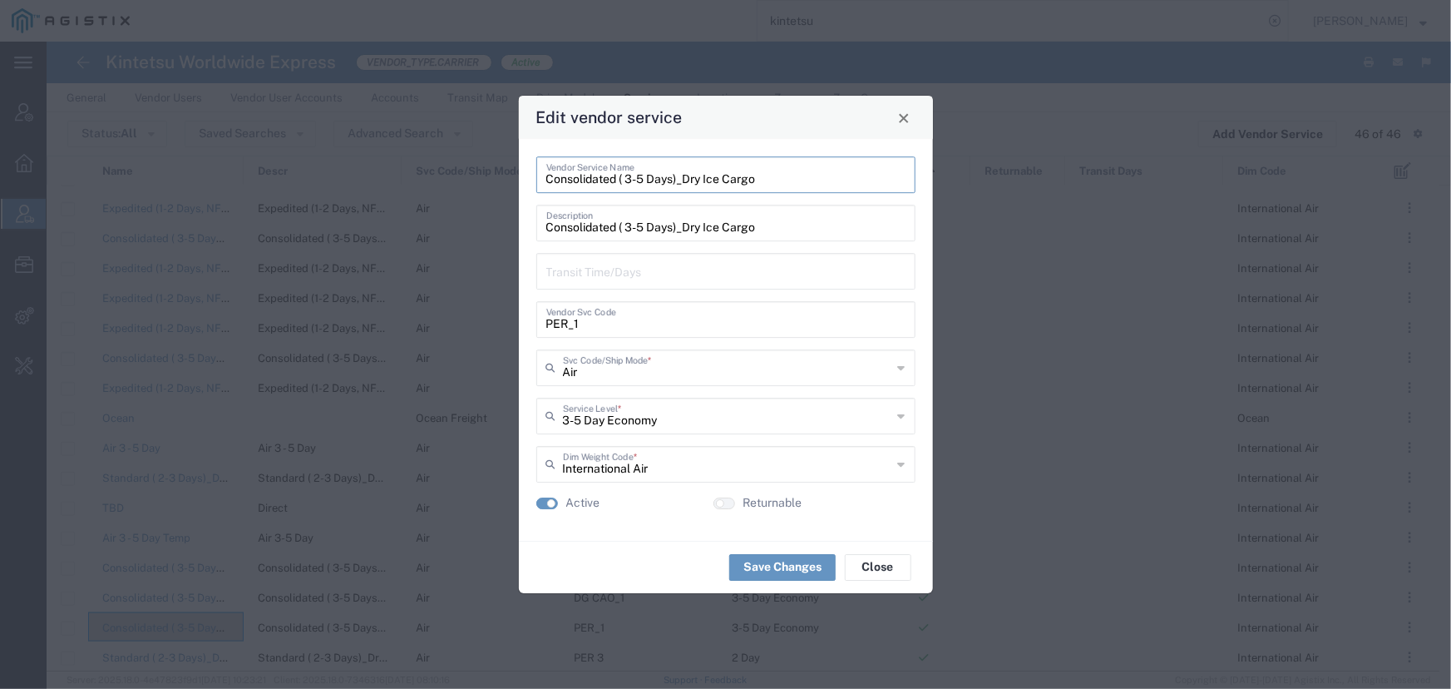
drag, startPoint x: 763, startPoint y: 182, endPoint x: 484, endPoint y: 182, distance: 278.6
click at [484, 182] on div "Edit vendor service Consolidated ( 3-5 Days)_Dry Ice Cargo Vendor Service Name …" at bounding box center [725, 344] width 1451 height 689
drag, startPoint x: 603, startPoint y: 324, endPoint x: 536, endPoint y: 328, distance: 67.5
click at [536, 328] on div "PER_1 Vendor Svc Code" at bounding box center [725, 319] width 379 height 37
click at [903, 125] on button "Close" at bounding box center [903, 117] width 23 height 23
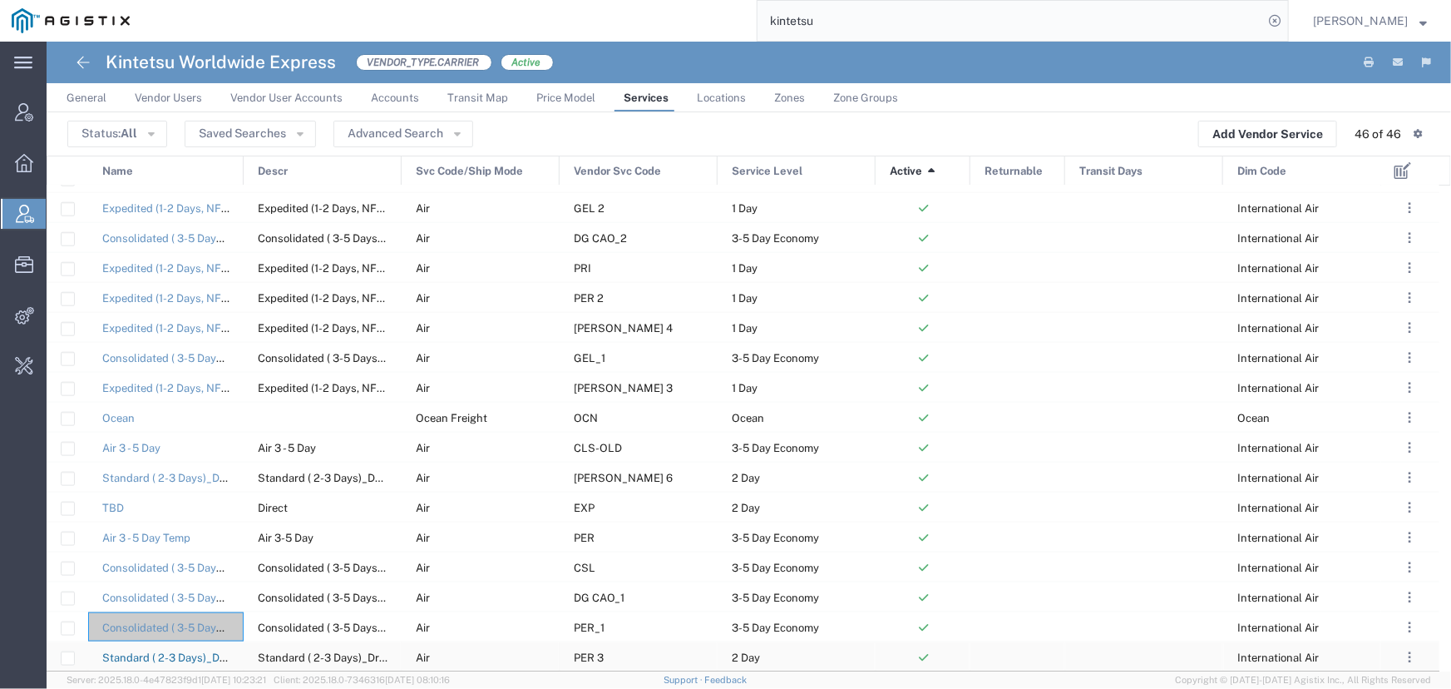
click at [195, 654] on link "Standard ( 2-3 Days)_Dry Ice Cargo" at bounding box center [190, 657] width 177 height 12
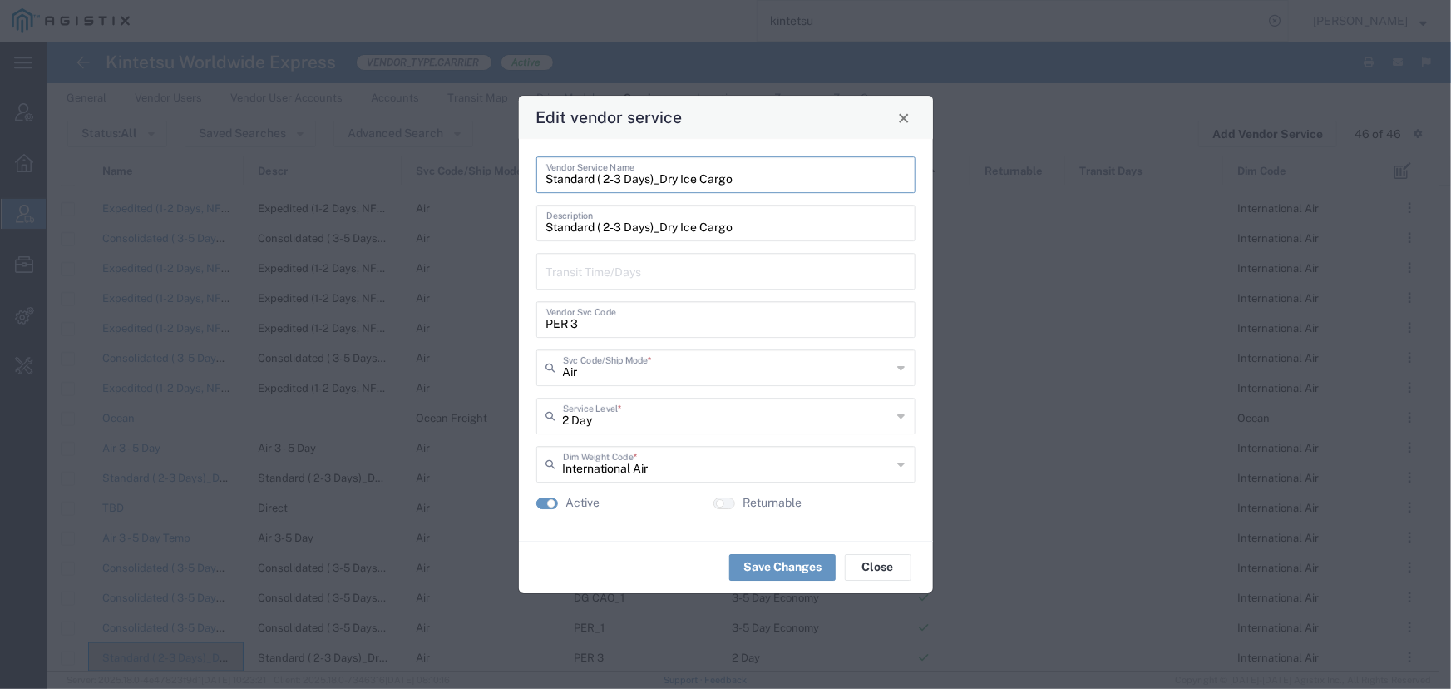
drag, startPoint x: 739, startPoint y: 176, endPoint x: 423, endPoint y: 168, distance: 316.1
click at [423, 168] on div "Edit vendor service Standard ( 2-3 Days)_Dry Ice Cargo Vendor Service Name Stan…" at bounding box center [725, 344] width 1451 height 689
drag, startPoint x: 600, startPoint y: 324, endPoint x: 500, endPoint y: 318, distance: 100.8
click at [500, 318] on div "Edit vendor service Standard ( 2-3 Days)_Dry Ice Cargo Vendor Service Name Stan…" at bounding box center [725, 344] width 1451 height 689
click at [913, 132] on div "Edit vendor service" at bounding box center [726, 117] width 414 height 43
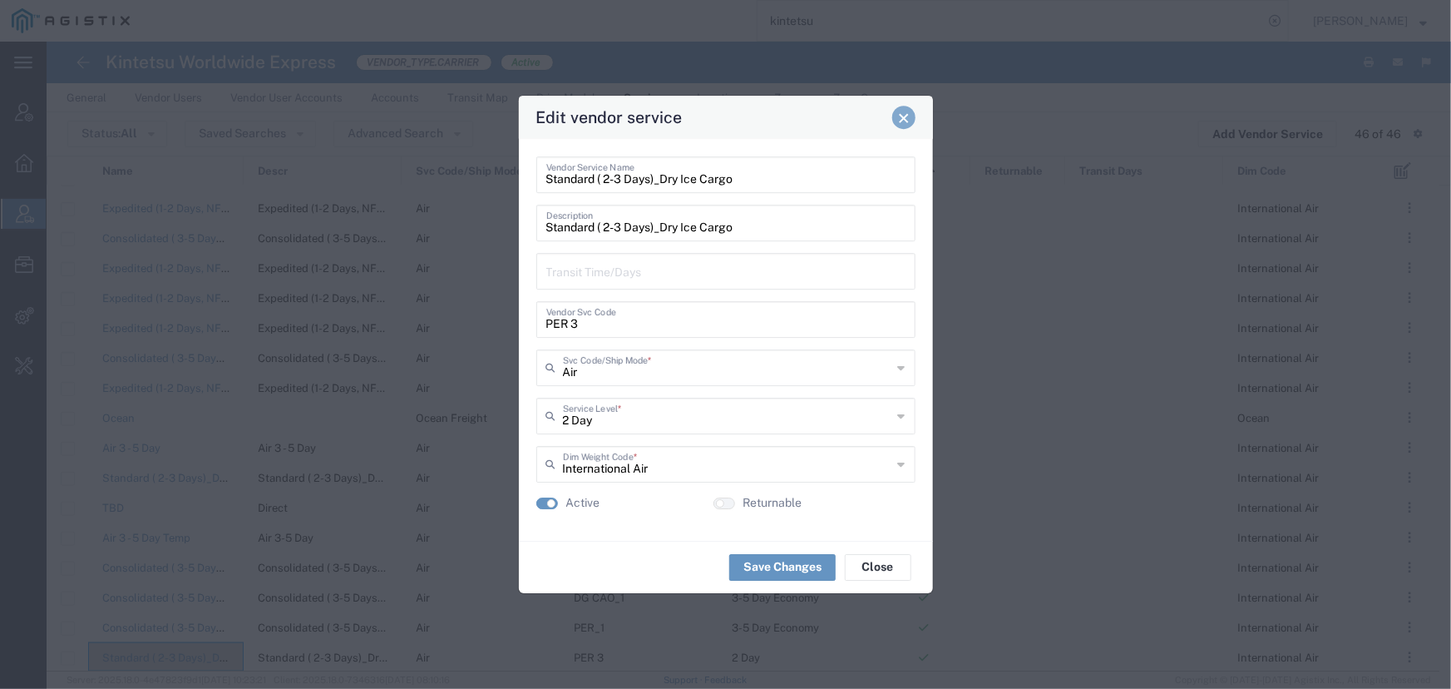
click at [911, 110] on button "Close" at bounding box center [903, 117] width 23 height 23
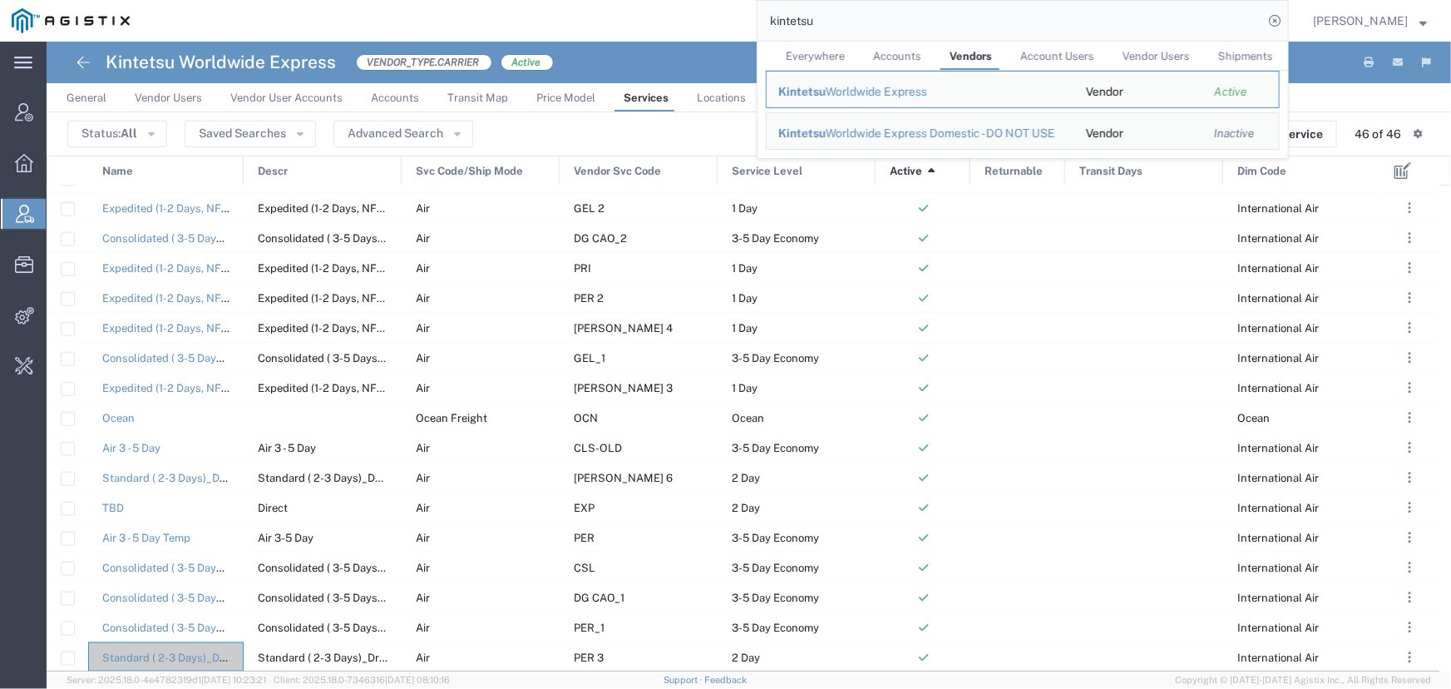
drag, startPoint x: 847, startPoint y: 22, endPoint x: 571, endPoint y: 8, distance: 276.4
click at [571, 8] on div "kintetsu Everywhere Accounts Vendors Account Users Vendor Users Shipments Kinte…" at bounding box center [715, 21] width 1148 height 42
click at [879, 94] on div "[PERSON_NAME] Forwarding Worldwide" at bounding box center [920, 91] width 284 height 17
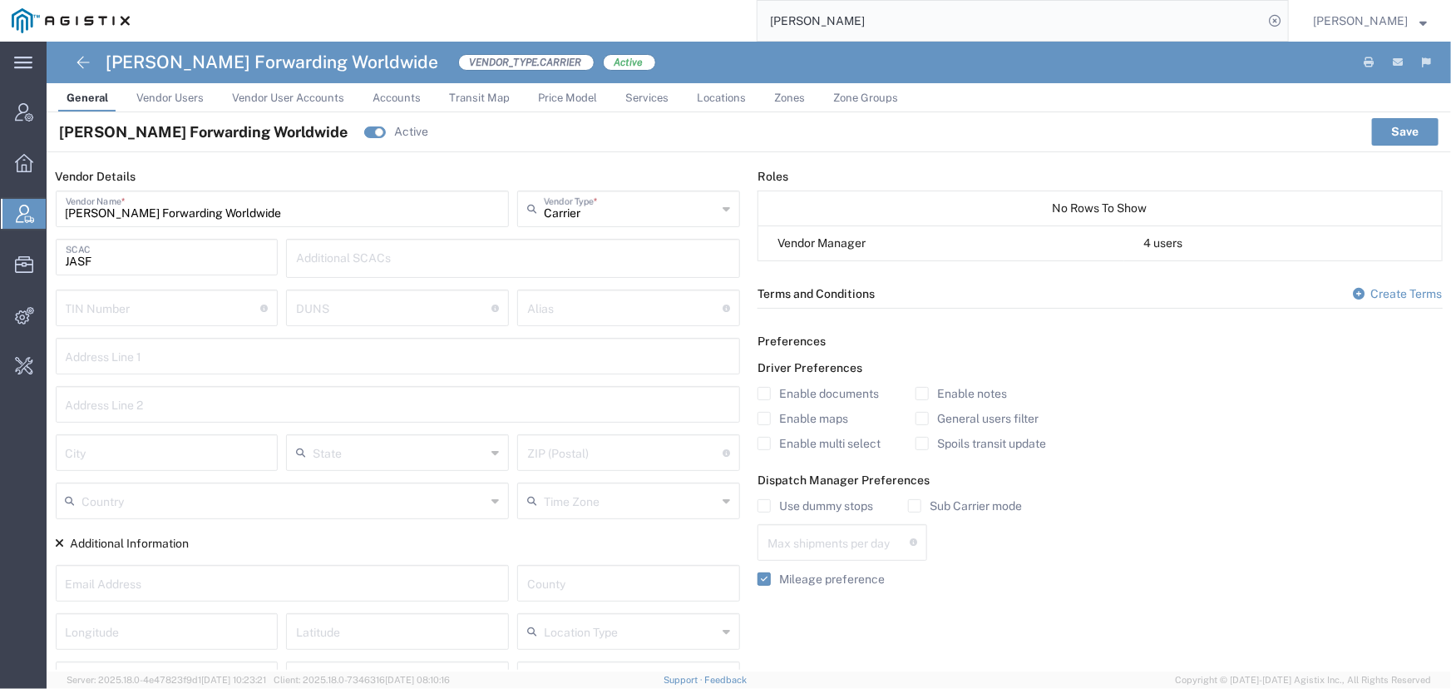
click at [1365, 17] on span "[PERSON_NAME]" at bounding box center [1360, 21] width 95 height 18
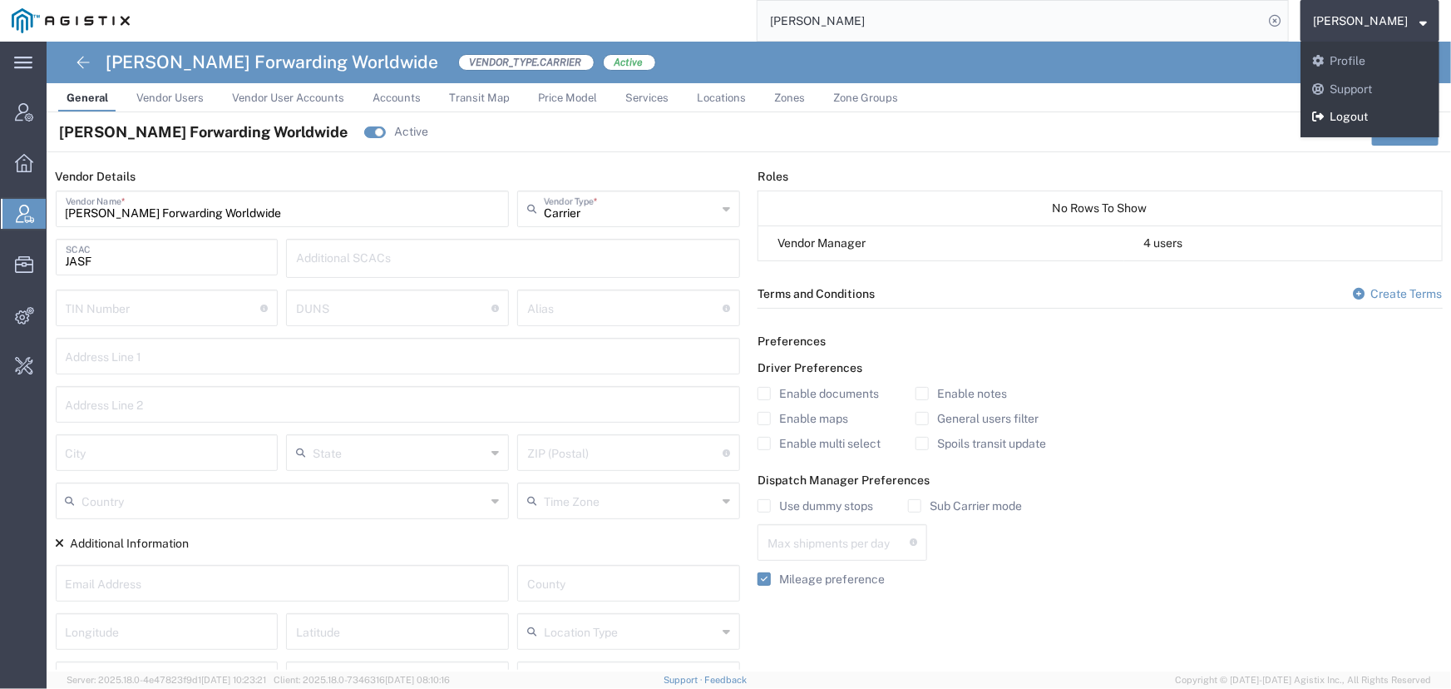
click at [1359, 116] on link "Logout" at bounding box center [1370, 117] width 139 height 28
